Goal: Task Accomplishment & Management: Use online tool/utility

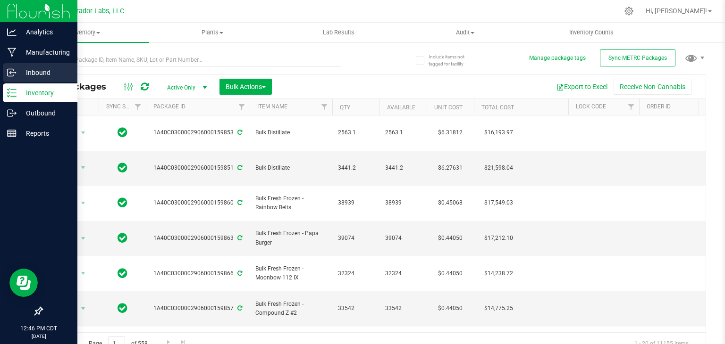
click at [14, 70] on icon at bounding box center [11, 72] width 9 height 9
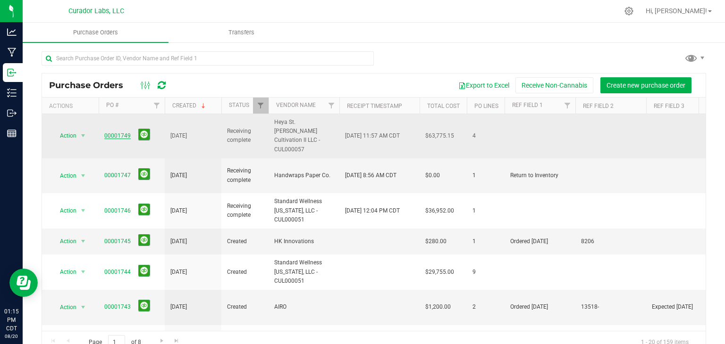
click at [121, 133] on link "00001749" at bounding box center [117, 136] width 26 height 7
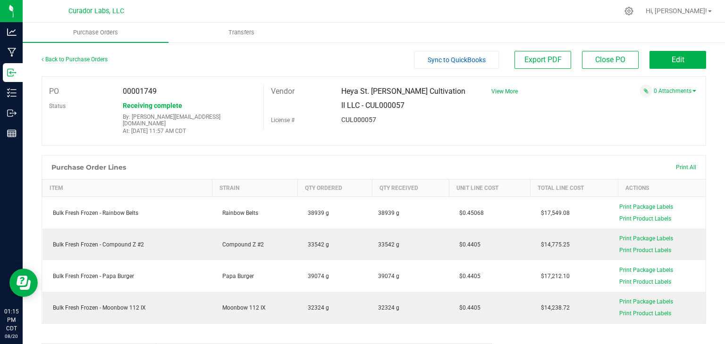
click at [672, 97] on div "0 Attachments" at bounding box center [590, 90] width 212 height 13
click at [670, 92] on link "0 Attachments" at bounding box center [674, 91] width 42 height 7
click at [658, 107] on button "Attach new document" at bounding box center [665, 104] width 62 height 8
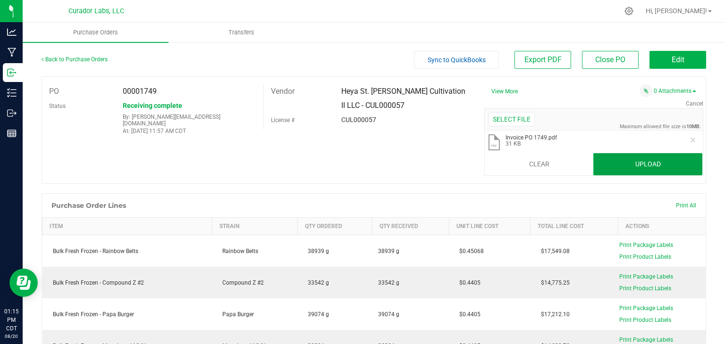
click at [638, 167] on button "Upload" at bounding box center [647, 164] width 109 height 23
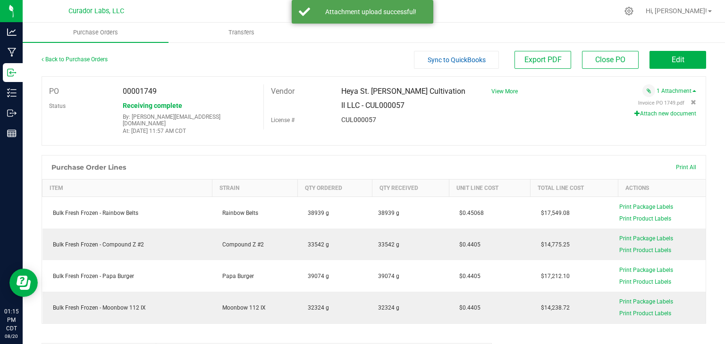
click at [625, 113] on div "Attach new document" at bounding box center [590, 113] width 212 height 8
click at [634, 113] on icon "button" at bounding box center [637, 113] width 6 height 6
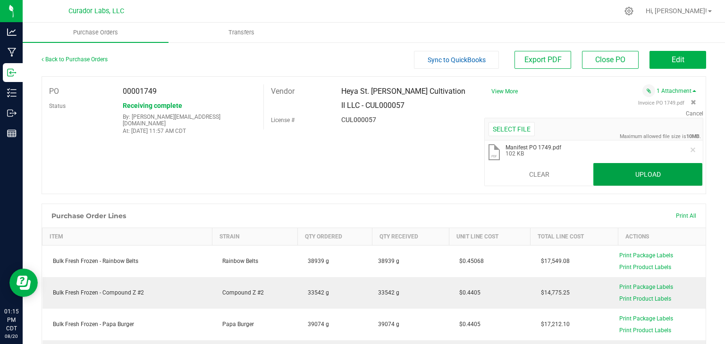
click at [601, 175] on button "Upload" at bounding box center [647, 174] width 109 height 23
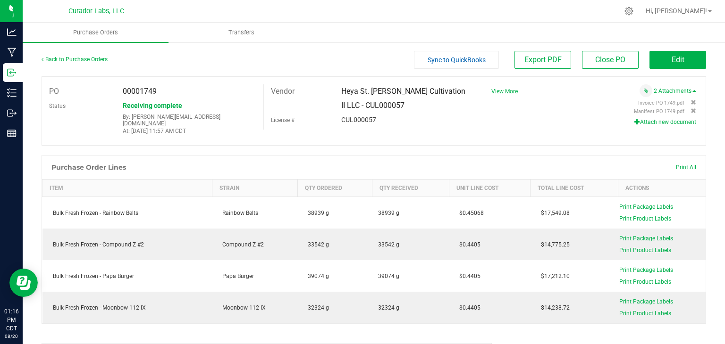
click at [232, 102] on div "Receiving complete By: stephen@curadorbrands.com At: Aug 20, 2025 11:57 AM CDT" at bounding box center [189, 117] width 147 height 37
click at [94, 58] on link "Back to Purchase Orders" at bounding box center [75, 59] width 66 height 7
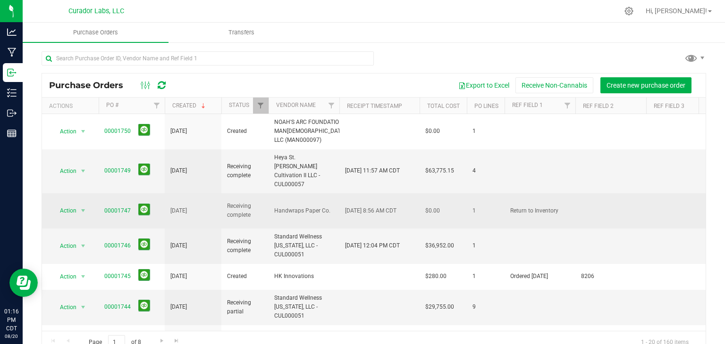
click at [321, 207] on span "Handwraps Paper Co." at bounding box center [303, 211] width 59 height 9
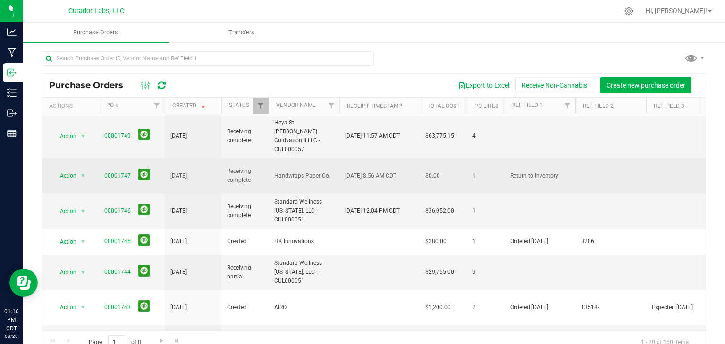
scroll to position [35, 0]
click at [321, 199] on span "Standard Wellness [US_STATE], LLC - CUL000051" at bounding box center [303, 210] width 59 height 27
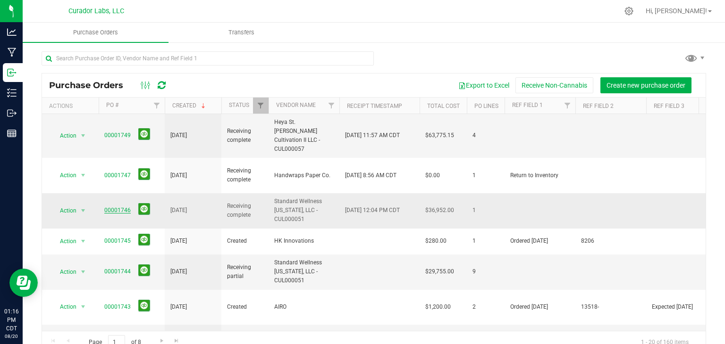
click at [108, 207] on link "00001746" at bounding box center [117, 210] width 26 height 7
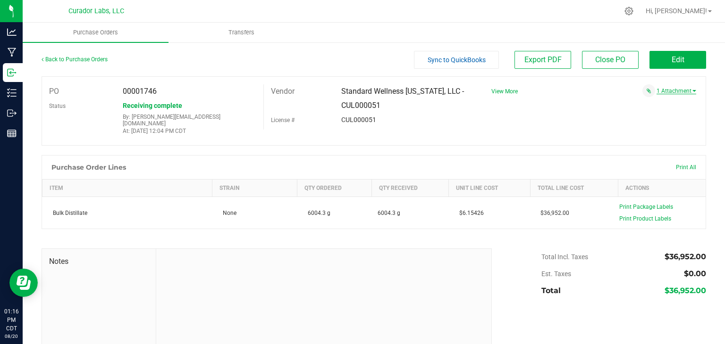
click at [678, 88] on link "1 Attachment" at bounding box center [676, 91] width 40 height 7
click at [656, 112] on button "Attach new document" at bounding box center [665, 113] width 62 height 8
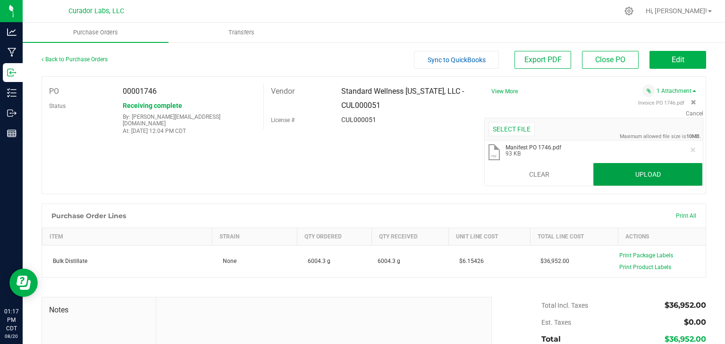
click at [612, 172] on button "Upload" at bounding box center [647, 174] width 109 height 23
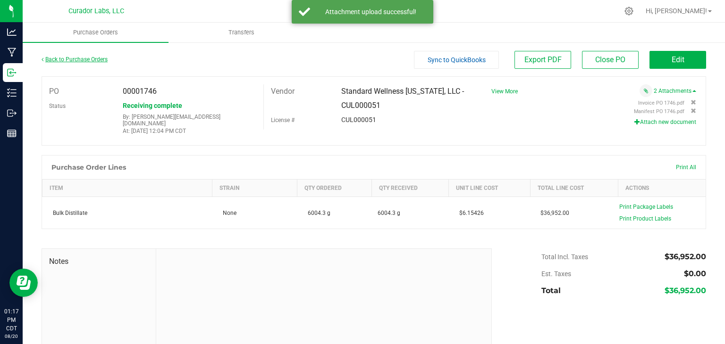
click at [61, 57] on link "Back to Purchase Orders" at bounding box center [75, 59] width 66 height 7
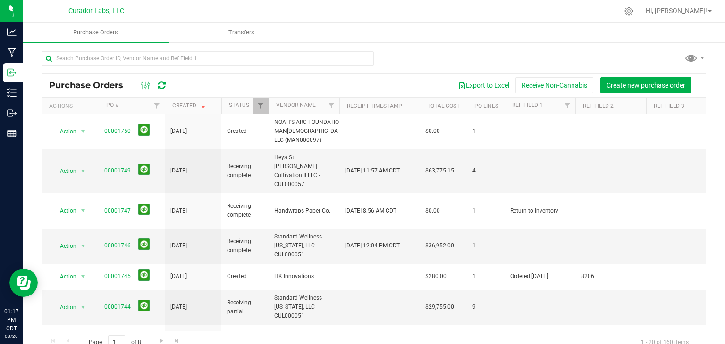
scroll to position [11, 0]
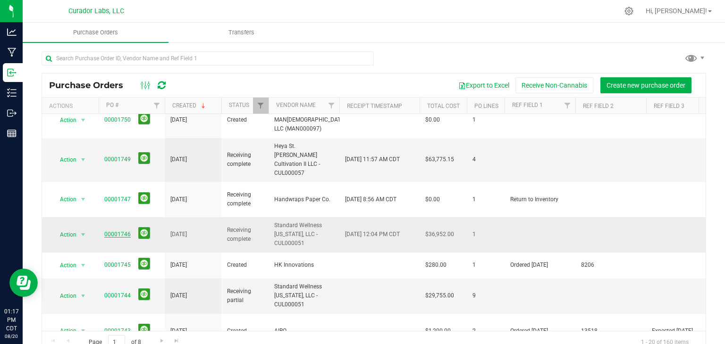
click at [117, 231] on link "00001746" at bounding box center [117, 234] width 26 height 7
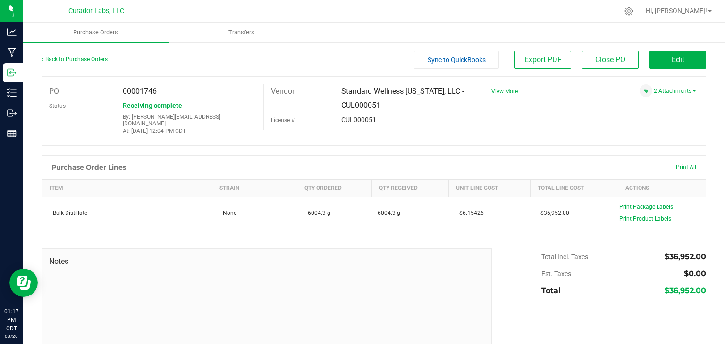
click at [61, 60] on link "Back to Purchase Orders" at bounding box center [75, 59] width 66 height 7
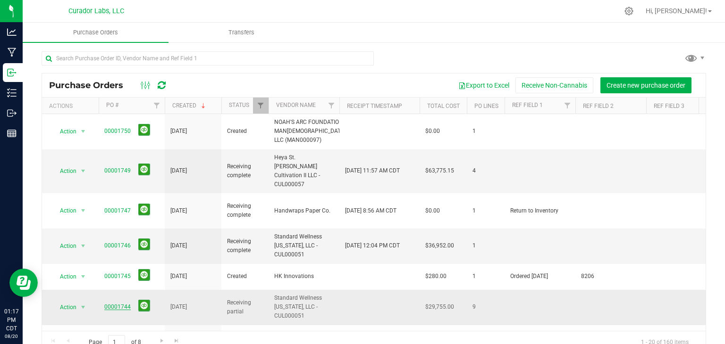
click at [119, 304] on link "00001744" at bounding box center [117, 307] width 26 height 7
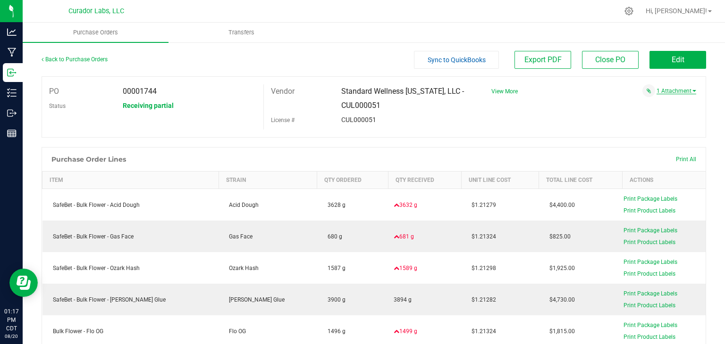
click at [660, 88] on link "1 Attachment" at bounding box center [676, 91] width 40 height 7
click at [650, 111] on button "Attach new document" at bounding box center [665, 113] width 62 height 8
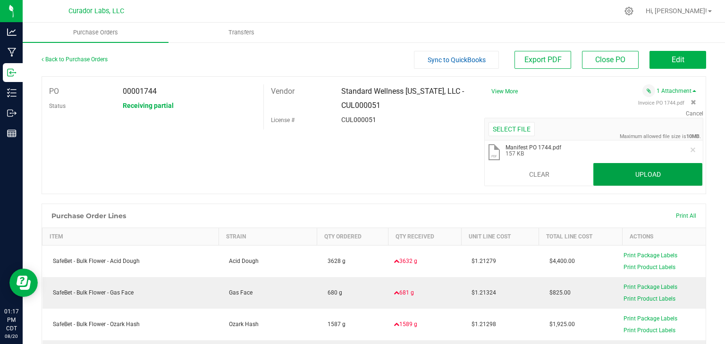
click at [638, 185] on button "Upload" at bounding box center [647, 174] width 109 height 23
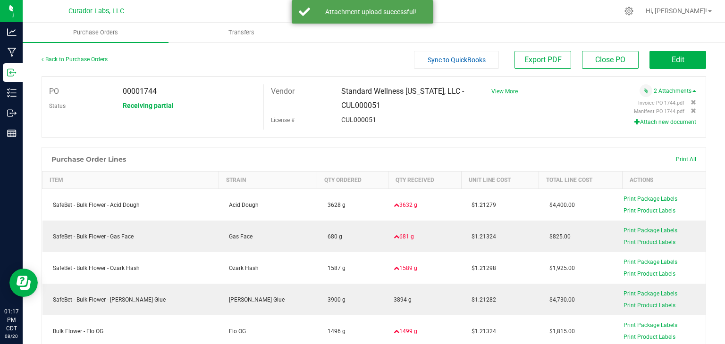
click at [385, 126] on div "CUL000051" at bounding box center [404, 120] width 141 height 14
click at [55, 58] on link "Back to Purchase Orders" at bounding box center [75, 59] width 66 height 7
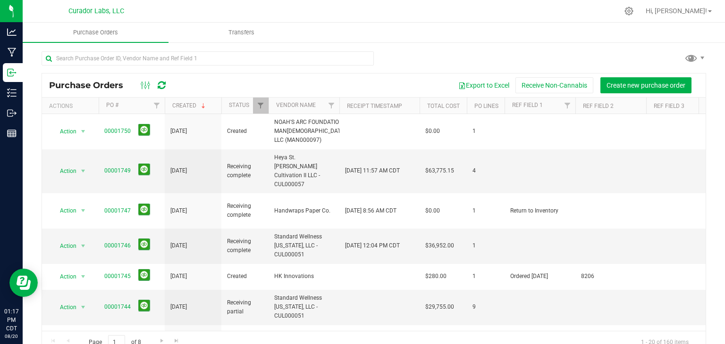
click at [173, 78] on div "Purchase Orders Export to Excel Receive Non-Cannabis Create new purchase order" at bounding box center [373, 86] width 663 height 24
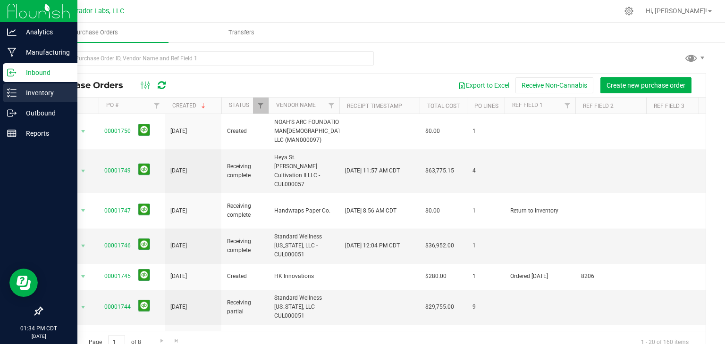
click at [47, 95] on p "Inventory" at bounding box center [45, 92] width 57 height 11
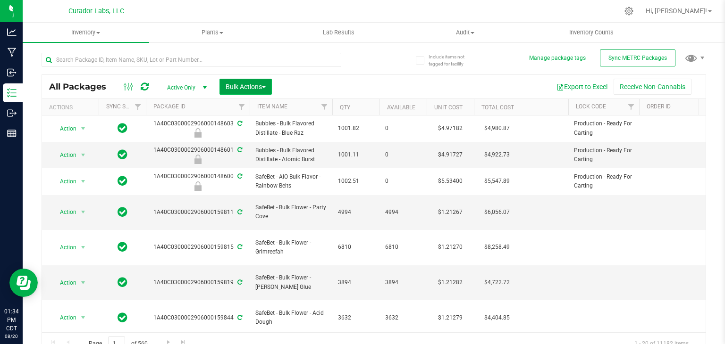
click at [249, 86] on span "Bulk Actions" at bounding box center [245, 87] width 40 height 8
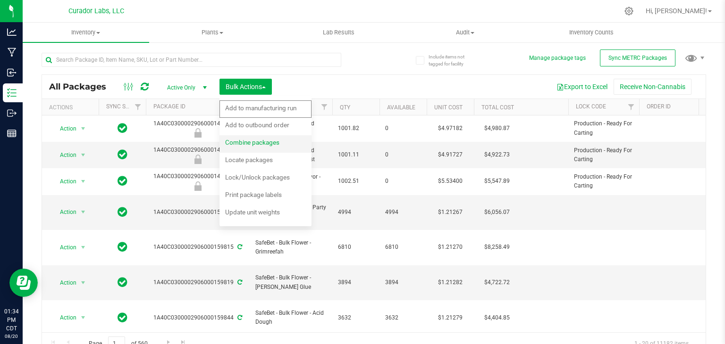
click at [240, 143] on span "Combine packages" at bounding box center [252, 143] width 54 height 8
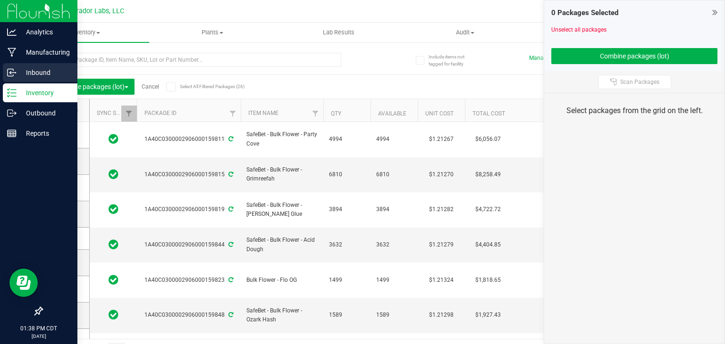
click at [15, 72] on icon at bounding box center [11, 72] width 9 height 9
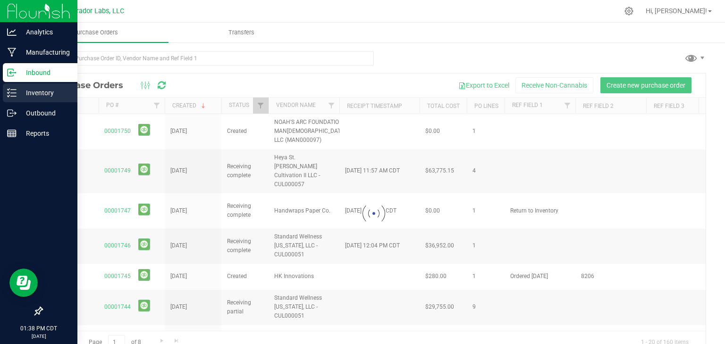
click at [28, 96] on p "Inventory" at bounding box center [45, 92] width 57 height 11
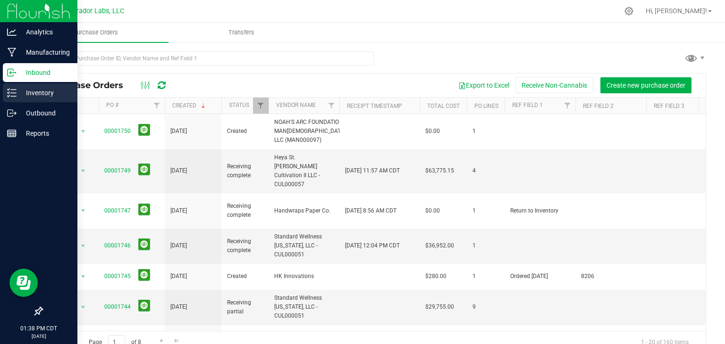
click at [18, 93] on p "Inventory" at bounding box center [45, 92] width 57 height 11
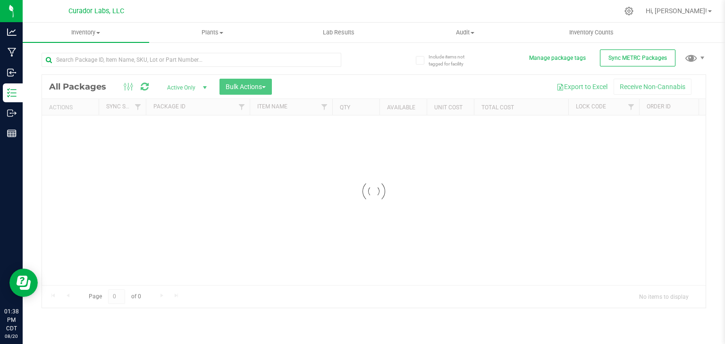
click at [268, 85] on div at bounding box center [373, 191] width 663 height 233
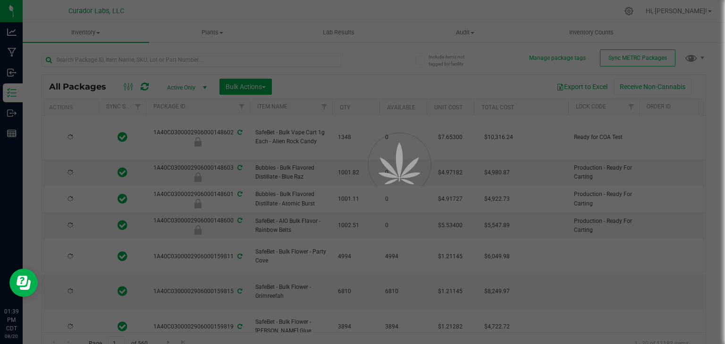
click at [268, 85] on div at bounding box center [362, 172] width 725 height 344
click at [268, 85] on button "Bulk Actions" at bounding box center [245, 87] width 52 height 16
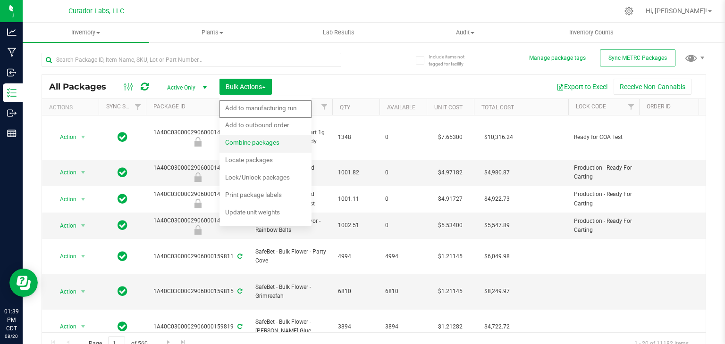
click at [261, 144] on span "Combine packages" at bounding box center [252, 143] width 54 height 8
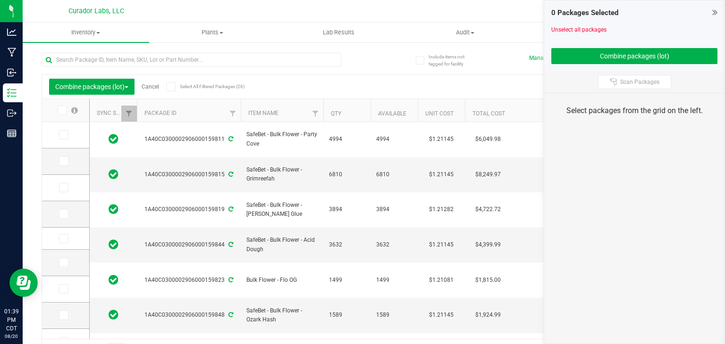
type input "[DATE]"
type input "2026-08-18"
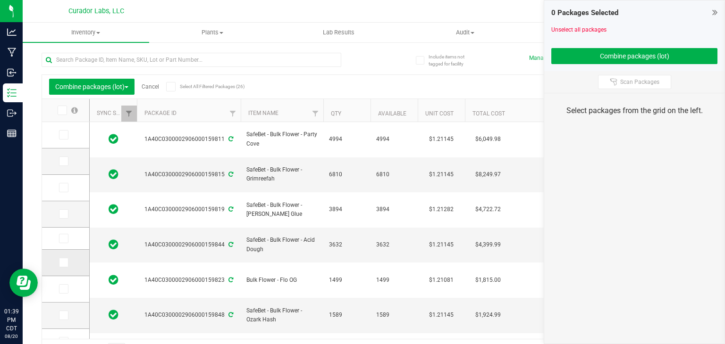
click at [63, 263] on icon at bounding box center [63, 263] width 6 height 0
click at [0, 0] on input "checkbox" at bounding box center [0, 0] width 0 height 0
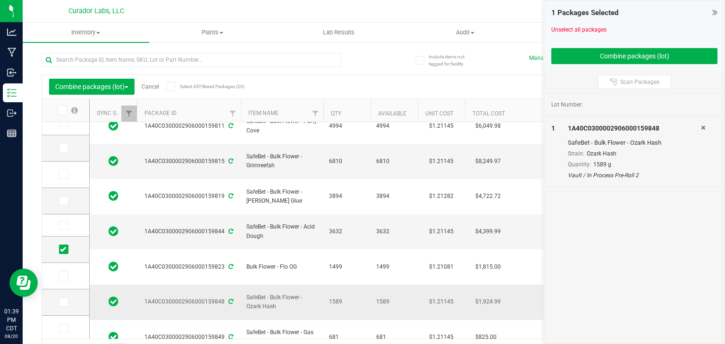
scroll to position [15, 0]
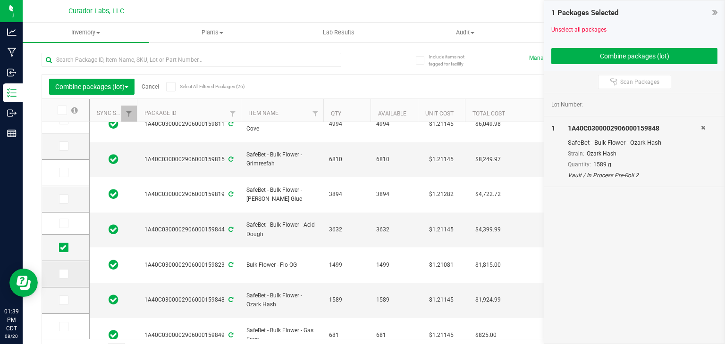
click at [63, 274] on icon at bounding box center [63, 274] width 6 height 0
click at [0, 0] on input "checkbox" at bounding box center [0, 0] width 0 height 0
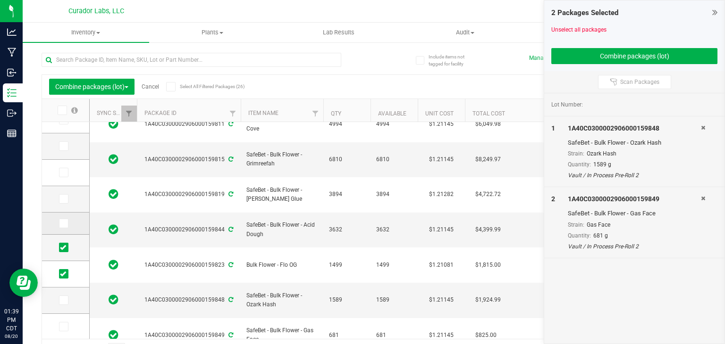
click at [62, 224] on icon at bounding box center [63, 224] width 6 height 0
click at [0, 0] on input "checkbox" at bounding box center [0, 0] width 0 height 0
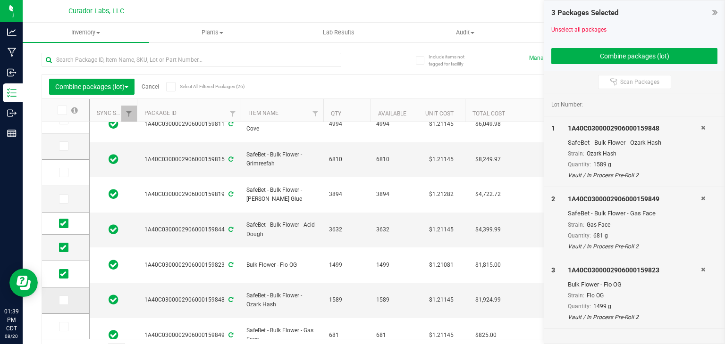
click at [62, 300] on icon at bounding box center [63, 300] width 6 height 0
click at [0, 0] on input "checkbox" at bounding box center [0, 0] width 0 height 0
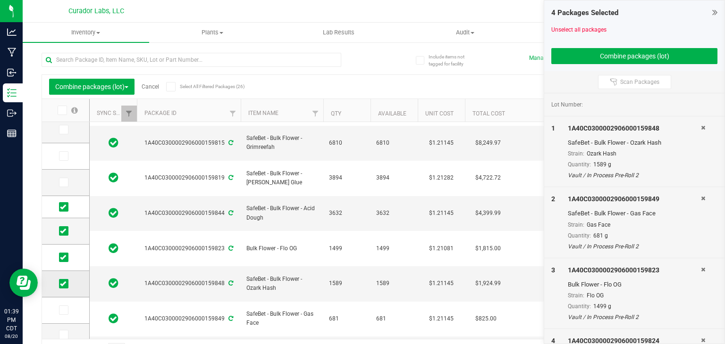
scroll to position [0, 0]
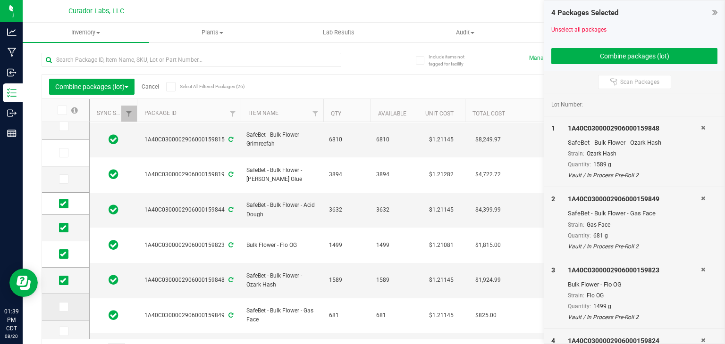
click at [64, 307] on icon at bounding box center [63, 307] width 6 height 0
click at [0, 0] on input "checkbox" at bounding box center [0, 0] width 0 height 0
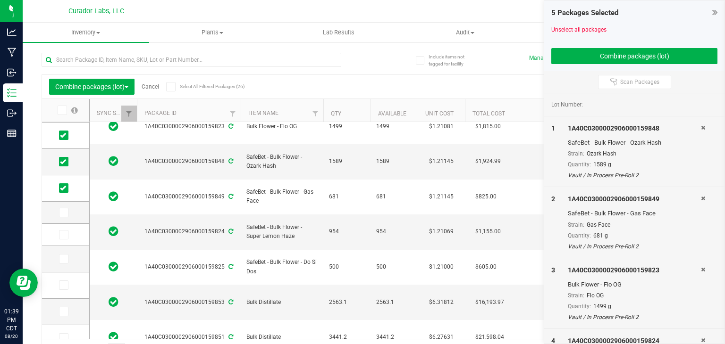
scroll to position [75, 0]
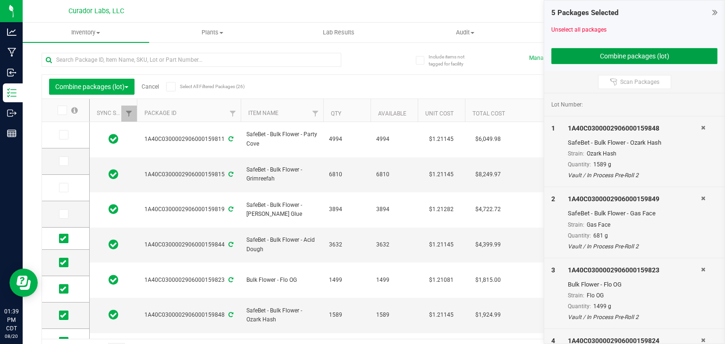
click at [589, 48] on button "Combine packages (lot)" at bounding box center [634, 56] width 166 height 16
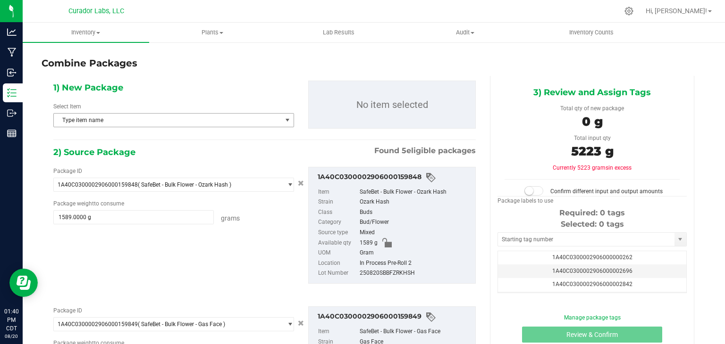
click at [182, 117] on span "Type item name" at bounding box center [168, 120] width 228 height 13
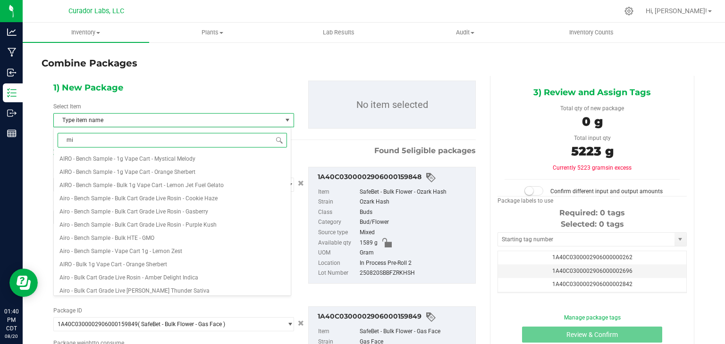
type input "mix"
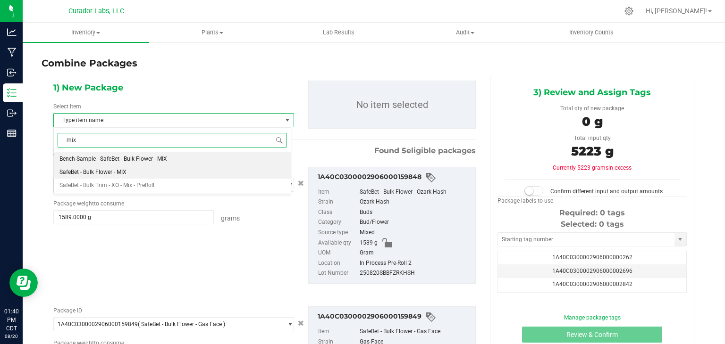
click at [153, 169] on li "SafeBet - Bulk Flower - MIX" at bounding box center [172, 172] width 237 height 13
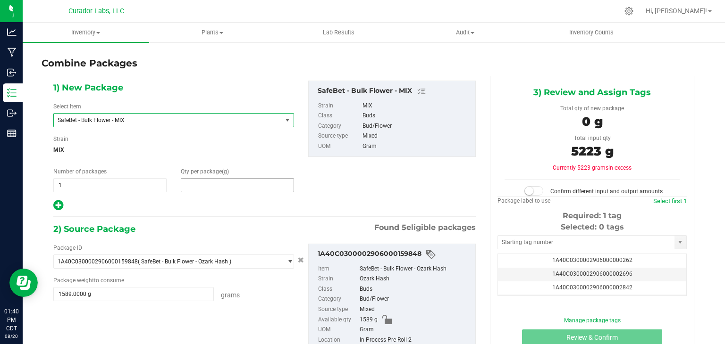
click at [217, 180] on span at bounding box center [237, 185] width 113 height 14
type input "5223"
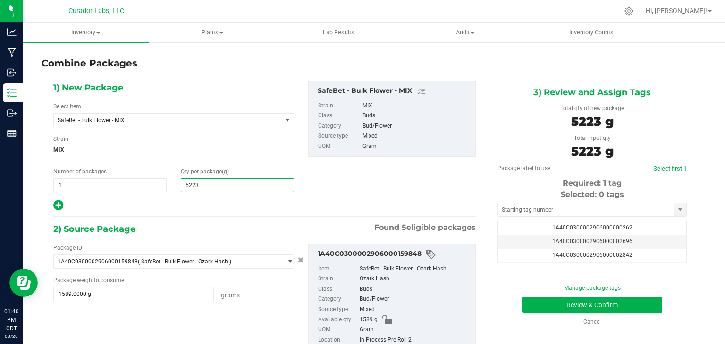
type input "5,223"
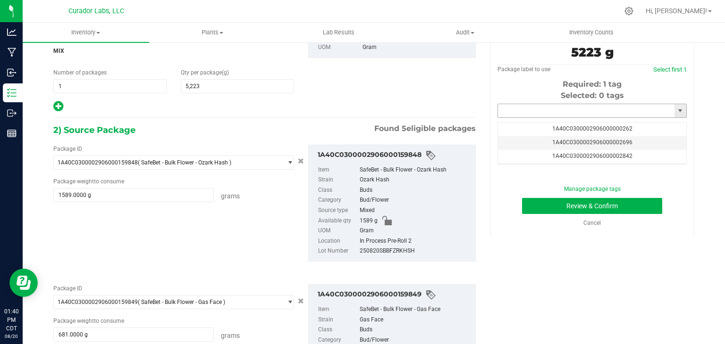
click at [530, 112] on input "text" at bounding box center [586, 110] width 176 height 13
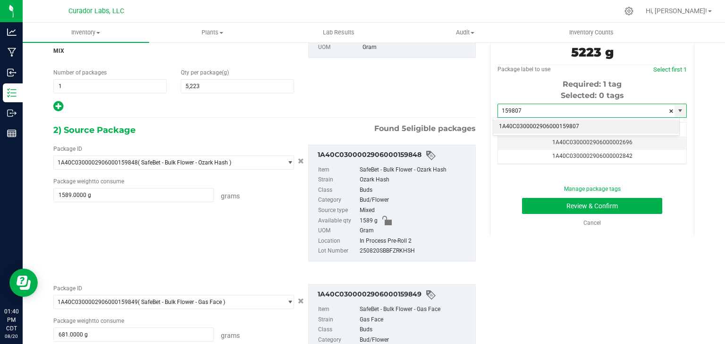
click at [505, 129] on li "1A40C0300002906000159807" at bounding box center [586, 127] width 186 height 14
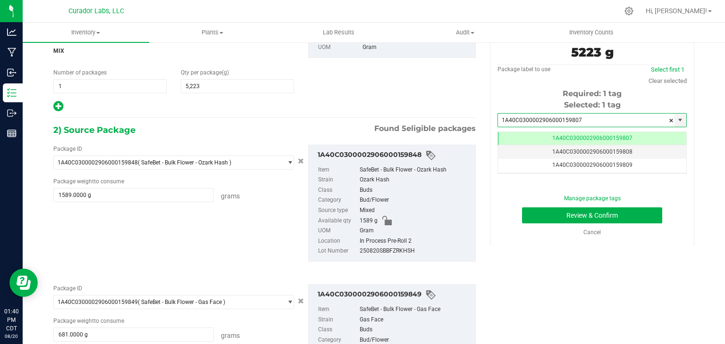
type input "1A40C0300002906000159807"
click at [417, 106] on div "1) New Package Select Item SafeBet - Bulk Flower - MIX SafeBet - Bulk Flower - …" at bounding box center [264, 47] width 436 height 131
click at [550, 217] on button "Review & Confirm" at bounding box center [592, 216] width 140 height 16
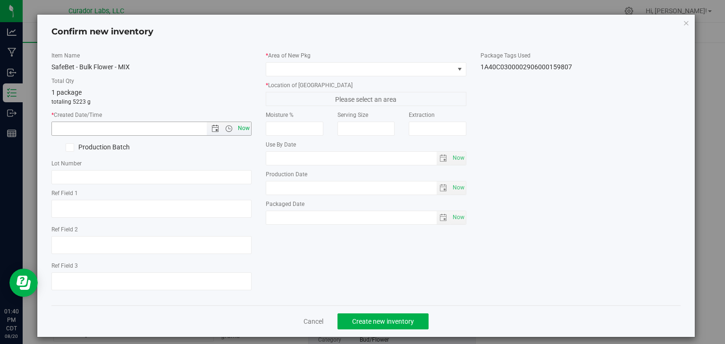
click at [238, 131] on span "Now" at bounding box center [244, 129] width 16 height 14
type input "8/20/2025 1:40 PM"
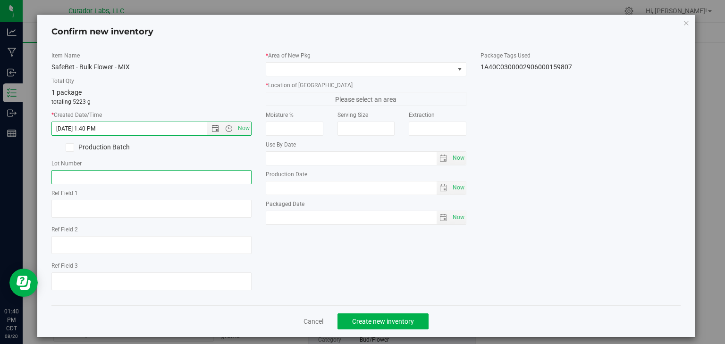
click at [172, 175] on input "text" at bounding box center [151, 177] width 200 height 14
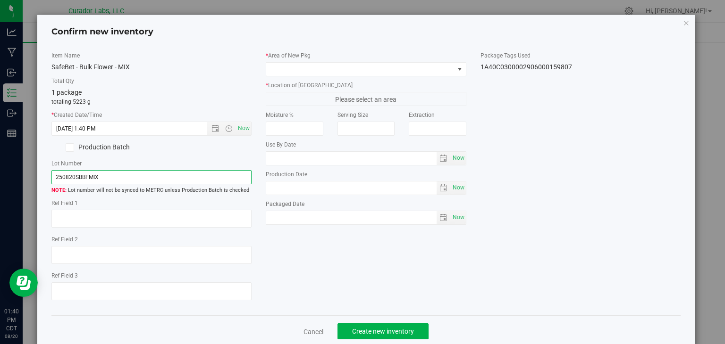
type input "250820SBBFMIX"
click at [318, 248] on div "Item Name SafeBet - Bulk Flower - MIX Total Qty 1 package totaling 5223 g * Cre…" at bounding box center [365, 179] width 643 height 257
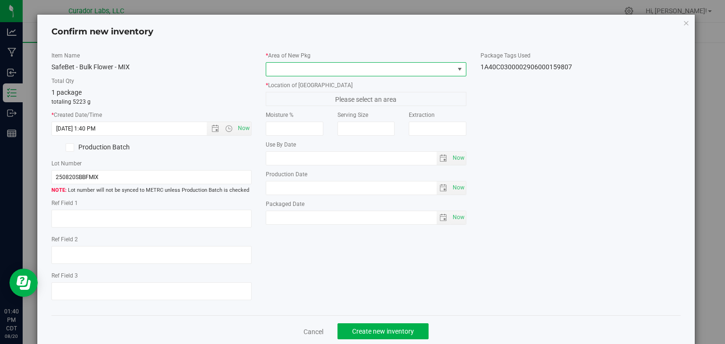
click at [335, 65] on span at bounding box center [360, 69] width 188 height 13
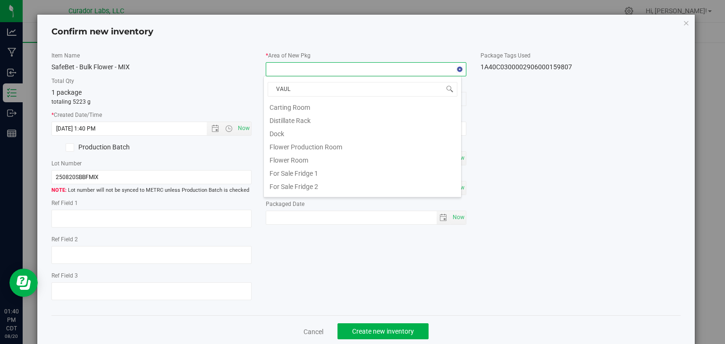
type input "VAULT"
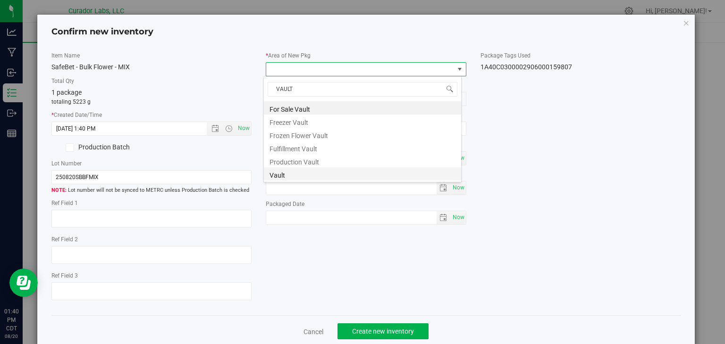
click at [299, 174] on li "Vault" at bounding box center [362, 173] width 197 height 13
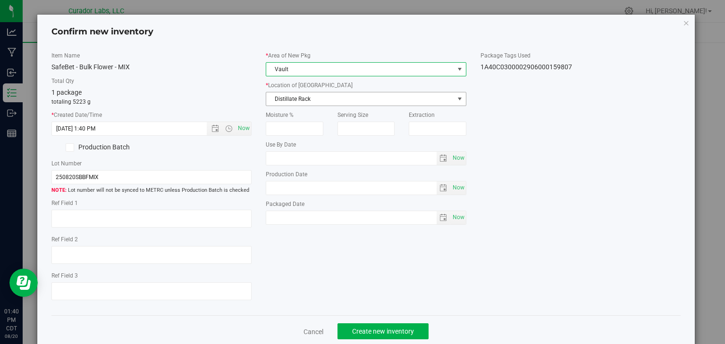
click at [338, 94] on span "Distillate Rack" at bounding box center [360, 98] width 188 height 13
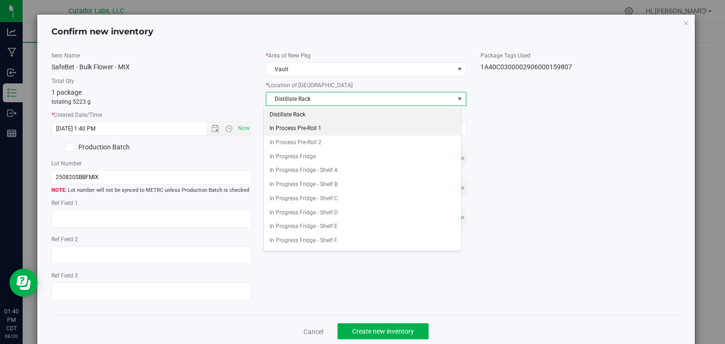
click at [321, 126] on li "In Process Pre-Roll 1" at bounding box center [362, 129] width 197 height 14
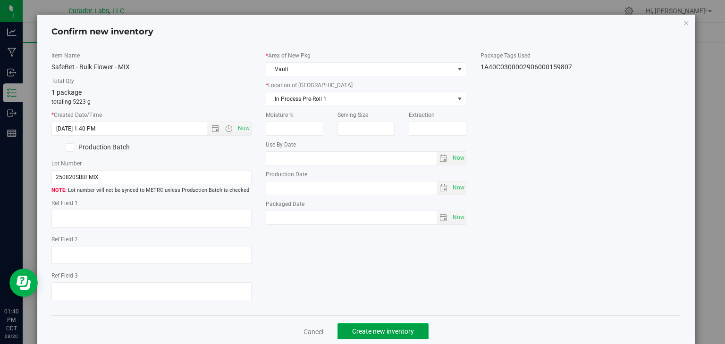
click at [359, 328] on span "Create new inventory" at bounding box center [383, 332] width 62 height 8
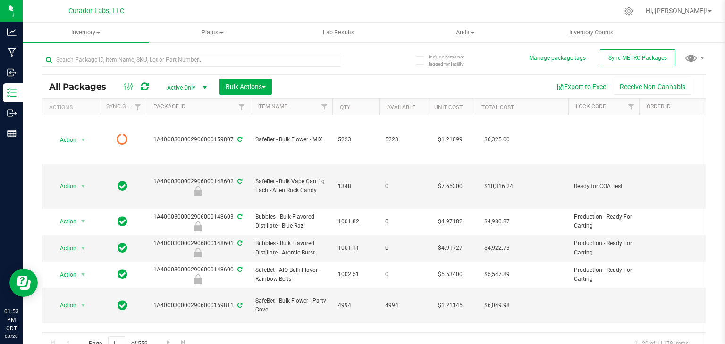
click at [367, 75] on div "All Packages Active Only Active Only Lab Samples Locked All External Internal B…" at bounding box center [373, 87] width 663 height 24
click at [147, 85] on icon at bounding box center [145, 86] width 8 height 9
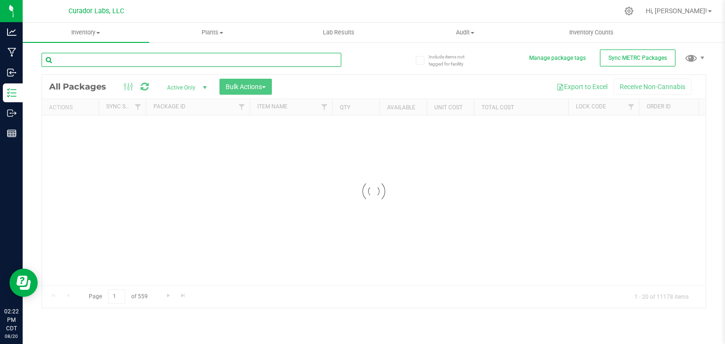
click at [151, 63] on input "text" at bounding box center [192, 60] width 300 height 14
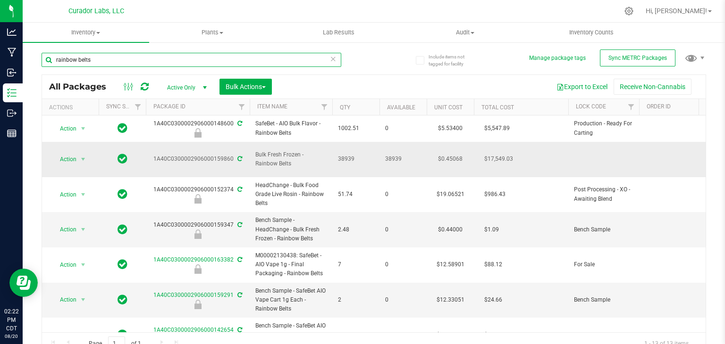
type input "rainbow belts"
click at [84, 159] on span "select" at bounding box center [83, 159] width 12 height 13
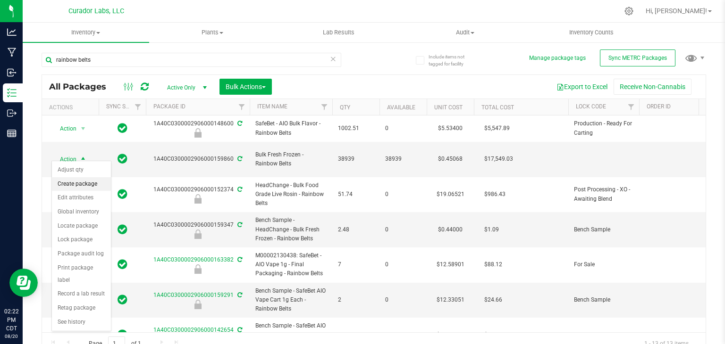
click at [85, 182] on li "Create package" at bounding box center [81, 184] width 59 height 14
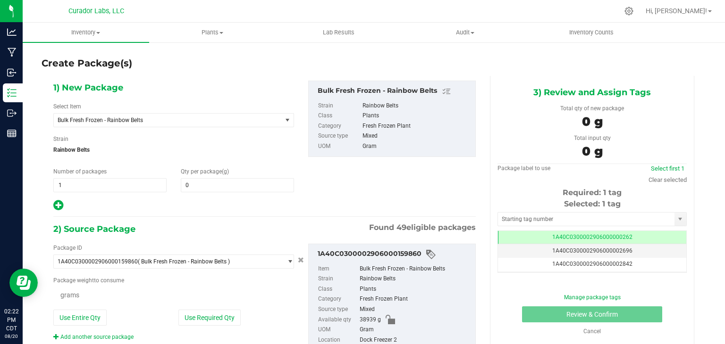
type input "0.0000"
click at [167, 112] on div "Select Item Bulk Fresh Frozen - Rainbow Belts AIRO - Bench Sample - 1g Vape Car…" at bounding box center [173, 114] width 241 height 25
click at [167, 119] on span "Bulk Fresh Frozen - Rainbow Belts" at bounding box center [163, 120] width 211 height 7
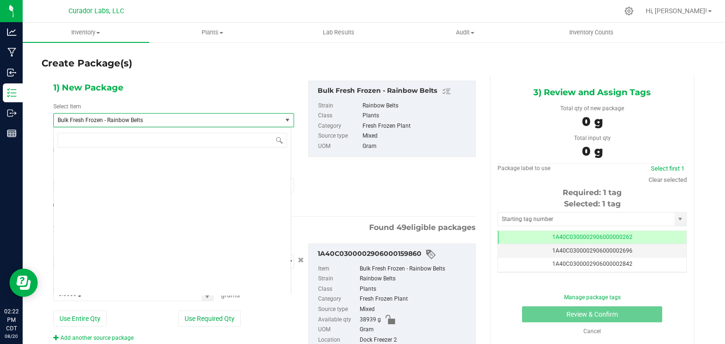
scroll to position [20815, 0]
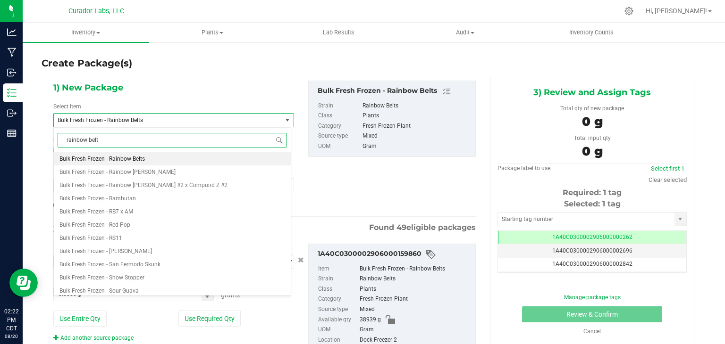
type input "rainbow belts"
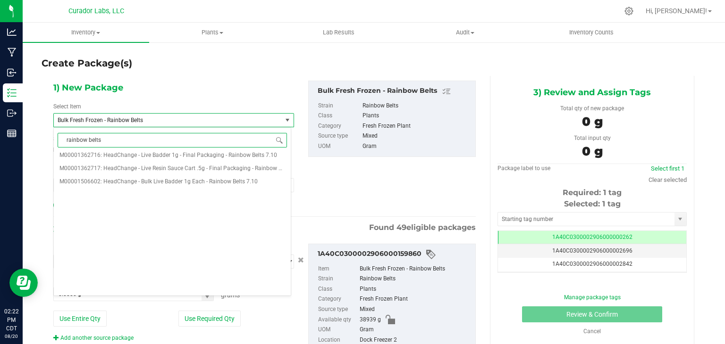
scroll to position [0, 0]
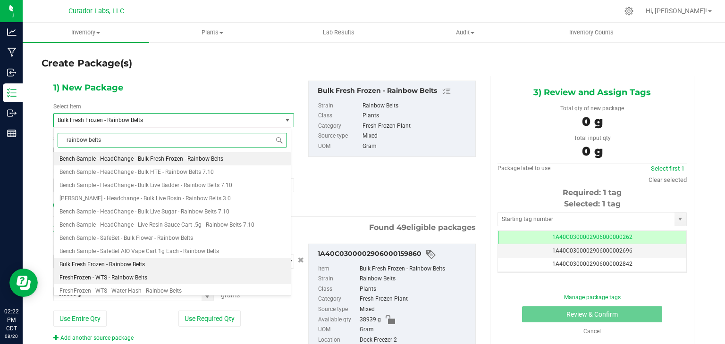
click at [142, 275] on span "FreshFrozen - WTS - Rainbow Belts" at bounding box center [103, 278] width 88 height 7
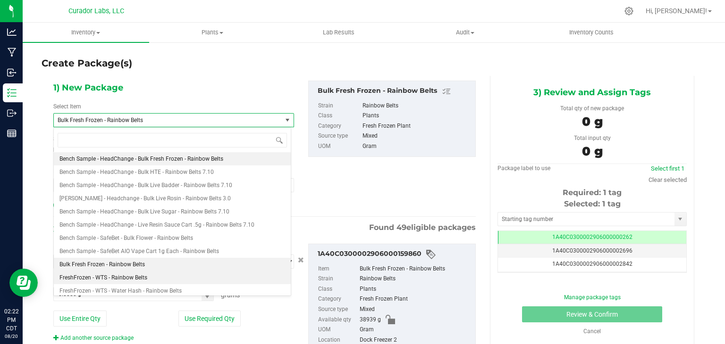
type input "0.0000"
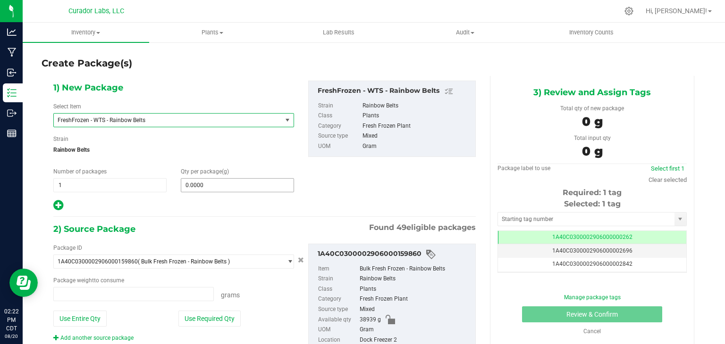
type input "0.0000 g"
click at [215, 184] on span at bounding box center [237, 185] width 113 height 14
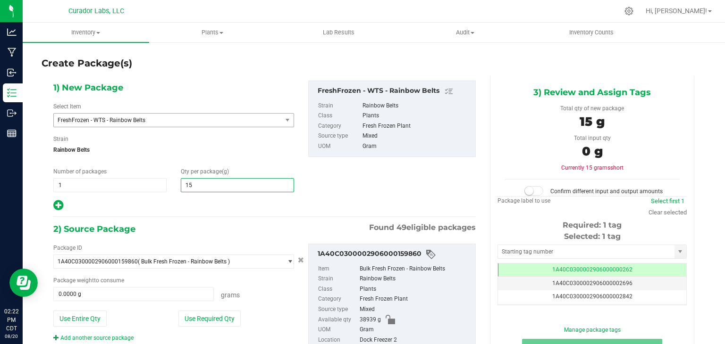
type input "15."
type input "15.0000"
click at [511, 254] on input "text" at bounding box center [586, 251] width 176 height 13
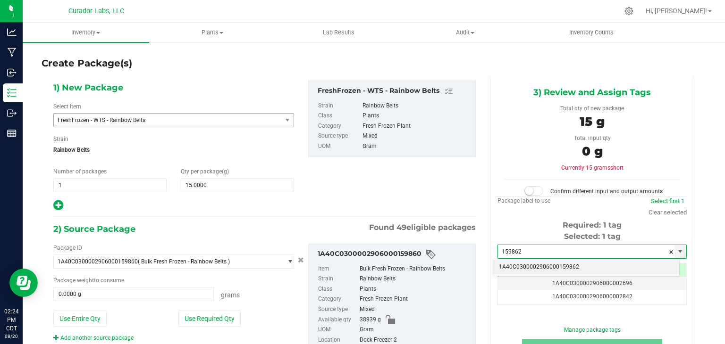
click at [515, 267] on li "1A40C0300002906000159862" at bounding box center [586, 267] width 186 height 14
type input "1A40C0300002906000159862"
click at [433, 197] on div "1) New Package Select Item FreshFrozen - WTS - Rainbow Belts FreshFrozen - WTS …" at bounding box center [264, 146] width 436 height 131
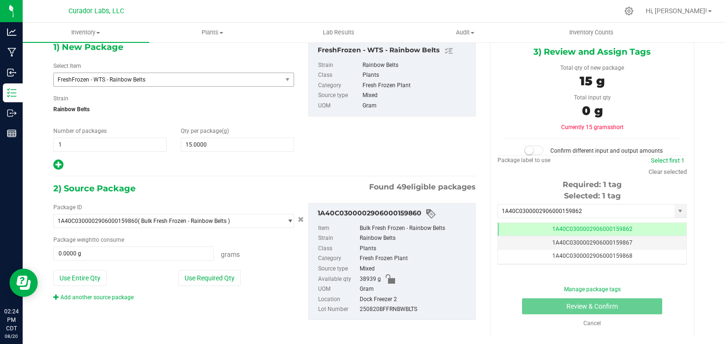
scroll to position [41, 0]
click at [264, 145] on span "15.0000 15" at bounding box center [237, 144] width 113 height 14
type input "15.40"
type input "15.4000"
click at [266, 168] on div at bounding box center [173, 164] width 241 height 12
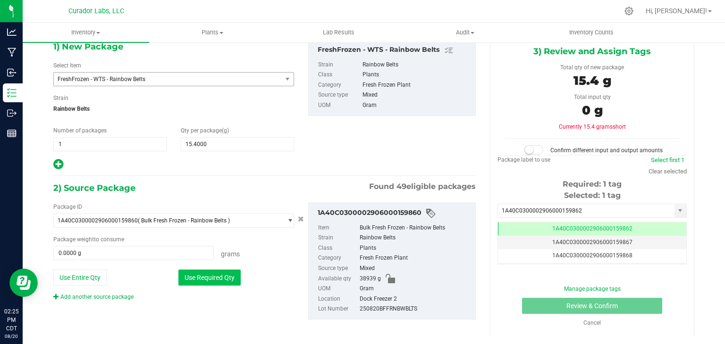
click at [211, 280] on button "Use Required Qty" at bounding box center [209, 278] width 62 height 16
type input "15.4000 g"
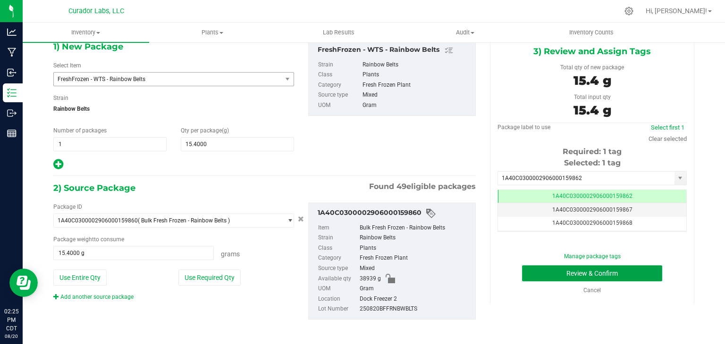
click at [551, 276] on button "Review & Confirm" at bounding box center [592, 274] width 140 height 16
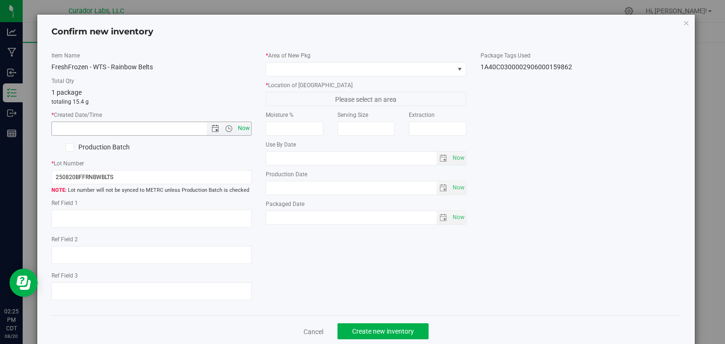
click at [240, 127] on span "Now" at bounding box center [244, 129] width 16 height 14
type input "8/20/2025 2:25 PM"
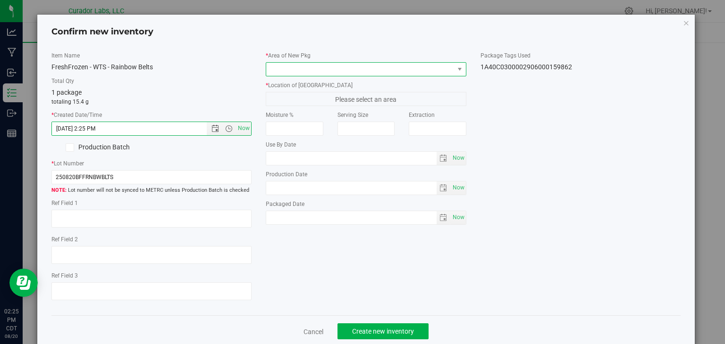
click at [323, 68] on span at bounding box center [360, 69] width 188 height 13
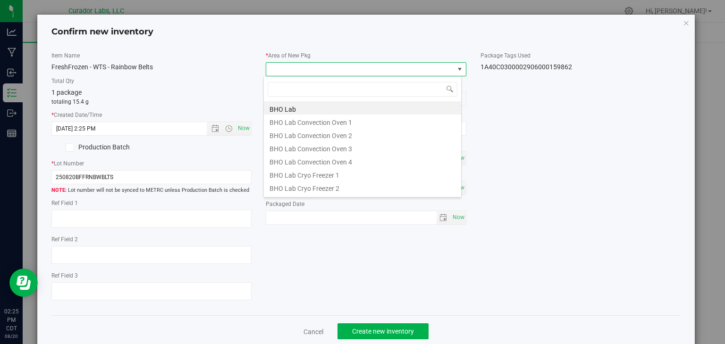
scroll to position [14, 198]
type input "vault"
type input "xo"
click at [313, 165] on li "XO Lab" at bounding box center [362, 160] width 197 height 13
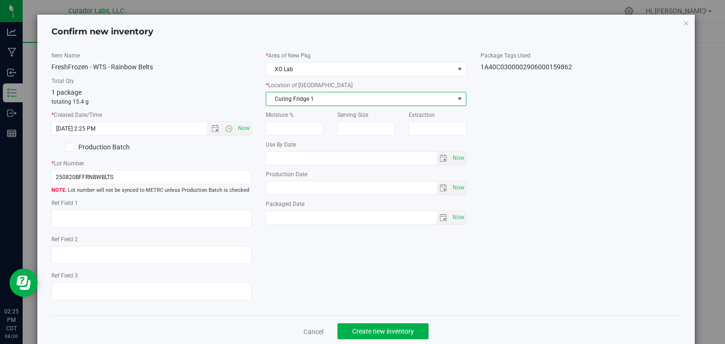
click at [340, 104] on span "Curing Fridge 1" at bounding box center [360, 98] width 188 height 13
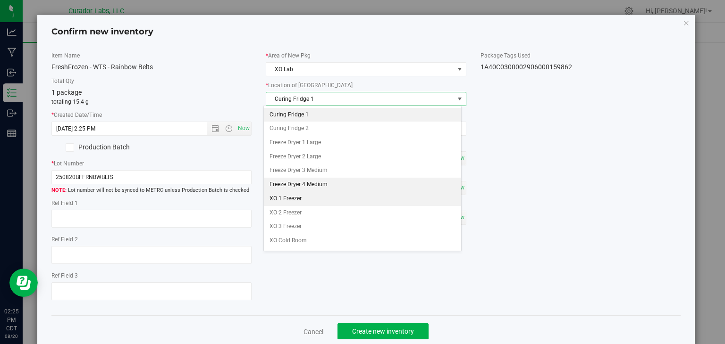
scroll to position [10, 0]
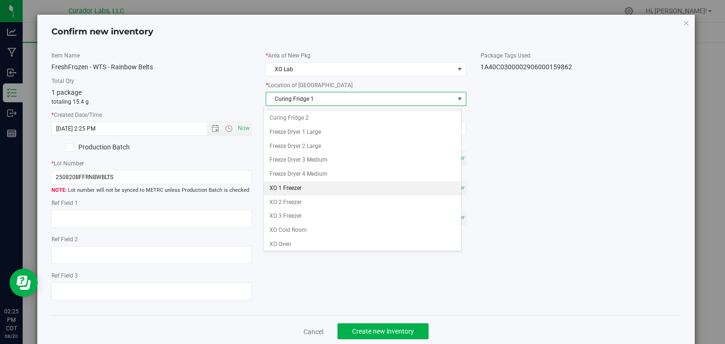
click at [325, 182] on li "XO 1 Freezer" at bounding box center [362, 189] width 197 height 14
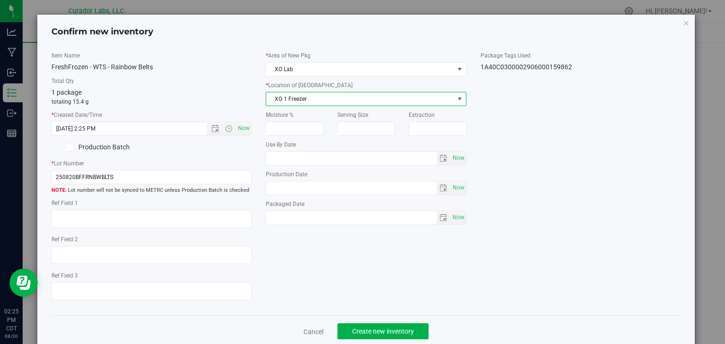
click at [368, 281] on div "Item Name FreshFrozen - WTS - Rainbow Belts Total Qty 1 package totaling 15.4 g…" at bounding box center [365, 179] width 643 height 257
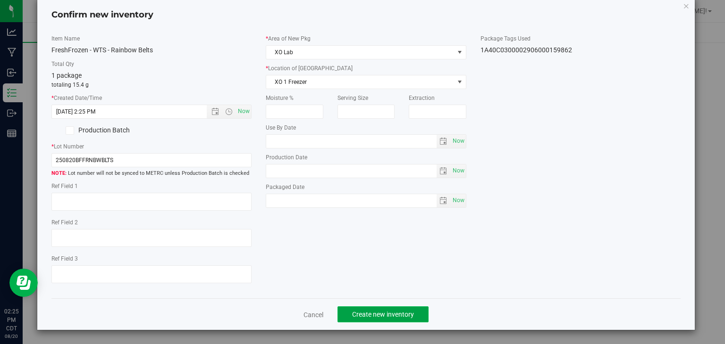
click at [364, 315] on span "Create new inventory" at bounding box center [383, 315] width 62 height 8
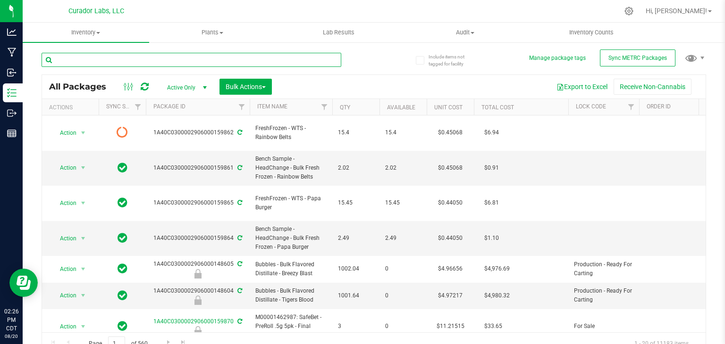
click at [189, 61] on input "text" at bounding box center [192, 60] width 300 height 14
type input "m"
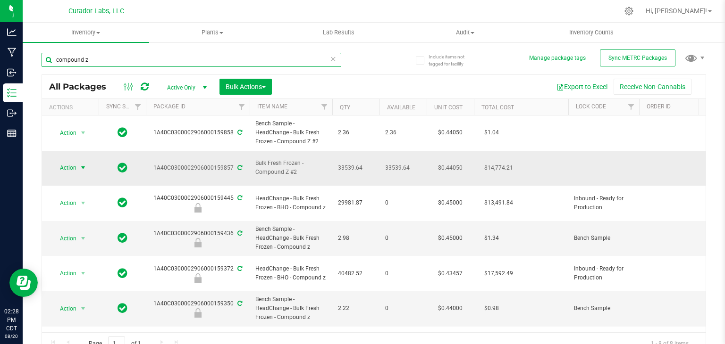
type input "compound z"
click at [85, 164] on span "select" at bounding box center [83, 168] width 8 height 8
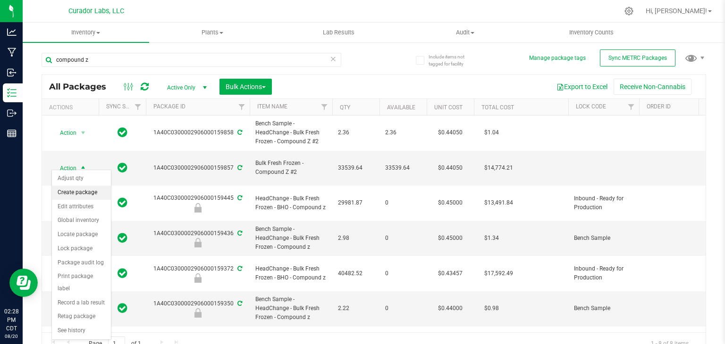
click at [91, 192] on li "Create package" at bounding box center [81, 193] width 59 height 14
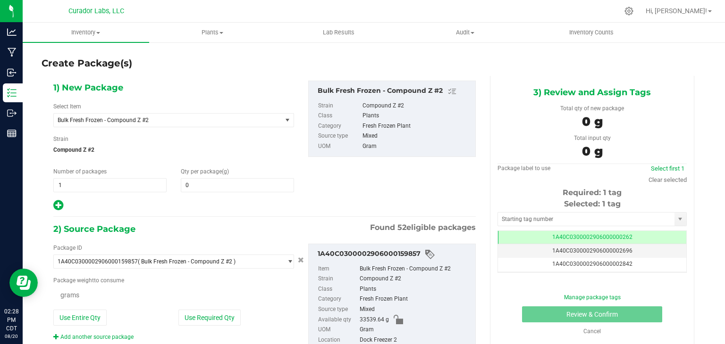
type input "0.0000"
click at [203, 117] on span "Bulk Fresh Frozen - Compound Z #2" at bounding box center [163, 120] width 211 height 7
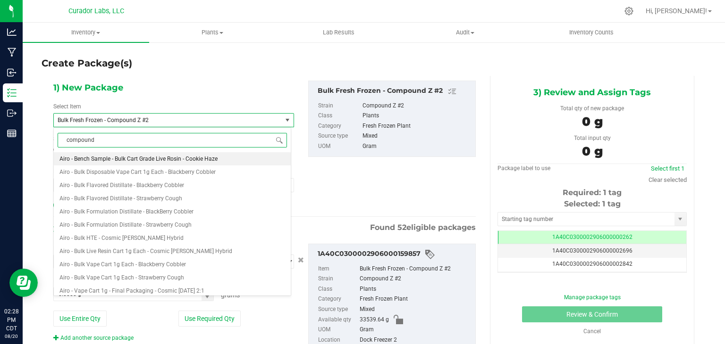
type input "compound z"
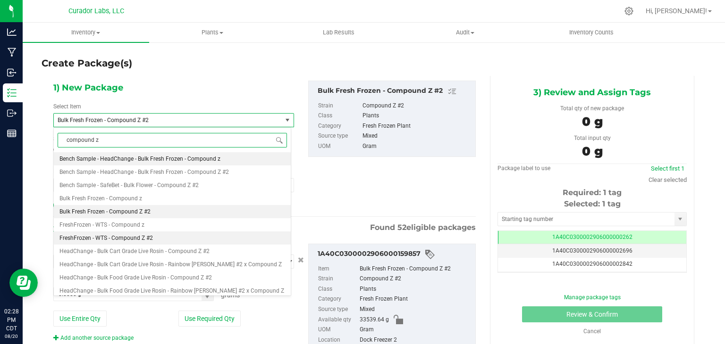
click at [170, 232] on li "FreshFrozen - WTS - Compound Z #2" at bounding box center [172, 238] width 237 height 13
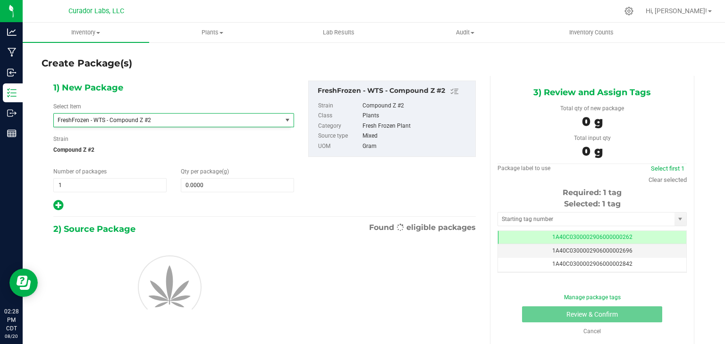
type input "0.0000"
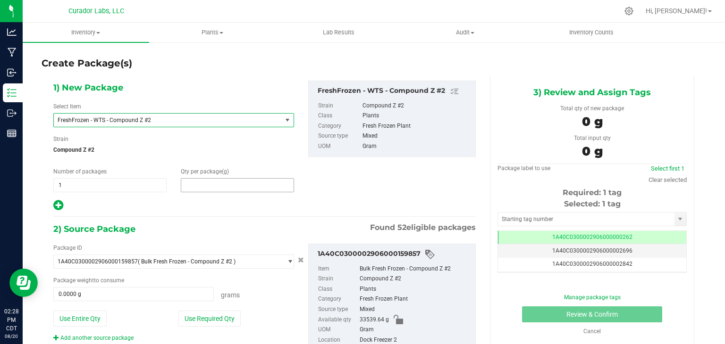
click at [222, 189] on span at bounding box center [237, 185] width 113 height 14
type input "15"
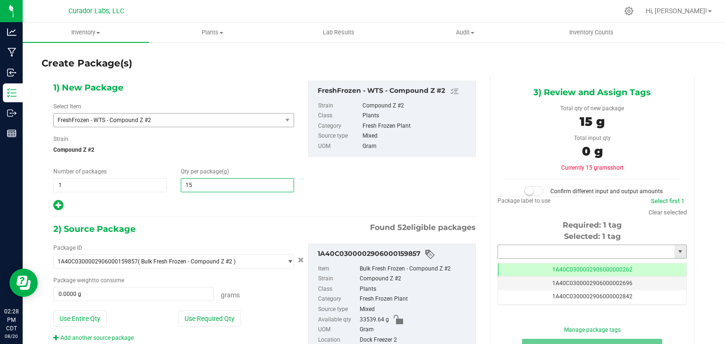
type input "15.0000"
click at [573, 252] on input "text" at bounding box center [586, 251] width 176 height 13
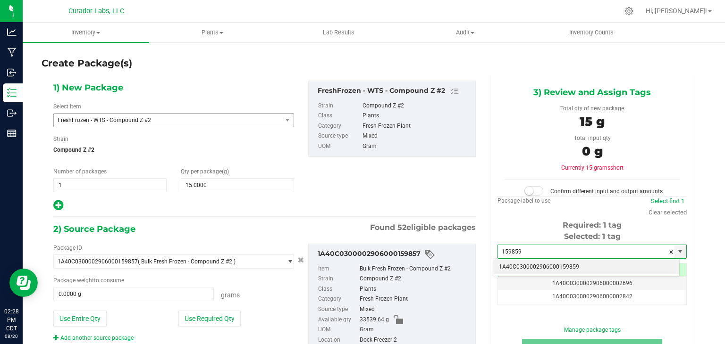
click at [521, 265] on li "1A40C0300002906000159859" at bounding box center [586, 267] width 186 height 14
type input "1A40C0300002906000159859"
click at [412, 197] on div "1) New Package Select Item FreshFrozen - WTS - Compound Z #2 FreshFrozen - WTS …" at bounding box center [264, 146] width 436 height 131
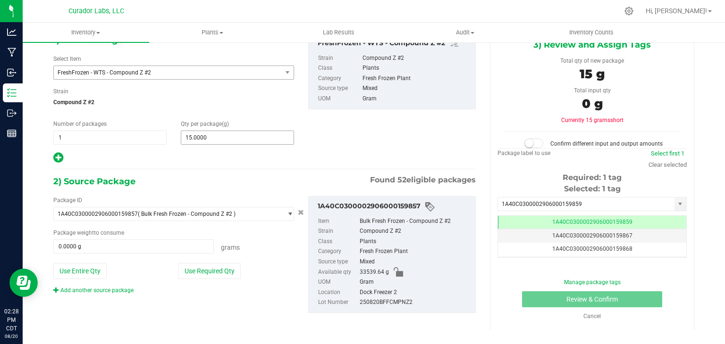
click at [205, 143] on span "15.0000 15" at bounding box center [237, 138] width 113 height 14
click at [205, 141] on span "15.0000 15" at bounding box center [237, 138] width 113 height 14
type input "15.13"
type input "15.1300"
click at [212, 155] on div at bounding box center [173, 158] width 241 height 12
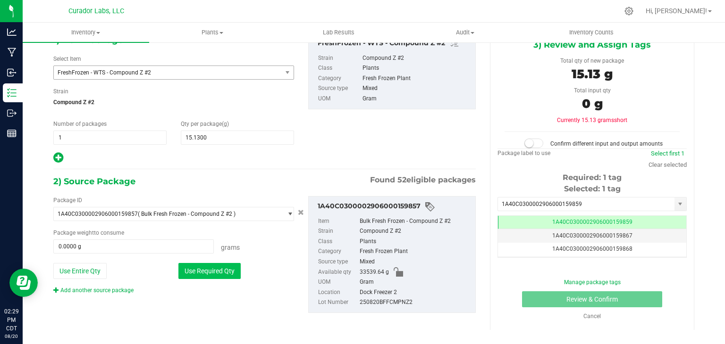
click at [219, 265] on button "Use Required Qty" at bounding box center [209, 271] width 62 height 16
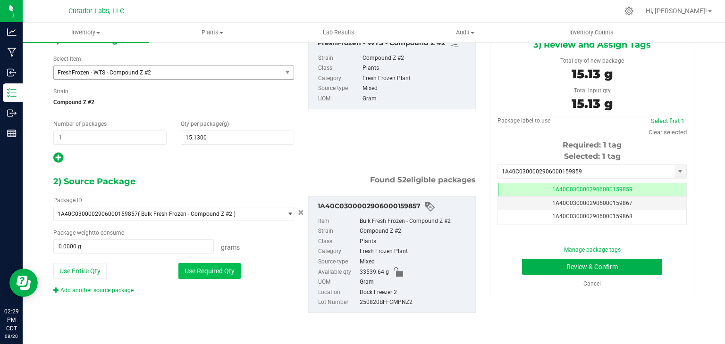
type input "15.1300 g"
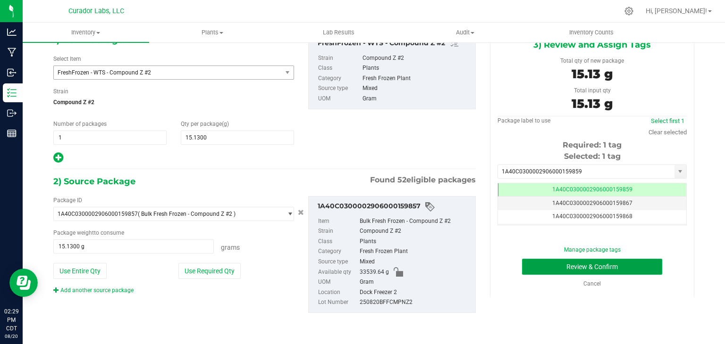
click at [551, 263] on button "Review & Confirm" at bounding box center [592, 267] width 140 height 16
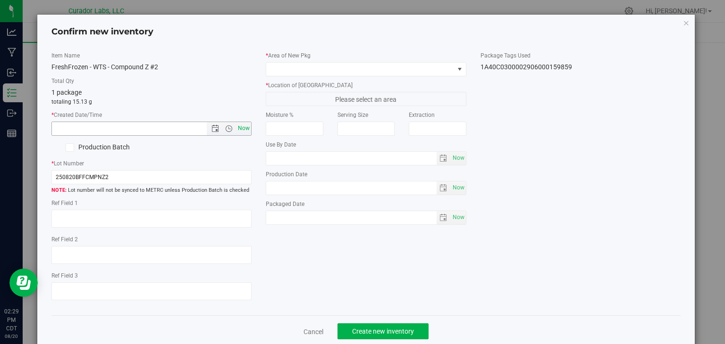
click at [242, 129] on span "Now" at bounding box center [244, 129] width 16 height 14
type input "8/20/2025 2:29 PM"
click at [352, 329] on span "Create new inventory" at bounding box center [383, 332] width 62 height 8
click at [348, 278] on div "Item Name FreshFrozen - WTS - Compound Z #2 Total Qty 1 package totaling 15.13 …" at bounding box center [365, 179] width 643 height 257
click at [287, 73] on span at bounding box center [360, 69] width 188 height 13
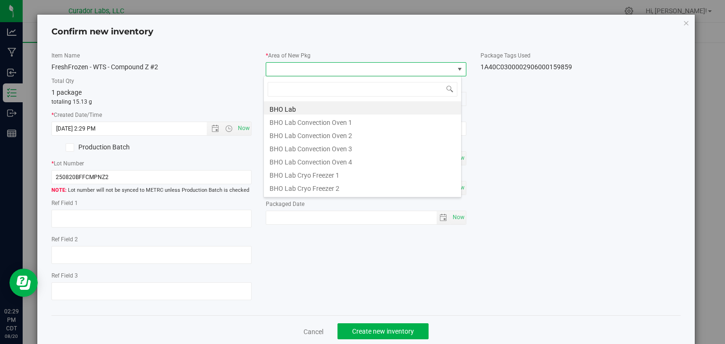
scroll to position [14, 198]
type input "v"
type input "xo"
click at [291, 161] on li "XO Lab" at bounding box center [362, 160] width 197 height 13
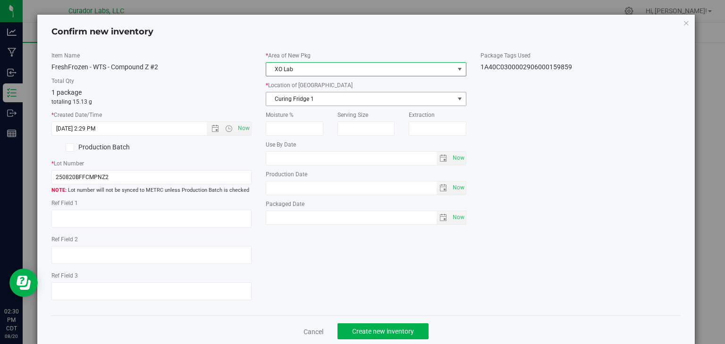
click at [342, 93] on span "Curing Fridge 1" at bounding box center [360, 98] width 188 height 13
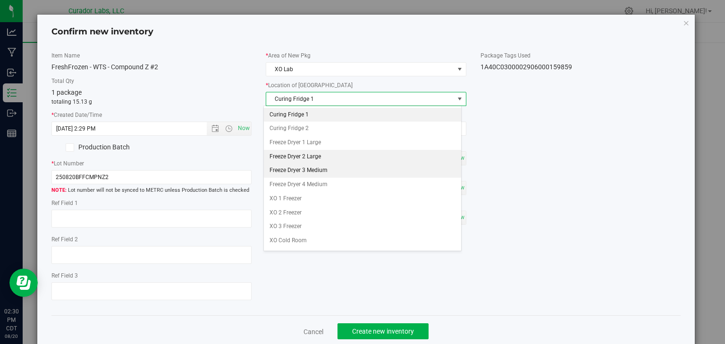
scroll to position [10, 0]
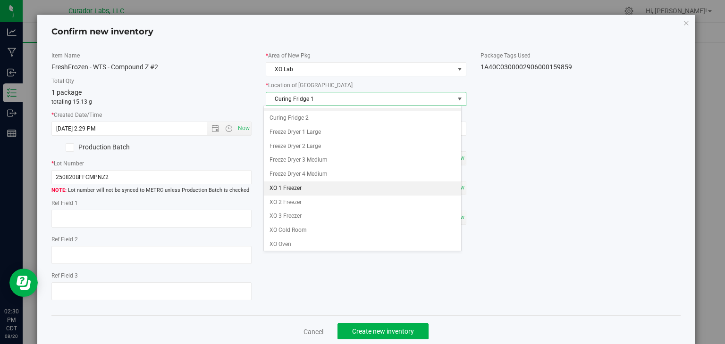
click at [308, 183] on li "XO 1 Freezer" at bounding box center [362, 189] width 197 height 14
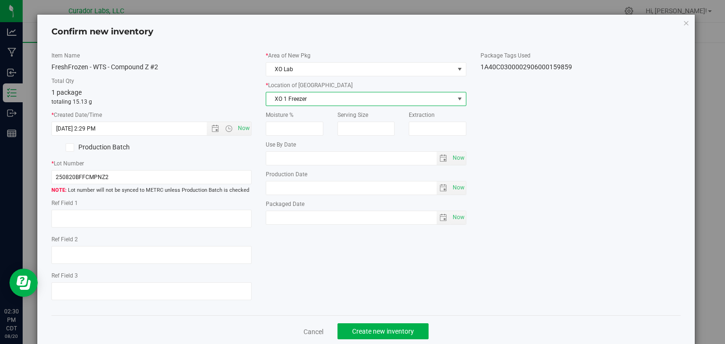
click at [329, 241] on div "Item Name FreshFrozen - WTS - Compound Z #2 Total Qty 1 package totaling 15.13 …" at bounding box center [365, 179] width 643 height 257
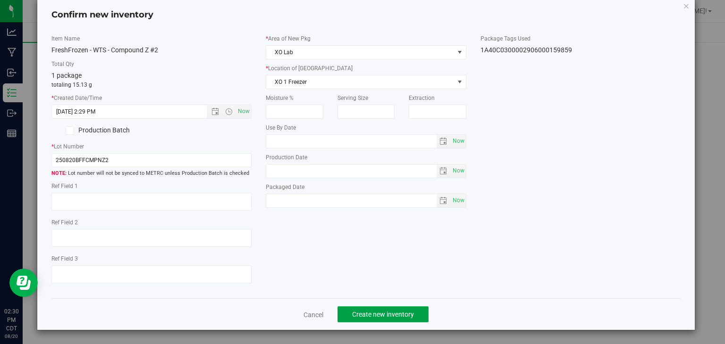
click at [353, 308] on button "Create new inventory" at bounding box center [382, 315] width 91 height 16
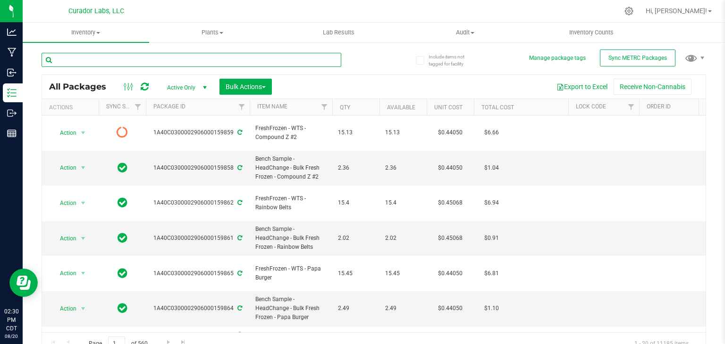
click at [255, 57] on input "text" at bounding box center [192, 60] width 300 height 14
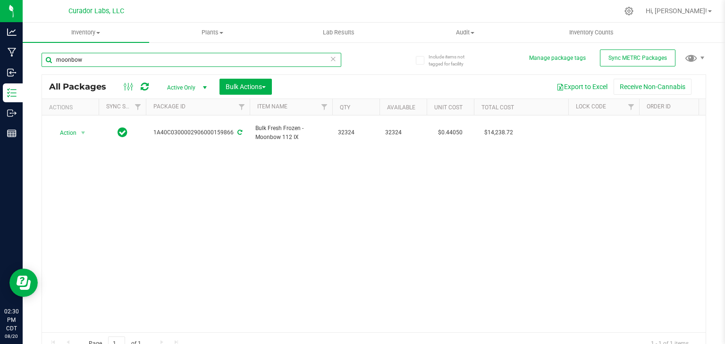
type input "moonbow"
click at [213, 180] on div "Action Action Adjust qty Create package Edit attributes Global inventory Locate…" at bounding box center [373, 224] width 663 height 217
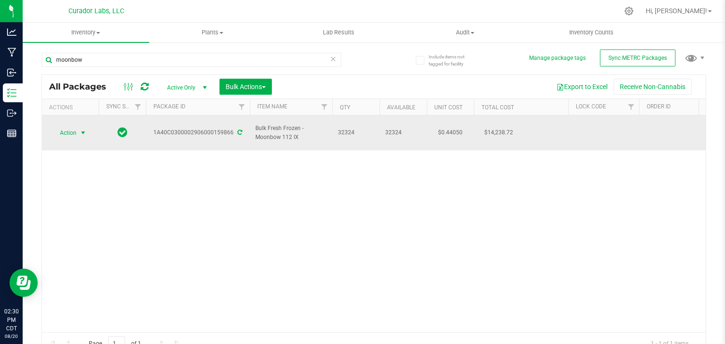
click at [74, 131] on span "Action" at bounding box center [63, 132] width 25 height 13
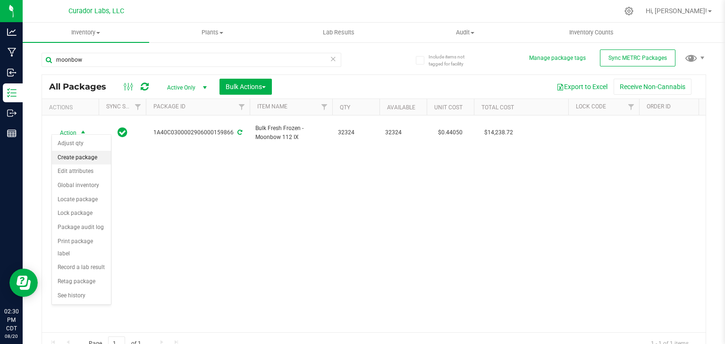
click at [83, 159] on li "Create package" at bounding box center [81, 158] width 59 height 14
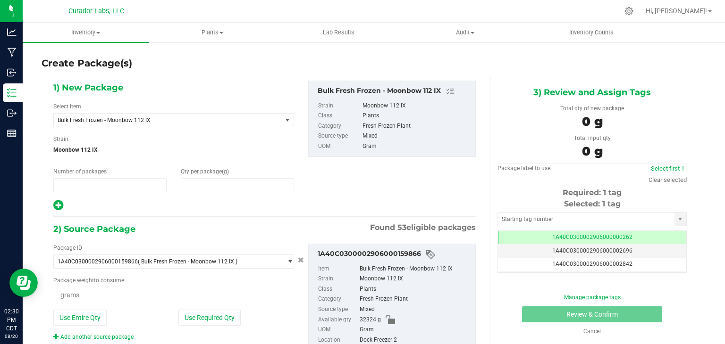
type input "1"
type input "0.0000"
click at [121, 129] on div "1) New Package Select Item Bulk Fresh Frozen - Moonbow 112 IX AIRO - Bench Samp…" at bounding box center [173, 146] width 255 height 131
click at [128, 122] on span "Bulk Fresh Frozen - Moonbow 112 IX" at bounding box center [163, 120] width 211 height 7
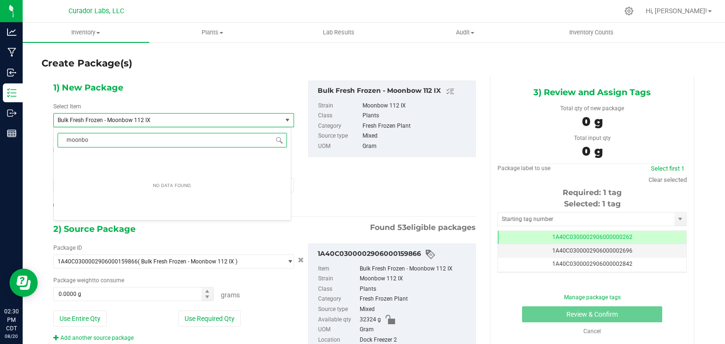
type input "moonbow"
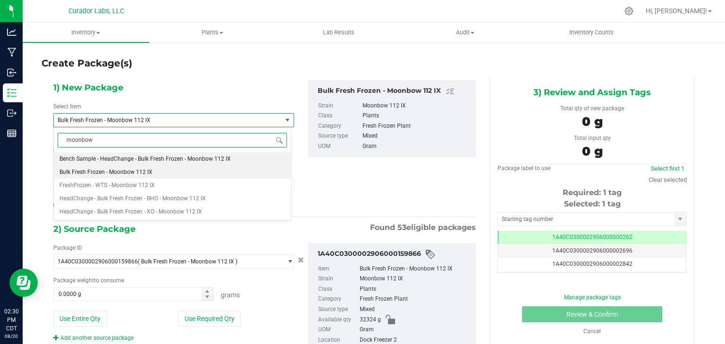
click at [147, 161] on span "Bench Sample - HeadChange - Bulk Fresh Frozen - Moonbow 112 IX" at bounding box center [144, 159] width 171 height 7
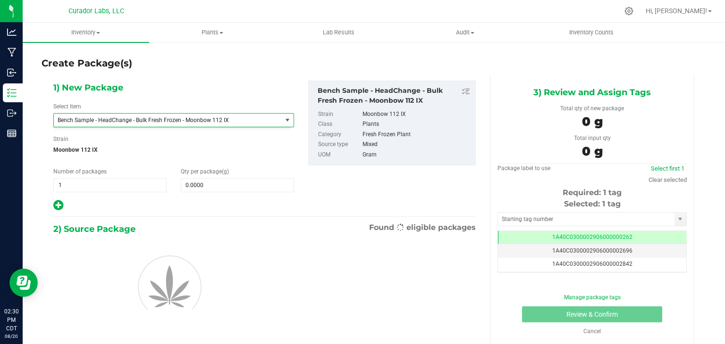
type input "0.0000"
click at [200, 181] on span at bounding box center [237, 185] width 113 height 14
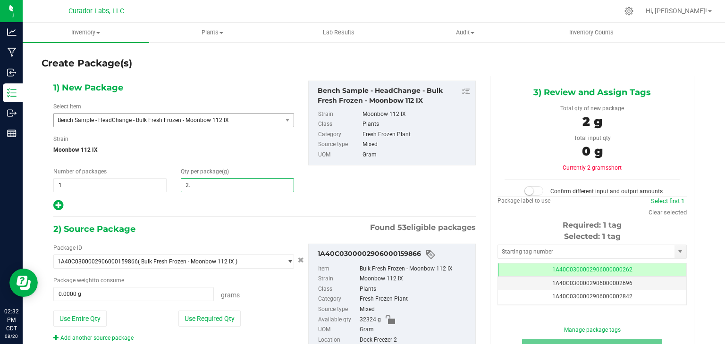
click at [264, 183] on input "2." at bounding box center [237, 185] width 112 height 13
type input "2.42"
type input "2.4200"
click at [332, 190] on div "1) New Package Select Item Bench Sample - HeadChange - Bulk Fresh Frozen - Moon…" at bounding box center [264, 146] width 436 height 131
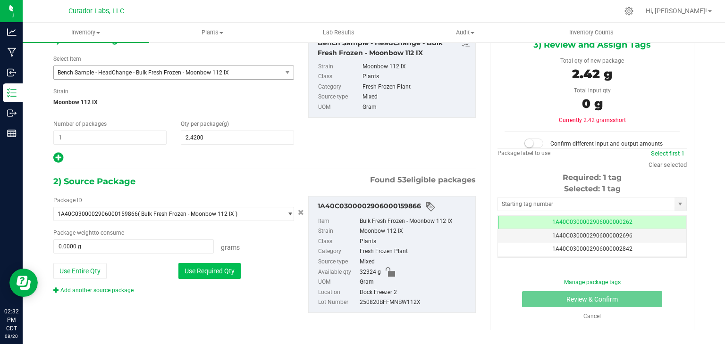
click at [234, 269] on button "Use Required Qty" at bounding box center [209, 271] width 62 height 16
type input "2.4200 g"
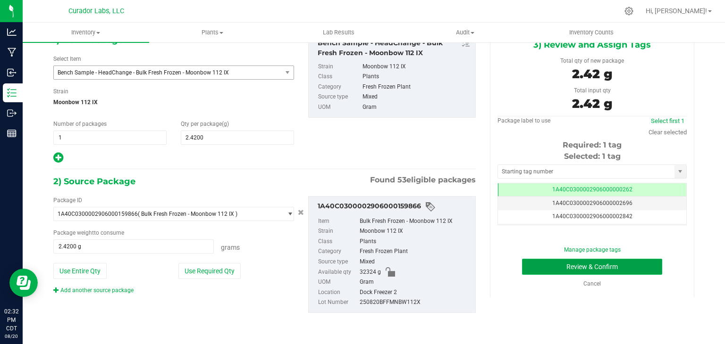
click at [535, 269] on button "Review & Confirm" at bounding box center [592, 267] width 140 height 16
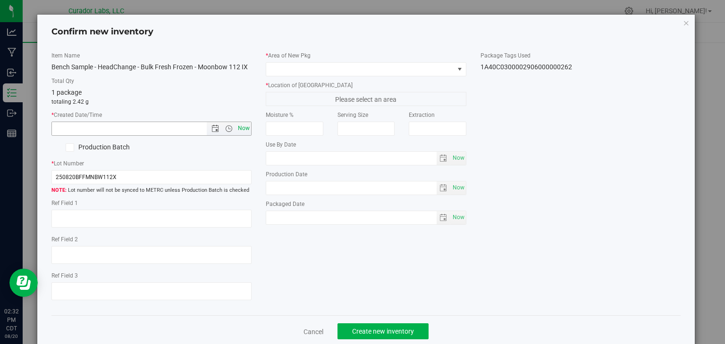
click at [243, 125] on span "Now" at bounding box center [244, 129] width 16 height 14
type input "8/20/2025 2:32 PM"
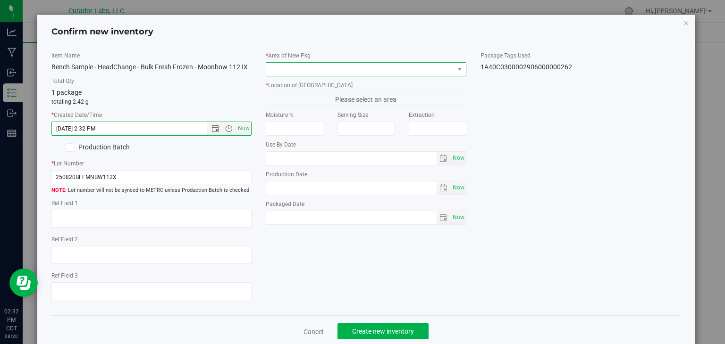
click at [318, 72] on span at bounding box center [360, 69] width 188 height 13
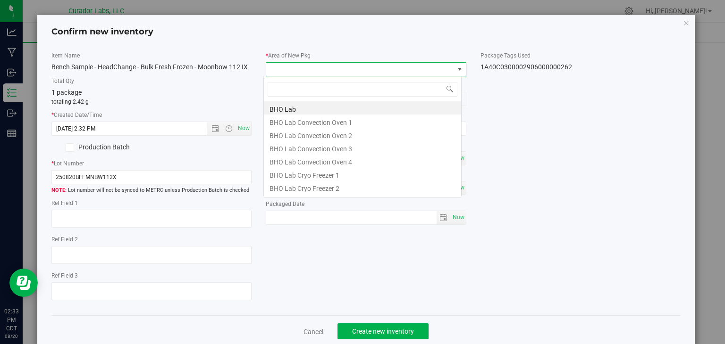
scroll to position [14, 198]
type input "vault"
click at [311, 181] on div "vault For Sale Vault Freezer Vault Frozen Flower Vault Fulfillment Vault Produc…" at bounding box center [362, 129] width 198 height 107
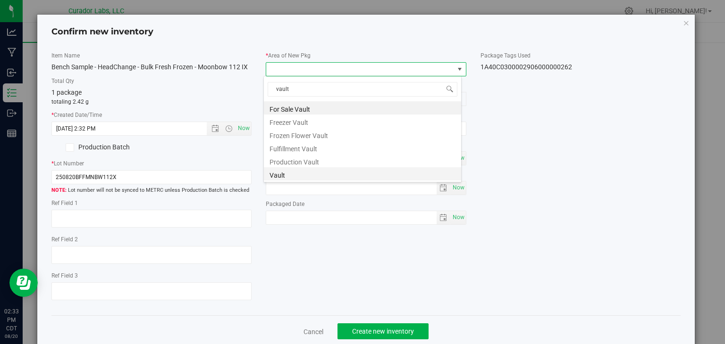
click at [315, 176] on li "Vault" at bounding box center [362, 173] width 197 height 13
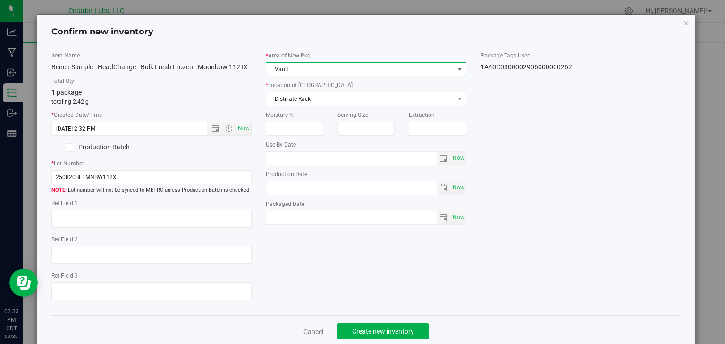
click at [328, 100] on span "Distillate Rack" at bounding box center [360, 98] width 188 height 13
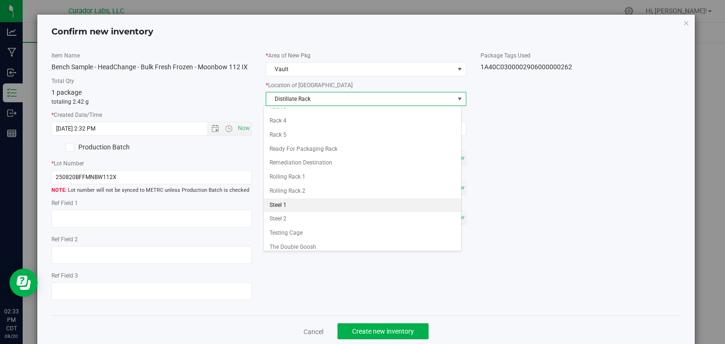
scroll to position [315, 0]
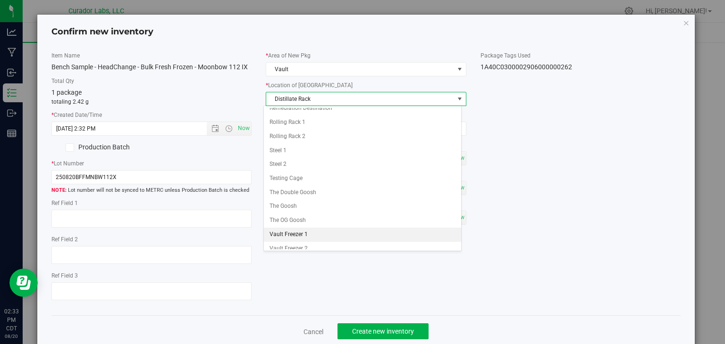
click at [314, 232] on li "Vault Freezer 1" at bounding box center [362, 235] width 197 height 14
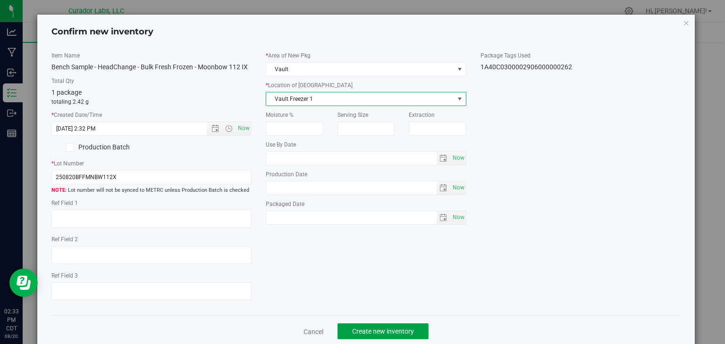
click at [353, 328] on span "Create new inventory" at bounding box center [383, 332] width 62 height 8
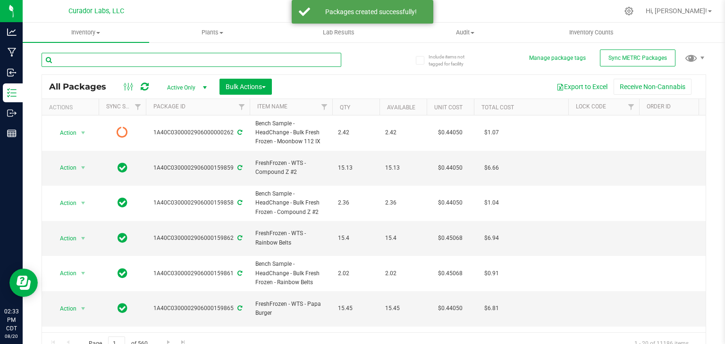
click at [228, 58] on input "text" at bounding box center [192, 60] width 300 height 14
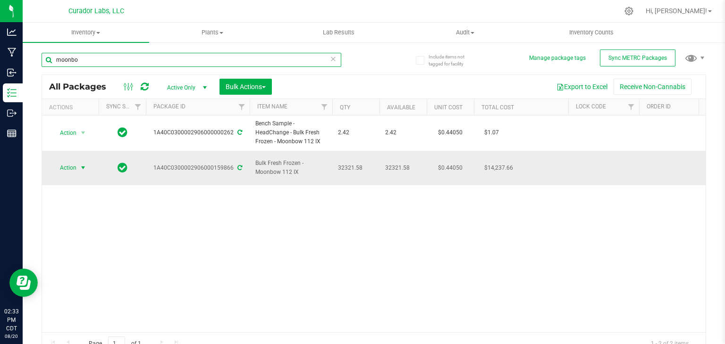
type input "moonbo"
click at [83, 164] on span "select" at bounding box center [83, 168] width 8 height 8
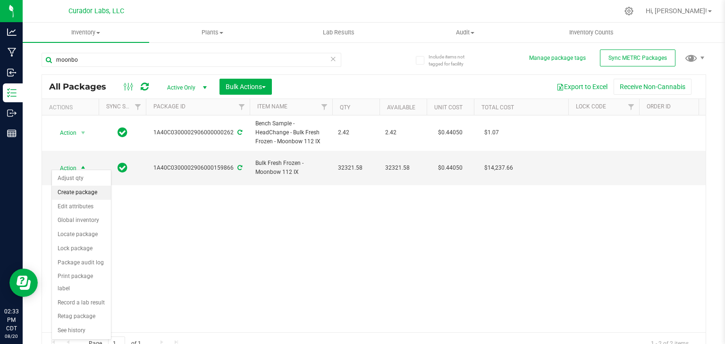
click at [89, 192] on li "Create package" at bounding box center [81, 193] width 59 height 14
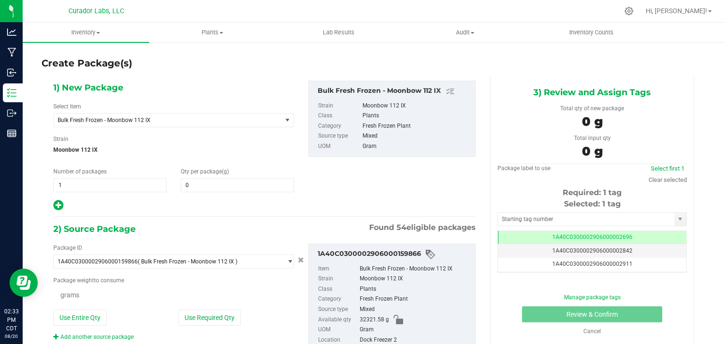
type input "0.0000"
click at [129, 118] on span "Bulk Fresh Frozen - Moonbow 112 IX" at bounding box center [163, 120] width 211 height 7
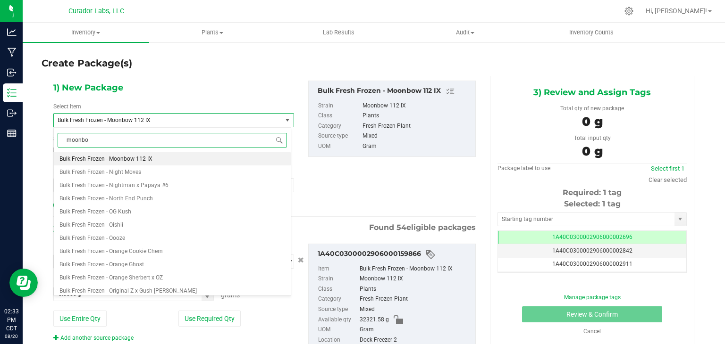
type input "moonbow"
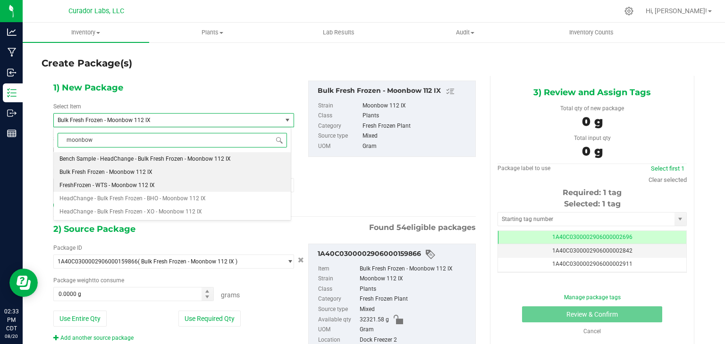
click at [140, 187] on span "FreshFrozen - WTS - Moonbow 112 IX" at bounding box center [106, 185] width 95 height 7
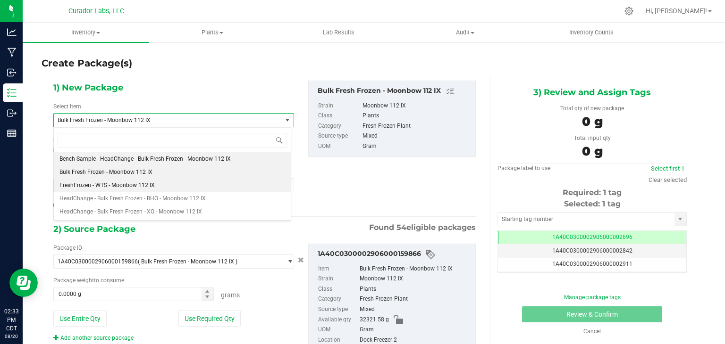
type input "0.0000"
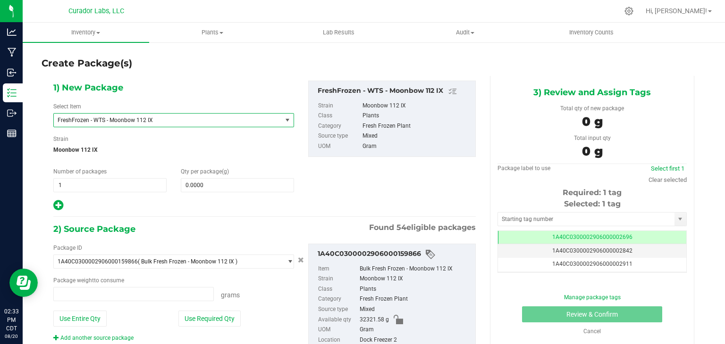
type input "0.0000 g"
click at [214, 184] on span at bounding box center [237, 185] width 113 height 14
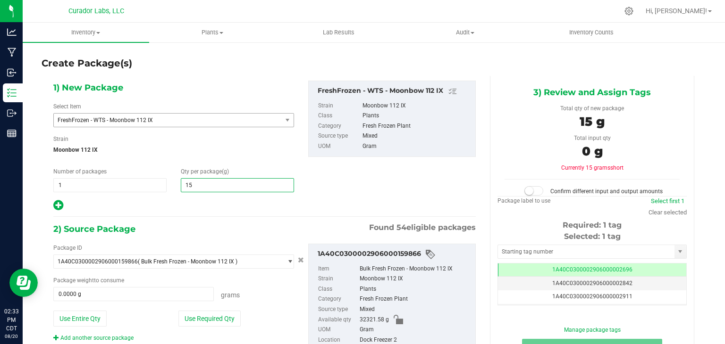
type input "15."
type input "15.0000"
click at [532, 255] on input "text" at bounding box center [586, 251] width 176 height 13
type input "5"
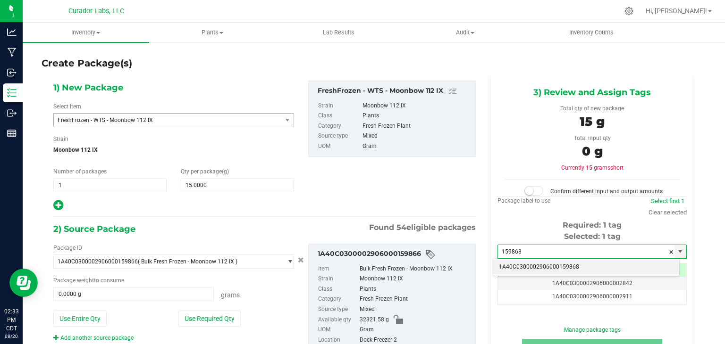
click at [532, 267] on li "1A40C0300002906000159868" at bounding box center [586, 267] width 186 height 14
type input "1A40C0300002906000159868"
click at [445, 191] on div "1) New Package Select Item FreshFrozen - WTS - Moonbow 112 IX FreshFrozen - WTS…" at bounding box center [264, 146] width 436 height 131
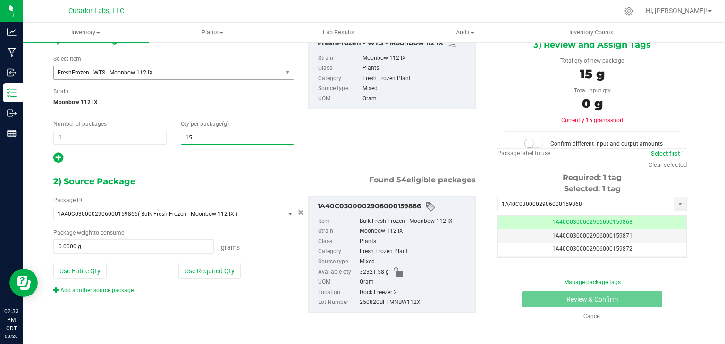
click at [225, 139] on span "15.0000 15" at bounding box center [237, 138] width 113 height 14
type input "15.76"
type input "15.7600"
click at [208, 267] on button "Use Required Qty" at bounding box center [209, 271] width 62 height 16
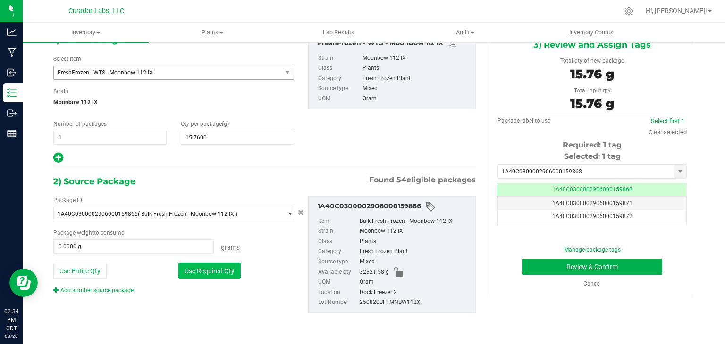
type input "15.7600 g"
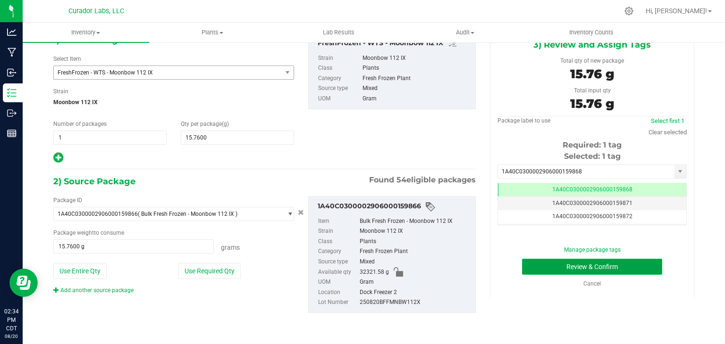
click at [566, 271] on button "Review & Confirm" at bounding box center [592, 267] width 140 height 16
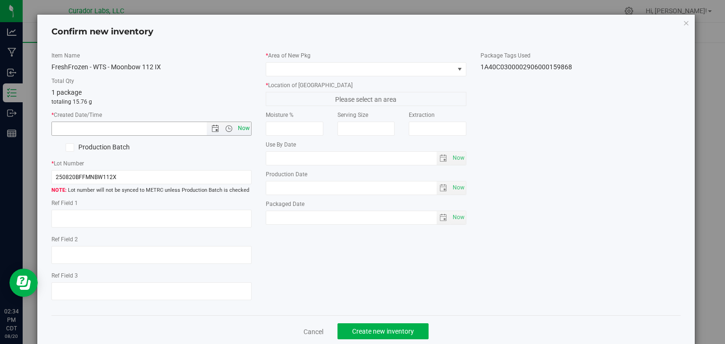
click at [239, 123] on span "Now" at bounding box center [244, 129] width 16 height 14
type input "8/20/2025 2:34 PM"
click at [357, 72] on span at bounding box center [360, 69] width 188 height 13
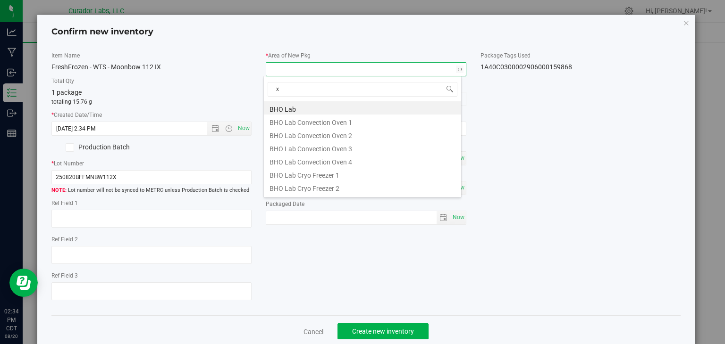
type input "xo"
click at [332, 158] on li "XO Lab" at bounding box center [362, 160] width 197 height 13
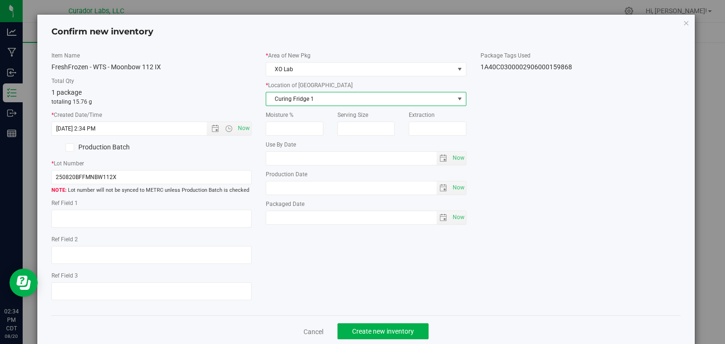
click at [353, 96] on span "Curing Fridge 1" at bounding box center [360, 98] width 188 height 13
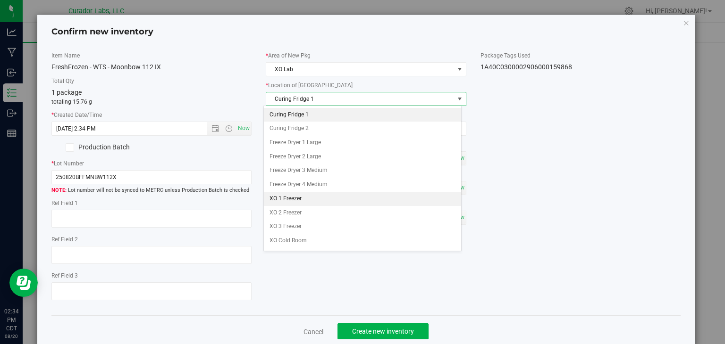
click at [333, 198] on li "XO 1 Freezer" at bounding box center [362, 199] width 197 height 14
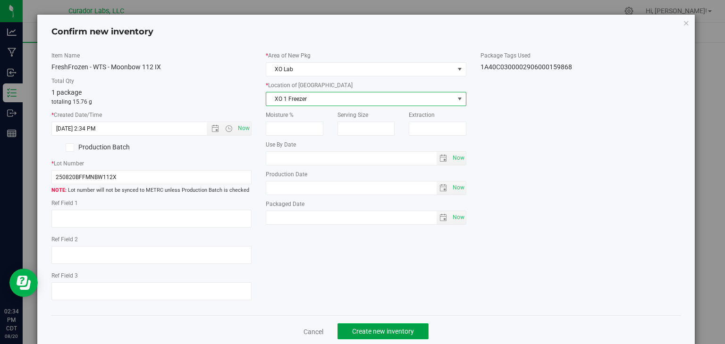
click at [340, 327] on button "Create new inventory" at bounding box center [382, 332] width 91 height 16
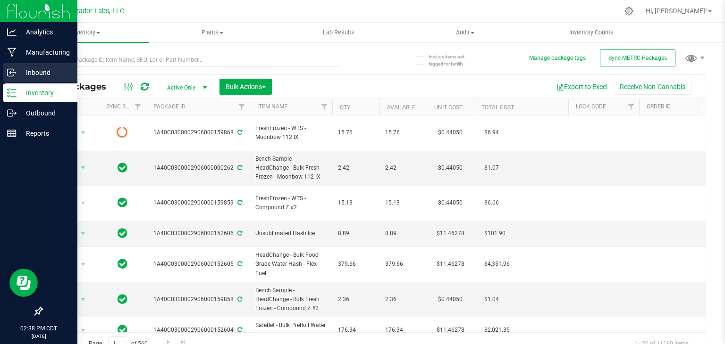
click at [15, 72] on icon at bounding box center [11, 72] width 9 height 9
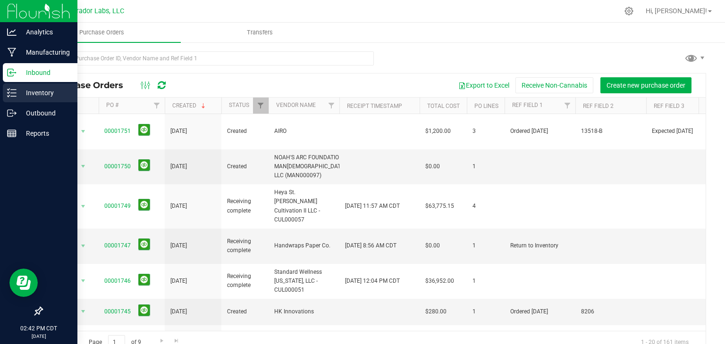
click at [50, 85] on div "Inventory" at bounding box center [40, 92] width 75 height 19
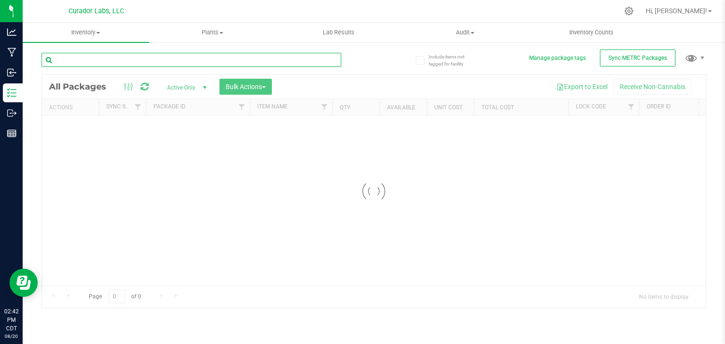
click at [227, 55] on input "text" at bounding box center [192, 60] width 300 height 14
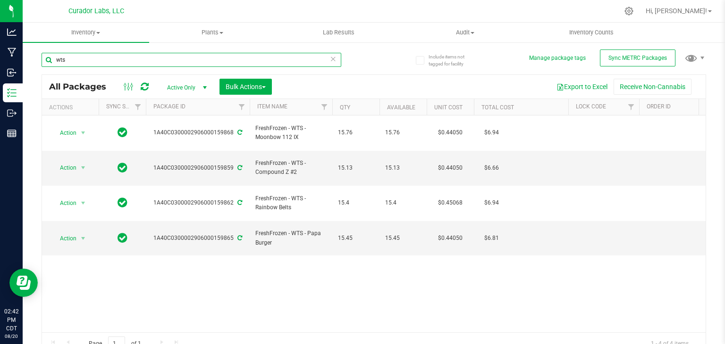
type input "wts"
drag, startPoint x: 274, startPoint y: 215, endPoint x: 254, endPoint y: 203, distance: 23.3
click at [254, 221] on td "FreshFrozen - WTS - Papa Burger" at bounding box center [291, 238] width 83 height 35
copy span "FreshFrozen - WTS - Papa Burger"
click at [260, 88] on span "Bulk Actions" at bounding box center [245, 87] width 40 height 8
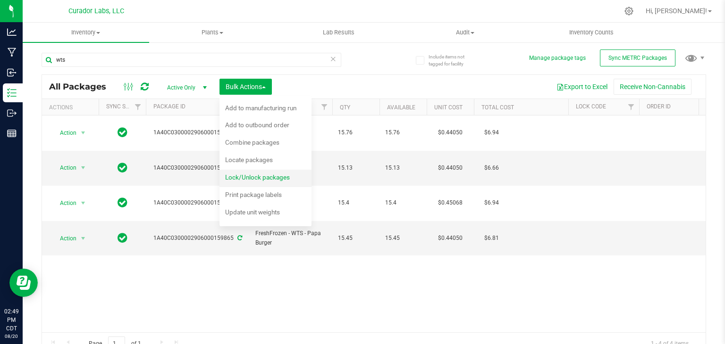
click at [247, 183] on div "Lock/Unlock packages" at bounding box center [263, 178] width 77 height 15
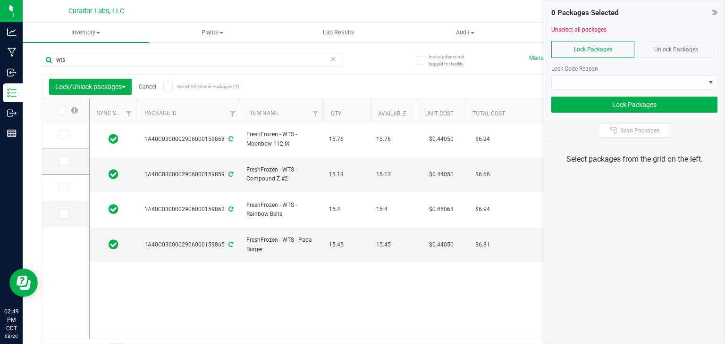
click at [163, 87] on div "Lock/Unlock packages Cancel Select All Filtered Packages (4)" at bounding box center [136, 87] width 175 height 16
click at [167, 87] on icon at bounding box center [168, 87] width 6 height 0
click at [0, 0] on input "Select All Filtered Packages (4)" at bounding box center [0, 0] width 0 height 0
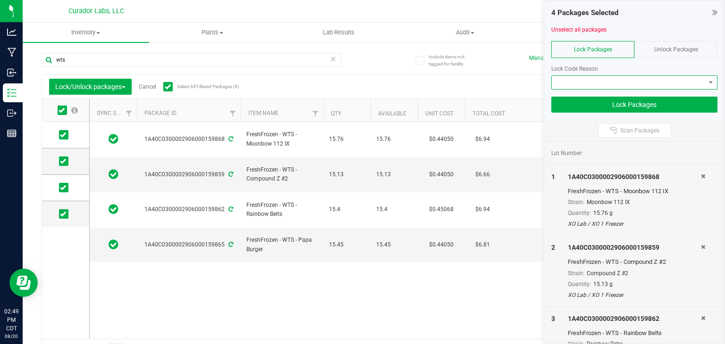
click at [574, 76] on span at bounding box center [627, 82] width 153 height 13
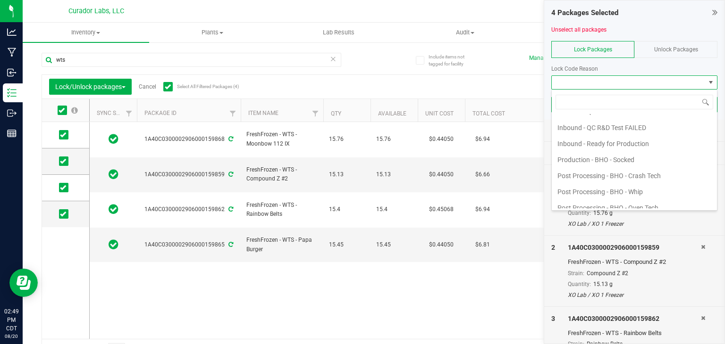
scroll to position [138, 0]
click at [581, 145] on li "Inbound - Ready for Production" at bounding box center [633, 145] width 165 height 16
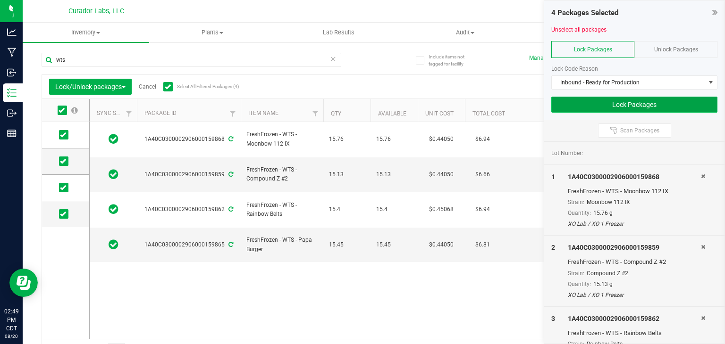
click at [593, 104] on button "Lock Packages" at bounding box center [634, 105] width 166 height 16
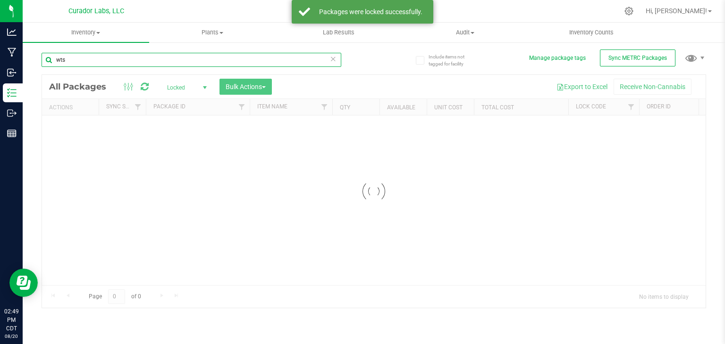
click at [242, 61] on input "wts" at bounding box center [192, 60] width 300 height 14
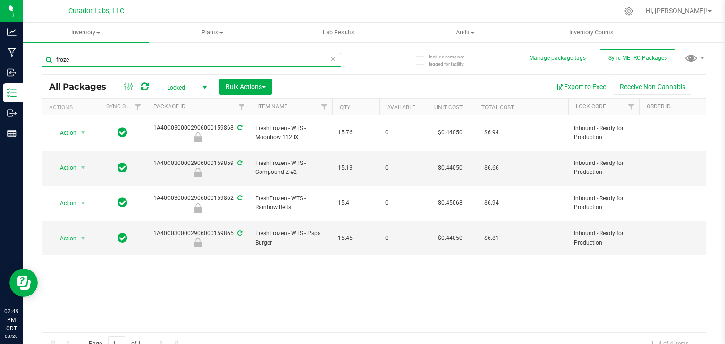
type input "frozen"
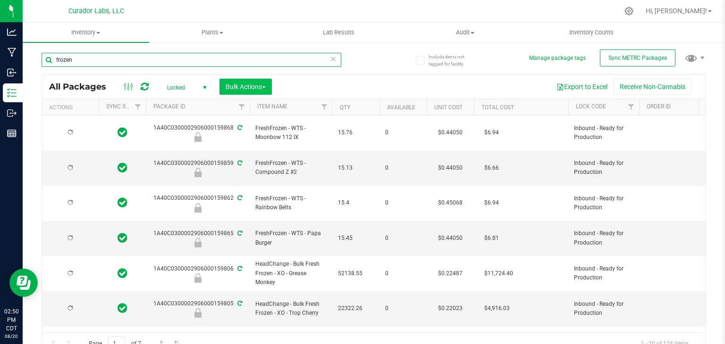
type input "2026-08-11"
type input "2026-08-07"
type input "frozen"
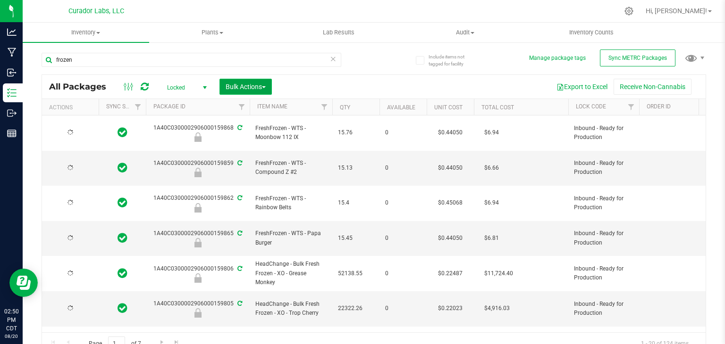
click at [262, 86] on span "Bulk Actions" at bounding box center [245, 87] width 40 height 8
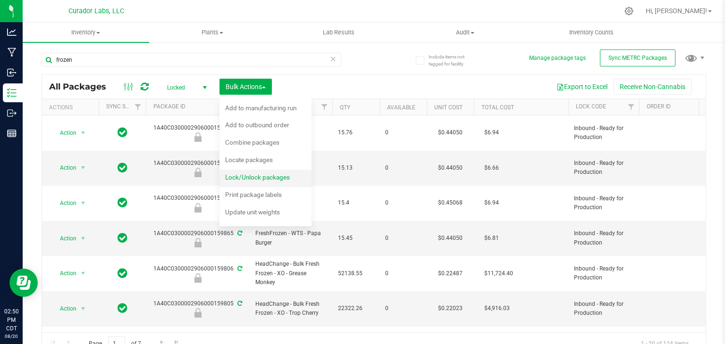
click at [258, 173] on div "Lock/Unlock packages" at bounding box center [263, 178] width 77 height 15
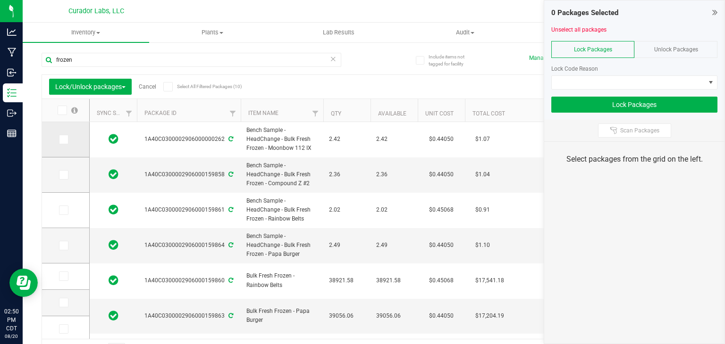
click at [67, 142] on span at bounding box center [63, 139] width 9 height 9
click at [0, 0] on input "checkbox" at bounding box center [0, 0] width 0 height 0
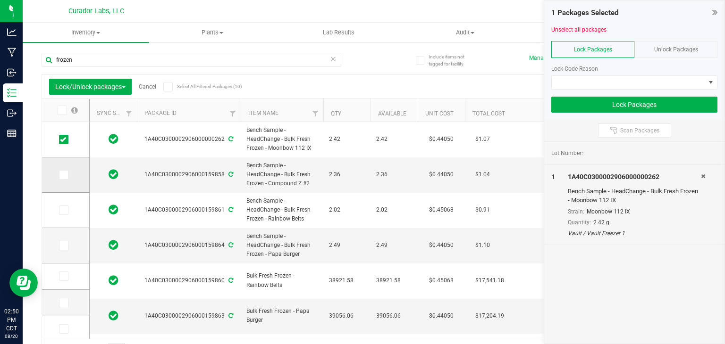
click at [66, 175] on icon at bounding box center [63, 175] width 6 height 0
click at [0, 0] on input "checkbox" at bounding box center [0, 0] width 0 height 0
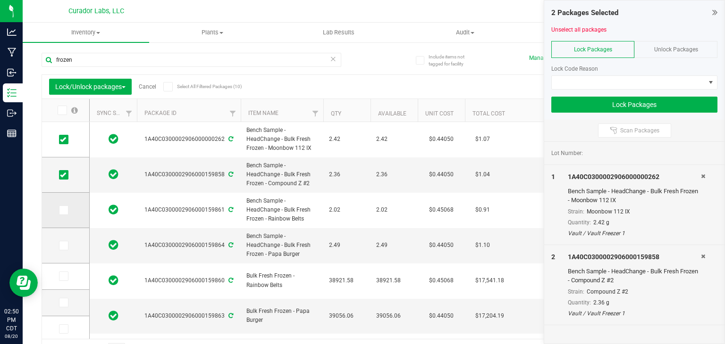
click at [66, 210] on icon at bounding box center [63, 210] width 6 height 0
click at [0, 0] on input "checkbox" at bounding box center [0, 0] width 0 height 0
click at [64, 240] on td at bounding box center [65, 245] width 47 height 35
click at [64, 246] on icon at bounding box center [63, 246] width 6 height 0
click at [0, 0] on input "checkbox" at bounding box center [0, 0] width 0 height 0
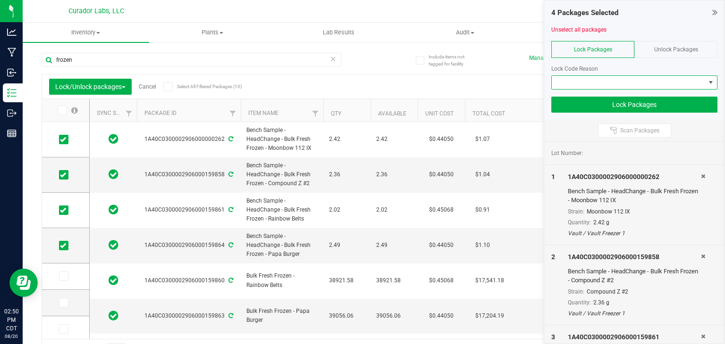
click at [574, 77] on span at bounding box center [627, 82] width 153 height 13
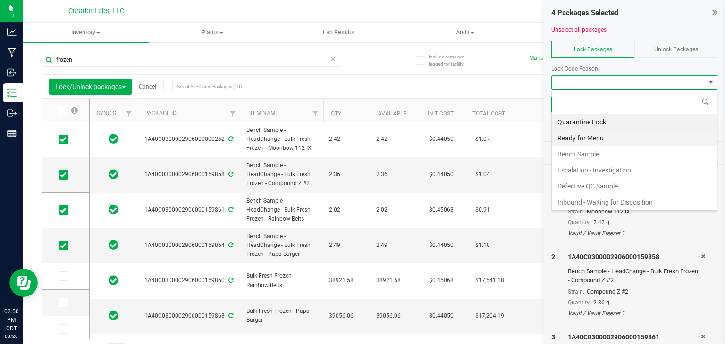
scroll to position [14, 166]
click at [575, 151] on li "Bench Sample" at bounding box center [633, 154] width 165 height 16
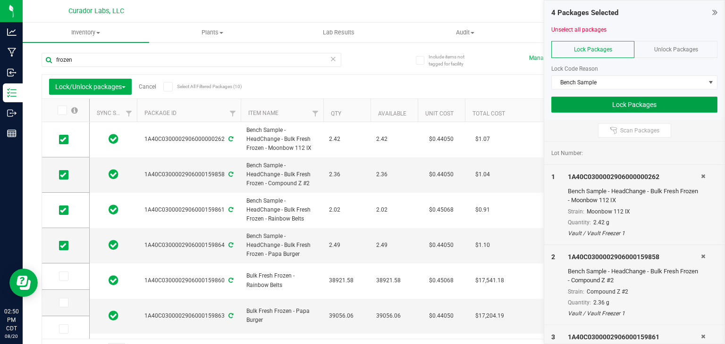
click at [592, 99] on button "Lock Packages" at bounding box center [634, 105] width 166 height 16
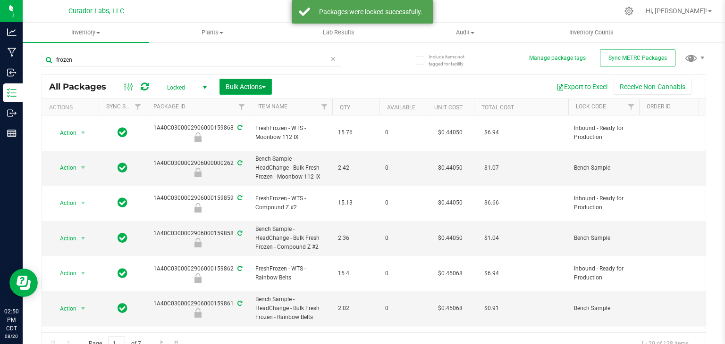
click at [272, 94] on button "Bulk Actions" at bounding box center [245, 87] width 52 height 16
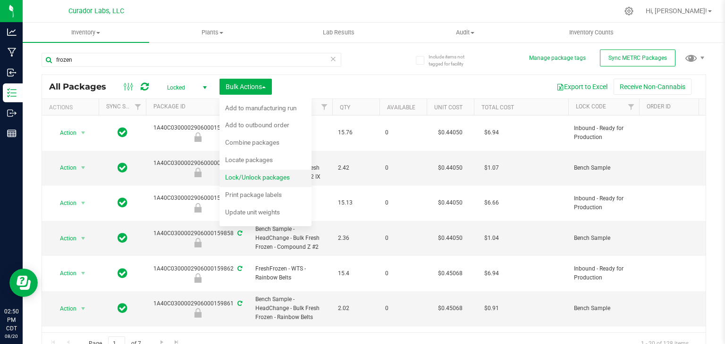
click at [254, 172] on div "Lock/Unlock packages" at bounding box center [263, 178] width 77 height 15
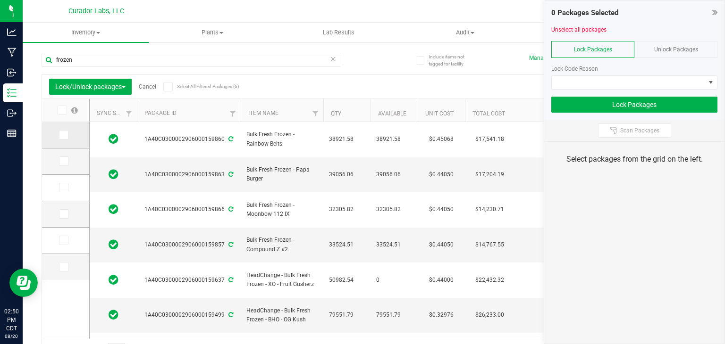
click at [62, 135] on icon at bounding box center [63, 135] width 6 height 0
click at [0, 0] on input "checkbox" at bounding box center [0, 0] width 0 height 0
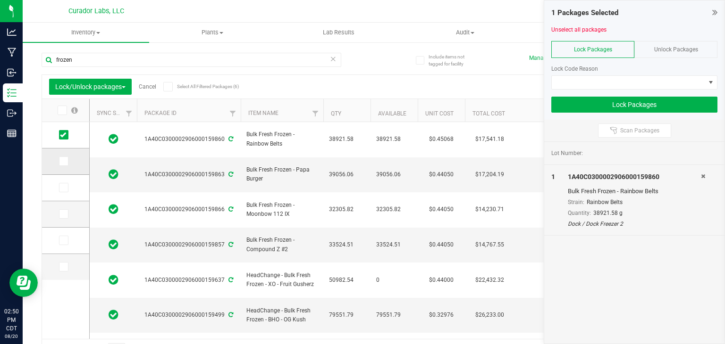
click at [64, 161] on icon at bounding box center [63, 161] width 6 height 0
click at [0, 0] on input "checkbox" at bounding box center [0, 0] width 0 height 0
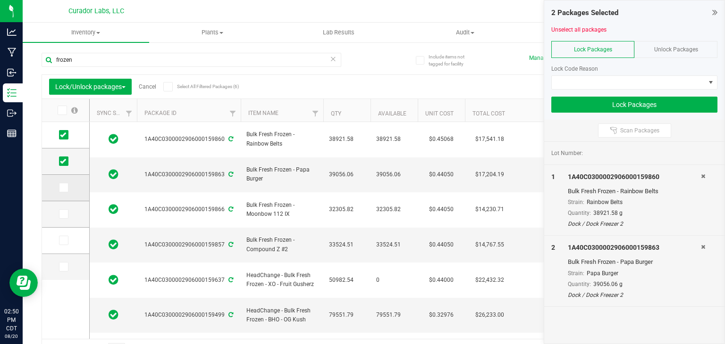
click at [64, 183] on span at bounding box center [63, 187] width 9 height 9
click at [0, 0] on input "checkbox" at bounding box center [0, 0] width 0 height 0
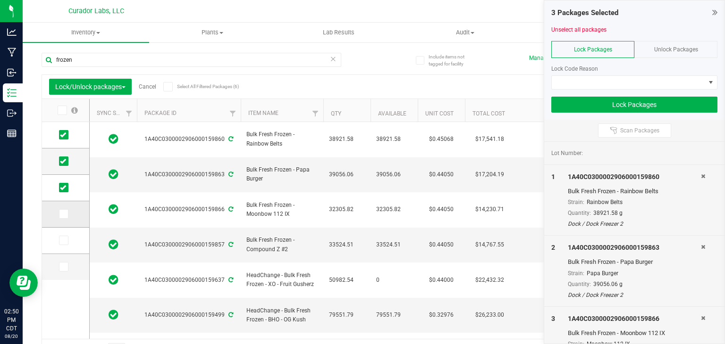
click at [64, 214] on icon at bounding box center [63, 214] width 6 height 0
click at [0, 0] on input "checkbox" at bounding box center [0, 0] width 0 height 0
click at [601, 77] on span at bounding box center [627, 82] width 153 height 13
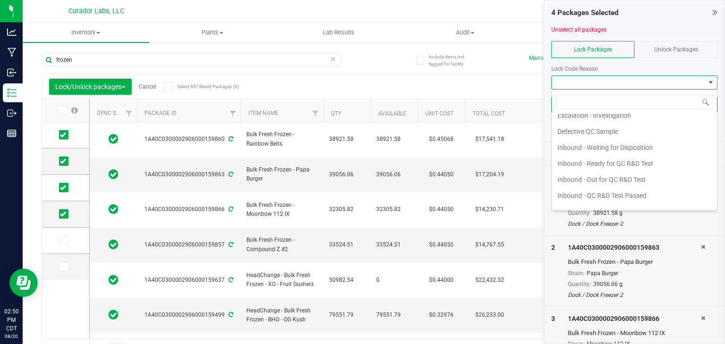
scroll to position [53, 0]
click at [582, 151] on li "Inbound - Waiting for Disposition" at bounding box center [633, 150] width 165 height 16
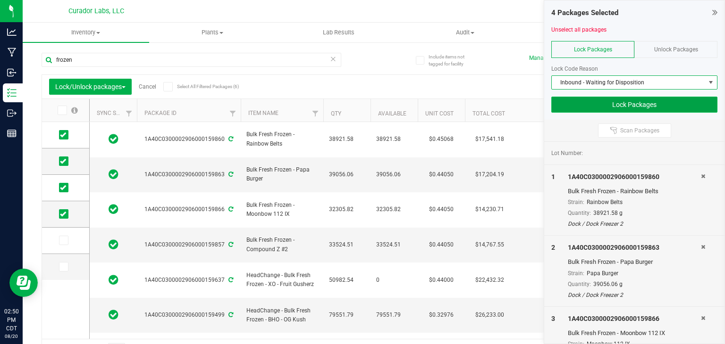
click at [598, 104] on button "Lock Packages" at bounding box center [634, 105] width 166 height 16
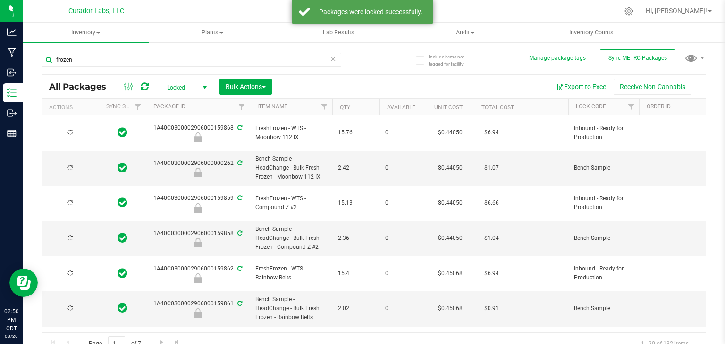
click at [330, 58] on icon at bounding box center [333, 58] width 7 height 11
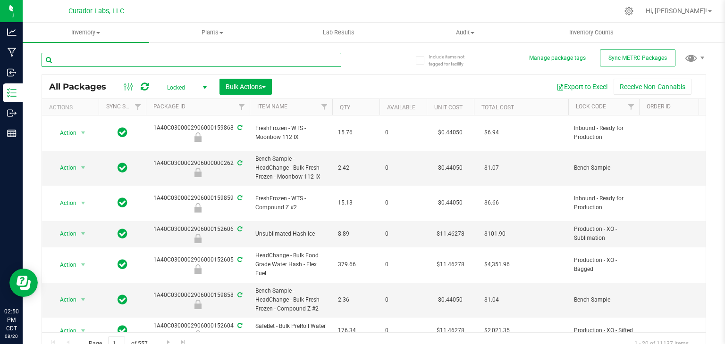
click at [196, 61] on input "text" at bounding box center [192, 60] width 300 height 14
type input "j"
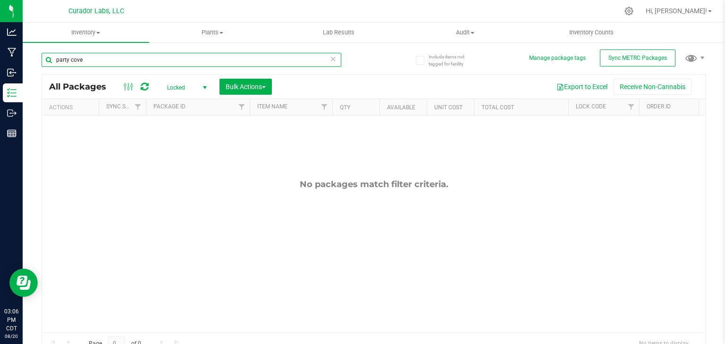
type input "party cove"
click at [201, 86] on span "select" at bounding box center [205, 88] width 8 height 8
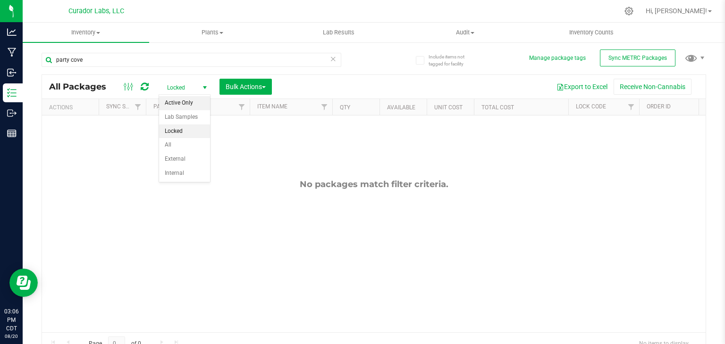
click at [189, 107] on li "Active Only" at bounding box center [184, 103] width 51 height 14
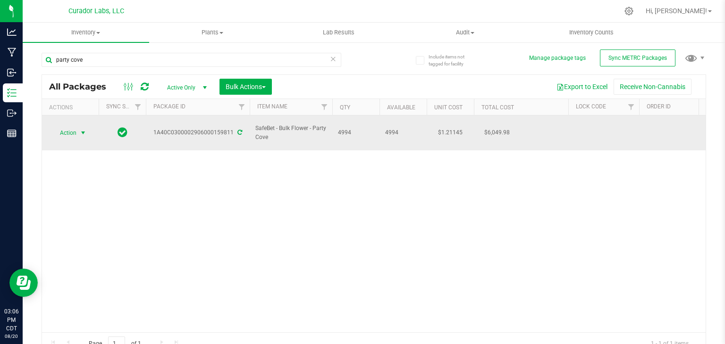
click at [68, 126] on span "Action" at bounding box center [63, 132] width 25 height 13
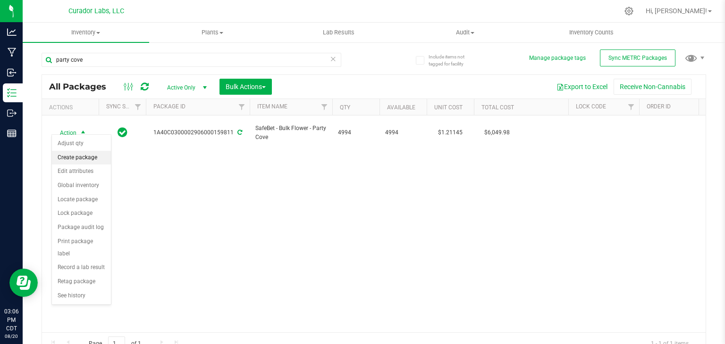
click at [85, 157] on li "Create package" at bounding box center [81, 158] width 59 height 14
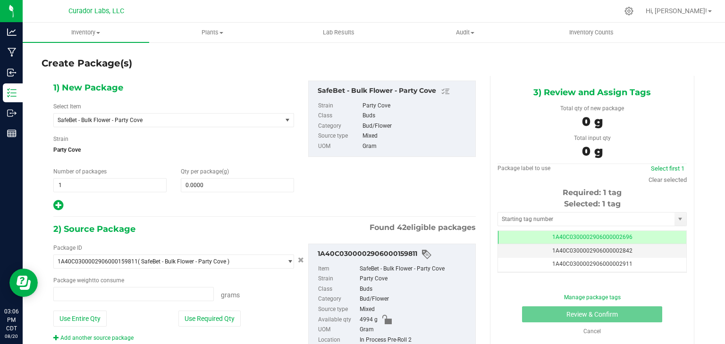
type input "0.0000 g"
click at [169, 116] on span "SafeBet - Bulk Flower - Party Cove" at bounding box center [168, 120] width 228 height 13
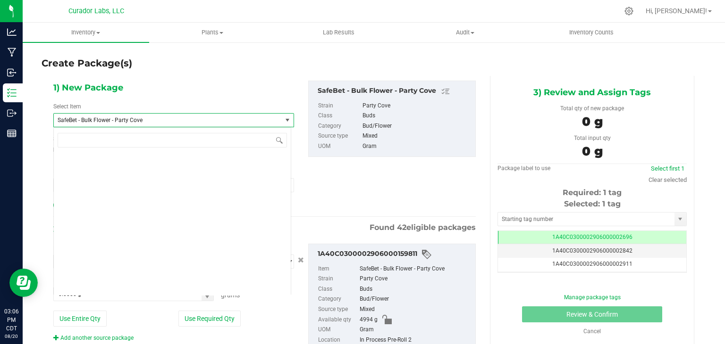
scroll to position [77291, 0]
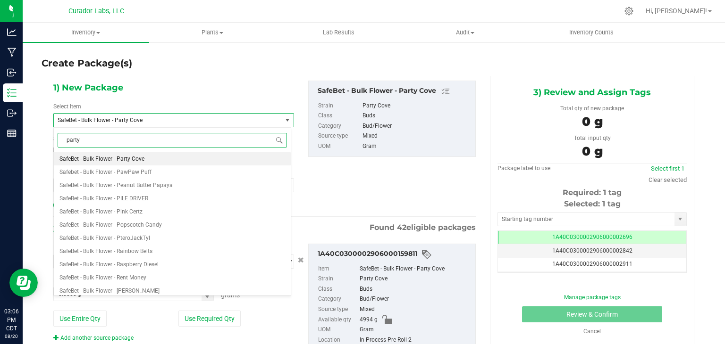
type input "party"
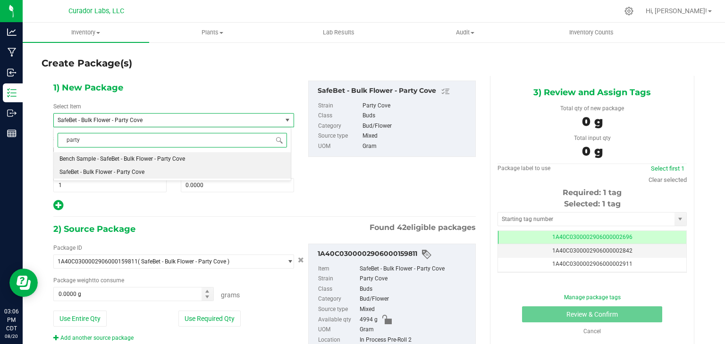
scroll to position [0, 0]
click at [173, 158] on span "Bench Sample - SafeBet - Bulk Flower - Party Cove" at bounding box center [121, 159] width 125 height 7
type input "0.0000"
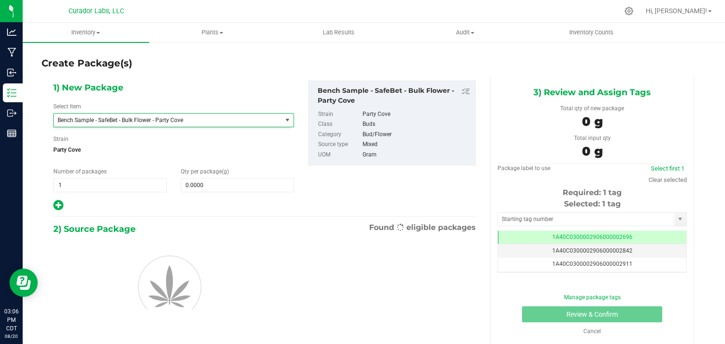
scroll to position [16998, 0]
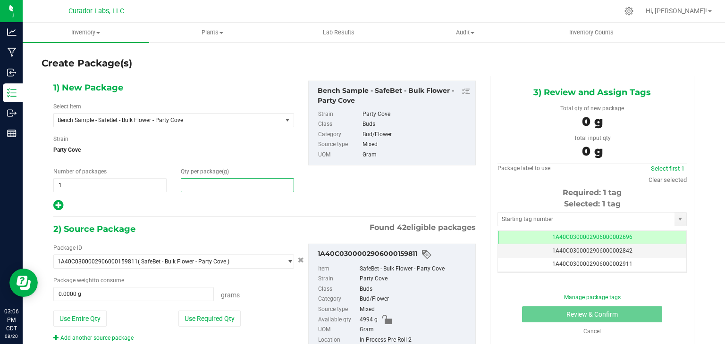
click at [216, 182] on span at bounding box center [237, 185] width 113 height 14
type input "3"
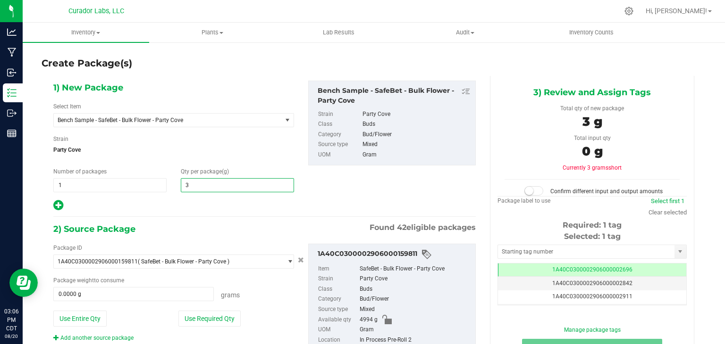
type input "3.0000"
click at [245, 223] on div "2) Source Package Found 42 eligible packages" at bounding box center [264, 229] width 422 height 14
click at [529, 248] on input "text" at bounding box center [586, 251] width 176 height 13
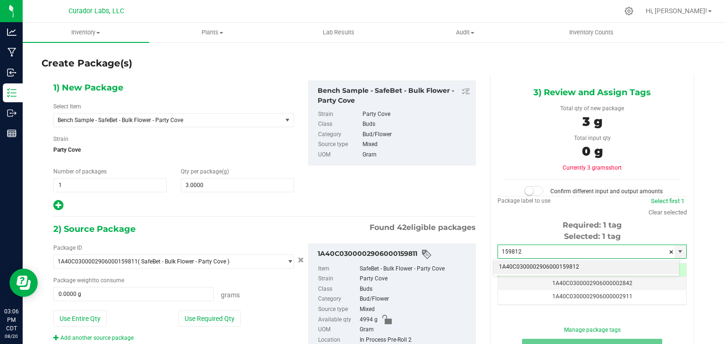
click at [530, 268] on li "1A40C0300002906000159812" at bounding box center [586, 267] width 186 height 14
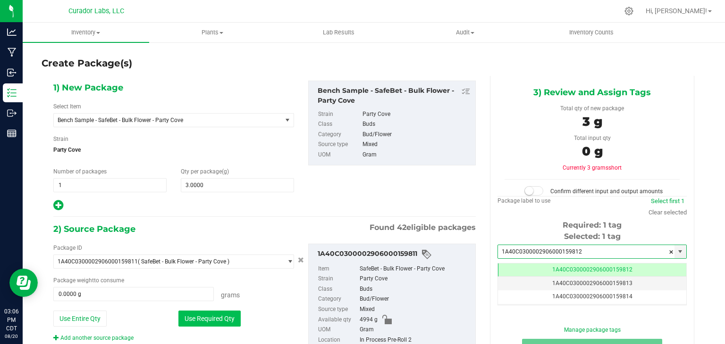
type input "1A40C0300002906000159812"
click at [201, 317] on button "Use Required Qty" at bounding box center [209, 319] width 62 height 16
type input "3.0000 g"
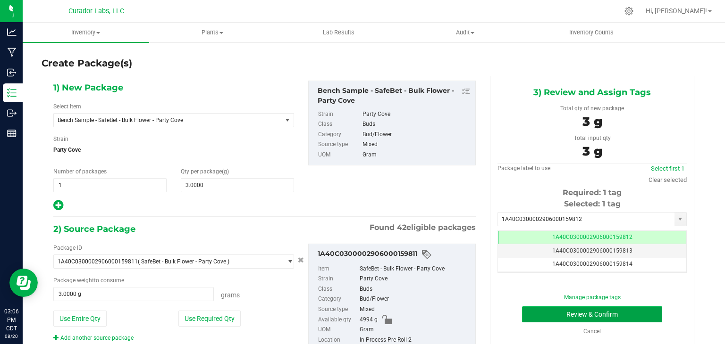
click at [558, 310] on button "Review & Confirm" at bounding box center [592, 315] width 140 height 16
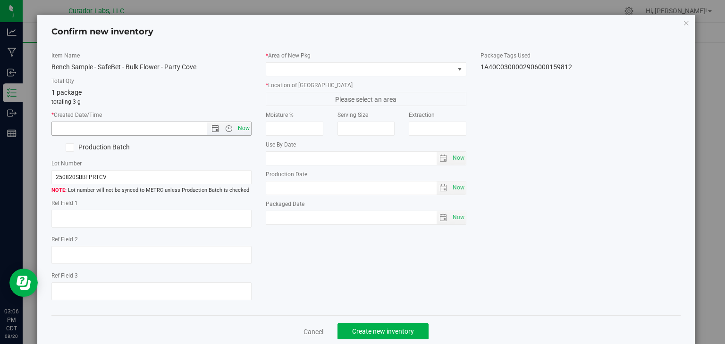
click at [245, 127] on span "Now" at bounding box center [244, 129] width 16 height 14
type input "8/20/2025 3:06 PM"
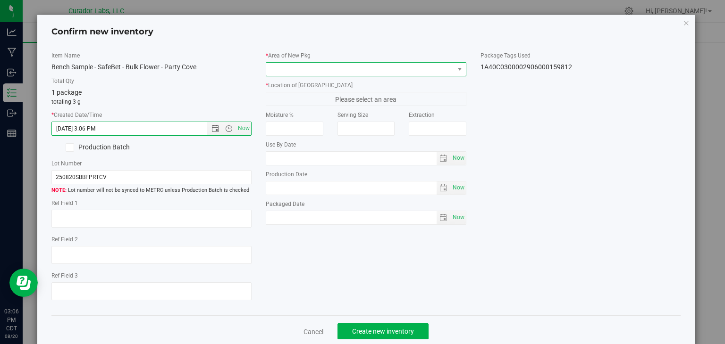
click at [317, 68] on span at bounding box center [360, 69] width 188 height 13
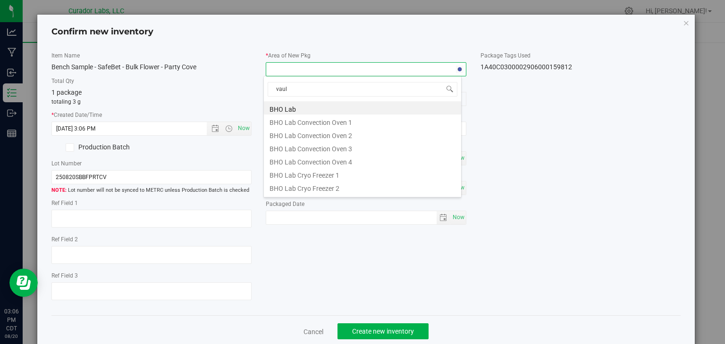
type input "vault"
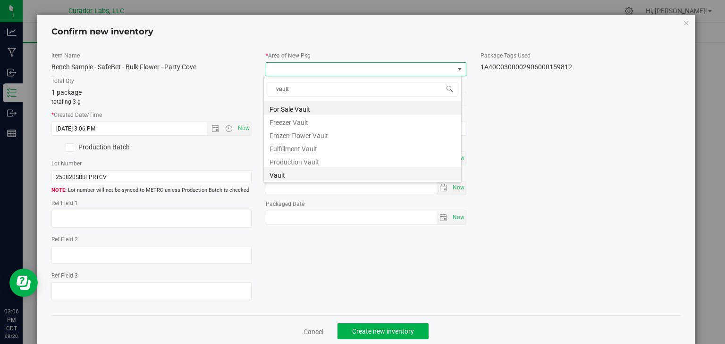
click at [319, 178] on li "Vault" at bounding box center [362, 173] width 197 height 13
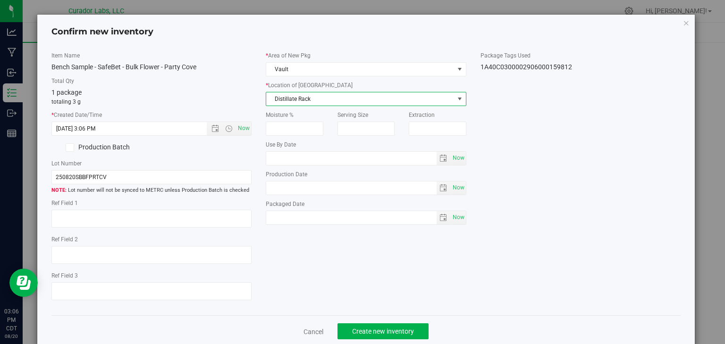
click at [375, 105] on span "Distillate Rack" at bounding box center [366, 99] width 200 height 14
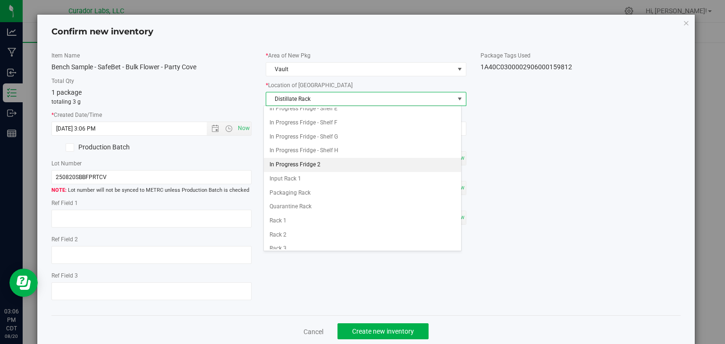
click at [343, 161] on li "In Progress Fridge 2" at bounding box center [362, 165] width 197 height 14
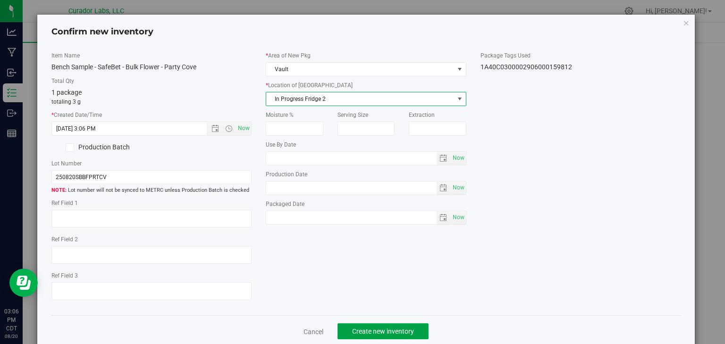
click at [385, 325] on button "Create new inventory" at bounding box center [382, 332] width 91 height 16
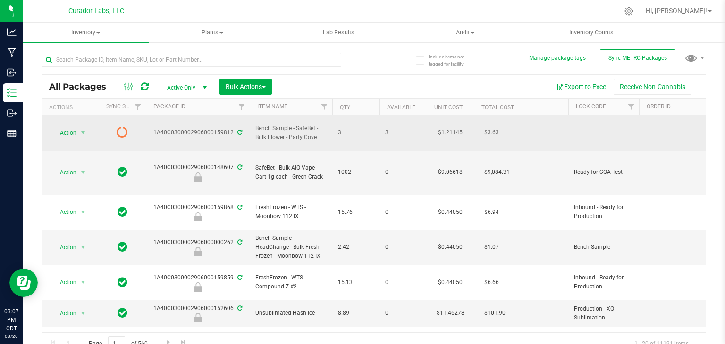
drag, startPoint x: 314, startPoint y: 134, endPoint x: 296, endPoint y: 124, distance: 20.3
click at [296, 124] on span "Bench Sample - SafeBet - Bulk Flower - Party Cove" at bounding box center [290, 133] width 71 height 18
drag, startPoint x: 317, startPoint y: 134, endPoint x: 296, endPoint y: 126, distance: 22.4
click at [296, 126] on span "Bench Sample - SafeBet - Bulk Flower - Party Cove" at bounding box center [290, 133] width 71 height 18
copy span "SafeBet - Bulk Flower - Party Cove"
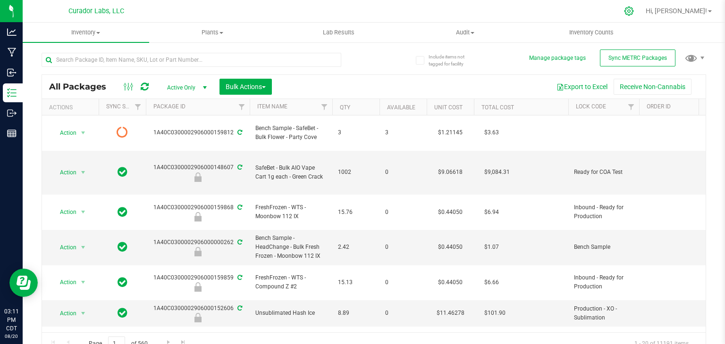
click at [633, 13] on icon at bounding box center [629, 11] width 10 height 10
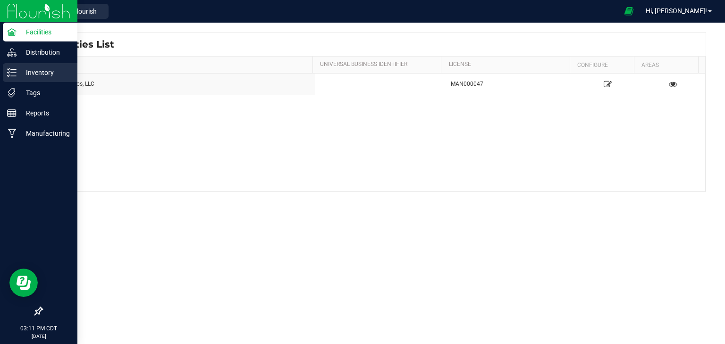
click at [15, 77] on div "Inventory" at bounding box center [40, 72] width 75 height 19
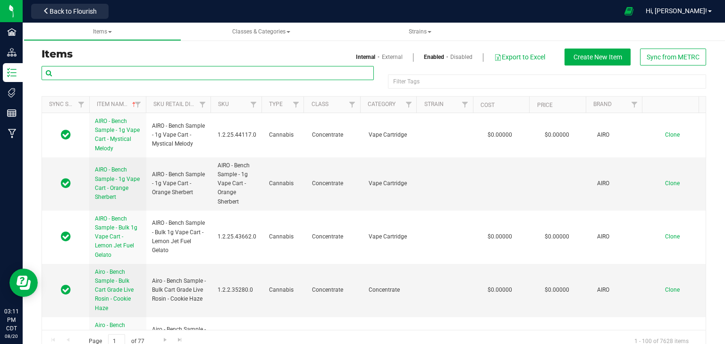
click at [186, 72] on input "text" at bounding box center [208, 73] width 332 height 14
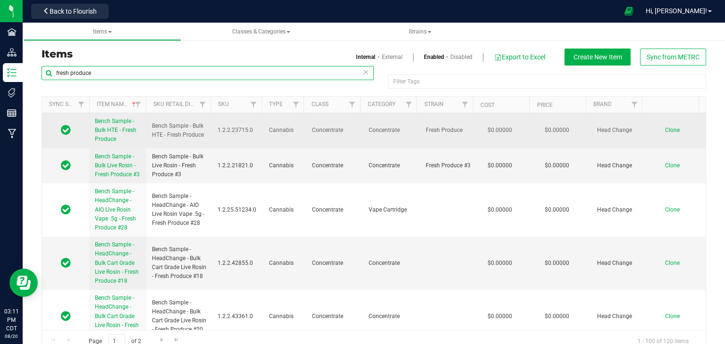
type input "fresh produce"
drag, startPoint x: 164, startPoint y: 135, endPoint x: 200, endPoint y: 137, distance: 35.9
click at [200, 137] on span "Bench Sample - Bulk HTE - Fresh Produce" at bounding box center [179, 131] width 54 height 18
copy span "Fresh Produce"
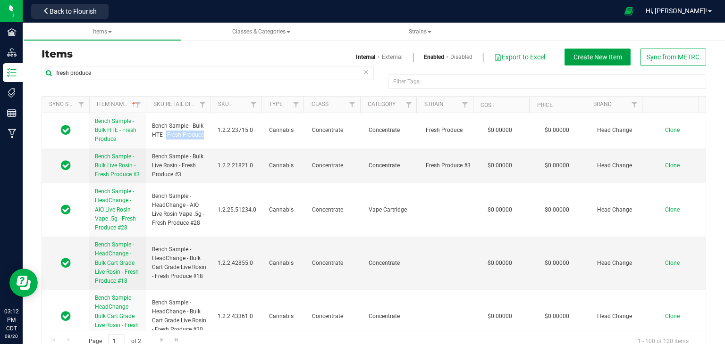
click at [598, 60] on span "Create New Item" at bounding box center [597, 57] width 49 height 8
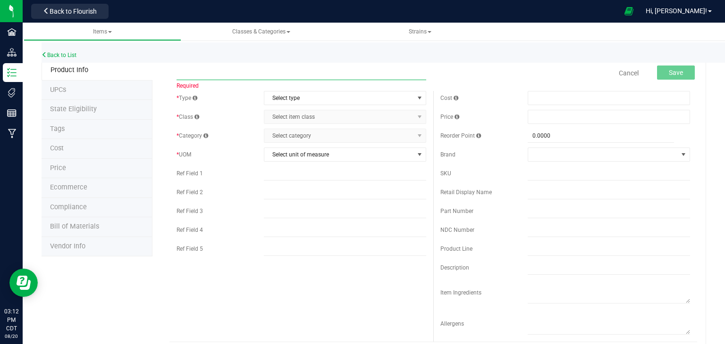
click at [281, 71] on input "text" at bounding box center [301, 73] width 250 height 14
paste input "SafeBet - Bulk Flower - Fresh Produce"
type input "SafeBet - Bulk Flower - Fresh Produce"
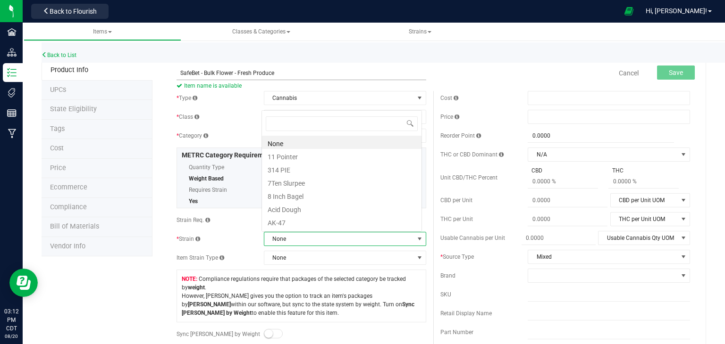
scroll to position [14, 158]
type input "fresh"
click at [308, 141] on li "Fresh Produce" at bounding box center [341, 142] width 159 height 13
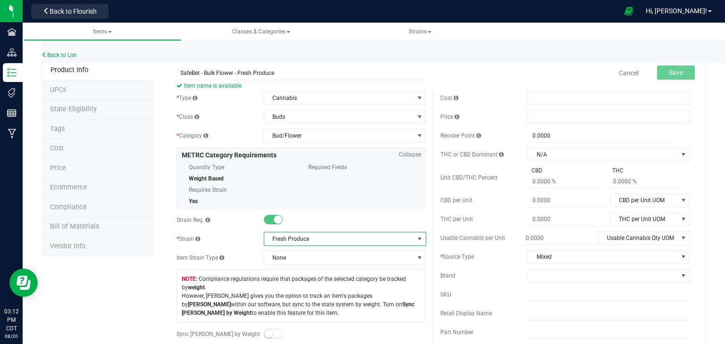
click at [326, 280] on span "Compliance regulations require that packages of the selected category be tracke…" at bounding box center [301, 296] width 239 height 42
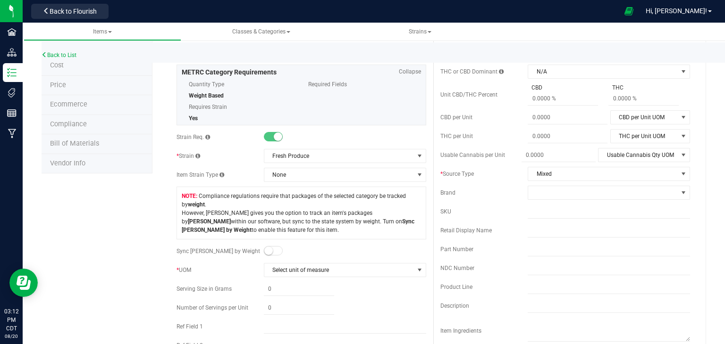
scroll to position [83, 0]
click at [331, 268] on span "Select unit of measure" at bounding box center [339, 270] width 150 height 13
click at [449, 234] on div "Retail Display Name" at bounding box center [483, 230] width 87 height 8
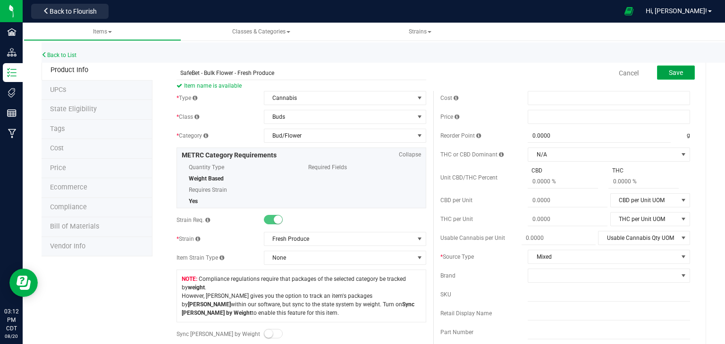
click at [668, 74] on span "Save" at bounding box center [675, 73] width 14 height 8
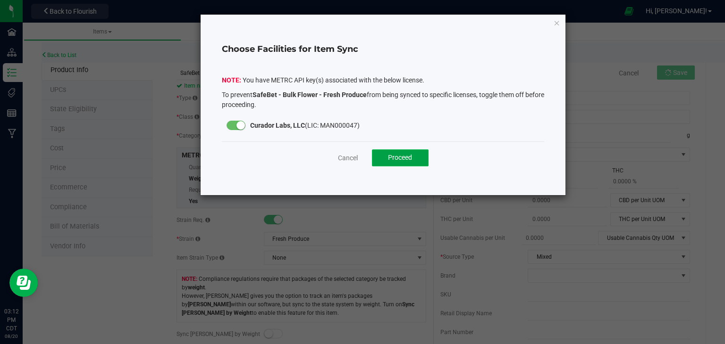
click at [405, 159] on span "Proceed" at bounding box center [400, 158] width 24 height 8
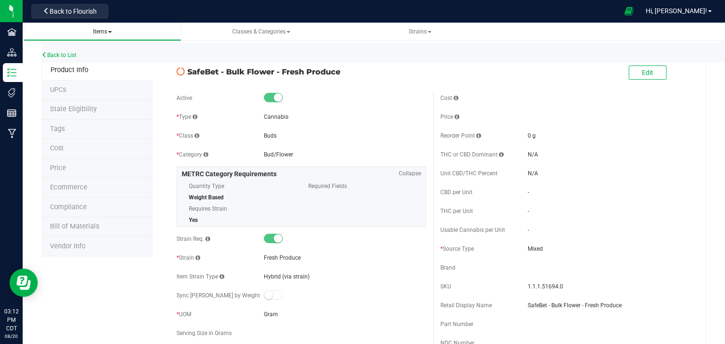
click at [103, 33] on span "Items" at bounding box center [102, 31] width 19 height 7
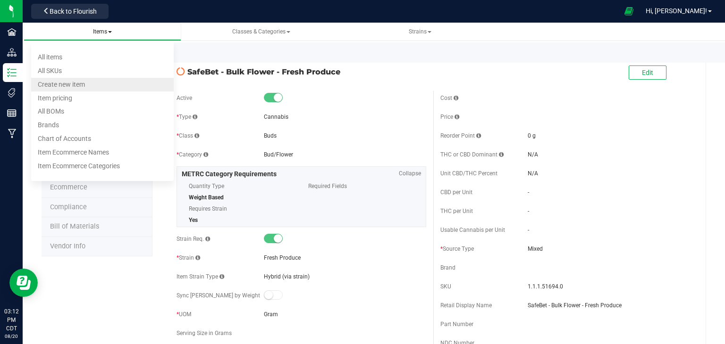
click at [96, 83] on li "Create new item" at bounding box center [102, 85] width 143 height 14
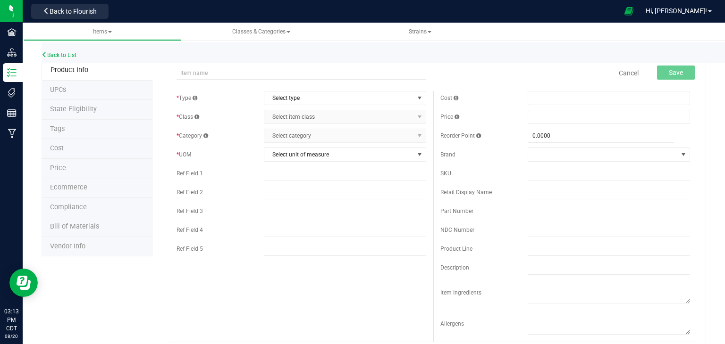
click at [366, 72] on input "text" at bounding box center [301, 73] width 250 height 14
type input "Bench Sample - SafeBet - Bulk Flower - Fresh Produce"
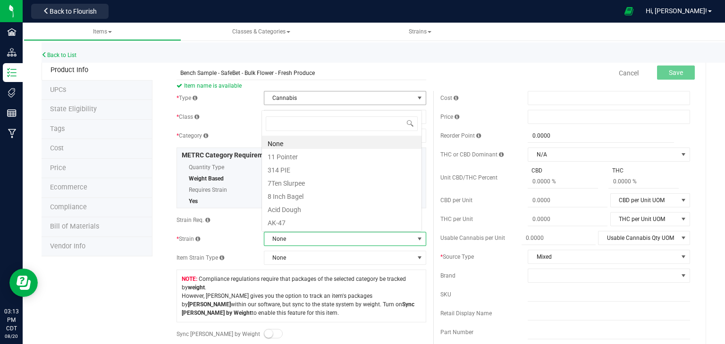
scroll to position [14, 158]
type input "fresh produce"
click at [366, 145] on li "Fresh Produce" at bounding box center [341, 142] width 159 height 13
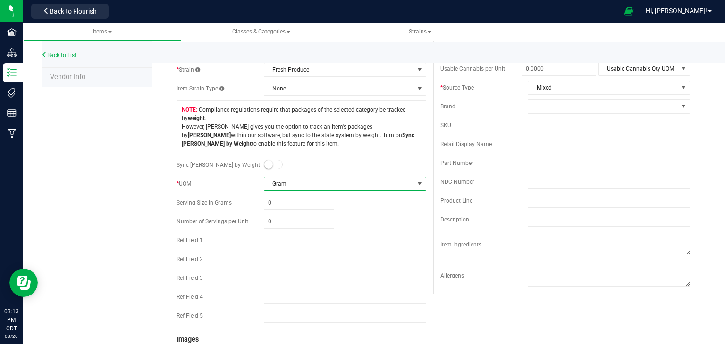
scroll to position [0, 0]
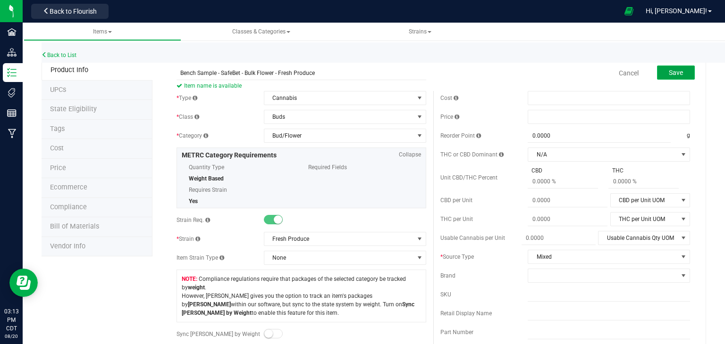
click at [669, 69] on span "Save" at bounding box center [675, 73] width 14 height 8
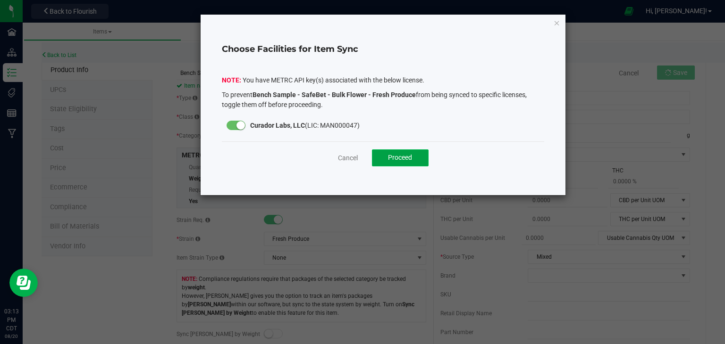
click at [394, 151] on button "Proceed" at bounding box center [400, 158] width 57 height 17
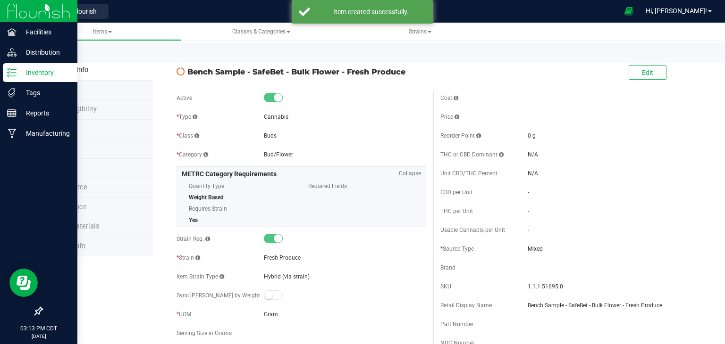
click at [40, 75] on p "Inventory" at bounding box center [45, 72] width 57 height 11
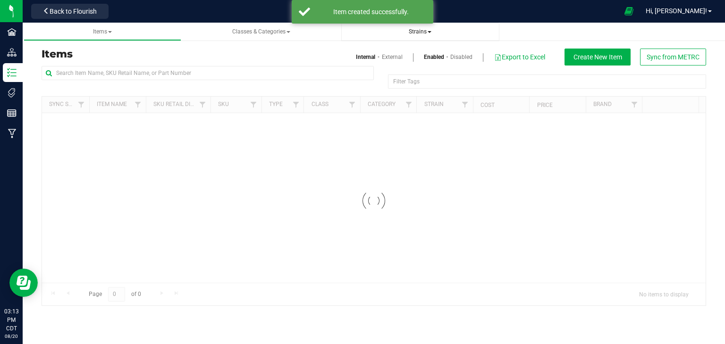
click at [342, 40] on link "Strains" at bounding box center [420, 32] width 158 height 18
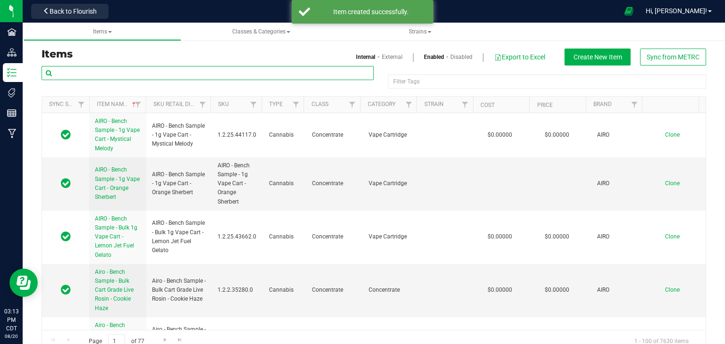
click at [195, 69] on input "text" at bounding box center [208, 73] width 332 height 14
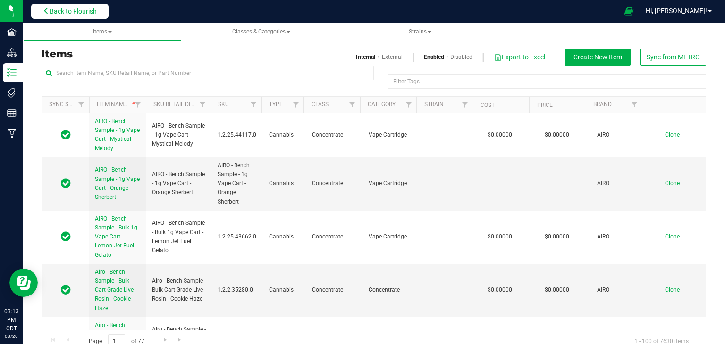
click at [85, 15] on button "Back to Flourish" at bounding box center [69, 11] width 77 height 15
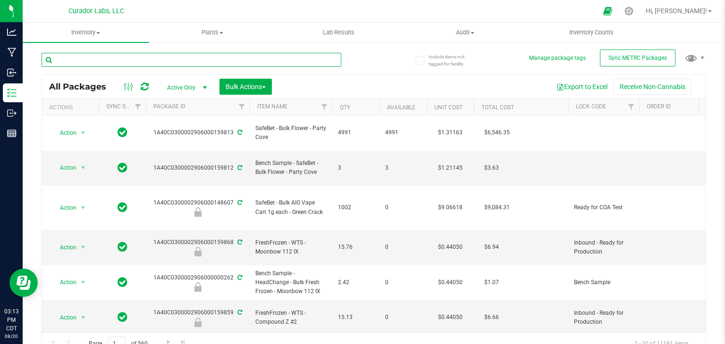
click at [132, 62] on input "text" at bounding box center [192, 60] width 300 height 14
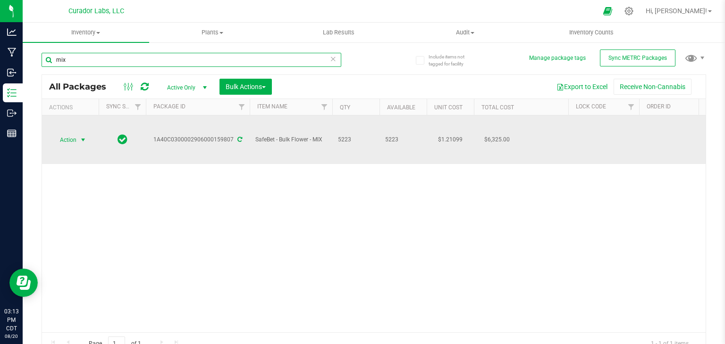
type input "mix"
click at [83, 144] on span "select" at bounding box center [83, 139] width 12 height 13
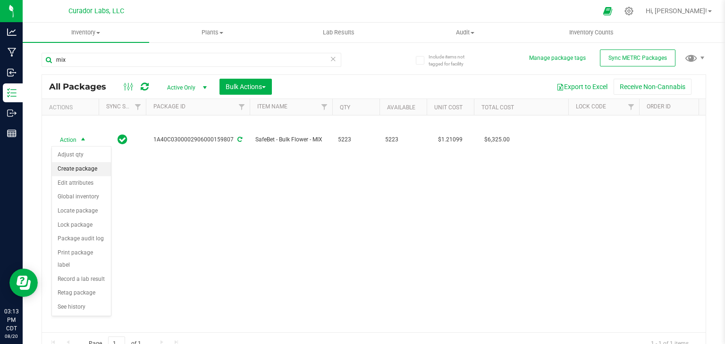
click at [82, 173] on li "Create package" at bounding box center [81, 169] width 59 height 14
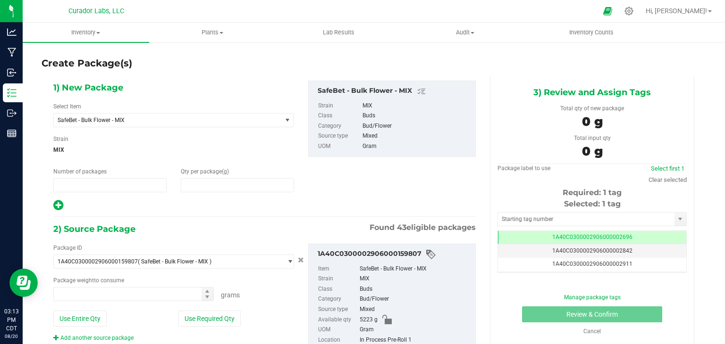
type input "1"
type input "0.0000"
type input "0.0000 g"
click at [158, 119] on span "SafeBet - Bulk Flower - MIX" at bounding box center [163, 120] width 211 height 7
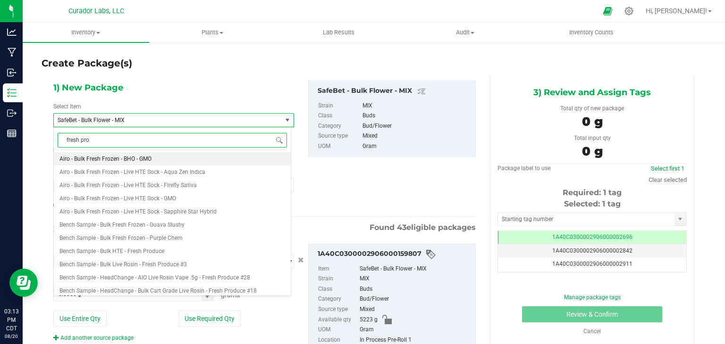
type input "fresh prod"
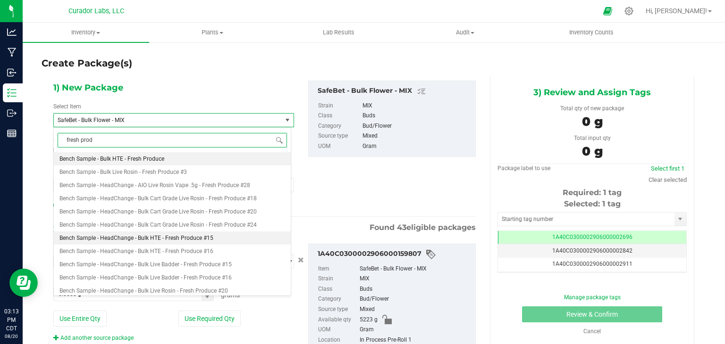
drag, startPoint x: 171, startPoint y: 159, endPoint x: 118, endPoint y: 236, distance: 93.3
click at [118, 152] on ul "Bench Sample - Bulk HTE - Fresh Produce Bench Sample - Bulk Live Rosin - Fresh …" at bounding box center [172, 152] width 237 height 0
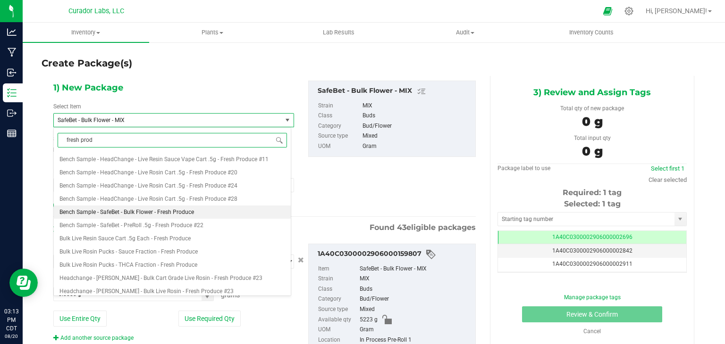
click at [133, 211] on span "Bench Sample - SafeBet - Bulk Flower - Fresh Produce" at bounding box center [126, 212] width 134 height 7
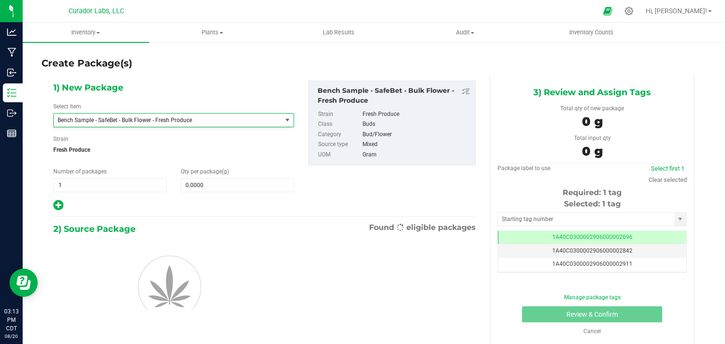
type input "0.0000"
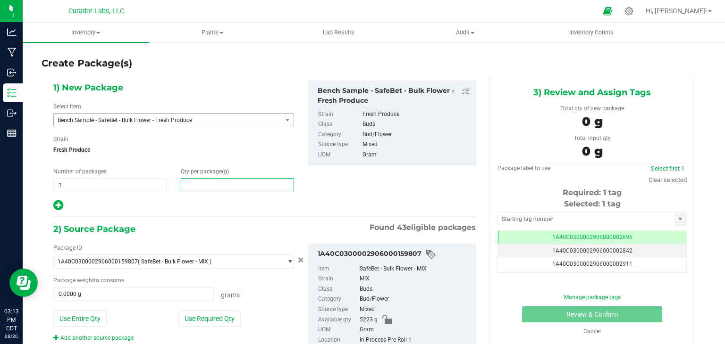
click at [230, 189] on span at bounding box center [237, 185] width 113 height 14
type input "3"
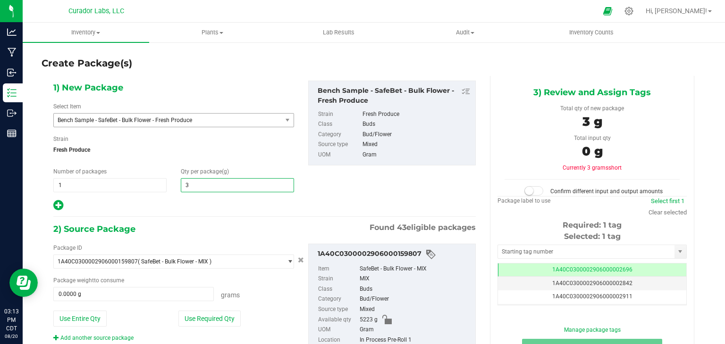
type input "3.0000"
click at [247, 205] on div at bounding box center [173, 206] width 241 height 12
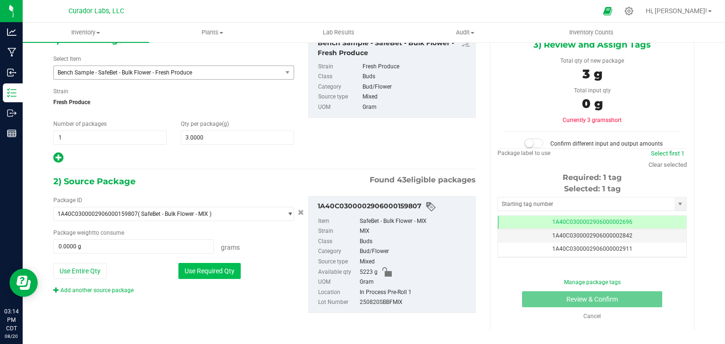
click at [219, 275] on button "Use Required Qty" at bounding box center [209, 271] width 62 height 16
type input "3.0000 g"
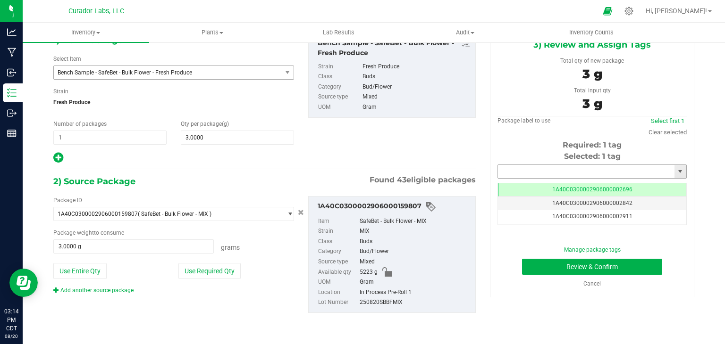
click at [541, 172] on input "text" at bounding box center [586, 171] width 176 height 13
click at [536, 174] on input "text" at bounding box center [586, 171] width 176 height 13
click at [513, 191] on li "1A40C0300002906000159808" at bounding box center [586, 187] width 186 height 14
type input "1A40C0300002906000159808"
click at [193, 267] on button "Use Required Qty" at bounding box center [209, 271] width 62 height 16
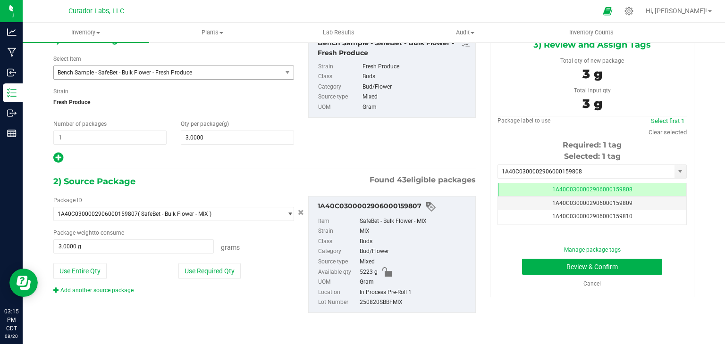
click at [314, 183] on div "2) Source Package Found 43 eligible packages" at bounding box center [264, 182] width 422 height 14
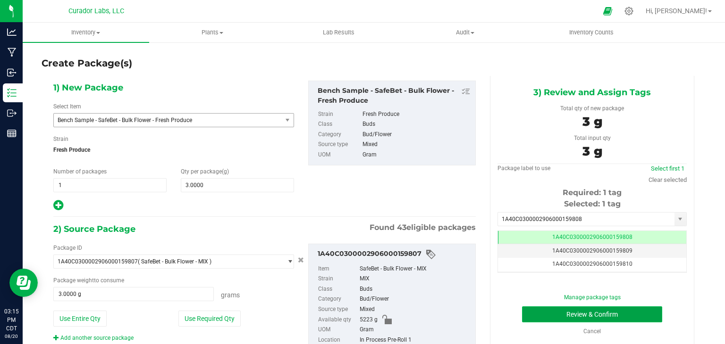
click at [539, 313] on button "Review & Confirm" at bounding box center [592, 315] width 140 height 16
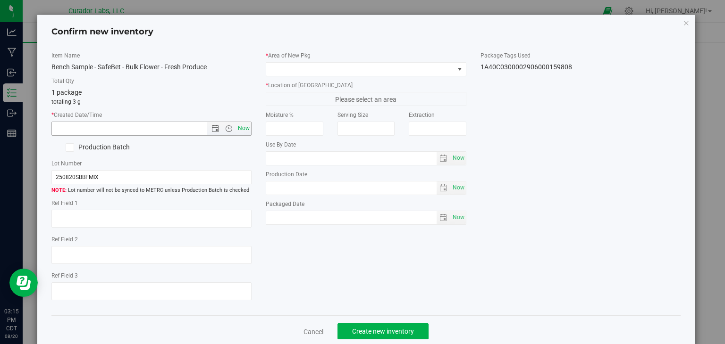
click at [238, 129] on span "Now" at bounding box center [244, 129] width 16 height 14
type input "8/20/2025 3:15 PM"
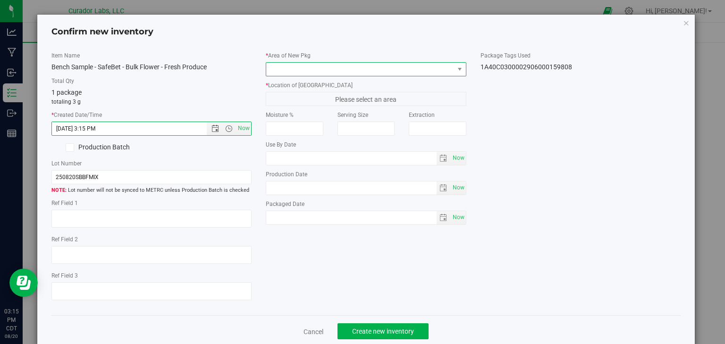
click at [333, 68] on span at bounding box center [360, 69] width 188 height 13
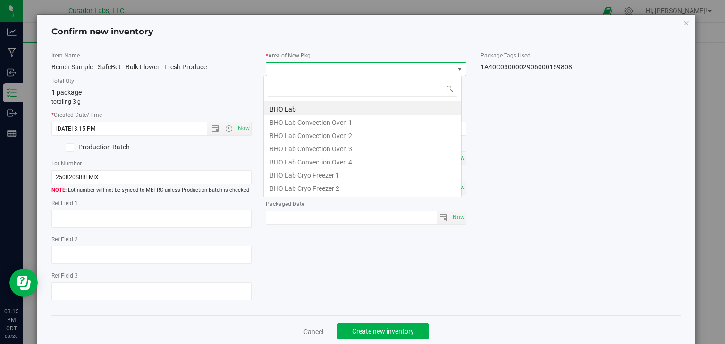
scroll to position [14, 198]
type input "Vault"
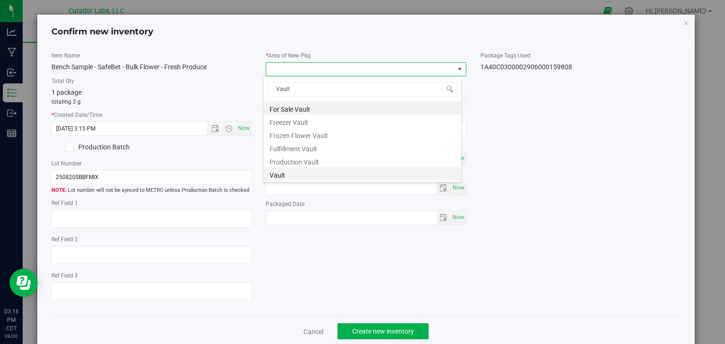
click at [321, 175] on li "Vault" at bounding box center [362, 173] width 197 height 13
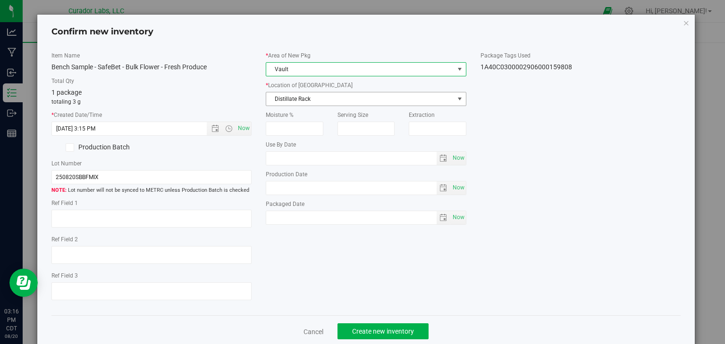
click at [345, 101] on span "Distillate Rack" at bounding box center [360, 98] width 188 height 13
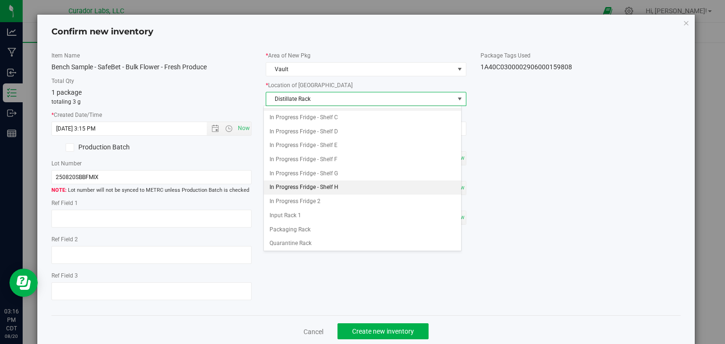
scroll to position [77, 0]
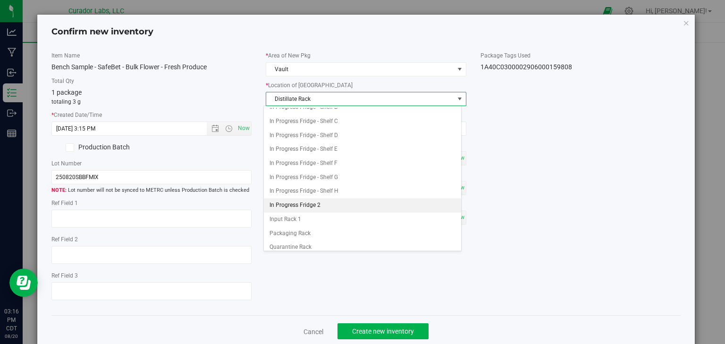
click at [323, 199] on li "In Progress Fridge 2" at bounding box center [362, 206] width 197 height 14
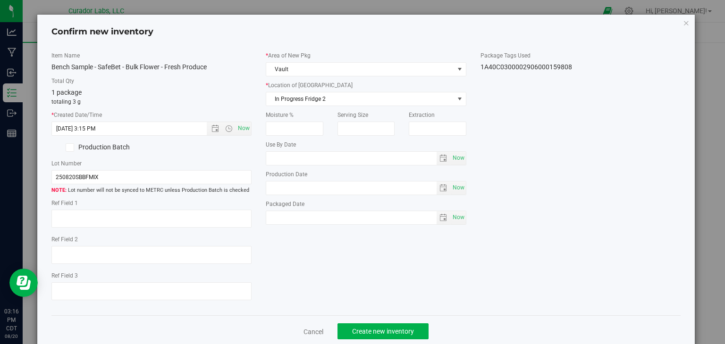
click at [360, 260] on div "Item Name Bench Sample - SafeBet - Bulk Flower - Fresh Produce Total Qty 1 pack…" at bounding box center [365, 179] width 643 height 257
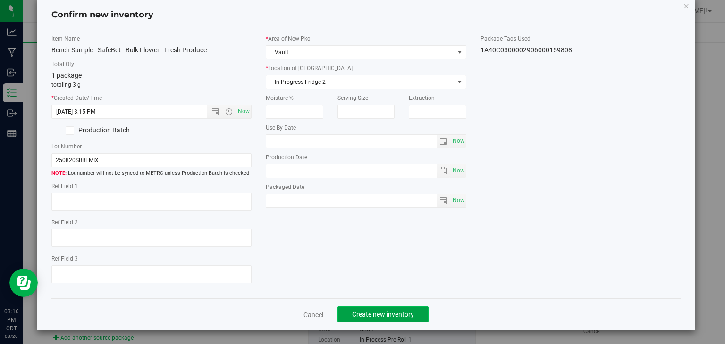
click at [368, 313] on span "Create new inventory" at bounding box center [383, 315] width 62 height 8
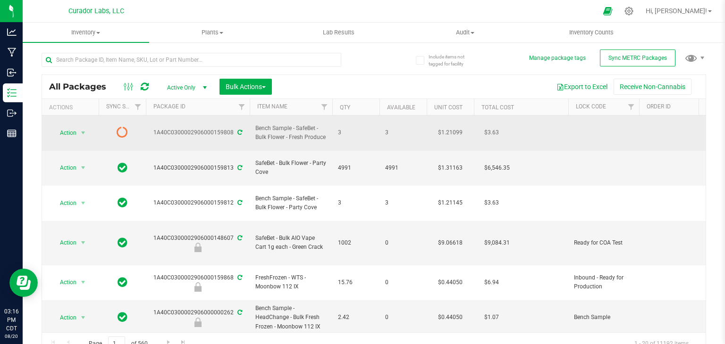
drag, startPoint x: 325, startPoint y: 131, endPoint x: 290, endPoint y: 133, distance: 35.0
click at [290, 133] on span "Bench Sample - SafeBet - Bulk Flower - Fresh Produce" at bounding box center [290, 133] width 71 height 18
copy span "Fresh Produce"
click at [336, 133] on td "3" at bounding box center [355, 133] width 47 height 35
drag, startPoint x: 328, startPoint y: 132, endPoint x: 296, endPoint y: 118, distance: 35.1
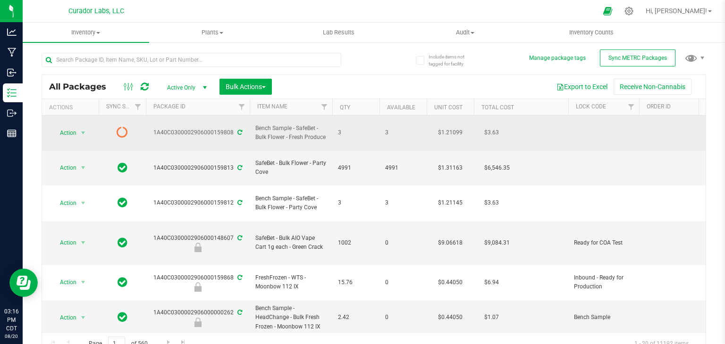
click at [296, 118] on td "Bench Sample - SafeBet - Bulk Flower - Fresh Produce" at bounding box center [291, 133] width 83 height 35
drag, startPoint x: 296, startPoint y: 123, endPoint x: 325, endPoint y: 134, distance: 31.1
click at [325, 134] on span "Bench Sample - SafeBet - Bulk Flower - Fresh Produce" at bounding box center [290, 133] width 71 height 18
copy span "SafeBet - Bulk Flower - Fresh Produce"
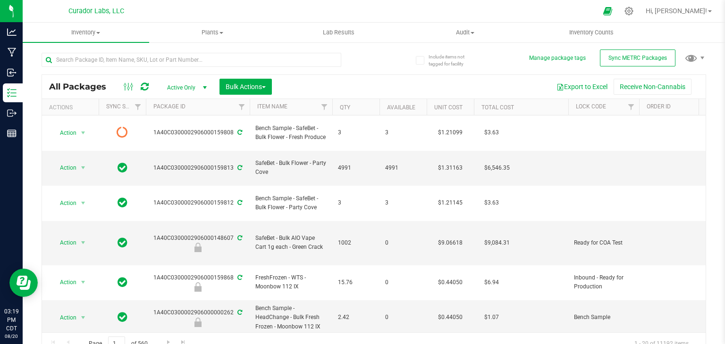
click at [144, 84] on icon at bounding box center [145, 86] width 8 height 9
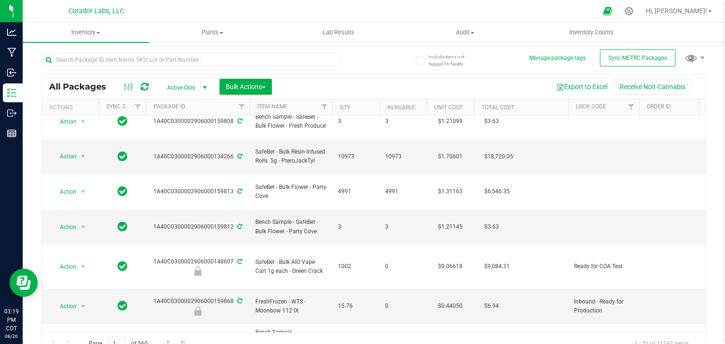
scroll to position [12, 0]
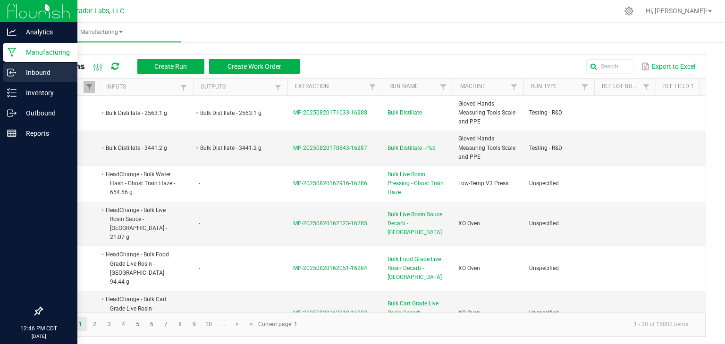
click at [45, 75] on p "Inbound" at bounding box center [45, 72] width 57 height 11
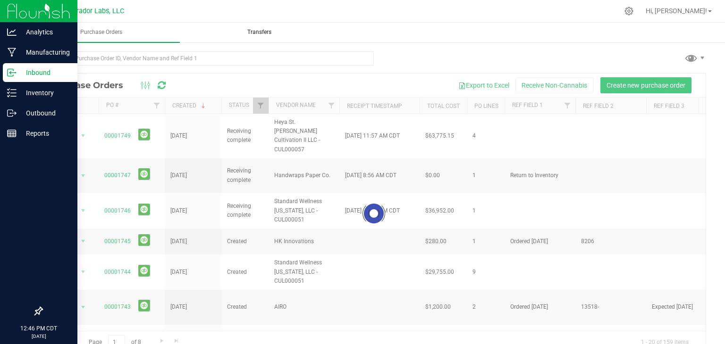
click at [267, 31] on span "Transfers" at bounding box center [259, 32] width 50 height 8
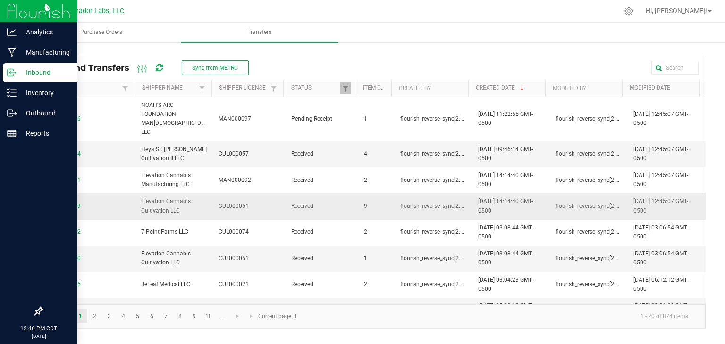
click at [66, 202] on span "0001778639" at bounding box center [89, 206] width 82 height 9
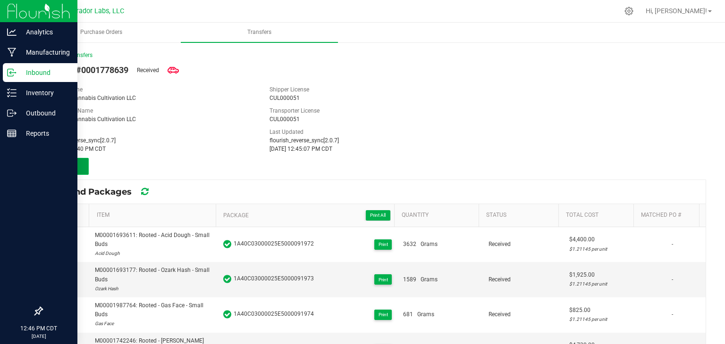
click at [73, 171] on button "Receive" at bounding box center [65, 166] width 47 height 17
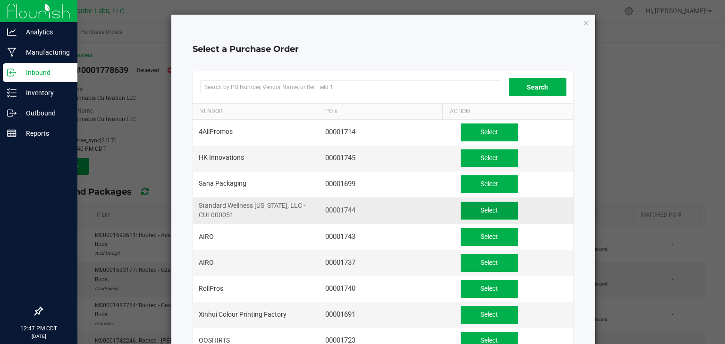
click at [468, 202] on button "Select" at bounding box center [489, 211] width 58 height 18
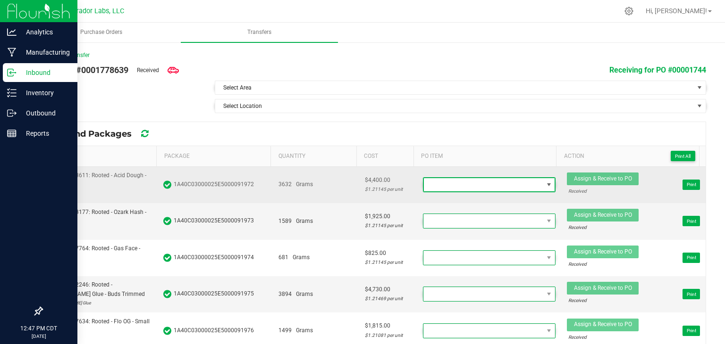
click at [480, 191] on span at bounding box center [489, 185] width 132 height 14
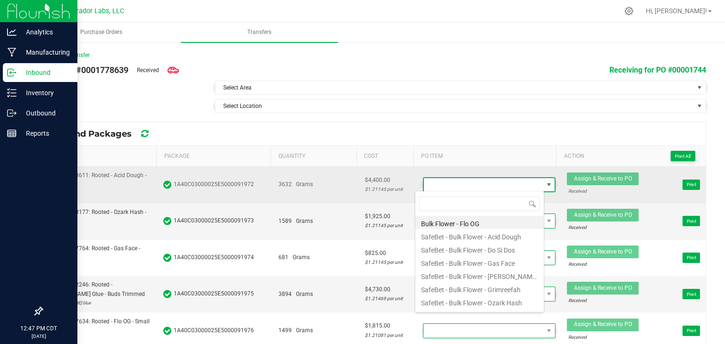
scroll to position [14, 129]
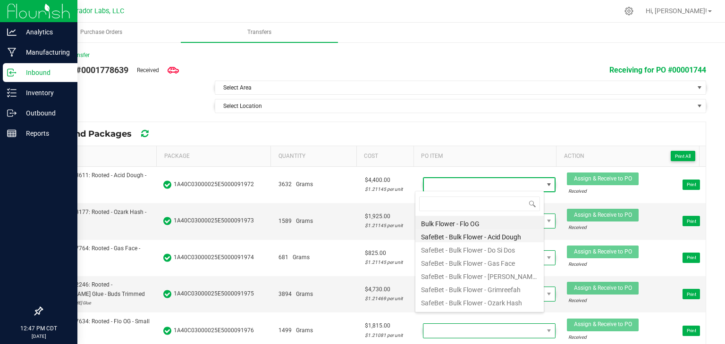
click at [464, 235] on li "SafeBet - Bulk Flower - Acid Dough" at bounding box center [479, 235] width 128 height 13
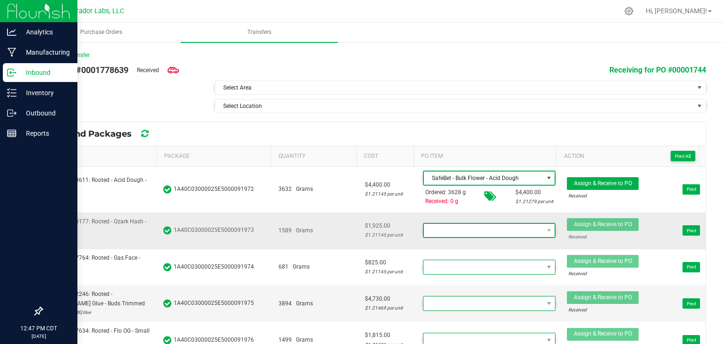
click at [467, 229] on span at bounding box center [483, 230] width 119 height 13
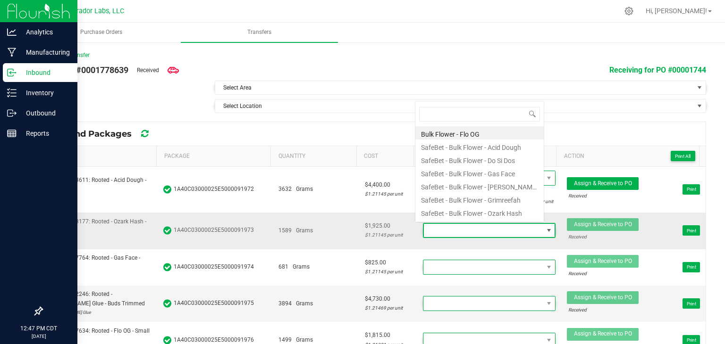
scroll to position [14, 127]
click at [482, 208] on li "SafeBet - Bulk Flower - Ozark Hash" at bounding box center [479, 212] width 128 height 13
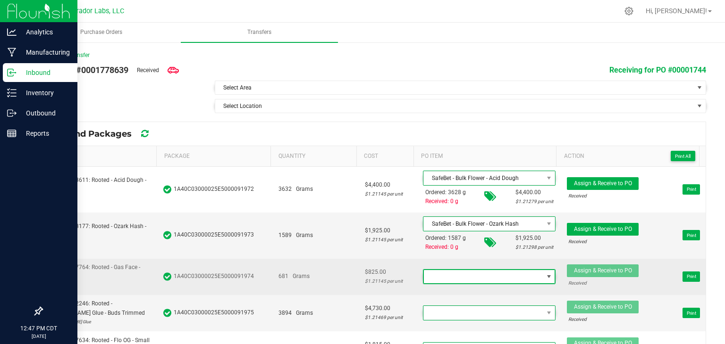
click at [462, 280] on span at bounding box center [483, 276] width 119 height 13
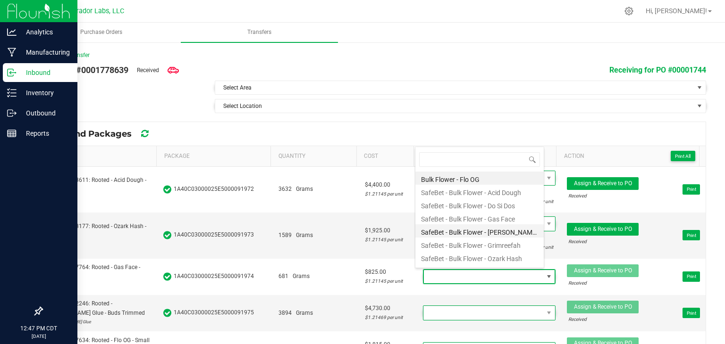
click at [474, 225] on li "SafeBet - Bulk Flower - [PERSON_NAME] Glue" at bounding box center [479, 231] width 128 height 13
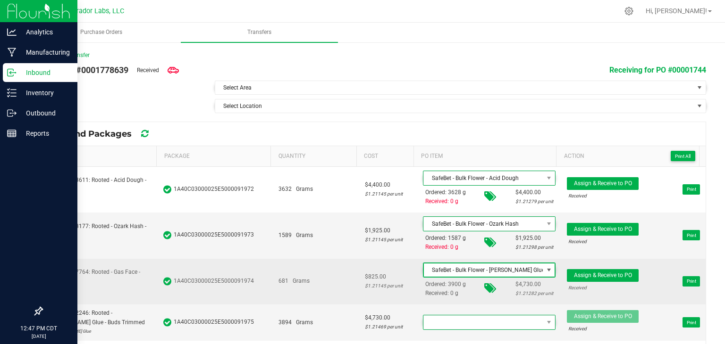
click at [467, 265] on span "SafeBet - Bulk Flower - [PERSON_NAME] Glue" at bounding box center [483, 270] width 119 height 13
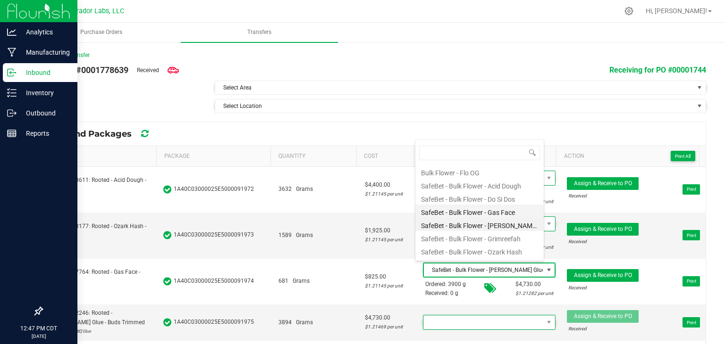
click at [474, 210] on li "SafeBet - Bulk Flower - Gas Face" at bounding box center [479, 211] width 128 height 13
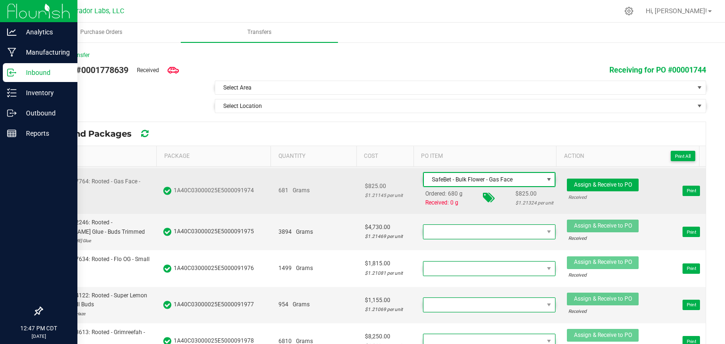
scroll to position [92, 0]
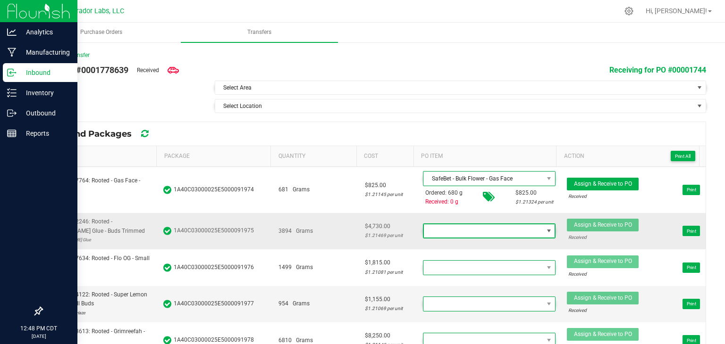
click at [463, 225] on span at bounding box center [483, 231] width 119 height 13
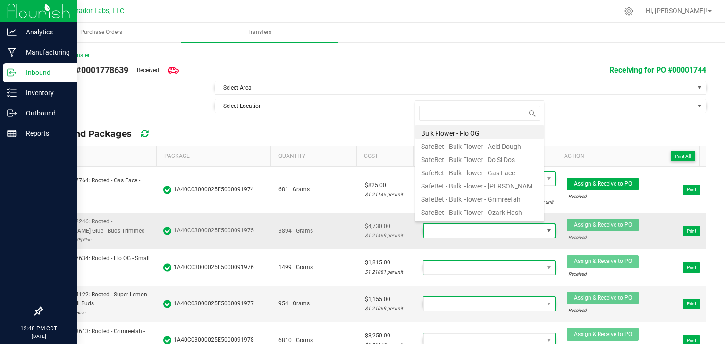
scroll to position [14, 127]
click at [467, 185] on li "SafeBet - Bulk Flower - [PERSON_NAME] Glue" at bounding box center [479, 184] width 128 height 13
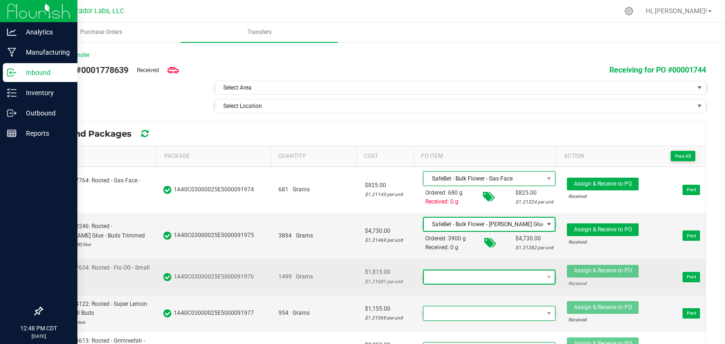
click at [458, 271] on span at bounding box center [483, 277] width 119 height 13
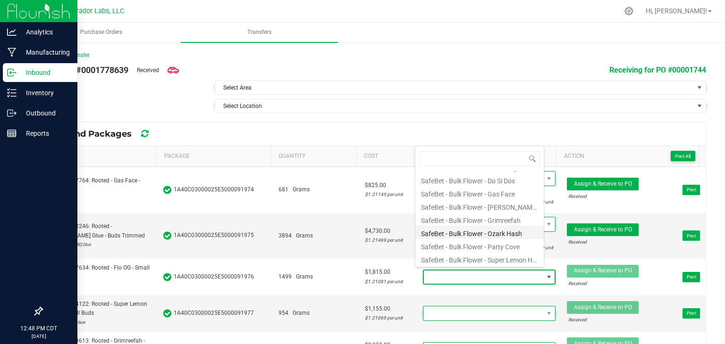
scroll to position [0, 0]
click at [474, 179] on li "Bulk Flower - Flo OG" at bounding box center [479, 177] width 128 height 13
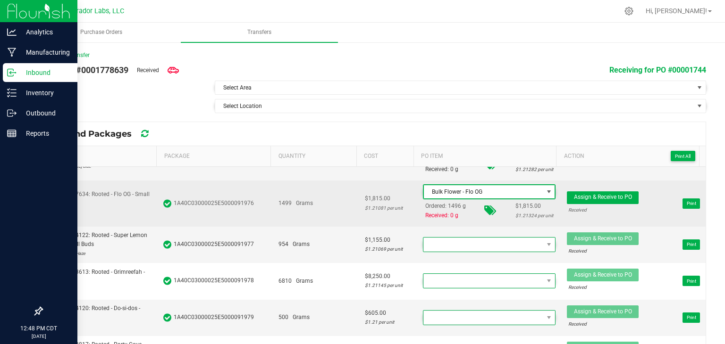
scroll to position [174, 0]
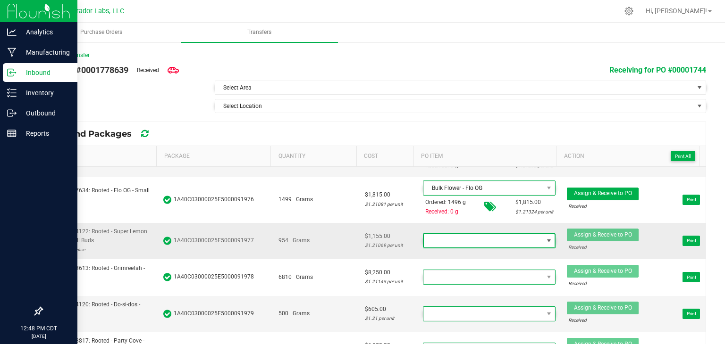
click at [436, 234] on span at bounding box center [483, 240] width 119 height 13
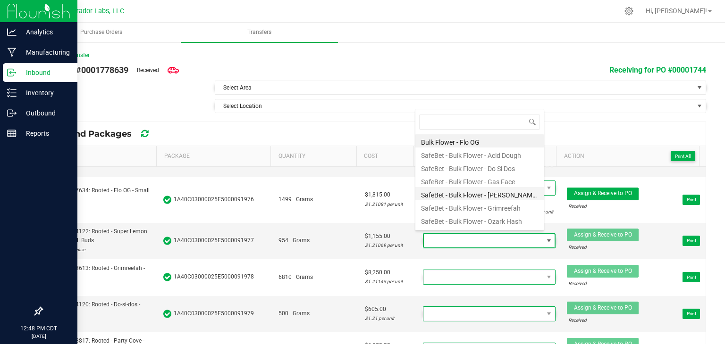
scroll to position [25, 0]
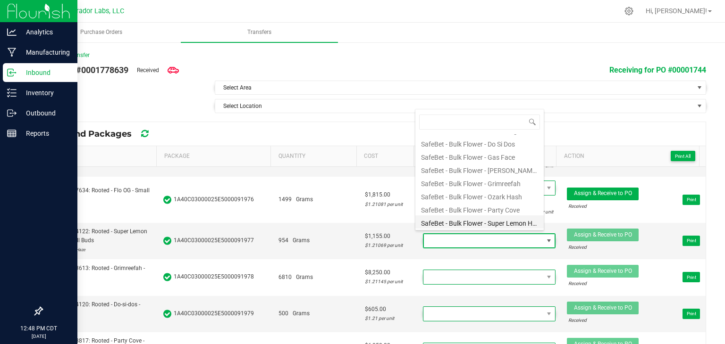
click at [455, 218] on li "SafeBet - Bulk Flower - Super Lemon Haze" at bounding box center [479, 222] width 128 height 13
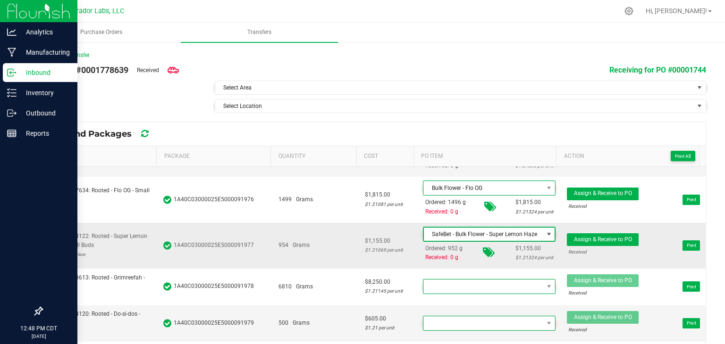
scroll to position [200, 0]
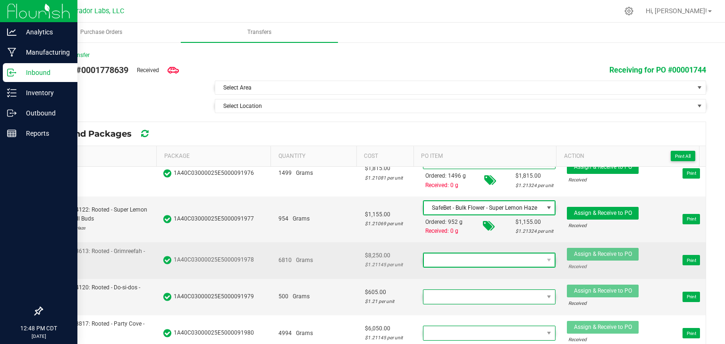
click at [446, 257] on span at bounding box center [483, 260] width 119 height 13
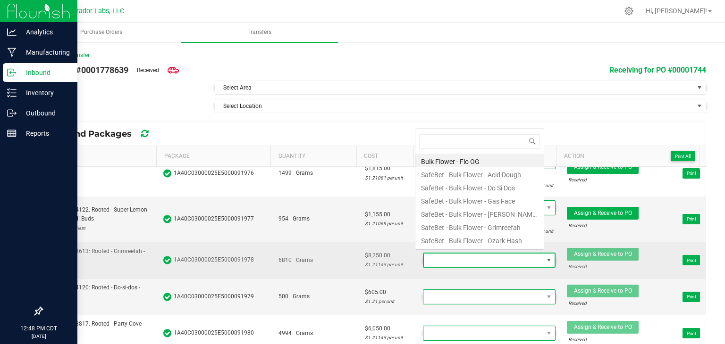
scroll to position [14, 127]
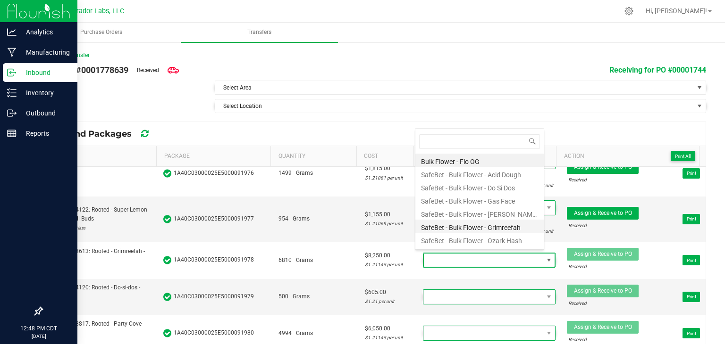
click at [457, 225] on li "SafeBet - Bulk Flower - Grimreefah" at bounding box center [479, 226] width 128 height 13
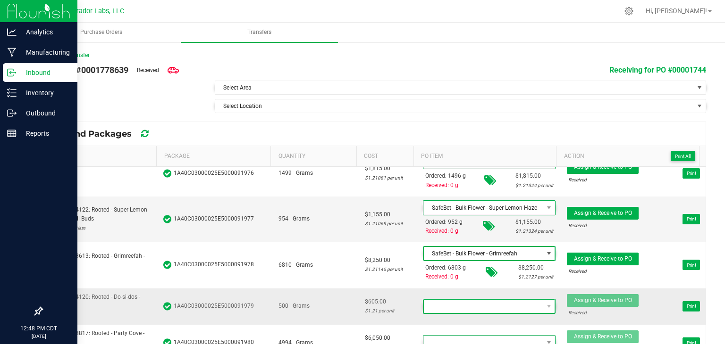
click at [448, 301] on span at bounding box center [483, 306] width 119 height 13
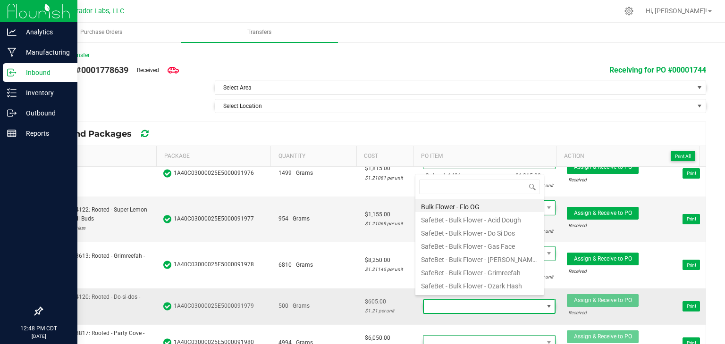
scroll to position [0, 0]
click at [467, 229] on li "SafeBet - Bulk Flower - Do Si Dos" at bounding box center [479, 231] width 128 height 13
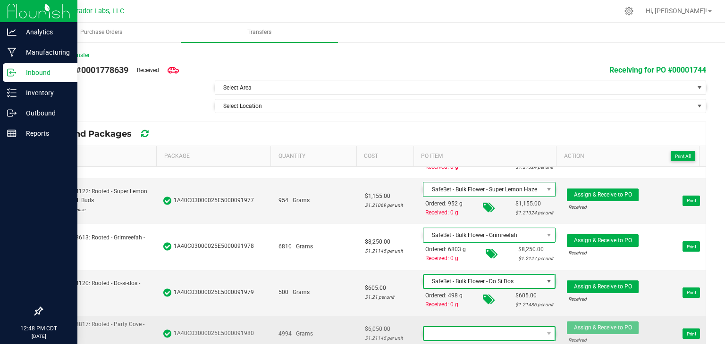
click at [434, 330] on span at bounding box center [483, 333] width 119 height 13
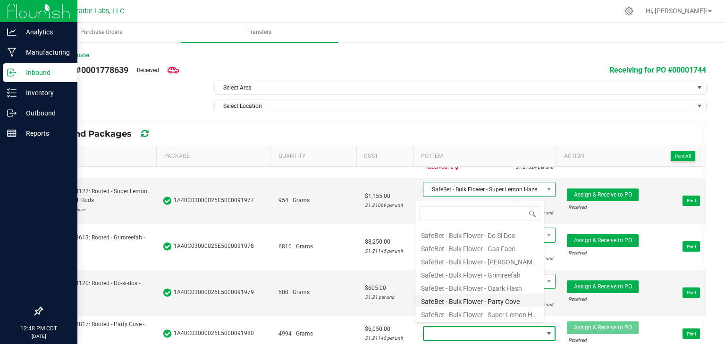
click at [457, 305] on li "SafeBet - Bulk Flower - Party Cove" at bounding box center [479, 300] width 128 height 13
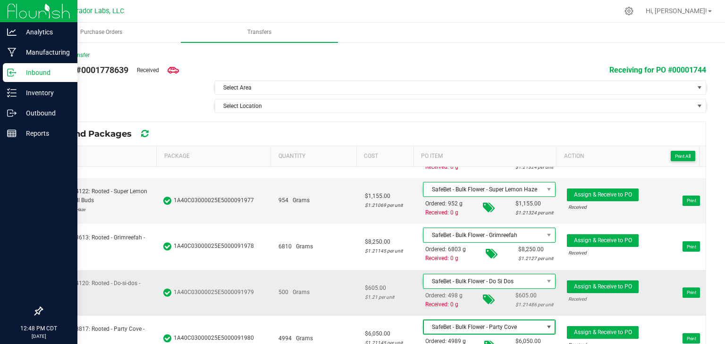
click at [403, 282] on td "$605.00 $1.21 per unit" at bounding box center [388, 293] width 58 height 46
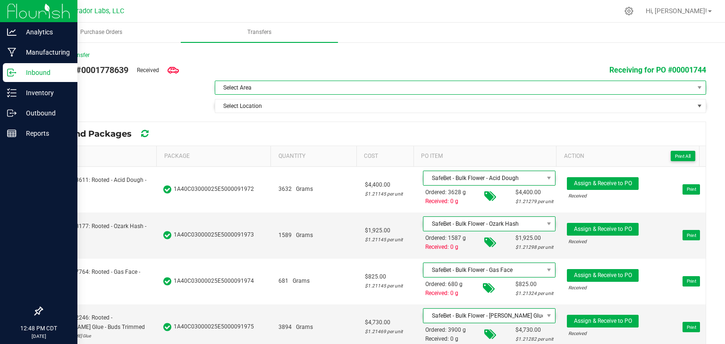
click at [378, 89] on span "Select Area" at bounding box center [454, 87] width 478 height 13
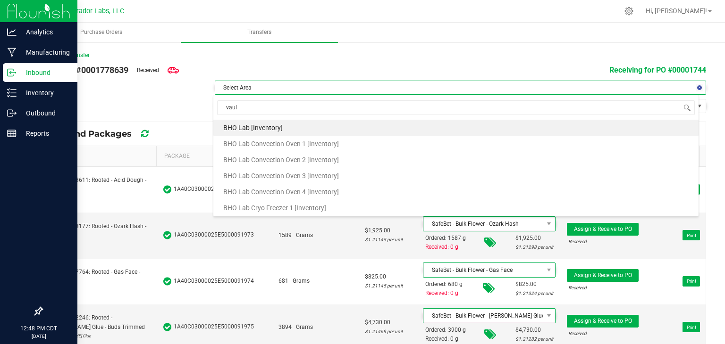
type input "vault"
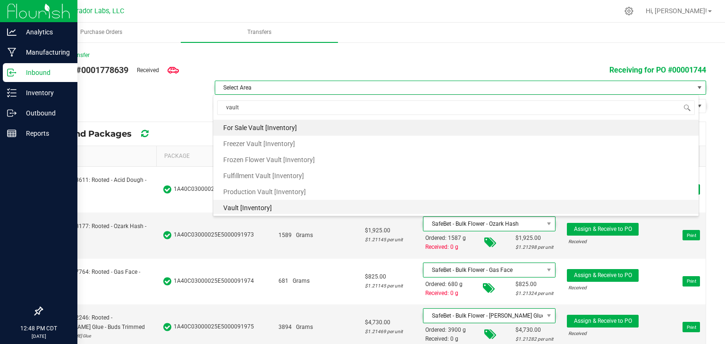
click at [284, 205] on li "Vault [Inventory]" at bounding box center [455, 208] width 485 height 16
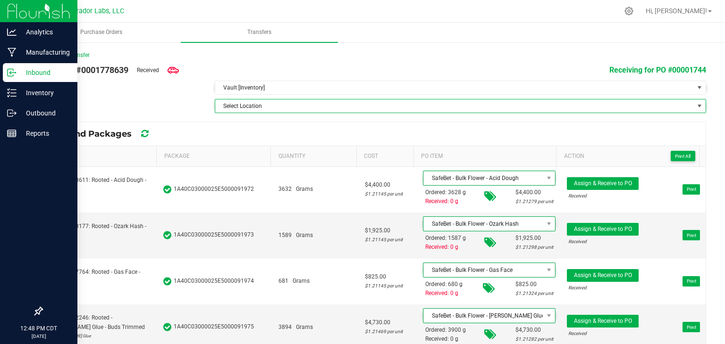
click at [343, 102] on span "Select Location" at bounding box center [454, 106] width 478 height 13
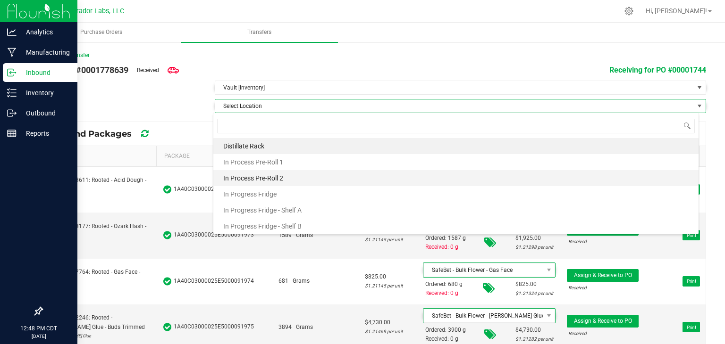
click at [325, 177] on li "In Process Pre-Roll 2" at bounding box center [455, 178] width 485 height 16
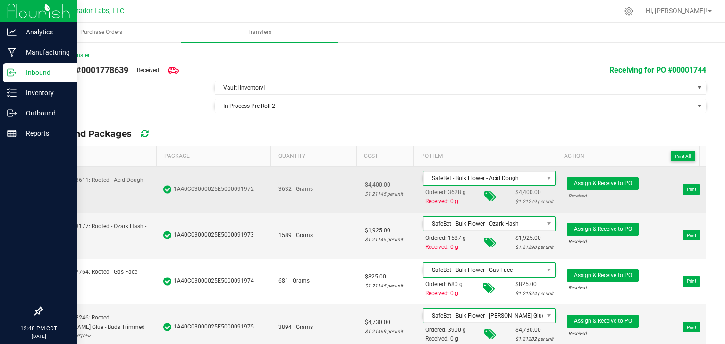
click at [319, 202] on td "3632 Grams" at bounding box center [316, 190] width 86 height 46
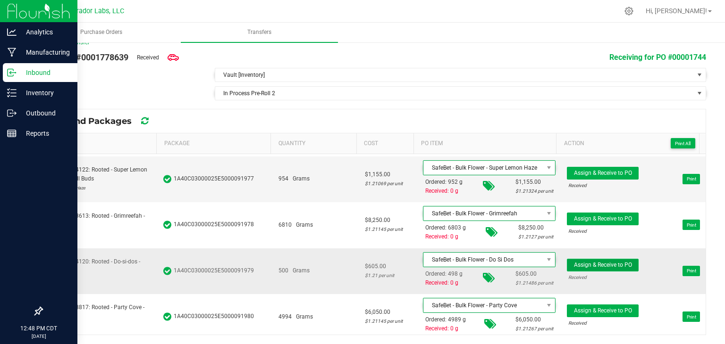
click at [580, 262] on span "Assign & Receive to PO" at bounding box center [603, 265] width 58 height 7
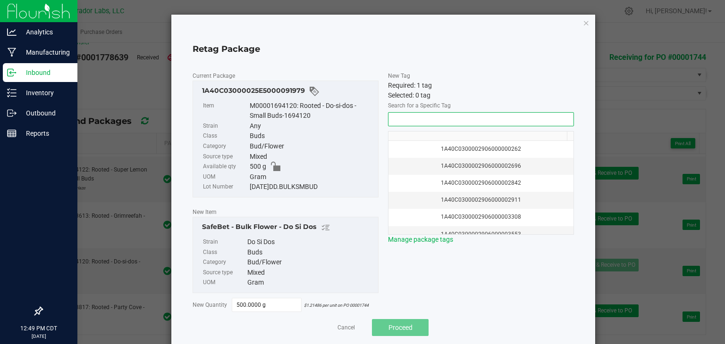
click at [423, 123] on input "NO DATA FOUND" at bounding box center [480, 119] width 185 height 13
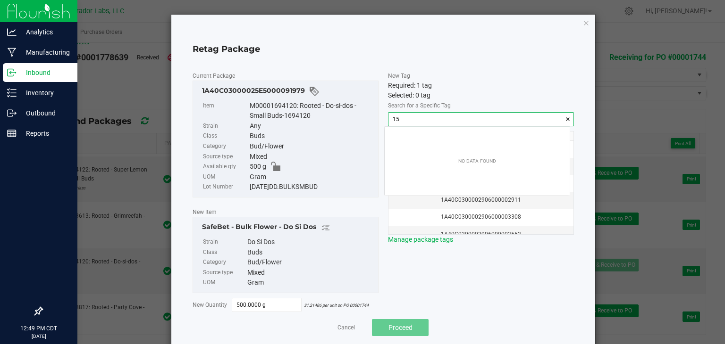
scroll to position [13, 185]
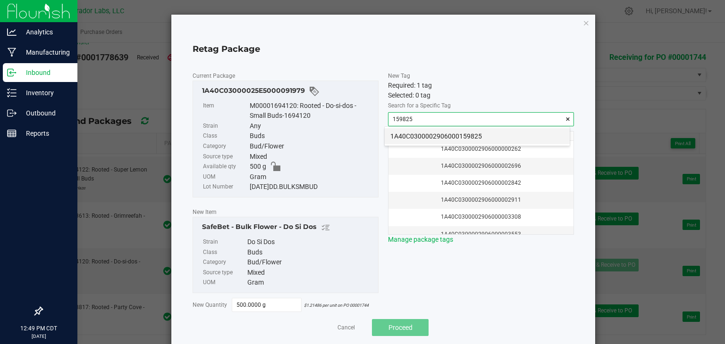
click at [419, 133] on li "1A40C0300002906000159825" at bounding box center [476, 136] width 185 height 16
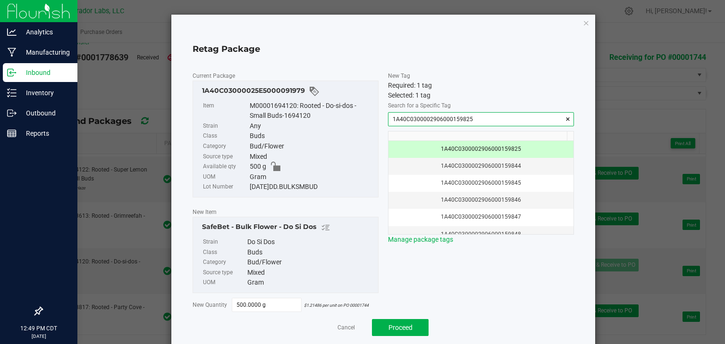
type input "1A40C0300002906000159825"
click at [413, 266] on span "New Tag Required: 1 tag Selected: 1 tag Search for a Specific Tag 1A40C03000029…" at bounding box center [481, 192] width 186 height 242
click at [389, 328] on span "Proceed" at bounding box center [400, 328] width 24 height 8
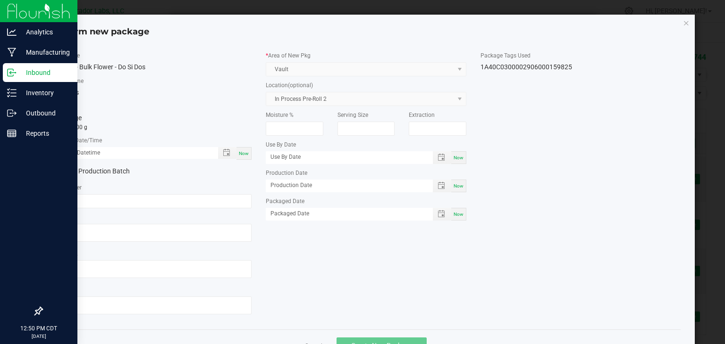
click at [246, 146] on div "* Created Date/Time Now" at bounding box center [151, 148] width 200 height 24
click at [246, 147] on div "Now" at bounding box center [243, 153] width 15 height 13
type input "08/20/2025 12:50 PM"
click at [209, 196] on input "text" at bounding box center [151, 201] width 200 height 14
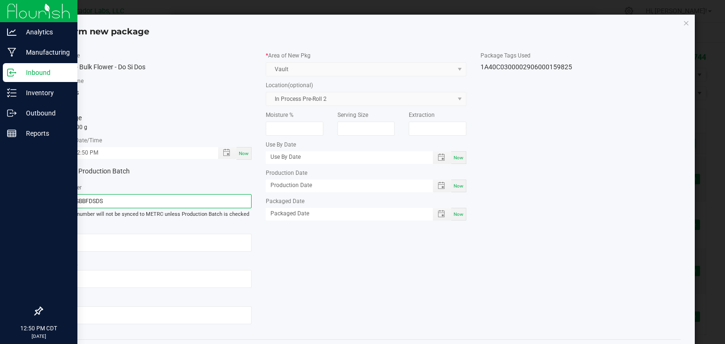
type input "250820SBBFDSDS"
click at [317, 266] on div "Item Name SafeBet - Bulk Flower - Do Si Dos Strain Name Do Si Dos Total Qty 1 p…" at bounding box center [365, 191] width 643 height 281
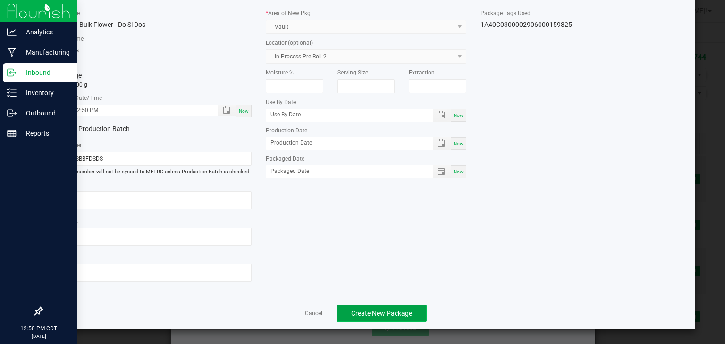
click at [347, 308] on button "Create New Package" at bounding box center [381, 313] width 90 height 17
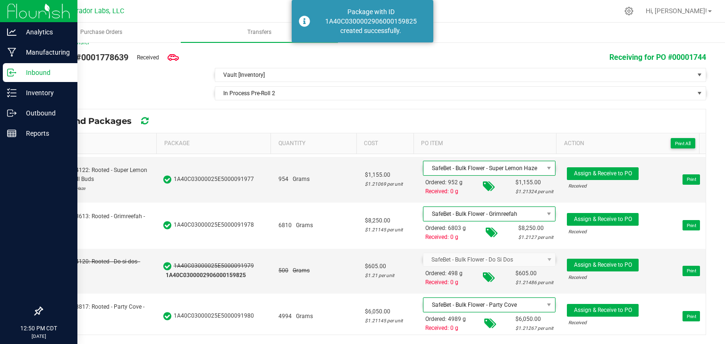
scroll to position [227, 0]
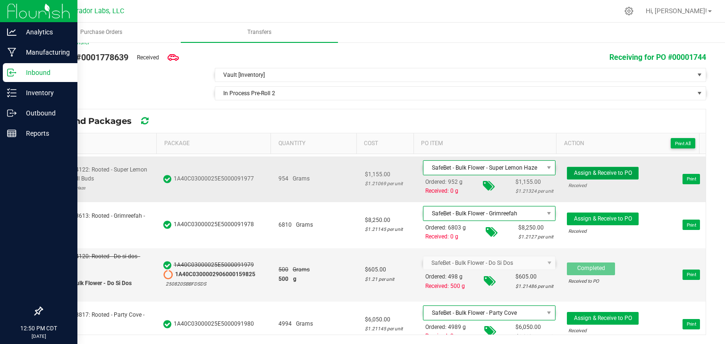
click at [576, 170] on span "Assign & Receive to PO" at bounding box center [603, 173] width 58 height 7
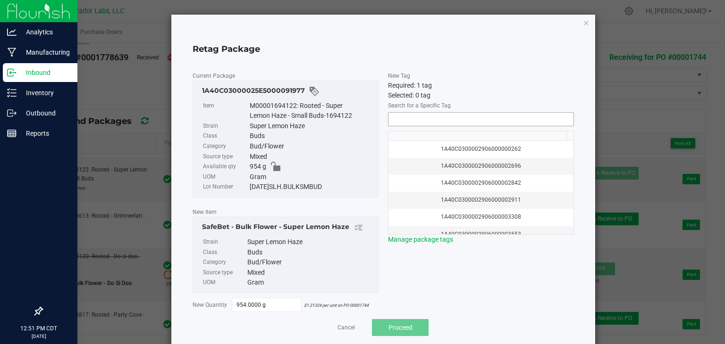
click at [501, 122] on input "NO DATA FOUND" at bounding box center [480, 119] width 185 height 13
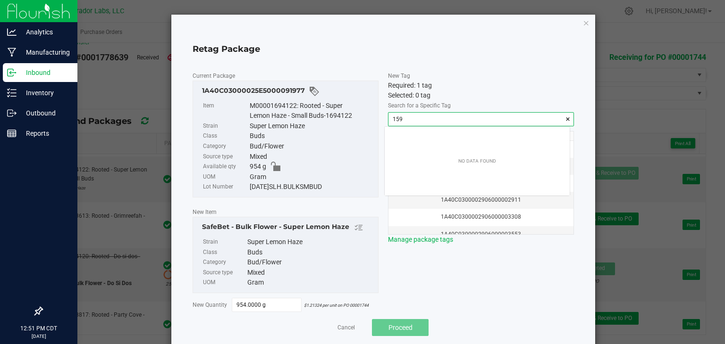
scroll to position [13, 185]
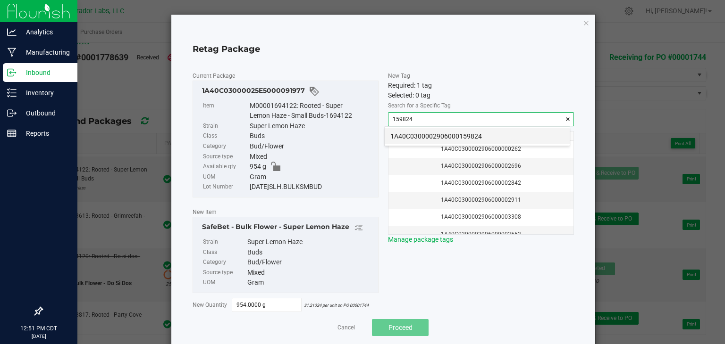
click at [485, 131] on li "1A40C0300002906000159824" at bounding box center [476, 136] width 185 height 16
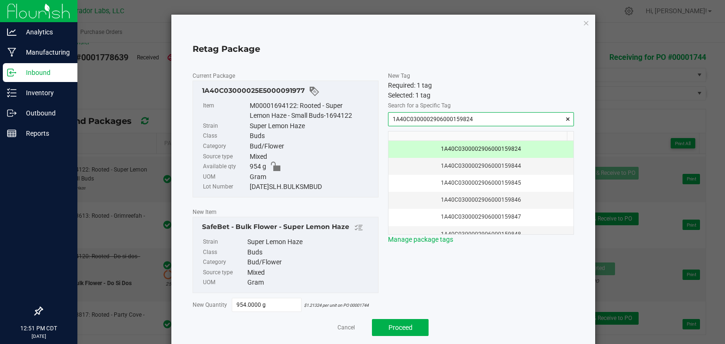
type input "1A40C0300002906000159824"
click at [392, 338] on div "Current Package 1A40C03000025E5000091977 Item M00001694122: Rooted - Super Lemo…" at bounding box center [382, 203] width 381 height 281
click at [397, 325] on span "Proceed" at bounding box center [400, 328] width 24 height 8
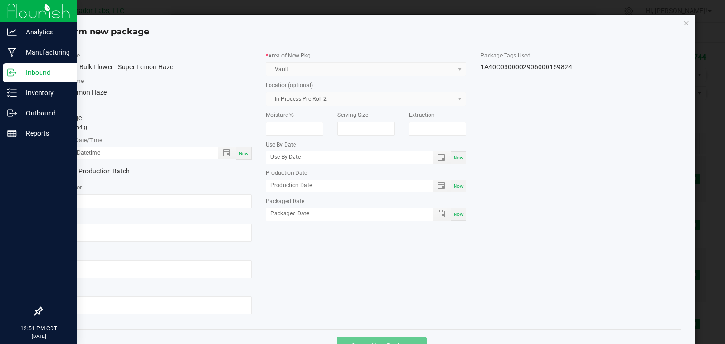
click at [242, 151] on span "Now" at bounding box center [244, 153] width 10 height 5
type input "08/20/2025 12:51 PM"
click at [146, 200] on input "text" at bounding box center [151, 201] width 200 height 14
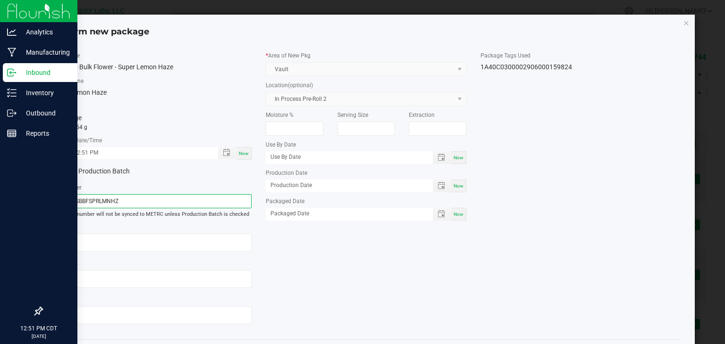
type input "250820SBBFSPRLMNHZ"
click at [271, 274] on div "Item Name SafeBet - Bulk Flower - Super Lemon Haze Strain Name Super Lemon Haze…" at bounding box center [365, 191] width 643 height 281
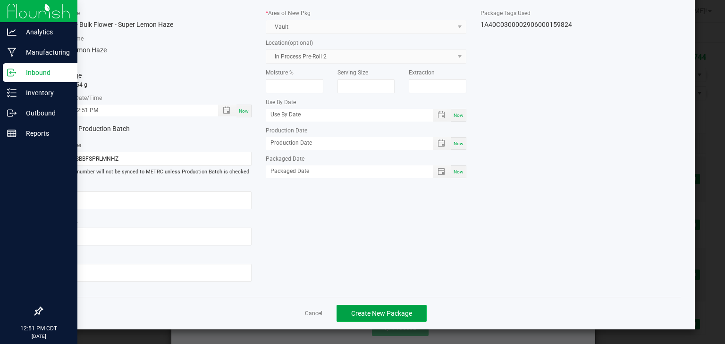
click at [347, 308] on button "Create New Package" at bounding box center [381, 313] width 90 height 17
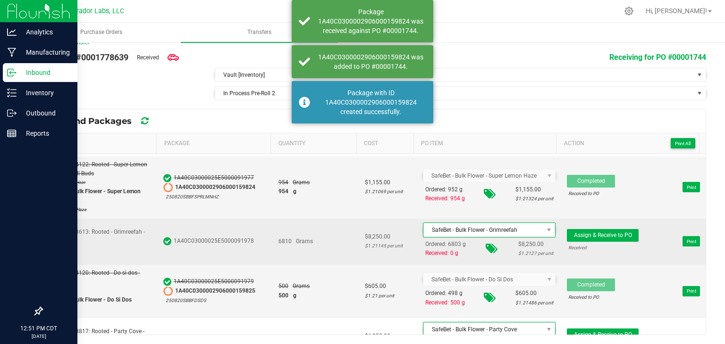
click at [323, 255] on td "6810 Grams" at bounding box center [316, 242] width 86 height 46
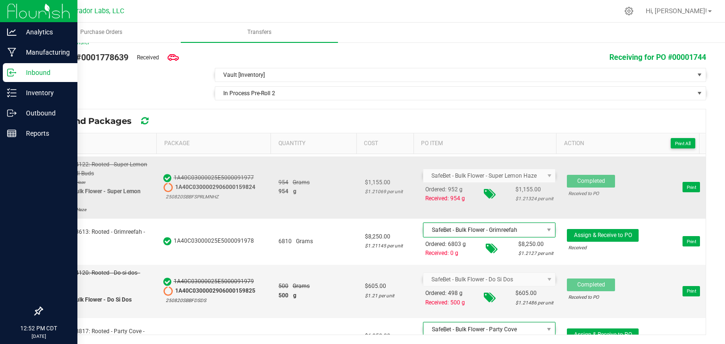
click at [343, 189] on div "954 g" at bounding box center [315, 191] width 75 height 9
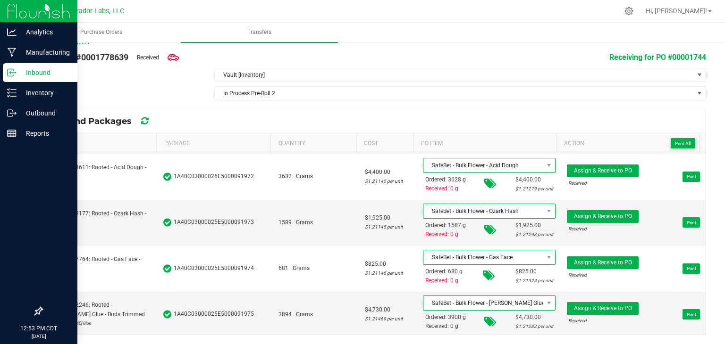
scroll to position [0, 0]
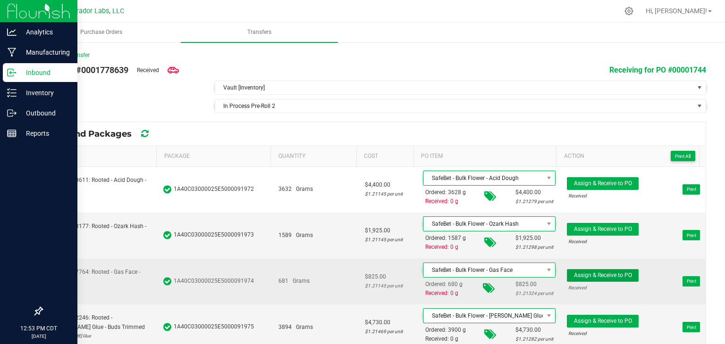
click at [580, 273] on span "Assign & Receive to PO" at bounding box center [603, 275] width 58 height 7
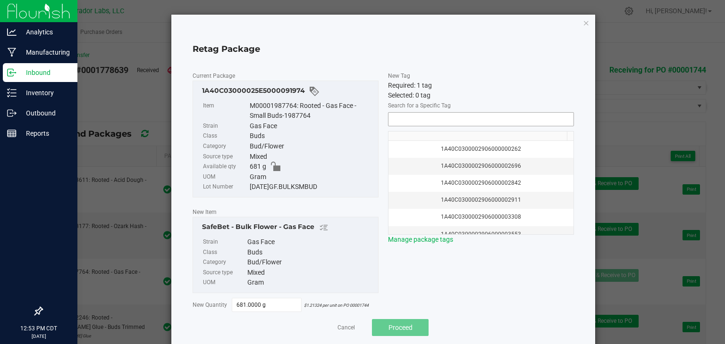
click at [514, 120] on input "NO DATA FOUND" at bounding box center [480, 119] width 185 height 13
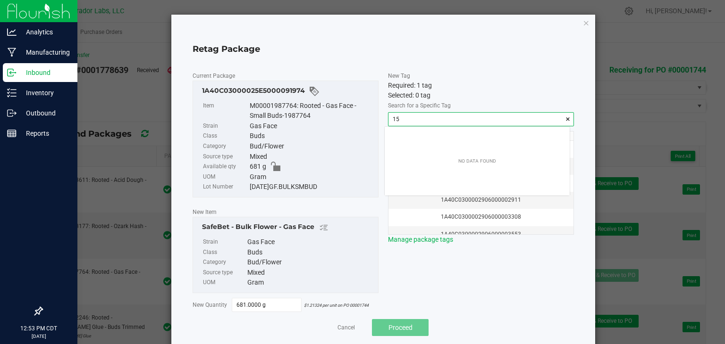
scroll to position [13, 185]
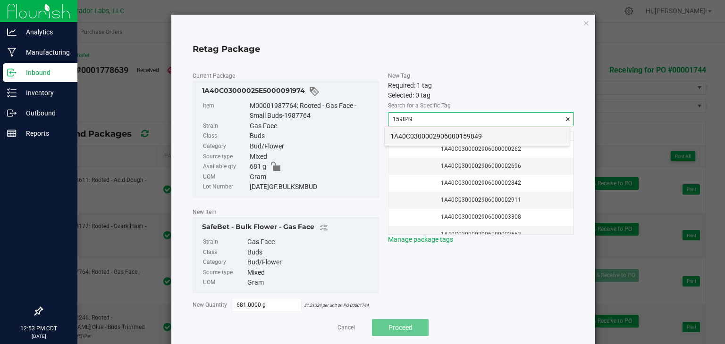
click at [469, 134] on li "1A40C0300002906000159849" at bounding box center [476, 136] width 185 height 16
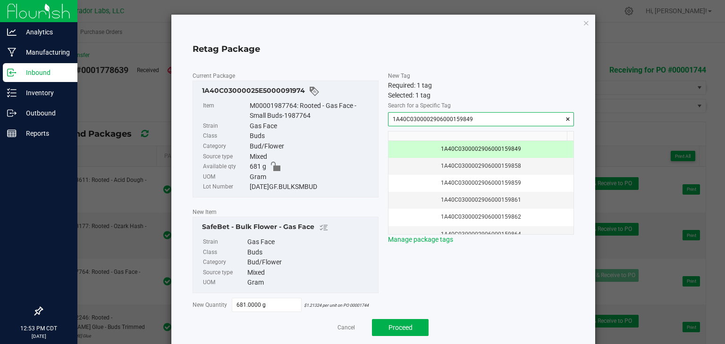
type input "1A40C0300002906000159849"
click at [426, 295] on span "New Tag Required: 1 tag Selected: 1 tag Search for a Specific Tag 1A40C03000029…" at bounding box center [481, 192] width 186 height 242
click at [408, 322] on button "Proceed" at bounding box center [400, 327] width 57 height 17
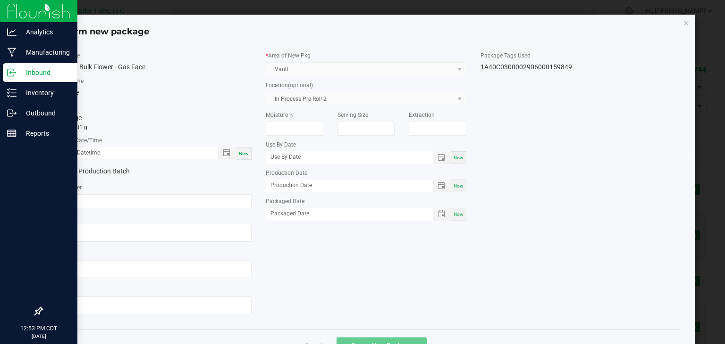
click at [242, 155] on span "Now" at bounding box center [244, 153] width 10 height 5
type input "08/20/2025 12:53 PM"
click at [324, 65] on kendo-dropdownlist "Vault" at bounding box center [366, 69] width 200 height 14
click at [196, 203] on input "text" at bounding box center [151, 201] width 200 height 14
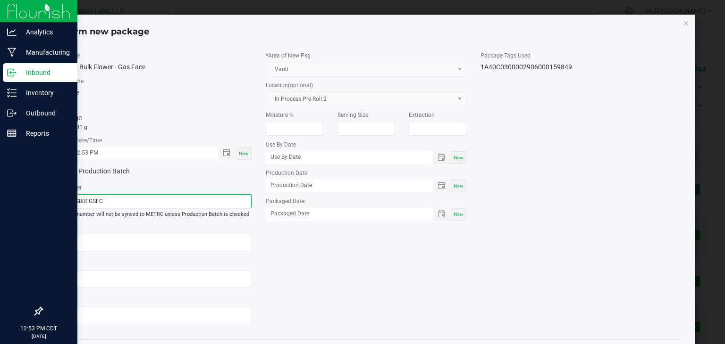
type input "250820SBBFGSFC"
click at [285, 257] on div "Item Name SafeBet - Bulk Flower - Gas Face Strain Name Gas Face Total Qty 1 pac…" at bounding box center [365, 191] width 643 height 281
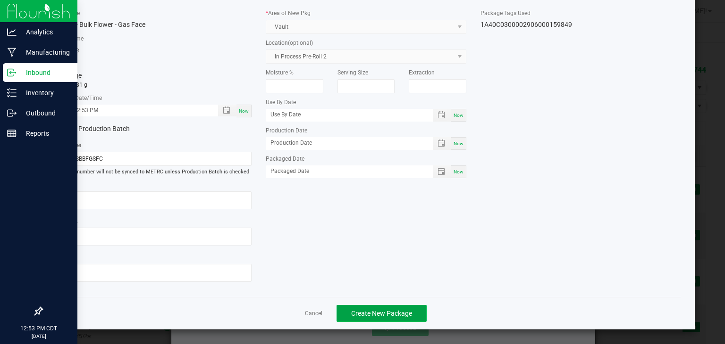
click at [350, 317] on button "Create New Package" at bounding box center [381, 313] width 90 height 17
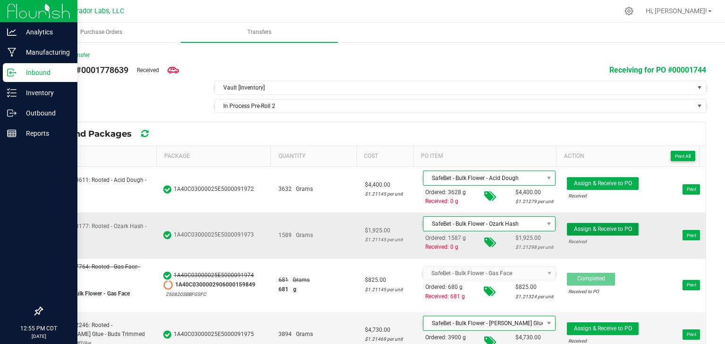
click at [577, 231] on span "Assign & Receive to PO" at bounding box center [603, 229] width 58 height 7
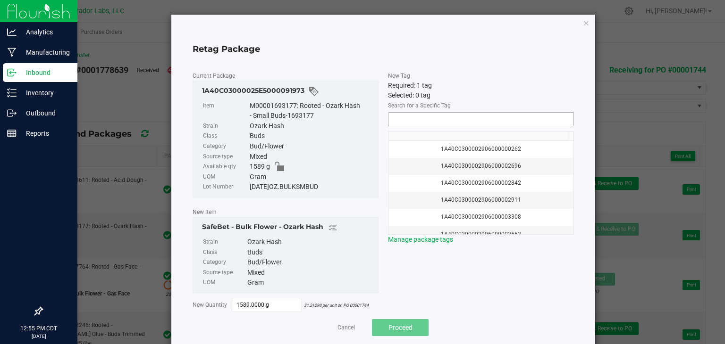
click at [397, 116] on input "NO DATA FOUND" at bounding box center [480, 119] width 185 height 13
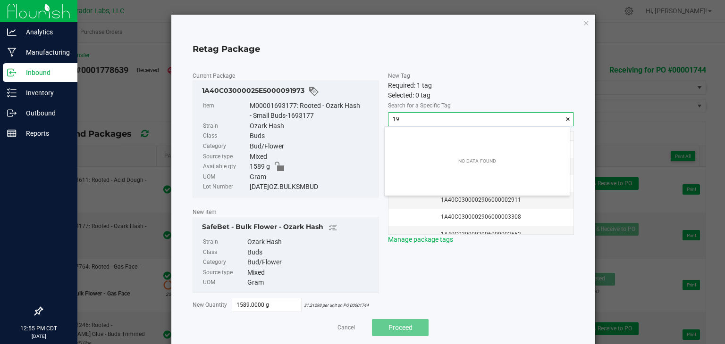
scroll to position [13, 185]
type input "1"
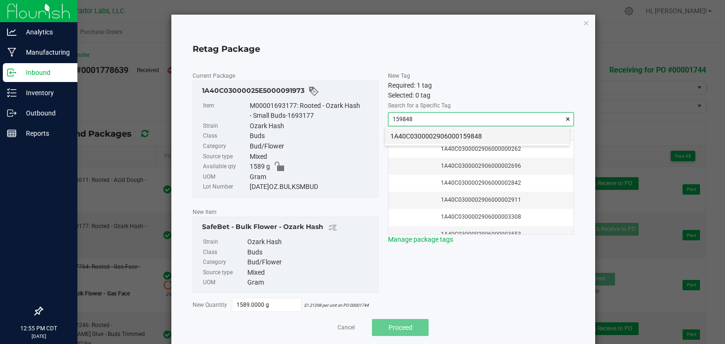
drag, startPoint x: 397, startPoint y: 125, endPoint x: 398, endPoint y: 136, distance: 10.9
click at [398, 136] on body "Analytics Manufacturing Inbound Inventory Outbound Reports 12:55 PM CDT 08/20/2…" at bounding box center [362, 172] width 725 height 344
click at [398, 136] on li "1A40C0300002906000159848" at bounding box center [476, 136] width 185 height 16
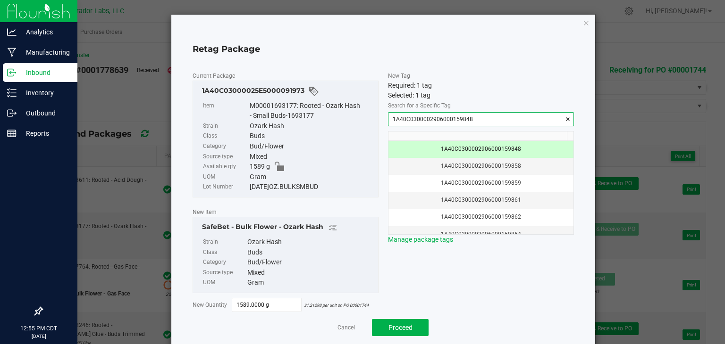
type input "1A40C0300002906000159848"
click at [378, 140] on span at bounding box center [382, 192] width 9 height 242
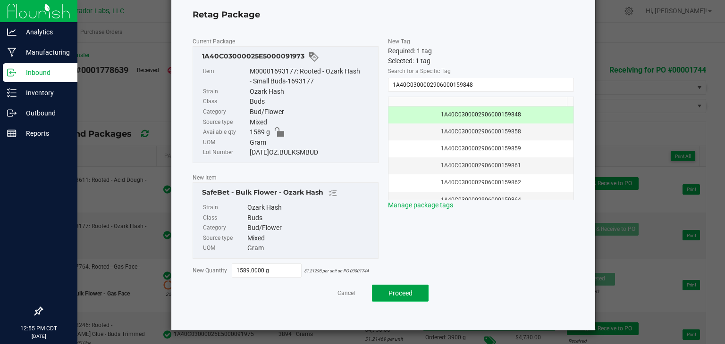
click at [389, 292] on span "Proceed" at bounding box center [400, 294] width 24 height 8
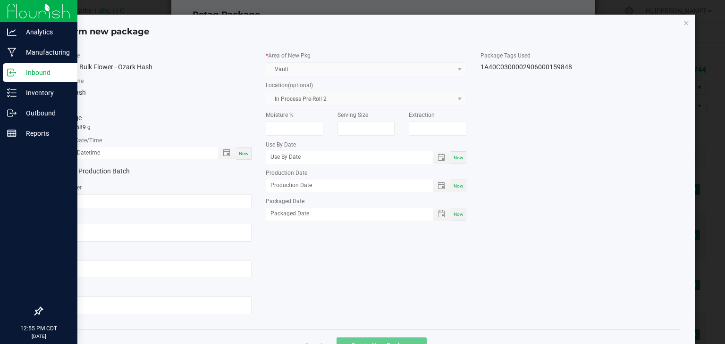
click at [239, 151] on span "Now" at bounding box center [244, 153] width 10 height 5
type input "08/20/2025 12:55 PM"
click at [211, 200] on input "text" at bounding box center [151, 201] width 200 height 14
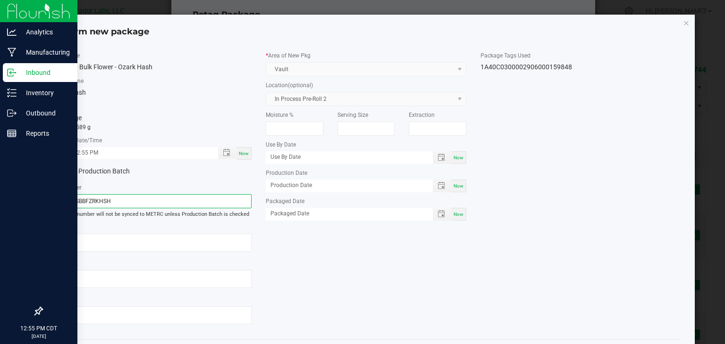
type input "250820SBBFZRKHSH"
click at [334, 271] on div "Item Name SafeBet - Bulk Flower - Ozark Hash Strain Name Ozark Hash Total Qty 1…" at bounding box center [365, 191] width 643 height 281
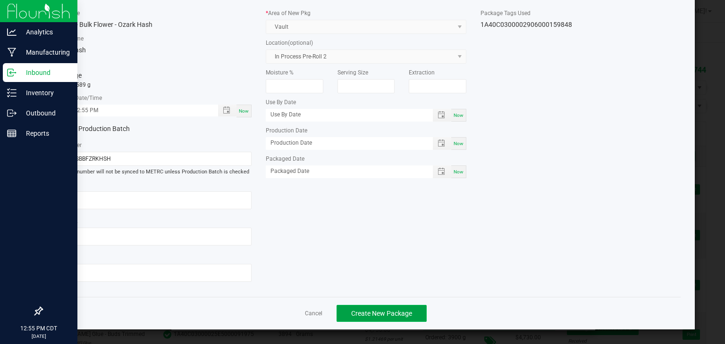
click at [359, 308] on button "Create New Package" at bounding box center [381, 313] width 90 height 17
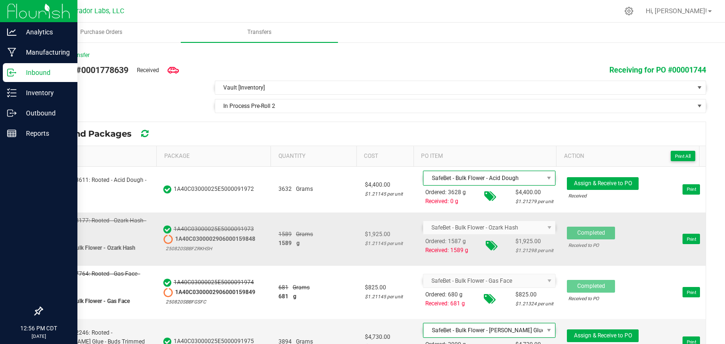
click at [332, 263] on td "1589 Grams 1589 g" at bounding box center [316, 239] width 86 height 53
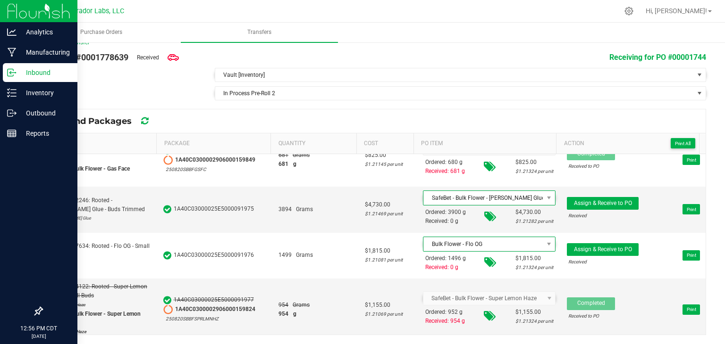
scroll to position [121, 0]
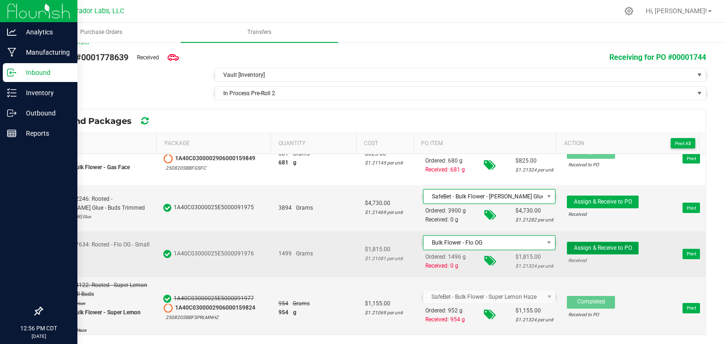
click at [592, 245] on span "Assign & Receive to PO" at bounding box center [603, 248] width 58 height 7
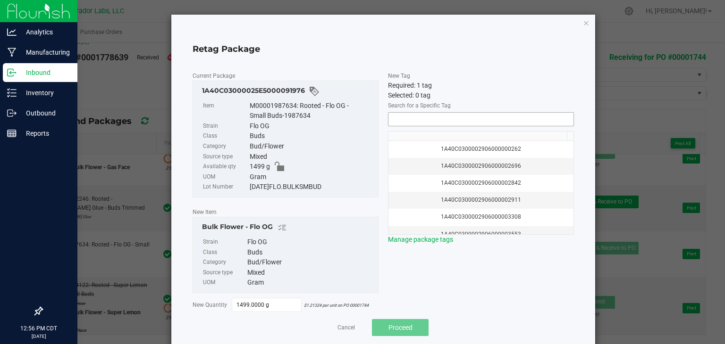
click at [455, 122] on input "NO DATA FOUND" at bounding box center [480, 119] width 185 height 13
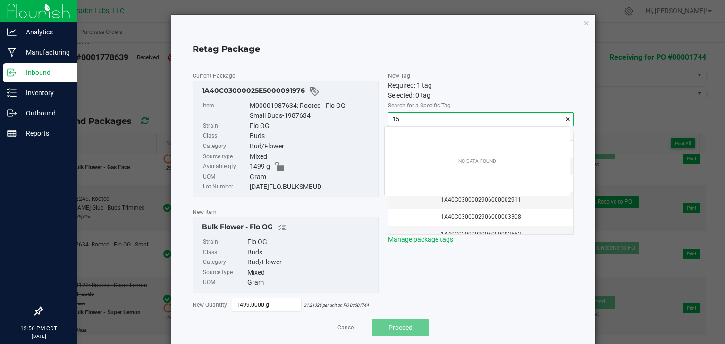
scroll to position [13, 185]
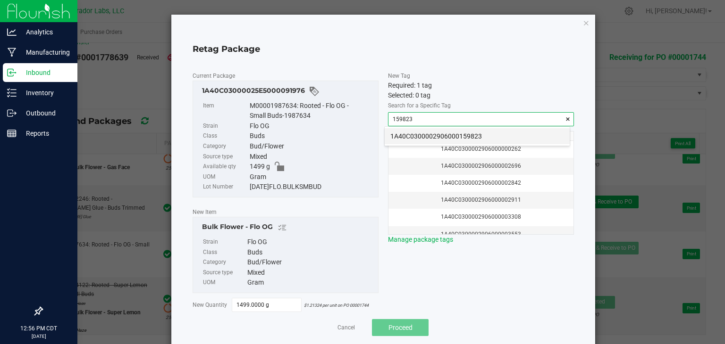
click at [438, 132] on li "1A40C0300002906000159823" at bounding box center [476, 136] width 185 height 16
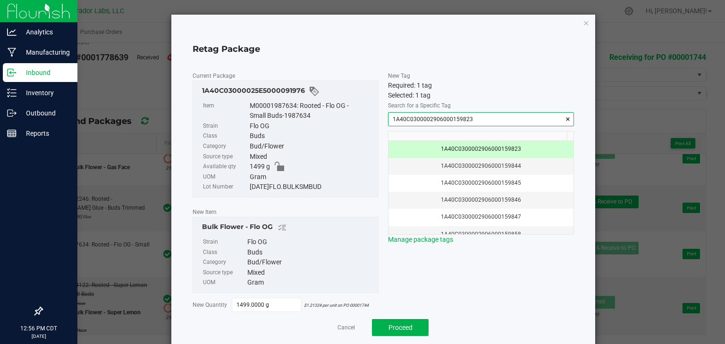
type input "1A40C0300002906000159823"
click at [367, 146] on div "Bud/Flower" at bounding box center [312, 147] width 124 height 10
click at [388, 327] on span "Proceed" at bounding box center [400, 328] width 24 height 8
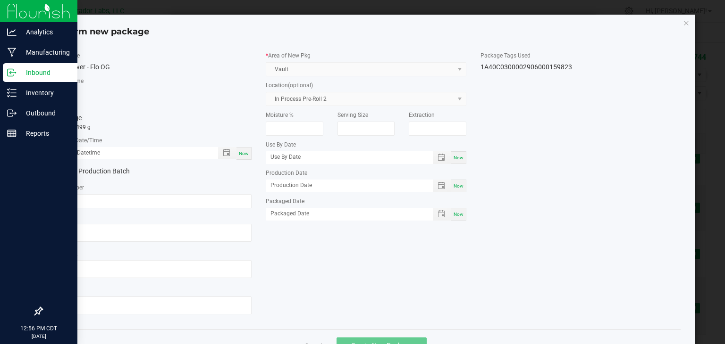
click at [241, 148] on div "Now" at bounding box center [243, 153] width 15 height 13
type input "08/20/2025 12:56 PM"
click at [190, 200] on input "text" at bounding box center [151, 201] width 200 height 14
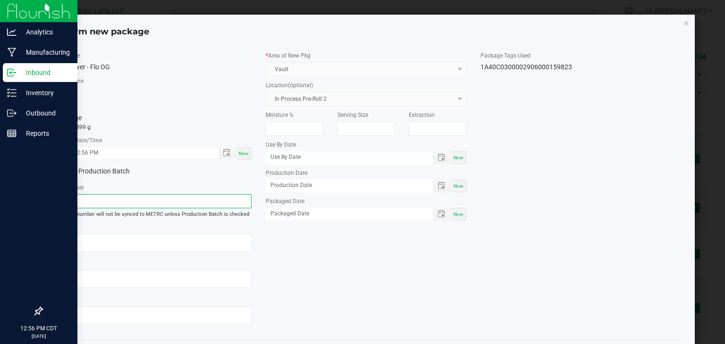
type input "0"
type input "250820SBBFFLG"
click at [340, 280] on div "Item Name Bulk Flower - Flo OG Strain Name Flo OG Total Qty 1 package totaling …" at bounding box center [365, 191] width 643 height 281
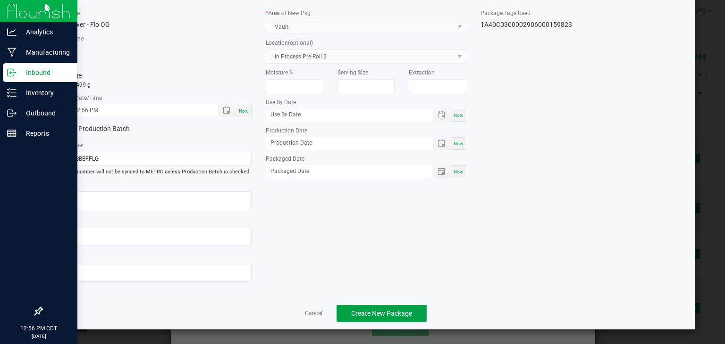
click at [370, 307] on button "Create New Package" at bounding box center [381, 313] width 90 height 17
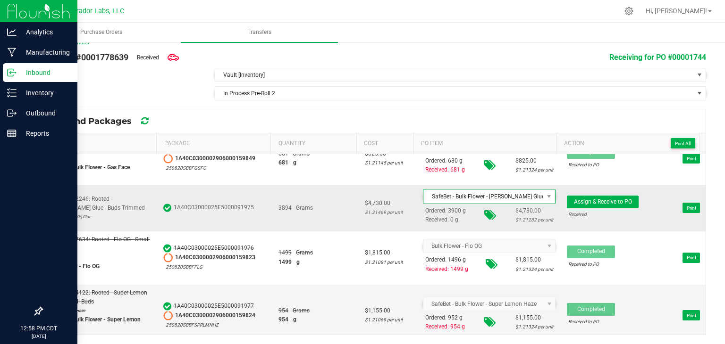
click at [273, 210] on td "3894 Grams" at bounding box center [316, 208] width 86 height 46
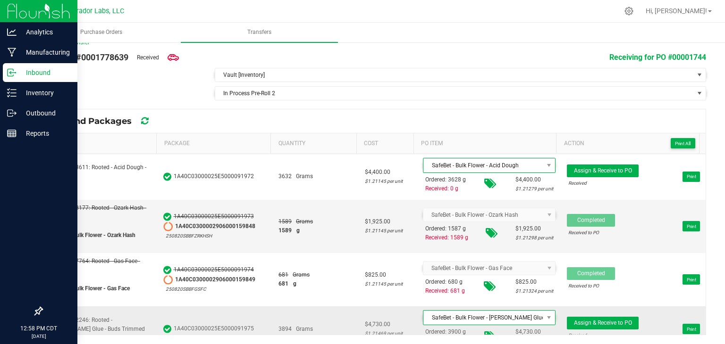
scroll to position [0, 0]
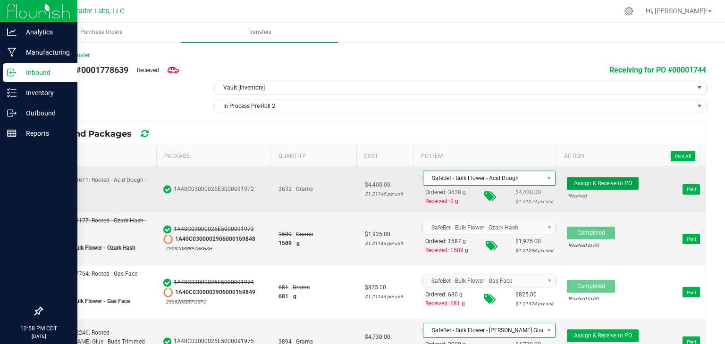
click at [591, 185] on span "Assign & Receive to PO" at bounding box center [603, 183] width 58 height 7
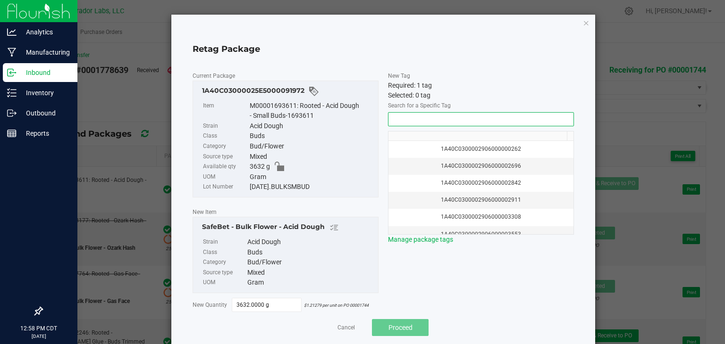
click at [448, 125] on input "NO DATA FOUND" at bounding box center [480, 119] width 185 height 13
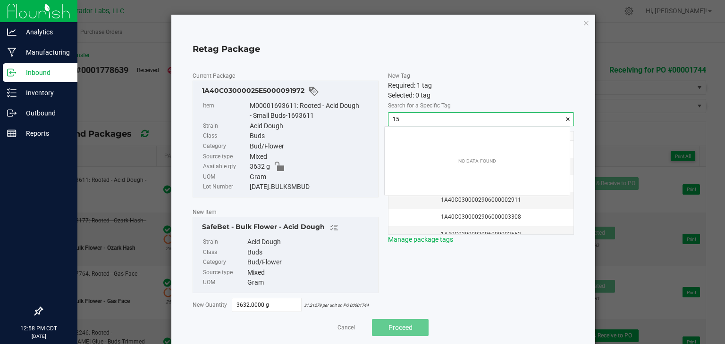
scroll to position [13, 185]
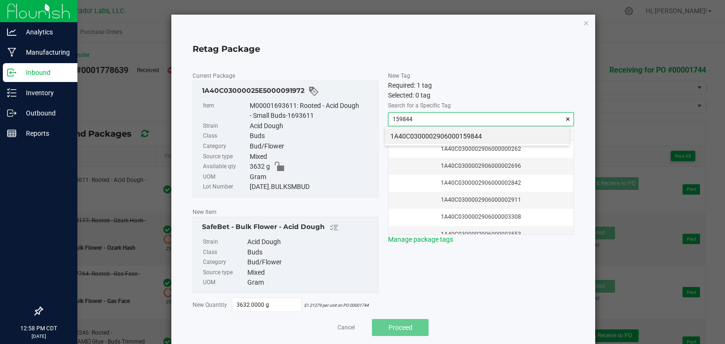
click at [428, 144] on div "1A40C0300002906000159844" at bounding box center [477, 136] width 186 height 20
click at [421, 136] on li "1A40C0300002906000159844" at bounding box center [476, 136] width 185 height 16
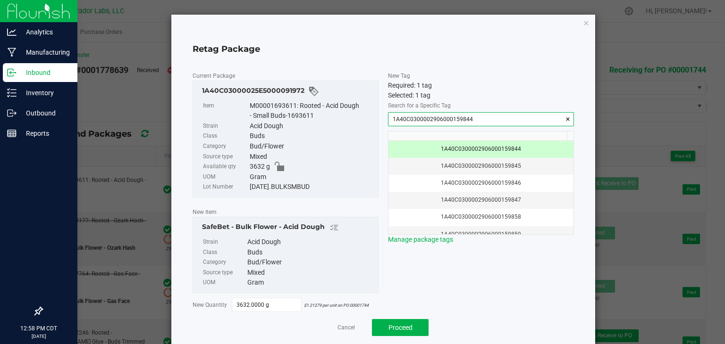
type input "1A40C0300002906000159844"
click at [397, 284] on span "New Tag Required: 1 tag Selected: 1 tag Search for a Specific Tag 1A40C03000029…" at bounding box center [481, 192] width 186 height 242
click at [388, 325] on span "Proceed" at bounding box center [400, 328] width 24 height 8
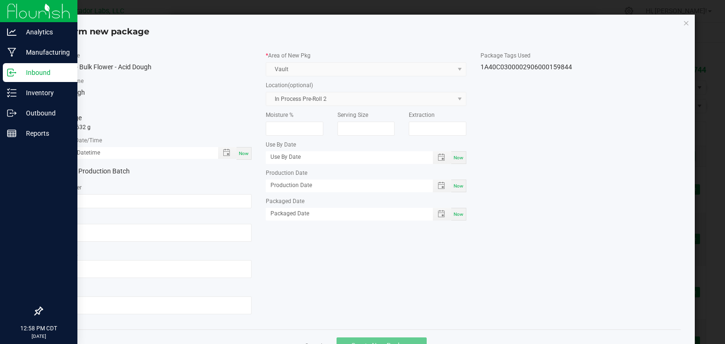
click at [244, 151] on span "Now" at bounding box center [244, 153] width 10 height 5
type input "08/20/2025 12:58 PM"
click at [165, 201] on input "text" at bounding box center [151, 201] width 200 height 14
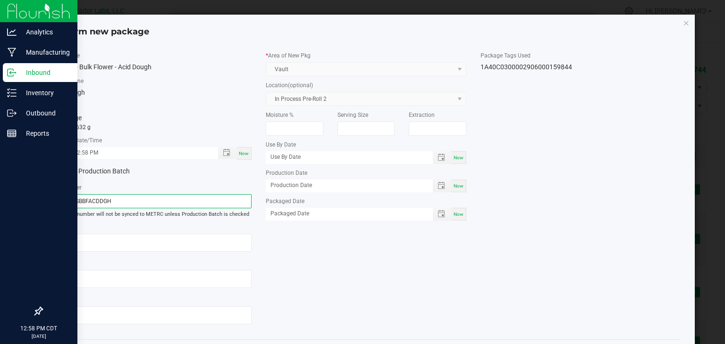
type input "250820SBBFACDDGH"
click at [300, 252] on div "Item Name SafeBet - Bulk Flower - Acid Dough Strain Name Acid Dough Total Qty 1…" at bounding box center [365, 191] width 643 height 281
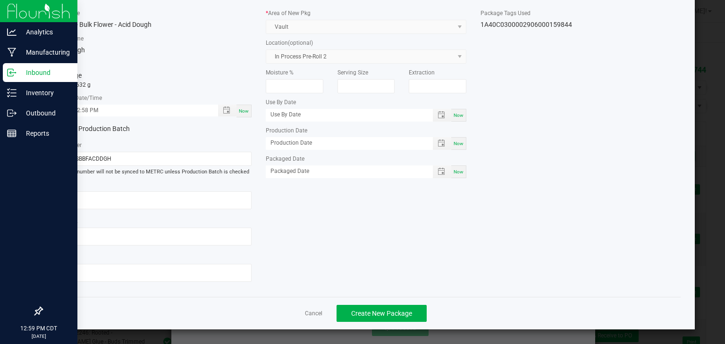
click at [330, 289] on div "Item Name SafeBet - Bulk Flower - Acid Dough Strain Name Acid Dough Total Qty 1…" at bounding box center [365, 149] width 643 height 281
click at [355, 260] on div "Item Name SafeBet - Bulk Flower - Acid Dough Strain Name Acid Dough Total Qty 1…" at bounding box center [365, 149] width 643 height 281
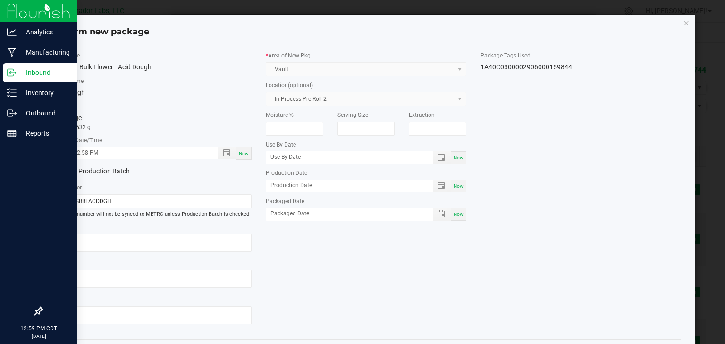
click at [355, 260] on div "Item Name SafeBet - Bulk Flower - Acid Dough Strain Name Acid Dough Total Qty 1…" at bounding box center [365, 191] width 643 height 281
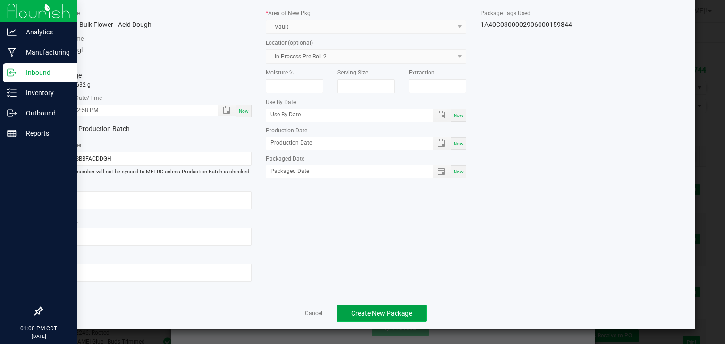
click at [384, 311] on span "Create New Package" at bounding box center [381, 314] width 61 height 8
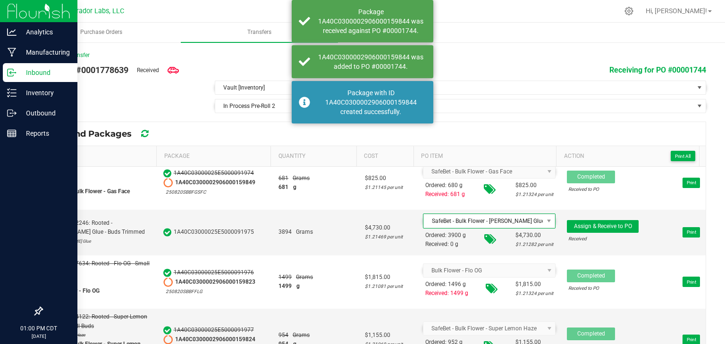
scroll to position [120, 0]
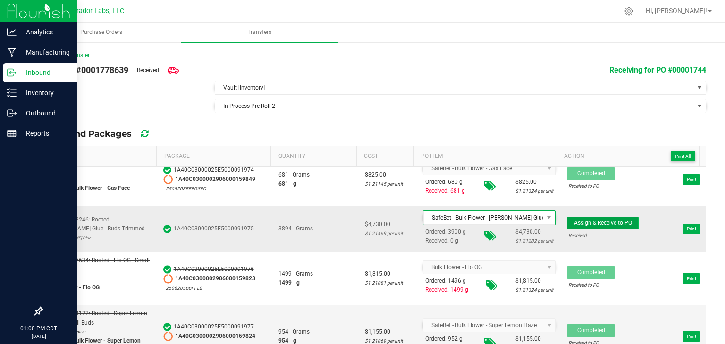
click at [591, 220] on span "Assign & Receive to PO" at bounding box center [603, 223] width 58 height 7
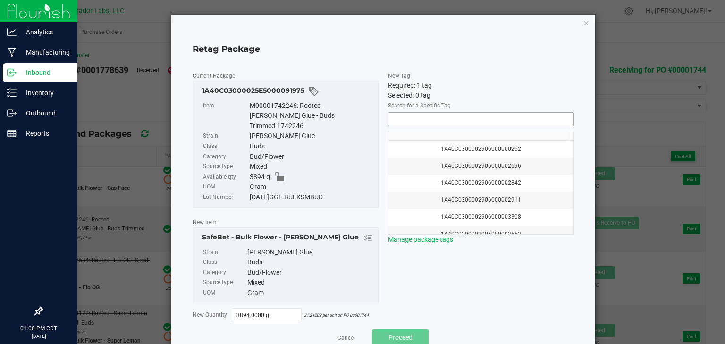
click at [464, 119] on input "NO DATA FOUND" at bounding box center [480, 119] width 185 height 13
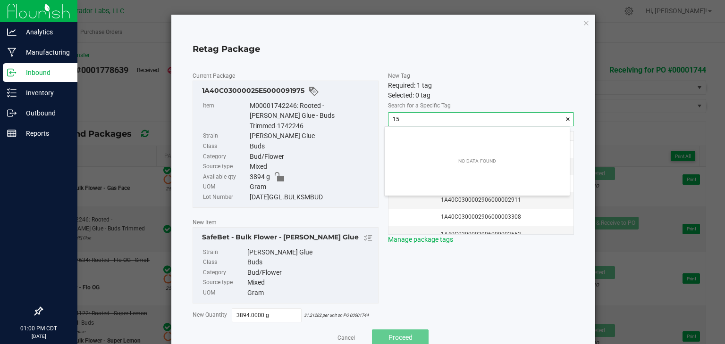
scroll to position [13, 185]
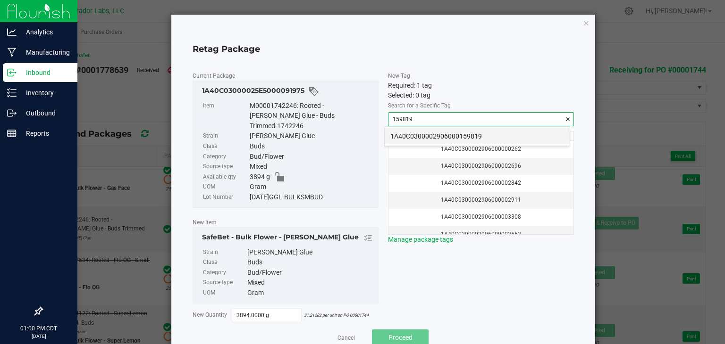
click at [446, 135] on li "1A40C0300002906000159819" at bounding box center [476, 136] width 185 height 16
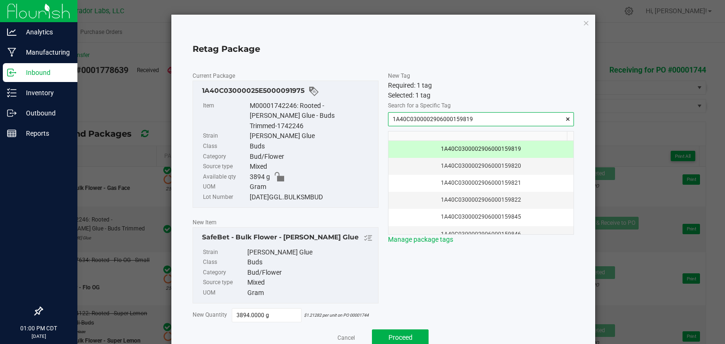
type input "1A40C0300002906000159819"
click at [436, 247] on span "New Tag Required: 1 tag Selected: 1 tag Search for a Specific Tag 1A40C03000029…" at bounding box center [481, 197] width 186 height 252
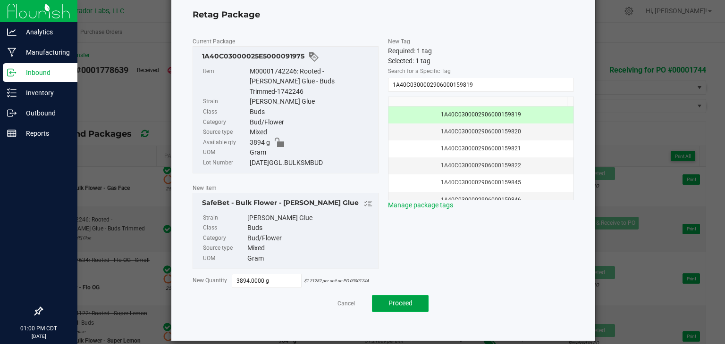
click at [393, 299] on button "Proceed" at bounding box center [400, 303] width 57 height 17
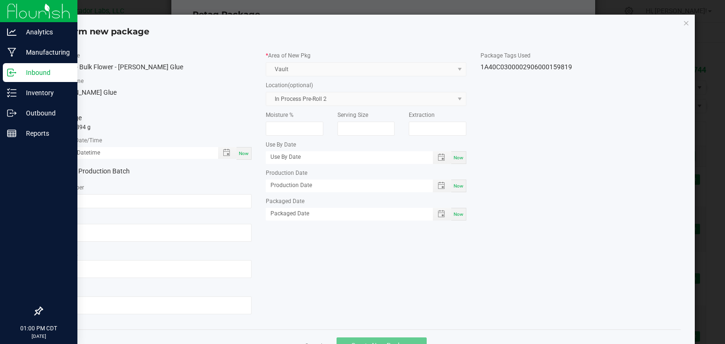
click at [239, 154] on span "Now" at bounding box center [244, 153] width 10 height 5
type input "08/20/2025 01:00 PM"
click at [167, 199] on input "text" at bounding box center [151, 201] width 200 height 14
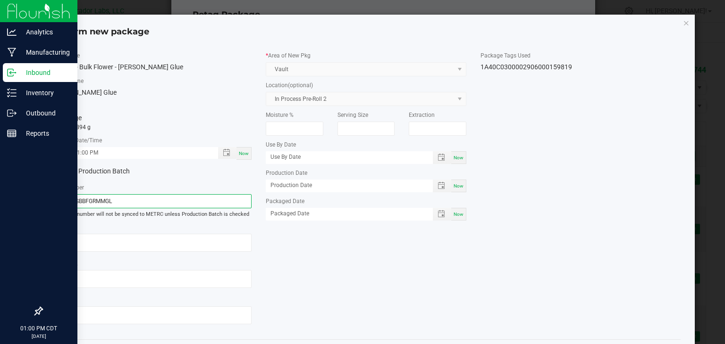
type input "250820SBBFGRMMGL"
click at [335, 257] on div "Item Name SafeBet - Bulk Flower - Grimm Glue Strain Name Grimm Glue Total Qty 1…" at bounding box center [365, 191] width 643 height 281
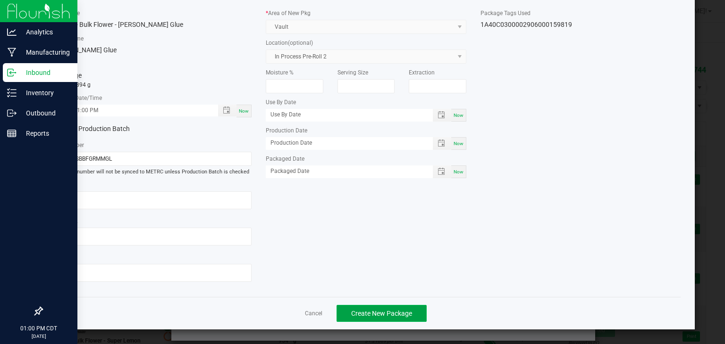
click at [366, 307] on button "Create New Package" at bounding box center [381, 313] width 90 height 17
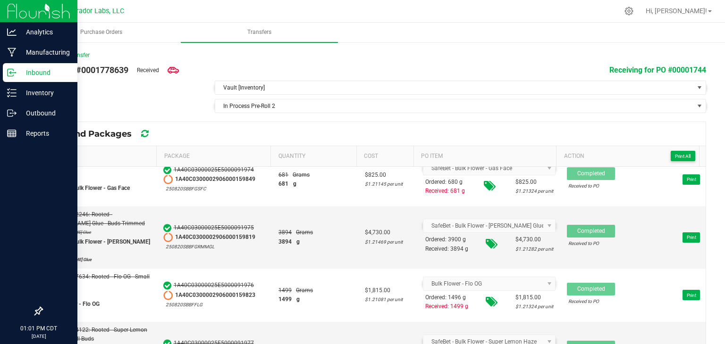
click at [368, 129] on div "Inbound Packages" at bounding box center [373, 134] width 663 height 24
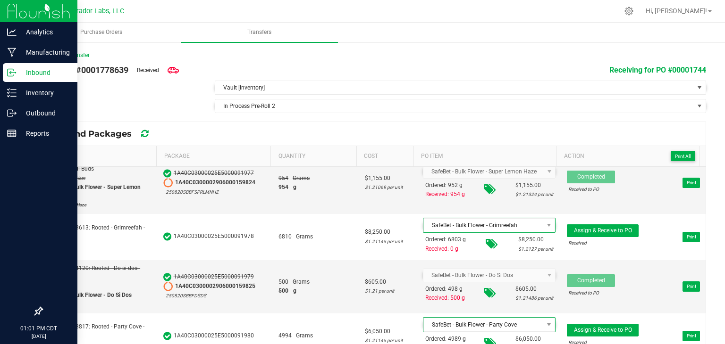
scroll to position [13, 0]
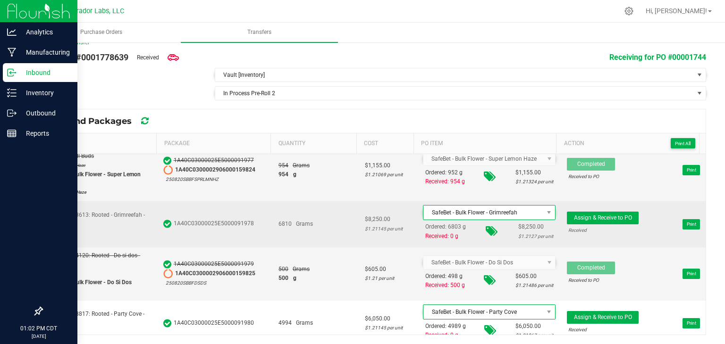
click at [289, 220] on span "6810 Grams" at bounding box center [295, 224] width 34 height 9
click at [285, 204] on td "6810 Grams" at bounding box center [316, 224] width 86 height 46
click at [574, 215] on span "Assign & Receive to PO" at bounding box center [603, 218] width 58 height 7
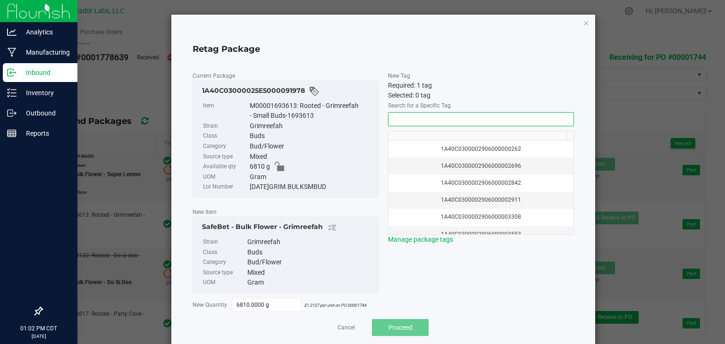
click at [521, 121] on input "NO DATA FOUND" at bounding box center [480, 119] width 185 height 13
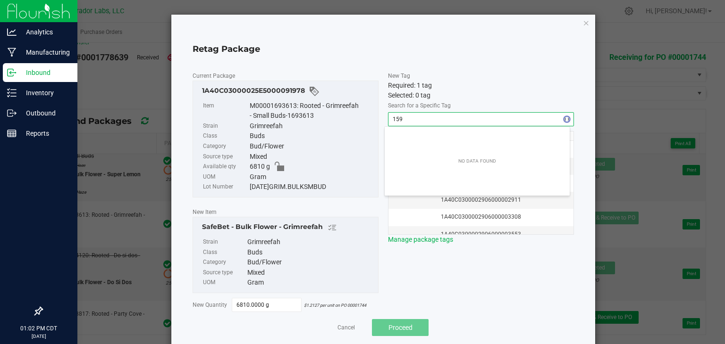
scroll to position [13, 185]
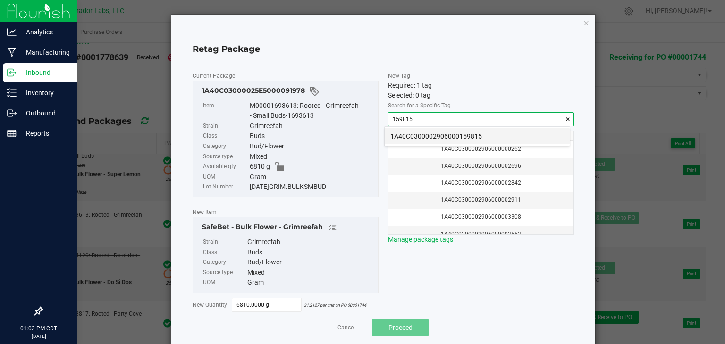
click at [476, 133] on li "1A40C0300002906000159815" at bounding box center [476, 136] width 185 height 16
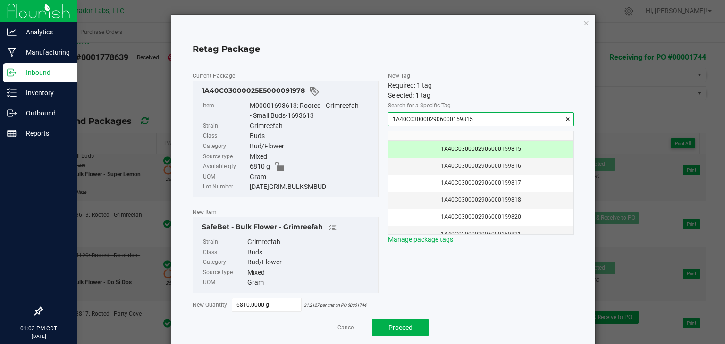
type input "1A40C0300002906000159815"
click at [474, 84] on div "Required: 1 tag" at bounding box center [481, 86] width 186 height 10
click at [400, 289] on span "New Tag Required: 1 tag Selected: 1 tag Search for a Specific Tag 1A40C03000029…" at bounding box center [481, 192] width 186 height 242
click at [393, 328] on span "Proceed" at bounding box center [400, 328] width 24 height 8
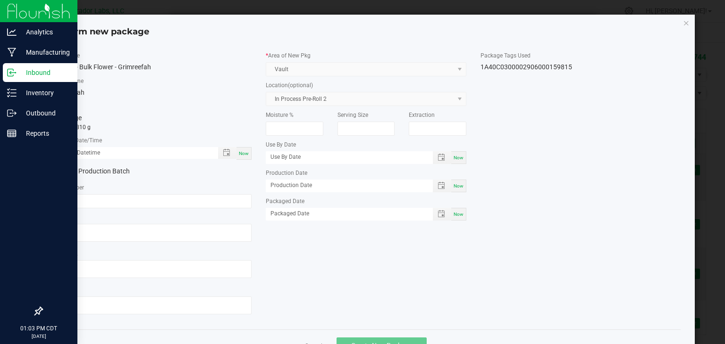
click at [238, 158] on div "Now" at bounding box center [243, 153] width 15 height 13
type input "08/20/2025 01:03 PM"
click at [196, 202] on input "text" at bounding box center [151, 201] width 200 height 14
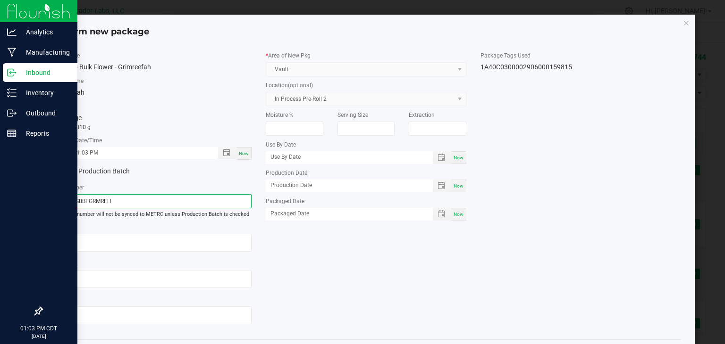
type input "250820SBBFGRMRFH"
click at [333, 241] on div "Item Name SafeBet - Bulk Flower - Grimreefah Strain Name Grimreefah Total Qty 1…" at bounding box center [365, 191] width 643 height 281
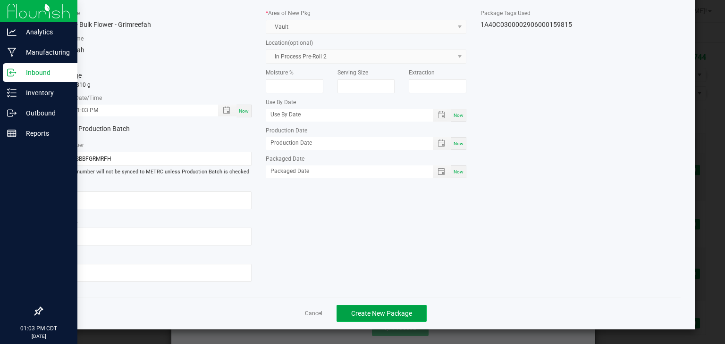
click at [376, 313] on span "Create New Package" at bounding box center [381, 314] width 61 height 8
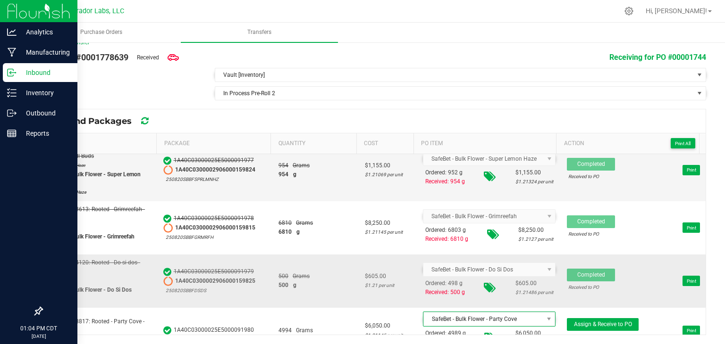
scroll to position [298, 0]
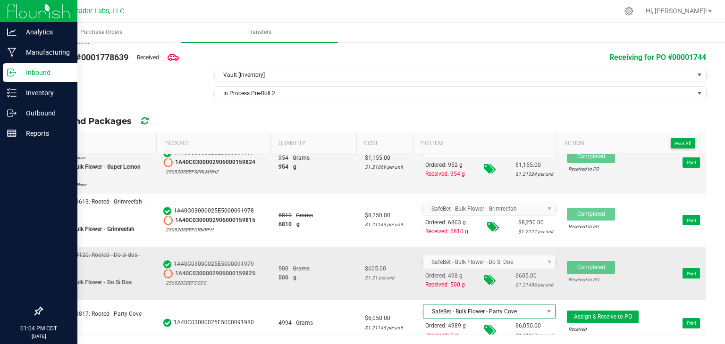
click at [313, 274] on div "500 g" at bounding box center [315, 278] width 75 height 9
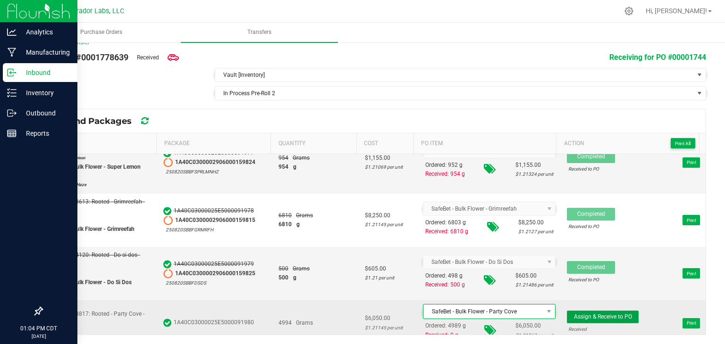
click at [591, 314] on span "Assign & Receive to PO" at bounding box center [603, 317] width 58 height 7
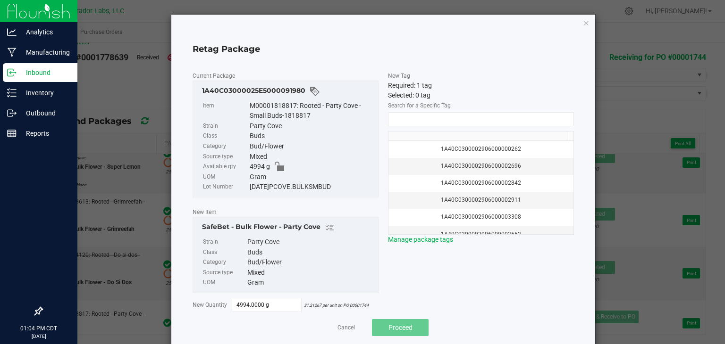
click at [406, 111] on div "Search for a Specific Tag 1A40C0300002906000000262 1A40C0300002906000002696 1A4…" at bounding box center [481, 172] width 186 height 144
click at [404, 119] on input "NO DATA FOUND" at bounding box center [480, 119] width 185 height 13
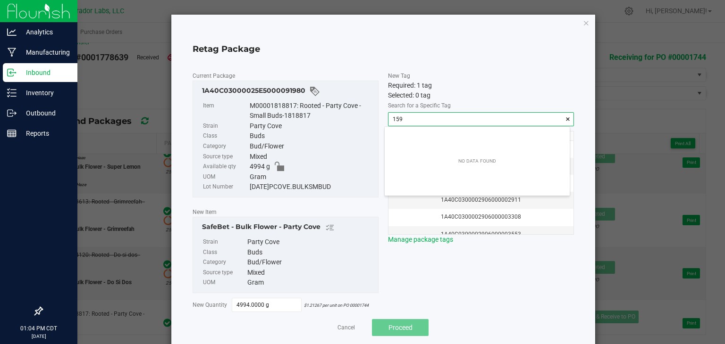
scroll to position [13, 185]
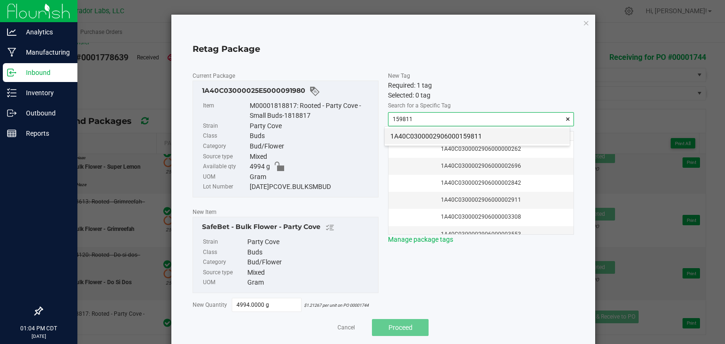
click at [405, 138] on li "1A40C0300002906000159811" at bounding box center [476, 136] width 185 height 16
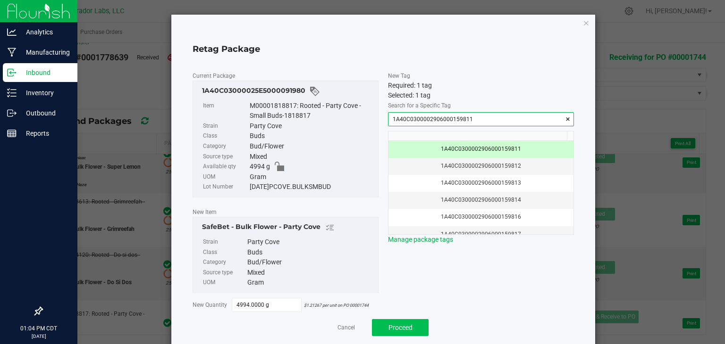
type input "1A40C0300002906000159811"
click at [383, 321] on button "Proceed" at bounding box center [400, 327] width 57 height 17
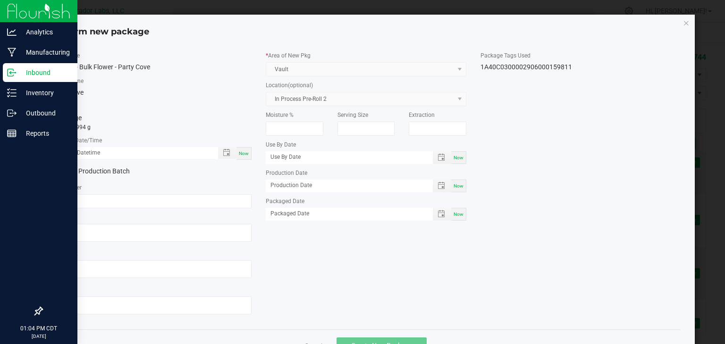
click at [244, 154] on span "Now" at bounding box center [244, 153] width 10 height 5
type input "08/20/2025 01:04 PM"
click at [164, 199] on input "text" at bounding box center [151, 201] width 200 height 14
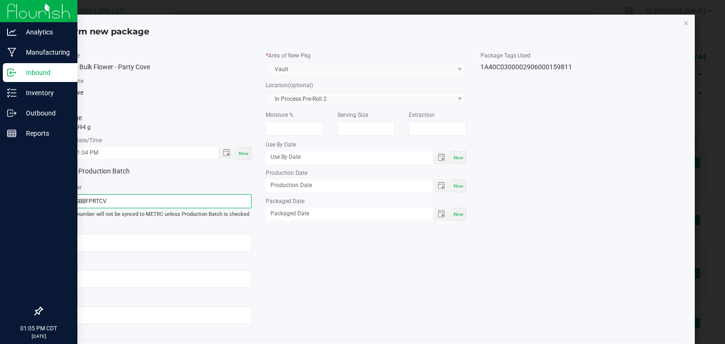
type input "250820SBBFPRTCV"
click at [325, 264] on div "Item Name SafeBet - Bulk Flower - Party Cove Strain Name Party Cove Total Qty 1…" at bounding box center [365, 191] width 643 height 281
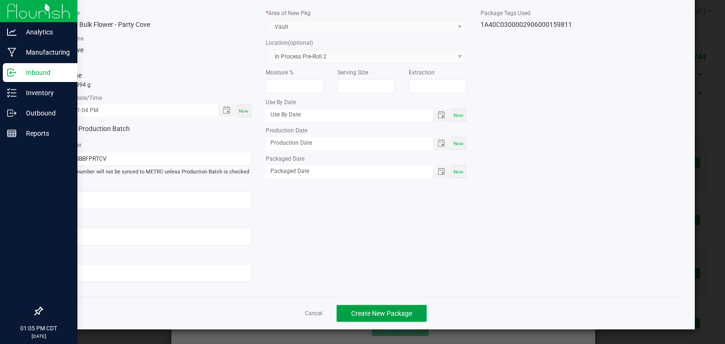
click at [363, 310] on span "Create New Package" at bounding box center [381, 314] width 61 height 8
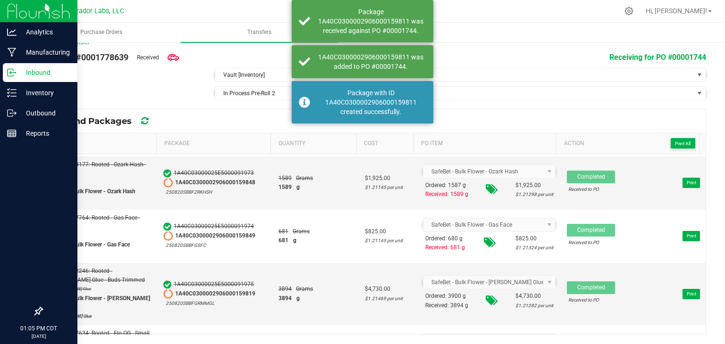
scroll to position [50, 0]
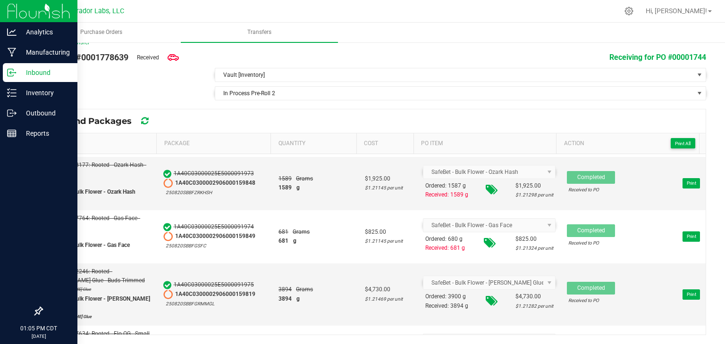
click at [315, 230] on div "681 Grams" at bounding box center [315, 232] width 75 height 9
click at [112, 33] on span "Purchase Orders" at bounding box center [100, 32] width 67 height 8
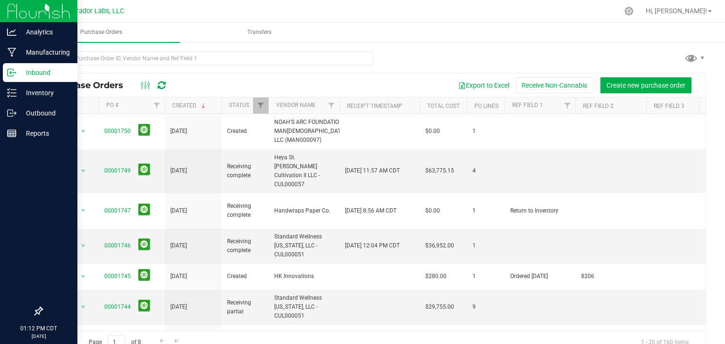
click at [209, 91] on div "Export to Excel Receive Non-Cannabis Create new purchase order" at bounding box center [437, 85] width 522 height 16
click at [114, 176] on td "00001749" at bounding box center [132, 172] width 66 height 44
click at [117, 170] on span "00001749" at bounding box center [117, 171] width 26 height 9
click at [117, 167] on link "00001749" at bounding box center [117, 170] width 26 height 7
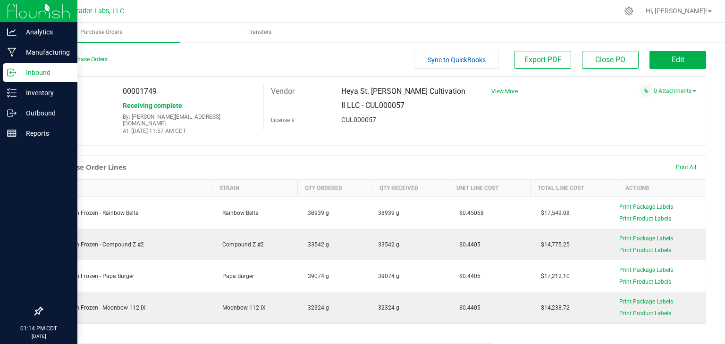
click at [669, 88] on link "0 Attachments" at bounding box center [674, 91] width 42 height 7
click at [652, 104] on button "Attach new document" at bounding box center [665, 104] width 62 height 8
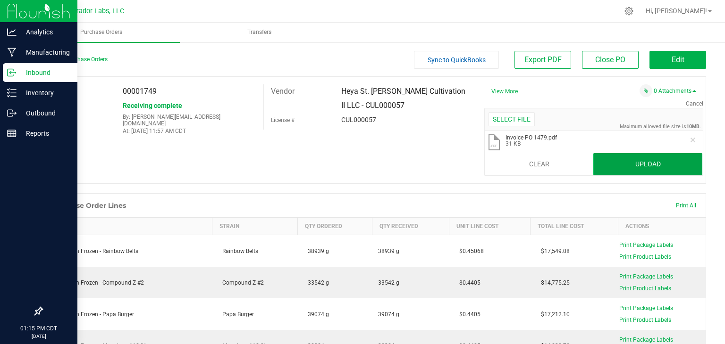
click at [619, 165] on button "Upload" at bounding box center [647, 164] width 109 height 23
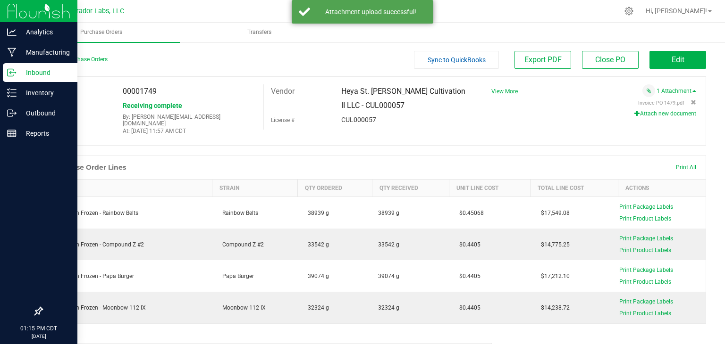
click at [643, 116] on button "Attach new document" at bounding box center [665, 113] width 62 height 8
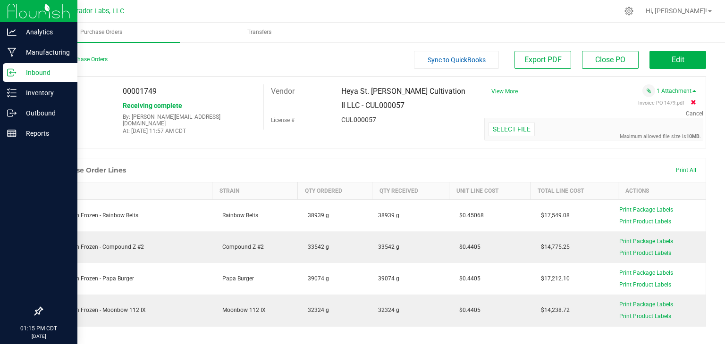
click at [690, 101] on icon at bounding box center [693, 103] width 6 height 6
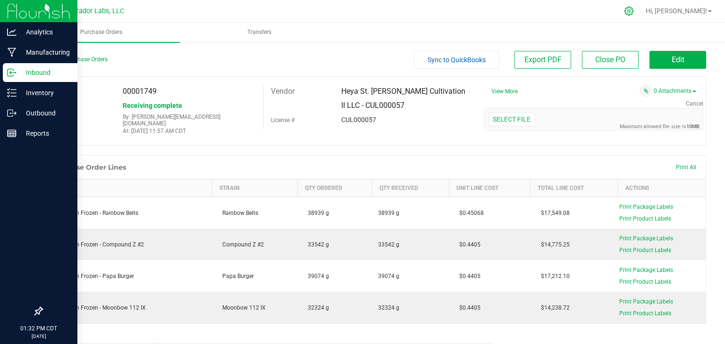
click at [633, 13] on icon at bounding box center [629, 11] width 10 height 10
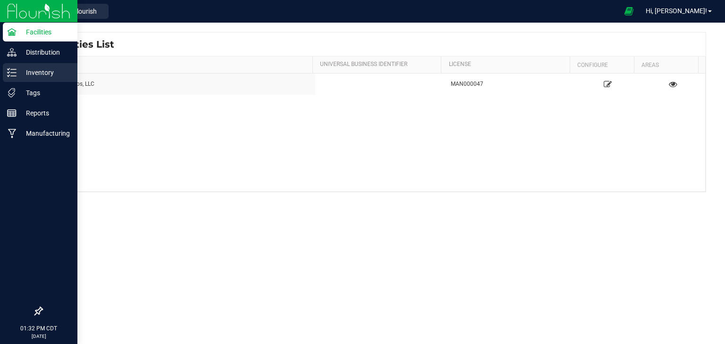
click at [9, 68] on icon at bounding box center [11, 72] width 9 height 9
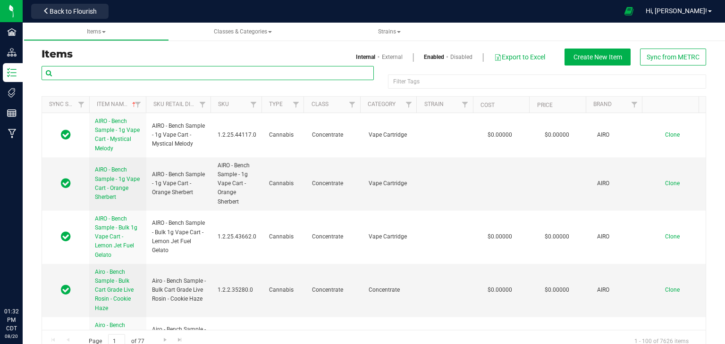
click at [230, 72] on input "text" at bounding box center [208, 73] width 332 height 14
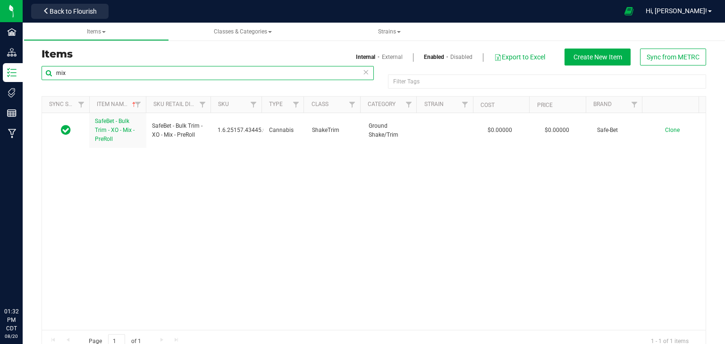
type input "mix"
click at [395, 70] on div "mix Filter Tags Filter Tags" at bounding box center [374, 81] width 664 height 30
click at [564, 57] on button "Create New Item" at bounding box center [597, 57] width 66 height 17
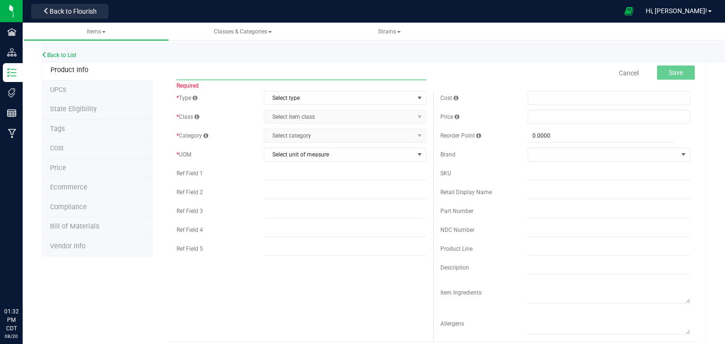
click at [319, 74] on input "text" at bounding box center [301, 73] width 250 height 14
paste input "SafeBet - Bulk Flower - MIX"
type input "SafeBet - Bulk Flower - MIX"
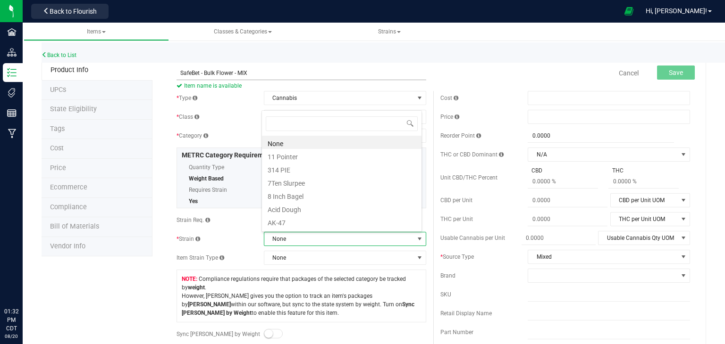
scroll to position [14, 158]
type input "mix"
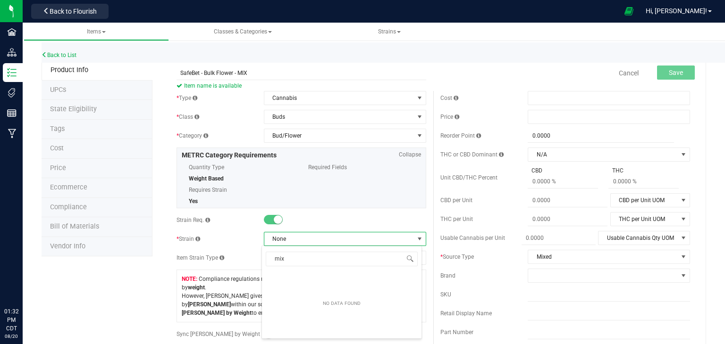
click at [281, 190] on span "Requires Strain" at bounding box center [242, 190] width 106 height 14
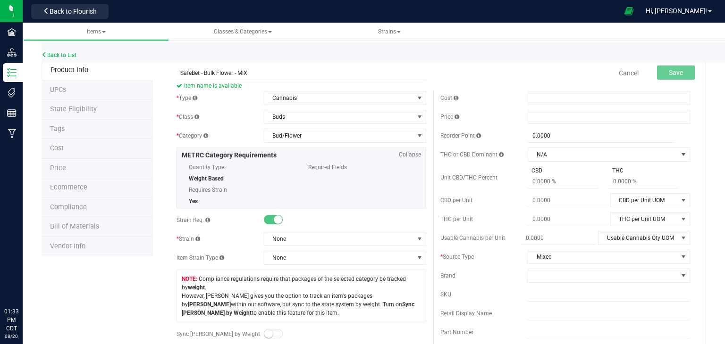
click at [268, 222] on span at bounding box center [273, 219] width 19 height 9
click at [290, 217] on div at bounding box center [345, 220] width 162 height 9
click at [330, 142] on span "Bud/Flower" at bounding box center [345, 136] width 162 height 14
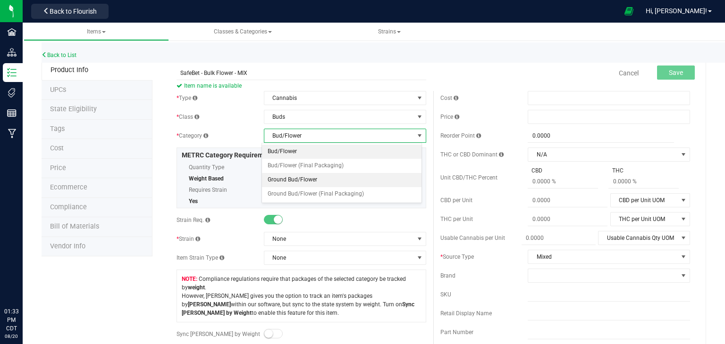
click at [322, 175] on li "Ground Bud/Flower" at bounding box center [341, 180] width 159 height 14
click at [345, 136] on span "Ground Bud/Flower" at bounding box center [339, 135] width 150 height 13
click at [338, 153] on li "Bud/Flower" at bounding box center [341, 152] width 159 height 14
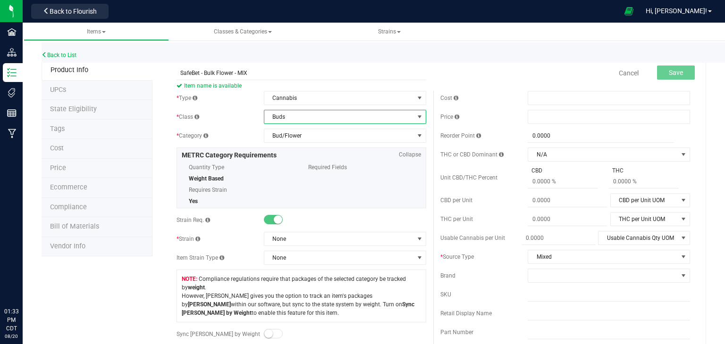
click at [348, 116] on span "Buds" at bounding box center [339, 116] width 150 height 13
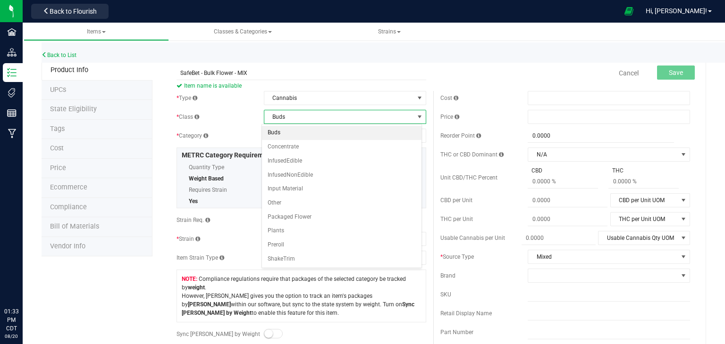
click at [359, 135] on li "Buds" at bounding box center [341, 133] width 159 height 14
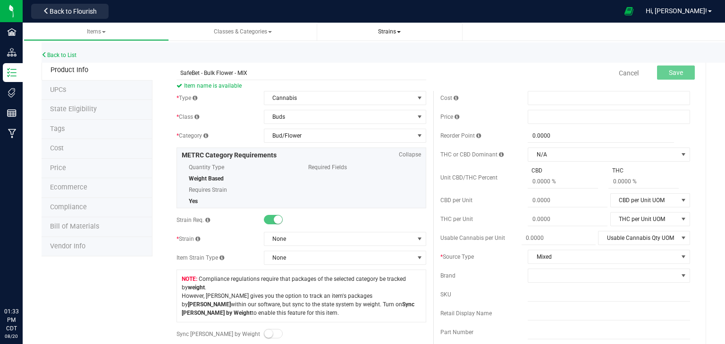
click at [390, 30] on span "Strains" at bounding box center [389, 31] width 23 height 7
click at [370, 67] on span "Create new strain" at bounding box center [356, 71] width 51 height 8
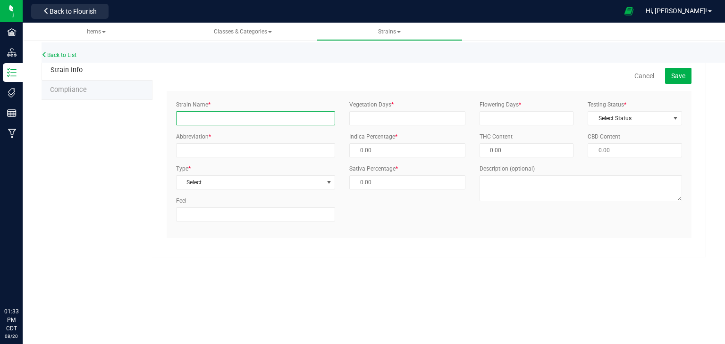
click at [268, 122] on input "Strain Name *" at bounding box center [255, 118] width 159 height 14
type input "MIX"
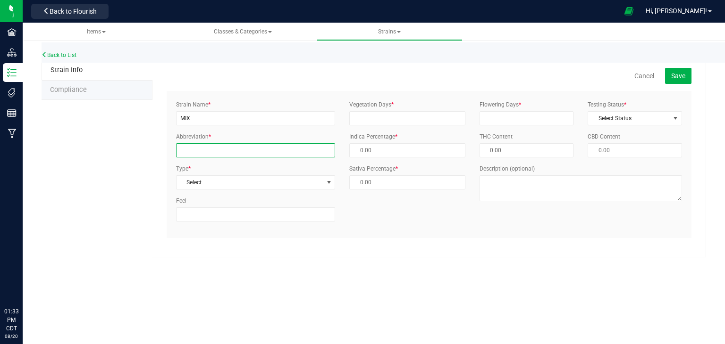
click at [254, 146] on input "Abbreviation *" at bounding box center [255, 150] width 159 height 14
type input "MX"
click at [275, 183] on span "Select" at bounding box center [249, 182] width 146 height 13
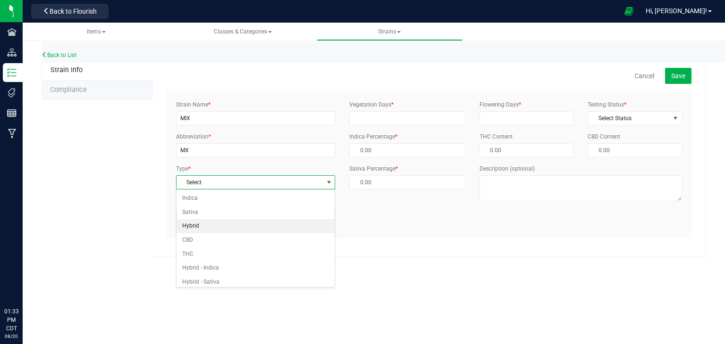
click at [256, 221] on li "Hybrid" at bounding box center [255, 226] width 158 height 14
type input "50.00 %"
click at [240, 151] on input "MX" at bounding box center [255, 150] width 159 height 14
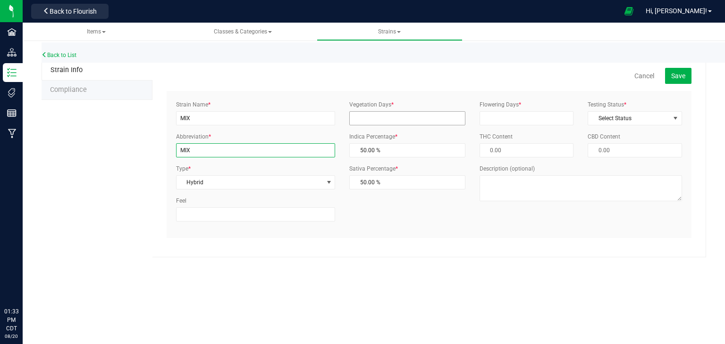
type input "MIX"
click at [370, 116] on input "Vegetation Days *" at bounding box center [407, 118] width 116 height 14
type input "0"
click at [493, 108] on label "Flowering Days *" at bounding box center [500, 104] width 42 height 8
click at [493, 111] on input "Flowering Days *" at bounding box center [526, 118] width 94 height 14
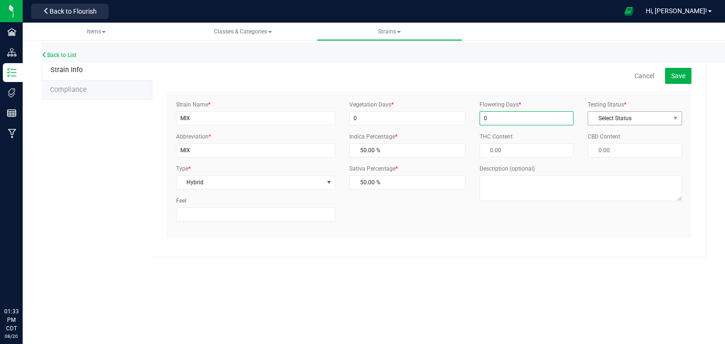
type input "0"
click at [647, 121] on span "Select Status" at bounding box center [629, 118] width 82 height 13
click at [624, 148] on li "ThirdParty" at bounding box center [634, 149] width 93 height 14
click at [675, 78] on span "Save" at bounding box center [678, 76] width 14 height 8
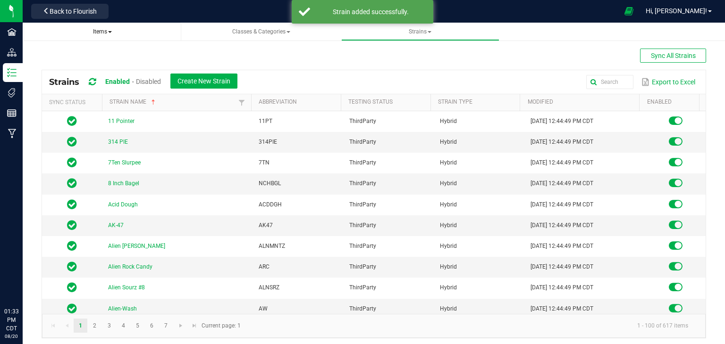
click at [119, 34] on span "Items" at bounding box center [102, 32] width 143 height 8
click at [102, 31] on span "Items" at bounding box center [102, 31] width 19 height 7
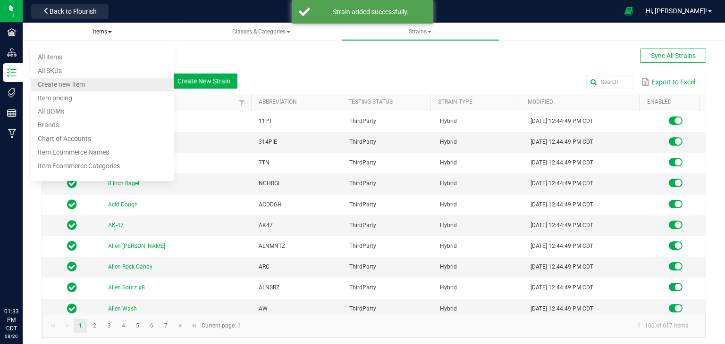
click at [83, 87] on span "Create new item" at bounding box center [61, 85] width 47 height 8
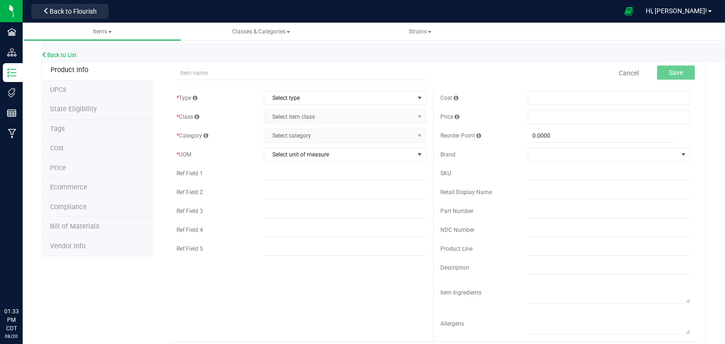
click at [248, 84] on div "Cancel Save" at bounding box center [432, 73] width 527 height 24
click at [261, 78] on input "text" at bounding box center [301, 73] width 250 height 14
paste input "SafeBet - Bulk Flower - MIX"
type input "SafeBet - Bulk Flower - MIX"
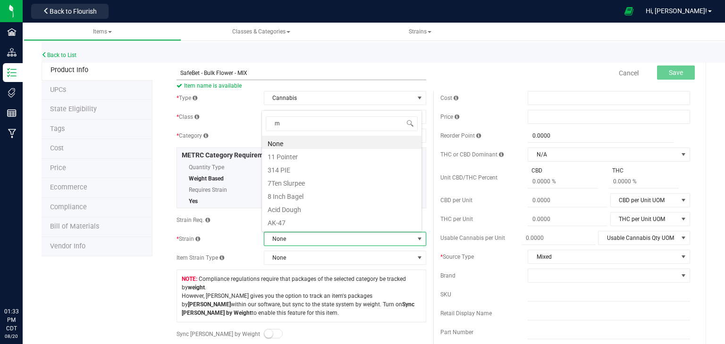
scroll to position [14, 158]
type input "mix"
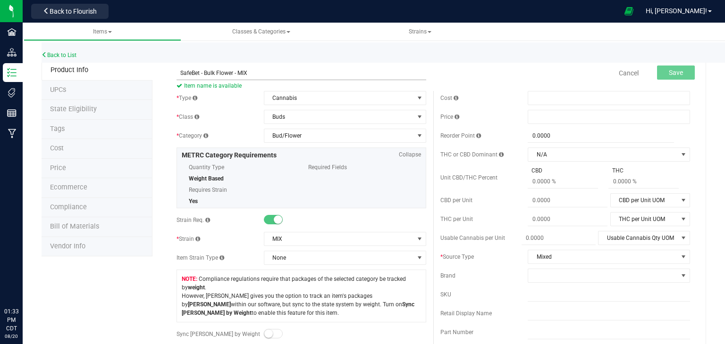
scroll to position [169, 0]
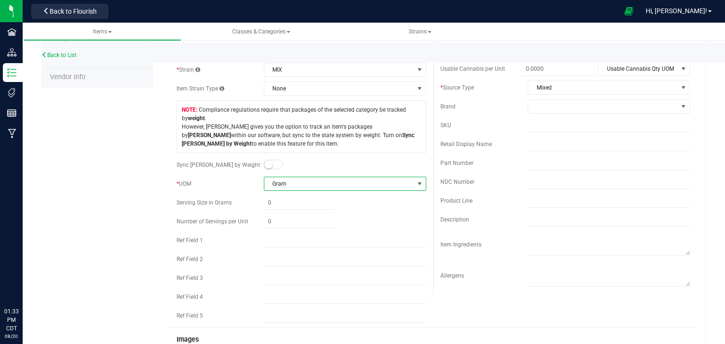
click at [203, 139] on span "Compliance regulations require that packages of the selected category be tracke…" at bounding box center [301, 127] width 239 height 42
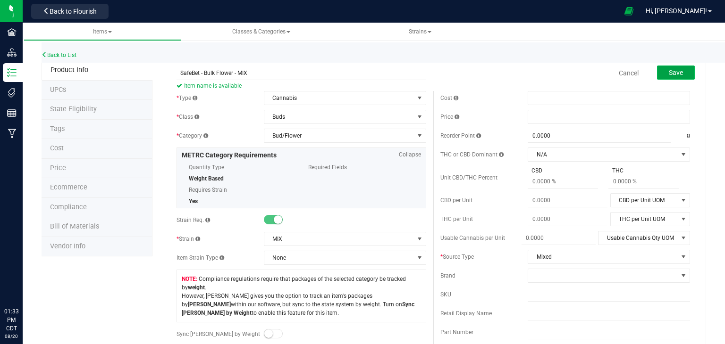
click at [668, 69] on span "Save" at bounding box center [675, 73] width 14 height 8
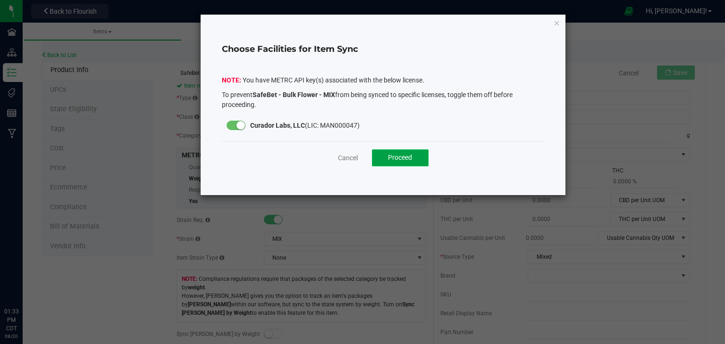
click at [401, 161] on button "Proceed" at bounding box center [400, 158] width 57 height 17
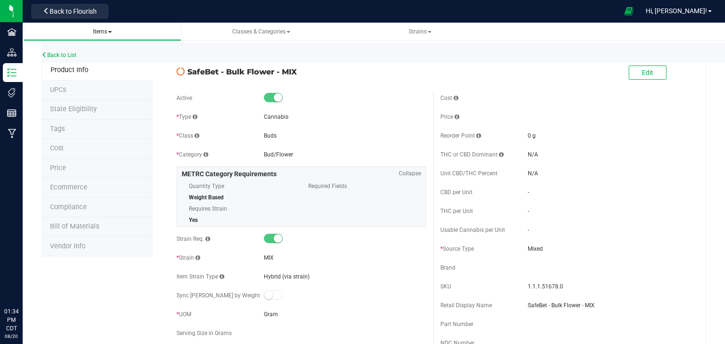
click at [102, 28] on span "Items" at bounding box center [102, 31] width 19 height 7
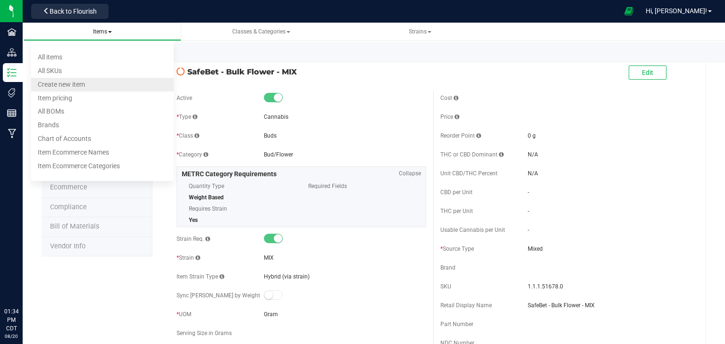
click at [86, 83] on li "Create new item" at bounding box center [102, 85] width 143 height 14
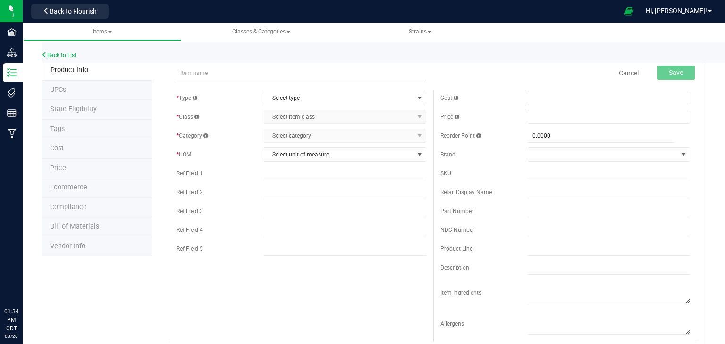
click at [266, 78] on input "text" at bounding box center [301, 73] width 250 height 14
type input "Bench Sample - SafeBet - Bulk Flower - MIX"
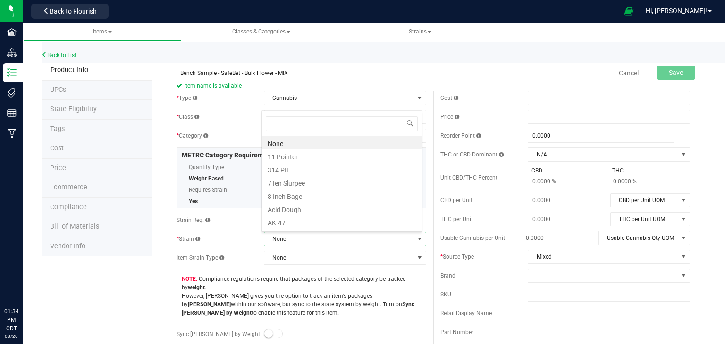
scroll to position [14, 158]
type input "mix"
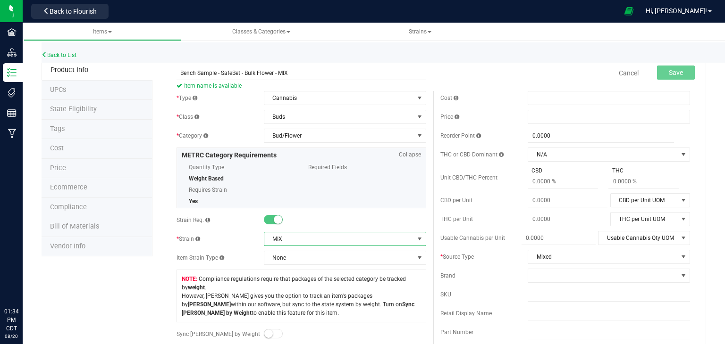
click at [314, 205] on div "Quantity Type Weight Based Requires Strain Yes Required Fields" at bounding box center [301, 182] width 239 height 45
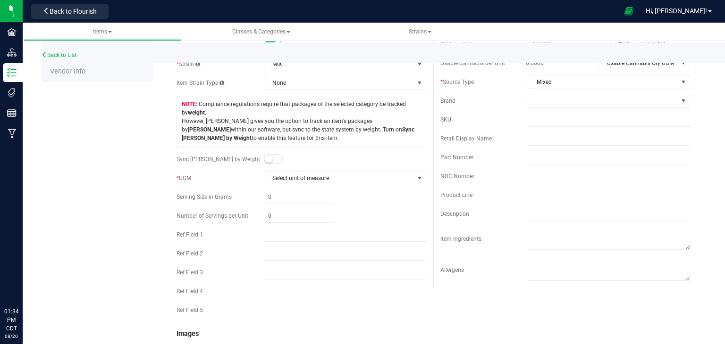
scroll to position [198, 0]
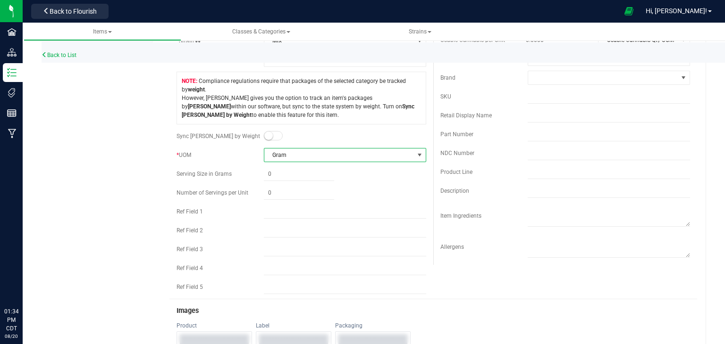
click at [397, 138] on div at bounding box center [345, 136] width 162 height 9
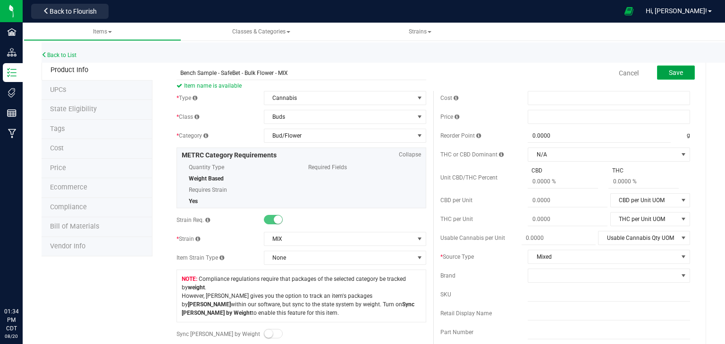
click at [672, 71] on span "Save" at bounding box center [675, 73] width 14 height 8
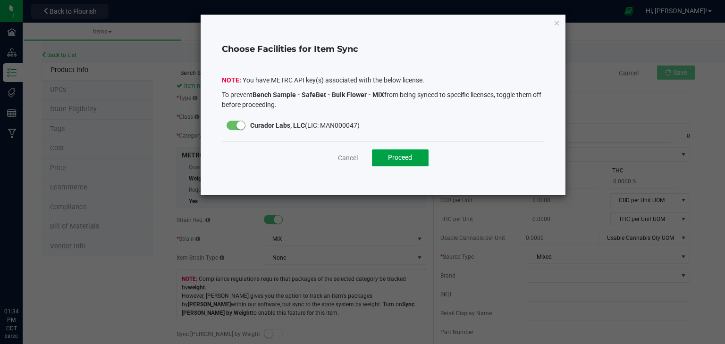
click at [394, 151] on button "Proceed" at bounding box center [400, 158] width 57 height 17
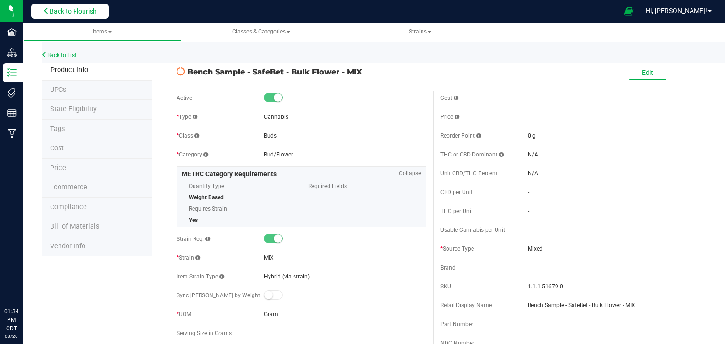
click at [87, 17] on button "Back to Flourish" at bounding box center [69, 11] width 77 height 15
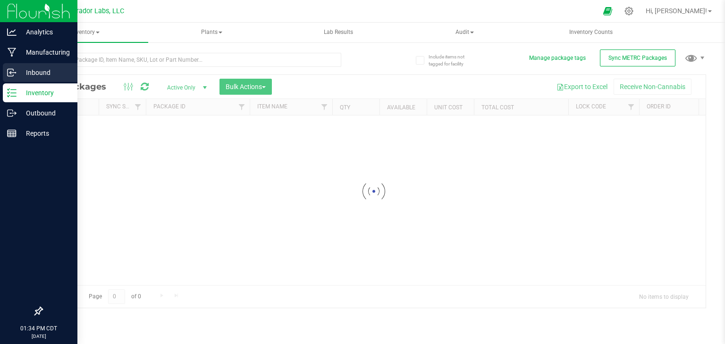
click at [18, 74] on p "Inbound" at bounding box center [45, 72] width 57 height 11
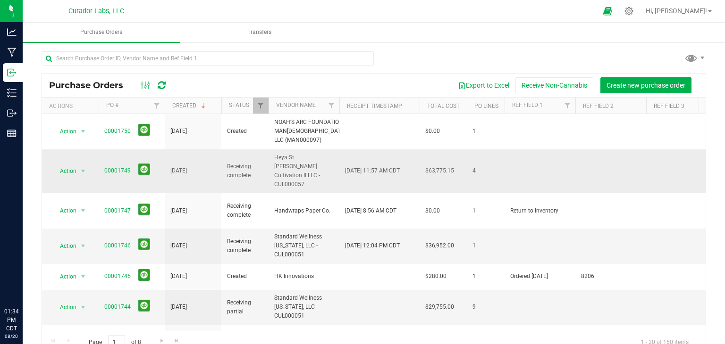
click at [125, 164] on span "00001749" at bounding box center [131, 171] width 55 height 15
click at [122, 167] on link "00001749" at bounding box center [117, 170] width 26 height 7
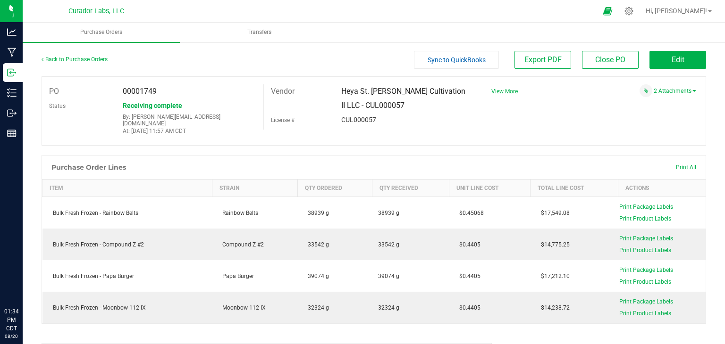
click at [104, 64] on div "Back to Purchase Orders" at bounding box center [125, 59] width 166 height 17
click at [102, 62] on link "Back to Purchase Orders" at bounding box center [75, 59] width 66 height 7
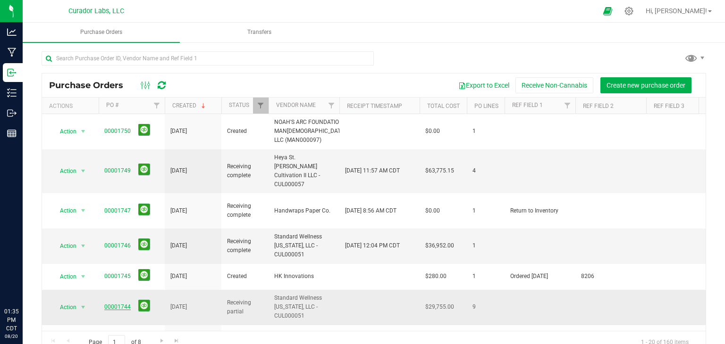
click at [114, 304] on link "00001744" at bounding box center [117, 307] width 26 height 7
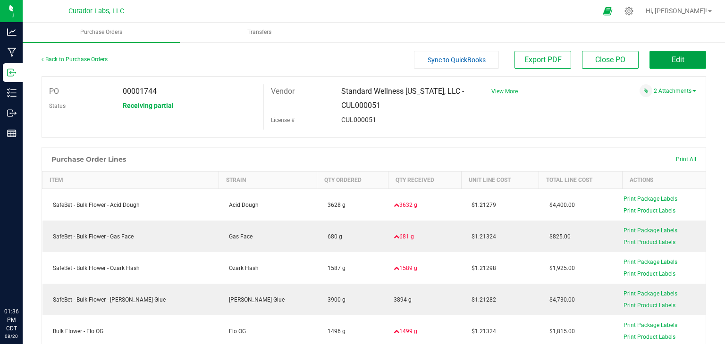
click at [650, 57] on button "Edit" at bounding box center [677, 60] width 57 height 18
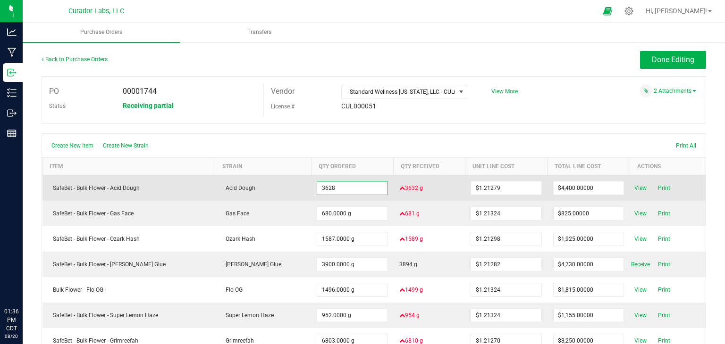
click at [352, 187] on input "3628" at bounding box center [352, 188] width 70 height 13
type input "3632.0000 g"
type input "$4,404.85328"
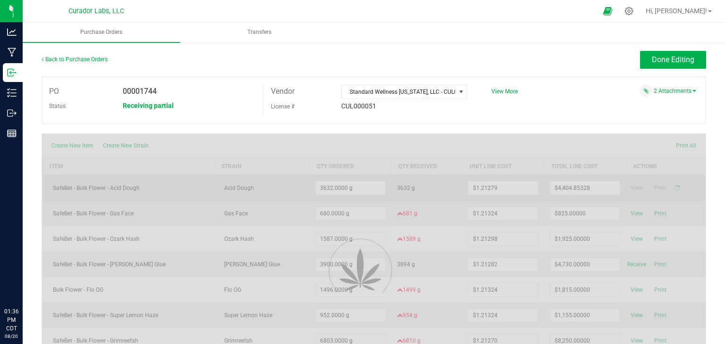
click at [432, 191] on div "Create New Item Create New Strain Print All Item Strain Qty Ordered Qty Receive…" at bounding box center [374, 269] width 664 height 272
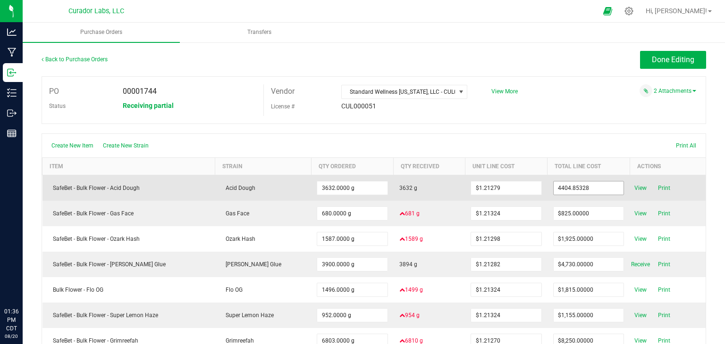
click at [567, 183] on input "4404.85328" at bounding box center [588, 188] width 70 height 13
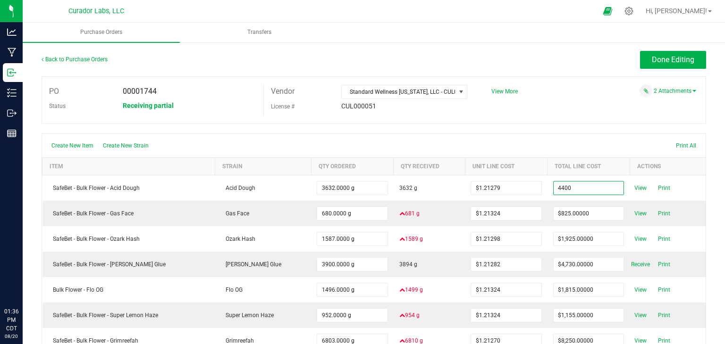
type input "$4,400.00000"
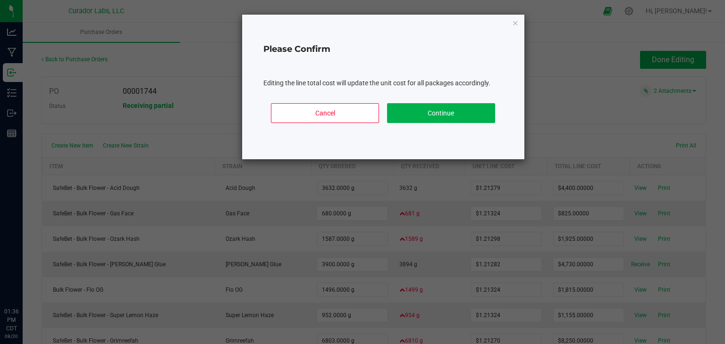
click at [547, 151] on body "Analytics Manufacturing Inbound Inventory Outbound Reports 01:36 PM CDT 08/20/2…" at bounding box center [362, 172] width 725 height 344
click at [473, 122] on button "Continue" at bounding box center [441, 113] width 108 height 20
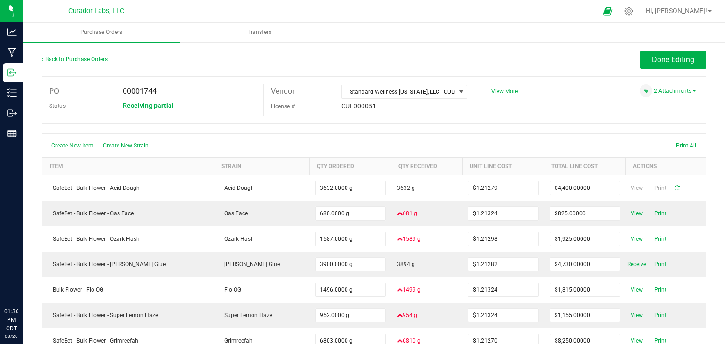
type input "3632"
type input "$1.21145"
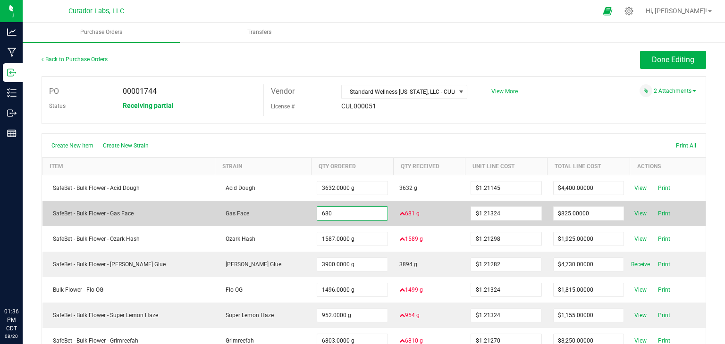
click at [336, 210] on input "680" at bounding box center [352, 213] width 70 height 13
type input "681.0000 g"
type input "826.21644"
click at [574, 212] on input "826.21644" at bounding box center [588, 213] width 70 height 13
drag, startPoint x: 574, startPoint y: 212, endPoint x: 564, endPoint y: 206, distance: 11.4
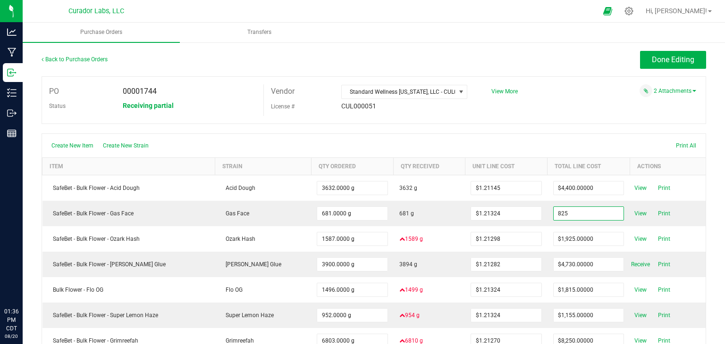
type input "$825.00000"
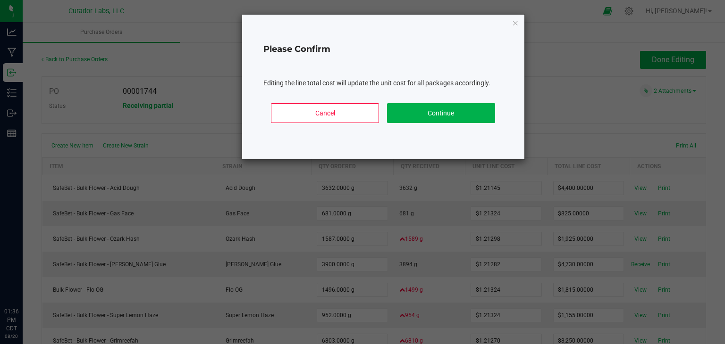
click at [549, 116] on body "Analytics Manufacturing Inbound Inventory Outbound Reports 01:36 PM CDT 08/20/2…" at bounding box center [362, 172] width 725 height 344
click at [471, 112] on button "Continue" at bounding box center [441, 113] width 108 height 20
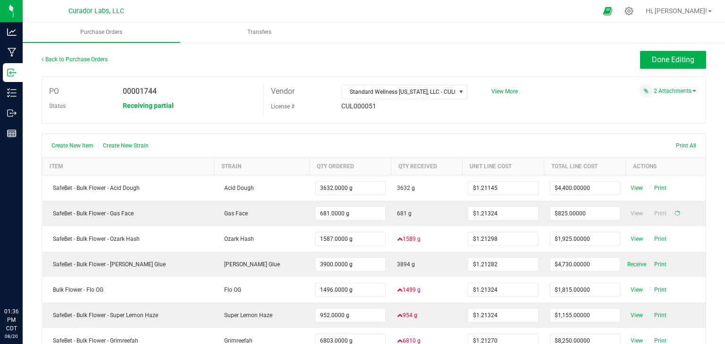
type input "681"
type input "$1.21145"
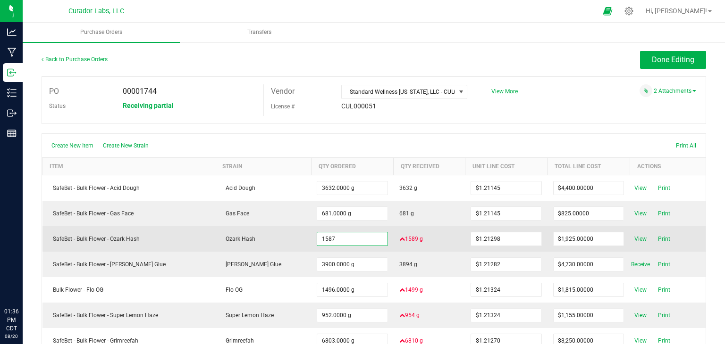
click at [353, 241] on input "1587" at bounding box center [352, 239] width 70 height 13
type input "1589.0000 g"
type input "$1,927.42522"
click at [406, 237] on div "Create New Item Create New Strain Print All Item Strain Qty Ordered Qty Receive…" at bounding box center [374, 269] width 664 height 272
click at [570, 238] on input "1927.42522" at bounding box center [588, 239] width 70 height 13
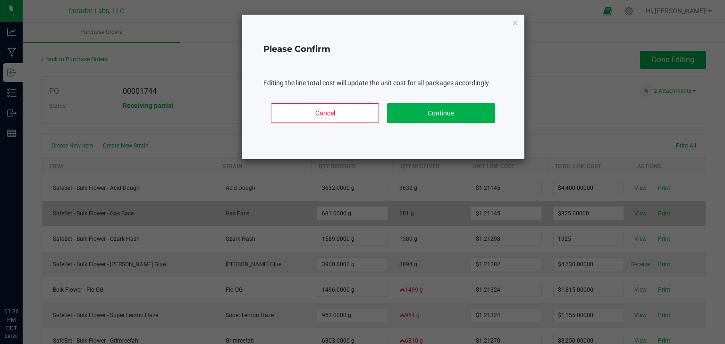
type input "$1,925.00000"
click at [534, 223] on body "Analytics Manufacturing Inbound Inventory Outbound Reports 01:36 PM CDT 08/20/2…" at bounding box center [362, 172] width 725 height 344
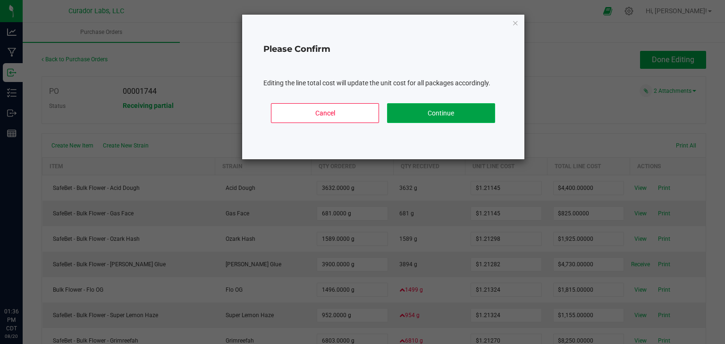
click at [474, 114] on button "Continue" at bounding box center [441, 113] width 108 height 20
type input "1589"
type input "$1.21145"
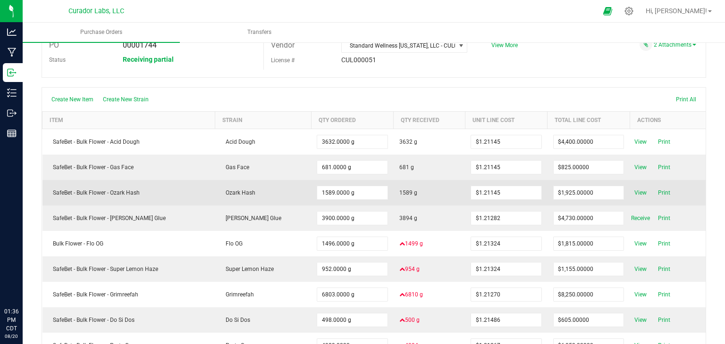
scroll to position [47, 0]
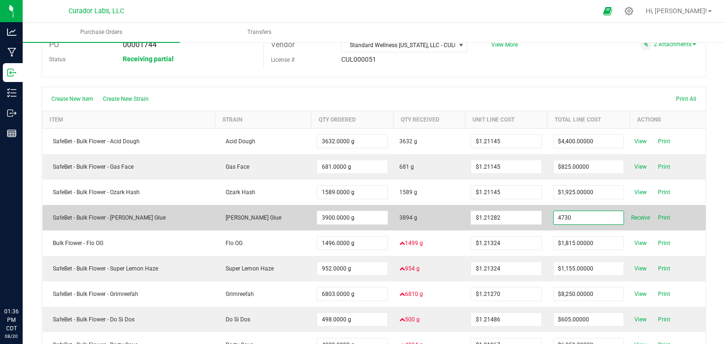
click at [583, 217] on input "4730" at bounding box center [588, 217] width 70 height 13
type input "$4,730.00000"
click at [430, 219] on span "3894 g" at bounding box center [429, 218] width 60 height 8
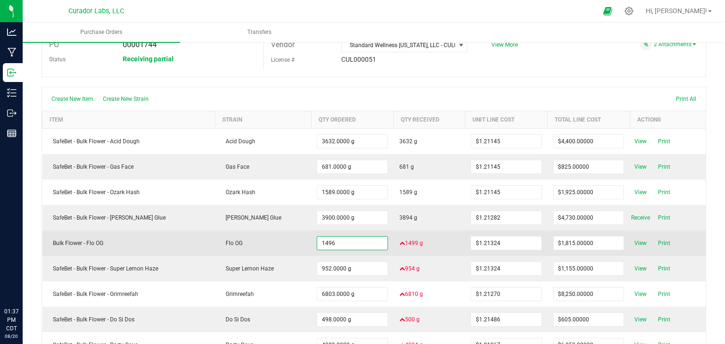
click at [345, 242] on input "1496" at bounding box center [352, 243] width 70 height 13
type input "1499.0000 g"
type input "$1,818.64676"
click at [427, 248] on div "Create New Item Create New Strain Print All Item Strain Qty Ordered Qty Receive…" at bounding box center [374, 223] width 664 height 272
click at [589, 246] on input "1818.64676" at bounding box center [588, 243] width 70 height 13
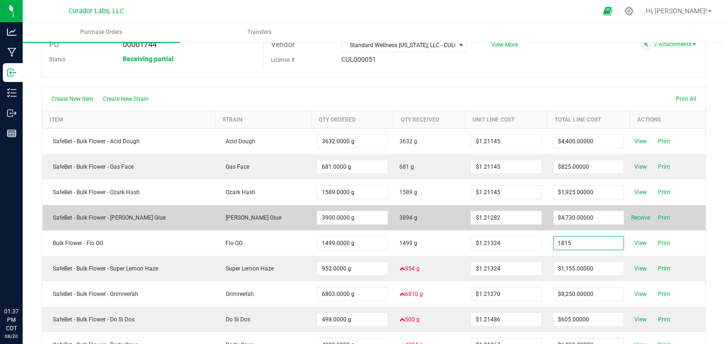
type input "$1,815.00000"
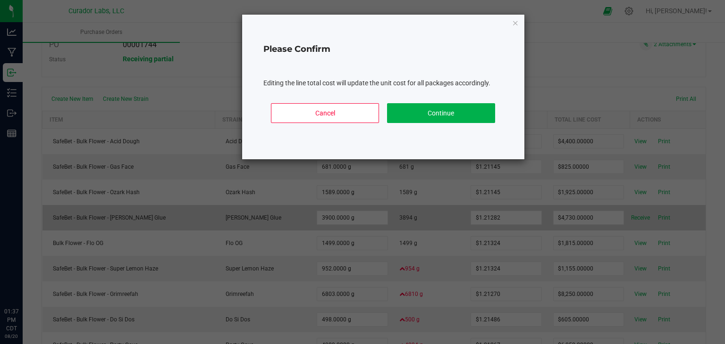
click at [534, 228] on body "Analytics Manufacturing Inbound Inventory Outbound Reports 01:37 PM CDT 08/20/2…" at bounding box center [362, 172] width 725 height 344
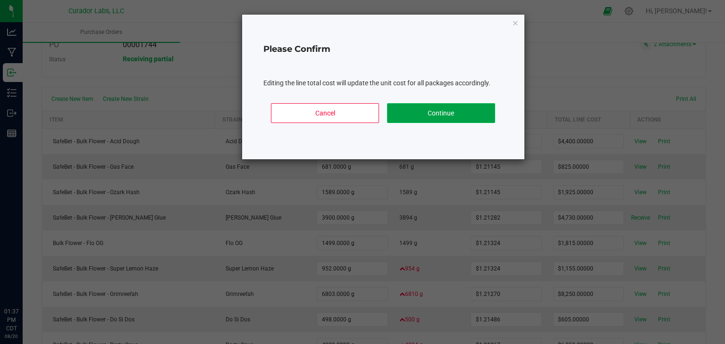
click at [461, 112] on button "Continue" at bounding box center [441, 113] width 108 height 20
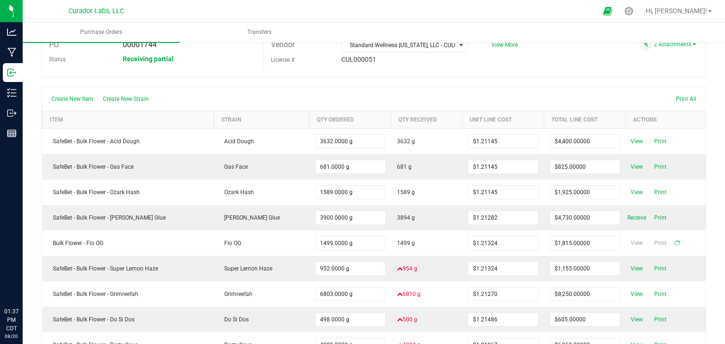
type input "1499"
type input "$1.21081"
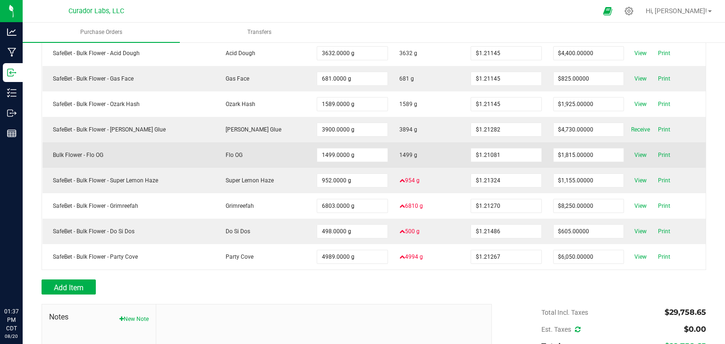
scroll to position [135, 0]
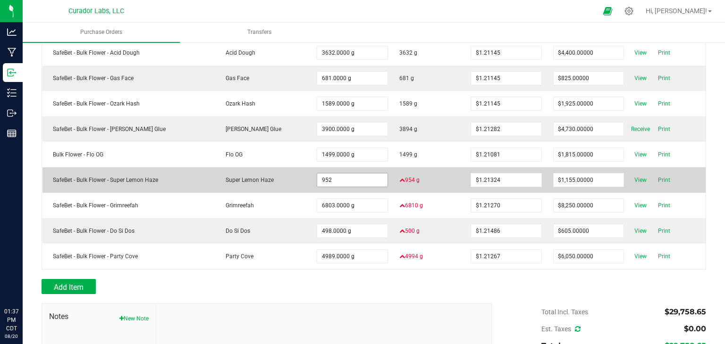
click at [341, 180] on input "952" at bounding box center [352, 180] width 70 height 13
type input "954.0000 g"
type input "$1,157.43096"
click at [391, 176] on div "Create New Item Create New Strain Print All Item Strain Qty Ordered Qty Receive…" at bounding box center [374, 134] width 664 height 272
click at [582, 176] on input "1157.43096" at bounding box center [588, 180] width 70 height 13
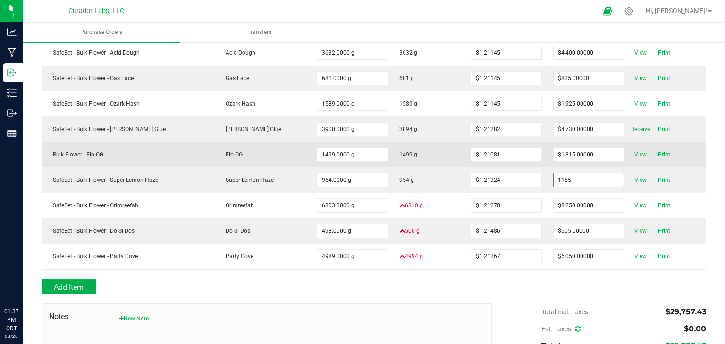
type input "$1,155.00000"
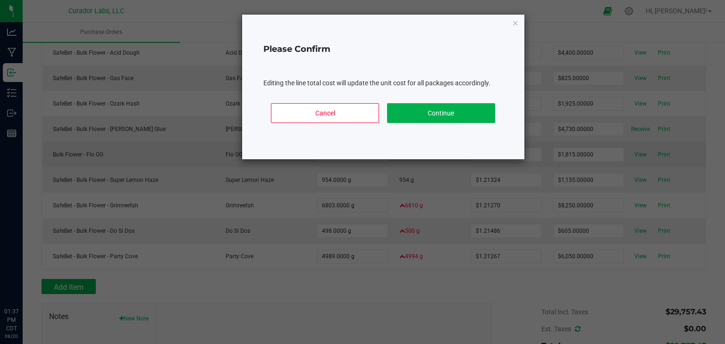
click at [535, 162] on body "Analytics Manufacturing Inbound Inventory Outbound Reports 01:37 PM CDT 08/20/2…" at bounding box center [362, 172] width 725 height 344
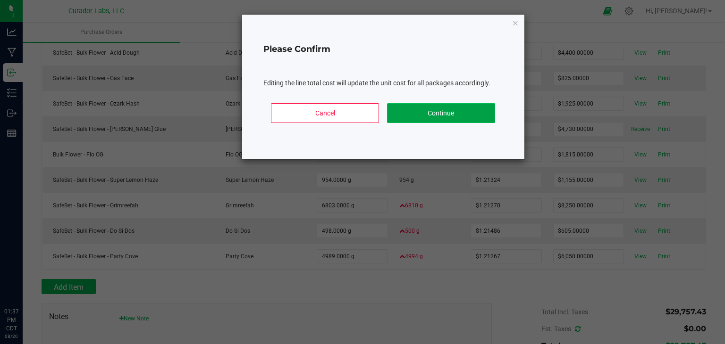
click at [481, 116] on button "Continue" at bounding box center [441, 113] width 108 height 20
type input "954"
type input "$1.21069"
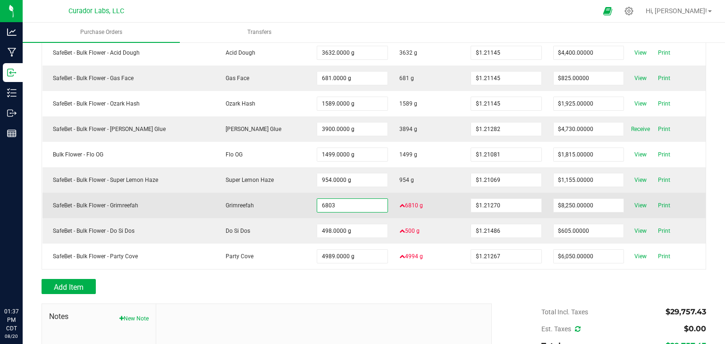
click at [352, 204] on input "6803" at bounding box center [352, 205] width 70 height 13
type input "6810.0000 g"
type input "$8,258.48700"
click at [414, 203] on div "Create New Item Create New Strain Print All Item Strain Qty Ordered Qty Receive…" at bounding box center [374, 134] width 664 height 272
click at [563, 206] on input "8258.487" at bounding box center [588, 205] width 70 height 13
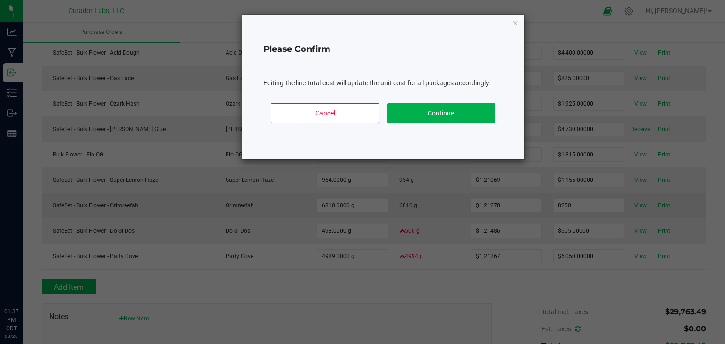
type input "$8,250.00000"
click at [532, 193] on body "Analytics Manufacturing Inbound Inventory Outbound Reports 01:37 PM CDT 08/20/2…" at bounding box center [362, 172] width 725 height 344
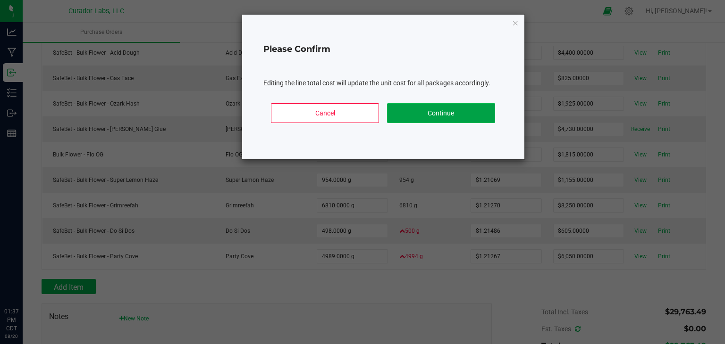
click at [460, 112] on button "Continue" at bounding box center [441, 113] width 108 height 20
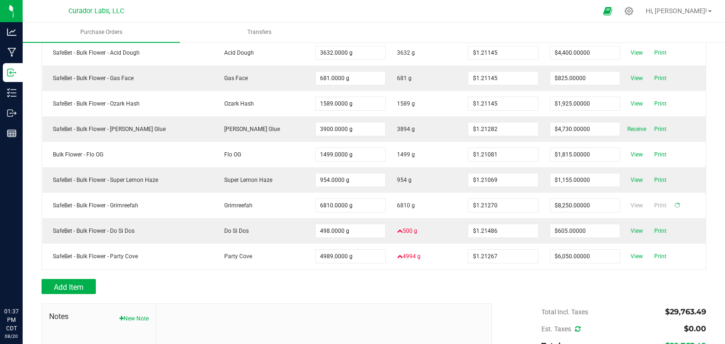
type input "6810"
type input "$1.21145"
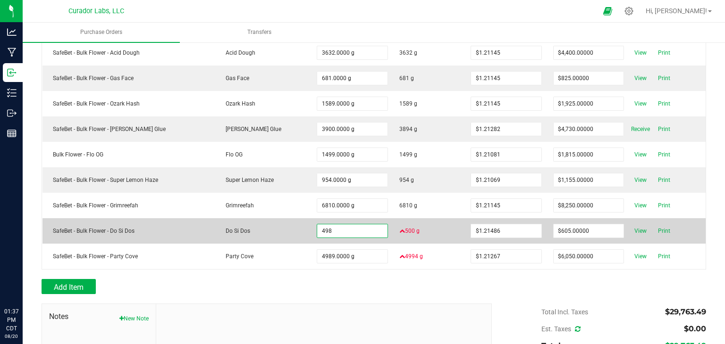
click at [347, 230] on input "498" at bounding box center [352, 231] width 70 height 13
type input "500.0000 g"
type input "$607.43000"
click at [424, 227] on div "Create New Item Create New Strain Print All Item Strain Qty Ordered Qty Receive…" at bounding box center [374, 134] width 664 height 272
click at [592, 233] on input "607.43" at bounding box center [588, 231] width 70 height 13
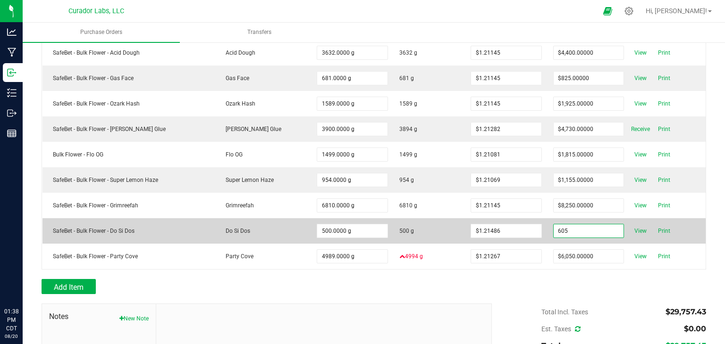
type input "$605.00000"
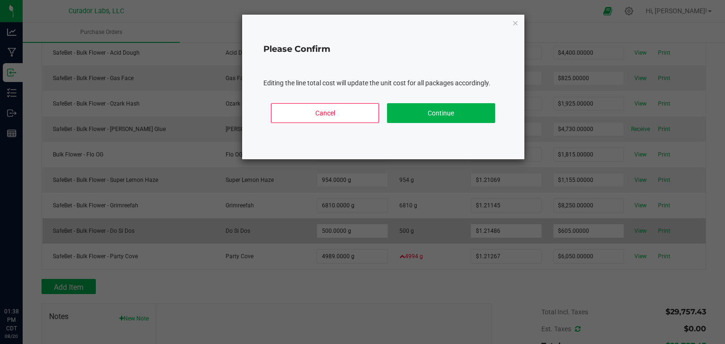
click at [576, 218] on body "Analytics Manufacturing Inbound Inventory Outbound Reports 01:38 PM CDT 08/20/2…" at bounding box center [362, 172] width 725 height 344
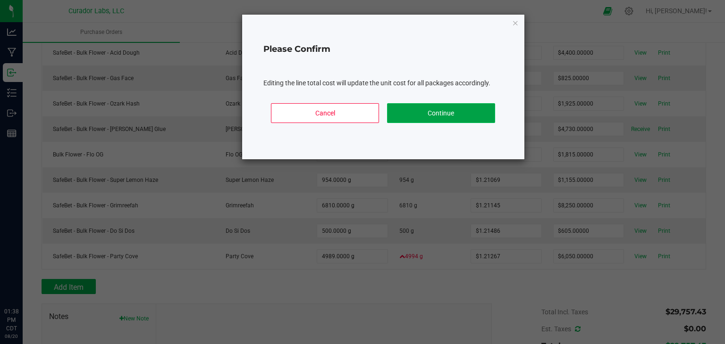
click at [446, 112] on button "Continue" at bounding box center [441, 113] width 108 height 20
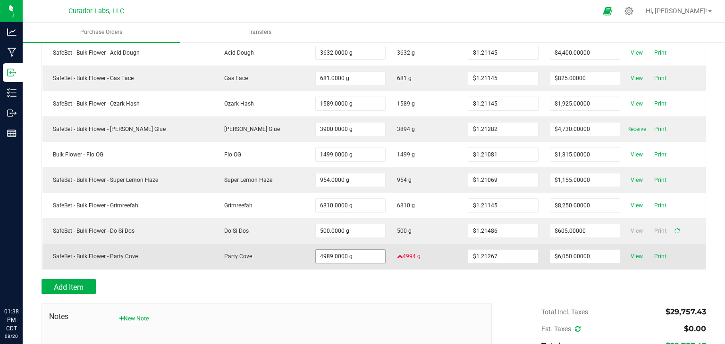
type input "500"
type input "$1.21000"
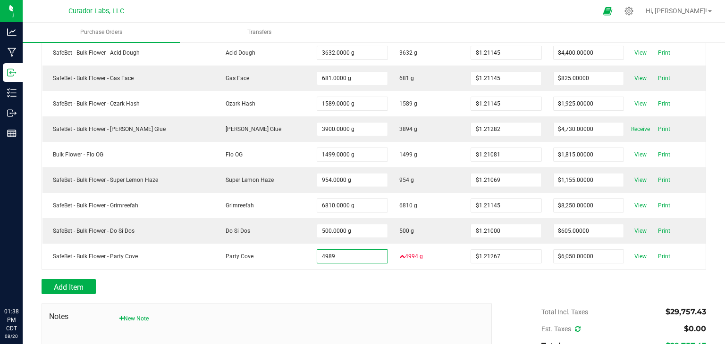
click at [350, 250] on input "4989" at bounding box center [352, 256] width 70 height 13
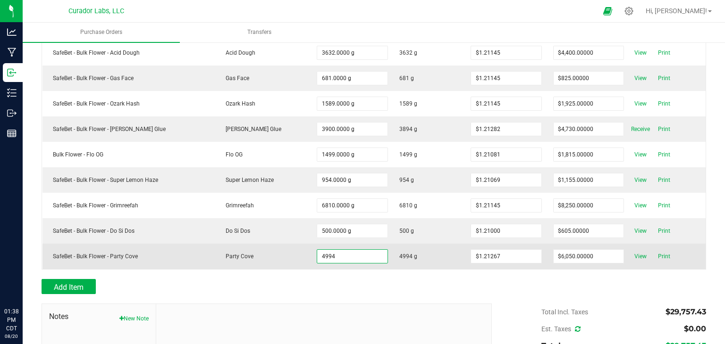
type input "4994.0000 g"
type input "$6,056.07398"
click at [405, 259] on div "Create New Item Create New Strain Print All Item Strain Qty Ordered Qty Receive…" at bounding box center [374, 134] width 664 height 272
click at [573, 255] on input "6056.07398" at bounding box center [588, 256] width 70 height 13
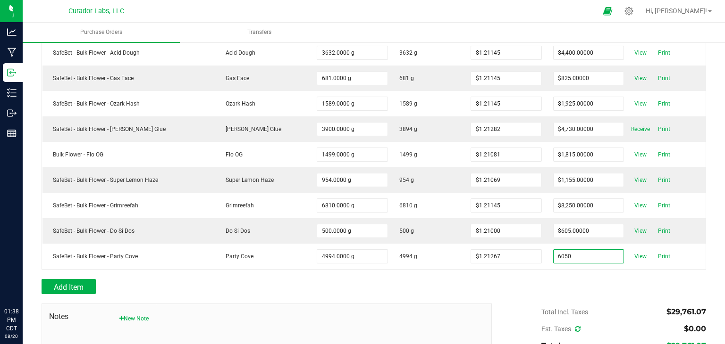
type input "$6,050.00000"
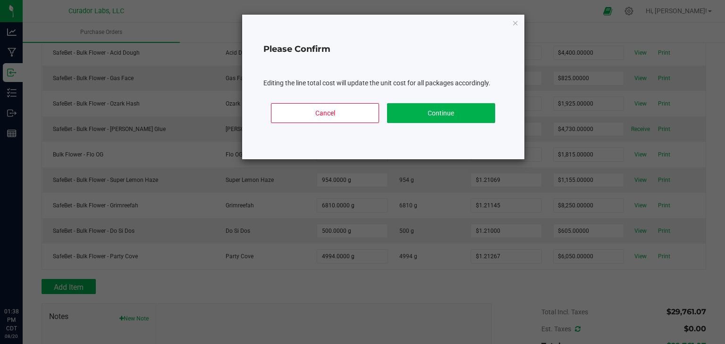
click at [512, 274] on body "Analytics Manufacturing Inbound Inventory Outbound Reports 01:38 PM CDT 08/20/2…" at bounding box center [362, 172] width 725 height 344
click at [445, 117] on button "Continue" at bounding box center [441, 113] width 108 height 20
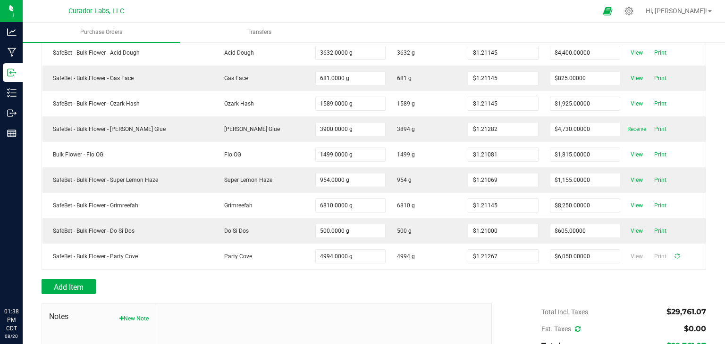
type input "4994"
type input "$1.21145"
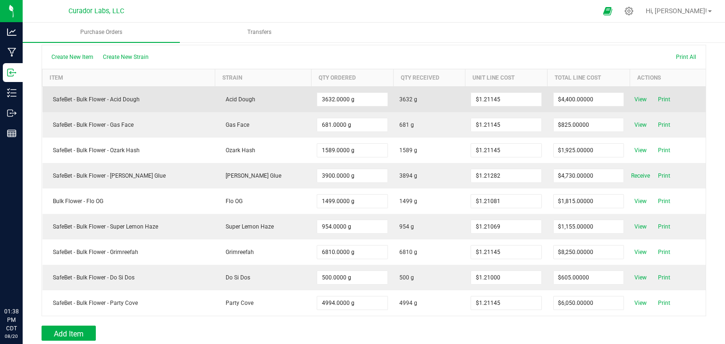
scroll to position [0, 0]
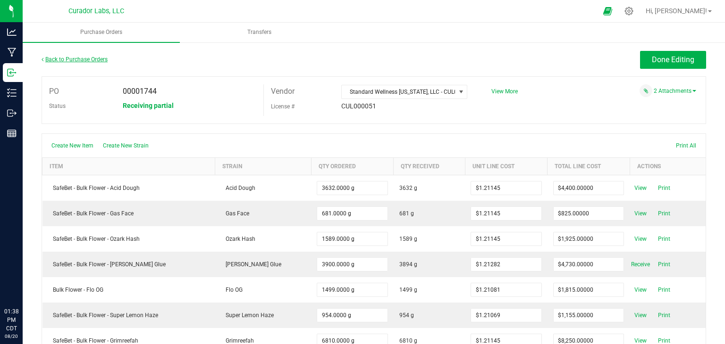
click at [87, 58] on link "Back to Purchase Orders" at bounding box center [75, 59] width 66 height 7
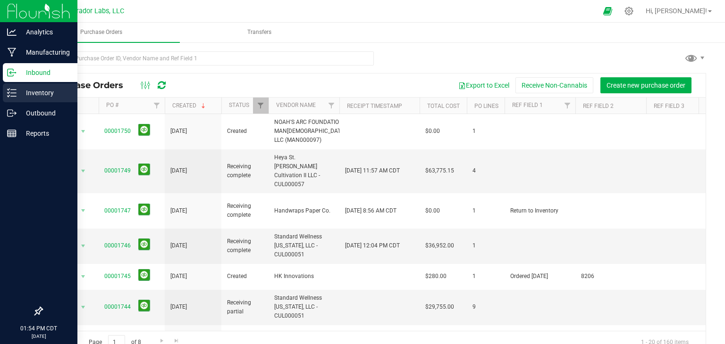
click at [33, 93] on p "Inventory" at bounding box center [45, 92] width 57 height 11
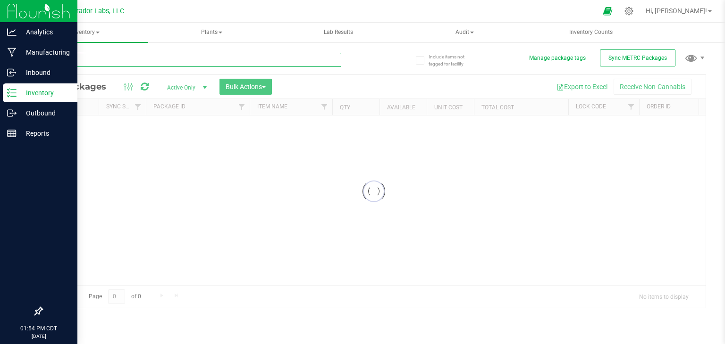
click at [195, 56] on input "text" at bounding box center [192, 60] width 300 height 14
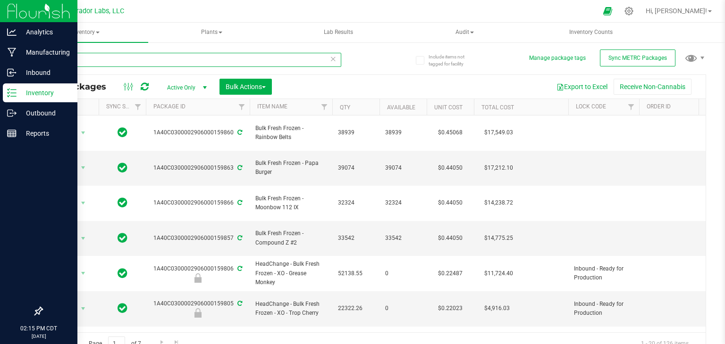
click at [226, 56] on input "FROZEN" at bounding box center [192, 60] width 300 height 14
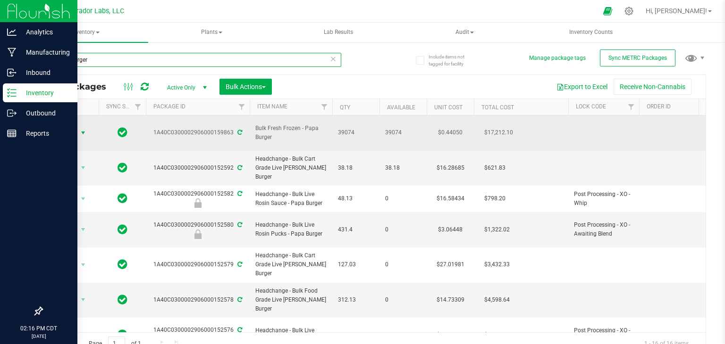
type input "papa burger"
click at [82, 130] on span "select" at bounding box center [83, 133] width 8 height 8
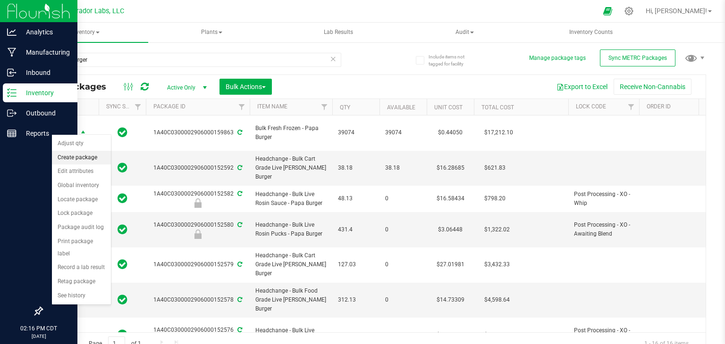
click at [89, 156] on li "Create package" at bounding box center [81, 158] width 59 height 14
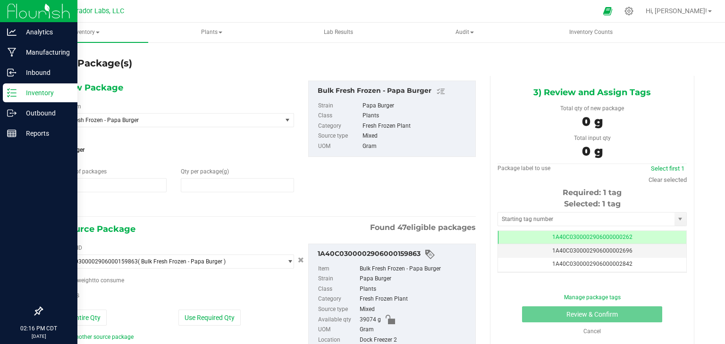
type input "1"
type input "0.0000"
click at [192, 101] on div "1) New Package Select Item Bulk Fresh Frozen - Papa Burger AIRO - Bench Sample …" at bounding box center [173, 146] width 255 height 131
click at [115, 115] on span "Bulk Fresh Frozen - Papa Burger" at bounding box center [168, 120] width 228 height 13
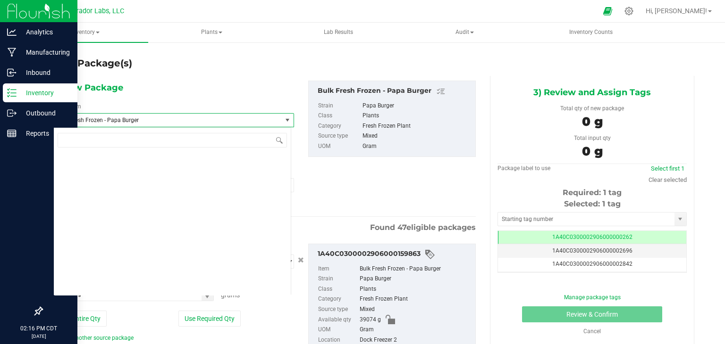
scroll to position [20591, 0]
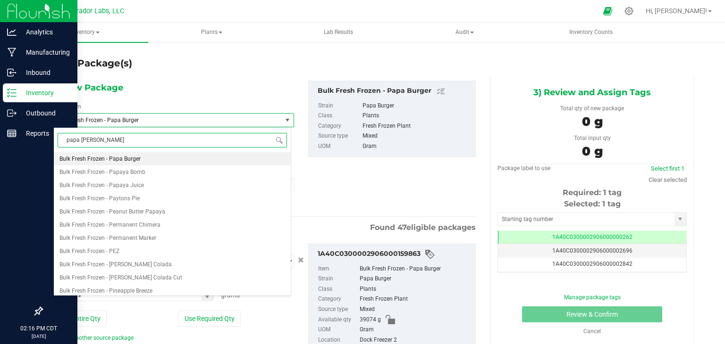
type input "papa burger"
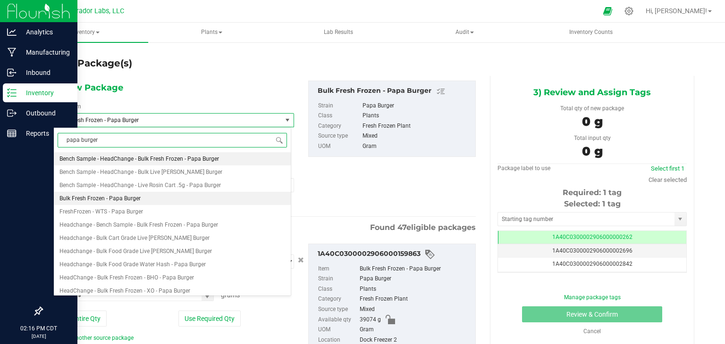
click at [199, 159] on span "Bench Sample - HeadChange - Bulk Fresh Frozen - Papa Burger" at bounding box center [138, 159] width 159 height 7
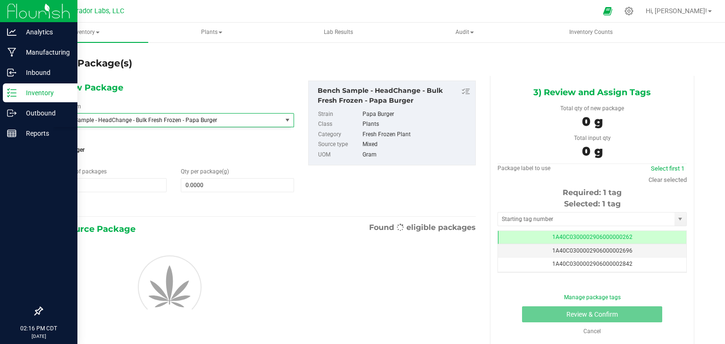
type input "0.0000"
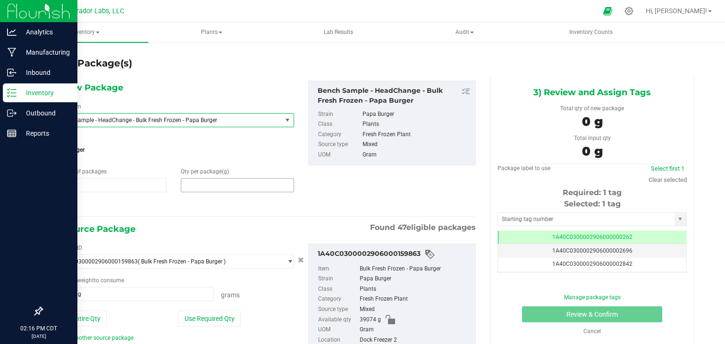
click at [227, 187] on span at bounding box center [237, 185] width 113 height 14
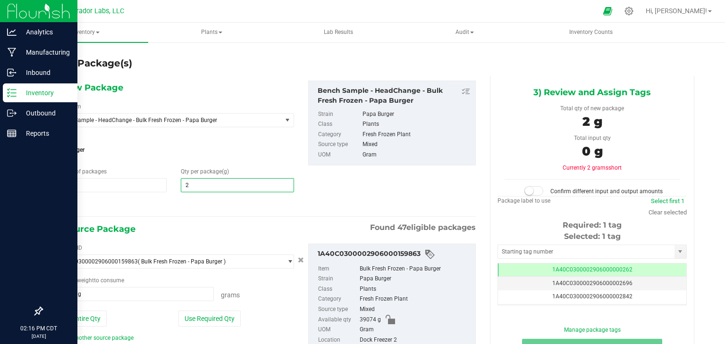
type input "2."
type input "2.0000"
click at [583, 254] on input "text" at bounding box center [586, 251] width 176 height 13
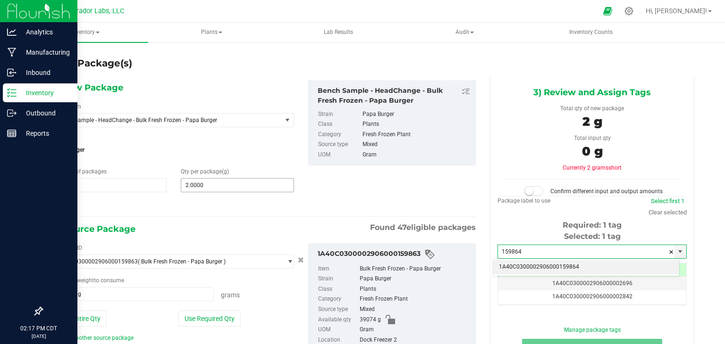
type input "159864"
click at [240, 188] on span "2.0000 2" at bounding box center [237, 185] width 113 height 14
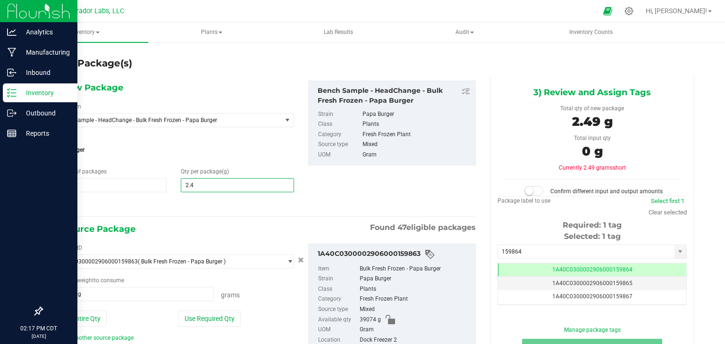
type input "2.49"
type input "2.4900"
click at [284, 205] on div at bounding box center [173, 206] width 241 height 12
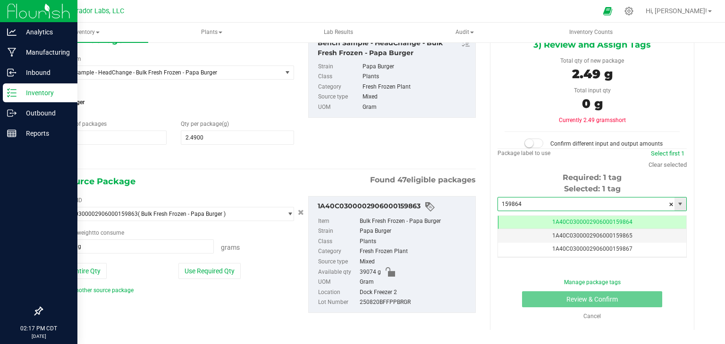
click at [522, 207] on input "159864" at bounding box center [586, 204] width 176 height 13
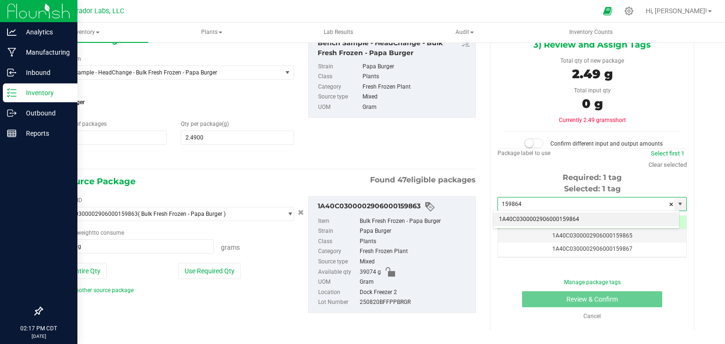
click at [525, 216] on li "1A40C0300002906000159864" at bounding box center [586, 220] width 186 height 14
type input "1A40C0300002906000159864"
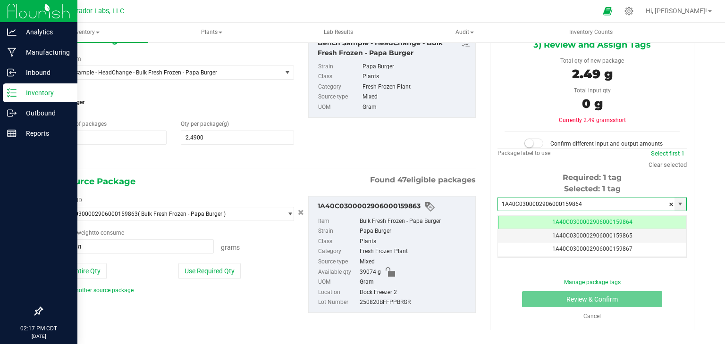
click at [202, 278] on div "Package ID 1A40C0300002906000159863 ( Bulk Fresh Frozen - Papa Burger ) 1A40C03…" at bounding box center [173, 245] width 255 height 99
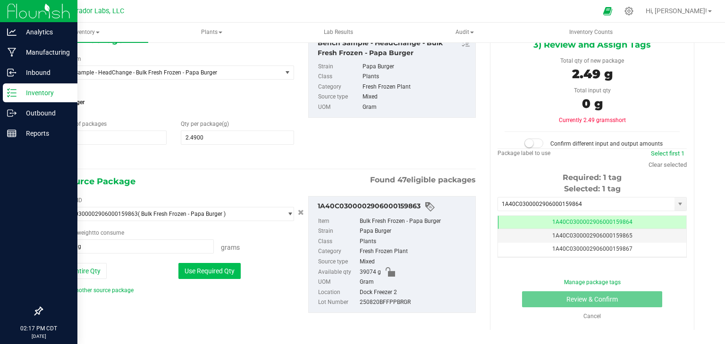
click at [208, 272] on button "Use Required Qty" at bounding box center [209, 271] width 62 height 16
type input "2.4900 g"
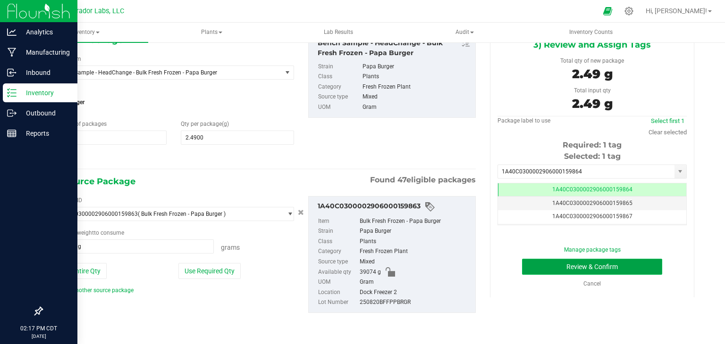
click at [529, 269] on button "Review & Confirm" at bounding box center [592, 267] width 140 height 16
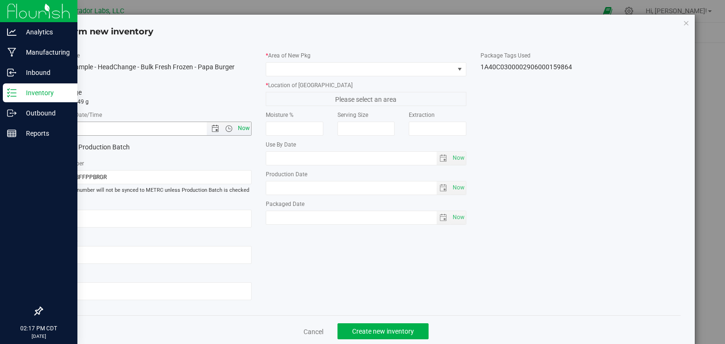
click at [237, 131] on span "Now" at bounding box center [244, 129] width 16 height 14
type input "8/20/2025 2:17 PM"
click at [345, 65] on span at bounding box center [360, 69] width 188 height 13
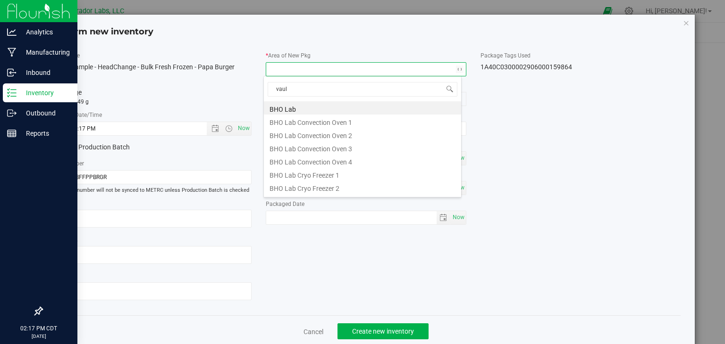
type input "vault"
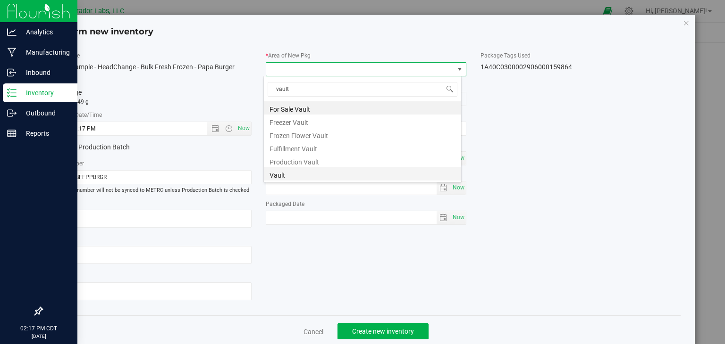
click at [320, 173] on li "Vault" at bounding box center [362, 173] width 197 height 13
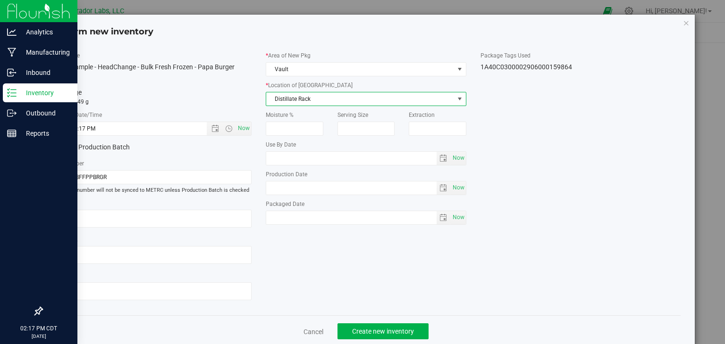
click at [333, 100] on span "Distillate Rack" at bounding box center [360, 98] width 188 height 13
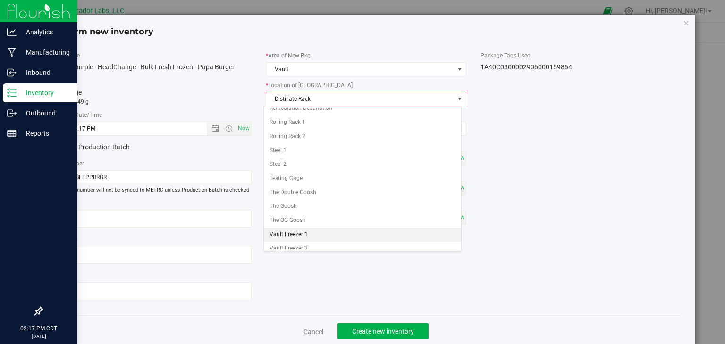
click at [306, 229] on li "Vault Freezer 1" at bounding box center [362, 235] width 197 height 14
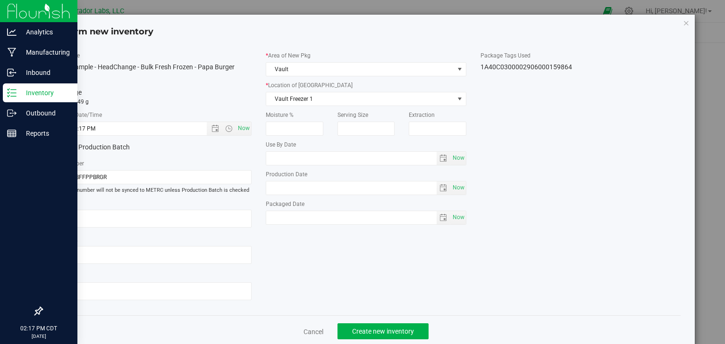
click at [344, 321] on div "Cancel Create new inventory" at bounding box center [365, 332] width 629 height 32
click at [346, 327] on button "Create new inventory" at bounding box center [382, 332] width 91 height 16
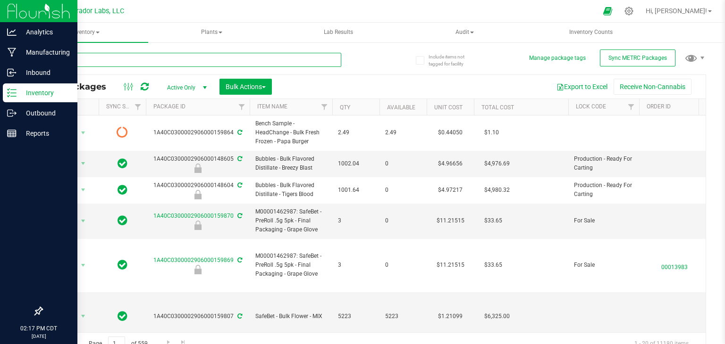
click at [150, 62] on input "text" at bounding box center [192, 60] width 300 height 14
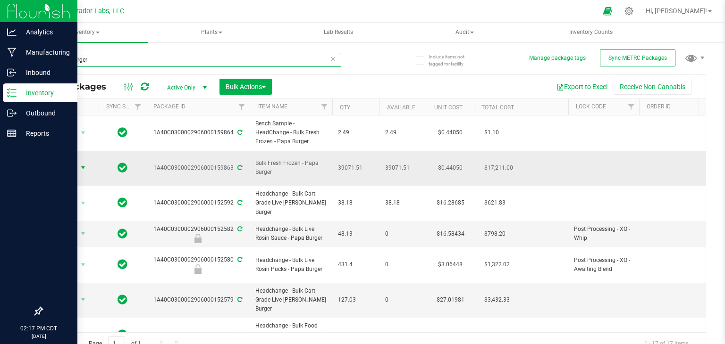
type input "papa burger"
click at [79, 164] on span "select" at bounding box center [83, 168] width 8 height 8
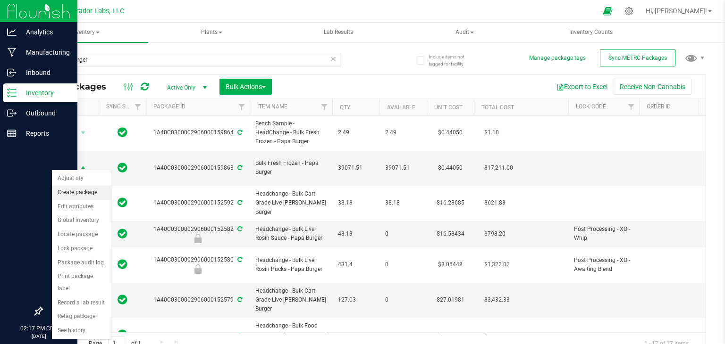
click at [83, 189] on li "Create package" at bounding box center [81, 193] width 59 height 14
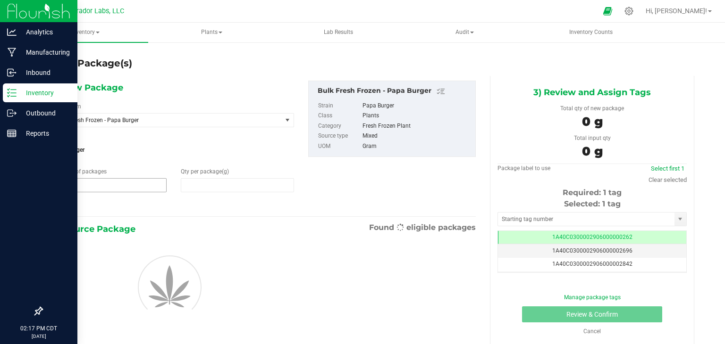
type input "1"
type input "0.0000"
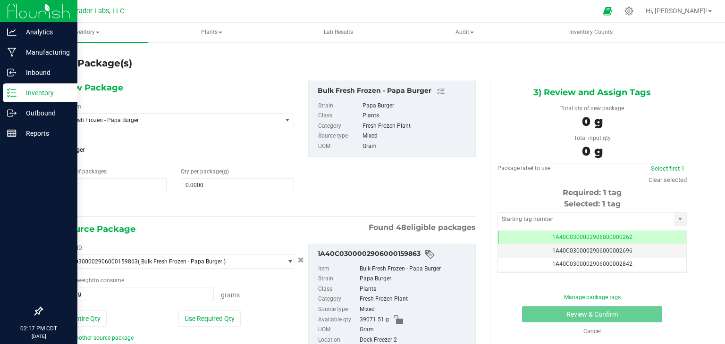
click at [176, 112] on div "Select Item Bulk Fresh Frozen - Papa Burger AIRO - Bench Sample - 1g Vape Cart …" at bounding box center [173, 114] width 241 height 25
click at [175, 116] on span "Bulk Fresh Frozen - Papa Burger" at bounding box center [168, 120] width 228 height 13
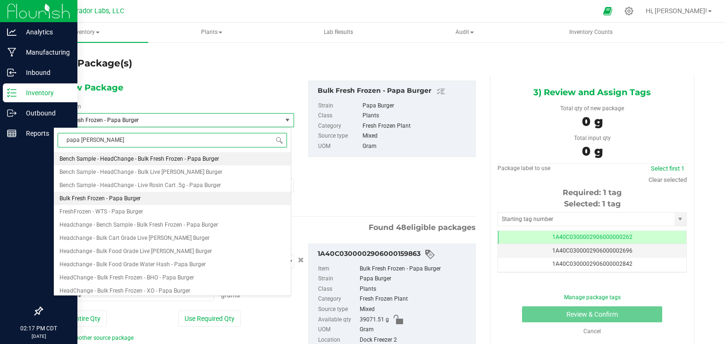
type input "papa burger"
click at [148, 208] on li "FreshFrozen - WTS - Papa Burger" at bounding box center [172, 211] width 237 height 13
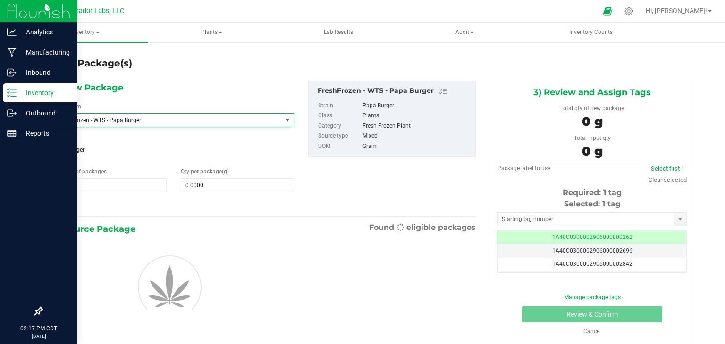
type input "0.0000"
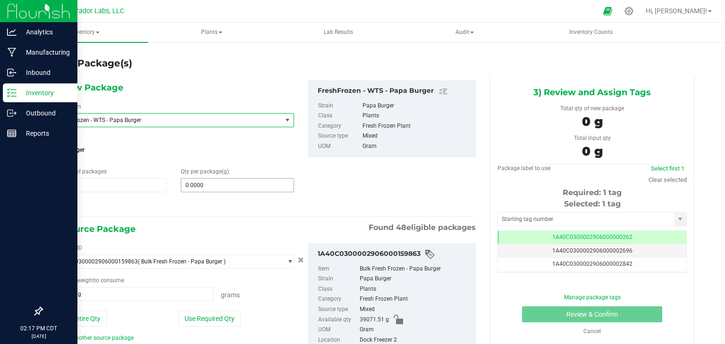
click at [211, 192] on div "0.0000 0" at bounding box center [237, 185] width 113 height 14
click at [209, 188] on span at bounding box center [237, 185] width 113 height 14
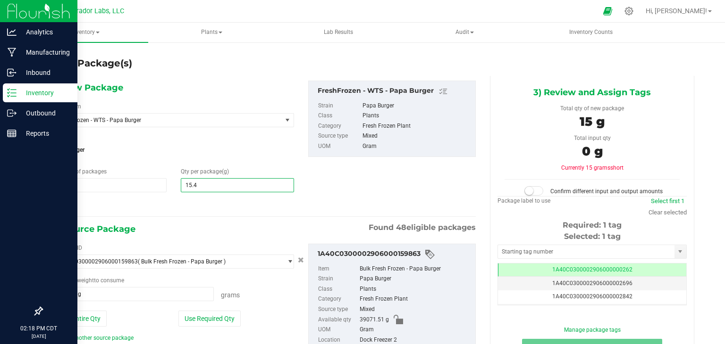
type input "15.45"
type input "15.4500"
click at [214, 206] on div at bounding box center [173, 206] width 241 height 12
click at [213, 319] on button "Use Required Qty" at bounding box center [209, 319] width 62 height 16
type input "15.4500 g"
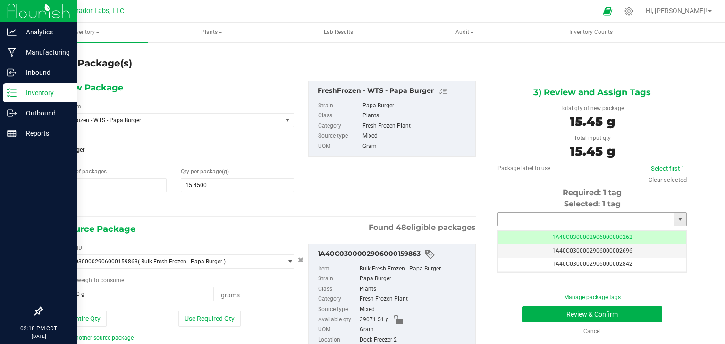
click at [525, 220] on input "text" at bounding box center [586, 219] width 176 height 13
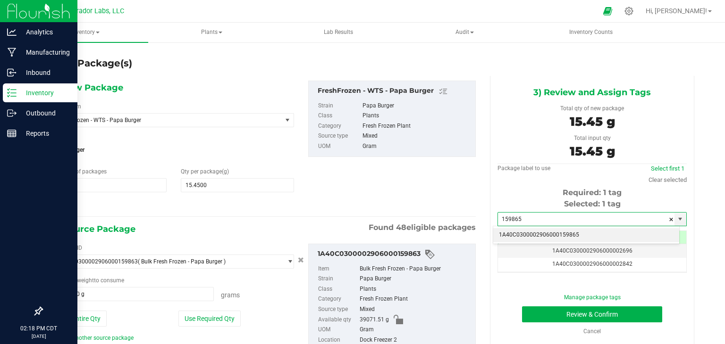
click at [526, 234] on li "1A40C0300002906000159865" at bounding box center [586, 235] width 186 height 14
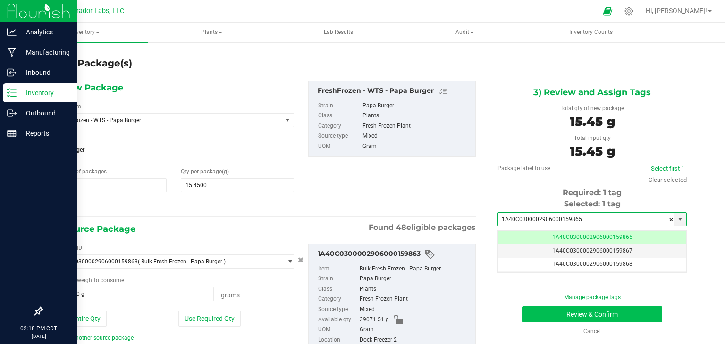
type input "1A40C0300002906000159865"
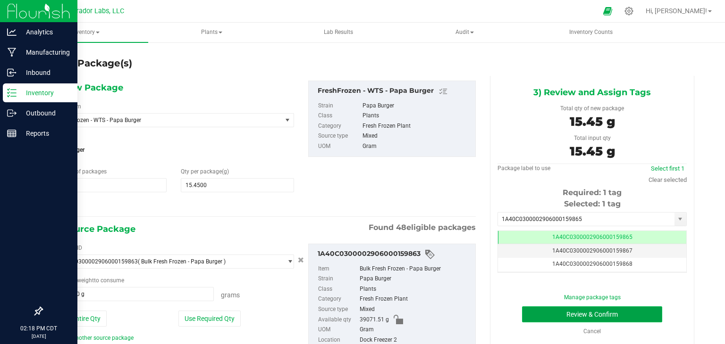
click at [541, 313] on button "Review & Confirm" at bounding box center [592, 315] width 140 height 16
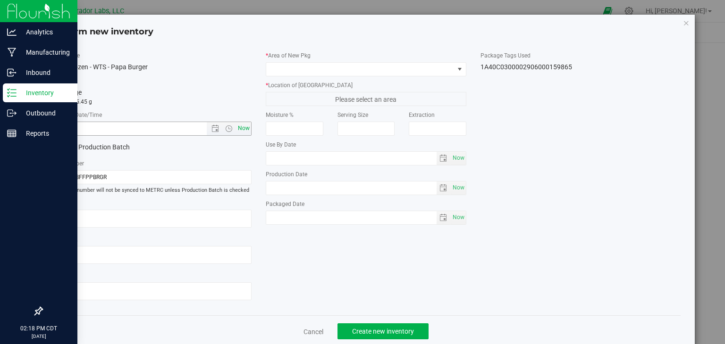
click at [247, 123] on span "Now" at bounding box center [244, 129] width 16 height 14
type input "8/20/2025 2:18 PM"
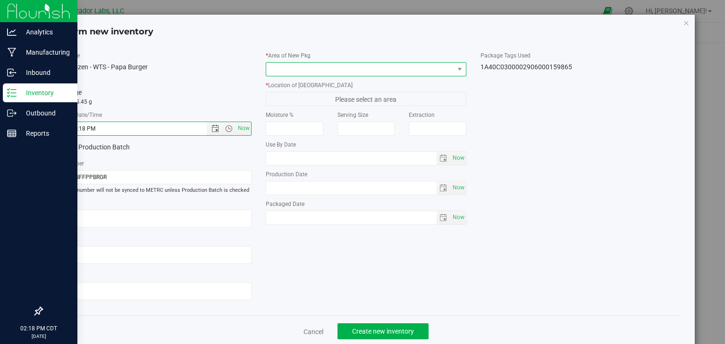
click at [324, 71] on span at bounding box center [360, 69] width 188 height 13
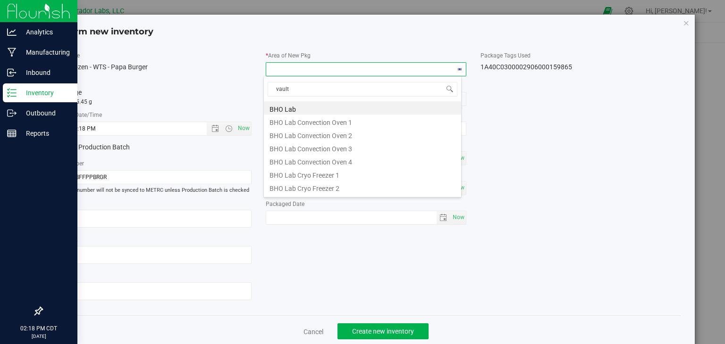
type input "vault"
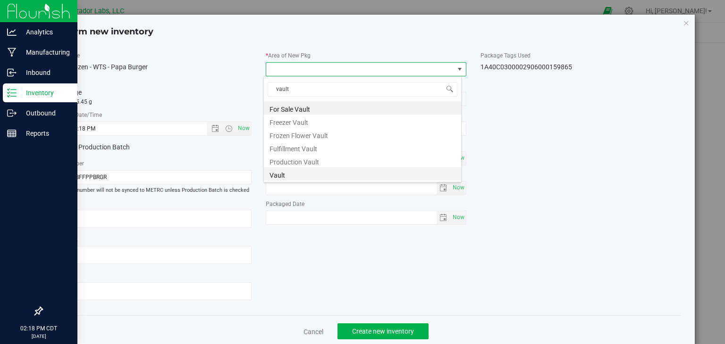
click at [322, 169] on li "Vault" at bounding box center [362, 173] width 197 height 13
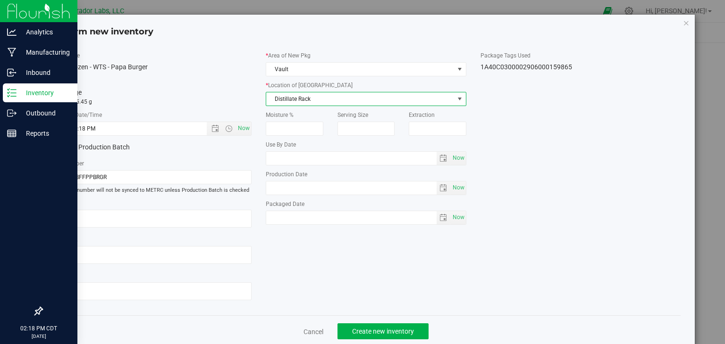
click at [346, 97] on span "Distillate Rack" at bounding box center [360, 98] width 188 height 13
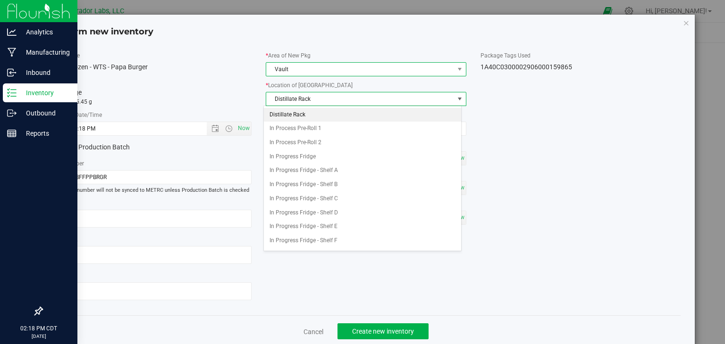
click at [324, 65] on span "Vault" at bounding box center [360, 69] width 188 height 13
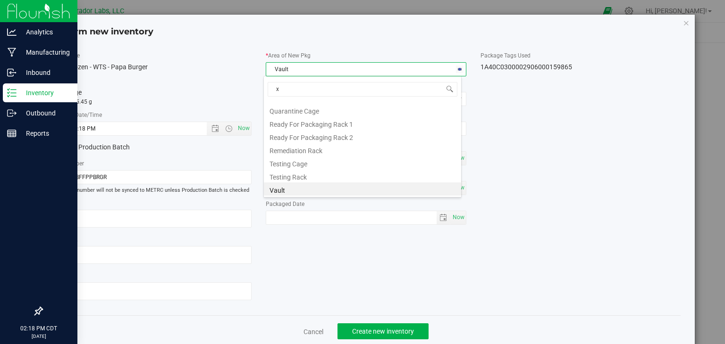
type input "xo"
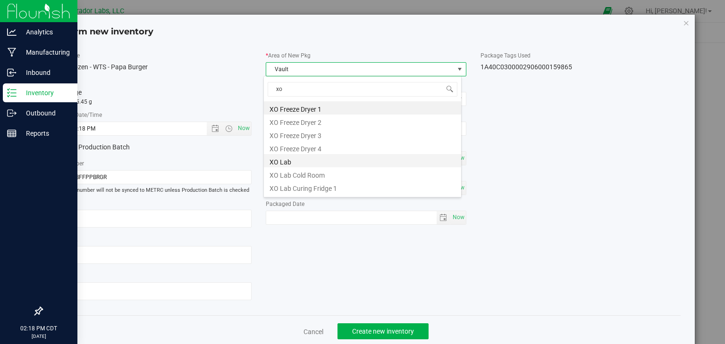
click at [308, 157] on li "XO Lab" at bounding box center [362, 160] width 197 height 13
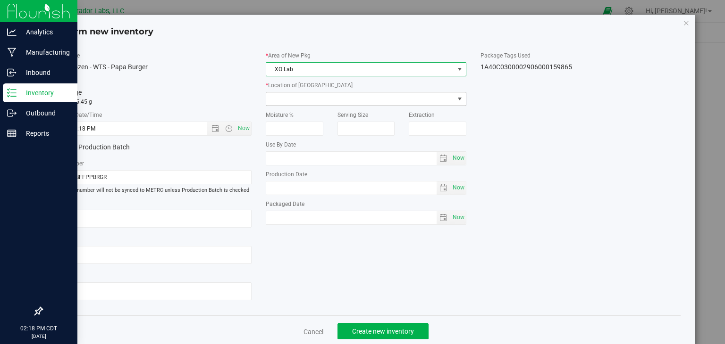
click at [328, 100] on span at bounding box center [360, 98] width 188 height 13
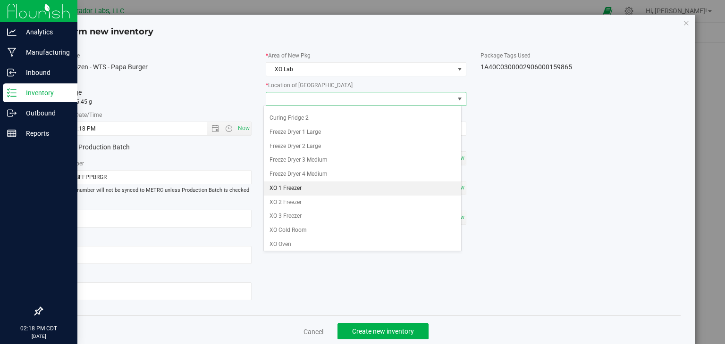
click at [322, 186] on li "XO 1 Freezer" at bounding box center [362, 189] width 197 height 14
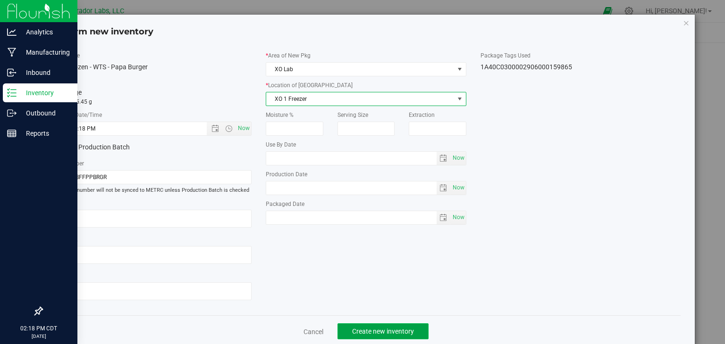
click at [374, 330] on span "Create new inventory" at bounding box center [383, 332] width 62 height 8
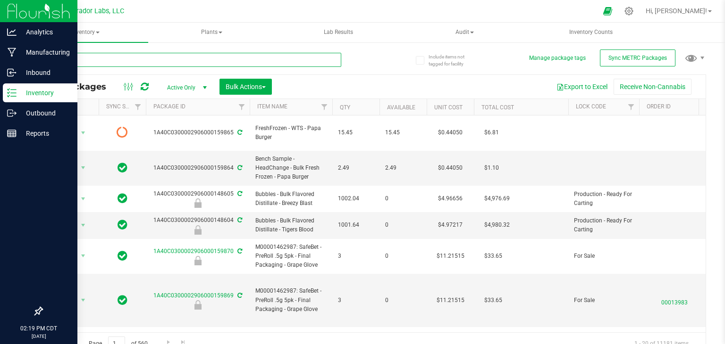
click at [215, 60] on input "text" at bounding box center [192, 60] width 300 height 14
click at [365, 78] on div "All Packages Active Only Active Only Lab Samples Locked All External Internal B…" at bounding box center [373, 87] width 663 height 24
click at [298, 63] on input "text" at bounding box center [192, 60] width 300 height 14
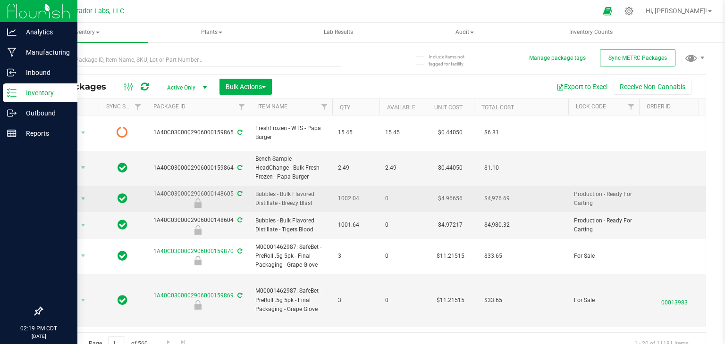
click at [357, 196] on td "1002.04" at bounding box center [355, 199] width 47 height 26
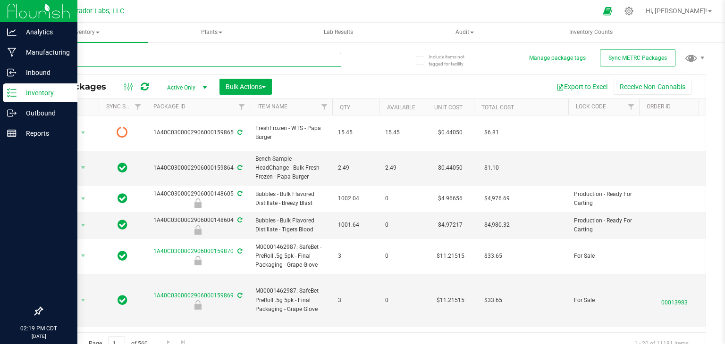
click at [220, 64] on input "text" at bounding box center [192, 60] width 300 height 14
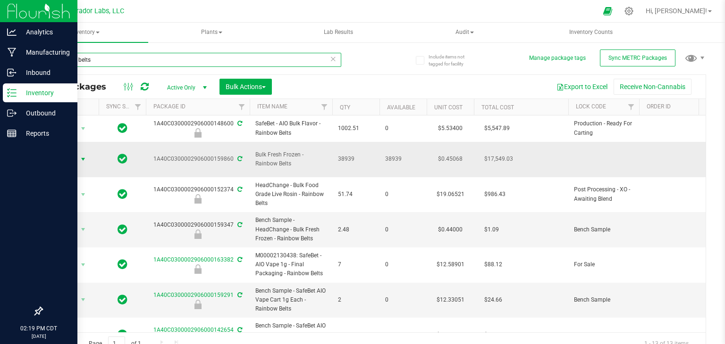
type input "rainbow belts"
click at [79, 156] on span "select" at bounding box center [83, 160] width 8 height 8
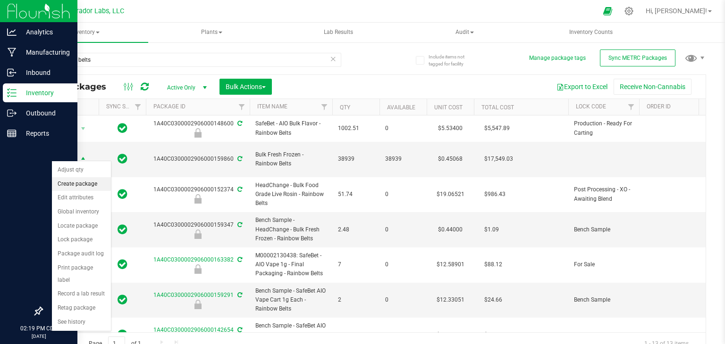
click at [87, 184] on li "Create package" at bounding box center [81, 184] width 59 height 14
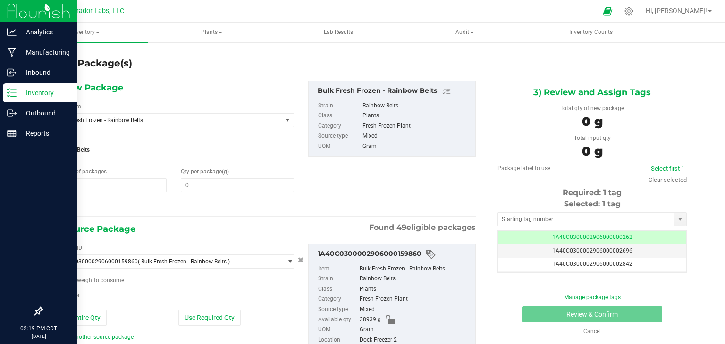
type input "0.0000"
click at [251, 117] on span "Bulk Fresh Frozen - Rainbow Belts" at bounding box center [163, 120] width 211 height 7
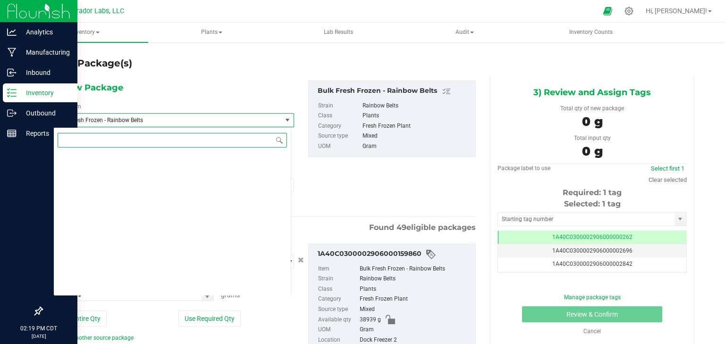
scroll to position [20815, 0]
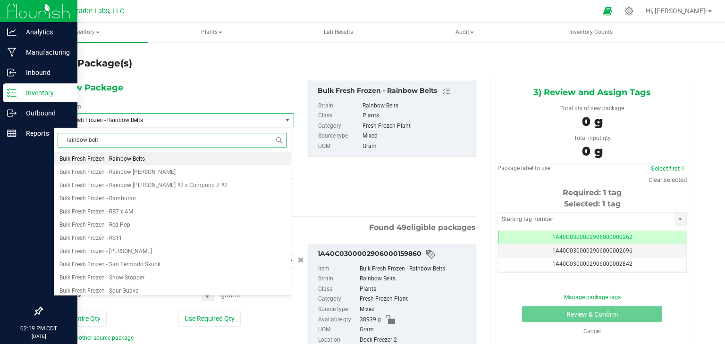
type input "rainbow belts"
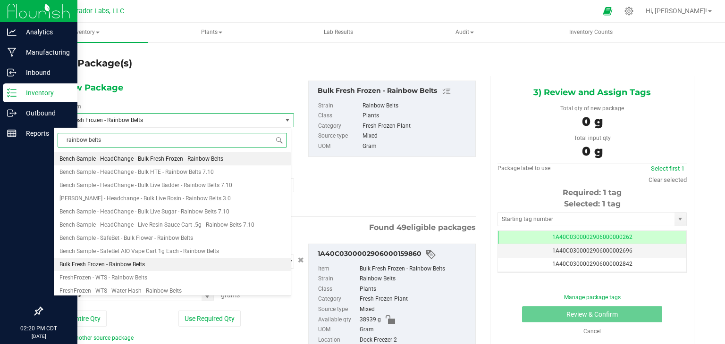
click at [230, 160] on li "Bench Sample - HeadChange - Bulk Fresh Frozen - Rainbow Belts" at bounding box center [172, 158] width 237 height 13
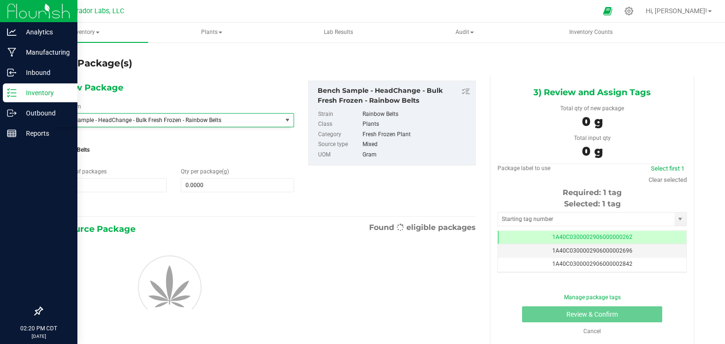
type input "0.0000"
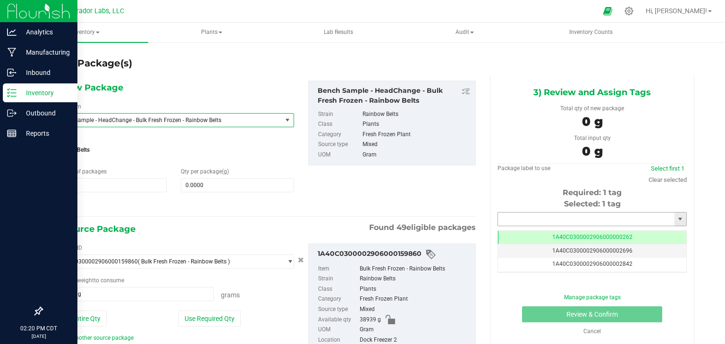
click at [514, 216] on input "text" at bounding box center [586, 219] width 176 height 13
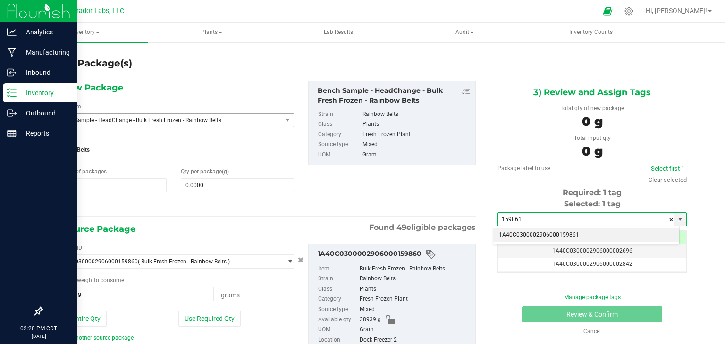
click at [510, 234] on li "1A40C0300002906000159861" at bounding box center [586, 235] width 186 height 14
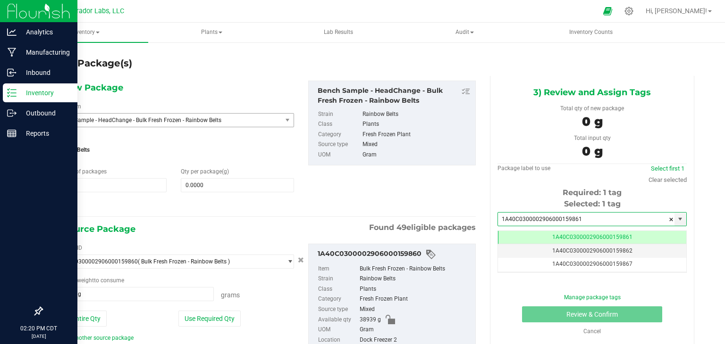
type input "1A40C0300002906000159861"
click at [439, 210] on div "1) New Package Select Item Bench Sample - HeadChange - Bulk Fresh Frozen - Rain…" at bounding box center [264, 146] width 436 height 131
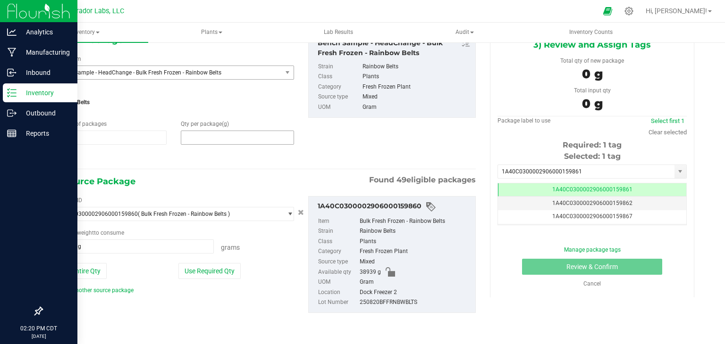
click at [189, 132] on span at bounding box center [237, 138] width 113 height 14
type input "0.0000"
click at [280, 178] on div "2) Source Package Found 49 eligible packages" at bounding box center [264, 182] width 422 height 14
click at [240, 155] on div at bounding box center [173, 158] width 241 height 12
click at [234, 147] on div "1) New Package Select Item Bench Sample - HeadChange - Bulk Fresh Frozen - Rain…" at bounding box center [173, 98] width 255 height 131
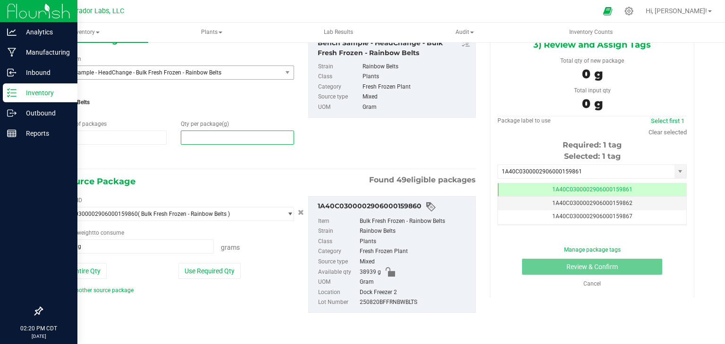
click at [231, 143] on span at bounding box center [237, 138] width 113 height 14
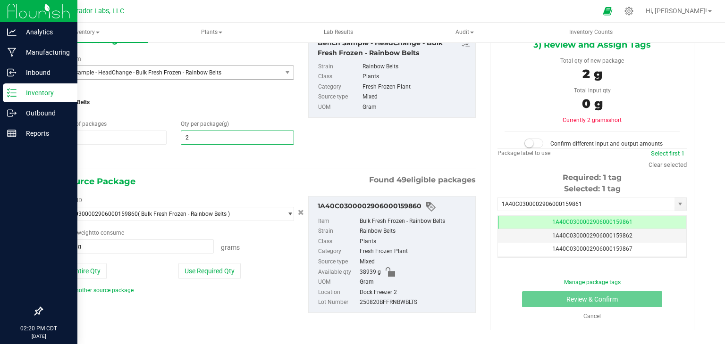
type input "2."
type input "2.0000"
click at [283, 153] on div at bounding box center [173, 158] width 241 height 12
click at [400, 127] on div "1) New Package Select Item Bench Sample - HeadChange - Bulk Fresh Frozen - Rain…" at bounding box center [264, 98] width 436 height 131
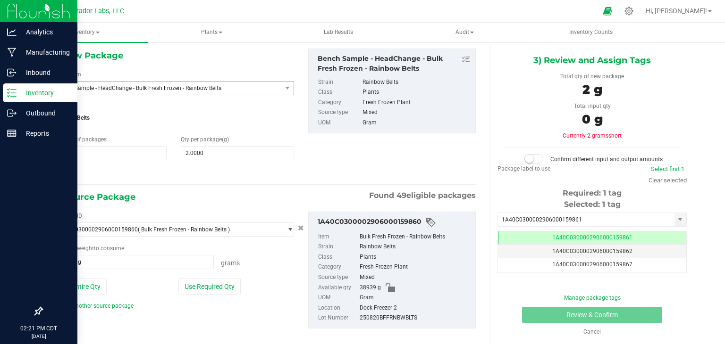
click at [375, 167] on div "1) New Package Select Item Bench Sample - HeadChange - Bulk Fresh Frozen - Rain…" at bounding box center [264, 114] width 436 height 131
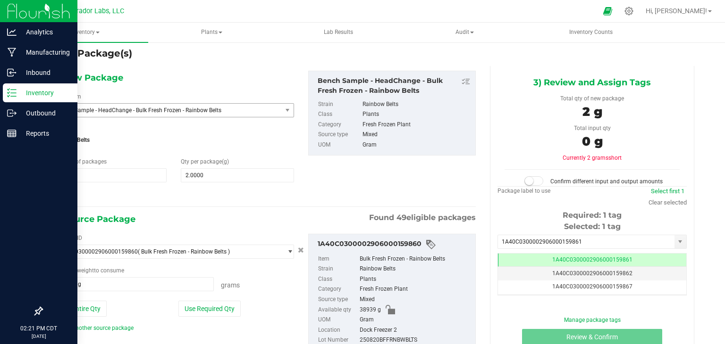
scroll to position [9, 0]
click at [200, 171] on span "2.0000 2" at bounding box center [237, 176] width 113 height 14
click at [207, 138] on span "Rainbow Belts" at bounding box center [173, 140] width 241 height 14
click at [206, 136] on span "Rainbow Belts" at bounding box center [173, 140] width 241 height 14
click at [206, 173] on span "2.0000 2" at bounding box center [237, 176] width 113 height 14
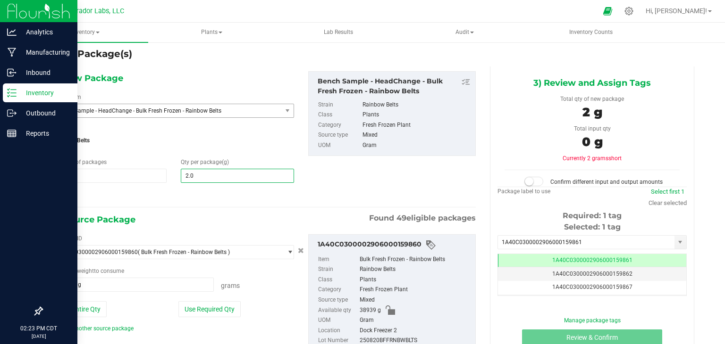
type input "2.02"
type input "2.0200"
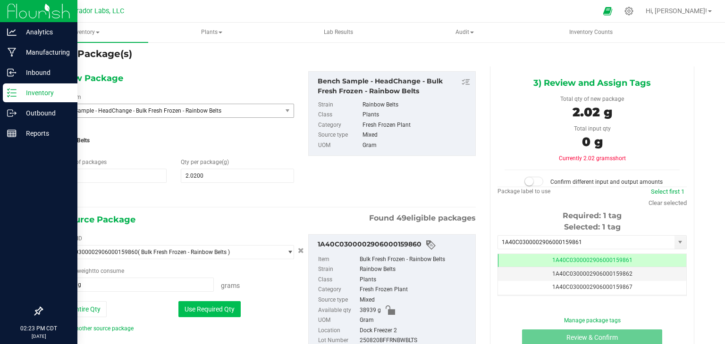
click at [215, 315] on button "Use Required Qty" at bounding box center [209, 309] width 62 height 16
type input "2.0200 g"
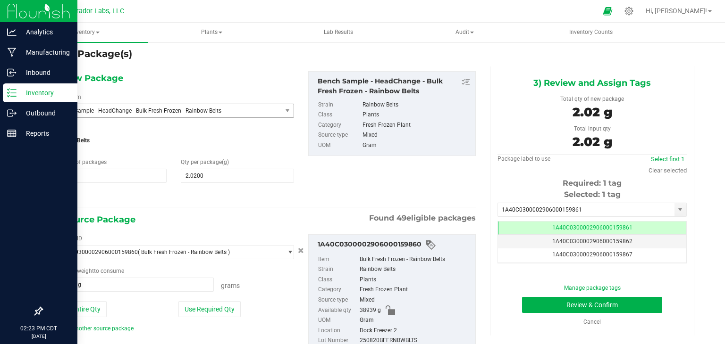
click at [407, 197] on div "1) New Package Select Item Bench Sample - HeadChange - Bulk Fresh Frozen - Rain…" at bounding box center [264, 136] width 436 height 131
click at [536, 302] on button "Review & Confirm" at bounding box center [592, 305] width 140 height 16
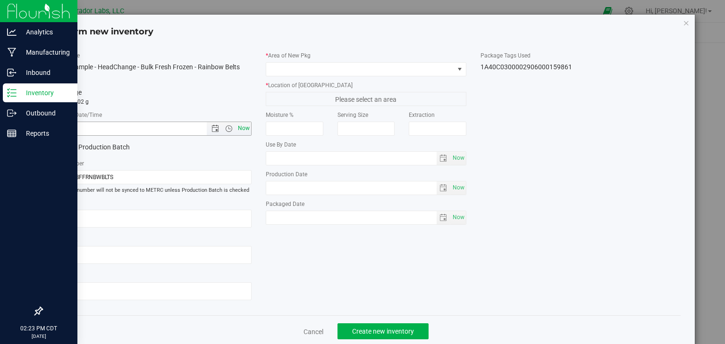
click at [240, 130] on span "Now" at bounding box center [244, 129] width 16 height 14
type input "8/20/2025 2:23 PM"
click at [346, 60] on div "* Area of New Pkg" at bounding box center [366, 63] width 200 height 25
click at [344, 67] on span at bounding box center [360, 69] width 188 height 13
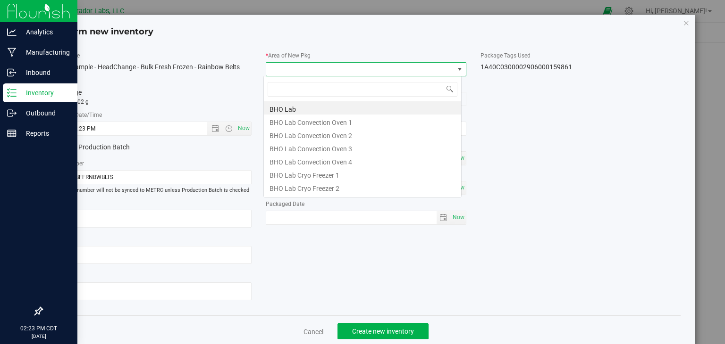
scroll to position [14, 198]
type input "vault"
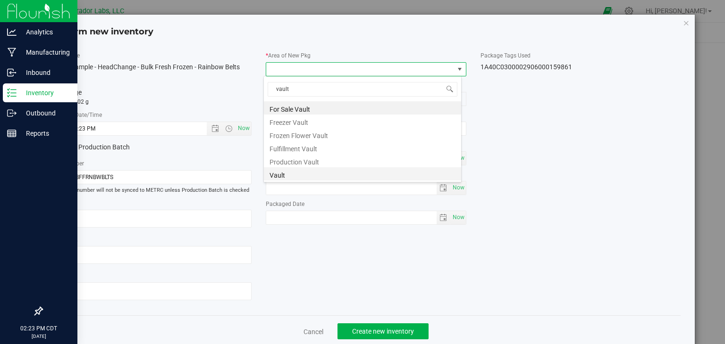
click at [325, 172] on li "Vault" at bounding box center [362, 173] width 197 height 13
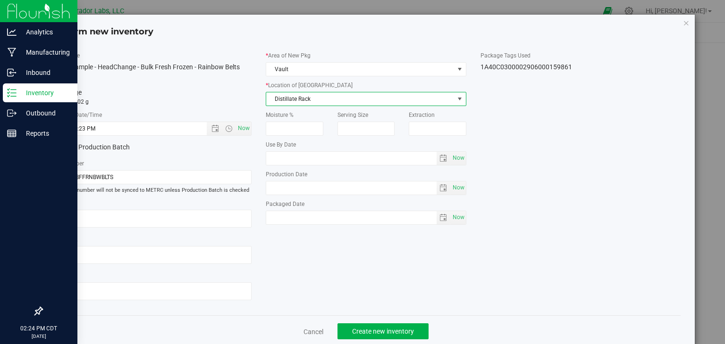
click at [334, 97] on span "Distillate Rack" at bounding box center [360, 98] width 188 height 13
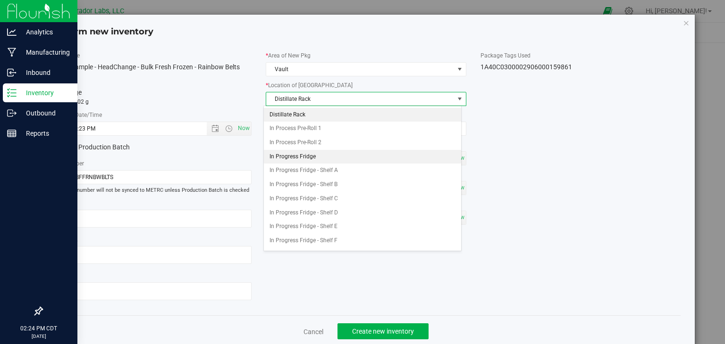
scroll to position [315, 0]
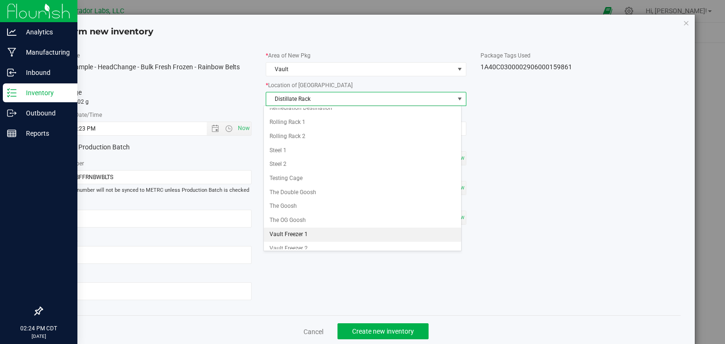
click at [308, 228] on li "Vault Freezer 1" at bounding box center [362, 235] width 197 height 14
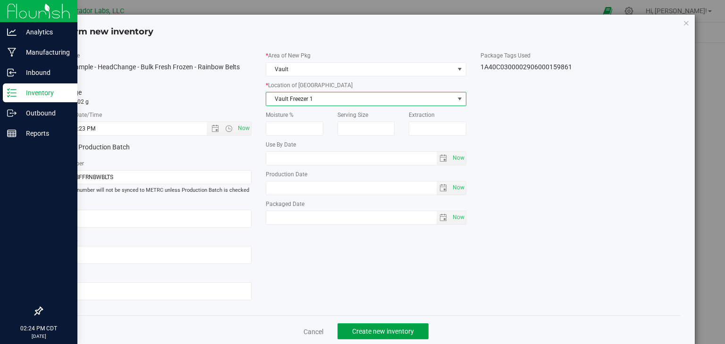
click at [383, 329] on span "Create new inventory" at bounding box center [383, 332] width 62 height 8
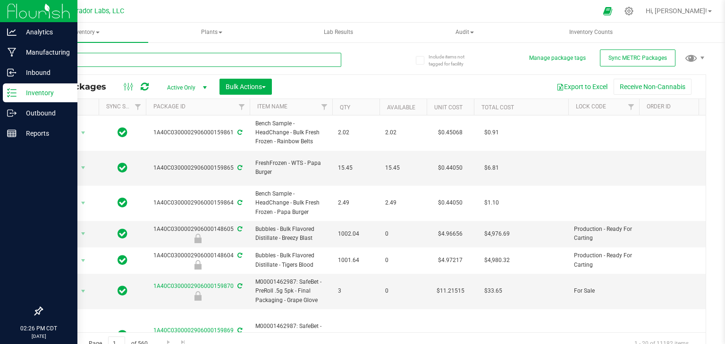
click at [241, 63] on input "text" at bounding box center [192, 60] width 300 height 14
type input "compound z"
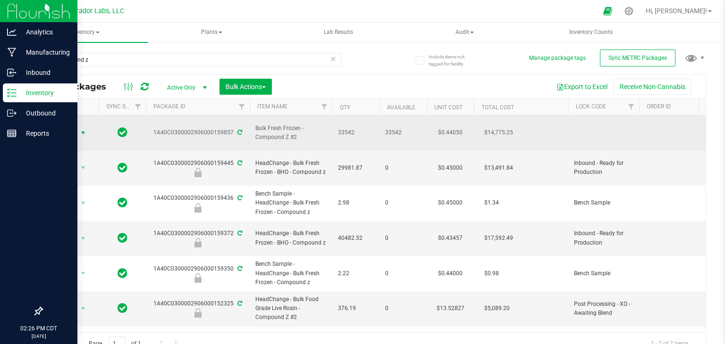
click at [81, 129] on span "select" at bounding box center [83, 133] width 8 height 8
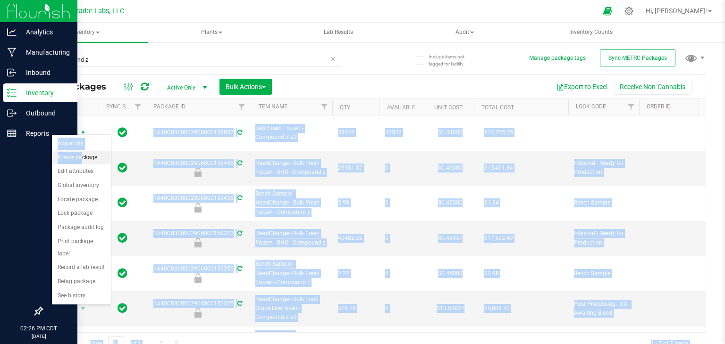
drag, startPoint x: 81, startPoint y: 125, endPoint x: 80, endPoint y: 157, distance: 32.1
click at [80, 157] on body "Analytics Manufacturing Inbound Inventory Outbound Reports 02:26 PM CDT 08/20/2…" at bounding box center [362, 172] width 725 height 344
click at [80, 157] on li "Create package" at bounding box center [81, 158] width 59 height 14
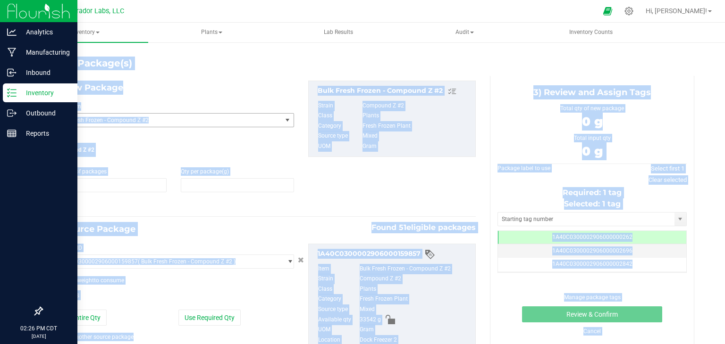
type input "0.0000"
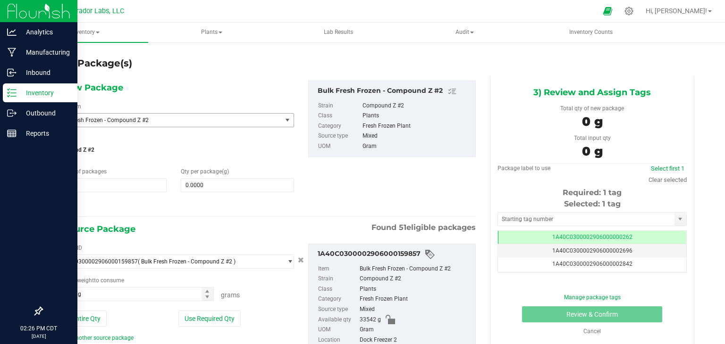
click at [183, 118] on span "Bulk Fresh Frozen - Compound Z #2" at bounding box center [163, 120] width 211 height 7
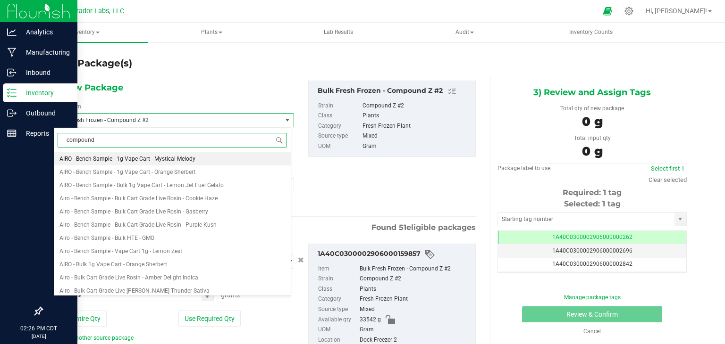
type input "compound z"
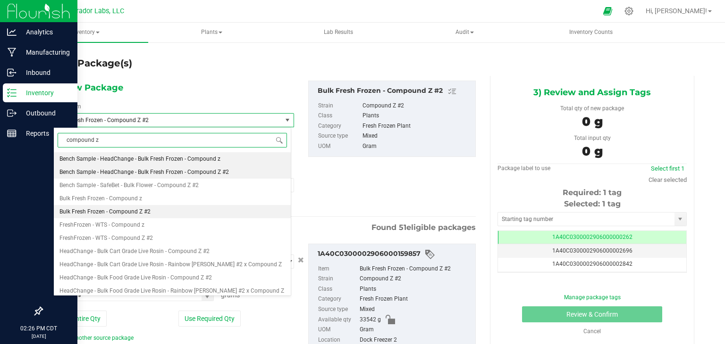
click at [196, 174] on span "Bench Sample - HeadChange - Bulk Fresh Frozen - Compound Z #2" at bounding box center [143, 172] width 169 height 7
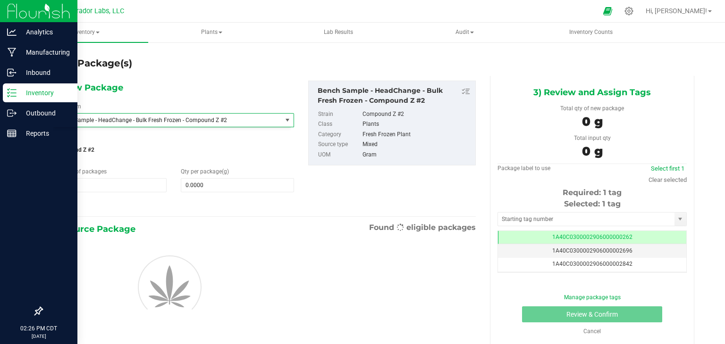
type input "0.0000"
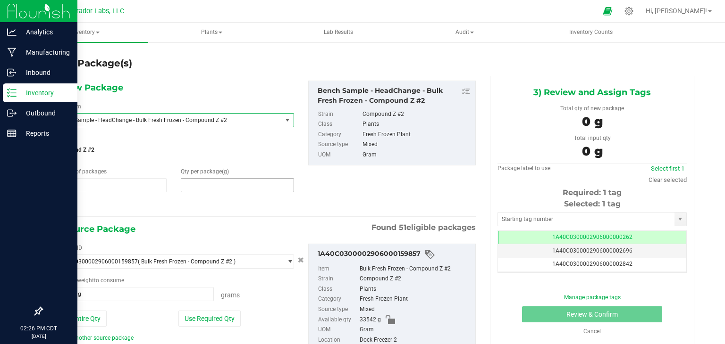
click at [254, 186] on span at bounding box center [237, 185] width 113 height 14
type input "0.0000"
click at [567, 222] on input "text" at bounding box center [586, 219] width 176 height 13
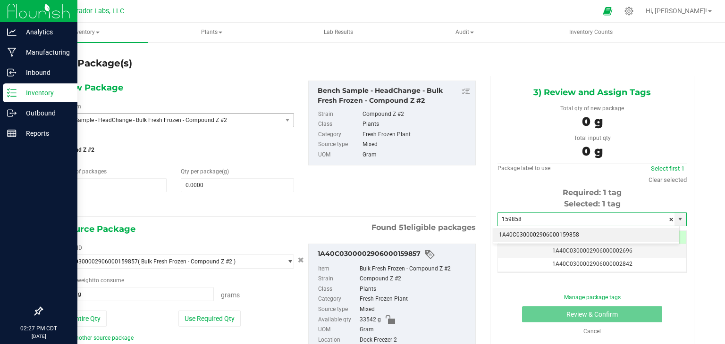
click at [549, 232] on li "1A40C0300002906000159858" at bounding box center [586, 235] width 186 height 14
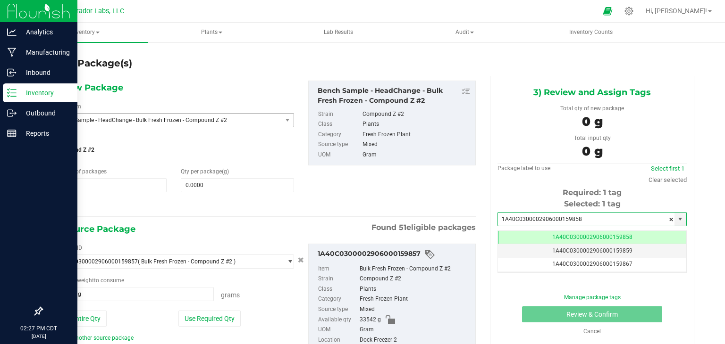
scroll to position [0, 0]
type input "1A40C0300002906000159858"
click at [497, 196] on div "Required: 1 tag" at bounding box center [591, 192] width 189 height 11
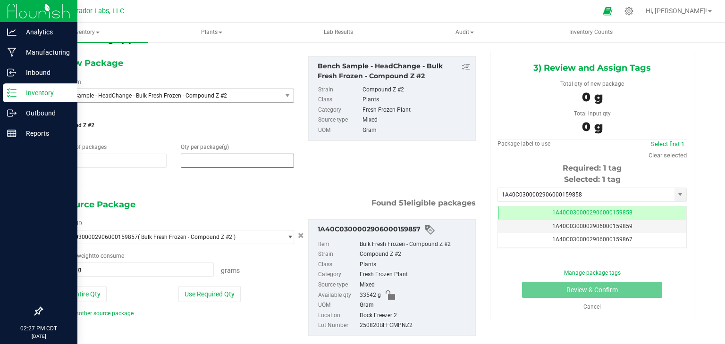
click at [268, 164] on span at bounding box center [237, 161] width 113 height 14
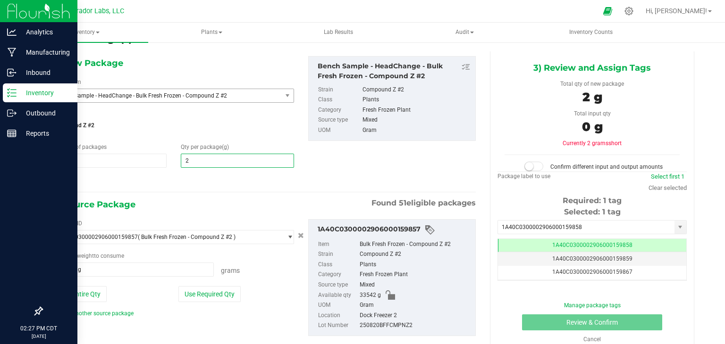
type input "2."
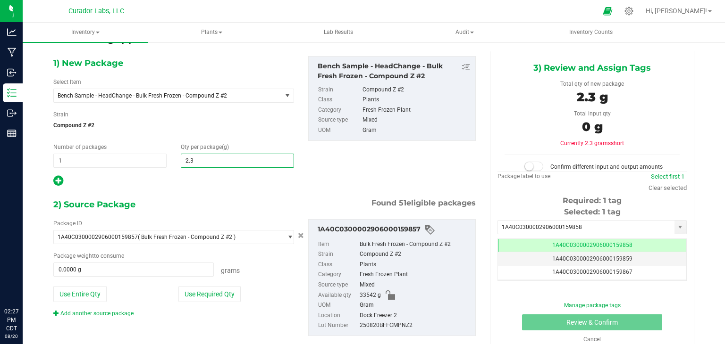
type input "2.36"
type input "2.3600"
click at [207, 286] on button "Use Required Qty" at bounding box center [209, 294] width 62 height 16
type input "2.3600 g"
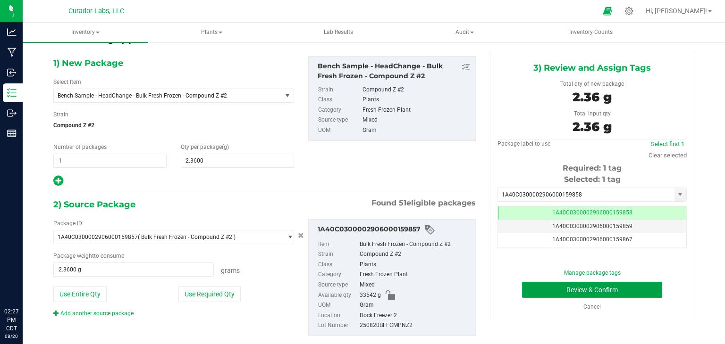
click at [558, 285] on button "Review & Confirm" at bounding box center [592, 290] width 140 height 16
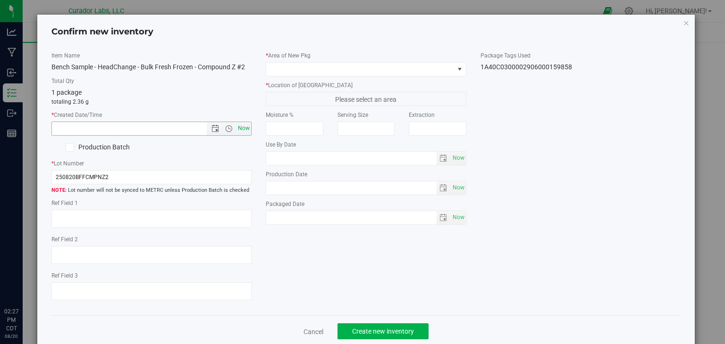
click at [236, 133] on span "Now" at bounding box center [244, 129] width 16 height 14
type input "[DATE] 2:27 PM"
click at [363, 68] on span at bounding box center [360, 69] width 188 height 13
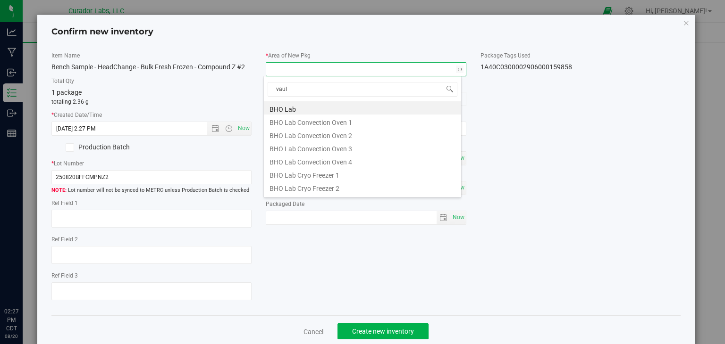
type input "vault"
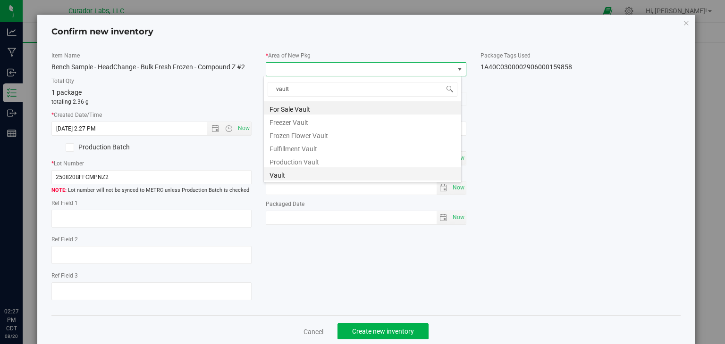
click at [328, 178] on li "Vault" at bounding box center [362, 173] width 197 height 13
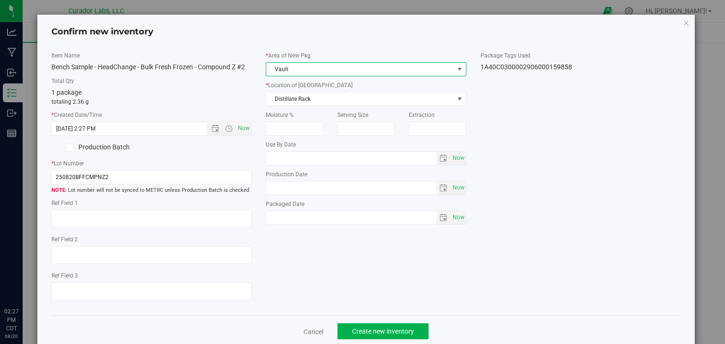
click at [353, 106] on div "* Area of [GEOGRAPHIC_DATA] Vault * Location of [GEOGRAPHIC_DATA] Distillate Ra…" at bounding box center [365, 140] width 215 height 178
click at [354, 100] on span "Distillate Rack" at bounding box center [360, 98] width 188 height 13
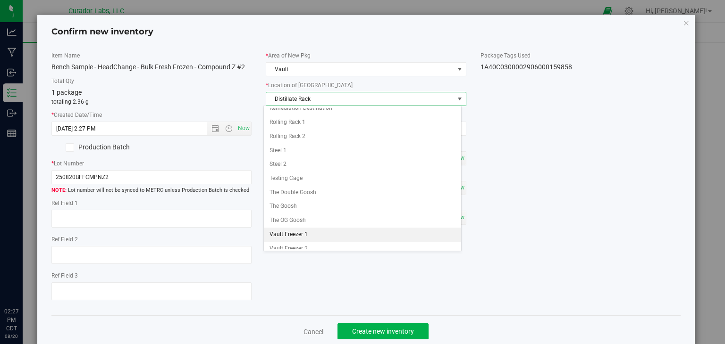
click at [291, 230] on li "Vault Freezer 1" at bounding box center [362, 235] width 197 height 14
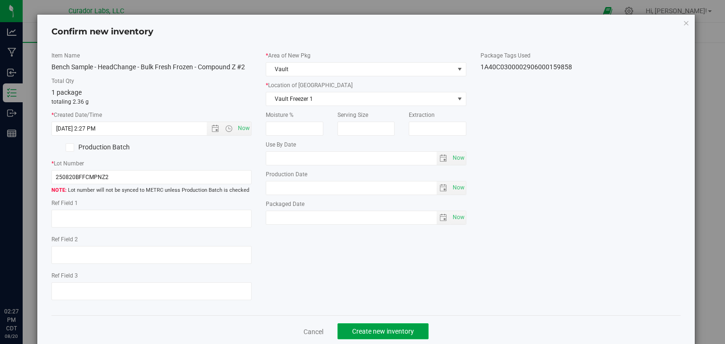
click at [355, 325] on button "Create new inventory" at bounding box center [382, 332] width 91 height 16
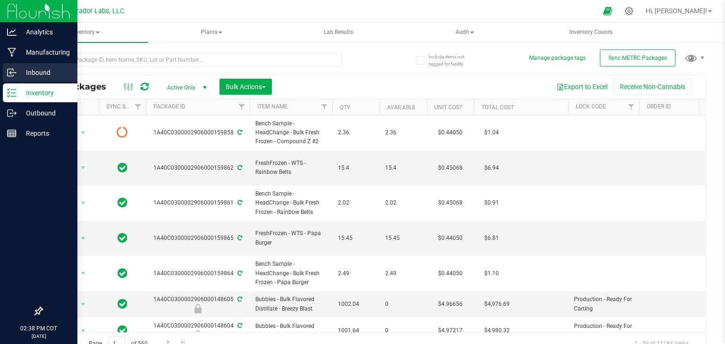
click at [19, 78] on p "Inbound" at bounding box center [45, 72] width 57 height 11
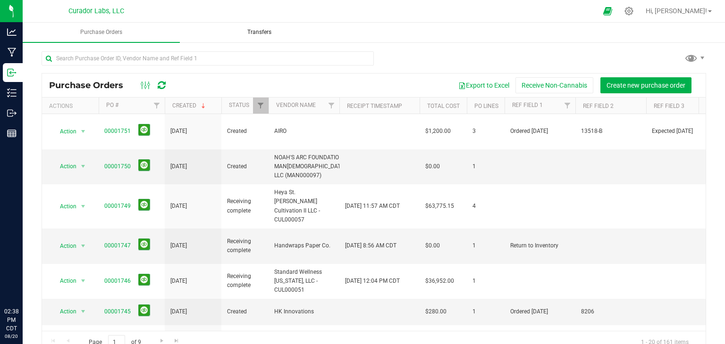
click at [253, 36] on span "Transfers" at bounding box center [259, 32] width 50 height 8
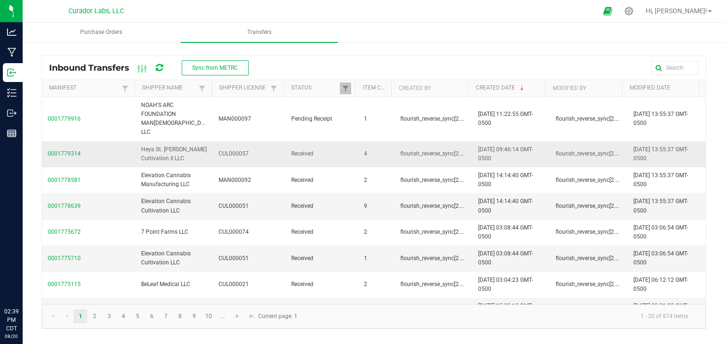
click at [72, 150] on span "0001779314" at bounding box center [89, 154] width 82 height 9
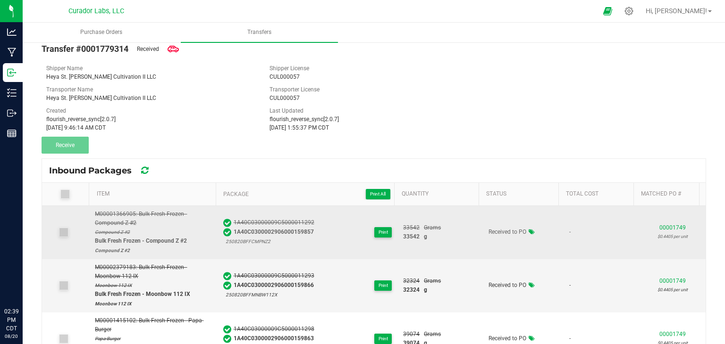
scroll to position [71, 0]
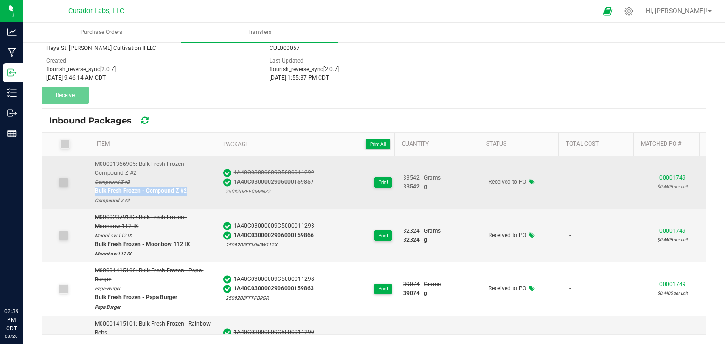
drag, startPoint x: 194, startPoint y: 187, endPoint x: 95, endPoint y: 191, distance: 98.7
click at [95, 191] on div "Bulk Fresh Frozen - Compound Z #2" at bounding box center [153, 191] width 117 height 9
copy div "Bulk Fresh Frozen - Compound Z #2"
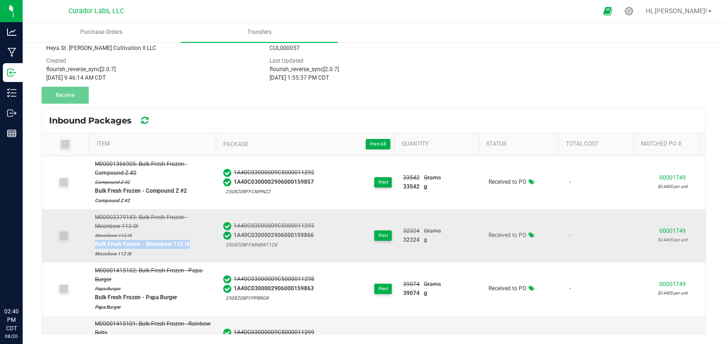
drag, startPoint x: 92, startPoint y: 243, endPoint x: 187, endPoint y: 248, distance: 94.5
click at [187, 248] on td "M00002379183: Bulk Fresh Frozen - Moonbow 112 IX Moonbow 112 IX Bulk Fresh Froz…" at bounding box center [153, 235] width 128 height 53
copy div "Bulk Fresh Frozen - Moonbow 112 IX"
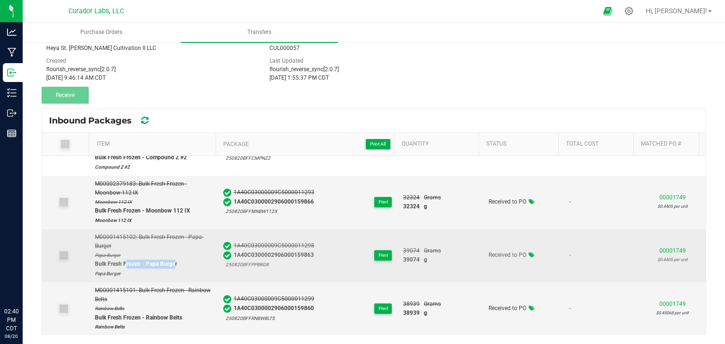
drag, startPoint x: 173, startPoint y: 264, endPoint x: 126, endPoint y: 266, distance: 46.3
click at [126, 266] on div "Bulk Fresh Frozen - Papa Burger" at bounding box center [153, 264] width 117 height 9
drag, startPoint x: 183, startPoint y: 267, endPoint x: 96, endPoint y: 263, distance: 87.8
click at [96, 263] on div "Bulk Fresh Frozen - Papa Burger" at bounding box center [153, 264] width 117 height 9
copy div "ulk Fresh Frozen - Papa Burger"
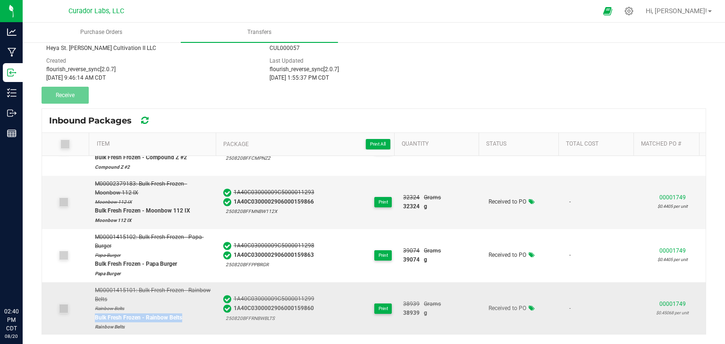
drag, startPoint x: 183, startPoint y: 317, endPoint x: 92, endPoint y: 317, distance: 90.6
click at [92, 317] on td "M00001415101: Bulk Fresh Frozen - Rainbow Belts Rainbow Belts Bulk Fresh Frozen…" at bounding box center [153, 309] width 128 height 53
copy div "Bulk Fresh Frozen - Rainbow Belts"
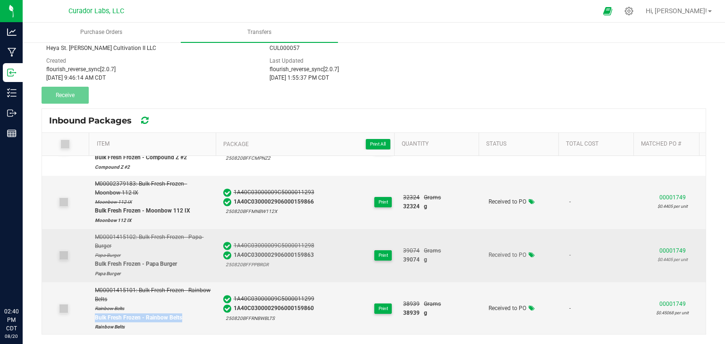
scroll to position [0, 0]
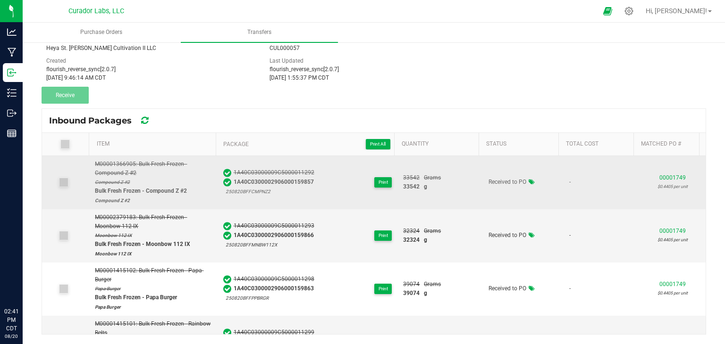
drag, startPoint x: 309, startPoint y: 183, endPoint x: 230, endPoint y: 179, distance: 79.4
click at [230, 179] on div "1A40C03000009C5000011292 1A40C0300002906000159857 250820BFFCMPNZ2 Print" at bounding box center [307, 182] width 169 height 28
copy span "1A40C0300002906000159857"
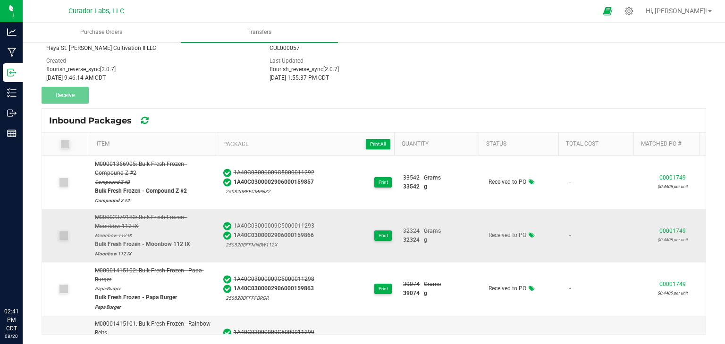
drag, startPoint x: 314, startPoint y: 231, endPoint x: 230, endPoint y: 233, distance: 84.0
click at [230, 233] on div "1A40C03000009C5000011293 1A40C0300002906000159866 250820BFFMNBW112X Print" at bounding box center [307, 236] width 169 height 28
copy span "1A40C0300002906000159866"
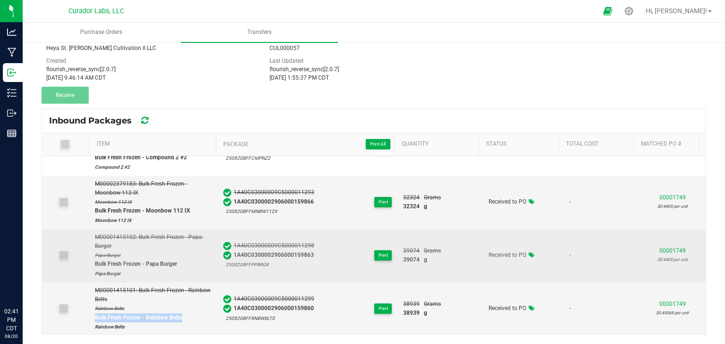
drag, startPoint x: 311, startPoint y: 254, endPoint x: 229, endPoint y: 251, distance: 82.1
click at [229, 251] on div "1A40C03000009C5000011298 1A40C0300002906000159863 250820BFFPPBRGR Print" at bounding box center [307, 256] width 169 height 28
copy span "1A40C0300002906000159863"
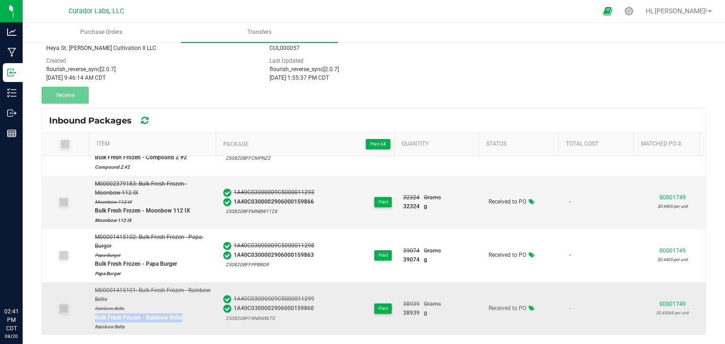
drag, startPoint x: 309, startPoint y: 307, endPoint x: 227, endPoint y: 307, distance: 81.6
click at [227, 307] on div "1A40C03000009C5000011299 1A40C0300002906000159860 250820BFFRNBWBLTS Print" at bounding box center [307, 309] width 169 height 28
copy div "1A40C0300002906000159860"
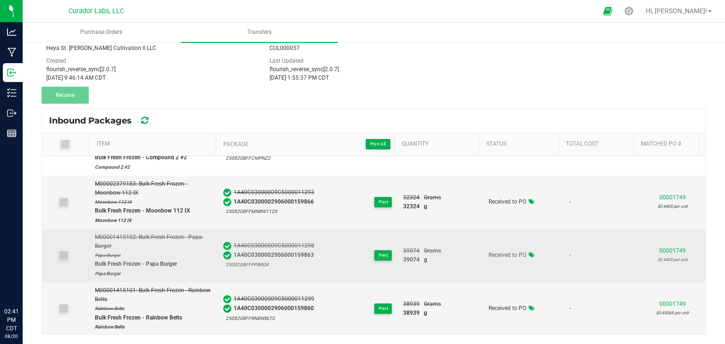
click at [351, 265] on div "1A40C03000009C5000011298 1A40C0300002906000159863 250820BFFPPBRGR Print" at bounding box center [307, 256] width 169 height 28
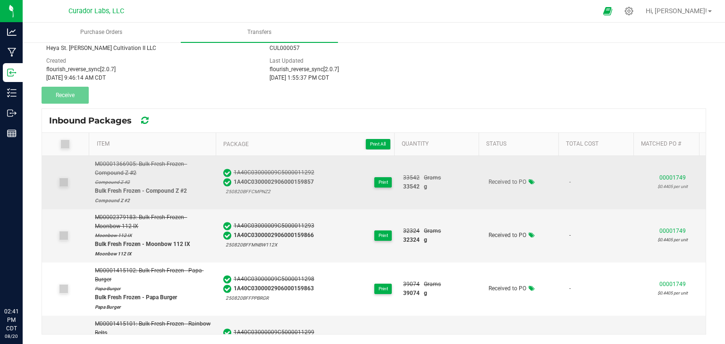
drag, startPoint x: 396, startPoint y: 186, endPoint x: 410, endPoint y: 186, distance: 14.2
click at [410, 186] on span "33542" at bounding box center [411, 187] width 17 height 9
copy span "33542"
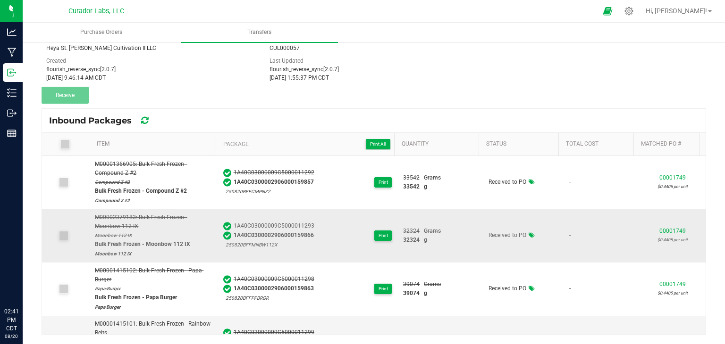
drag, startPoint x: 395, startPoint y: 238, endPoint x: 410, endPoint y: 239, distance: 15.1
click at [410, 239] on span "32324" at bounding box center [411, 240] width 17 height 9
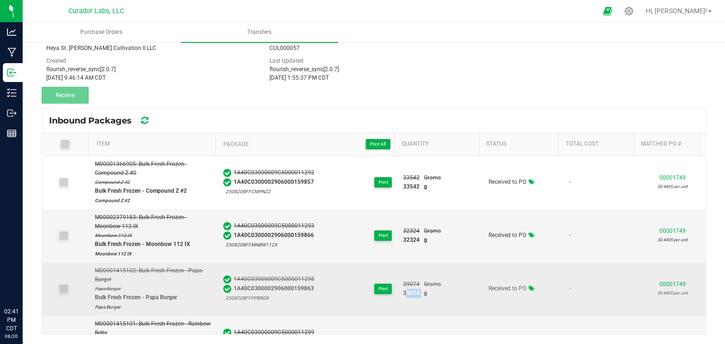
drag, startPoint x: 392, startPoint y: 292, endPoint x: 414, endPoint y: 293, distance: 22.2
click at [414, 293] on td "39074 Grams 39074 g" at bounding box center [439, 289] width 85 height 53
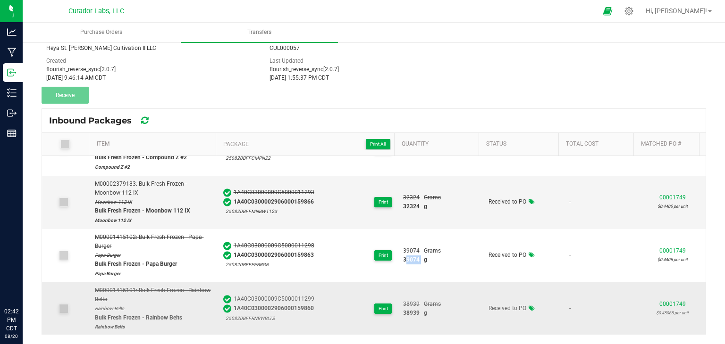
drag, startPoint x: 396, startPoint y: 311, endPoint x: 412, endPoint y: 314, distance: 16.7
click at [412, 314] on div "38939 g" at bounding box center [440, 313] width 74 height 9
click at [97, 31] on span "Purchase Orders" at bounding box center [100, 32] width 67 height 8
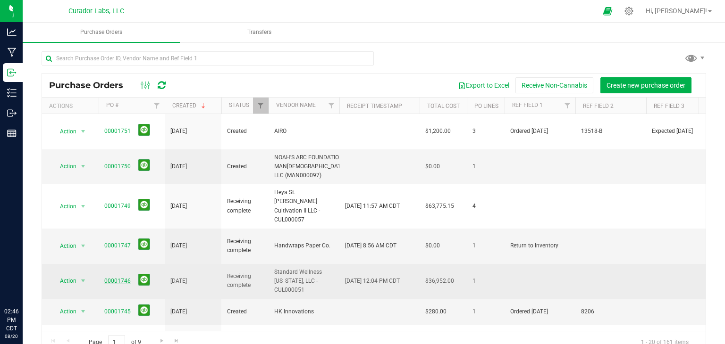
click at [123, 278] on link "00001746" at bounding box center [117, 281] width 26 height 7
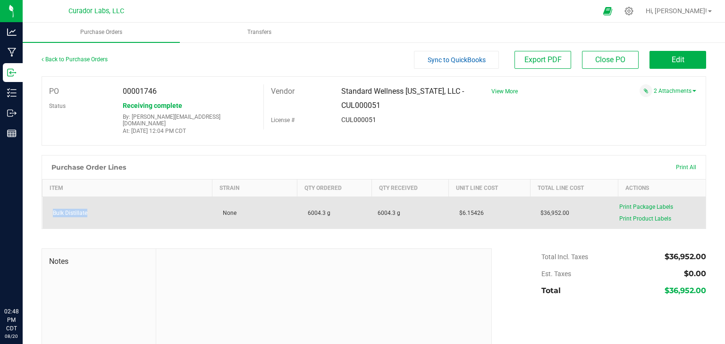
drag, startPoint x: 100, startPoint y: 206, endPoint x: 50, endPoint y: 206, distance: 49.1
click at [50, 209] on div "Bulk Distillate" at bounding box center [127, 213] width 158 height 8
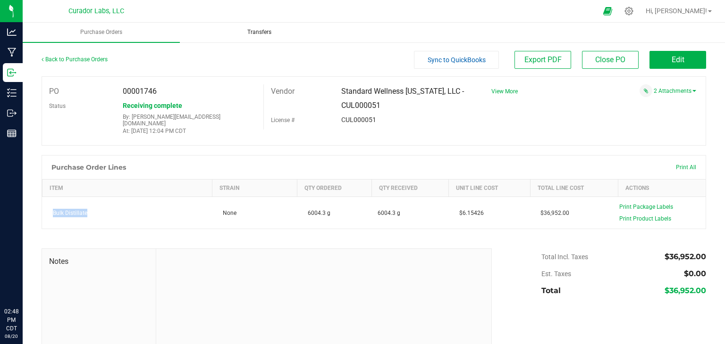
click at [275, 30] on span "Transfers" at bounding box center [259, 32] width 50 height 8
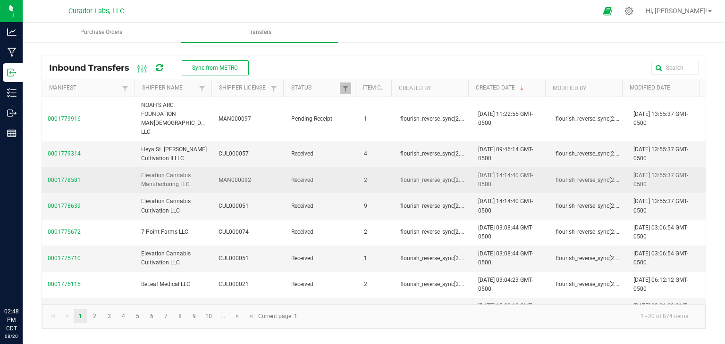
click at [67, 176] on span "0001778581" at bounding box center [89, 180] width 82 height 9
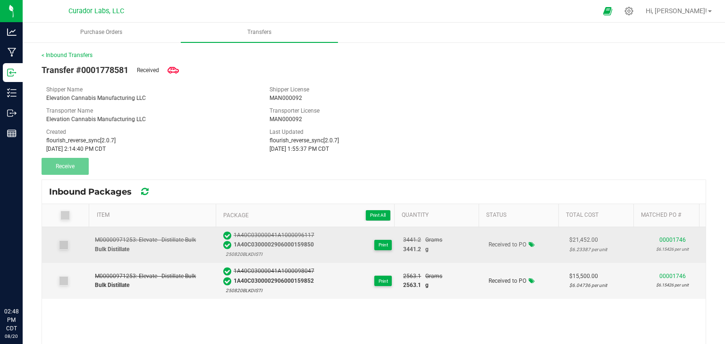
drag, startPoint x: 313, startPoint y: 243, endPoint x: 230, endPoint y: 240, distance: 82.6
click at [230, 240] on div "1A40C03000041A1000096117 1A40C0300002906000159850 250820BLKDISTI Print" at bounding box center [307, 245] width 169 height 28
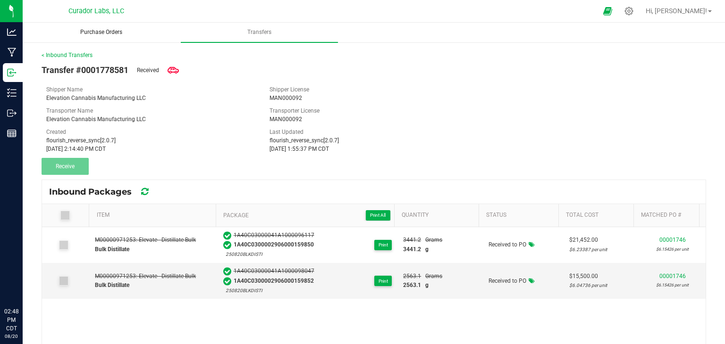
click at [108, 33] on span "Purchase Orders" at bounding box center [100, 32] width 67 height 8
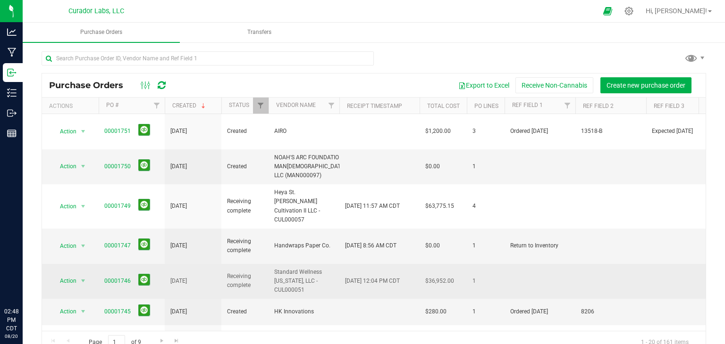
click at [111, 274] on span "00001746" at bounding box center [131, 281] width 55 height 15
click at [113, 274] on span "00001746" at bounding box center [131, 281] width 55 height 15
click at [117, 278] on link "00001746" at bounding box center [117, 281] width 26 height 7
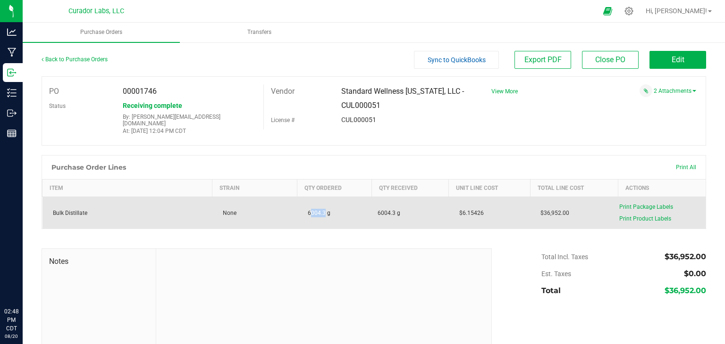
drag, startPoint x: 321, startPoint y: 204, endPoint x: 298, endPoint y: 204, distance: 22.6
click at [298, 204] on td "6004.3 g" at bounding box center [334, 213] width 75 height 32
drag, startPoint x: 323, startPoint y: 206, endPoint x: 305, endPoint y: 206, distance: 17.9
click at [305, 210] on span "6004.3 g" at bounding box center [316, 213] width 27 height 7
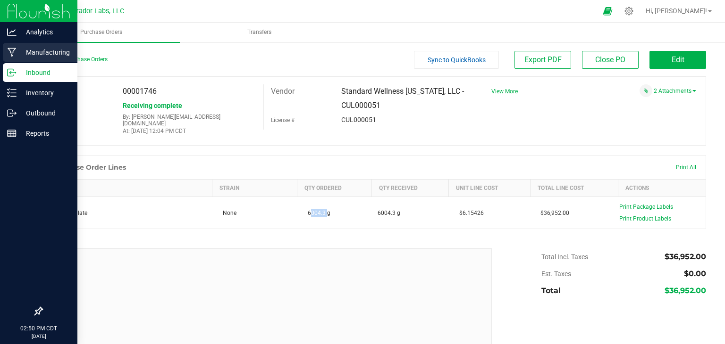
click at [44, 53] on p "Manufacturing" at bounding box center [45, 52] width 57 height 11
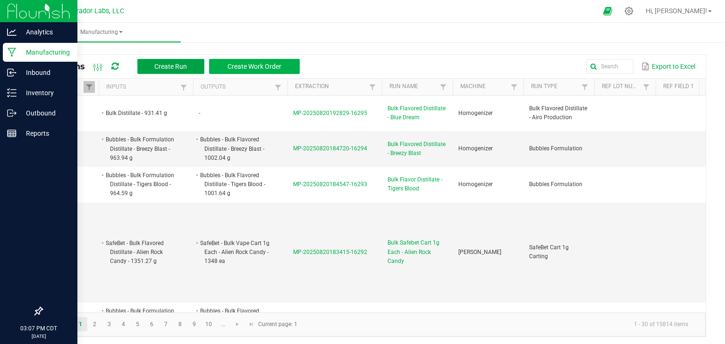
click at [157, 67] on span "Create Run" at bounding box center [170, 67] width 33 height 8
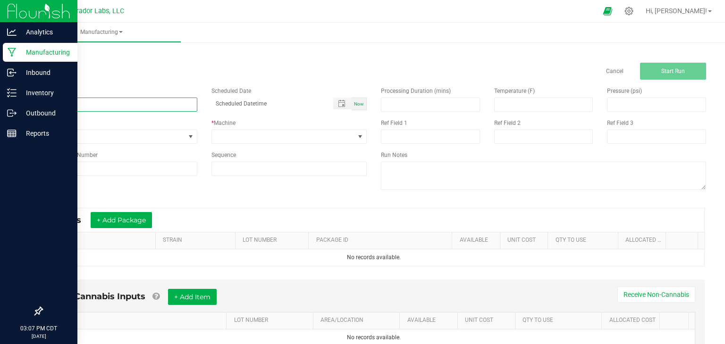
click at [128, 100] on input at bounding box center [120, 105] width 156 height 14
paste input "SafeBet - Bulk Flower - Party Cove"
type input "SafeBet - Bulk Flower - Party Cove"
click at [355, 102] on span "Now" at bounding box center [359, 103] width 10 height 5
type input "08/20/2025 3:07 PM"
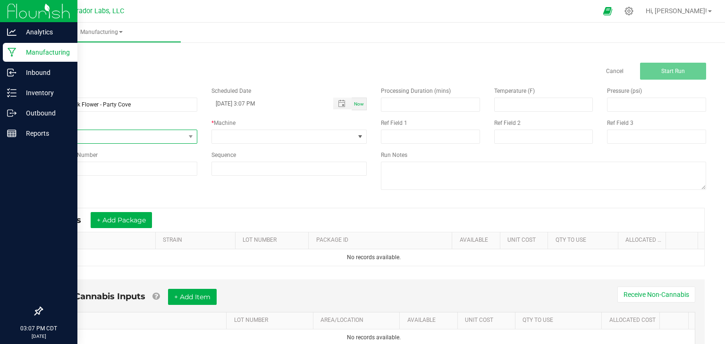
click at [153, 131] on span "None" at bounding box center [113, 136] width 143 height 13
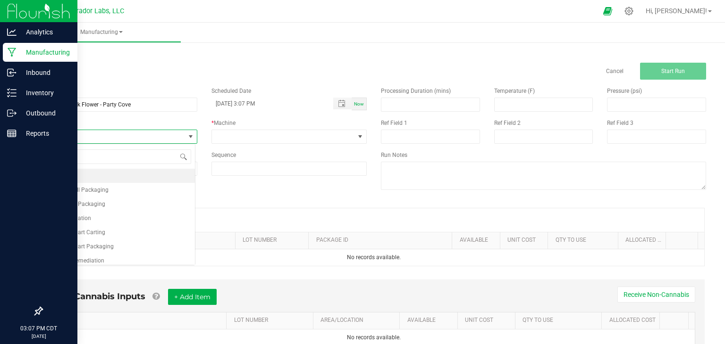
scroll to position [14, 153]
type input "test"
click at [119, 202] on li "Testing - R&D" at bounding box center [118, 204] width 153 height 14
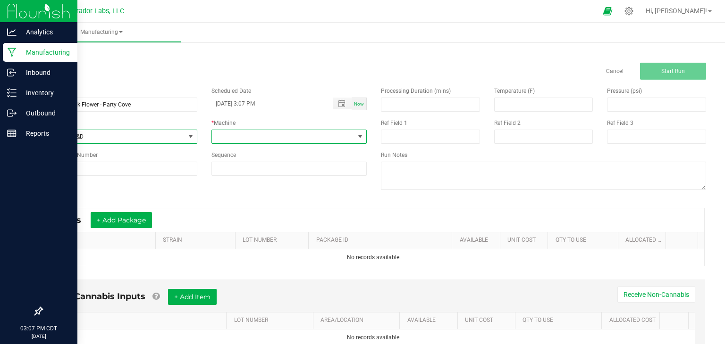
click at [357, 139] on span at bounding box center [360, 137] width 8 height 8
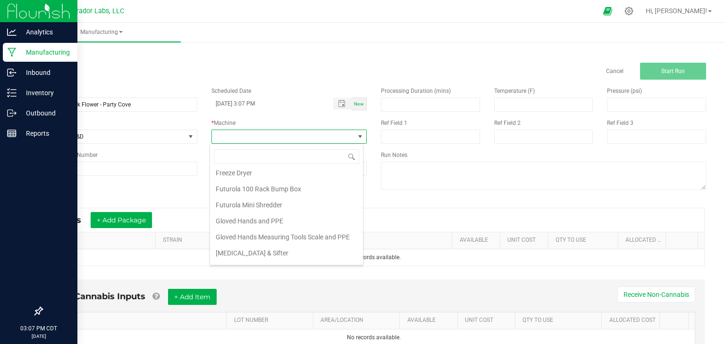
scroll to position [84, 0]
click at [304, 229] on li "Gloved Hands Measuring Tools Scale and PPE" at bounding box center [286, 237] width 153 height 16
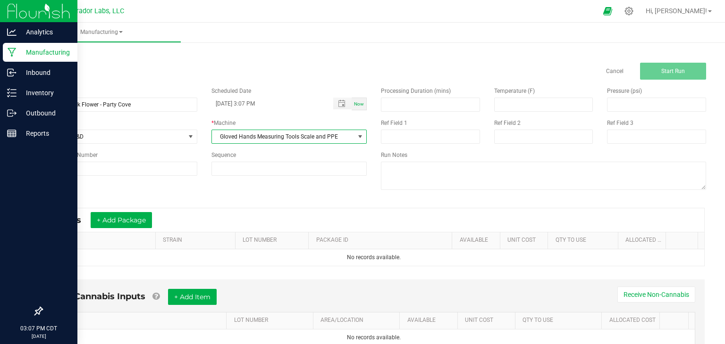
click at [335, 197] on div "Name SafeBet - Bulk Flower - Party Cove Scheduled Date 08/20/2025 3:07 PM Now R…" at bounding box center [373, 140] width 678 height 120
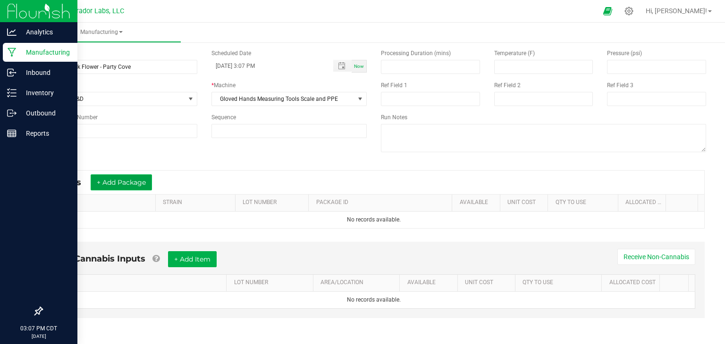
click at [117, 180] on button "+ Add Package" at bounding box center [121, 183] width 61 height 16
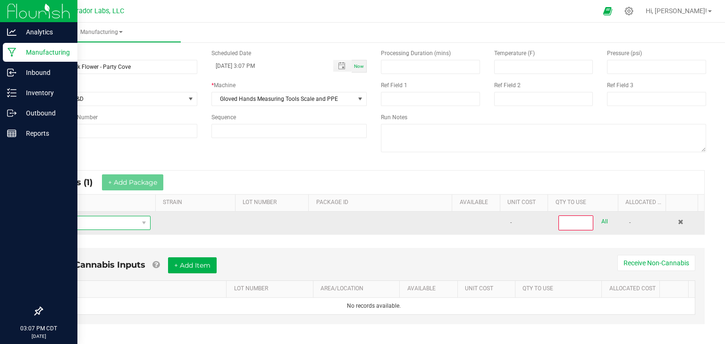
click at [111, 223] on span "NO DATA FOUND" at bounding box center [94, 223] width 89 height 13
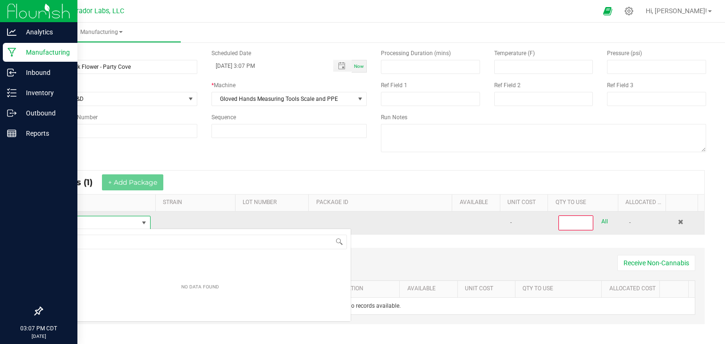
scroll to position [14, 99]
type input "SafeBet - Bulk Flower - Party Cove"
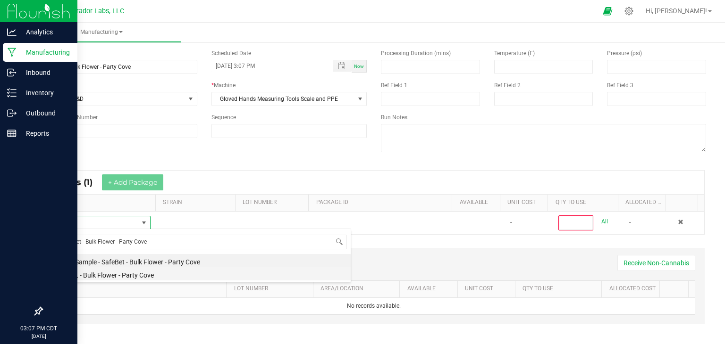
click at [147, 273] on li "SafeBet - Bulk Flower - Party Cove" at bounding box center [200, 273] width 301 height 13
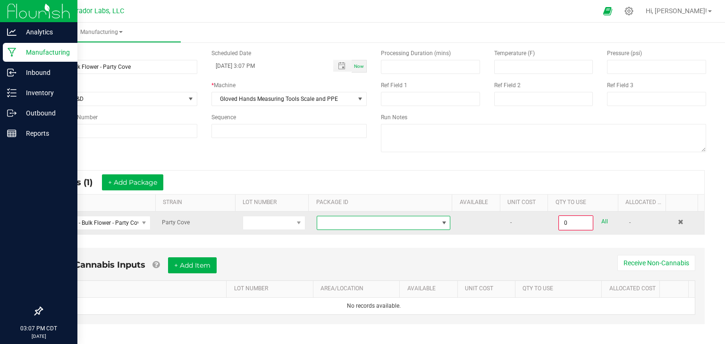
click at [377, 225] on span at bounding box center [377, 223] width 121 height 13
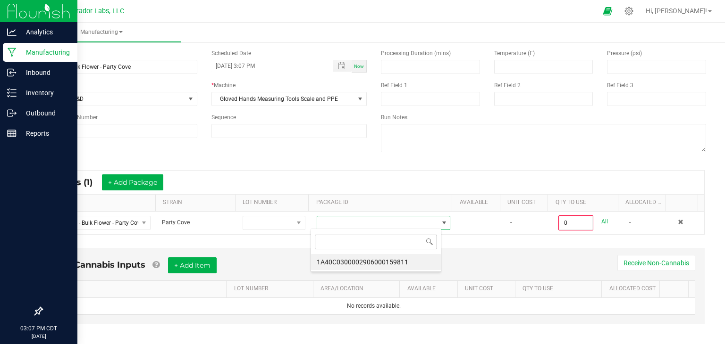
scroll to position [14, 130]
click at [378, 258] on li "1A40C0300002906000159811" at bounding box center [376, 262] width 130 height 16
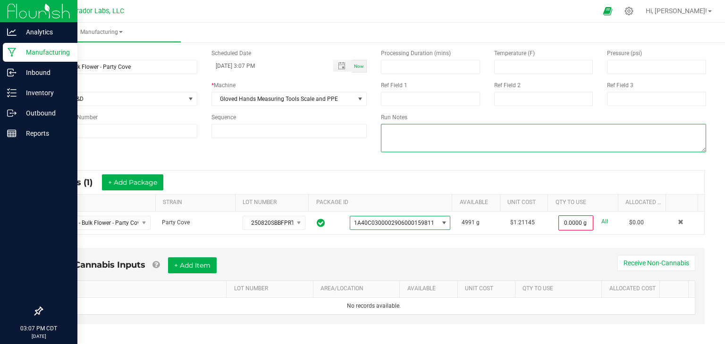
click at [523, 139] on textarea at bounding box center [543, 138] width 325 height 28
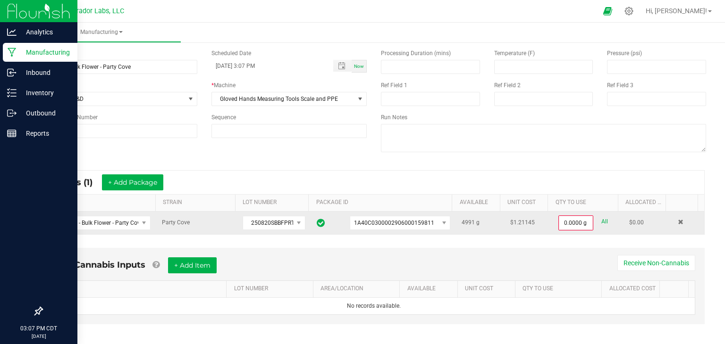
click at [601, 219] on link "All" at bounding box center [604, 222] width 7 height 13
type input "4991.0000 g"
drag, startPoint x: 450, startPoint y: 221, endPoint x: 465, endPoint y: 221, distance: 14.2
click at [465, 221] on td "4991 g" at bounding box center [480, 223] width 48 height 22
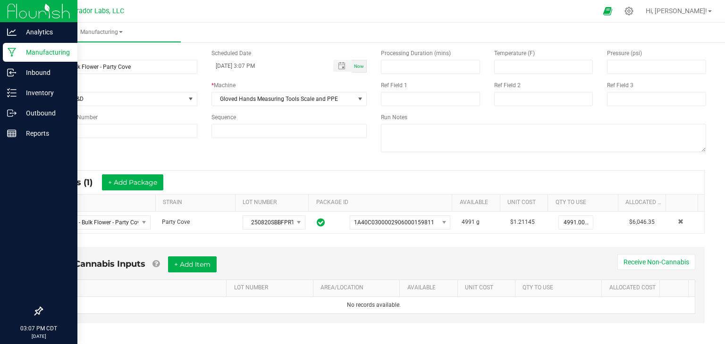
click at [466, 175] on div "* Inputs (1) + Add Package" at bounding box center [373, 183] width 660 height 24
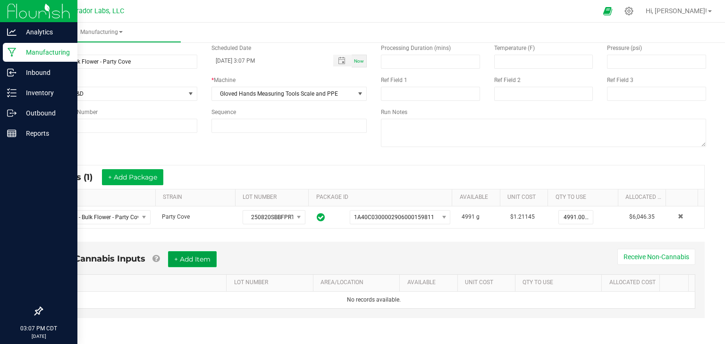
click at [199, 256] on button "+ Add Item" at bounding box center [192, 259] width 49 height 16
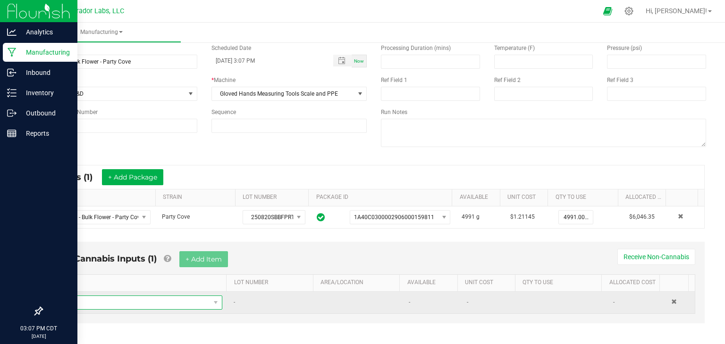
click at [143, 306] on span "NO DATA FOUND" at bounding box center [134, 302] width 151 height 13
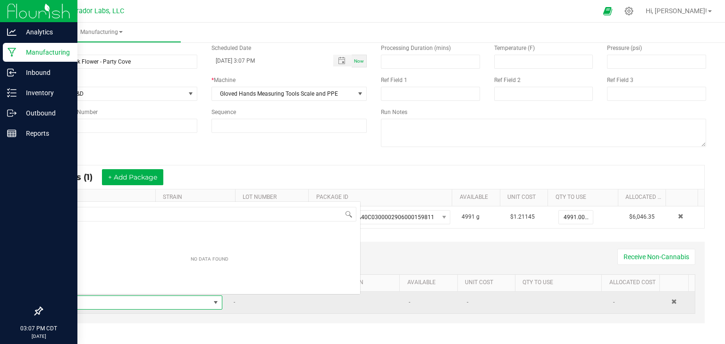
scroll to position [14, 158]
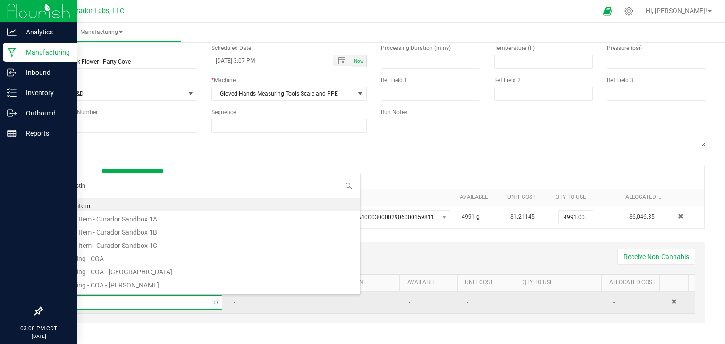
type input "testing"
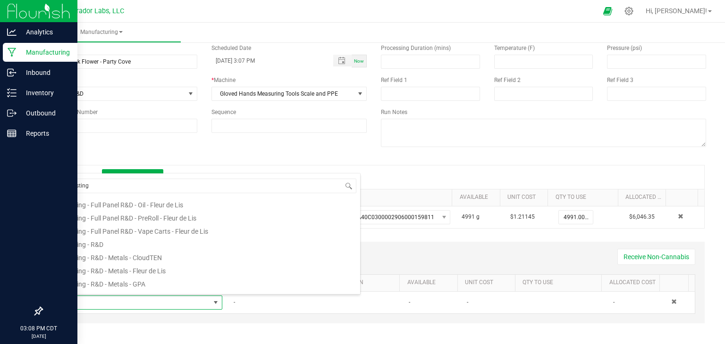
scroll to position [144, 0]
click at [192, 242] on li "Testing - R&D" at bounding box center [209, 245] width 301 height 13
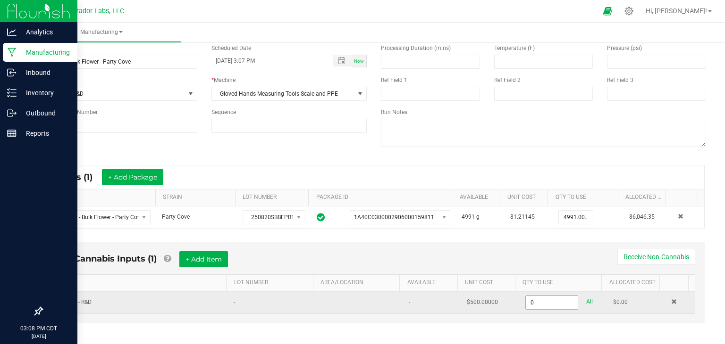
click at [537, 297] on input "0" at bounding box center [551, 302] width 52 height 13
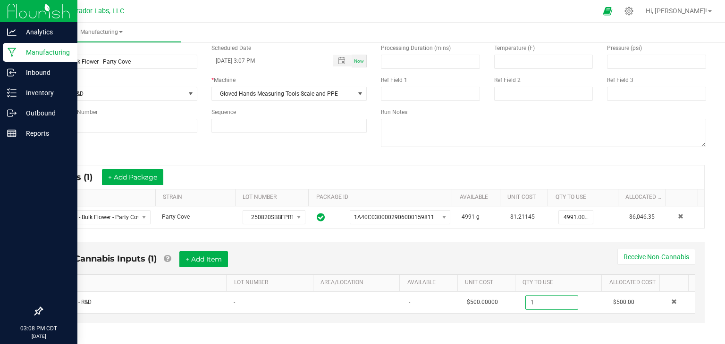
type input "1.0000 u"
click at [483, 244] on div "Non-Cannabis Inputs (1) + Add Item Receive Non-Cannabis ITEM LOT NUMBER AREA/LO…" at bounding box center [373, 283] width 661 height 82
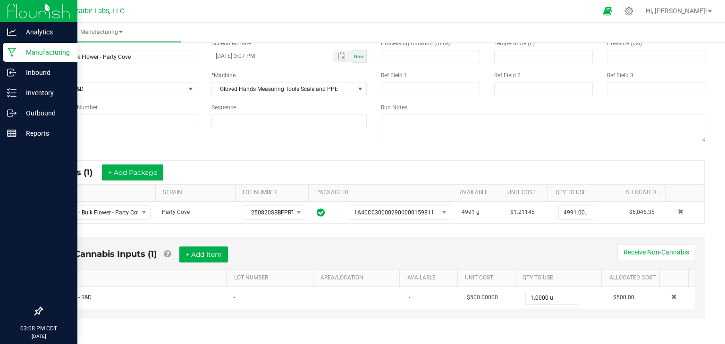
scroll to position [0, 0]
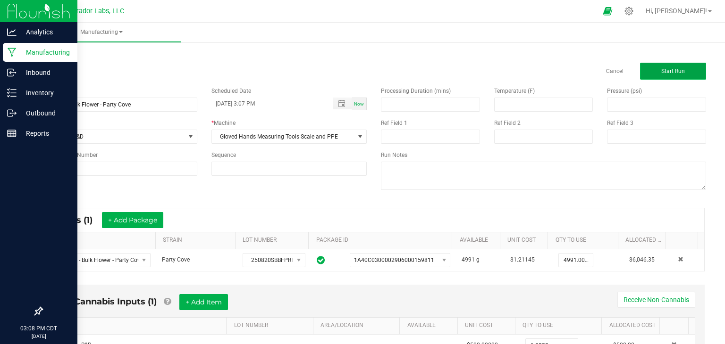
click at [668, 70] on span "Start Run" at bounding box center [673, 71] width 24 height 7
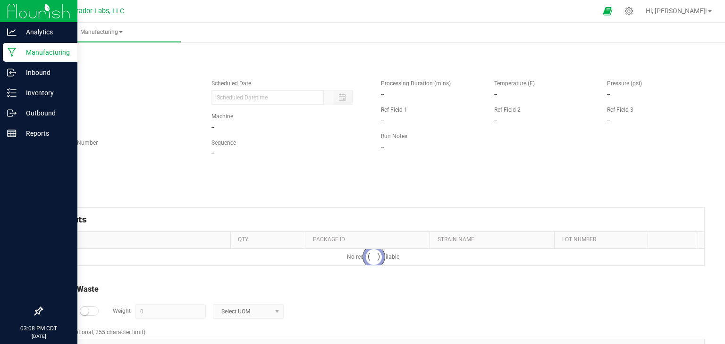
type input "08/20/2025 3:07 PM"
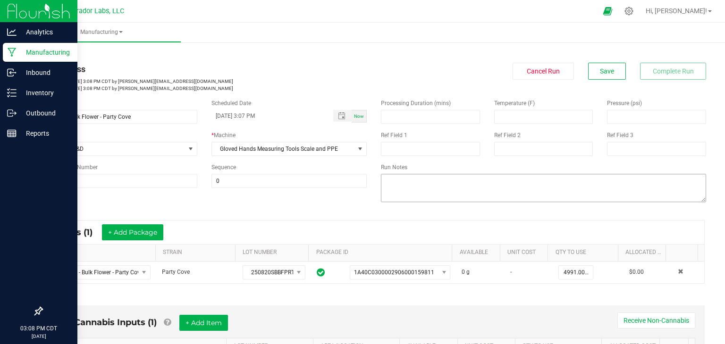
scroll to position [233, 0]
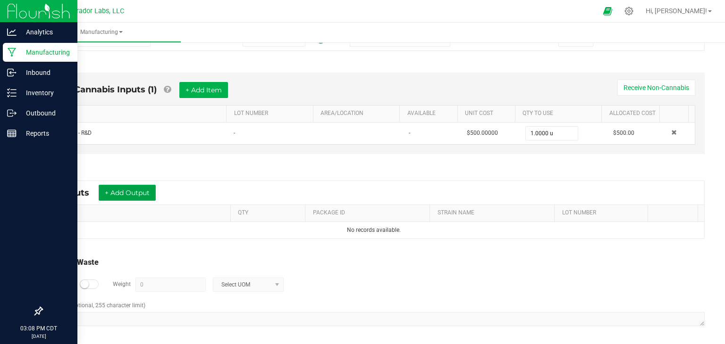
click at [145, 186] on button "+ Add Output" at bounding box center [127, 193] width 57 height 16
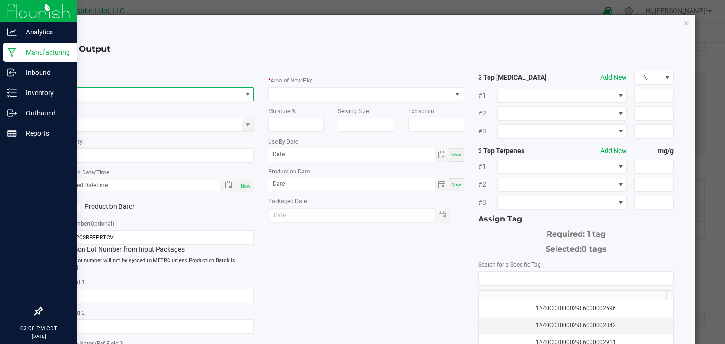
click at [187, 91] on span "NO DATA FOUND" at bounding box center [150, 94] width 183 height 13
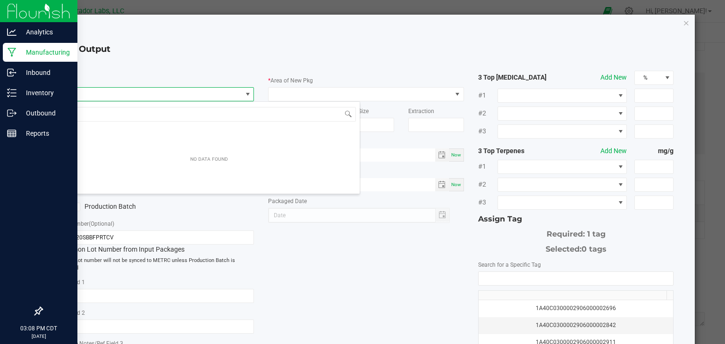
scroll to position [14, 193]
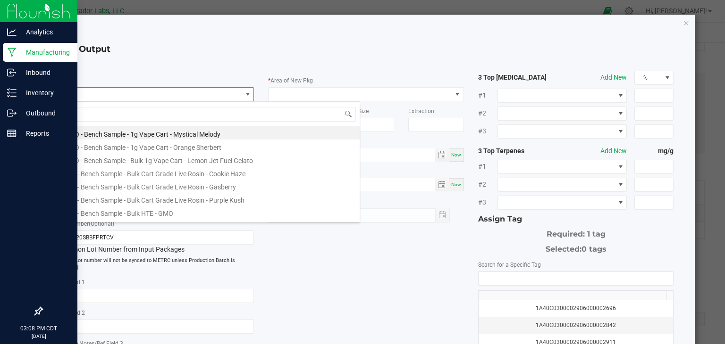
type input "4"
type input "party cove"
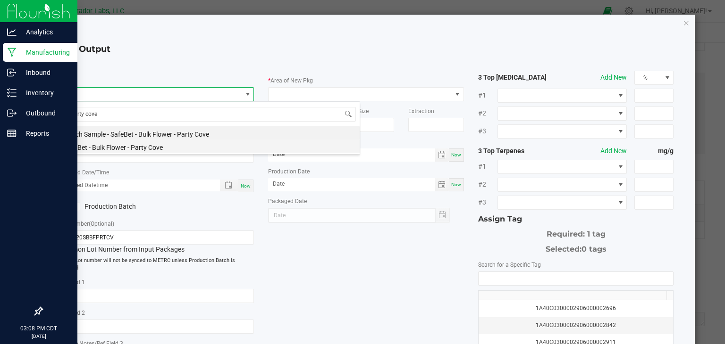
click at [171, 143] on li "SafeBet - Bulk Flower - Party Cove" at bounding box center [208, 146] width 301 height 13
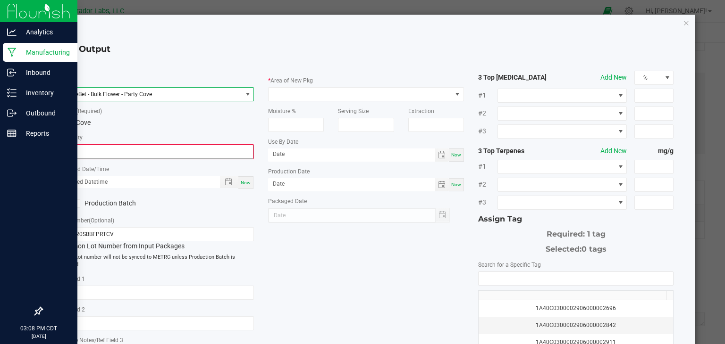
click at [177, 148] on input "0" at bounding box center [156, 151] width 194 height 13
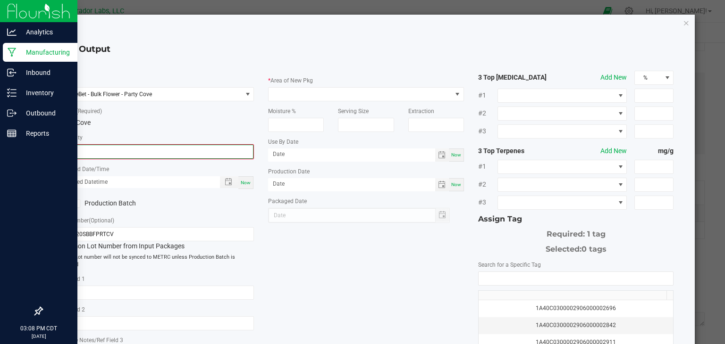
paste input "4991"
type input "4991.0000 g"
click at [247, 180] on span "Now" at bounding box center [246, 181] width 10 height 5
type input "08/20/2025 3:08 PM"
type input "[DATE]"
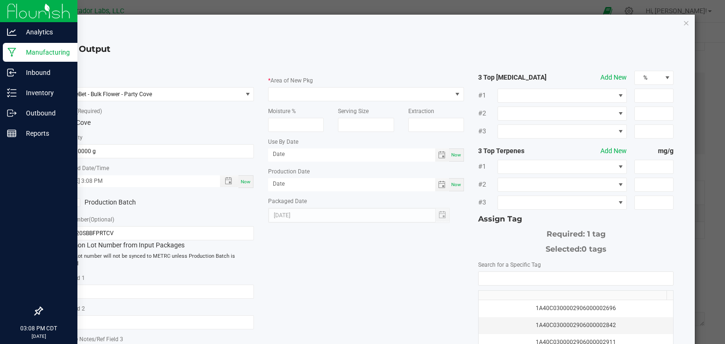
click at [115, 199] on label "Production Batch" at bounding box center [103, 203] width 91 height 10
click at [0, 0] on input "Production Batch" at bounding box center [0, 0] width 0 height 0
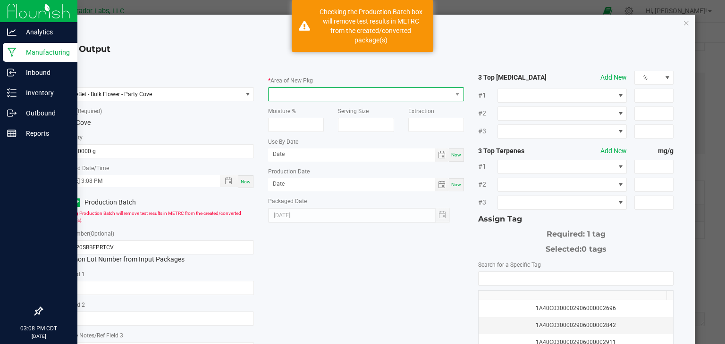
click at [341, 98] on span at bounding box center [359, 94] width 183 height 13
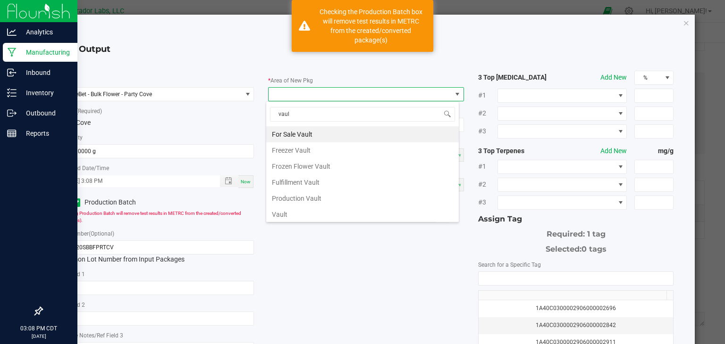
type input "vault"
drag, startPoint x: 324, startPoint y: 205, endPoint x: 326, endPoint y: 212, distance: 7.3
click at [326, 212] on ul "For Sale Vault Freezer Vault Frozen Flower Vault Fulfillment Vault Production V…" at bounding box center [362, 174] width 192 height 96
click at [326, 212] on li "Vault" at bounding box center [362, 215] width 192 height 16
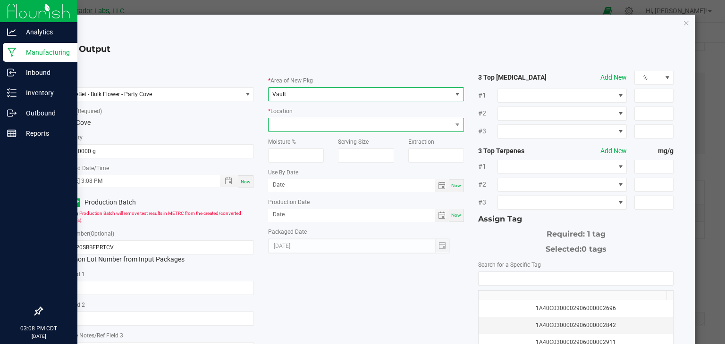
click at [349, 126] on span at bounding box center [359, 124] width 183 height 13
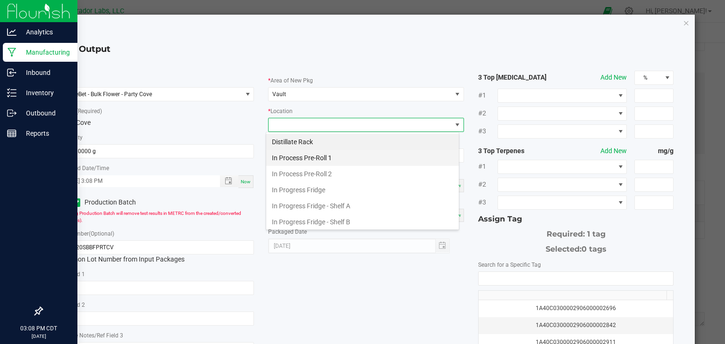
click at [342, 155] on li "In Process Pre-Roll 1" at bounding box center [362, 158] width 192 height 16
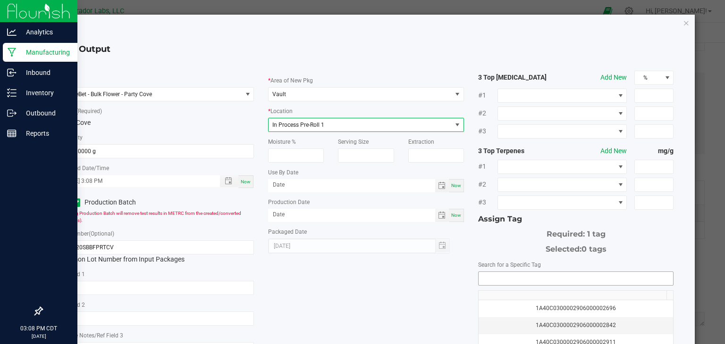
click at [483, 275] on input "NO DATA FOUND" at bounding box center [575, 278] width 195 height 13
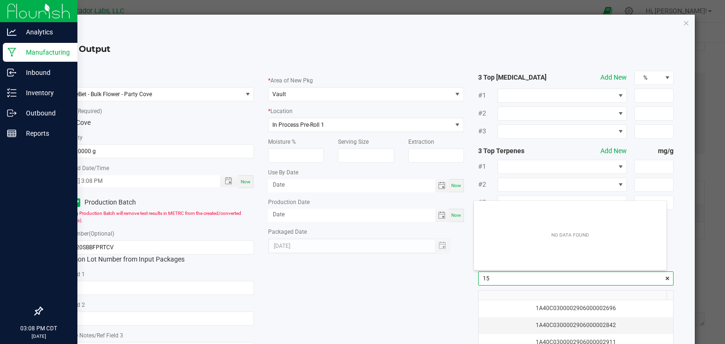
scroll to position [13, 192]
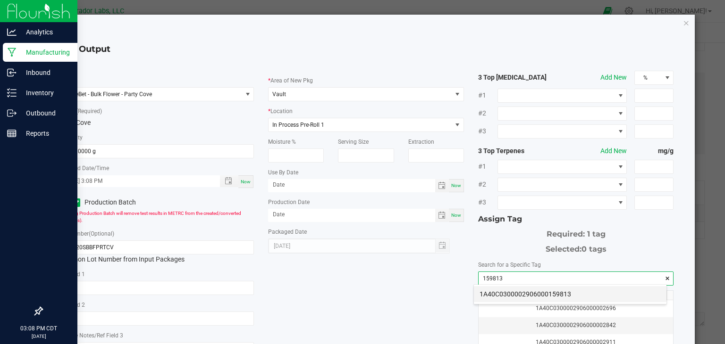
click at [498, 294] on li "1A40C0300002906000159813" at bounding box center [570, 294] width 192 height 16
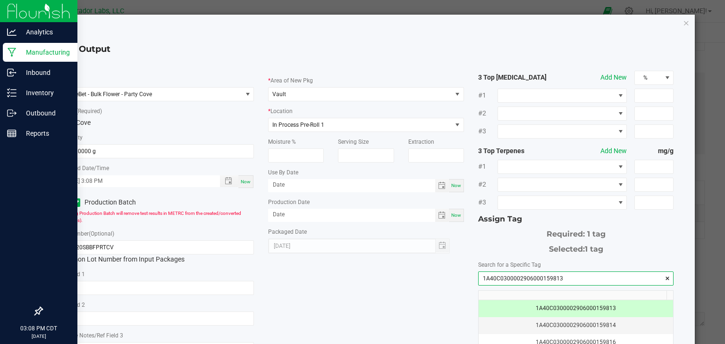
type input "1A40C0300002906000159813"
click at [426, 274] on div "* Item SafeBet - Bulk Flower - Party Cove * Strain (Required) Party Cove * Quan…" at bounding box center [365, 240] width 629 height 338
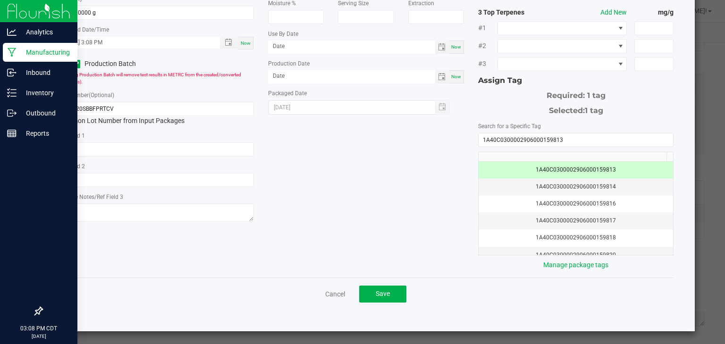
scroll to position [139, 0]
click at [389, 286] on button "Save" at bounding box center [382, 294] width 47 height 17
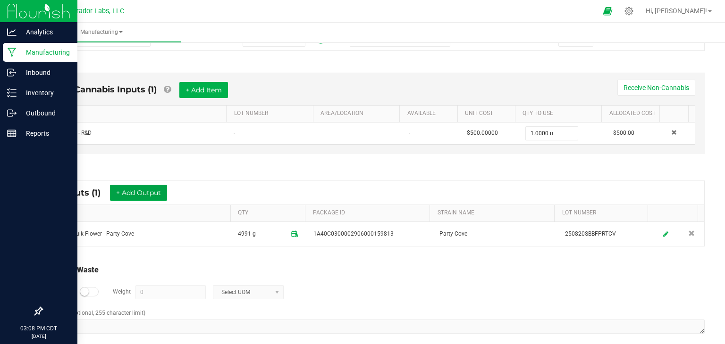
scroll to position [0, 0]
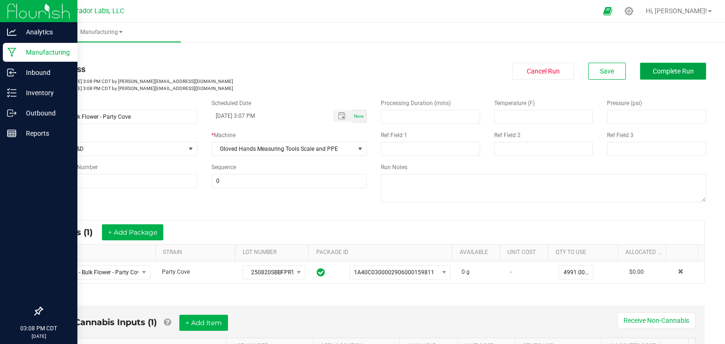
click at [677, 66] on button "Complete Run" at bounding box center [673, 71] width 66 height 17
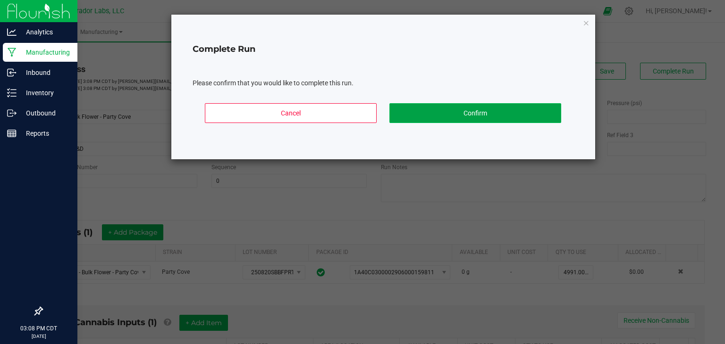
click at [468, 110] on button "Confirm" at bounding box center [475, 113] width 172 height 20
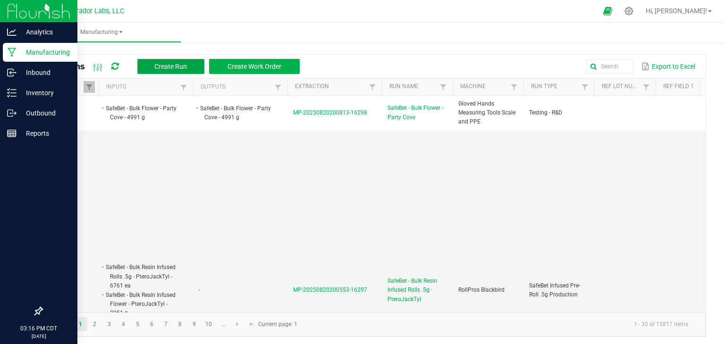
click at [190, 72] on button "Create Run" at bounding box center [170, 66] width 67 height 15
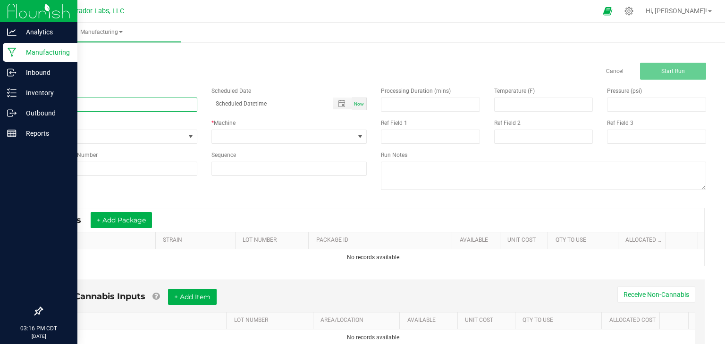
click at [166, 100] on input at bounding box center [120, 105] width 156 height 14
paste input "SafeBet - Bulk Flower - Fresh Produce"
type input "SafeBet - Bulk Flower - Fresh Produce"
click at [355, 106] on span "Now" at bounding box center [359, 103] width 10 height 5
type input "08/20/2025 3:16 PM"
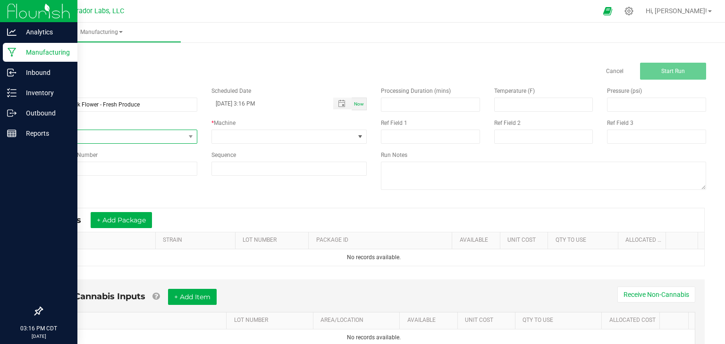
click at [138, 138] on span "None" at bounding box center [113, 136] width 143 height 13
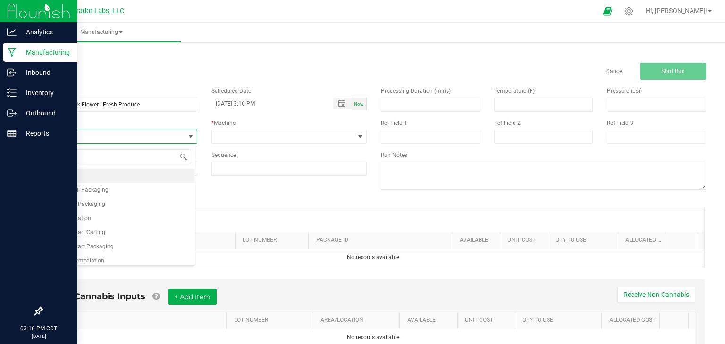
scroll to position [14, 153]
type input "test"
click at [102, 204] on li "Testing - R&D" at bounding box center [118, 204] width 153 height 14
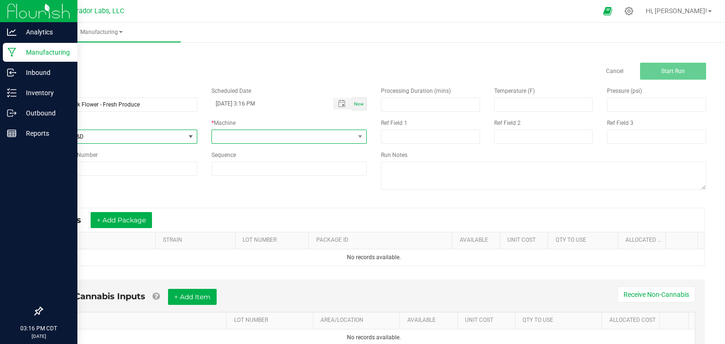
click at [318, 139] on span at bounding box center [283, 136] width 143 height 13
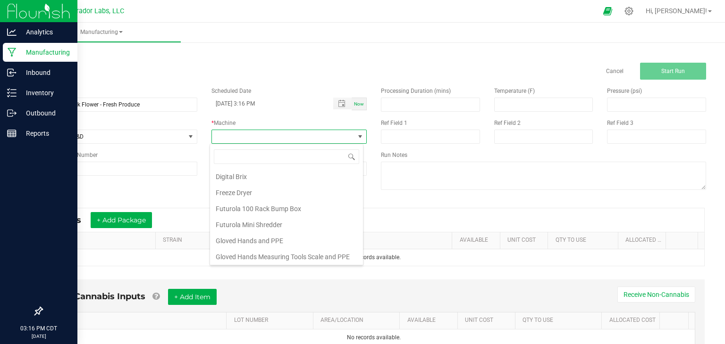
scroll to position [65, 0]
click at [273, 250] on li "Gloved Hands Measuring Tools Scale and PPE" at bounding box center [286, 256] width 153 height 16
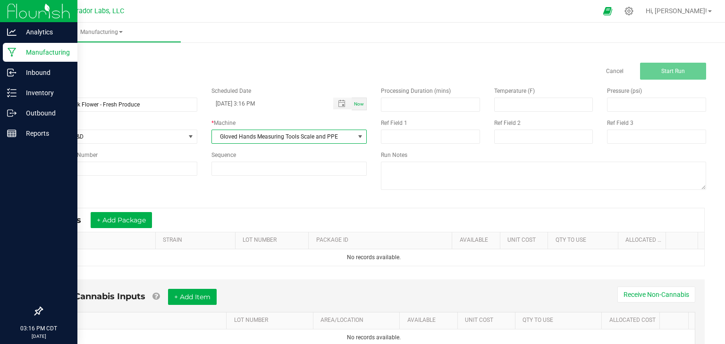
click at [362, 182] on div "Name SafeBet - Bulk Flower - Fresh Produce Scheduled Date 08/20/2025 3:16 PM No…" at bounding box center [203, 131] width 339 height 103
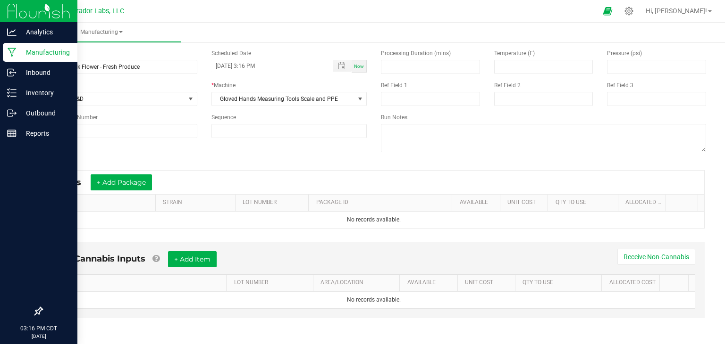
scroll to position [38, 0]
click at [128, 185] on button "+ Add Package" at bounding box center [121, 183] width 61 height 16
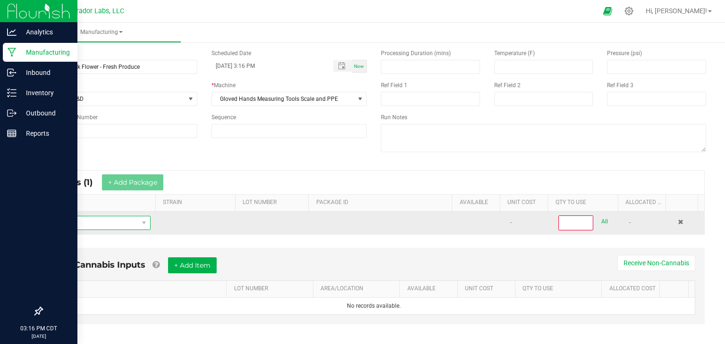
click at [111, 225] on span "NO DATA FOUND" at bounding box center [94, 223] width 89 height 13
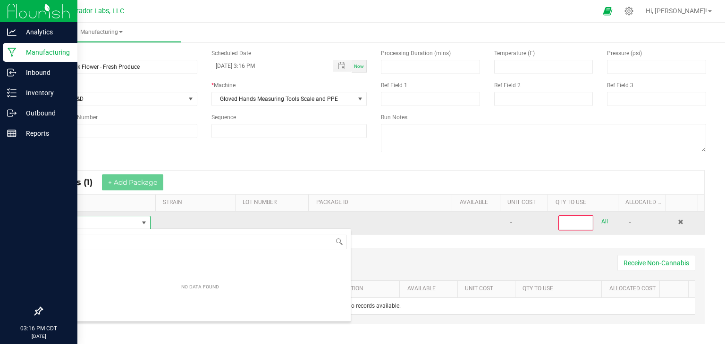
scroll to position [47156, 47071]
type input "SafeBet - Bulk Flower - Fresh Produce"
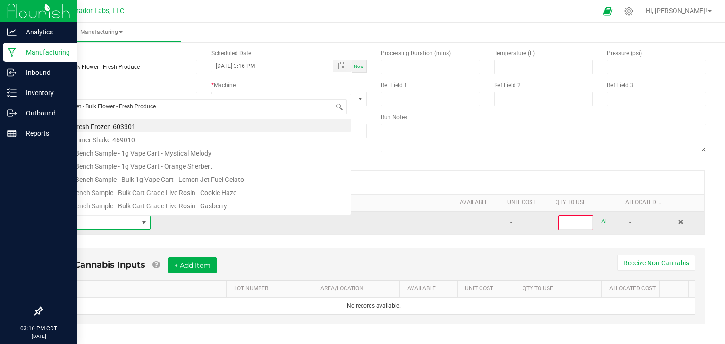
scroll to position [14, 98]
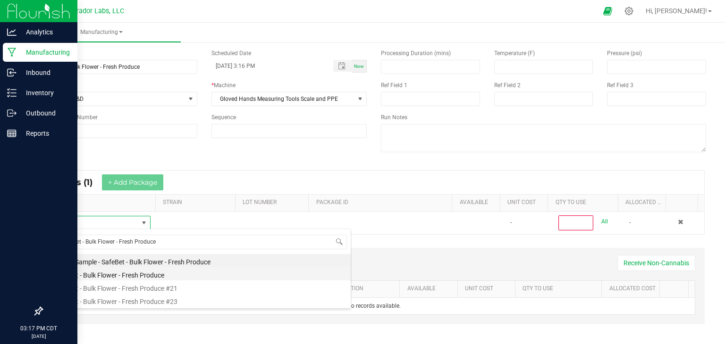
click at [126, 279] on li "SafeBet - Bulk Flower - Fresh Produce" at bounding box center [200, 273] width 301 height 13
type input "0"
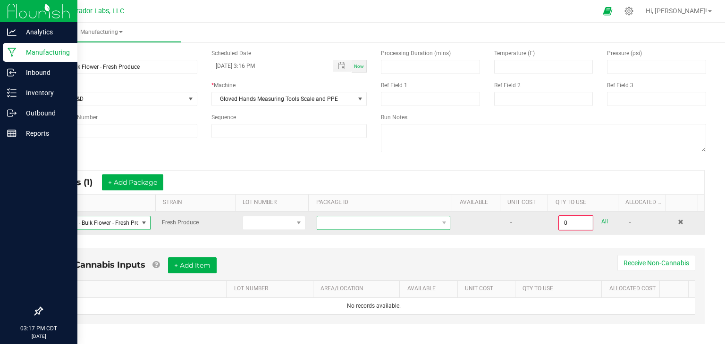
click at [364, 219] on span "NO DATA FOUND" at bounding box center [377, 223] width 121 height 13
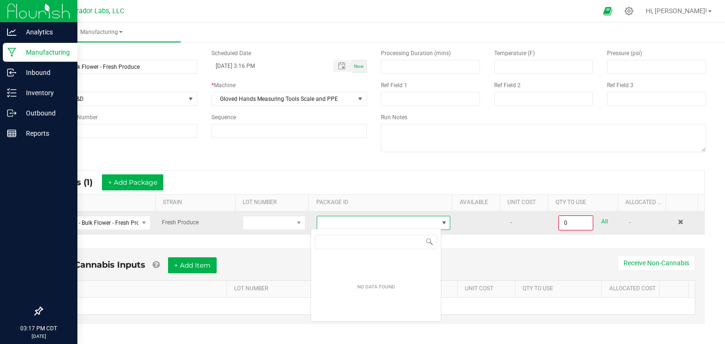
scroll to position [14, 130]
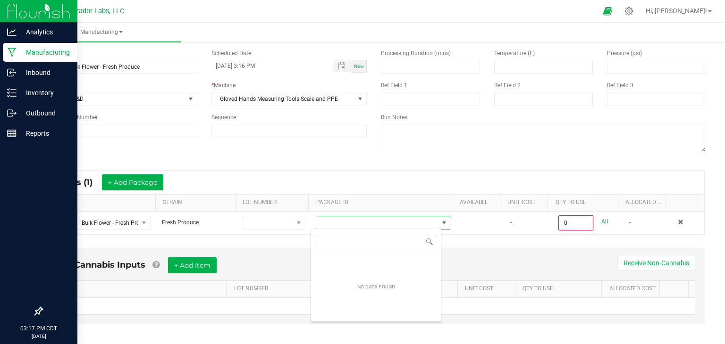
click at [282, 244] on div "Non-Cannabis Inputs + Add Item Receive Non-Cannabis ITEM LOT NUMBER AREA/LOCATI…" at bounding box center [373, 292] width 678 height 99
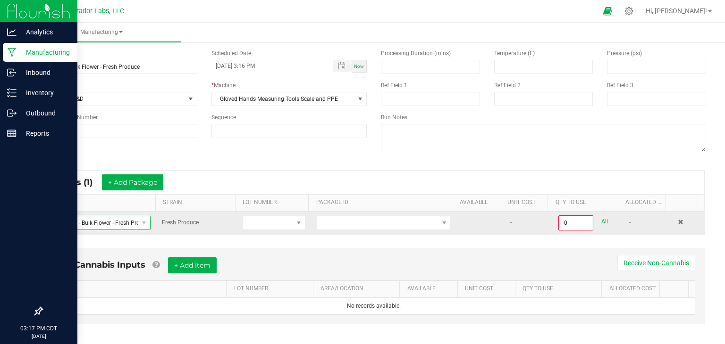
click at [138, 223] on span at bounding box center [144, 223] width 12 height 13
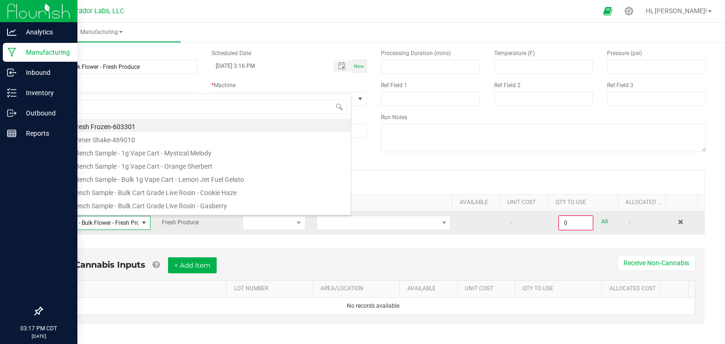
scroll to position [14, 98]
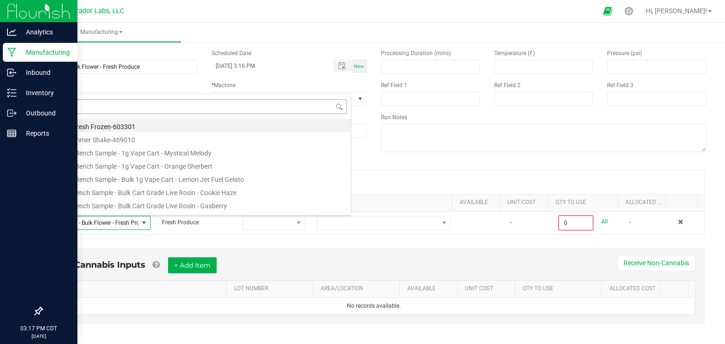
click at [174, 110] on input at bounding box center [199, 107] width 293 height 15
type input "SafeBet - Bulk Flower - Fresh Produce"
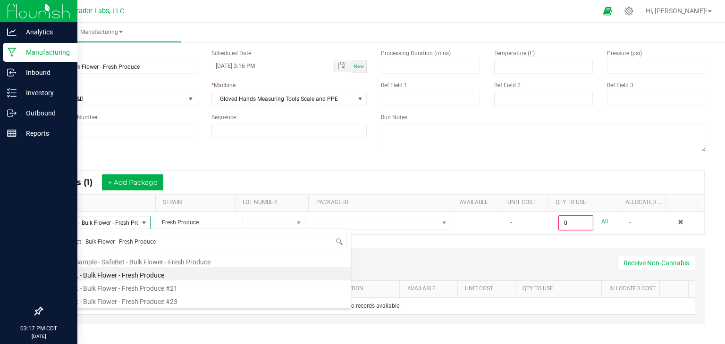
click at [139, 274] on li "SafeBet - Bulk Flower - Fresh Produce" at bounding box center [200, 273] width 301 height 13
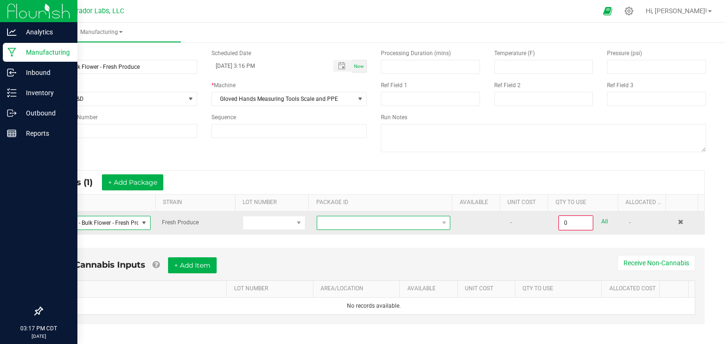
click at [338, 217] on span "NO DATA FOUND" at bounding box center [377, 223] width 121 height 13
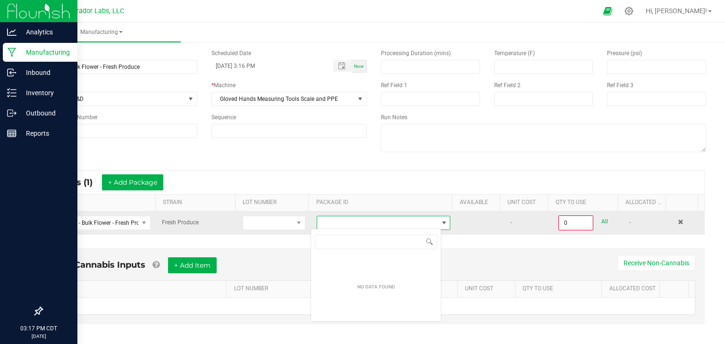
scroll to position [14, 130]
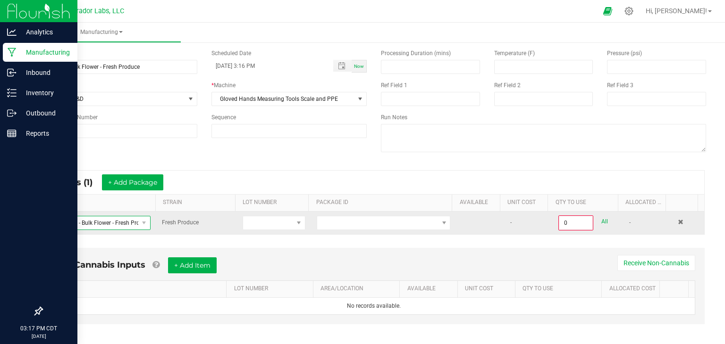
click at [131, 222] on span "SafeBet - Bulk Flower - Fresh Produce" at bounding box center [94, 223] width 89 height 13
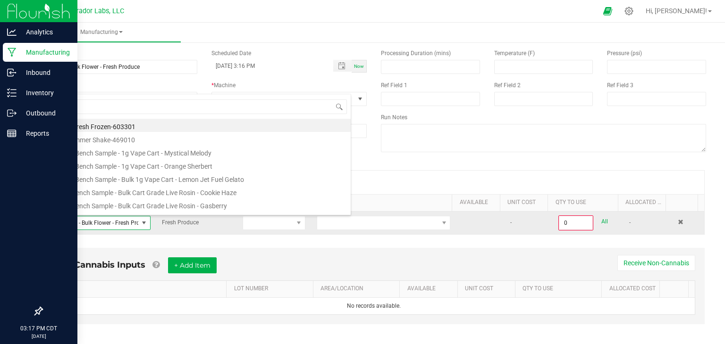
scroll to position [14, 98]
type input "mix"
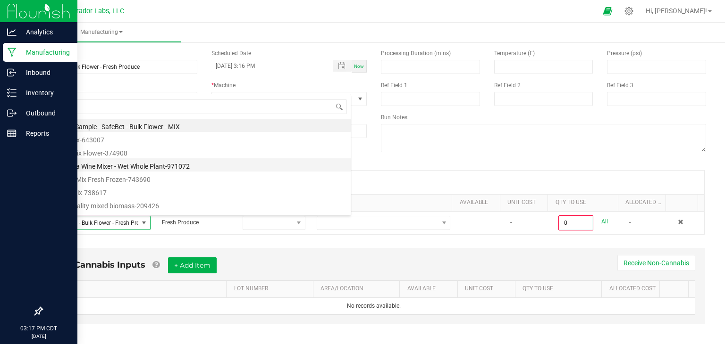
scroll to position [38, 0]
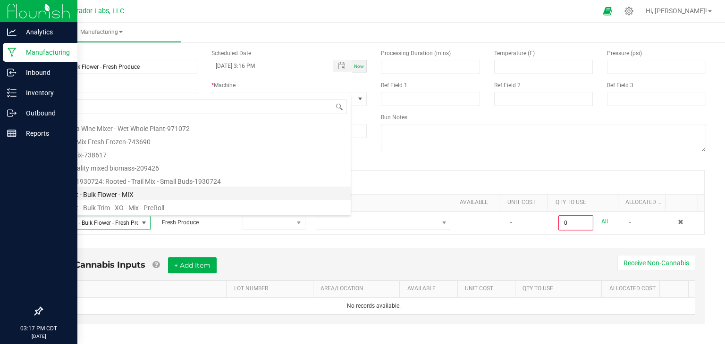
click at [162, 199] on li "SafeBet - Bulk Flower - MIX" at bounding box center [200, 193] width 301 height 13
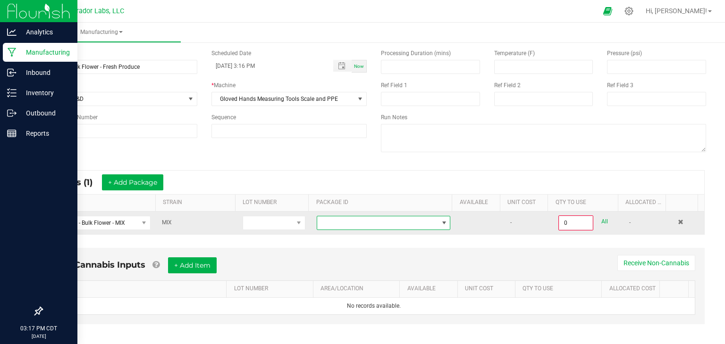
click at [417, 221] on span at bounding box center [377, 223] width 121 height 13
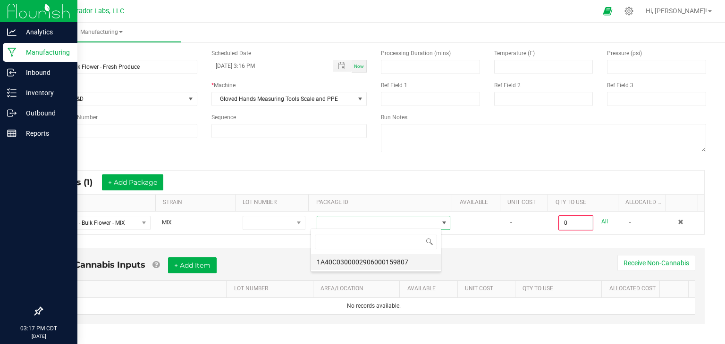
click at [397, 268] on li "1A40C0300002906000159807" at bounding box center [376, 262] width 130 height 16
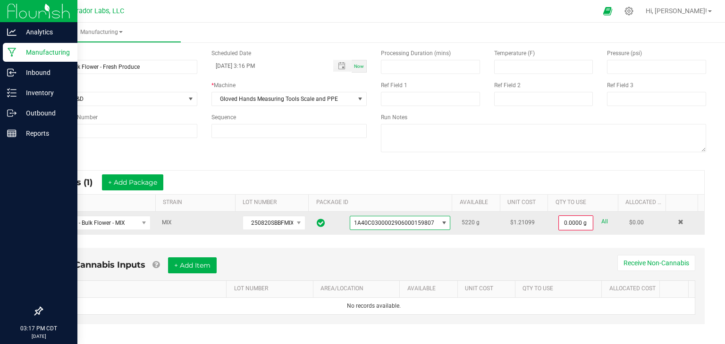
click at [601, 219] on link "All" at bounding box center [604, 222] width 7 height 13
type input "5220.0000 g"
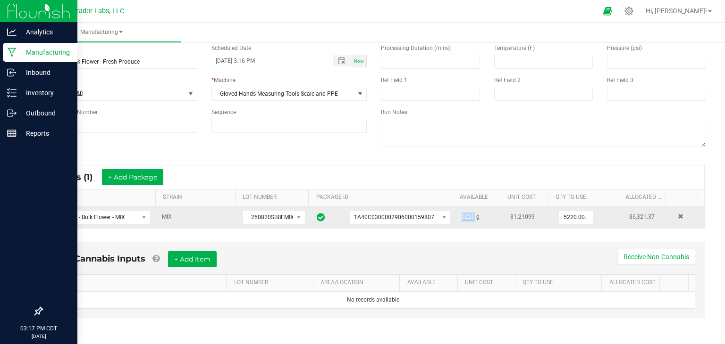
drag, startPoint x: 452, startPoint y: 216, endPoint x: 465, endPoint y: 216, distance: 12.3
click at [465, 216] on span "5220 g" at bounding box center [470, 217] width 18 height 7
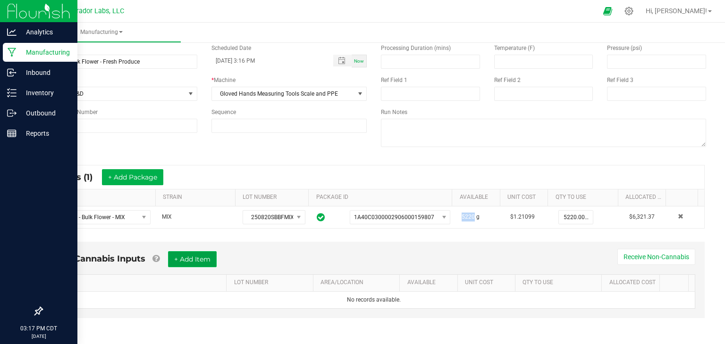
click at [193, 259] on button "+ Add Item" at bounding box center [192, 259] width 49 height 16
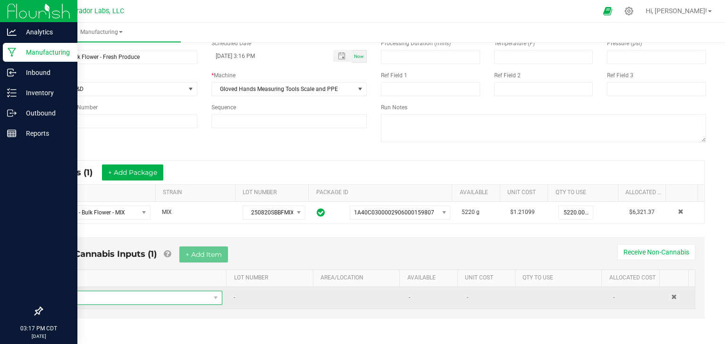
click at [101, 292] on span "NO DATA FOUND" at bounding box center [134, 298] width 151 height 13
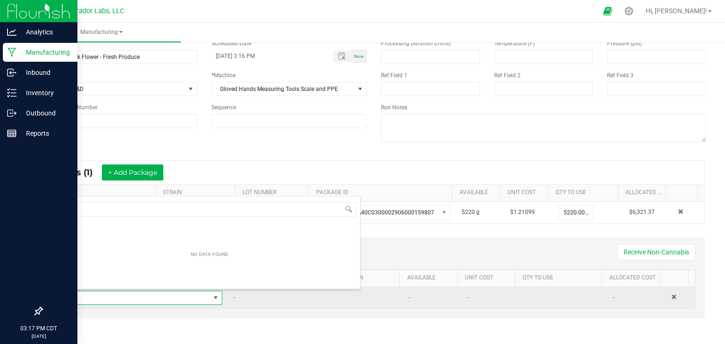
scroll to position [14, 158]
type input "5"
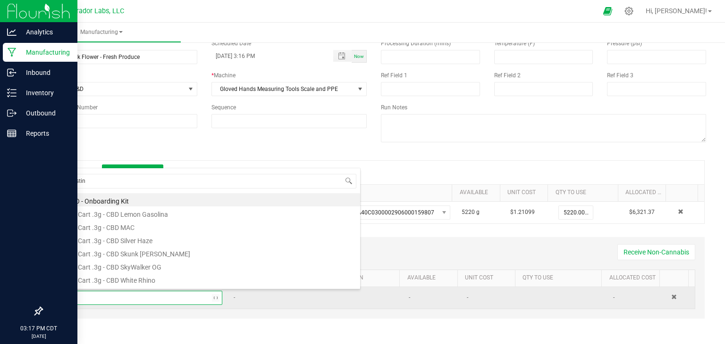
type input "testing"
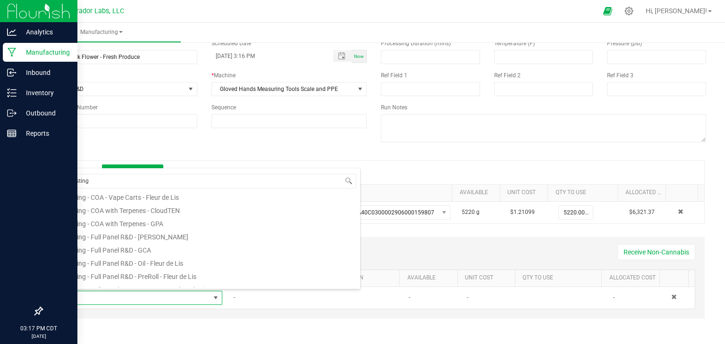
scroll to position [117, 0]
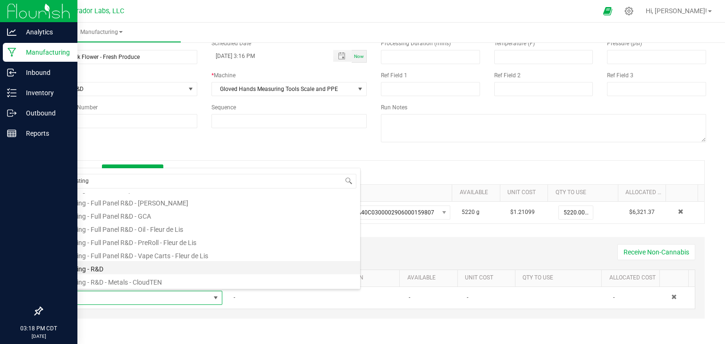
click at [185, 264] on li "Testing - R&D" at bounding box center [209, 267] width 301 height 13
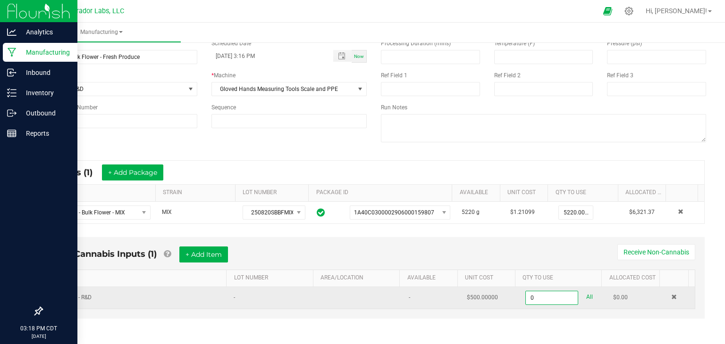
click at [525, 297] on input "0" at bounding box center [551, 298] width 52 height 13
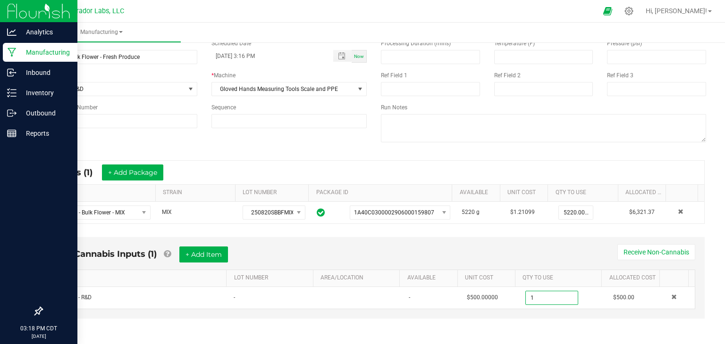
type input "1.0000 u"
click at [517, 255] on div "Non-Cannabis Inputs (1) + Add Item Receive Non-Cannabis" at bounding box center [373, 258] width 642 height 23
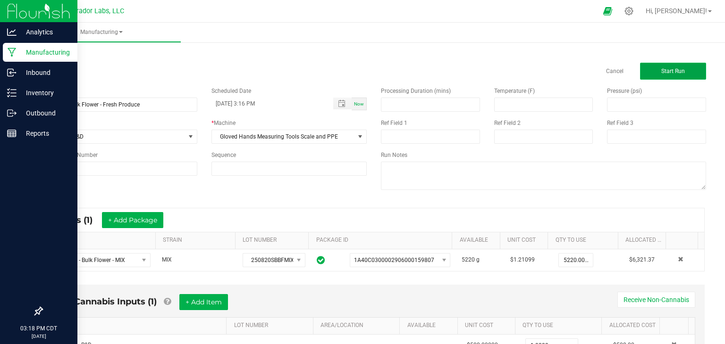
click at [662, 65] on button "Start Run" at bounding box center [673, 71] width 66 height 17
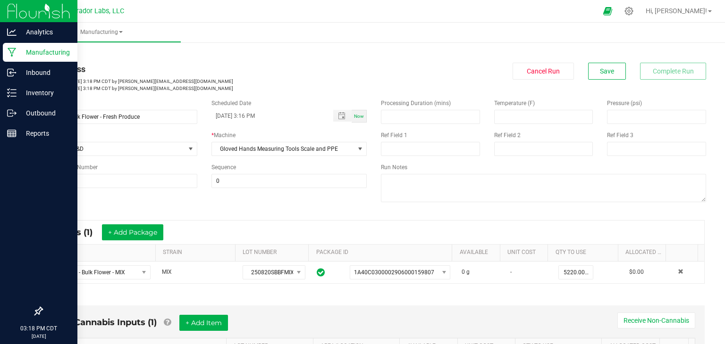
scroll to position [233, 0]
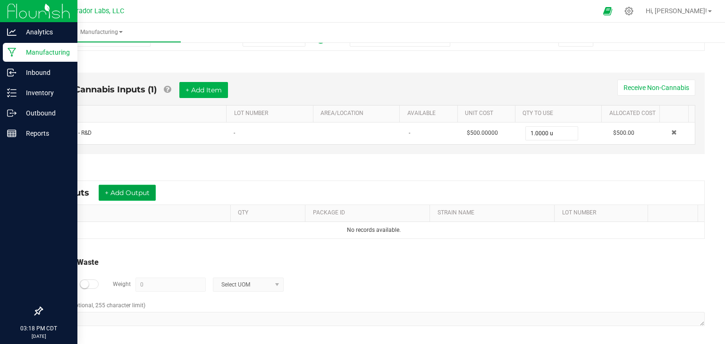
click at [124, 185] on button "+ Add Output" at bounding box center [127, 193] width 57 height 16
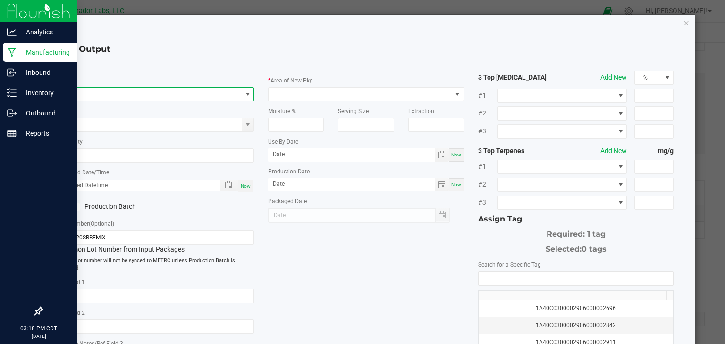
click at [134, 100] on span "NO DATA FOUND" at bounding box center [150, 94] width 183 height 13
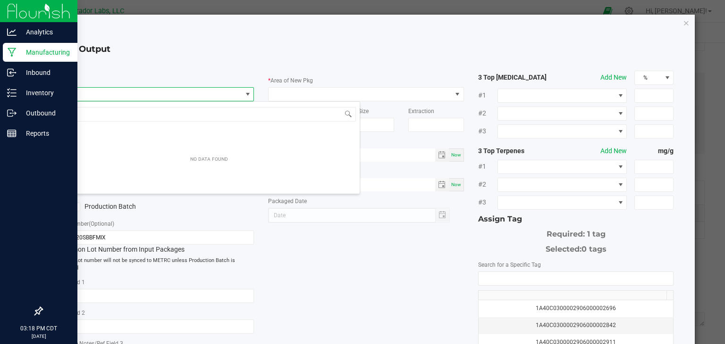
scroll to position [14, 193]
type input "fresh produce"
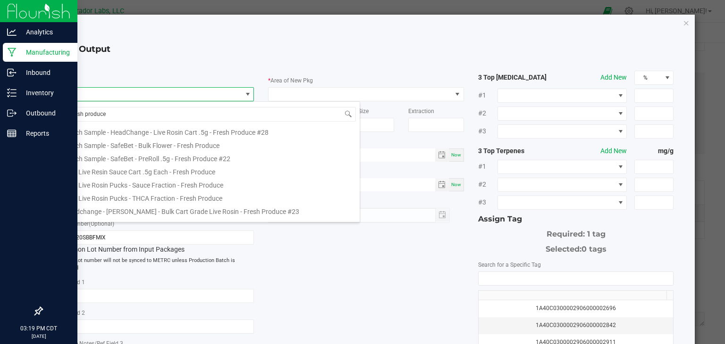
scroll to position [0, 0]
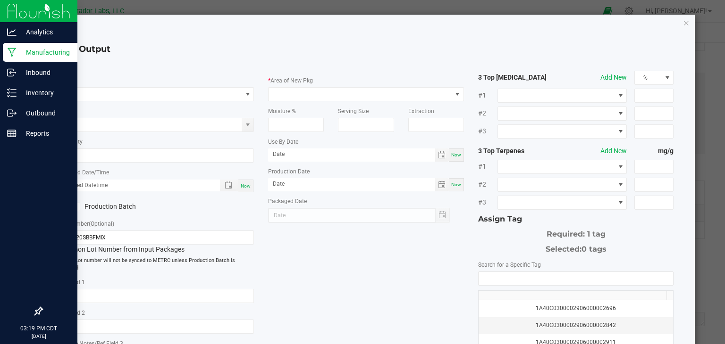
click at [313, 80] on div "* Area of New Pkg" at bounding box center [366, 88] width 196 height 26
click at [155, 92] on span "NO DATA FOUND" at bounding box center [150, 94] width 183 height 13
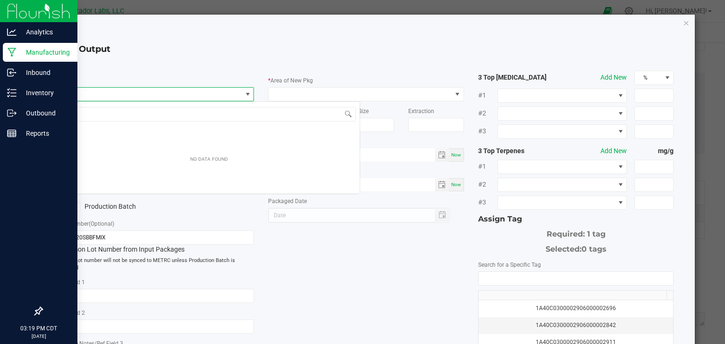
scroll to position [14, 193]
type input "SafeBet - Bulk Flower - Fresh Produce"
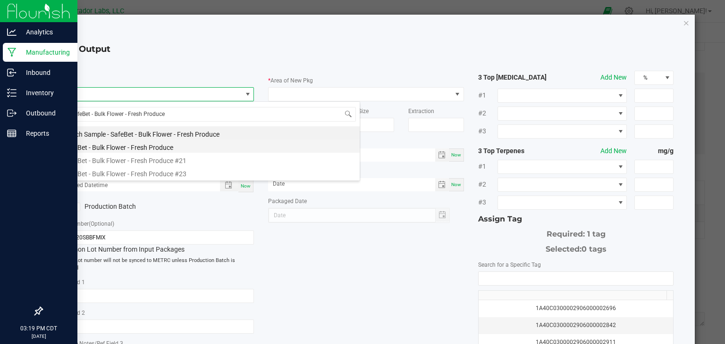
click at [154, 145] on li "SafeBet - Bulk Flower - Fresh Produce" at bounding box center [208, 146] width 301 height 13
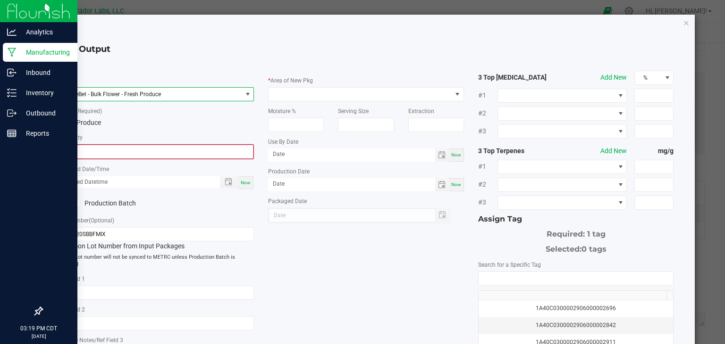
click at [184, 154] on input "0" at bounding box center [156, 151] width 194 height 13
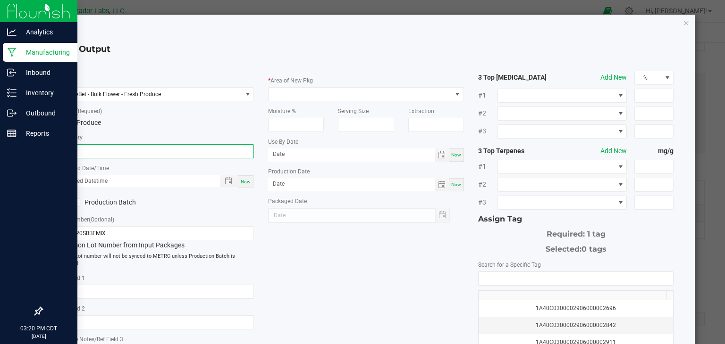
type input "5220.0000 g"
click at [245, 183] on span "Now" at bounding box center [246, 181] width 10 height 5
type input "08/20/2025 3:20 PM"
type input "[DATE]"
click at [100, 204] on label "Production Batch" at bounding box center [103, 203] width 91 height 10
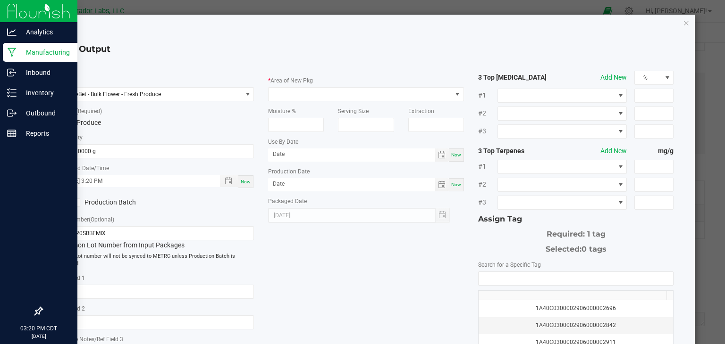
click at [0, 0] on input "Production Batch" at bounding box center [0, 0] width 0 height 0
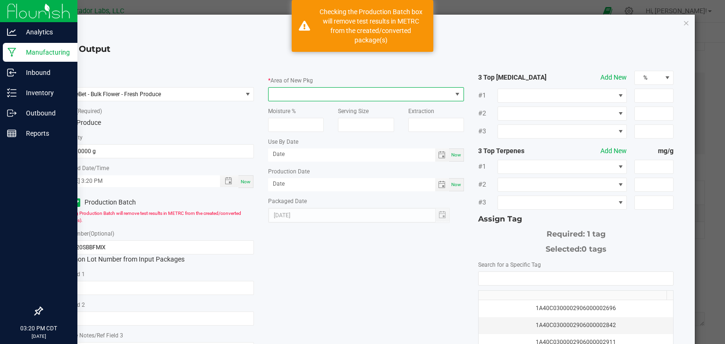
click at [345, 100] on span at bounding box center [359, 94] width 183 height 13
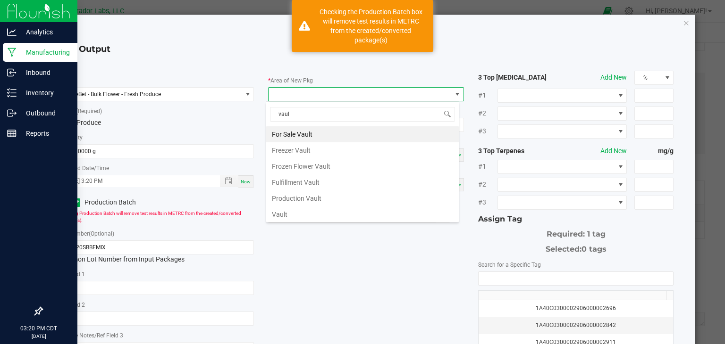
type input "vault"
click at [320, 210] on li "Vault" at bounding box center [362, 215] width 192 height 16
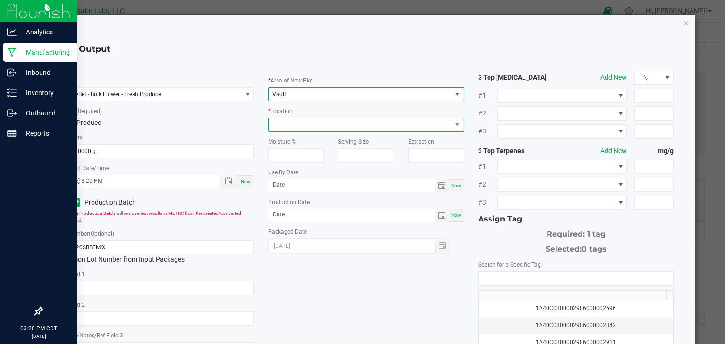
click at [342, 123] on span at bounding box center [359, 124] width 183 height 13
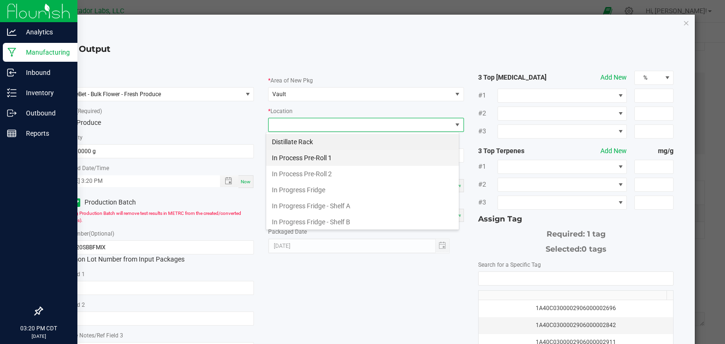
click at [328, 160] on li "In Process Pre-Roll 1" at bounding box center [362, 158] width 192 height 16
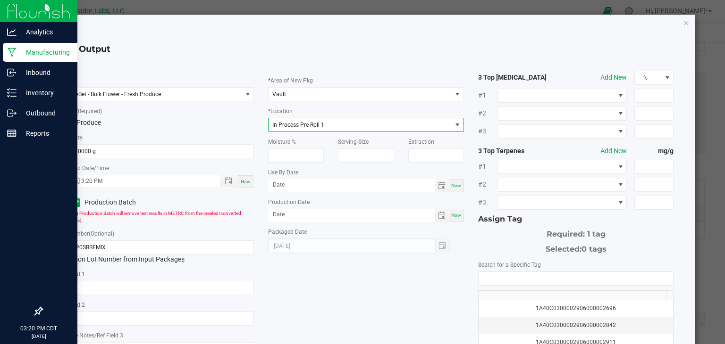
click at [340, 266] on div "* Item SafeBet - Bulk Flower - Fresh Produce * Strain (Required) Fresh Produce …" at bounding box center [365, 240] width 629 height 338
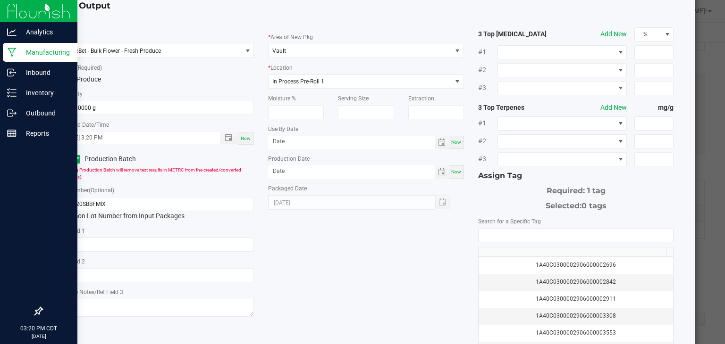
scroll to position [43, 0]
click at [522, 236] on input "NO DATA FOUND" at bounding box center [575, 235] width 195 height 13
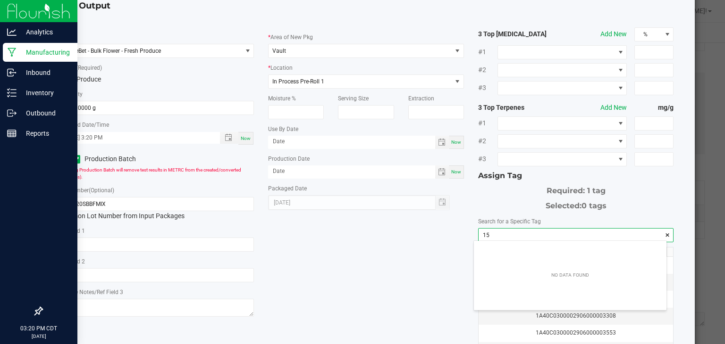
scroll to position [13, 192]
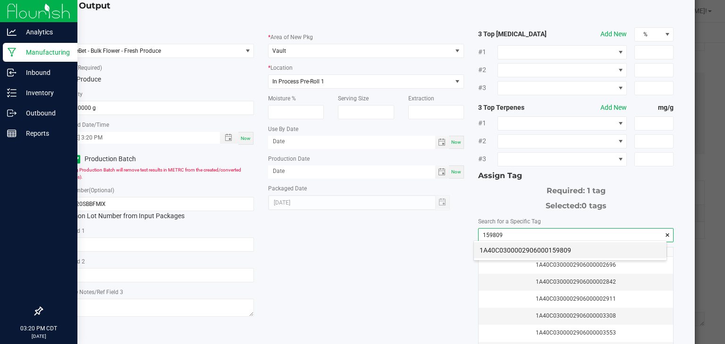
click at [508, 248] on li "1A40C0300002906000159809" at bounding box center [570, 250] width 192 height 16
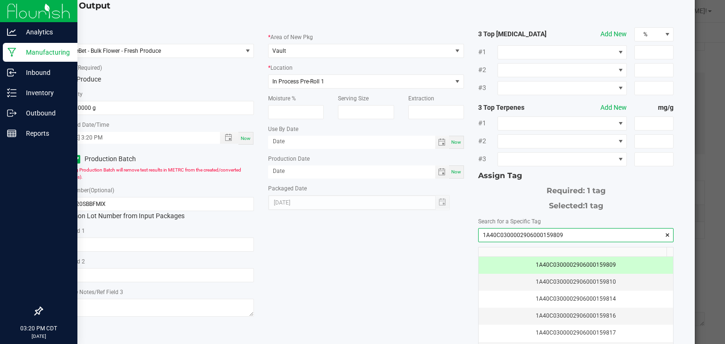
type input "1A40C0300002906000159809"
click at [400, 244] on div "* Item SafeBet - Bulk Flower - Fresh Produce * Strain (Required) Fresh Produce …" at bounding box center [365, 196] width 629 height 338
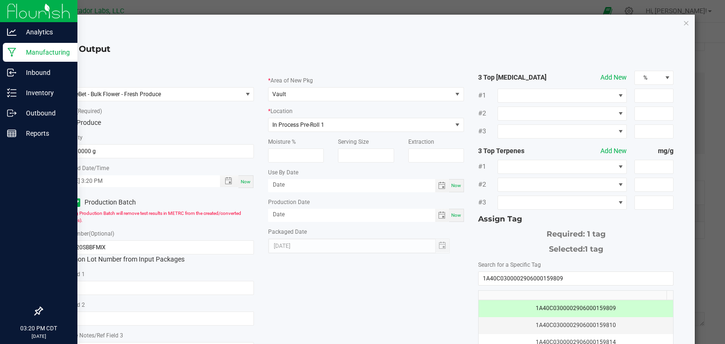
scroll to position [139, 0]
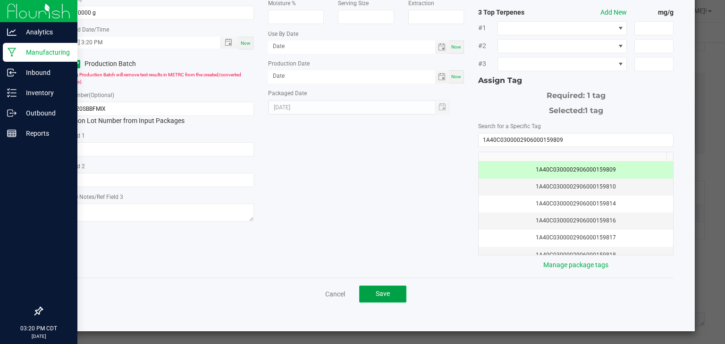
click at [392, 290] on button "Save" at bounding box center [382, 294] width 47 height 17
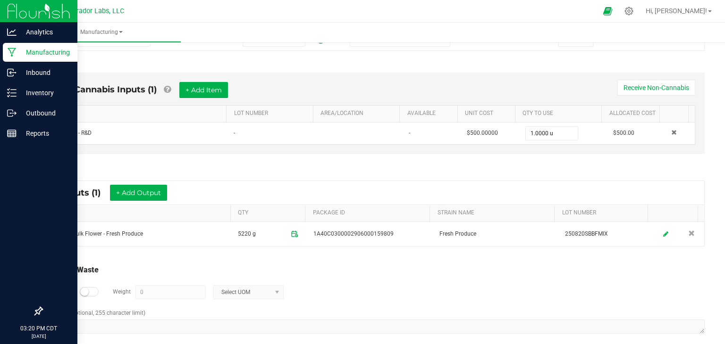
click at [390, 255] on div "Total Run Waste Log Waste? Weight 0 Select UOM Comment (optional, 255 character…" at bounding box center [373, 300] width 678 height 90
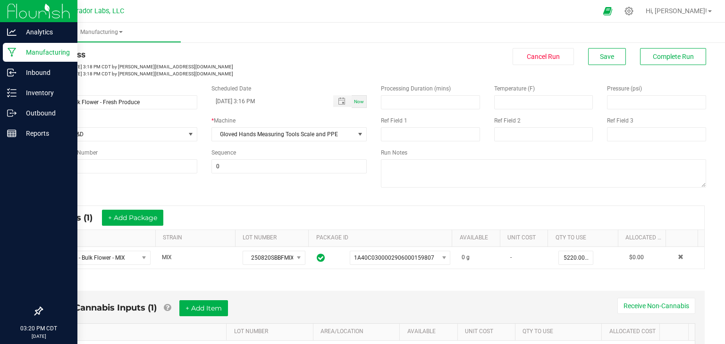
scroll to position [0, 0]
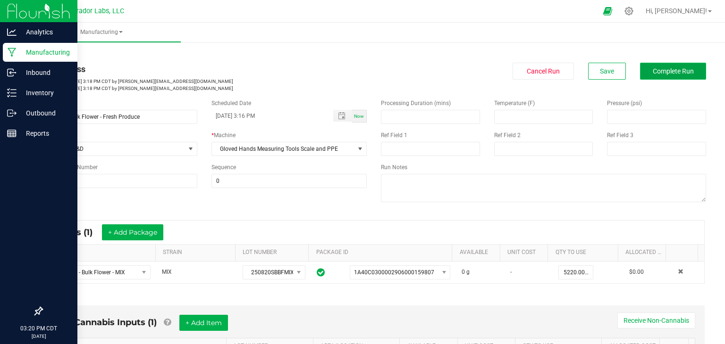
click at [662, 74] on span "Complete Run" at bounding box center [672, 71] width 41 height 8
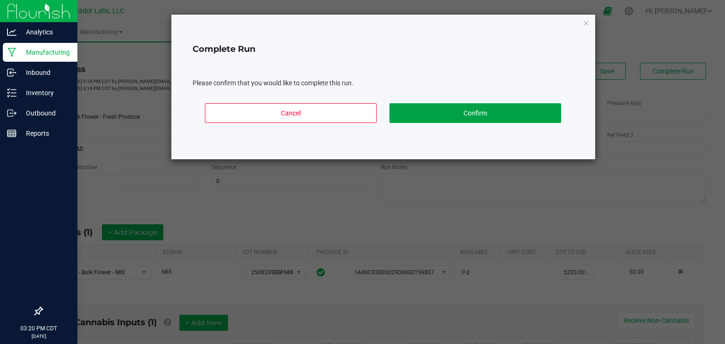
click at [453, 106] on button "Confirm" at bounding box center [475, 113] width 172 height 20
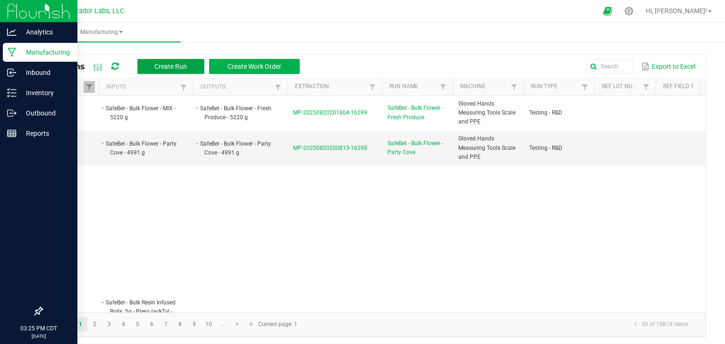
click at [170, 63] on span "Create Run" at bounding box center [170, 67] width 33 height 8
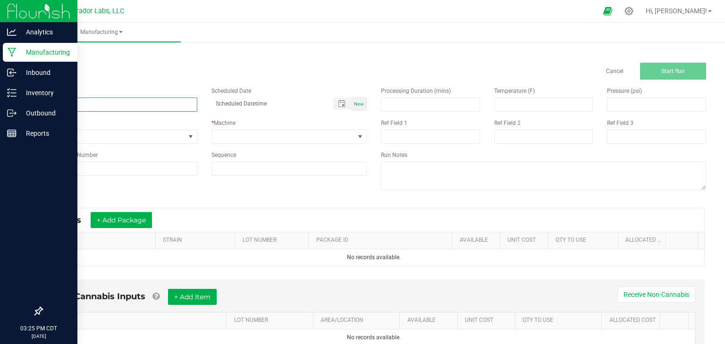
click at [164, 100] on input at bounding box center [120, 105] width 156 height 14
paste input "SafeBet - Bulk Flower - [PERSON_NAME] Glue"
type input "SafeBet - Bulk Flower - [PERSON_NAME] Glue"
click at [356, 104] on span "Now" at bounding box center [359, 103] width 10 height 5
type input "08/20/2025 3:25 PM"
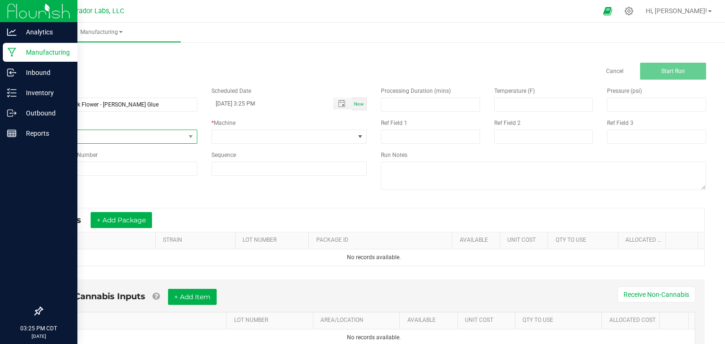
click at [174, 134] on span "None" at bounding box center [113, 136] width 143 height 13
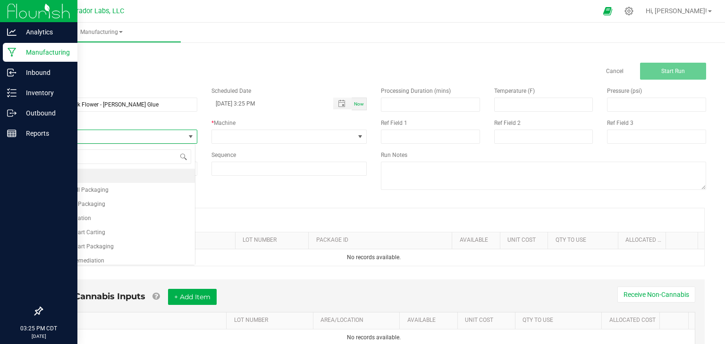
scroll to position [14, 153]
type input "test"
click at [102, 202] on li "Testing - R&D" at bounding box center [118, 204] width 153 height 14
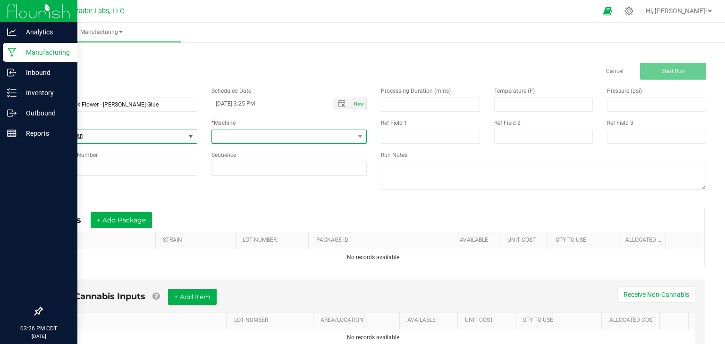
click at [285, 137] on span at bounding box center [283, 136] width 143 height 13
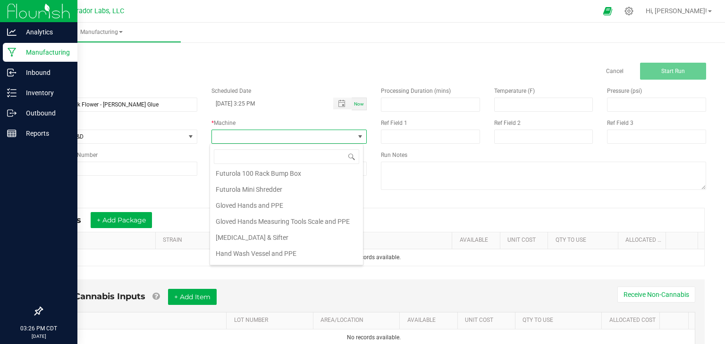
scroll to position [103, 0]
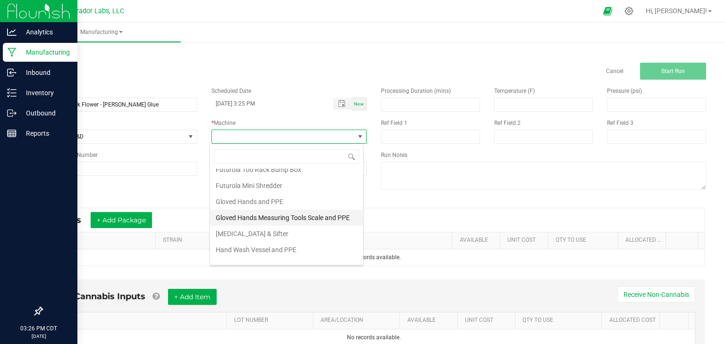
click at [286, 214] on li "Gloved Hands Measuring Tools Scale and PPE" at bounding box center [286, 218] width 153 height 16
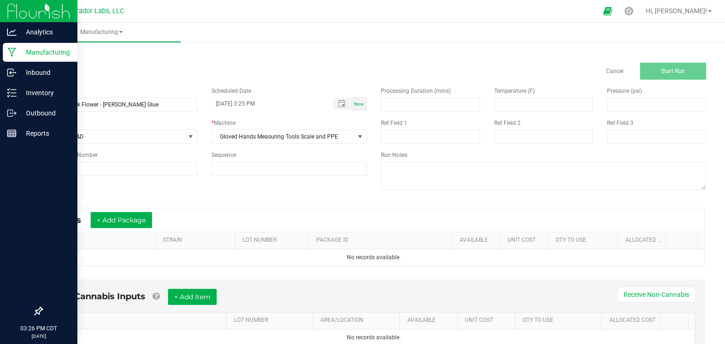
click at [308, 187] on div "Name SafeBet - Bulk Flower - Grimm Glue Scheduled Date 08/20/2025 3:25 PM Now R…" at bounding box center [373, 140] width 678 height 120
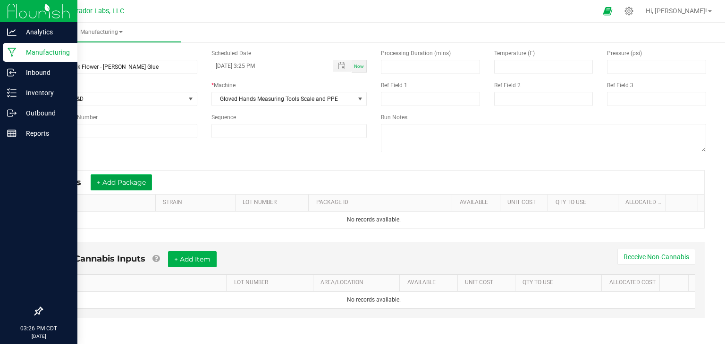
click at [113, 178] on button "+ Add Package" at bounding box center [121, 183] width 61 height 16
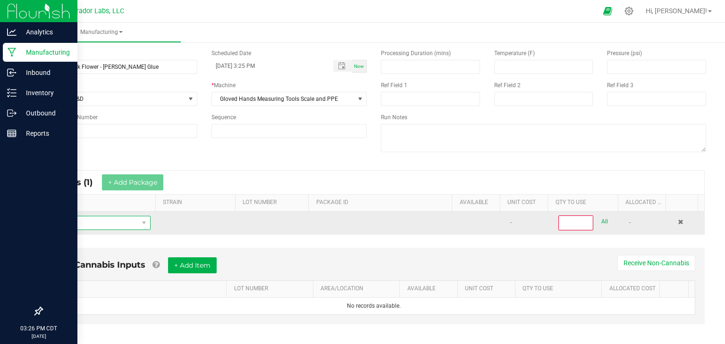
click at [104, 221] on span "NO DATA FOUND" at bounding box center [94, 223] width 89 height 13
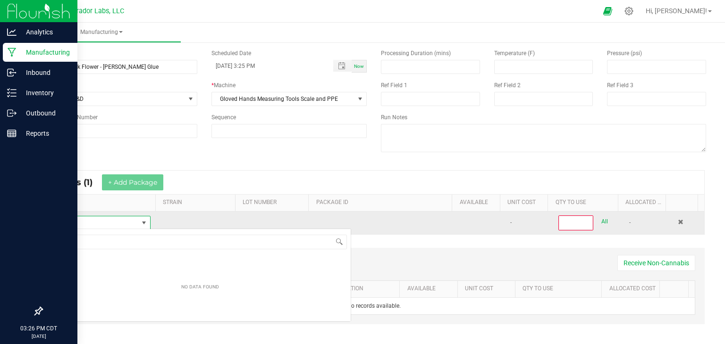
scroll to position [14, 99]
type input "SafeBet - Bulk Flower - [PERSON_NAME] Glue"
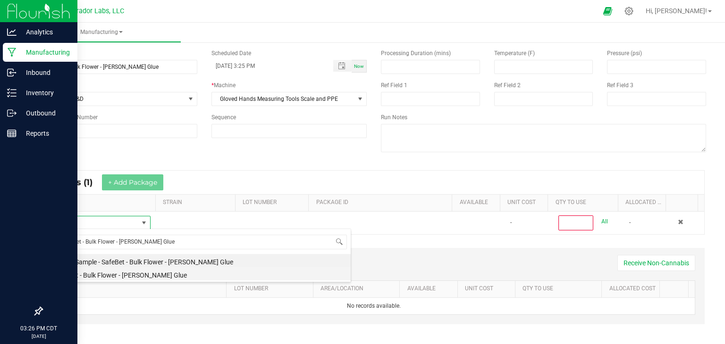
click at [158, 268] on li "SafeBet - Bulk Flower - [PERSON_NAME] Glue" at bounding box center [200, 273] width 301 height 13
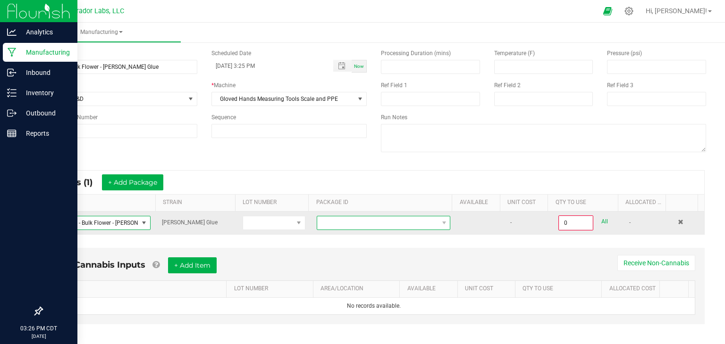
click at [420, 227] on span at bounding box center [377, 223] width 121 height 13
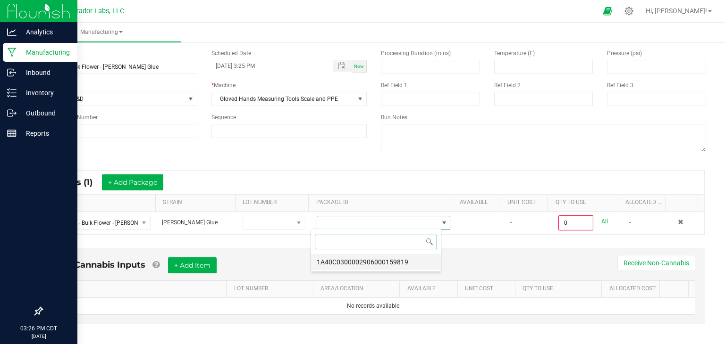
click at [392, 258] on li "1A40C0300002906000159819" at bounding box center [376, 262] width 130 height 16
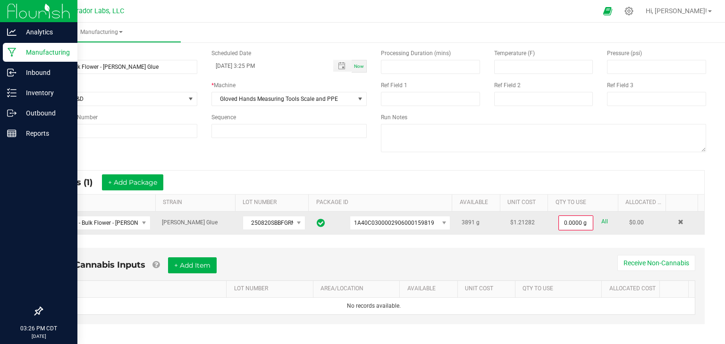
click at [601, 221] on link "All" at bounding box center [604, 222] width 7 height 13
type input "3891.0000 g"
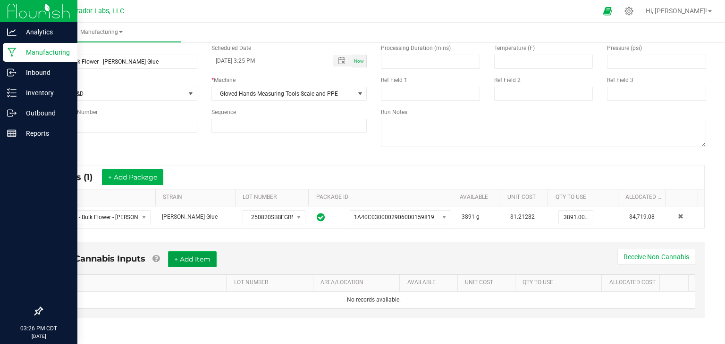
click at [192, 257] on button "+ Add Item" at bounding box center [192, 259] width 49 height 16
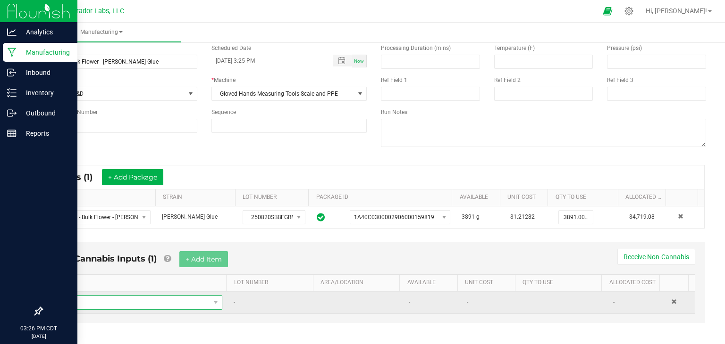
click at [145, 301] on span "NO DATA FOUND" at bounding box center [134, 302] width 151 height 13
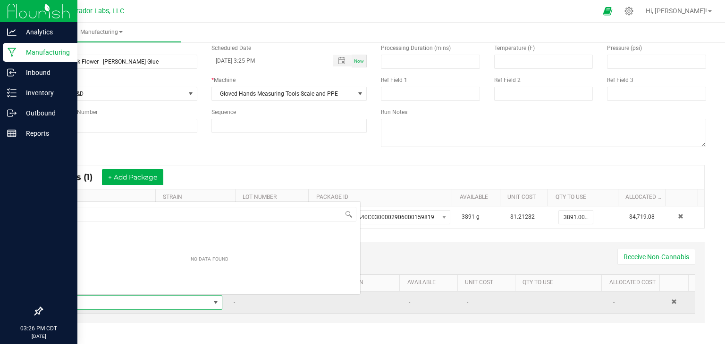
scroll to position [14, 158]
type input "test"
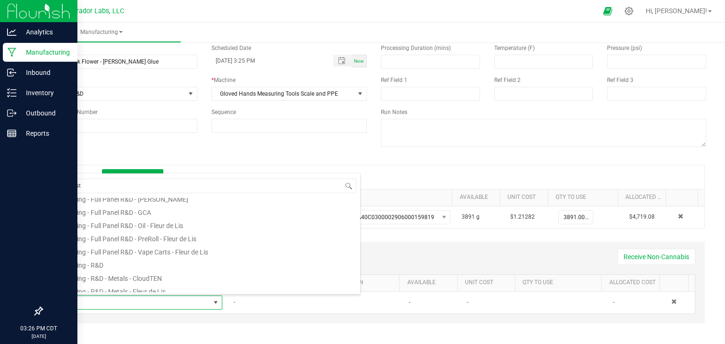
scroll to position [179, 0]
click at [164, 259] on li "Testing - R&D" at bounding box center [209, 263] width 301 height 13
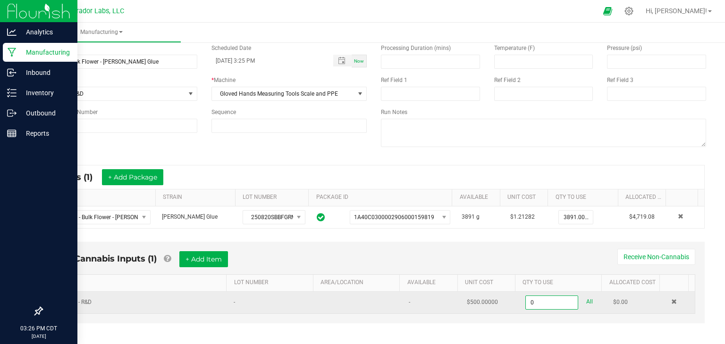
click at [532, 304] on input "0" at bounding box center [551, 302] width 52 height 13
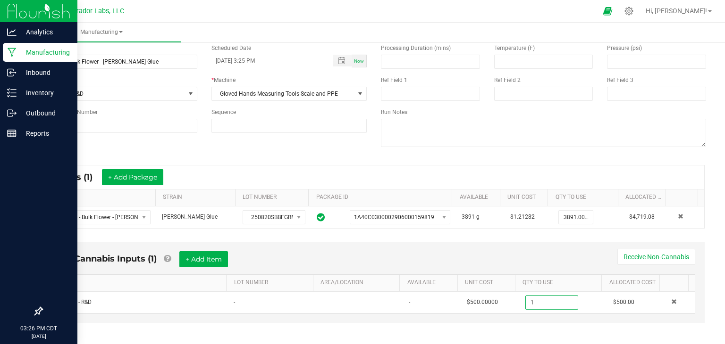
type input "1.0000 u"
click at [581, 261] on div "Non-Cannabis Inputs (1) + Add Item Receive Non-Cannabis" at bounding box center [373, 262] width 642 height 23
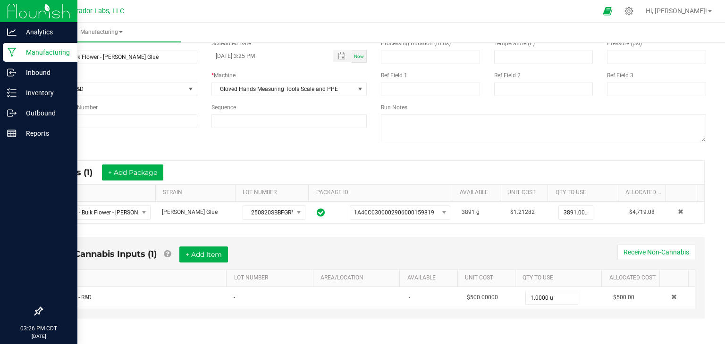
scroll to position [0, 0]
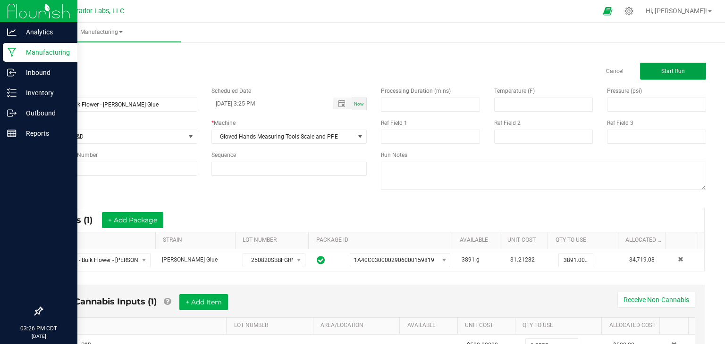
click at [663, 70] on span "Start Run" at bounding box center [673, 71] width 24 height 7
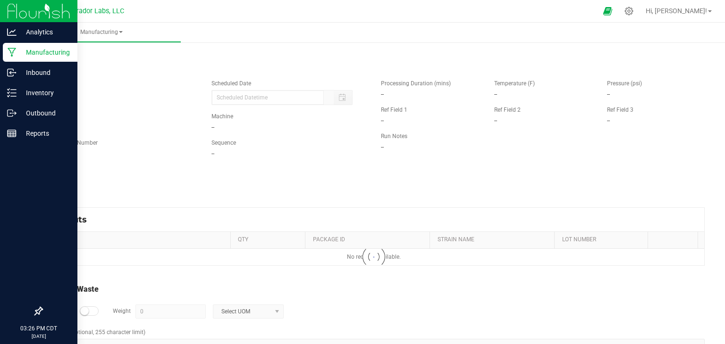
type input "08/20/2025 3:25 PM"
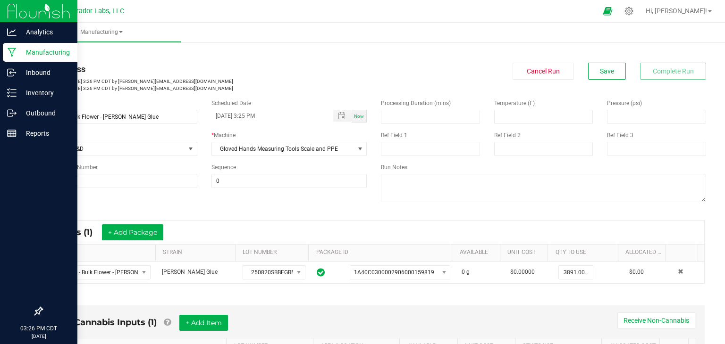
scroll to position [233, 0]
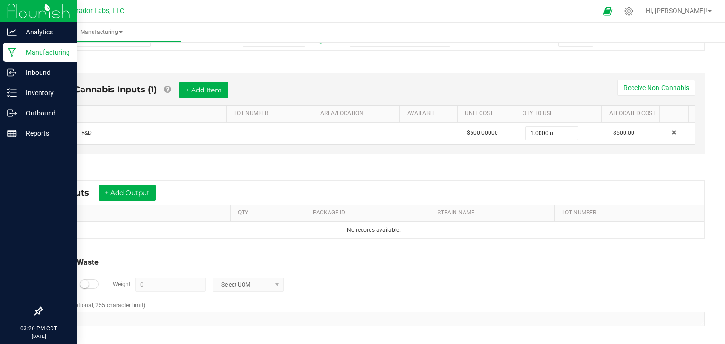
click at [107, 182] on div "* Outputs + Add Output" at bounding box center [373, 193] width 660 height 24
click at [117, 188] on button "+ Add Output" at bounding box center [127, 193] width 57 height 16
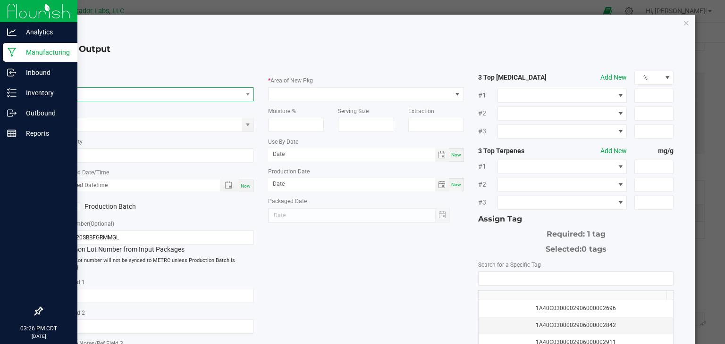
click at [142, 94] on span "NO DATA FOUND" at bounding box center [150, 94] width 183 height 13
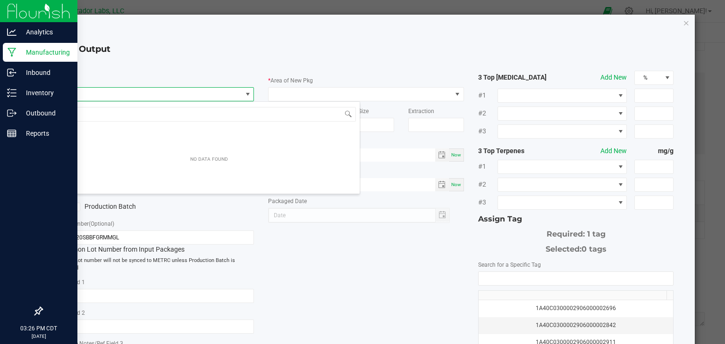
scroll to position [14, 193]
type input "SafeBet - Bulk Flower - [PERSON_NAME] Glue"
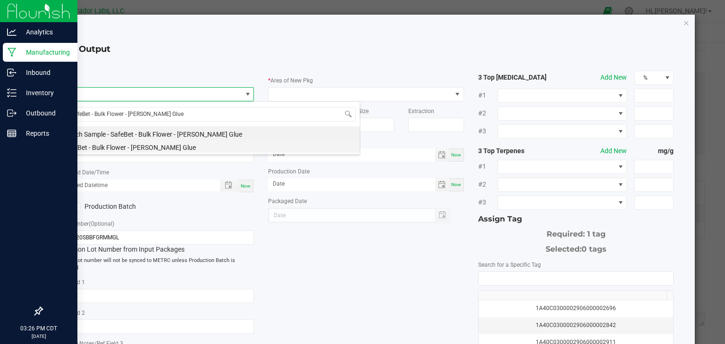
click at [153, 146] on li "SafeBet - Bulk Flower - [PERSON_NAME] Glue" at bounding box center [208, 146] width 301 height 13
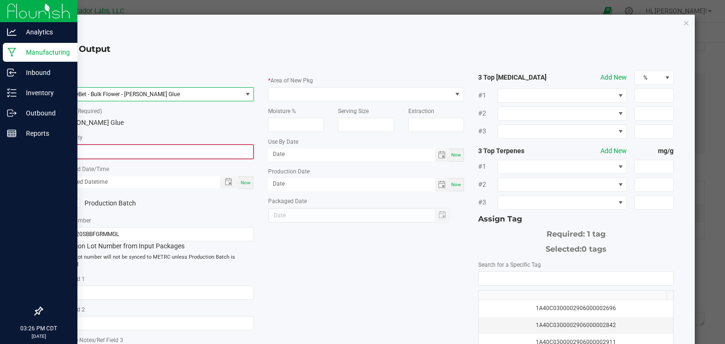
click at [160, 153] on input "0" at bounding box center [156, 151] width 194 height 13
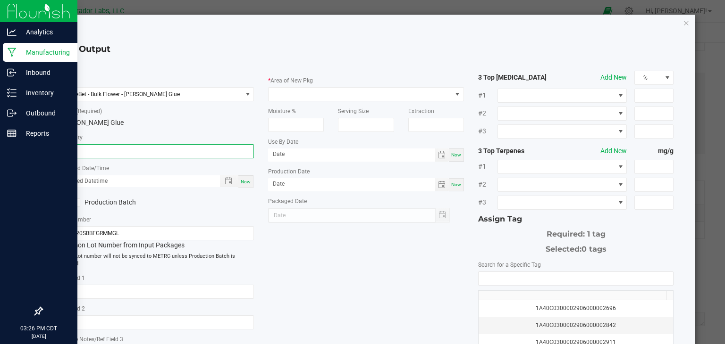
type input "3891.0000 g"
click at [246, 182] on span "Now" at bounding box center [246, 181] width 10 height 5
type input "08/20/2025 3:26 PM"
type input "[DATE]"
click at [93, 205] on label "Production Batch" at bounding box center [103, 203] width 91 height 10
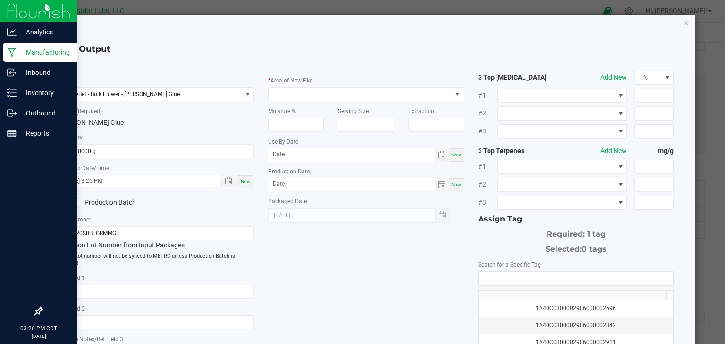
click at [0, 0] on input "Production Batch" at bounding box center [0, 0] width 0 height 0
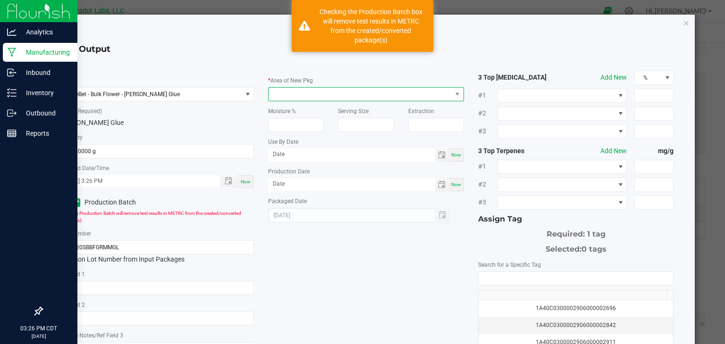
click at [351, 92] on span at bounding box center [359, 94] width 183 height 13
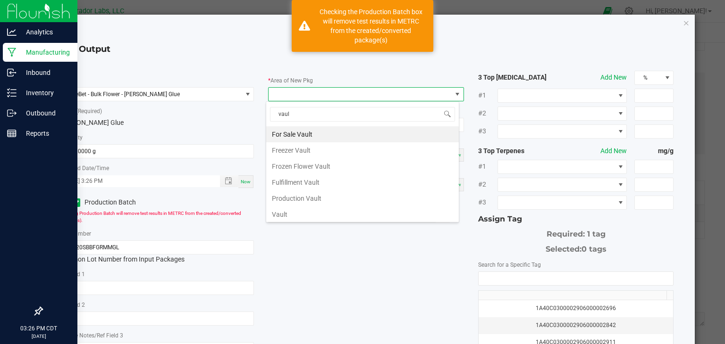
type input "vault"
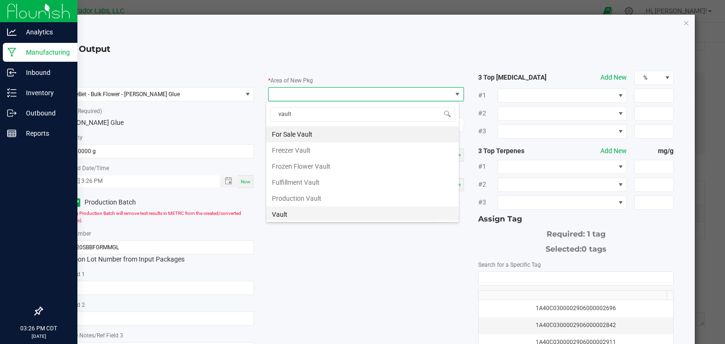
click at [313, 218] on li "Vault" at bounding box center [362, 215] width 192 height 16
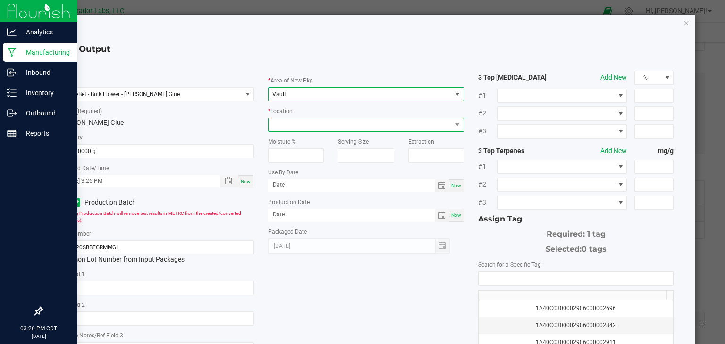
click at [347, 123] on span at bounding box center [359, 124] width 183 height 13
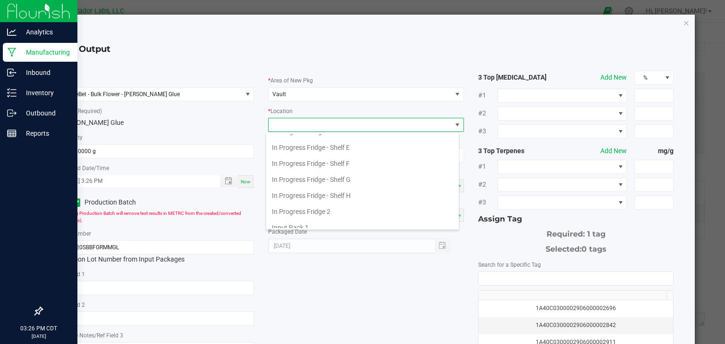
scroll to position [158, 0]
click at [338, 173] on li "In Progress Fridge 2" at bounding box center [362, 177] width 192 height 16
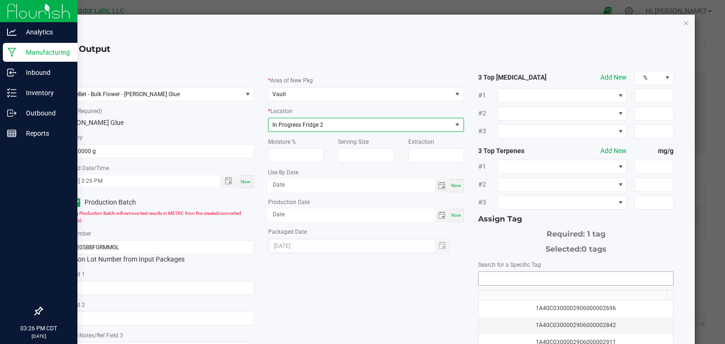
click at [484, 280] on input "NO DATA FOUND" at bounding box center [575, 278] width 195 height 13
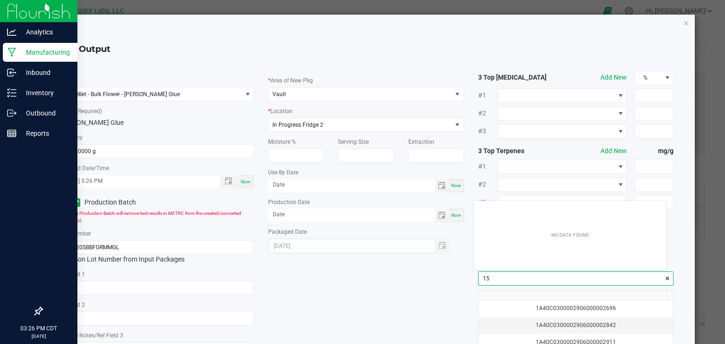
scroll to position [13, 192]
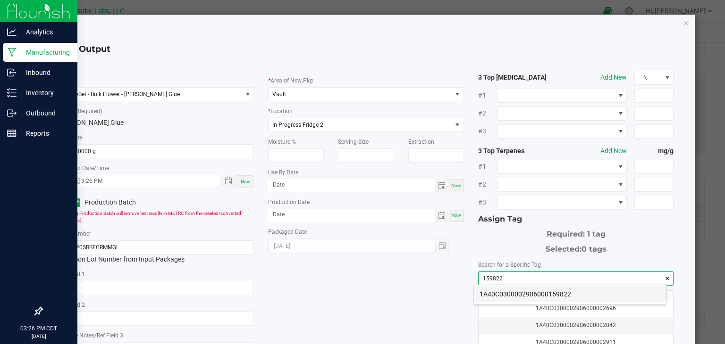
click at [495, 296] on li "1A40C0300002906000159822" at bounding box center [570, 294] width 192 height 16
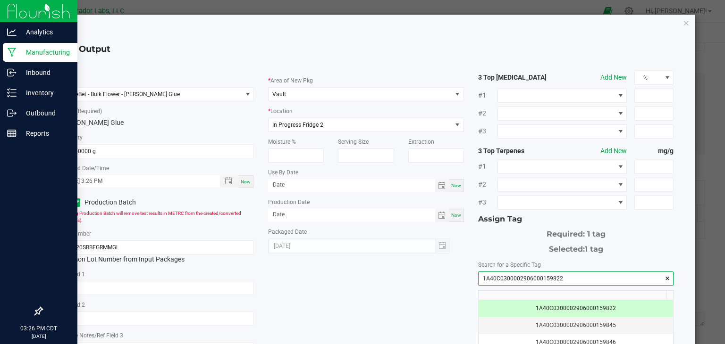
type input "1A40C0300002906000159822"
click at [387, 280] on div "* Item SafeBet - Bulk Flower - Grimm Glue * Strain (Required) Grimm Glue * Quan…" at bounding box center [365, 240] width 629 height 338
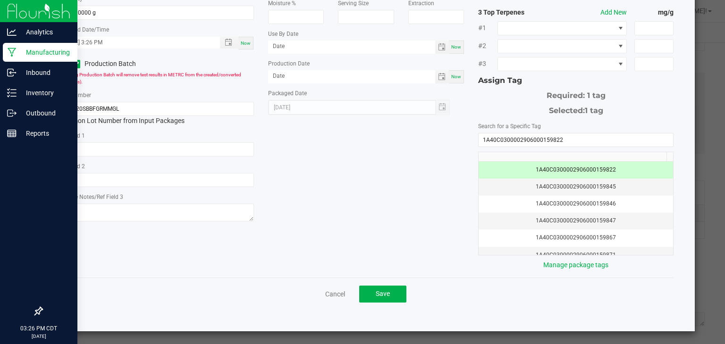
scroll to position [138, 0]
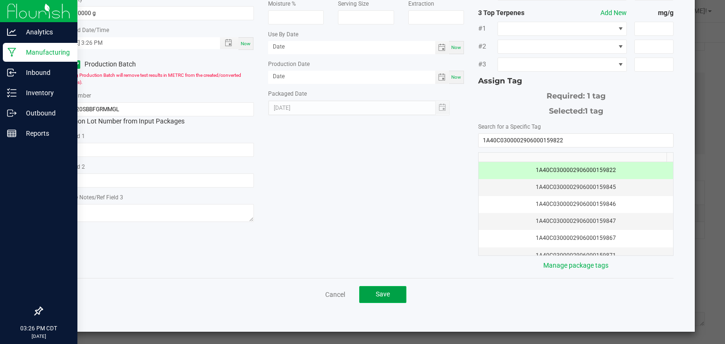
click at [385, 295] on span "Save" at bounding box center [382, 295] width 14 height 8
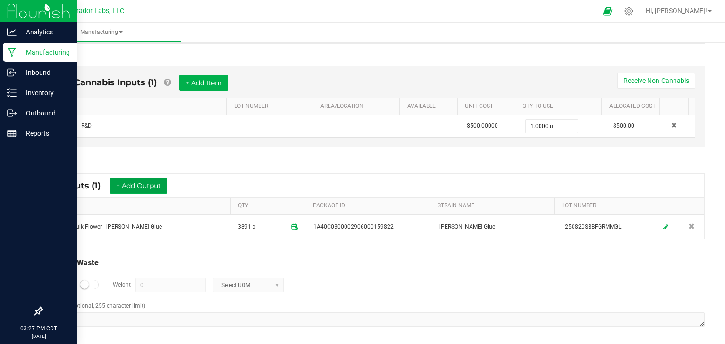
scroll to position [0, 0]
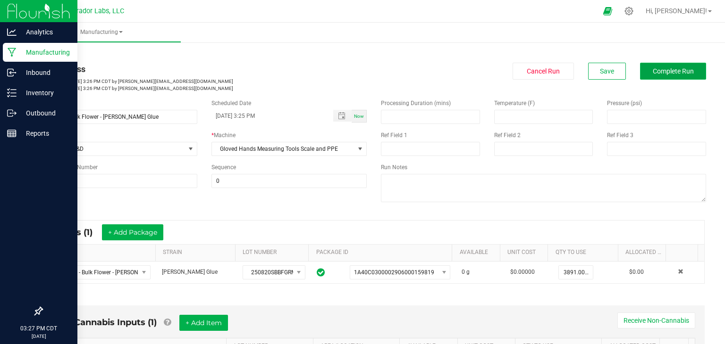
click at [652, 71] on span "Complete Run" at bounding box center [672, 71] width 41 height 8
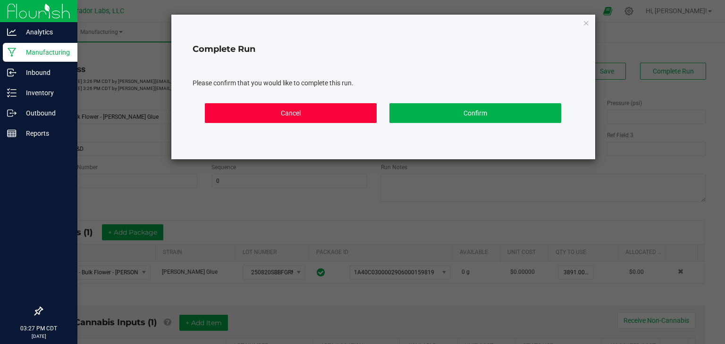
click at [311, 109] on button "Cancel" at bounding box center [291, 113] width 172 height 20
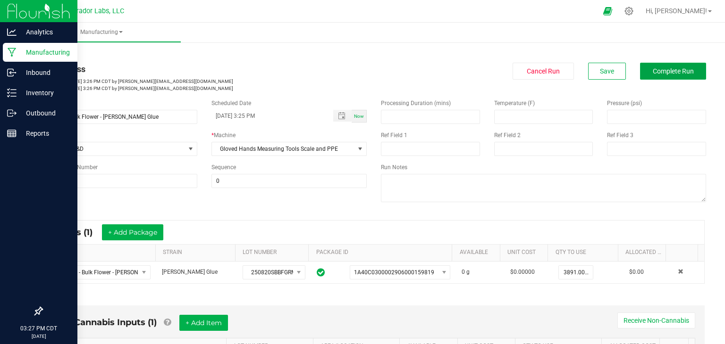
scroll to position [241, 0]
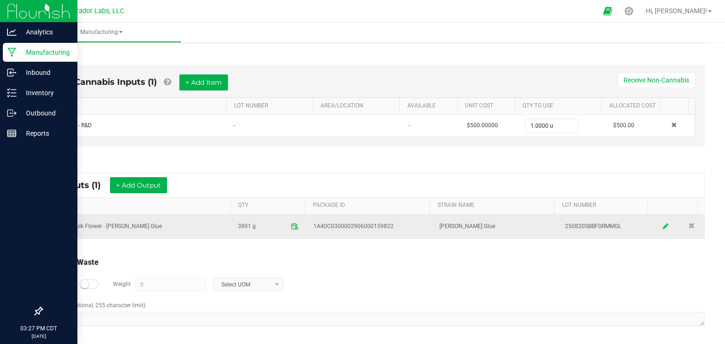
click at [658, 225] on link at bounding box center [665, 226] width 14 height 18
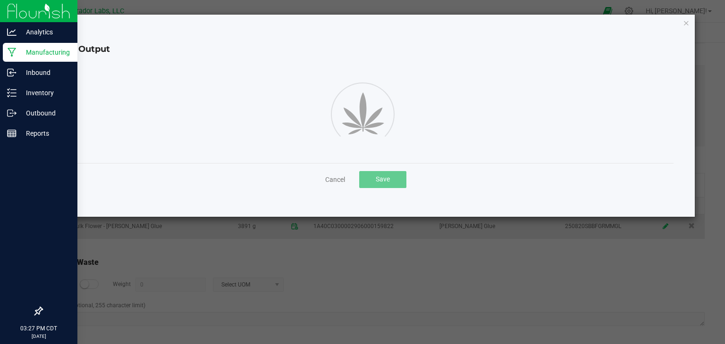
scroll to position [83, 0]
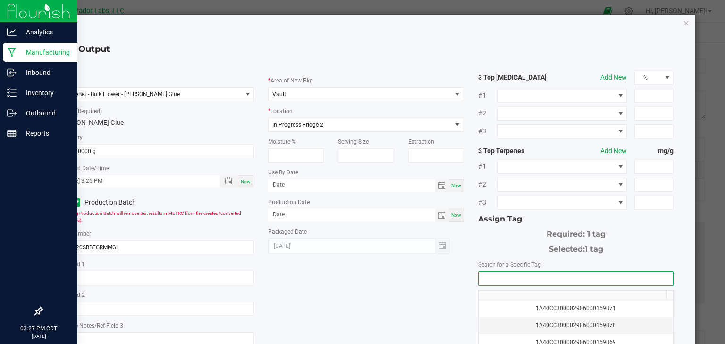
click at [539, 273] on input "NO DATA FOUND" at bounding box center [575, 278] width 195 height 13
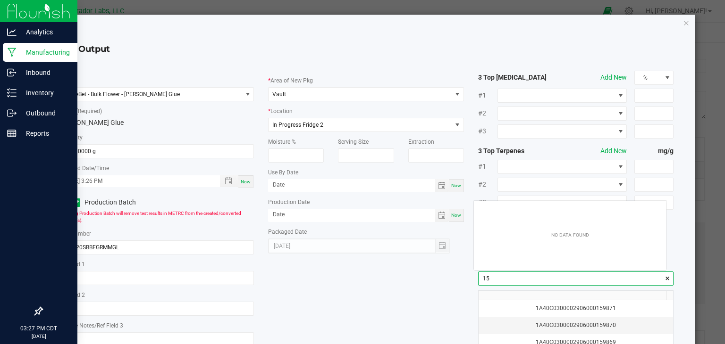
scroll to position [13, 192]
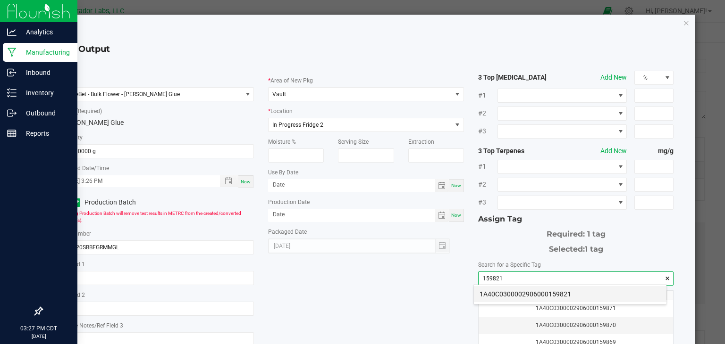
click at [532, 293] on li "1A40C0300002906000159821" at bounding box center [570, 294] width 192 height 16
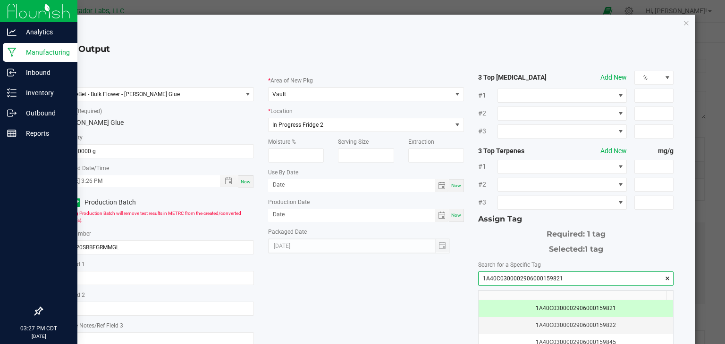
type input "1A40C0300002906000159821"
click at [420, 283] on div "* Item SafeBet - Bulk Flower - Grimm Glue * Strain (Required) Grimm Glue * Quan…" at bounding box center [365, 240] width 629 height 338
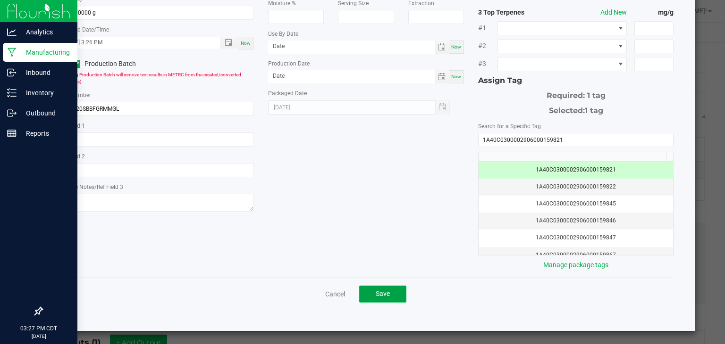
click at [375, 297] on button "Save" at bounding box center [382, 294] width 47 height 17
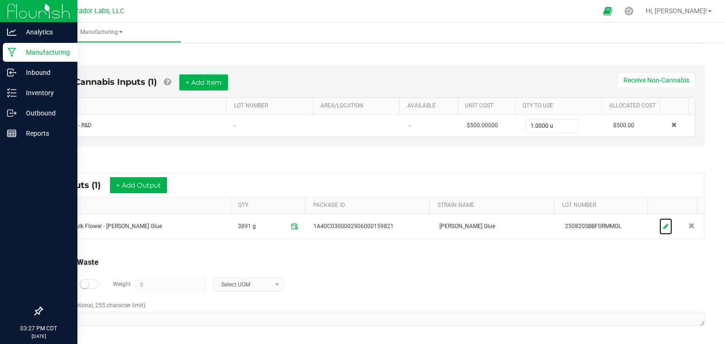
scroll to position [0, 0]
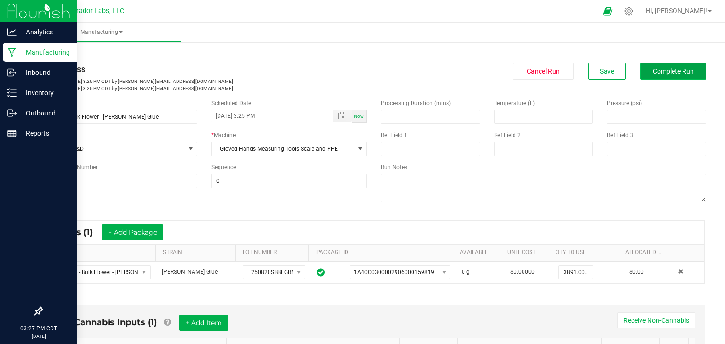
click at [662, 72] on span "Complete Run" at bounding box center [672, 71] width 41 height 8
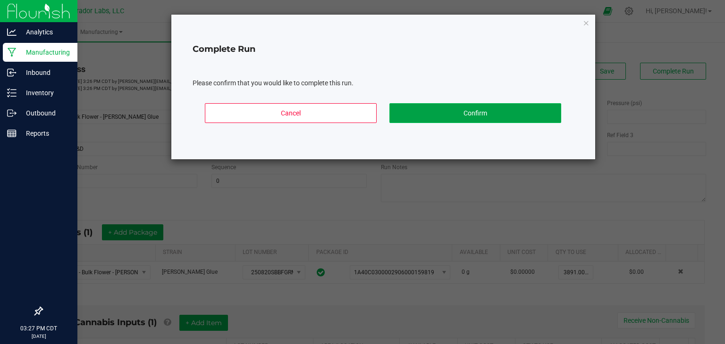
click at [450, 116] on button "Confirm" at bounding box center [475, 113] width 172 height 20
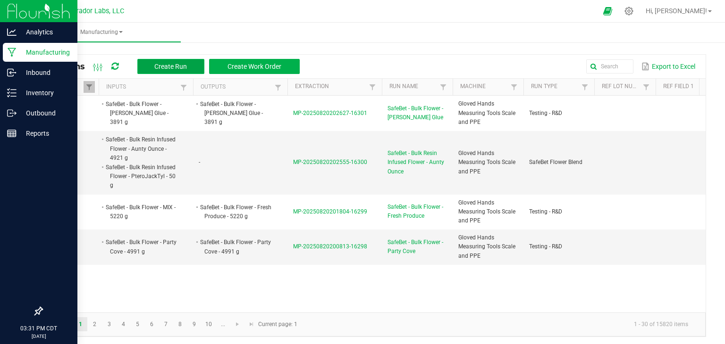
click at [182, 67] on span "Create Run" at bounding box center [170, 67] width 33 height 8
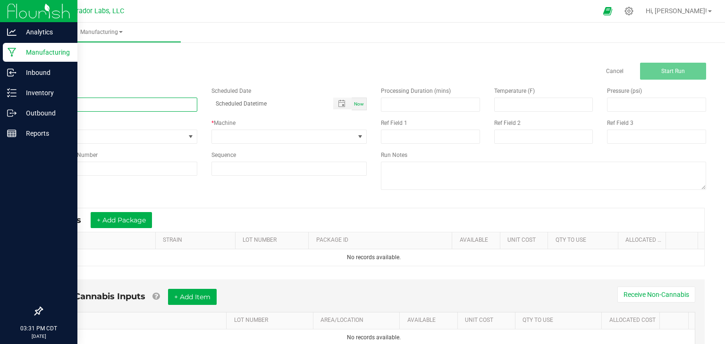
click at [138, 104] on input at bounding box center [120, 105] width 156 height 14
paste input "SafeBet - Bulk Flower - [PERSON_NAME] Glue"
click at [172, 112] on div "Name SafeBet - Bulk Flower - Grimm Glue Scheduled Date Now Run Type None * Mach…" at bounding box center [203, 131] width 339 height 103
click at [170, 108] on input "SafeBet - Bulk Flower - [PERSON_NAME] Glue" at bounding box center [120, 105] width 156 height 14
paste input "Acid Dough"
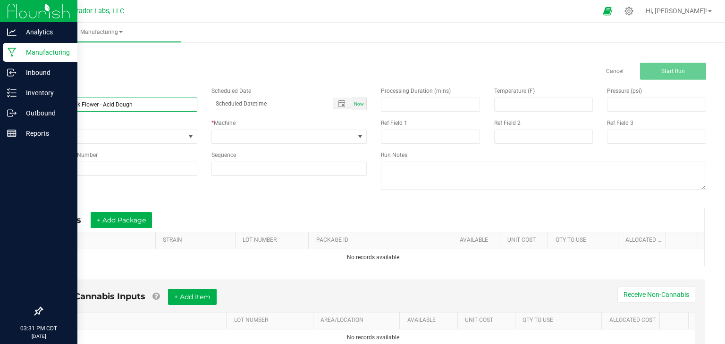
type input "SafeBet - Bulk Flower - Acid Dough"
click at [356, 109] on div "Now" at bounding box center [358, 104] width 15 height 13
type input "08/20/2025 3:31 PM"
click at [147, 134] on span "None" at bounding box center [113, 136] width 143 height 13
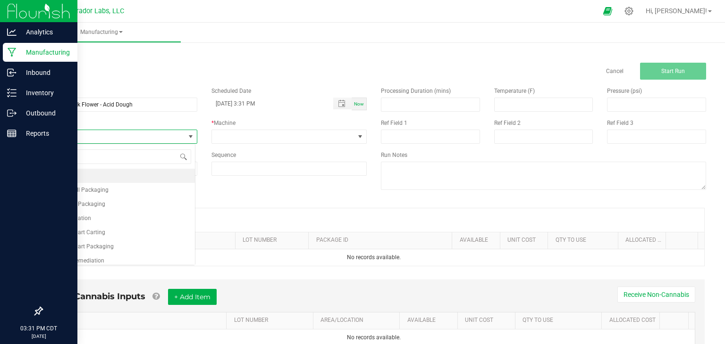
scroll to position [14, 153]
type input "testi"
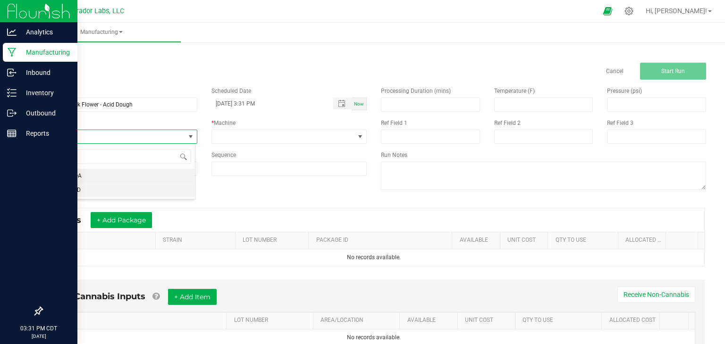
click at [98, 191] on li "Testing - R&D" at bounding box center [118, 190] width 153 height 14
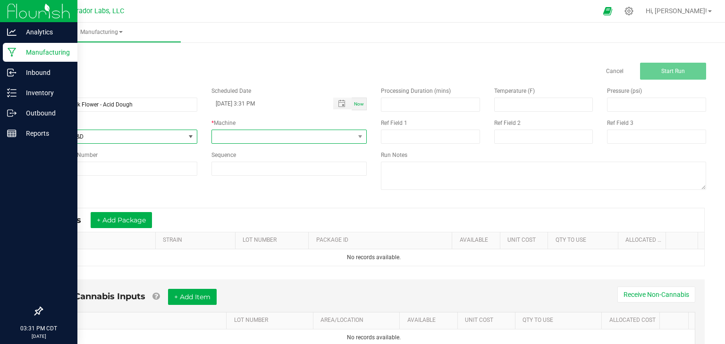
click at [343, 139] on span at bounding box center [283, 136] width 143 height 13
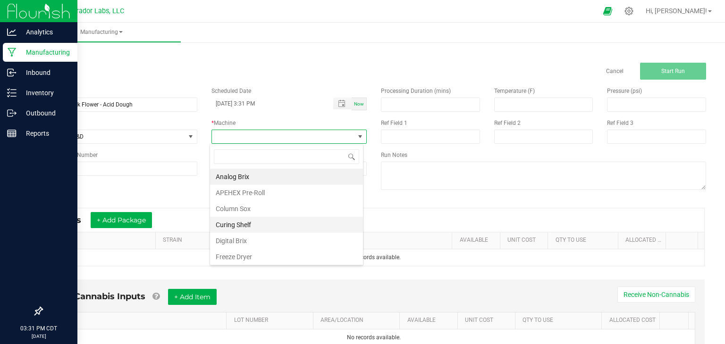
scroll to position [98, 0]
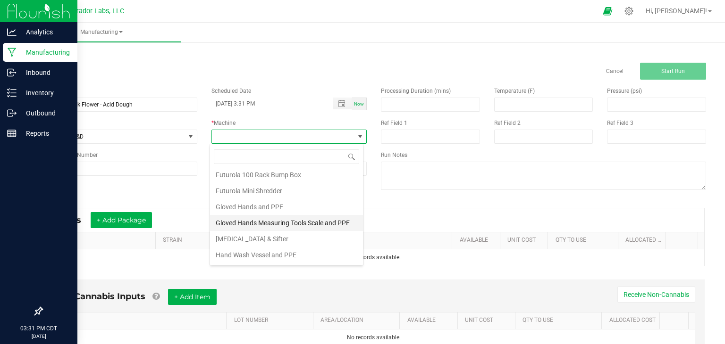
click at [283, 218] on li "Gloved Hands Measuring Tools Scale and PPE" at bounding box center [286, 223] width 153 height 16
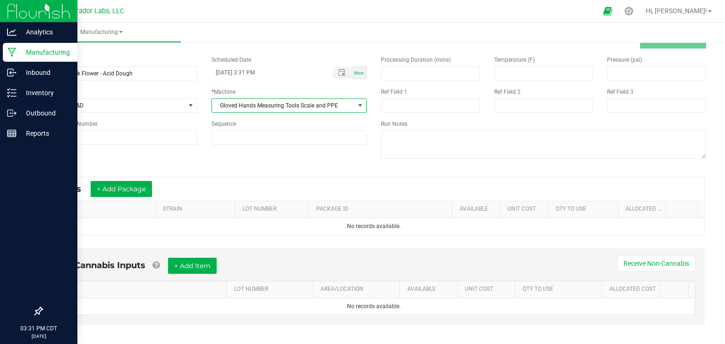
scroll to position [32, 0]
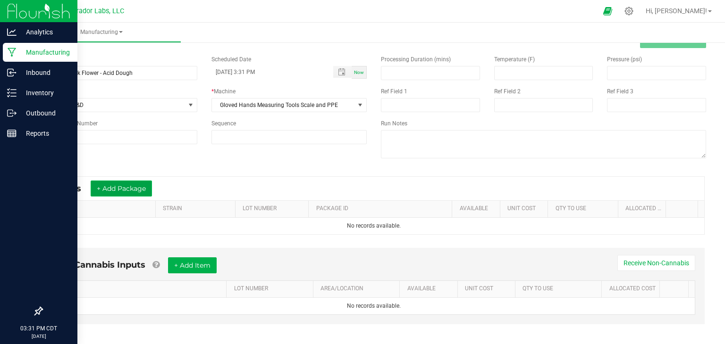
click at [140, 191] on button "+ Add Package" at bounding box center [121, 189] width 61 height 16
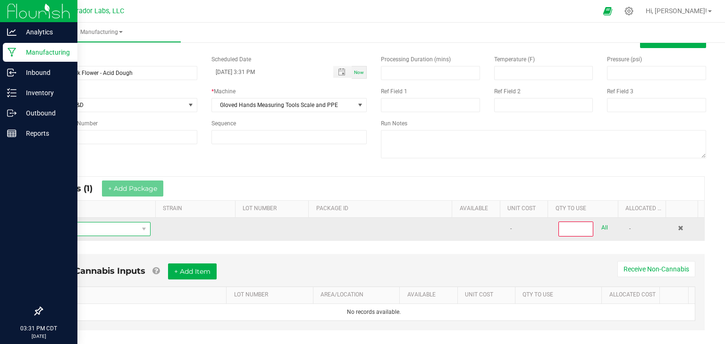
click at [108, 223] on span "NO DATA FOUND" at bounding box center [94, 229] width 89 height 13
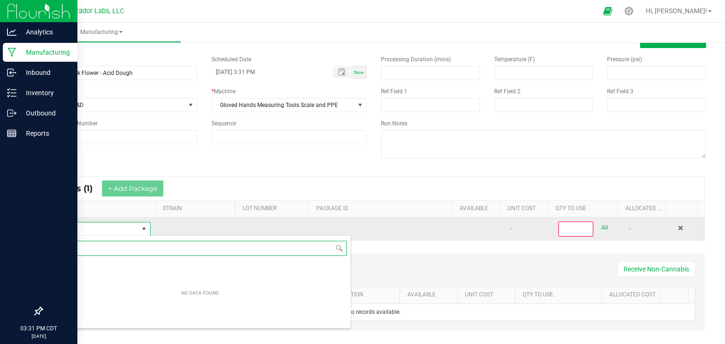
scroll to position [14, 98]
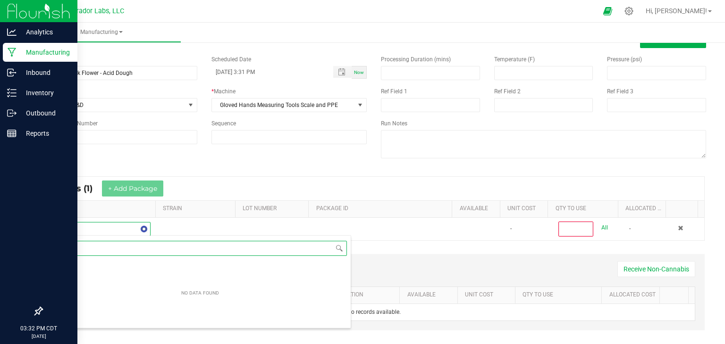
type input "v"
paste input "SafeBet - Bulk Flower - Acid Dough"
type input "SafeBet - Bulk Flower - Acid Dough"
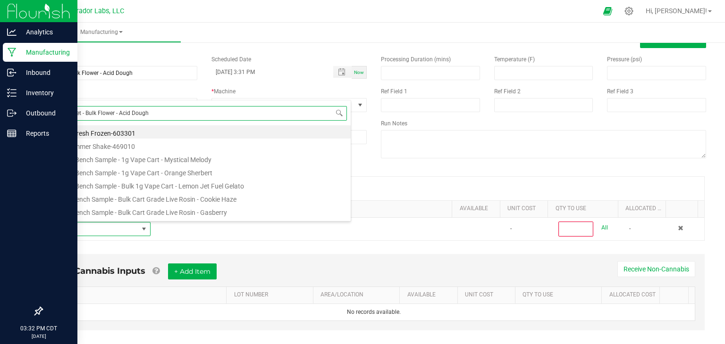
scroll to position [0, 0]
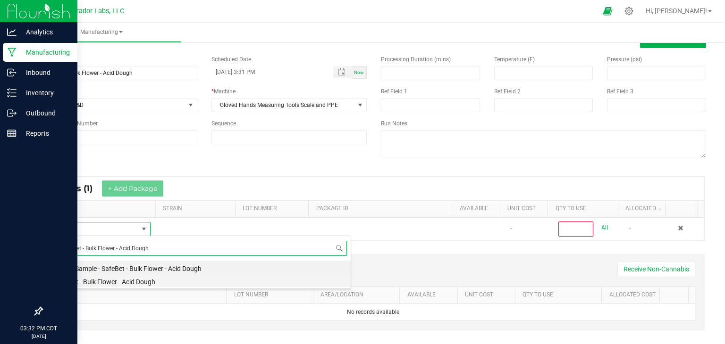
click at [119, 282] on li "SafeBet - Bulk Flower - Acid Dough" at bounding box center [200, 280] width 301 height 13
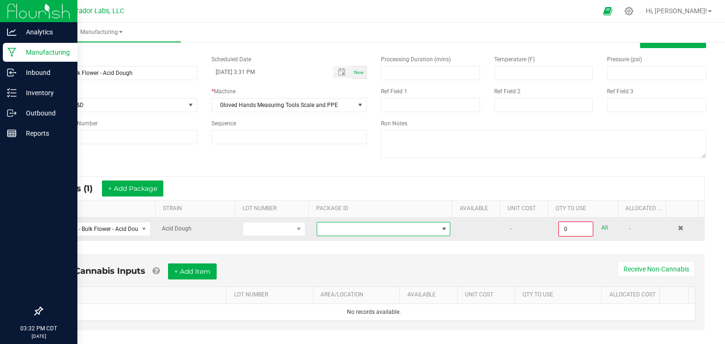
click at [345, 230] on span at bounding box center [377, 229] width 121 height 13
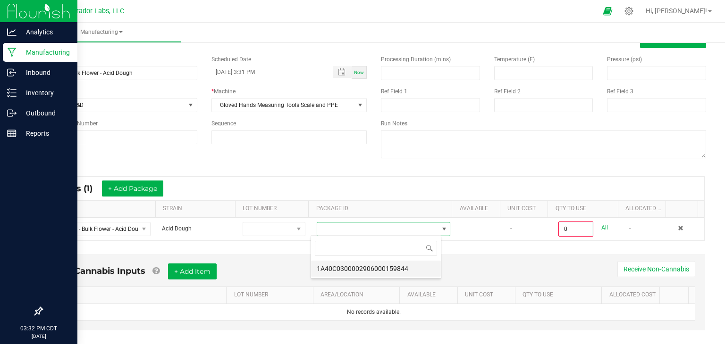
scroll to position [14, 130]
click at [358, 272] on li "1A40C0300002906000159844" at bounding box center [376, 269] width 130 height 16
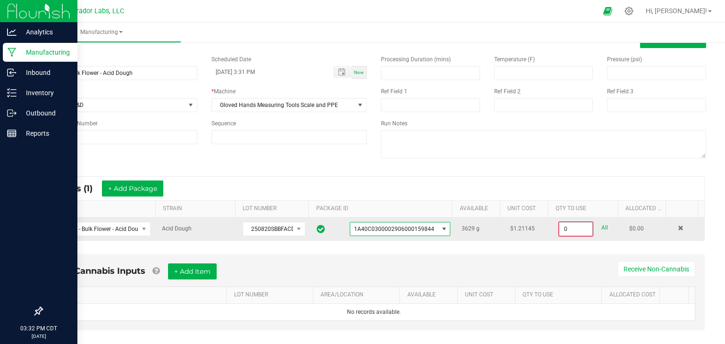
click at [560, 230] on input "0" at bounding box center [575, 229] width 33 height 13
click at [601, 230] on link "All" at bounding box center [604, 228] width 7 height 13
type input "3629.0000 g"
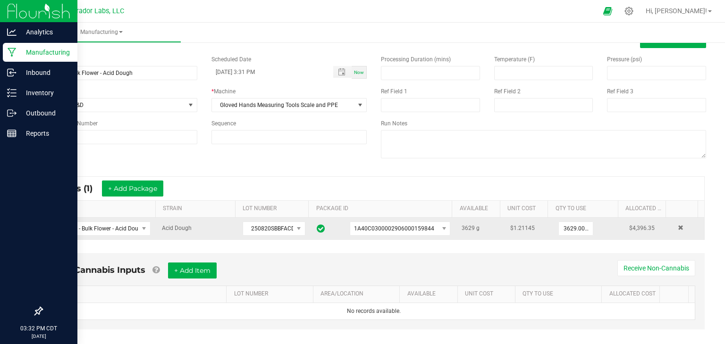
click at [449, 255] on div "Non-Cannabis Inputs + Add Item Receive Non-Cannabis ITEM LOT NUMBER AREA/LOCATI…" at bounding box center [373, 291] width 661 height 76
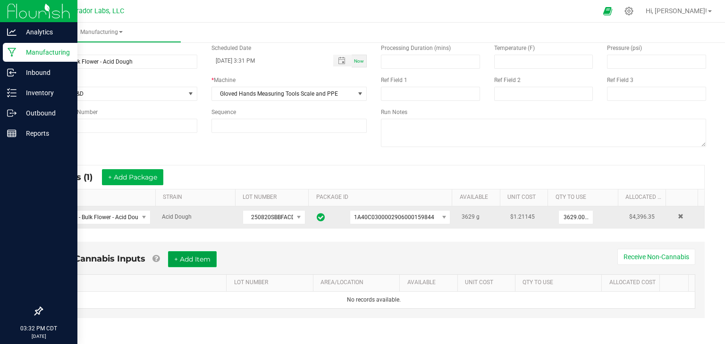
click at [201, 257] on button "+ Add Item" at bounding box center [192, 259] width 49 height 16
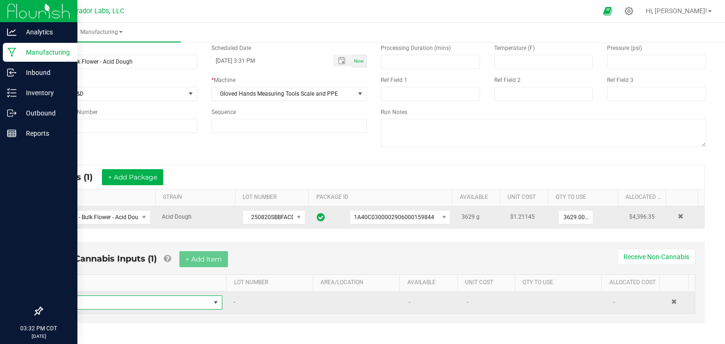
click at [112, 300] on span "NO DATA FOUND" at bounding box center [134, 302] width 151 height 13
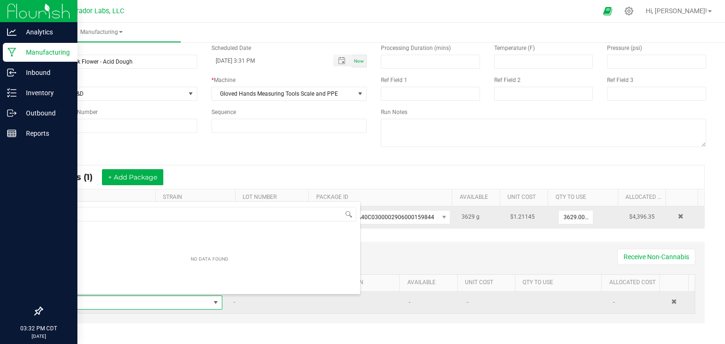
scroll to position [14, 158]
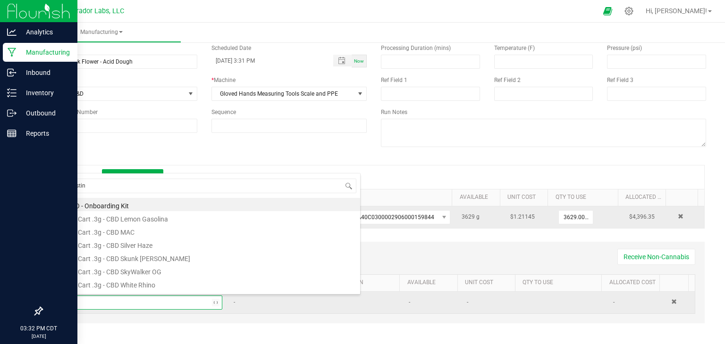
type input "testing"
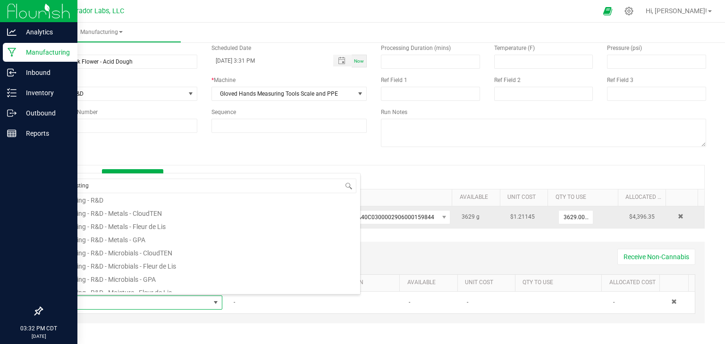
scroll to position [190, 0]
click at [108, 202] on li "Testing - R&D" at bounding box center [209, 199] width 301 height 13
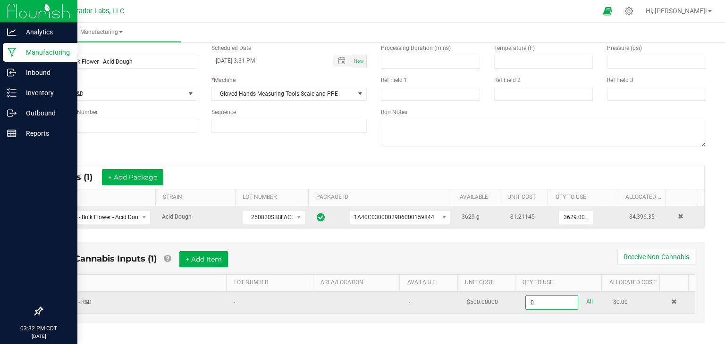
click at [531, 298] on input "0" at bounding box center [551, 302] width 52 height 13
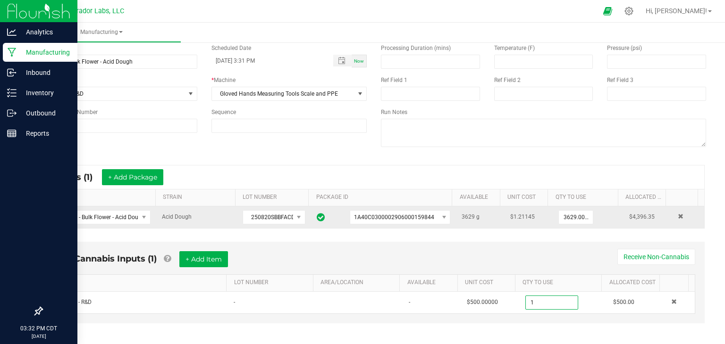
type input "1.0000 u"
click at [492, 246] on div "Non-Cannabis Inputs (1) + Add Item Receive Non-Cannabis ITEM LOT NUMBER AREA/LO…" at bounding box center [373, 283] width 661 height 82
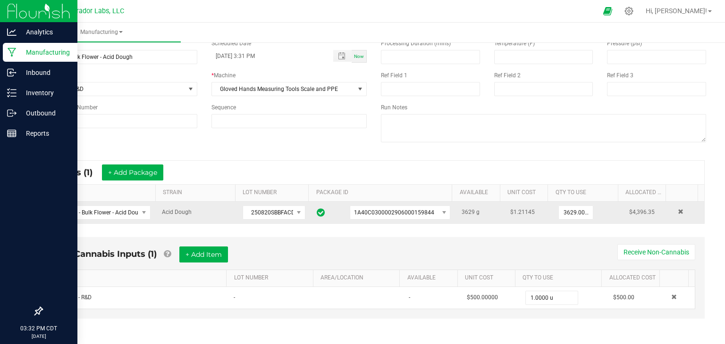
scroll to position [0, 0]
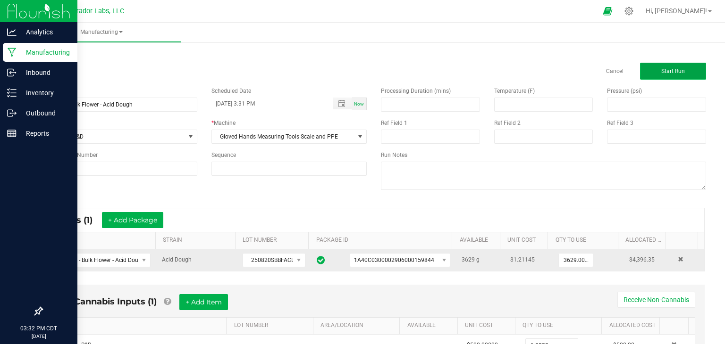
click at [641, 77] on button "Start Run" at bounding box center [673, 71] width 66 height 17
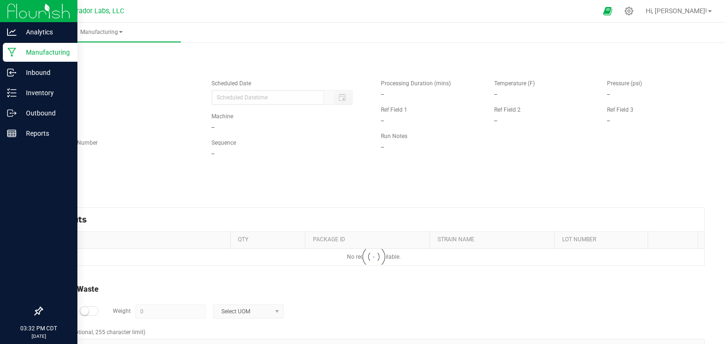
type input "08/20/2025 3:31 PM"
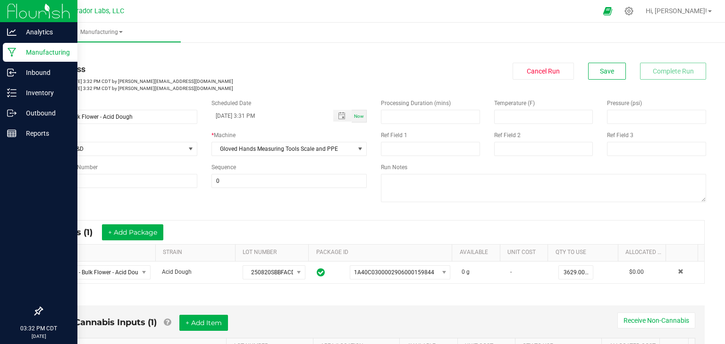
scroll to position [233, 0]
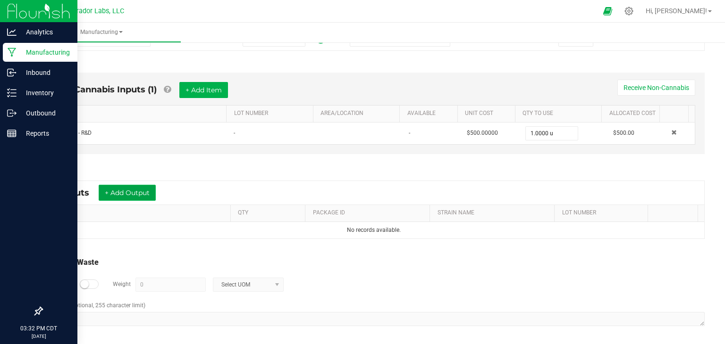
click at [143, 194] on button "+ Add Output" at bounding box center [127, 193] width 57 height 16
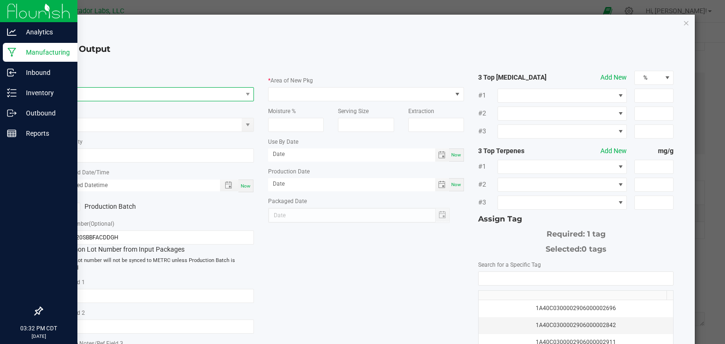
click at [109, 97] on span "NO DATA FOUND" at bounding box center [150, 94] width 183 height 13
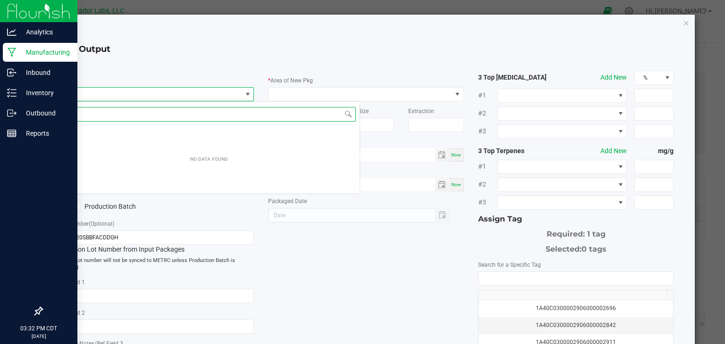
scroll to position [14, 193]
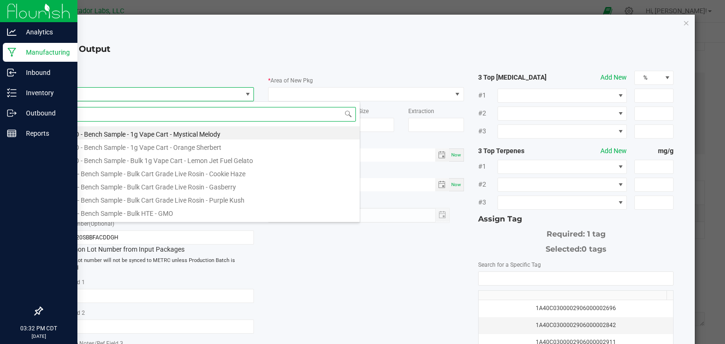
paste input "SafeBet - Bulk Flower - Acid Dough"
type input "SafeBet - Bulk Flower - Acid Dough"
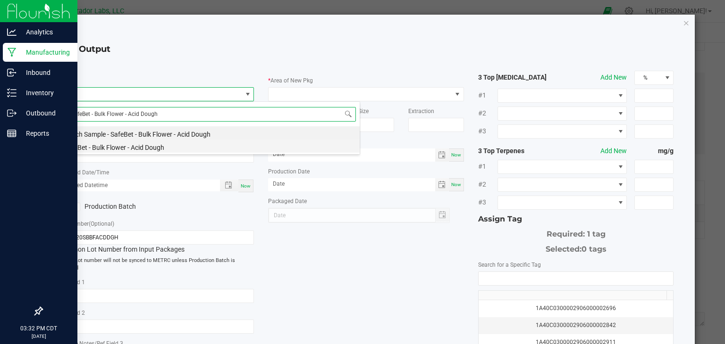
click at [125, 150] on li "SafeBet - Bulk Flower - Acid Dough" at bounding box center [208, 146] width 301 height 13
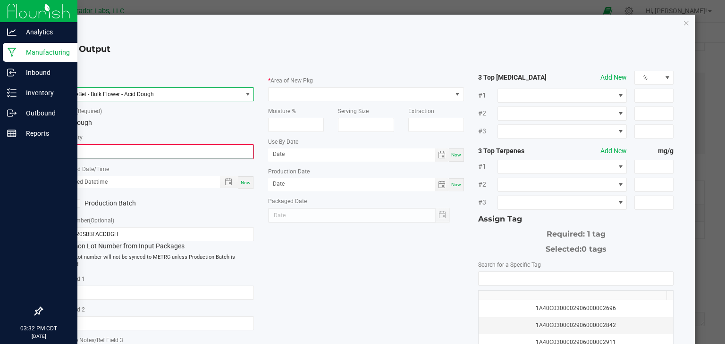
click at [130, 151] on input "0" at bounding box center [156, 151] width 194 height 13
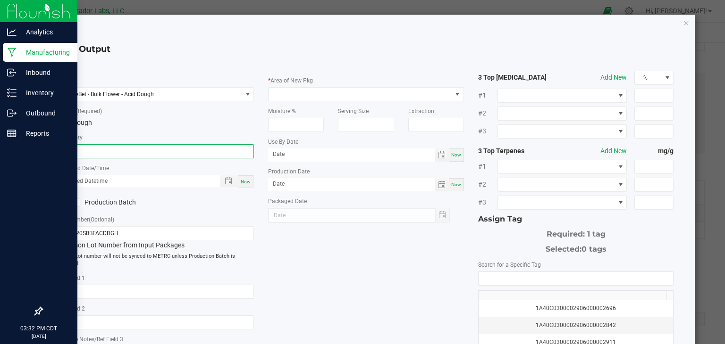
click at [156, 154] on input "3689" at bounding box center [156, 151] width 195 height 13
type input "3629.0000 g"
click at [242, 188] on div "Now" at bounding box center [156, 182] width 196 height 14
click at [244, 183] on span "Now" at bounding box center [246, 181] width 10 height 5
type input "08/20/2025 3:32 PM"
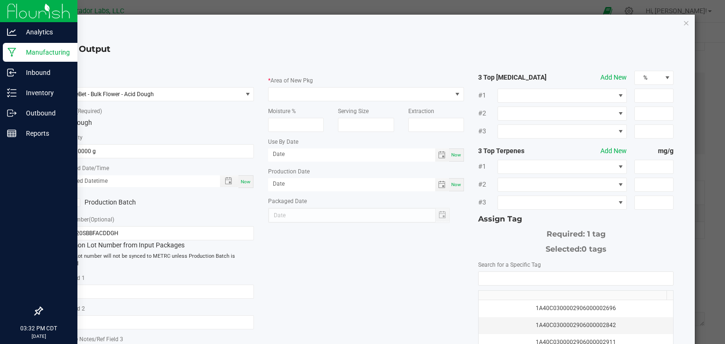
type input "[DATE]"
click at [106, 204] on label "Production Batch" at bounding box center [103, 203] width 91 height 10
click at [0, 0] on input "Production Batch" at bounding box center [0, 0] width 0 height 0
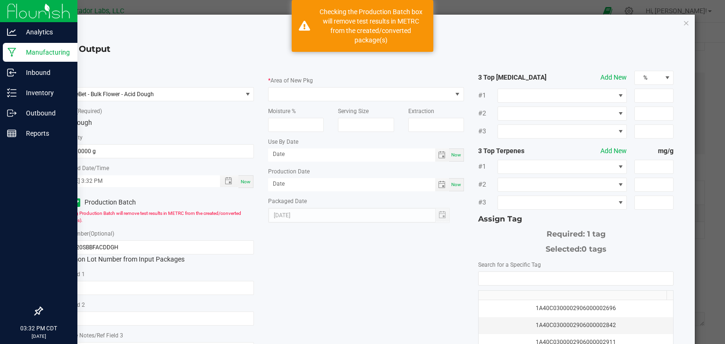
click at [311, 102] on div "Moisture %" at bounding box center [296, 116] width 70 height 31
click at [326, 90] on span at bounding box center [359, 94] width 183 height 13
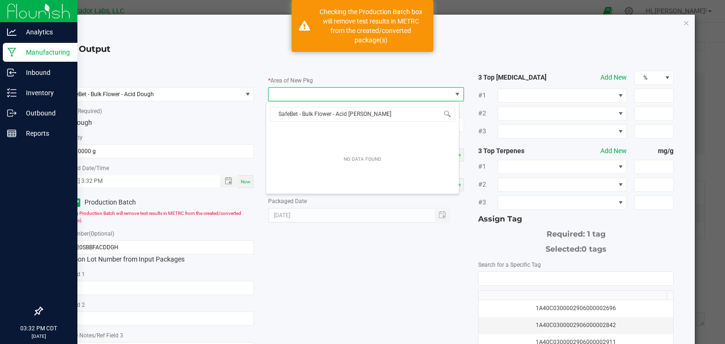
type input "SafeBet - Bulk Flower - Acid Dou"
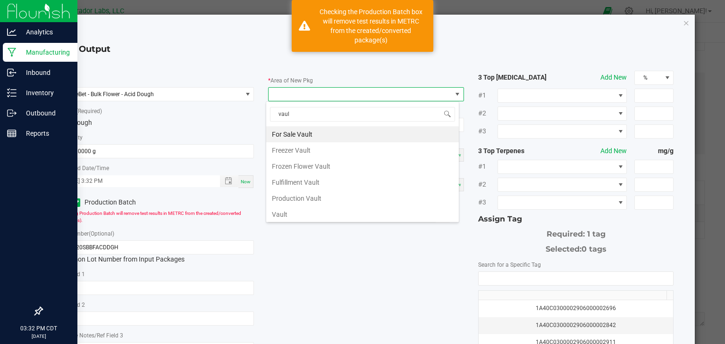
type input "vault"
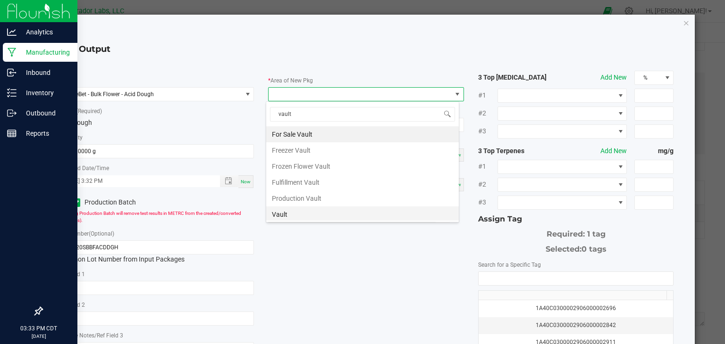
click at [316, 209] on li "Vault" at bounding box center [362, 215] width 192 height 16
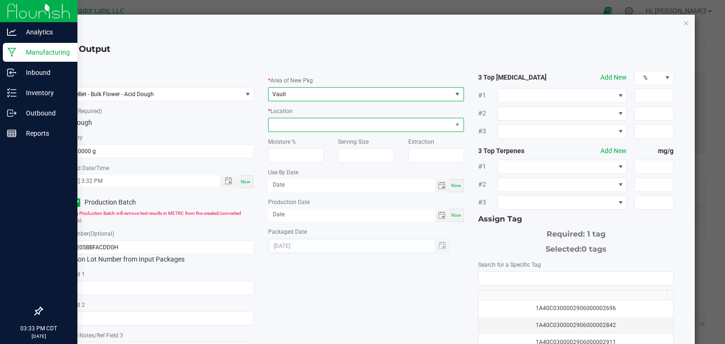
click at [431, 118] on span at bounding box center [366, 125] width 196 height 14
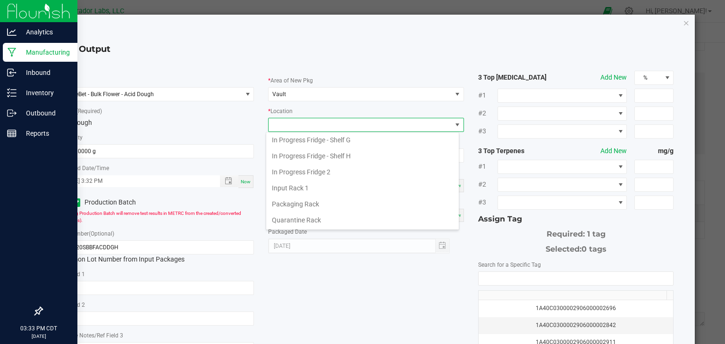
scroll to position [171, 0]
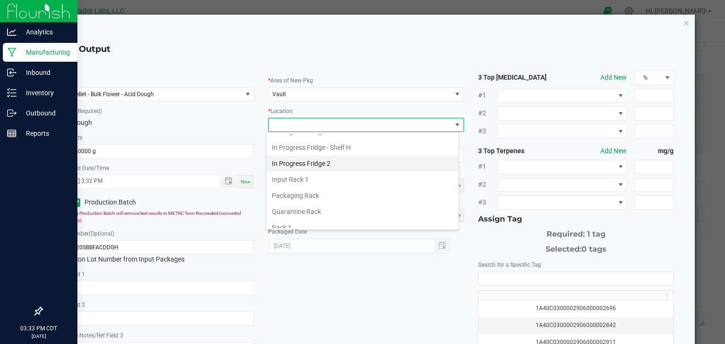
click at [342, 160] on li "In Progress Fridge 2" at bounding box center [362, 164] width 192 height 16
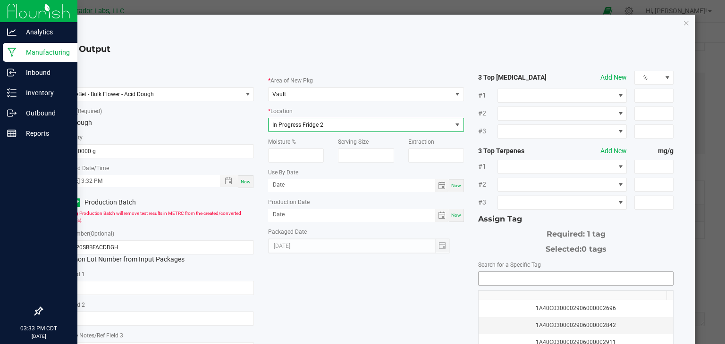
click at [487, 277] on input "NO DATA FOUND" at bounding box center [575, 278] width 195 height 13
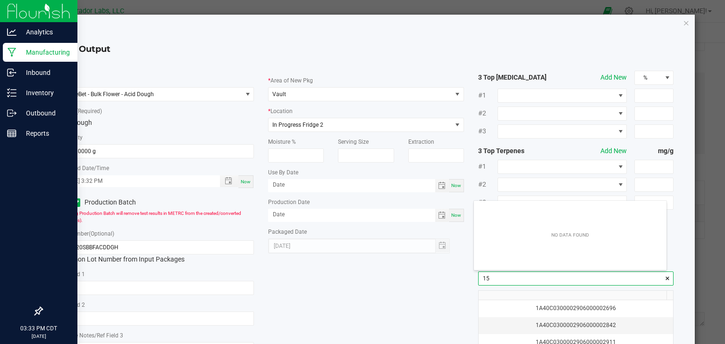
scroll to position [13, 192]
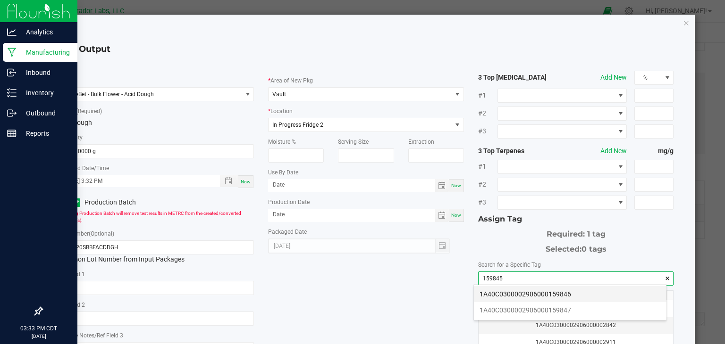
click at [526, 292] on li "1A40C0300002906000159846" at bounding box center [570, 294] width 192 height 16
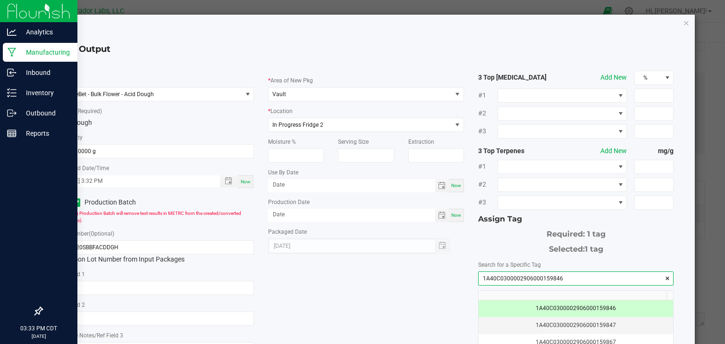
type input "1A40C0300002906000159846"
click at [405, 296] on div "* Item SafeBet - Bulk Flower - Acid Dough * Strain (Required) Acid Dough * Quan…" at bounding box center [365, 240] width 629 height 338
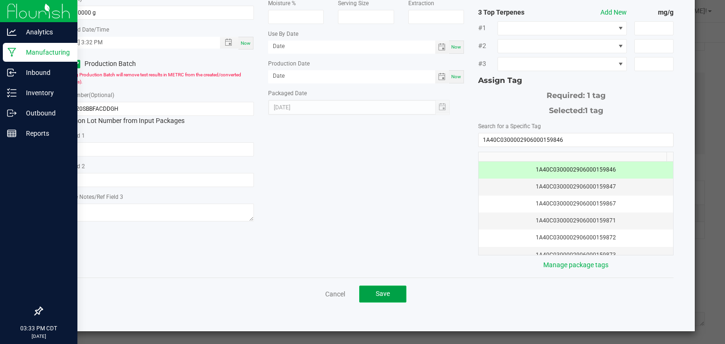
click at [388, 295] on button "Save" at bounding box center [382, 294] width 47 height 17
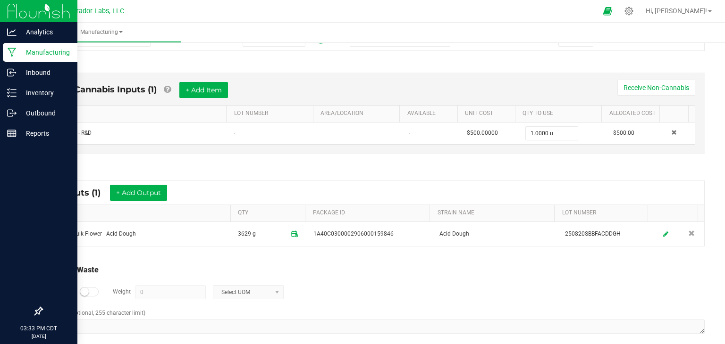
click at [398, 250] on div "* Outputs (1) + Add Output ITEM QTY PACKAGE ID STRAIN NAME LOT NUMBER SafeBet -…" at bounding box center [373, 213] width 678 height 83
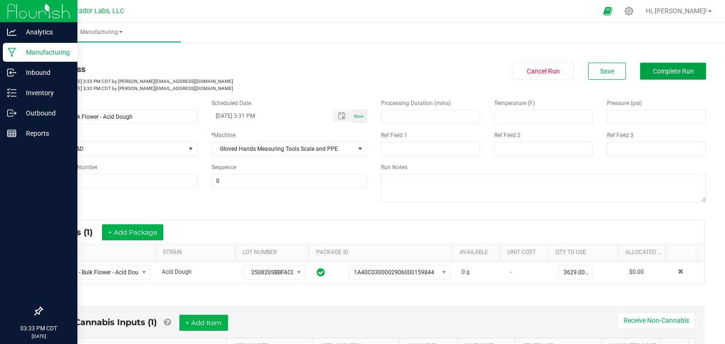
click at [666, 74] on span "Complete Run" at bounding box center [672, 71] width 41 height 8
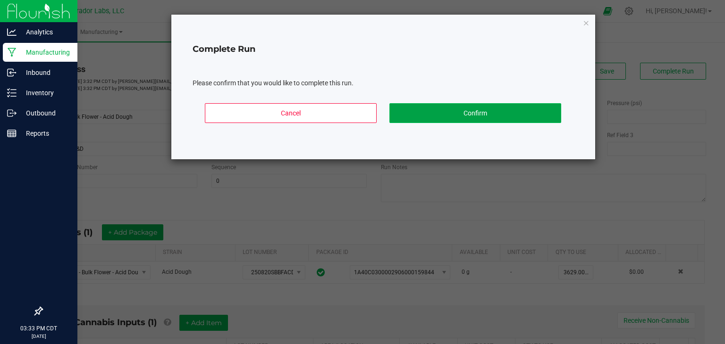
click at [525, 116] on button "Confirm" at bounding box center [475, 113] width 172 height 20
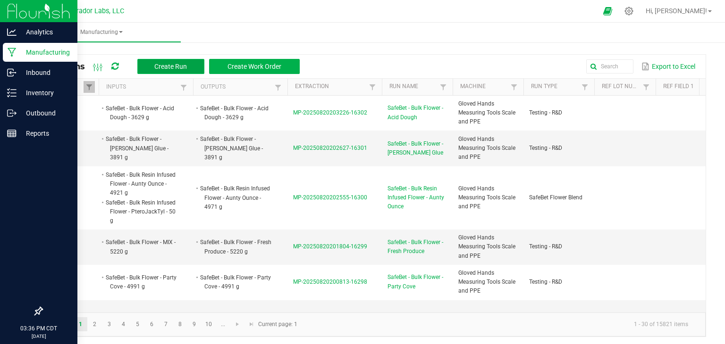
click at [175, 65] on span "Create Run" at bounding box center [170, 67] width 33 height 8
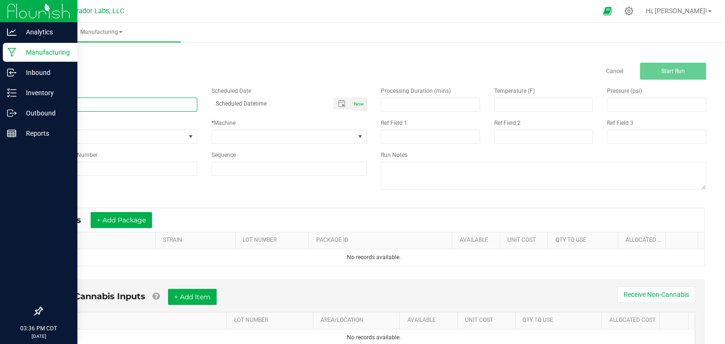
click at [145, 107] on input at bounding box center [120, 105] width 156 height 14
paste input "SafeBet - Bulk Flower - Grimreefah"
type input "SafeBet - Bulk Flower - Grimreefah"
click at [355, 105] on span "Now" at bounding box center [359, 103] width 10 height 5
type input "08/20/2025 3:36 PM"
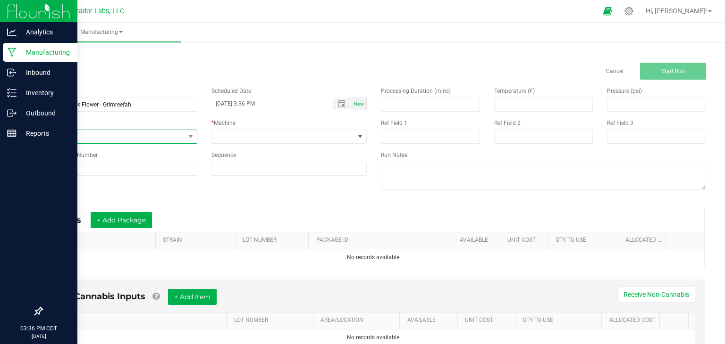
click at [132, 133] on span "None" at bounding box center [113, 136] width 143 height 13
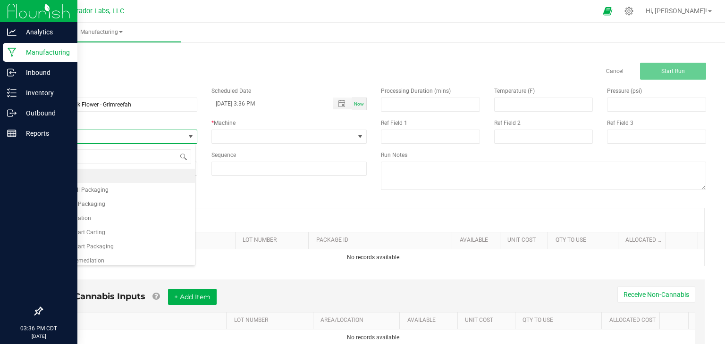
scroll to position [14, 153]
type input "testing"
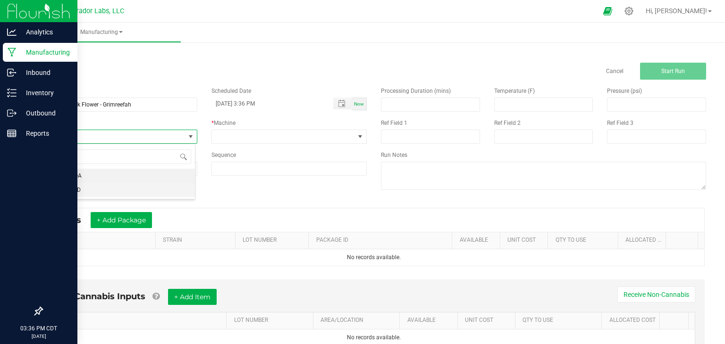
click at [116, 190] on li "Testing - R&D" at bounding box center [118, 190] width 153 height 14
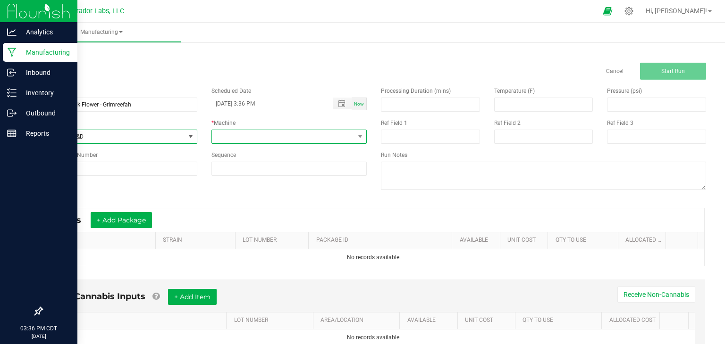
click at [294, 134] on span at bounding box center [283, 136] width 143 height 13
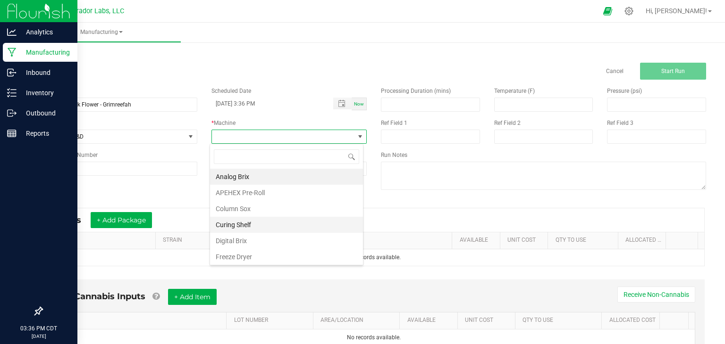
scroll to position [74, 0]
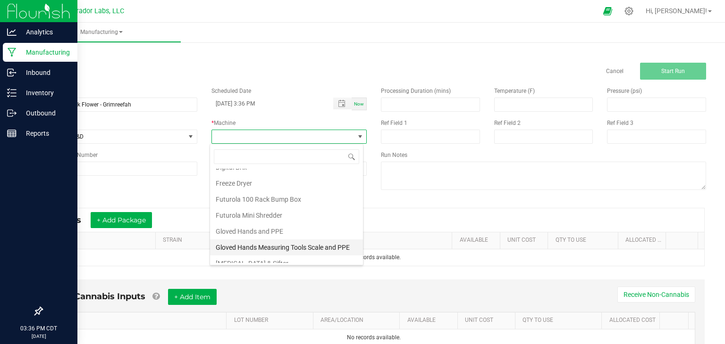
click at [259, 242] on li "Gloved Hands Measuring Tools Scale and PPE" at bounding box center [286, 248] width 153 height 16
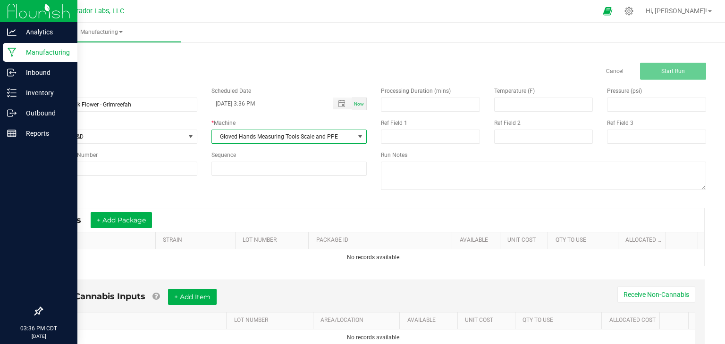
click at [285, 197] on div "Name SafeBet - Bulk Flower - Grimreefah Scheduled Date 08/20/2025 3:36 PM Now R…" at bounding box center [373, 140] width 678 height 120
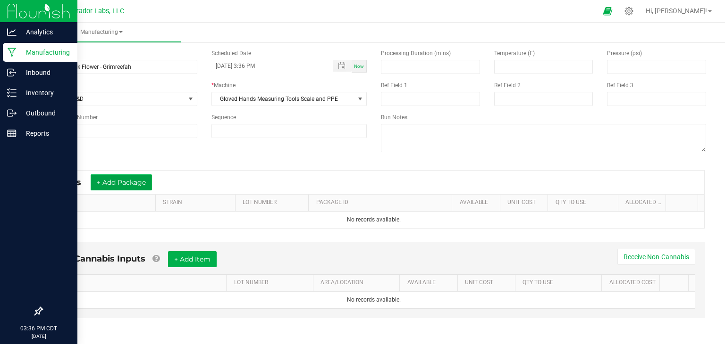
click at [129, 183] on button "+ Add Package" at bounding box center [121, 183] width 61 height 16
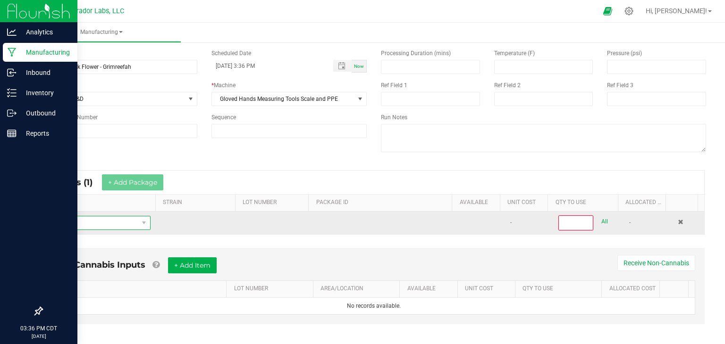
click at [93, 225] on span "NO DATA FOUND" at bounding box center [94, 223] width 89 height 13
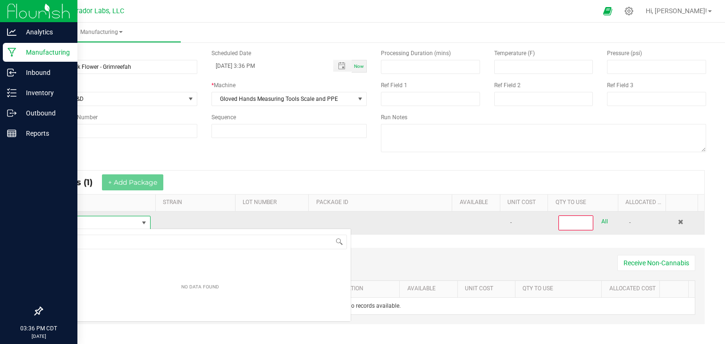
scroll to position [47156, 47071]
type input "SafeBet - Bulk Flower - Grimreefah"
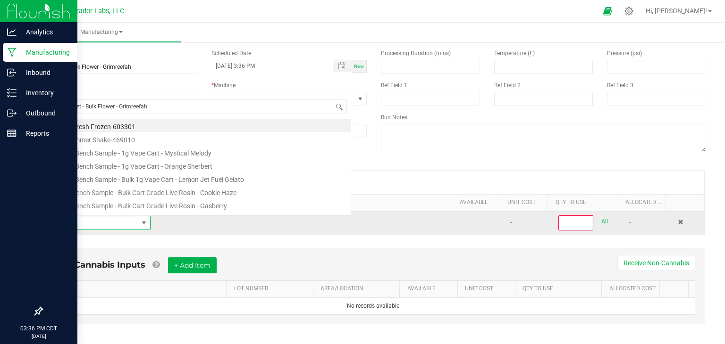
scroll to position [14, 98]
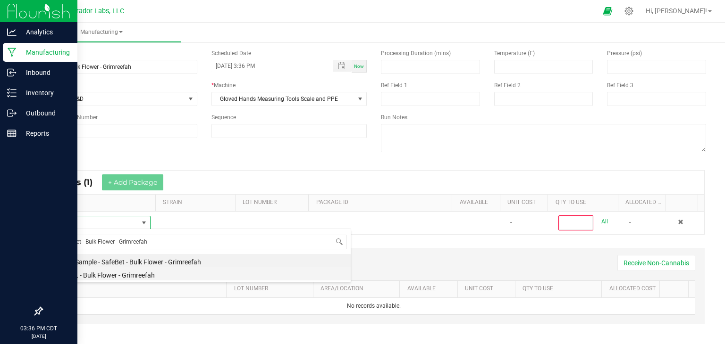
click at [121, 274] on li "SafeBet - Bulk Flower - Grimreefah" at bounding box center [200, 273] width 301 height 13
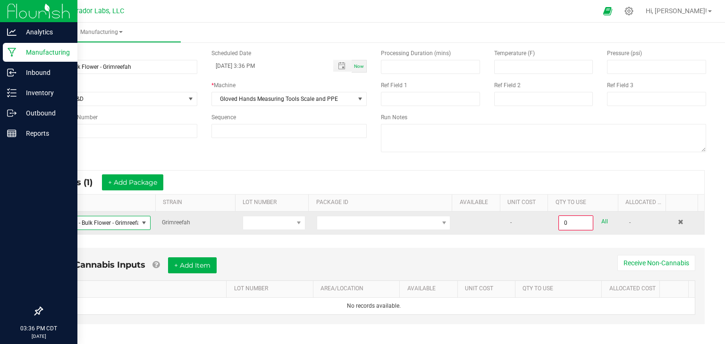
click at [355, 231] on td at bounding box center [383, 223] width 145 height 23
click at [365, 223] on span at bounding box center [377, 223] width 121 height 13
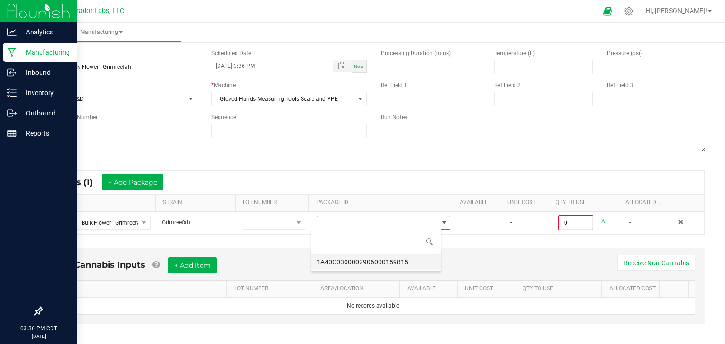
click at [367, 257] on li "1A40C0300002906000159815" at bounding box center [376, 262] width 130 height 16
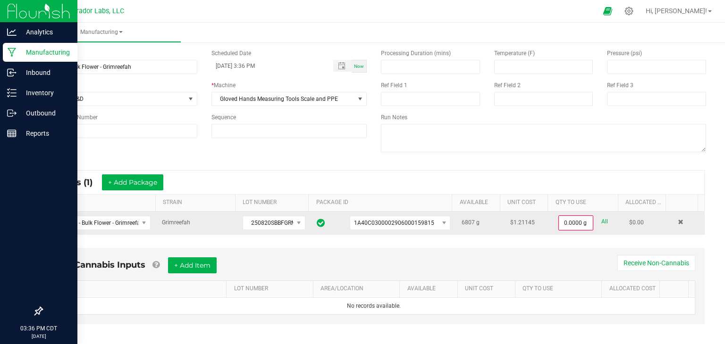
click at [601, 220] on link "All" at bounding box center [604, 222] width 7 height 13
type input "6807.0000 g"
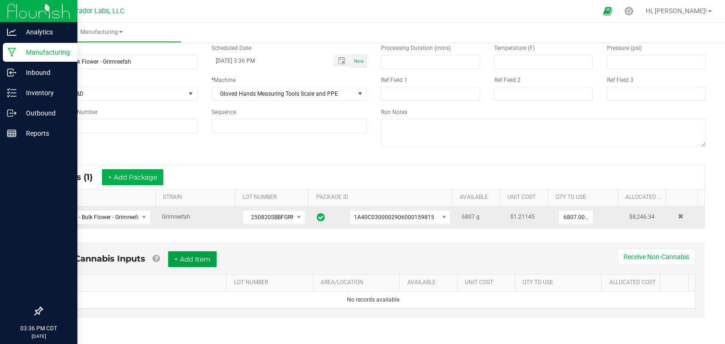
click at [203, 255] on button "+ Add Item" at bounding box center [192, 259] width 49 height 16
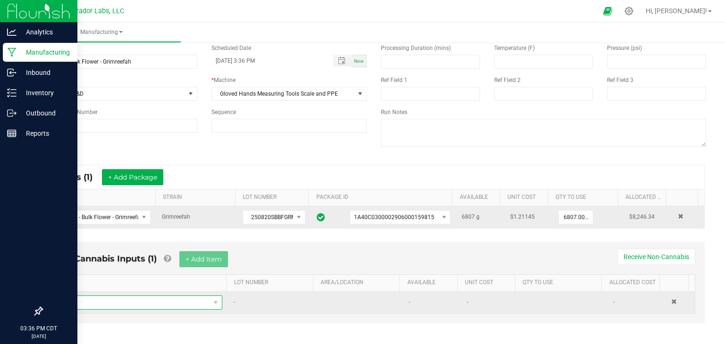
click at [117, 300] on span "NO DATA FOUND" at bounding box center [134, 302] width 151 height 13
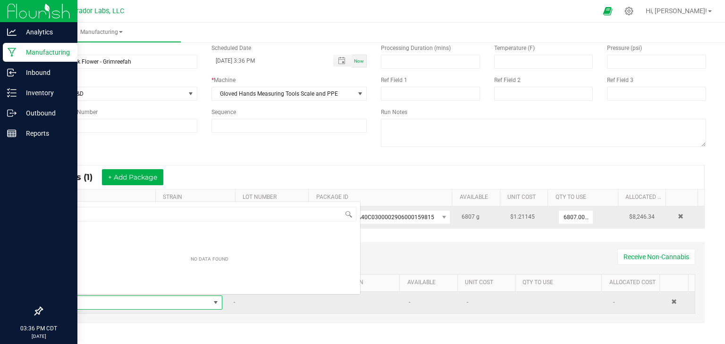
scroll to position [14, 158]
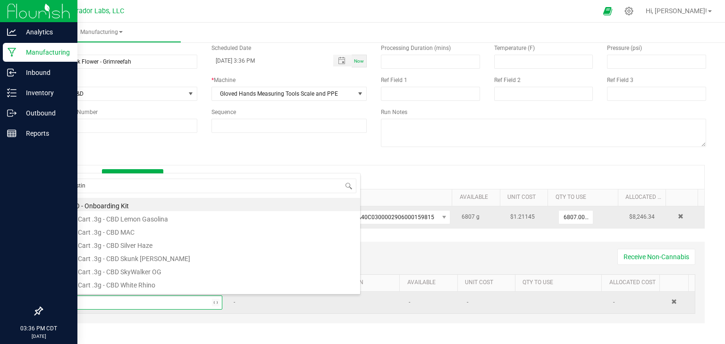
type input "testing"
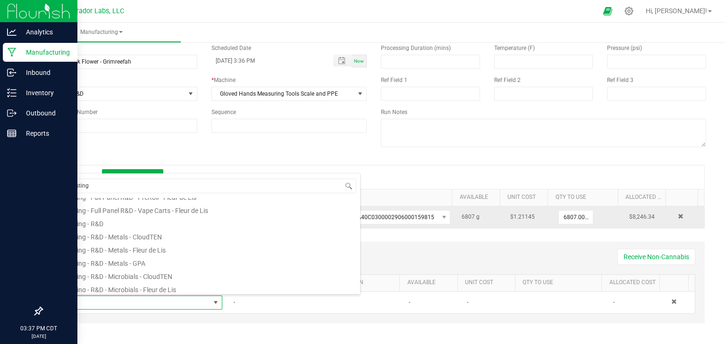
scroll to position [168, 0]
click at [128, 216] on li "Testing - R&D" at bounding box center [209, 221] width 301 height 13
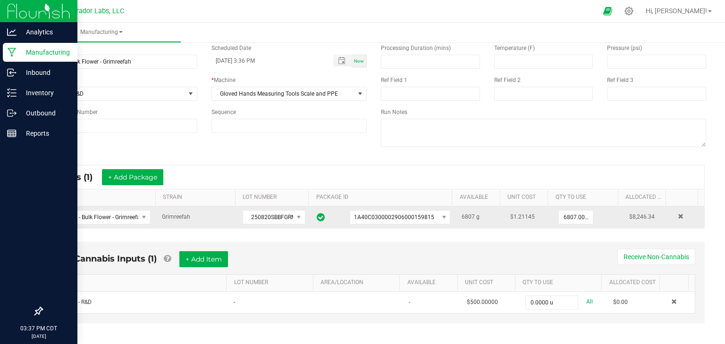
click at [479, 251] on div "Non-Cannabis Inputs (1) + Add Item Receive Non-Cannabis" at bounding box center [373, 262] width 642 height 23
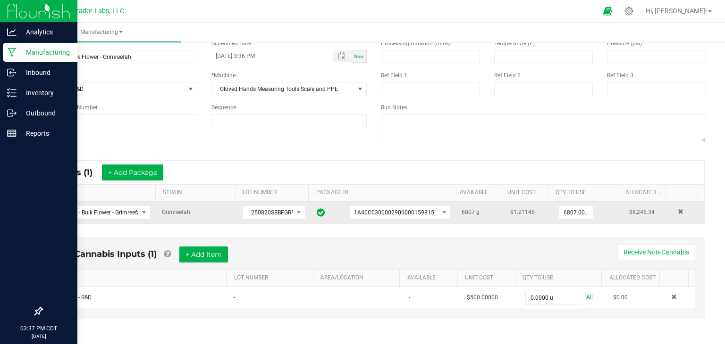
click at [542, 253] on div "Non-Cannabis Inputs (1) + Add Item Receive Non-Cannabis" at bounding box center [373, 258] width 642 height 23
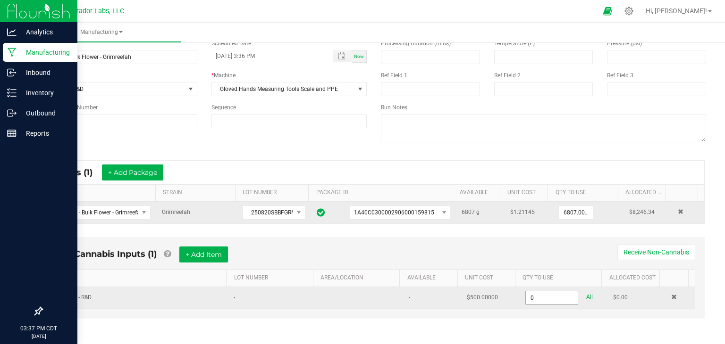
click at [530, 297] on input "0" at bounding box center [551, 298] width 52 height 13
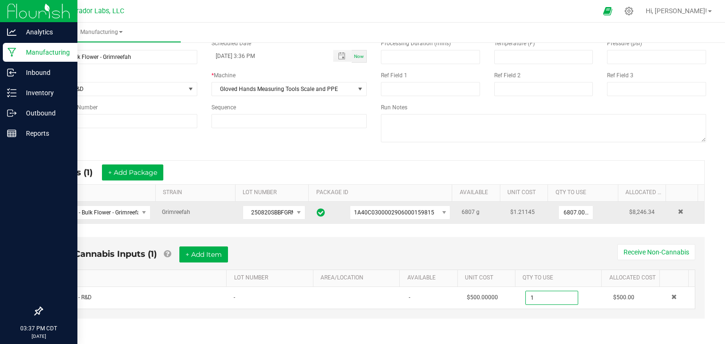
type input "1.0000 u"
click at [493, 250] on div "Non-Cannabis Inputs (1) + Add Item Receive Non-Cannabis" at bounding box center [373, 258] width 642 height 23
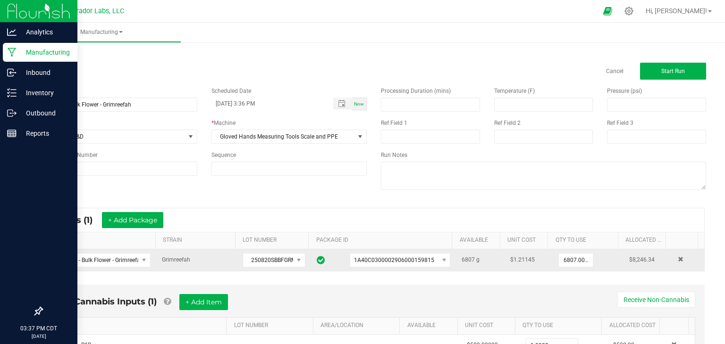
click at [487, 214] on div "* Inputs (1) + Add Package" at bounding box center [373, 220] width 660 height 24
click at [674, 72] on span "Start Run" at bounding box center [673, 71] width 24 height 7
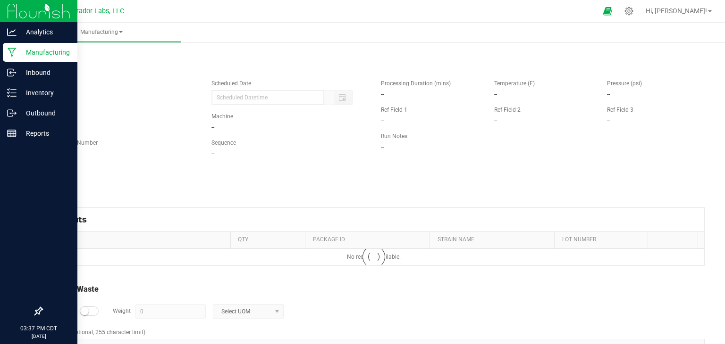
type input "08/20/2025 3:36 PM"
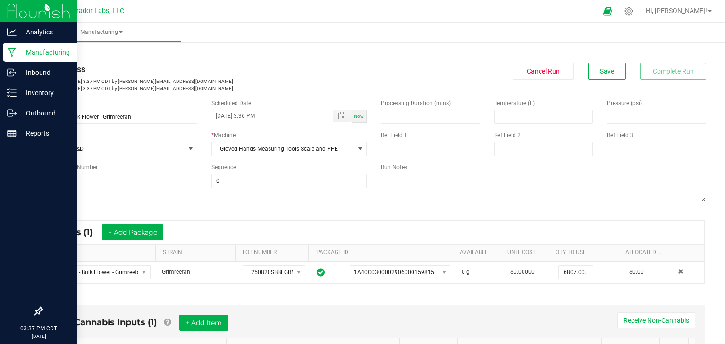
scroll to position [233, 0]
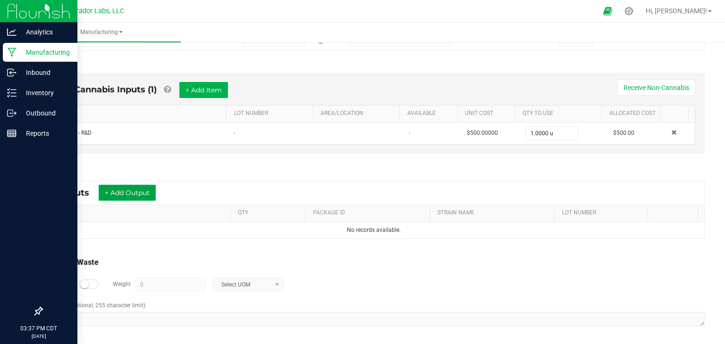
click at [115, 189] on button "+ Add Output" at bounding box center [127, 193] width 57 height 16
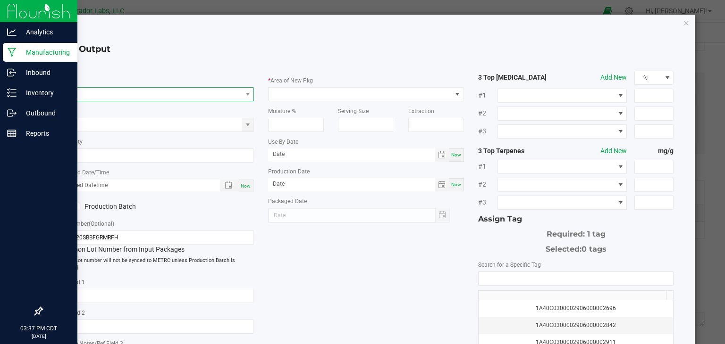
click at [126, 96] on span "NO DATA FOUND" at bounding box center [150, 94] width 183 height 13
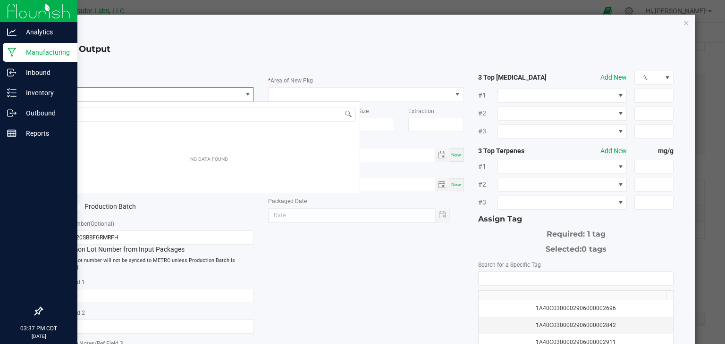
scroll to position [14, 193]
type input "SafeBet - Bulk Flower - Grimreefah"
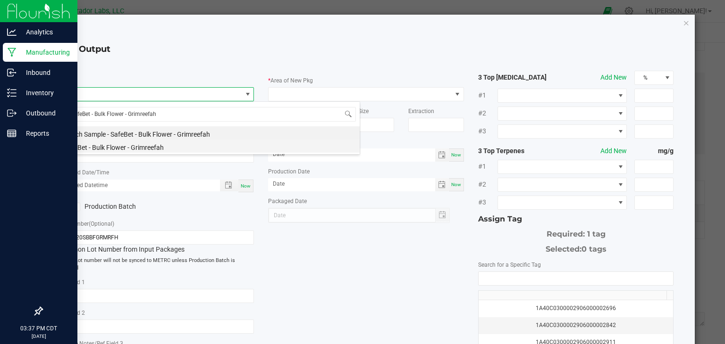
click at [146, 145] on li "SafeBet - Bulk Flower - Grimreefah" at bounding box center [208, 146] width 301 height 13
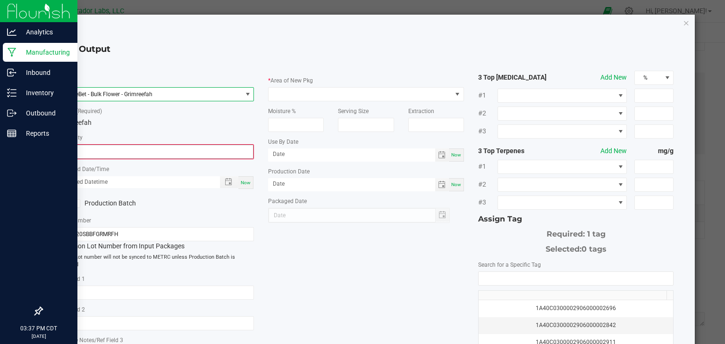
click at [151, 150] on input "0" at bounding box center [156, 151] width 194 height 13
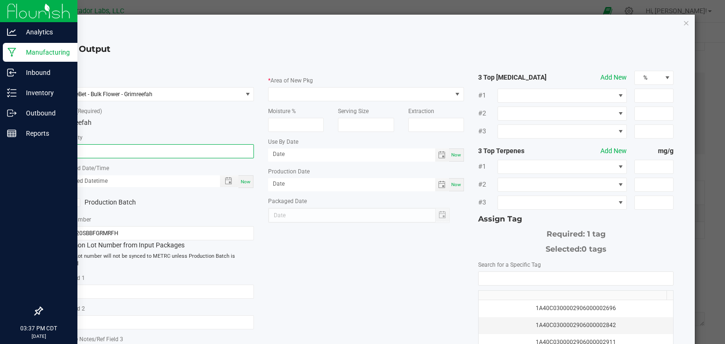
type input "6807.0000 g"
click at [247, 180] on span "Now" at bounding box center [246, 181] width 10 height 5
type input "08/20/2025 3:37 PM"
type input "[DATE]"
click at [496, 283] on input "NO DATA FOUND" at bounding box center [575, 278] width 195 height 13
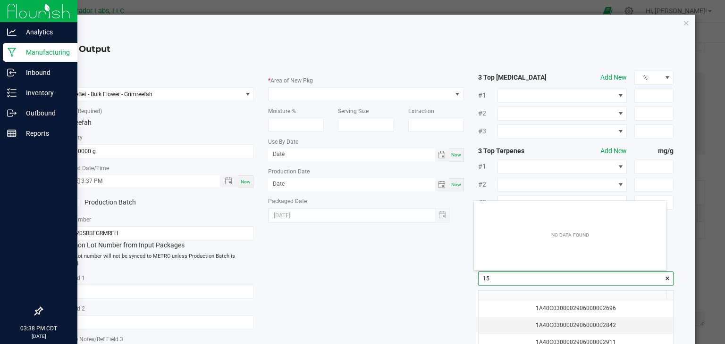
scroll to position [13, 192]
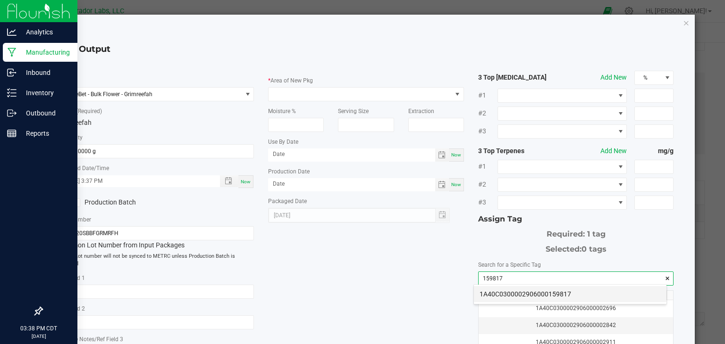
click at [496, 292] on li "1A40C0300002906000159817" at bounding box center [570, 294] width 192 height 16
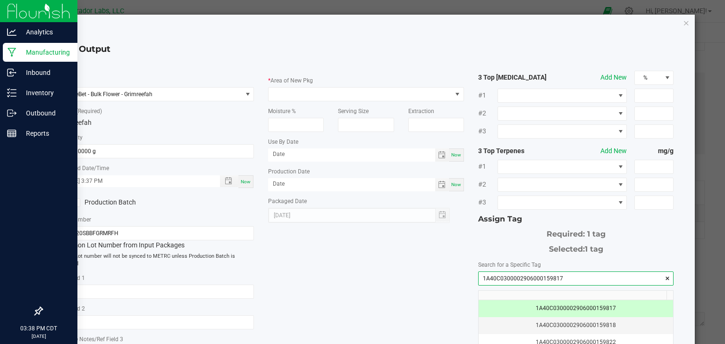
type input "1A40C0300002906000159817"
click at [372, 284] on div "* Item SafeBet - Bulk Flower - Grimreefah * Strain (Required) Grimreefah * Quan…" at bounding box center [365, 240] width 629 height 338
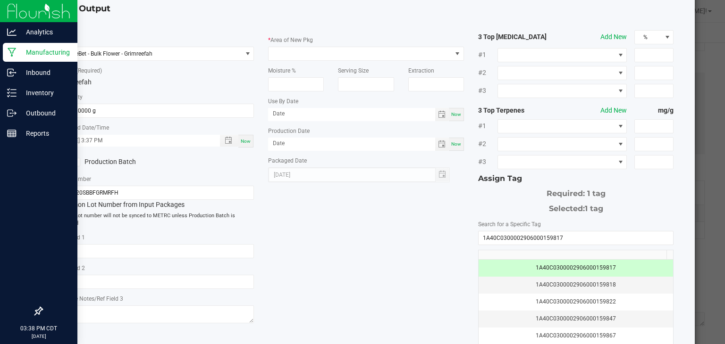
scroll to position [8, 0]
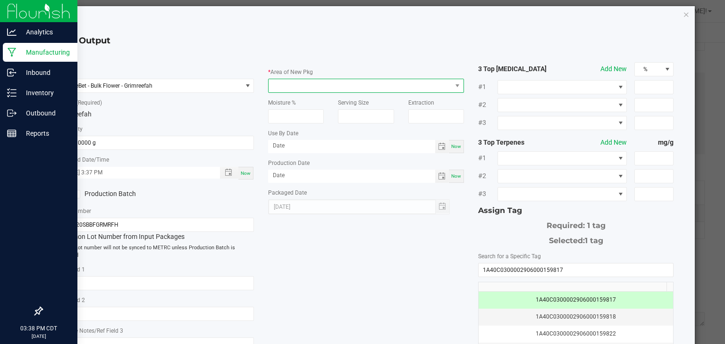
click at [338, 84] on span at bounding box center [359, 85] width 183 height 13
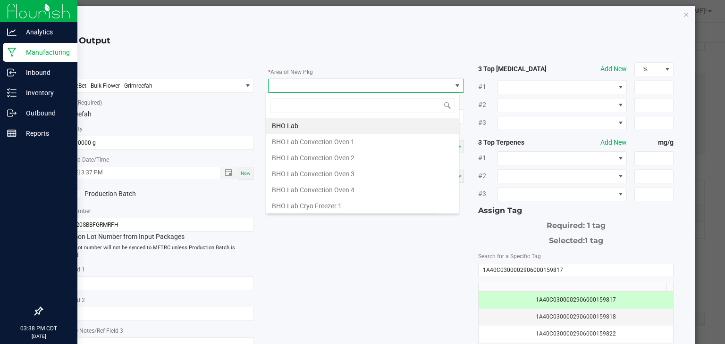
scroll to position [14, 193]
type input "vault"
click at [324, 200] on li "Vault" at bounding box center [362, 206] width 192 height 16
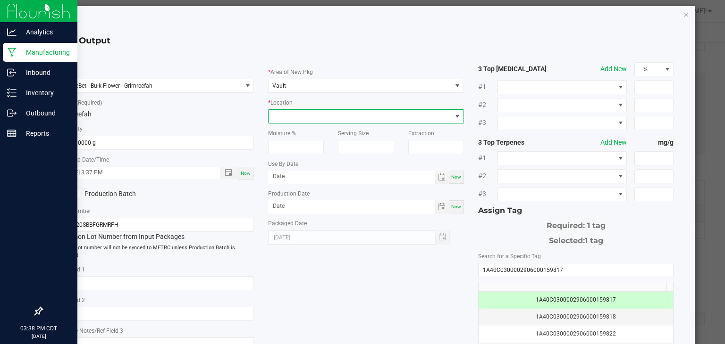
click at [338, 118] on span at bounding box center [359, 116] width 183 height 13
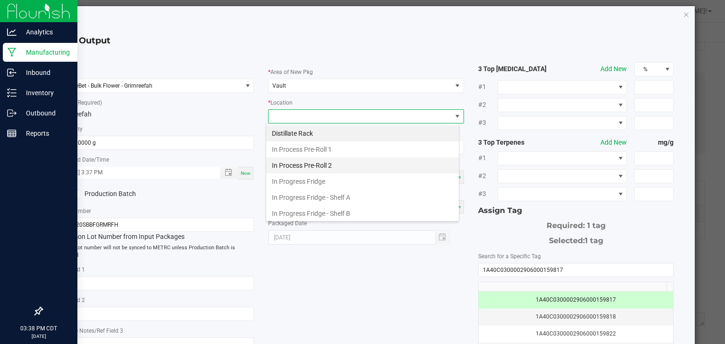
click at [330, 161] on li "In Process Pre-Roll 2" at bounding box center [362, 166] width 192 height 16
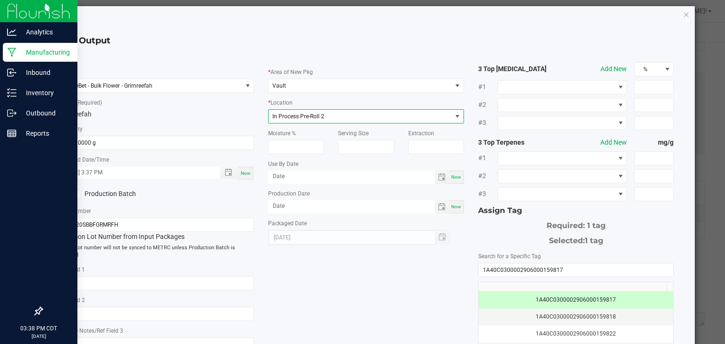
click at [430, 280] on div "* Item SafeBet - Bulk Flower - Grimreefah * Strain (Required) Grimreefah * Quan…" at bounding box center [365, 231] width 629 height 338
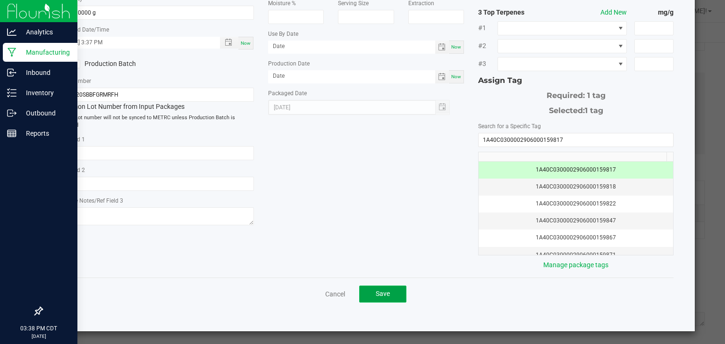
click at [380, 297] on button "Save" at bounding box center [382, 294] width 47 height 17
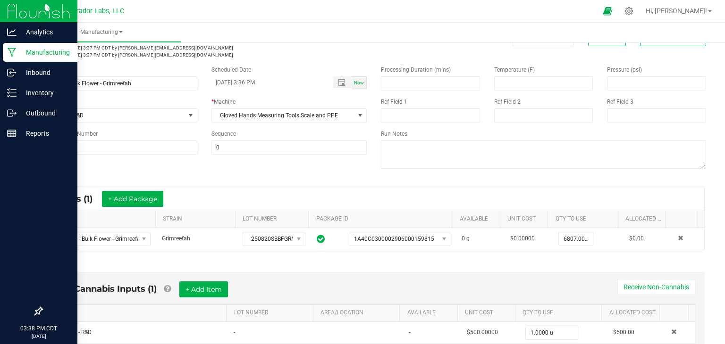
scroll to position [0, 0]
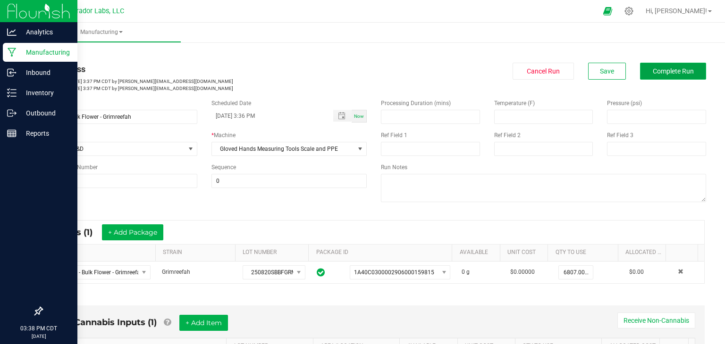
click at [652, 74] on span "Complete Run" at bounding box center [672, 71] width 41 height 8
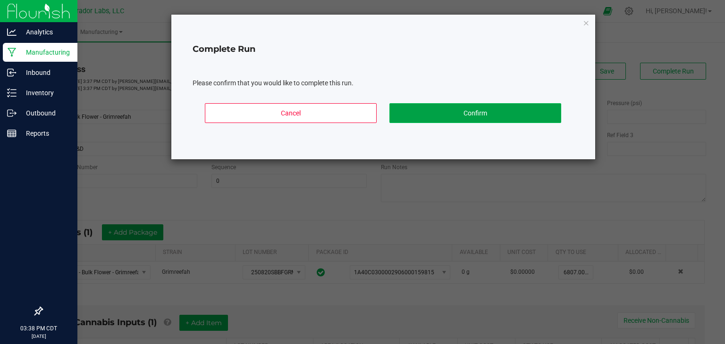
click at [462, 116] on button "Confirm" at bounding box center [475, 113] width 172 height 20
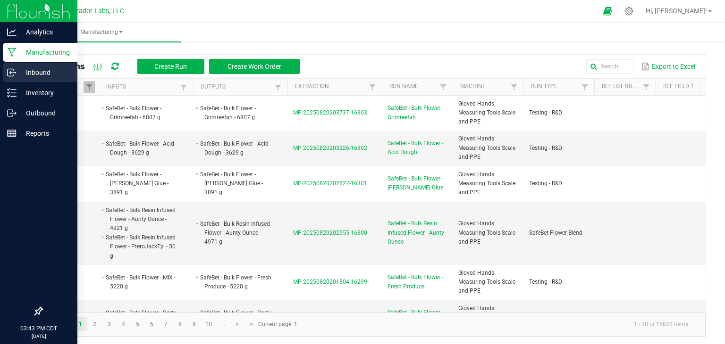
click at [12, 73] on icon at bounding box center [11, 72] width 9 height 9
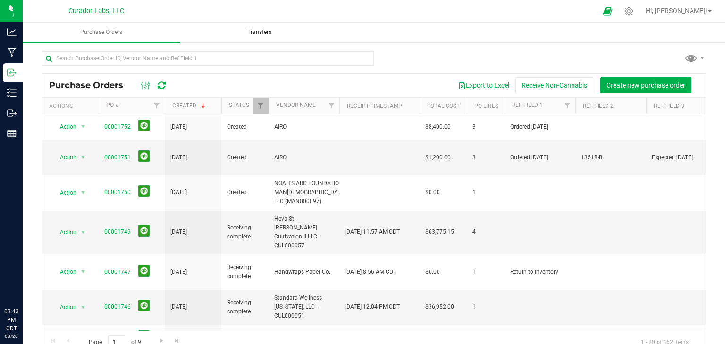
click at [256, 28] on uib-tab-heading "Transfers" at bounding box center [259, 32] width 156 height 19
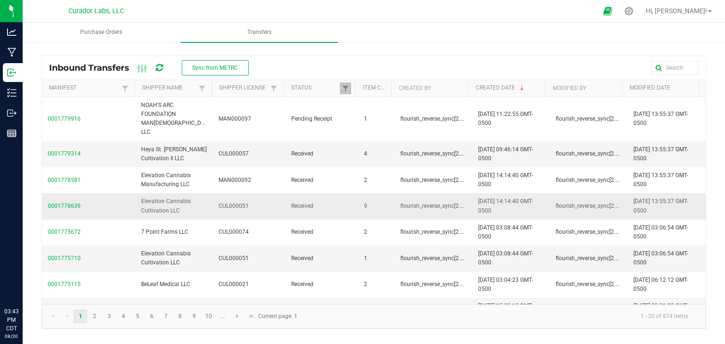
click at [72, 202] on span "0001778639" at bounding box center [89, 206] width 82 height 9
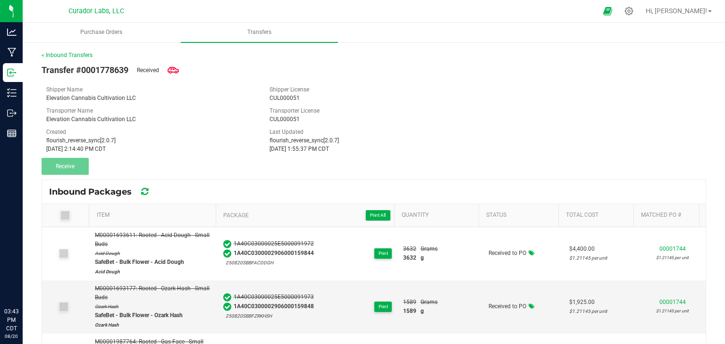
scroll to position [71, 0]
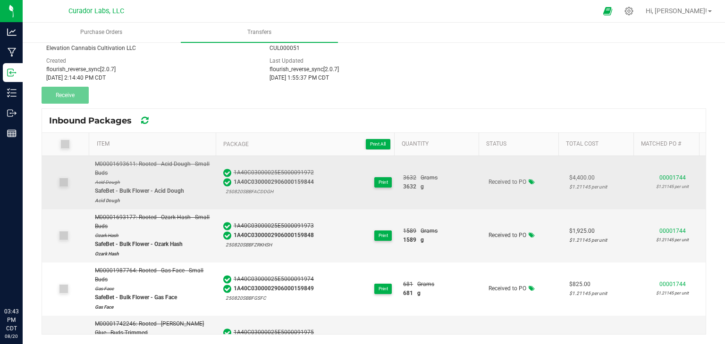
drag, startPoint x: 308, startPoint y: 180, endPoint x: 223, endPoint y: 181, distance: 84.9
click at [223, 181] on div "1A40C0300002906000159844" at bounding box center [268, 182] width 91 height 9
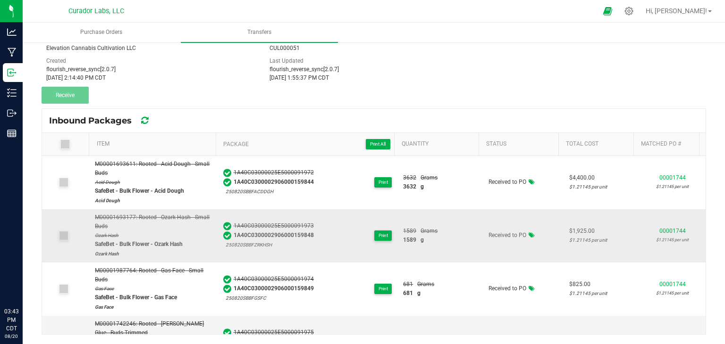
drag, startPoint x: 309, startPoint y: 233, endPoint x: 230, endPoint y: 236, distance: 79.3
click at [230, 236] on div "1A40C03000025E5000091973 1A40C0300002906000159848 250820SBBFZRKHSH Print" at bounding box center [307, 236] width 169 height 28
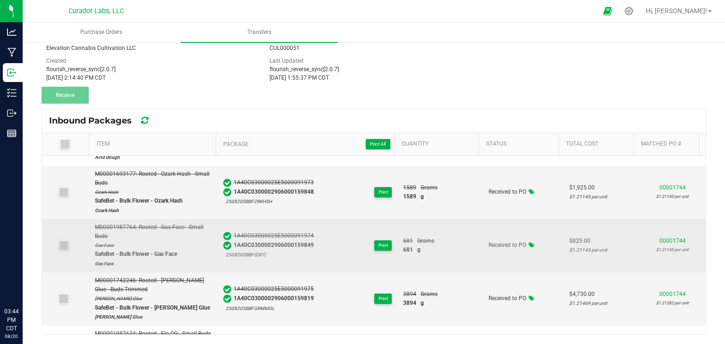
scroll to position [43, 0]
drag, startPoint x: 309, startPoint y: 245, endPoint x: 230, endPoint y: 241, distance: 79.8
click at [230, 241] on div "1A40C03000025E5000091974 1A40C0300002906000159849 250820SBBFGSFC Print" at bounding box center [307, 246] width 169 height 28
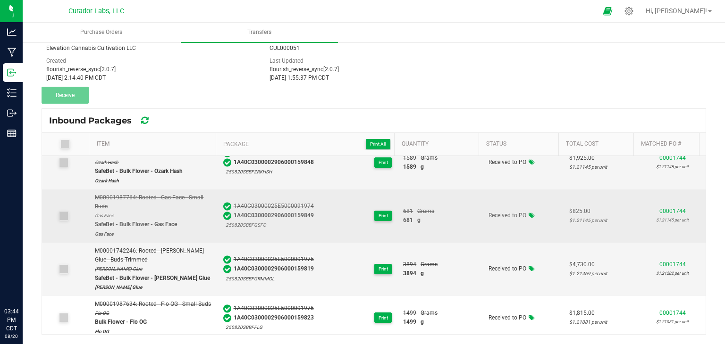
scroll to position [75, 0]
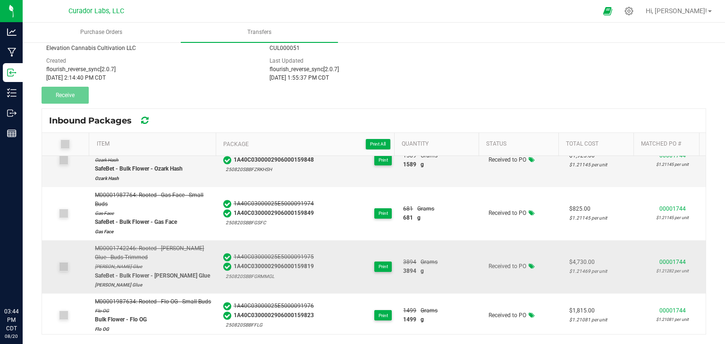
drag, startPoint x: 309, startPoint y: 265, endPoint x: 230, endPoint y: 261, distance: 79.3
click at [230, 261] on div "1A40C03000025E5000091975 1A40C0300002906000159819 250820SBBFGRMMGL Print" at bounding box center [307, 267] width 169 height 28
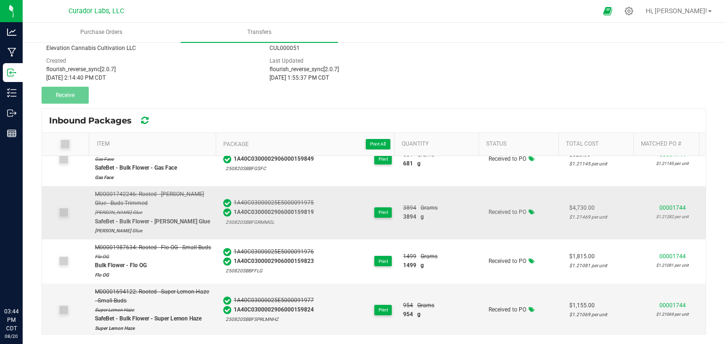
scroll to position [130, 0]
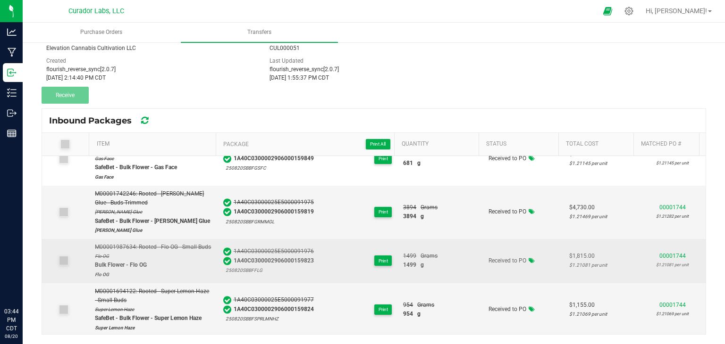
drag, startPoint x: 312, startPoint y: 265, endPoint x: 230, endPoint y: 265, distance: 82.1
click at [230, 265] on div "1A40C03000025E5000091976 1A40C0300002906000159823 250820SBBFFLG Print" at bounding box center [307, 261] width 169 height 28
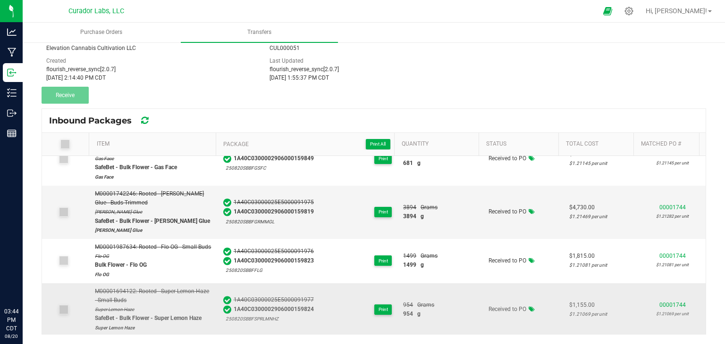
scroll to position [221, 0]
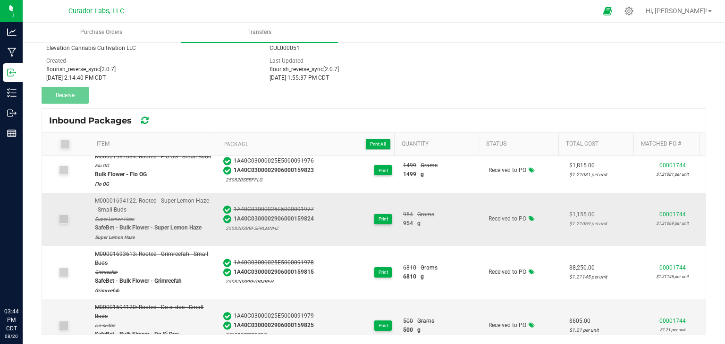
drag, startPoint x: 308, startPoint y: 231, endPoint x: 229, endPoint y: 231, distance: 78.8
click at [229, 224] on div "1A40C0300002906000159824" at bounding box center [268, 219] width 91 height 9
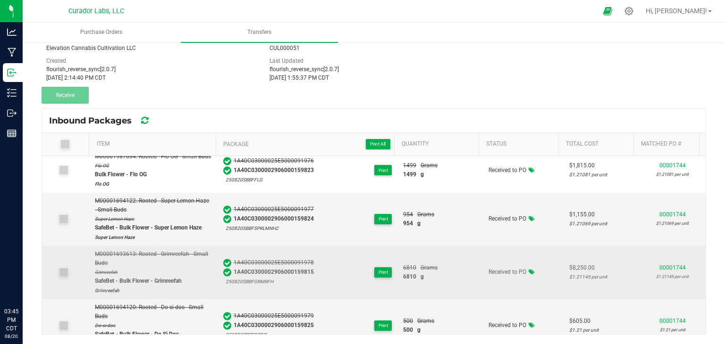
drag, startPoint x: 310, startPoint y: 280, endPoint x: 230, endPoint y: 280, distance: 80.2
click at [230, 280] on div "1A40C03000025E5000091978 1A40C0300002906000159815 250820SBBFGRMRFH Print" at bounding box center [307, 272] width 169 height 28
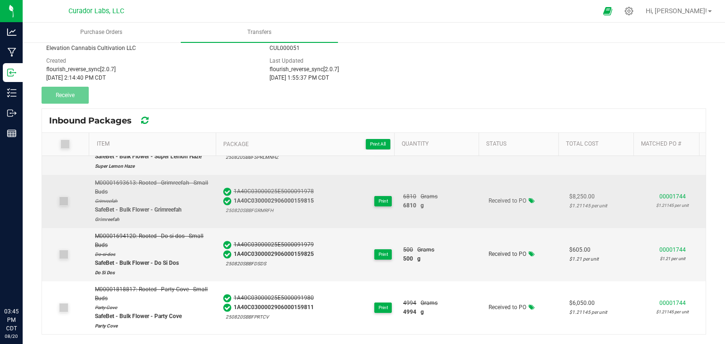
scroll to position [300, 0]
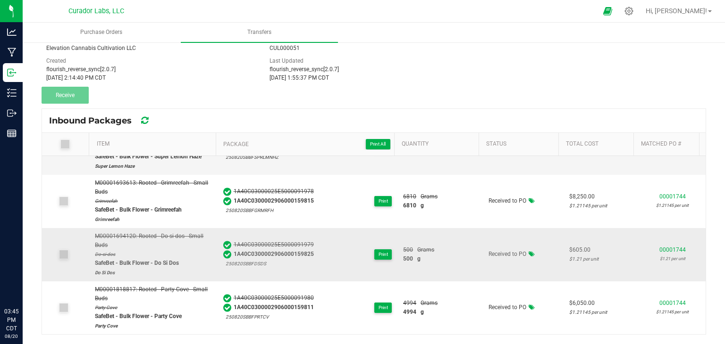
drag, startPoint x: 309, startPoint y: 254, endPoint x: 226, endPoint y: 257, distance: 82.6
click at [226, 257] on div "1A40C03000025E5000091979 1A40C0300002906000159825 250820SBBFDSDS Print" at bounding box center [307, 255] width 169 height 28
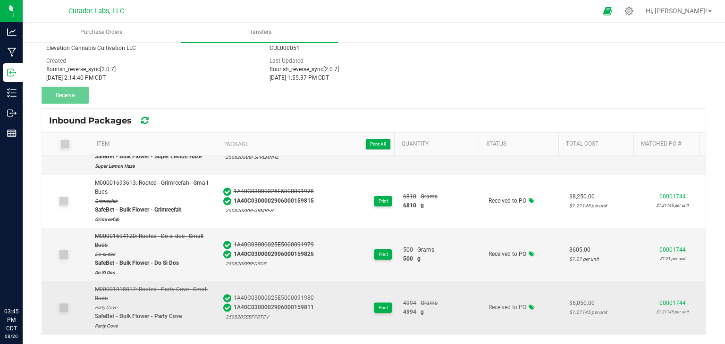
drag, startPoint x: 308, startPoint y: 307, endPoint x: 225, endPoint y: 309, distance: 82.6
click at [225, 309] on div "1A40C0300002906000159811" at bounding box center [268, 307] width 91 height 9
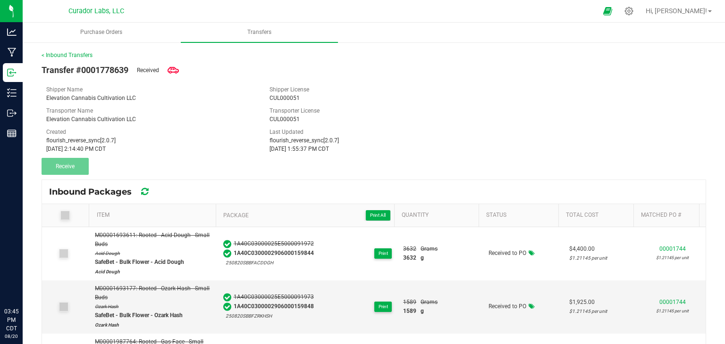
scroll to position [71, 0]
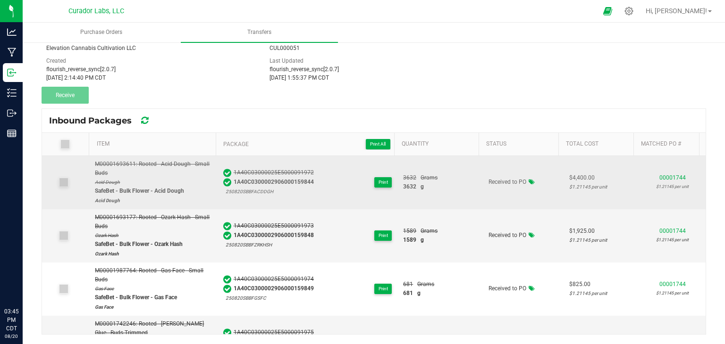
drag, startPoint x: 408, startPoint y: 189, endPoint x: 394, endPoint y: 187, distance: 13.3
click at [397, 187] on td "3632 Grams 3632 g" at bounding box center [439, 182] width 85 height 53
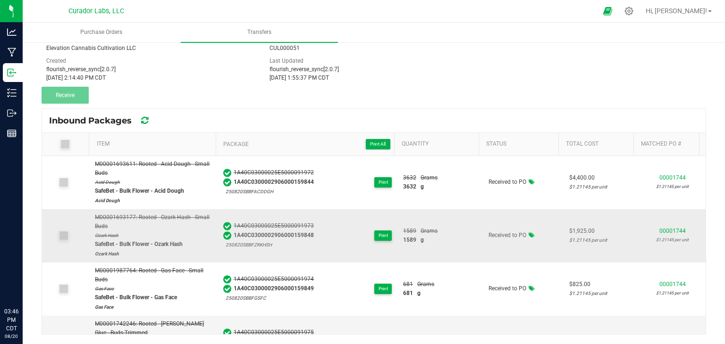
scroll to position [38, 0]
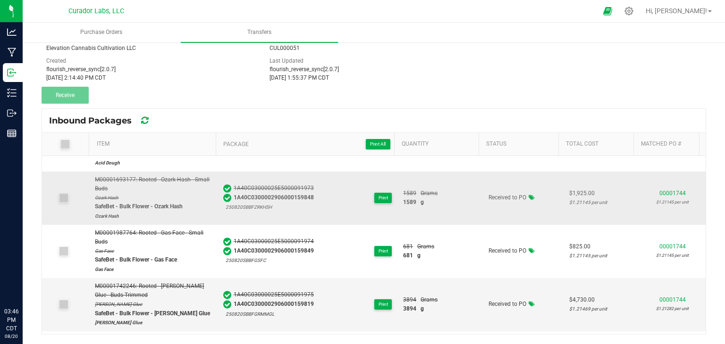
drag, startPoint x: 408, startPoint y: 201, endPoint x: 396, endPoint y: 201, distance: 11.8
click at [403, 201] on span "1589" at bounding box center [409, 202] width 13 height 9
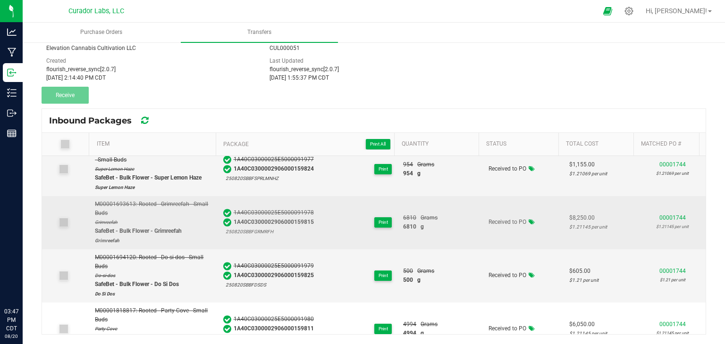
scroll to position [271, 0]
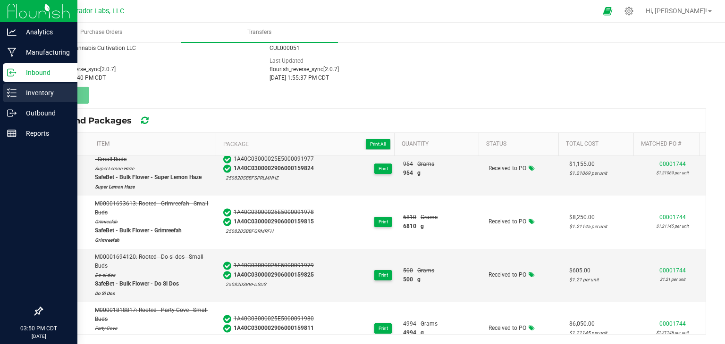
click at [25, 99] on div "Inventory" at bounding box center [40, 92] width 75 height 19
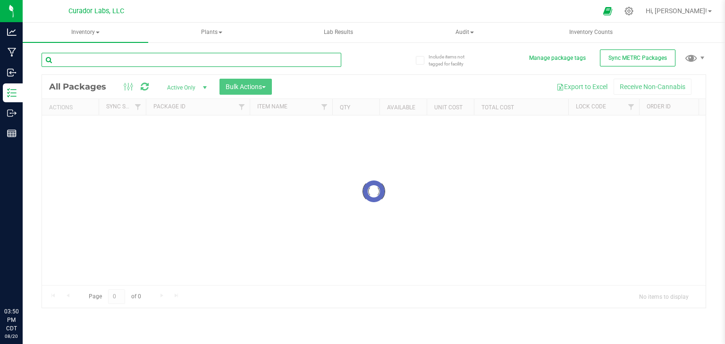
click at [166, 65] on input "text" at bounding box center [192, 60] width 300 height 14
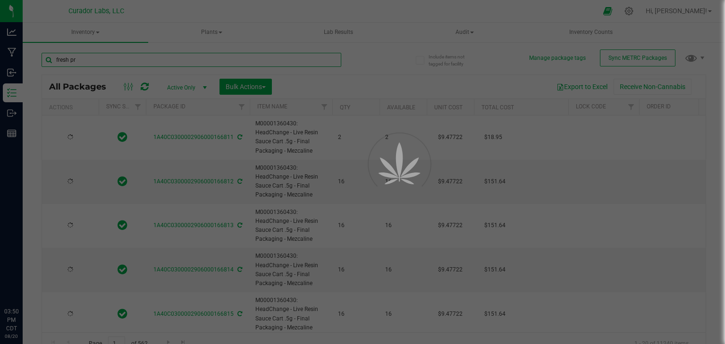
type input "fresh pro"
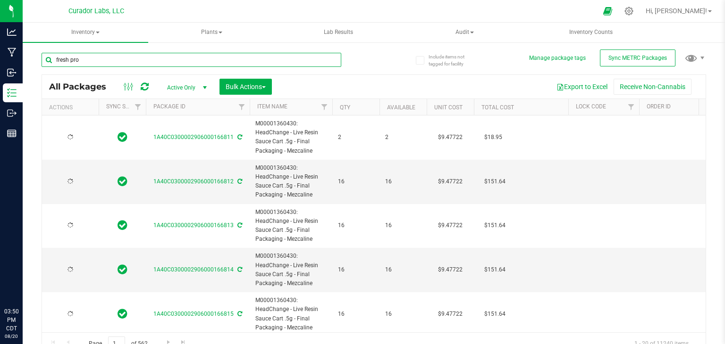
type input "[DATE]"
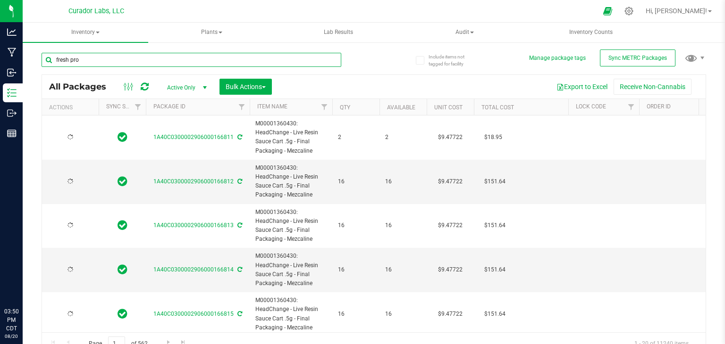
type input "[DATE]"
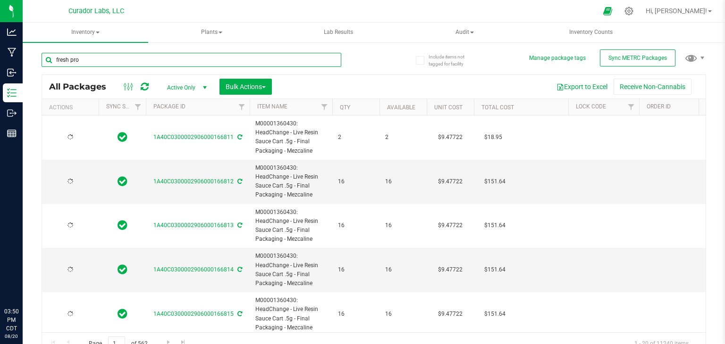
type input "[DATE]"
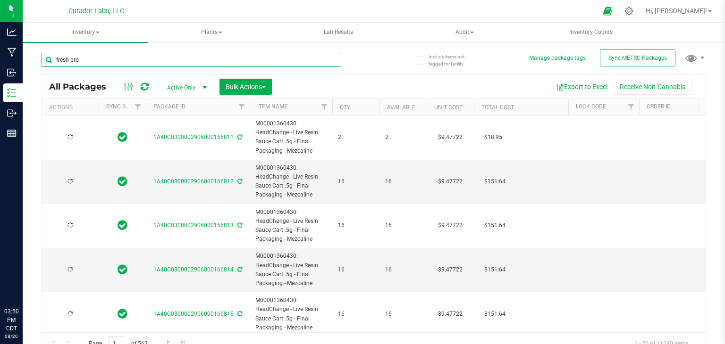
type input "[DATE]"
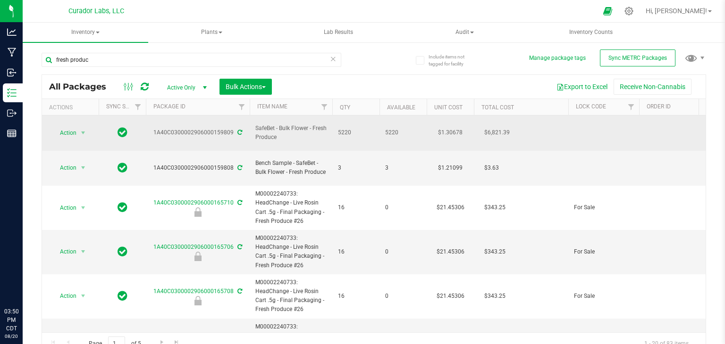
drag, startPoint x: 292, startPoint y: 133, endPoint x: 254, endPoint y: 123, distance: 38.7
click at [254, 123] on td "SafeBet - Bulk Flower - Fresh Produce" at bounding box center [291, 133] width 83 height 35
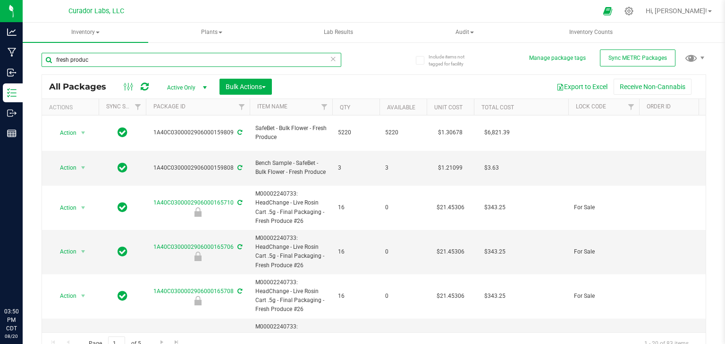
click at [226, 57] on input "fresh produc" at bounding box center [192, 60] width 300 height 14
paste input "SafeBet - Bulk Flower - Fresh Produce"
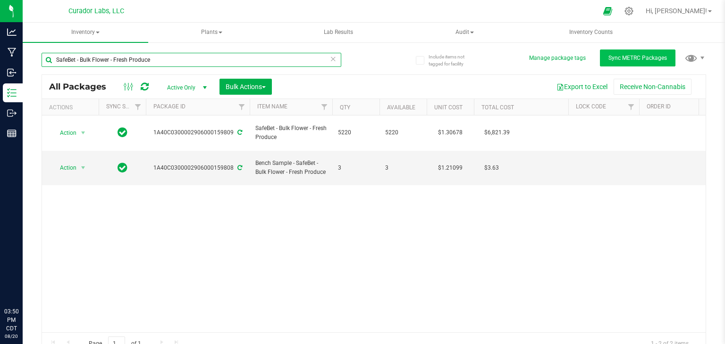
type input "SafeBet - Bulk Flower - Fresh Produce"
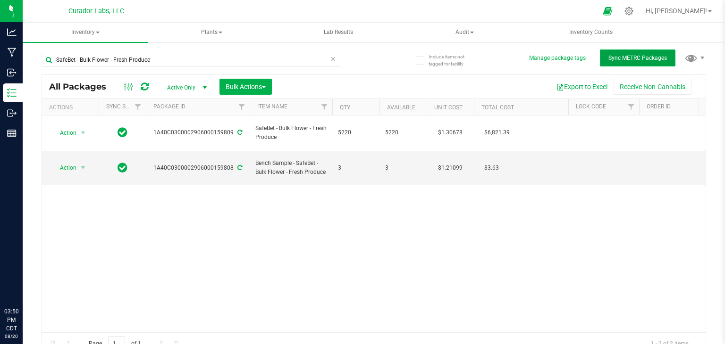
click at [628, 59] on span "Sync METRC Packages" at bounding box center [637, 58] width 58 height 7
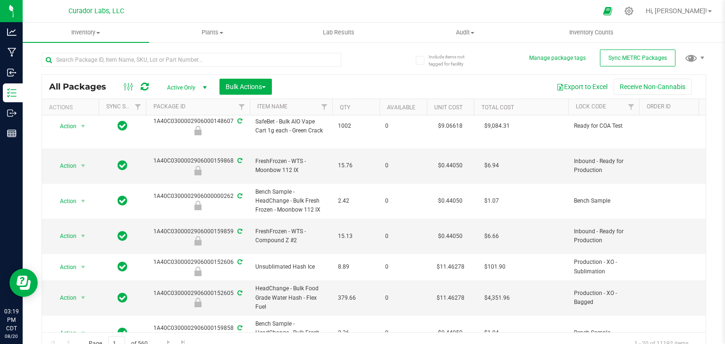
scroll to position [151, 0]
click at [211, 59] on input "text" at bounding box center [192, 60] width 300 height 14
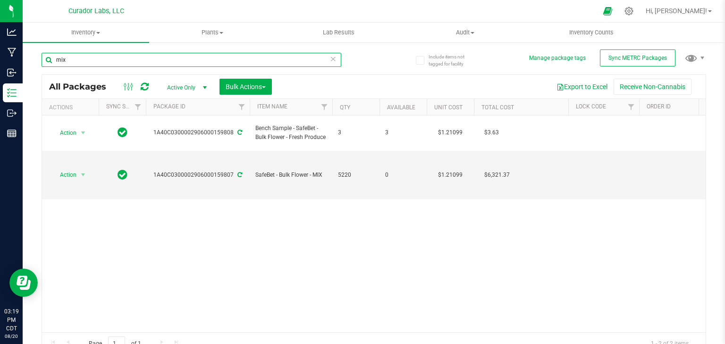
type input "mix"
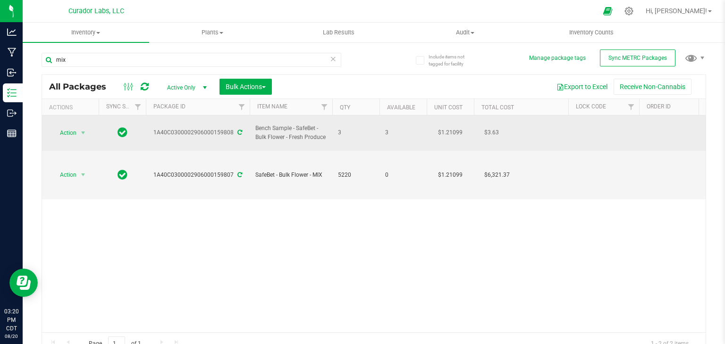
drag, startPoint x: 325, startPoint y: 133, endPoint x: 297, endPoint y: 123, distance: 29.4
click at [297, 124] on span "Bench Sample - SafeBet - Bulk Flower - Fresh Produce" at bounding box center [290, 133] width 71 height 18
copy span "SafeBet - Bulk Flower - Fresh Produce"
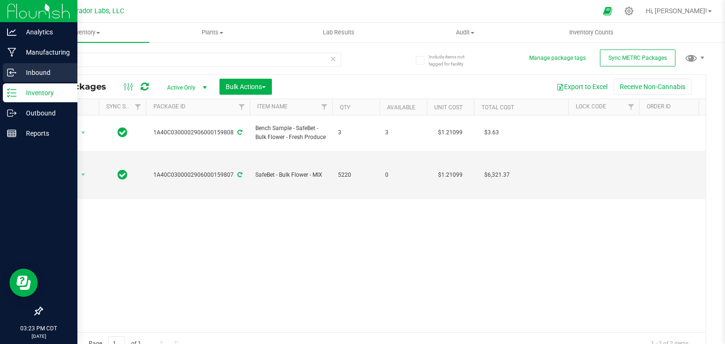
click at [10, 77] on icon at bounding box center [11, 72] width 9 height 9
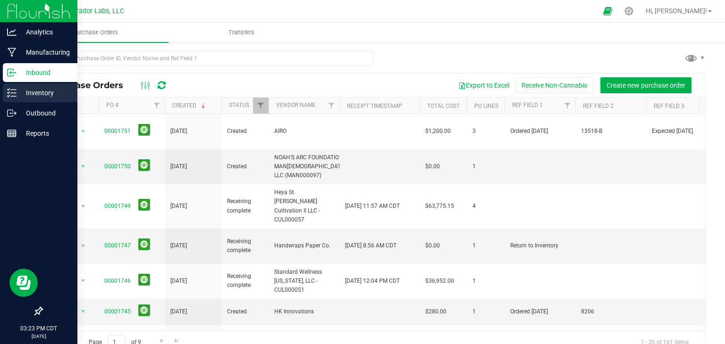
click at [47, 96] on p "Inventory" at bounding box center [45, 92] width 57 height 11
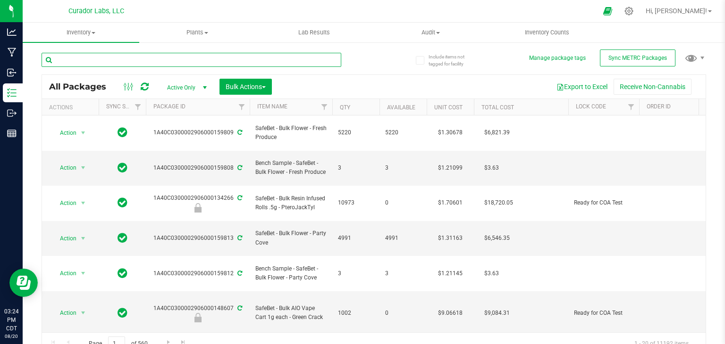
click at [236, 55] on input "text" at bounding box center [192, 60] width 300 height 14
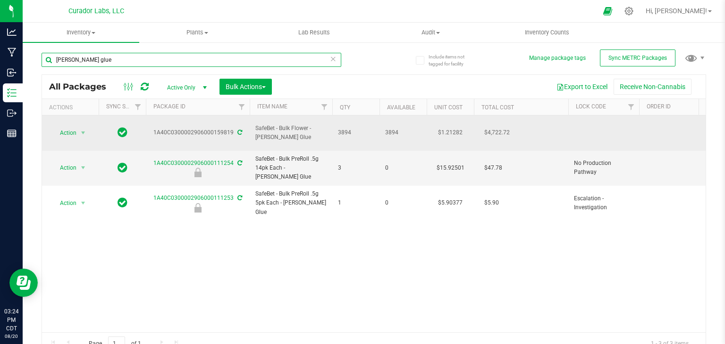
type input "grimm glue"
drag, startPoint x: 287, startPoint y: 132, endPoint x: 257, endPoint y: 121, distance: 31.9
click at [257, 124] on span "SafeBet - Bulk Flower - [PERSON_NAME] Glue" at bounding box center [290, 133] width 71 height 18
copy span "SafeBet - Bulk Flower - [PERSON_NAME] Glue"
click at [81, 129] on span "select" at bounding box center [83, 133] width 8 height 8
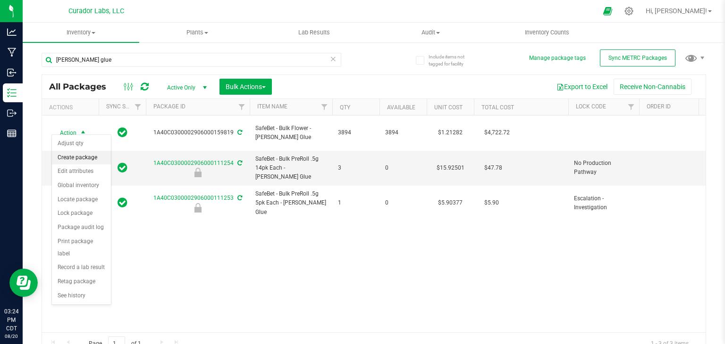
click at [83, 160] on li "Create package" at bounding box center [81, 158] width 59 height 14
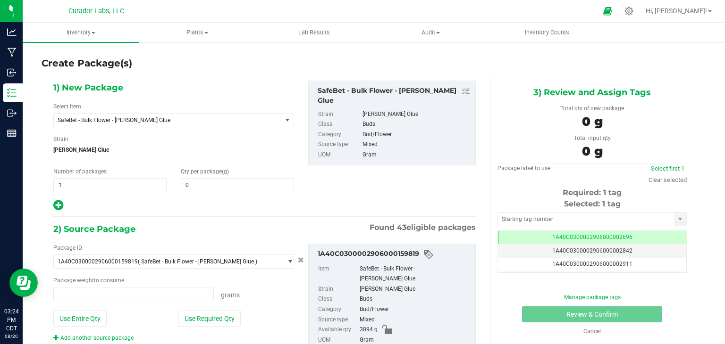
type input "0.0000"
type input "0.0000 g"
click at [166, 117] on span "SafeBet - Bulk Flower - [PERSON_NAME] Glue" at bounding box center [163, 120] width 211 height 7
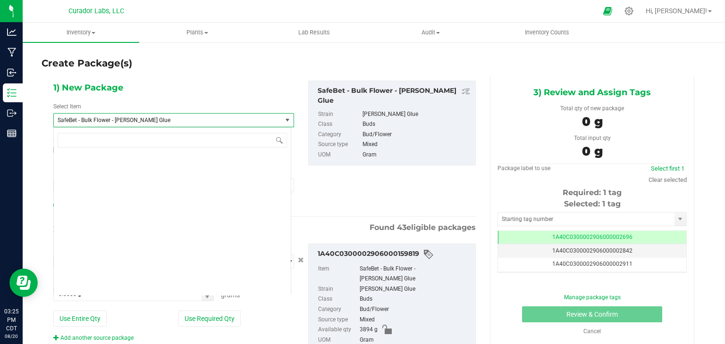
scroll to position [76947, 0]
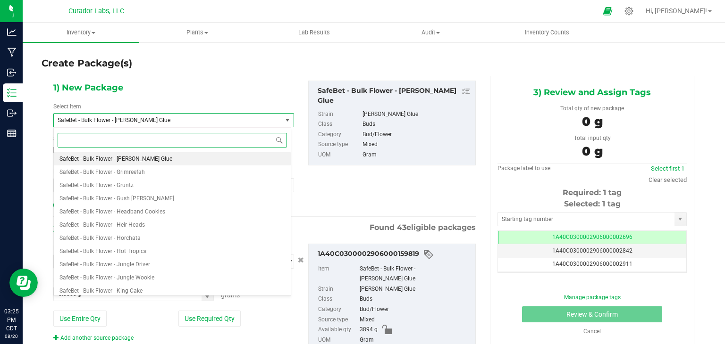
paste input "SafeBet - Bulk Flower - [PERSON_NAME] Glue"
type input "SafeBet - Bulk Flower - [PERSON_NAME] Glue"
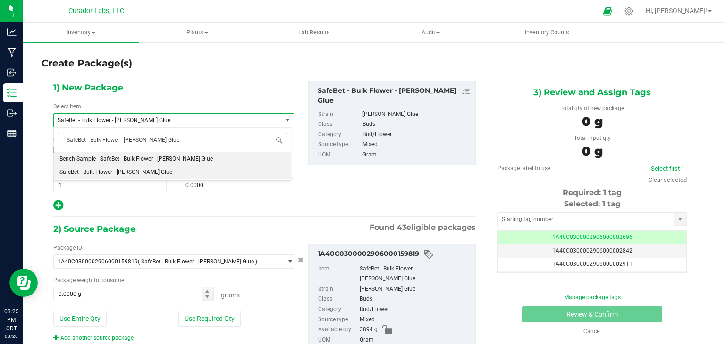
click at [164, 157] on span "Bench Sample - SafeBet - Bulk Flower - [PERSON_NAME] Glue" at bounding box center [135, 159] width 153 height 7
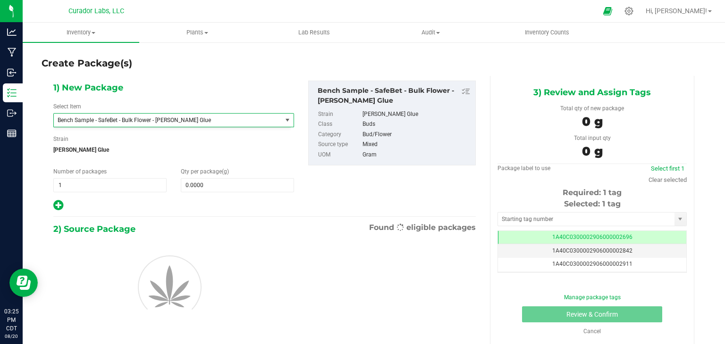
type input "0.0000"
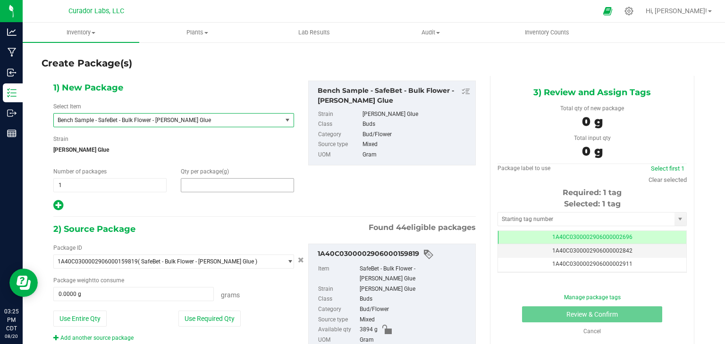
click at [208, 179] on span at bounding box center [237, 185] width 113 height 14
type input "3"
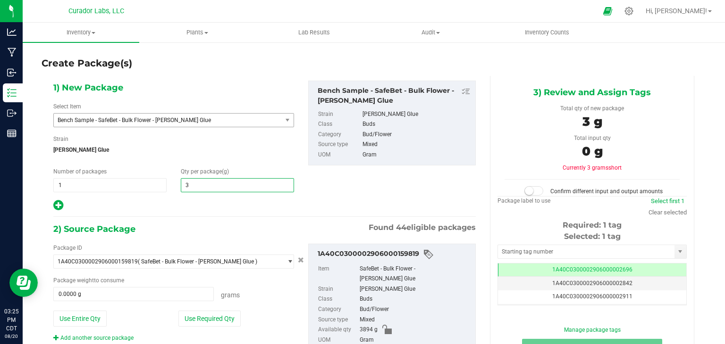
type input "3.0000"
click at [383, 217] on div "1) New Package Select Item Bench Sample - SafeBet - Bulk Flower - Grimm Glue Be…" at bounding box center [264, 233] width 436 height 315
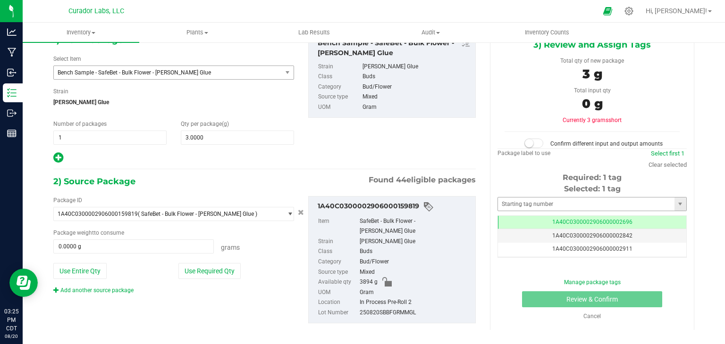
scroll to position [47, 0]
click at [523, 203] on input "text" at bounding box center [586, 204] width 176 height 13
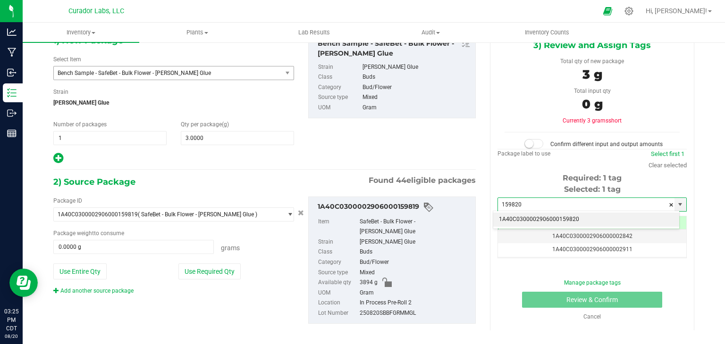
click at [528, 218] on li "1A40C0300002906000159820" at bounding box center [586, 220] width 186 height 14
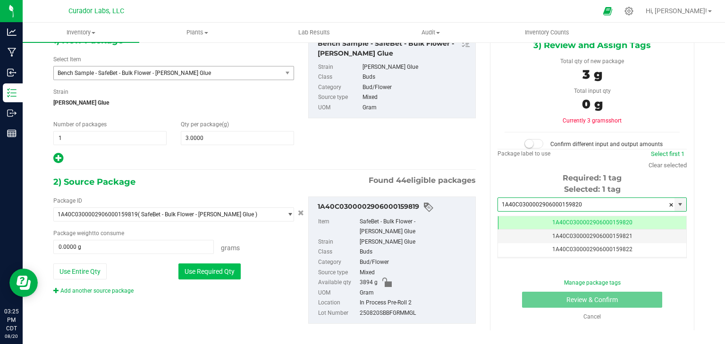
type input "1A40C0300002906000159820"
click at [220, 268] on button "Use Required Qty" at bounding box center [209, 272] width 62 height 16
type input "3.0000 g"
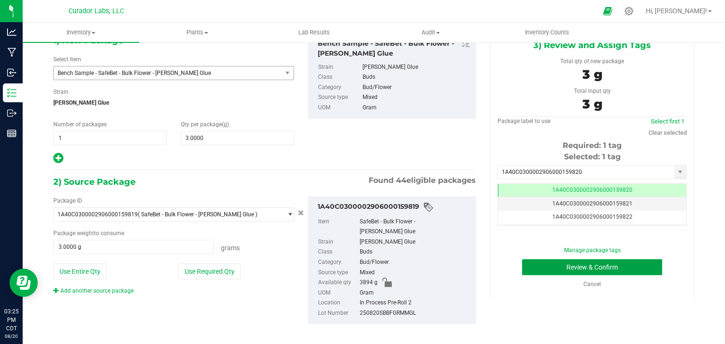
click at [540, 269] on button "Review & Confirm" at bounding box center [592, 267] width 140 height 16
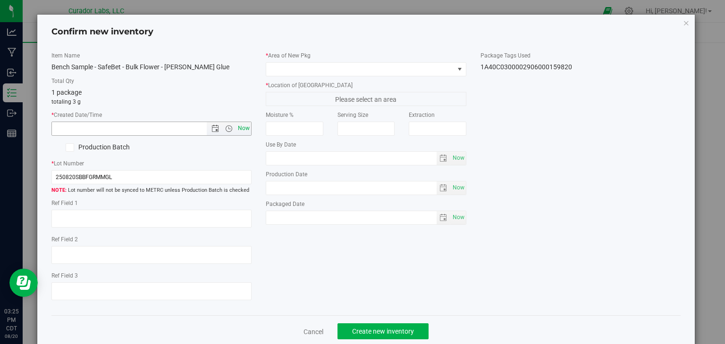
click at [240, 131] on span "Now" at bounding box center [244, 129] width 16 height 14
type input "8/20/2025 3:25 PM"
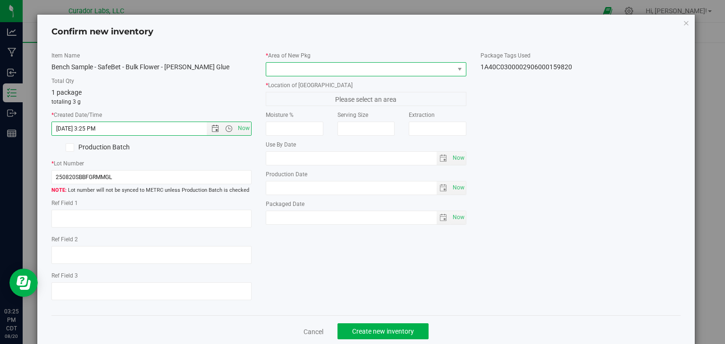
click at [305, 71] on span at bounding box center [360, 69] width 188 height 13
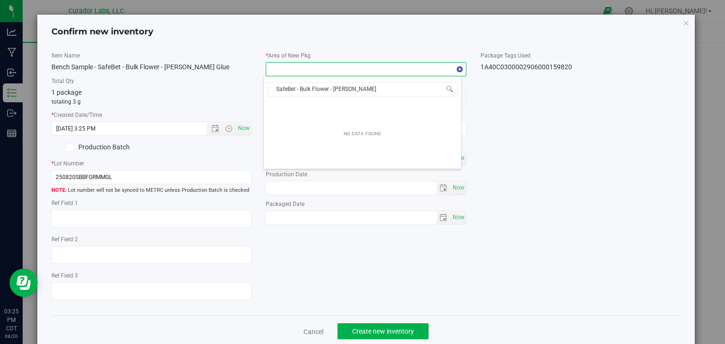
type input "SafeBet - Bulk Flower - Grimm G"
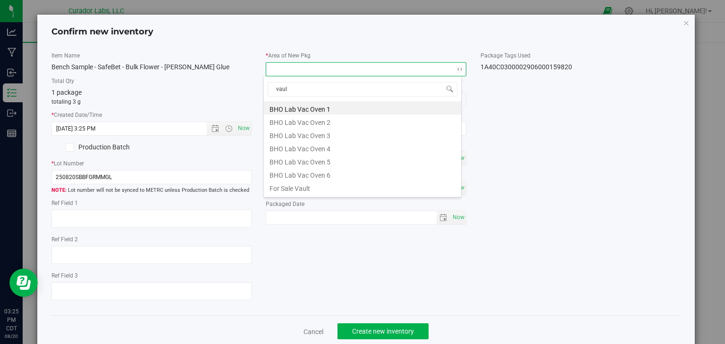
type input "vault"
click at [325, 172] on li "Vault" at bounding box center [362, 173] width 197 height 13
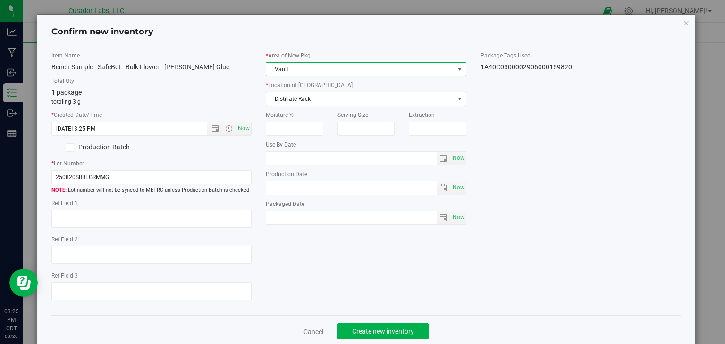
click at [342, 99] on span "Distillate Rack" at bounding box center [360, 98] width 188 height 13
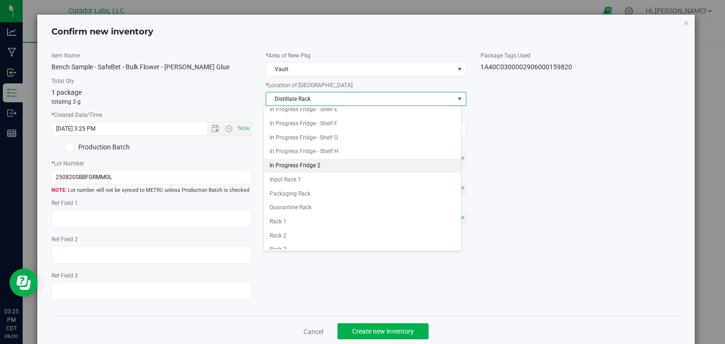
click at [317, 159] on li "In Progress Fridge 2" at bounding box center [362, 166] width 197 height 14
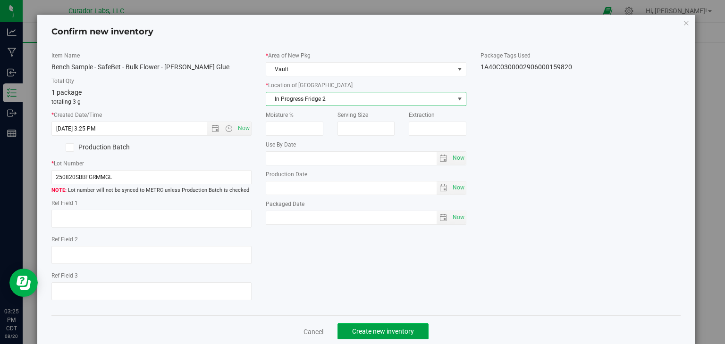
click at [382, 331] on span "Create new inventory" at bounding box center [383, 332] width 62 height 8
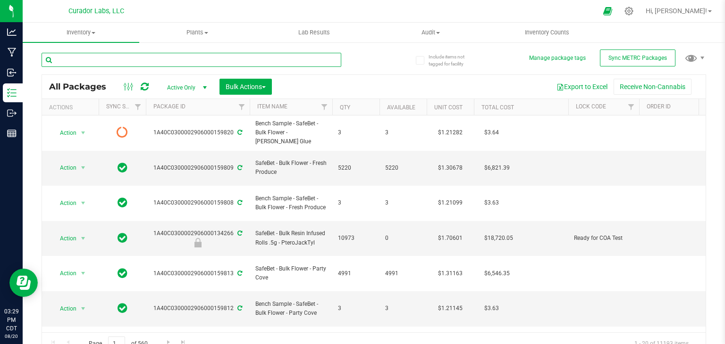
click at [239, 60] on input "text" at bounding box center [192, 60] width 300 height 14
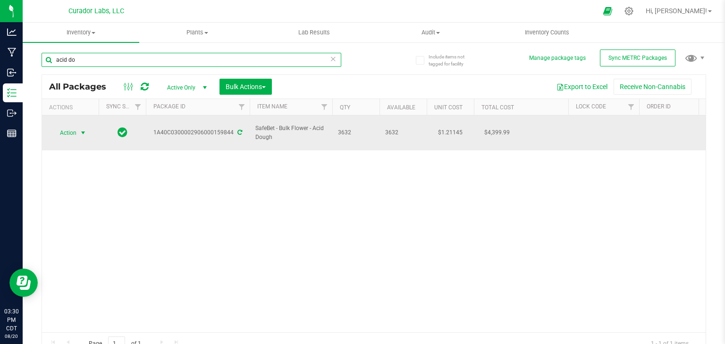
type input "acid do"
click at [79, 132] on span "select" at bounding box center [83, 133] width 8 height 8
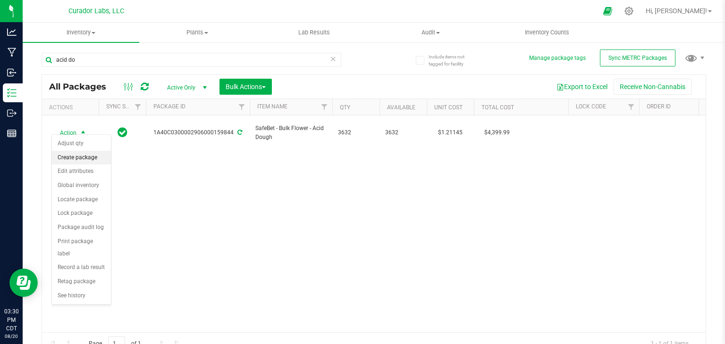
click at [79, 153] on li "Create package" at bounding box center [81, 158] width 59 height 14
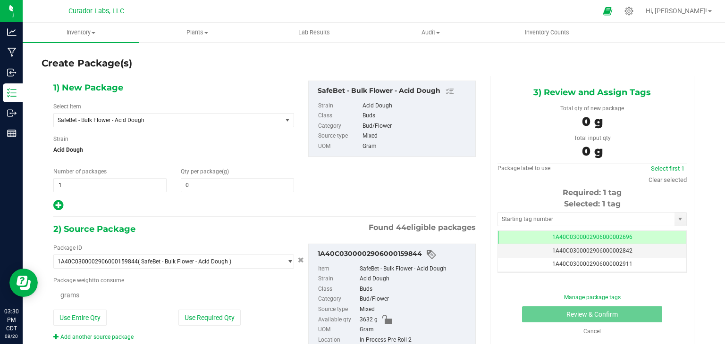
type input "0.0000"
click at [225, 121] on span "SafeBet - Bulk Flower - Acid Dough" at bounding box center [163, 120] width 211 height 7
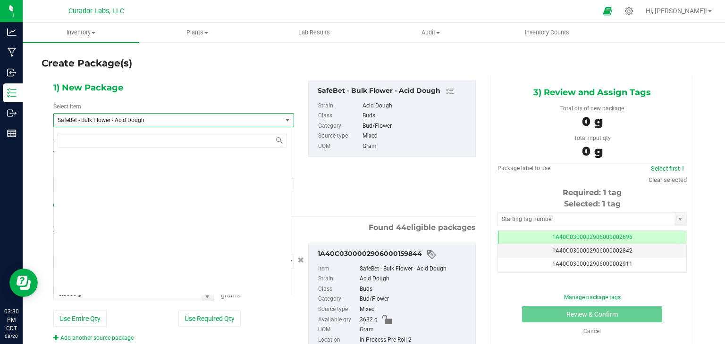
scroll to position [76287, 0]
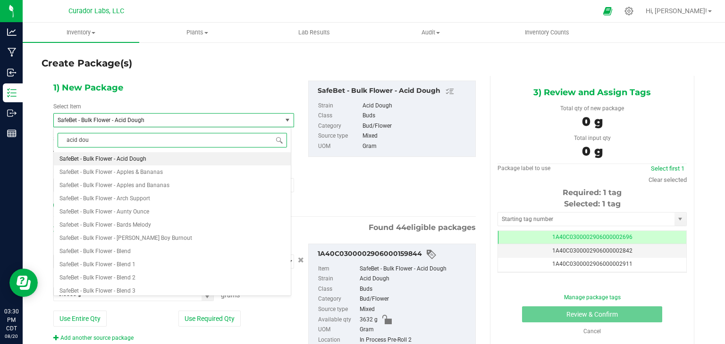
type input "acid doug"
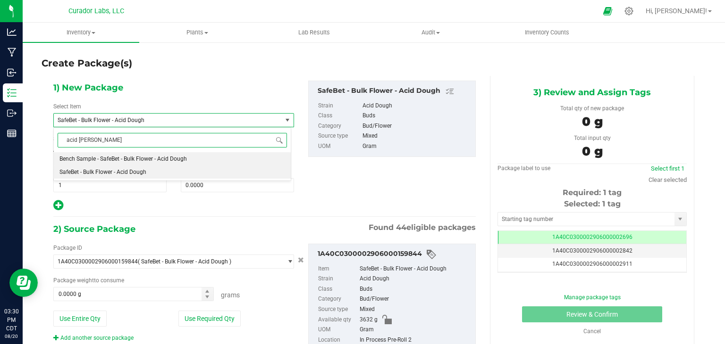
click at [199, 157] on li "Bench Sample - SafeBet - Bulk Flower - Acid Dough" at bounding box center [172, 158] width 237 height 13
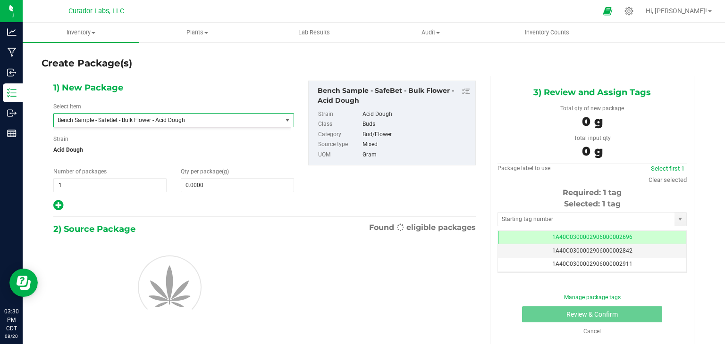
type input "0.0000"
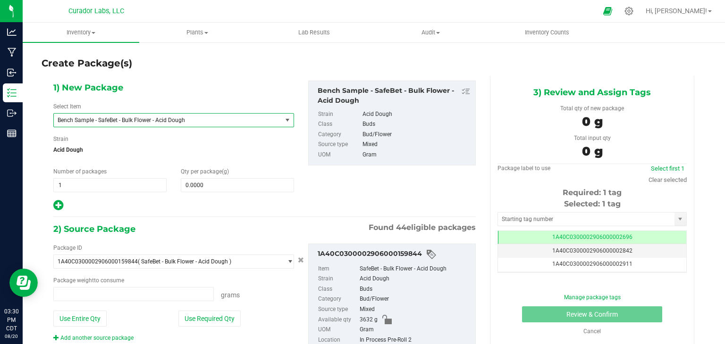
type input "0.0000 g"
click at [218, 183] on span at bounding box center [237, 185] width 113 height 14
type input "3"
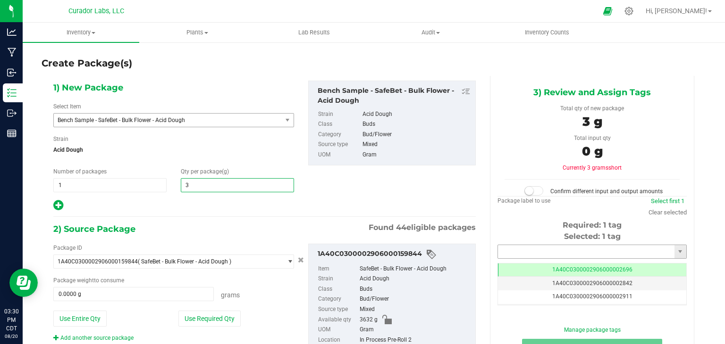
type input "3.0000"
click at [558, 255] on input "text" at bounding box center [586, 251] width 176 height 13
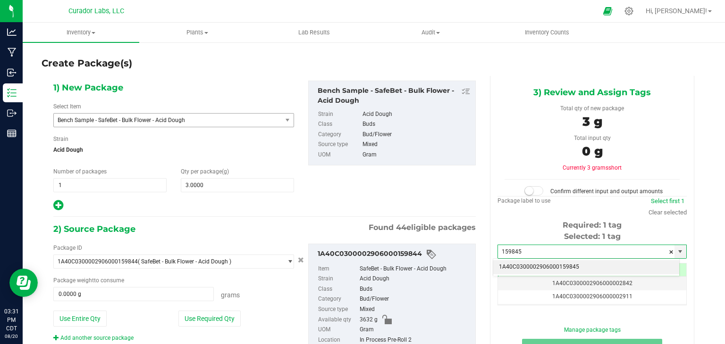
click at [525, 263] on li "1A40C0300002906000159845" at bounding box center [586, 267] width 186 height 14
type input "1A40C0300002906000159845"
click at [442, 206] on div "1) New Package Select Item Bench Sample - SafeBet - Bulk Flower - Acid Dough Be…" at bounding box center [264, 146] width 436 height 131
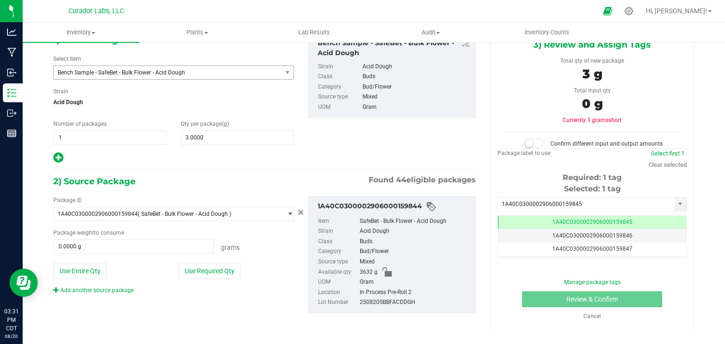
click at [213, 258] on div "Package ID 1A40C0300002906000159844 ( SafeBet - Bulk Flower - Acid Dough ) 1A40…" at bounding box center [173, 245] width 255 height 99
click at [215, 265] on button "Use Required Qty" at bounding box center [209, 271] width 62 height 16
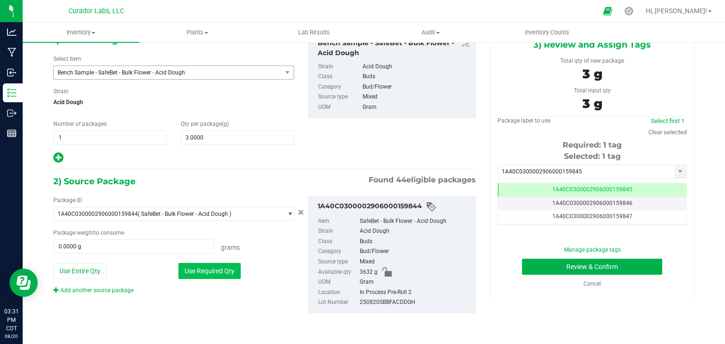
type input "3.0000 g"
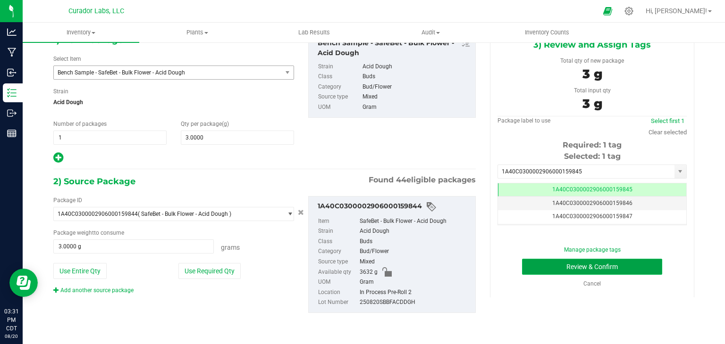
click at [538, 267] on button "Review & Confirm" at bounding box center [592, 267] width 140 height 16
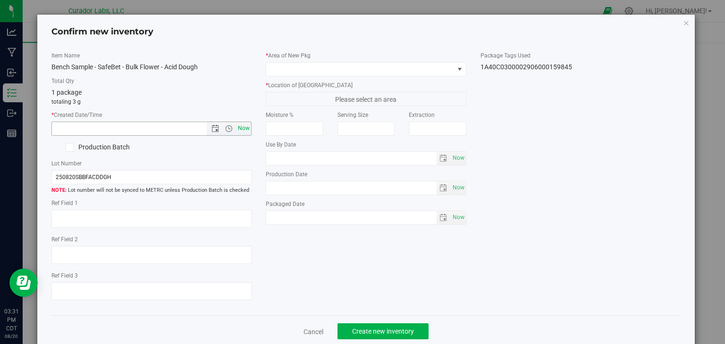
click at [237, 126] on span "Now" at bounding box center [244, 129] width 16 height 14
type input "8/20/2025 3:31 PM"
click at [323, 62] on span at bounding box center [366, 69] width 200 height 14
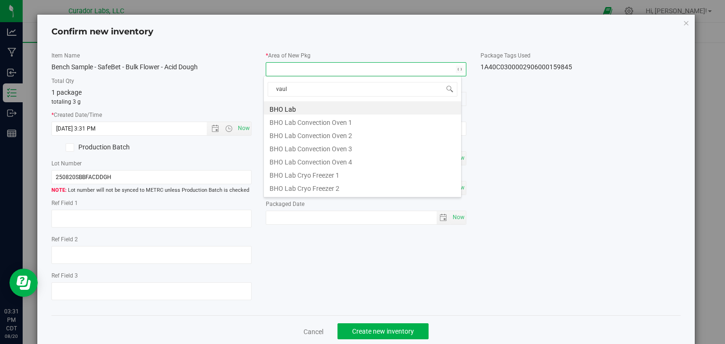
type input "vault"
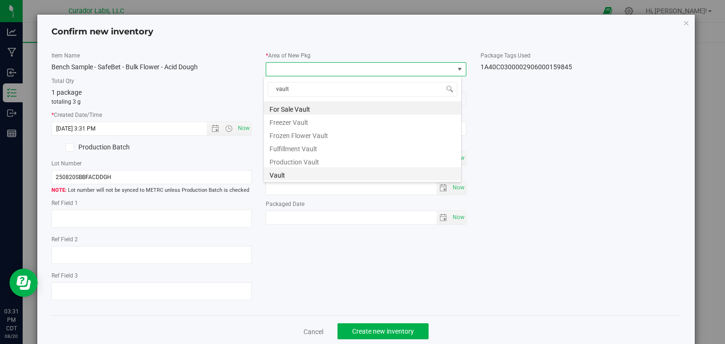
click at [314, 172] on li "Vault" at bounding box center [362, 173] width 197 height 13
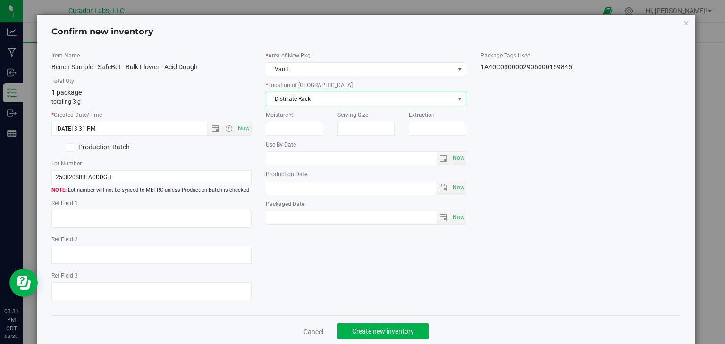
click at [380, 100] on span "Distillate Rack" at bounding box center [360, 98] width 188 height 13
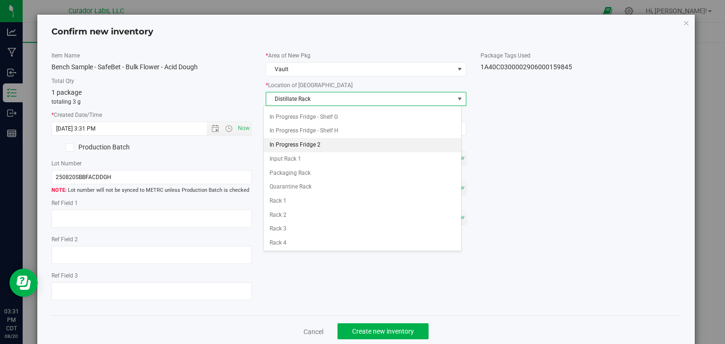
click at [367, 140] on li "In Progress Fridge 2" at bounding box center [362, 145] width 197 height 14
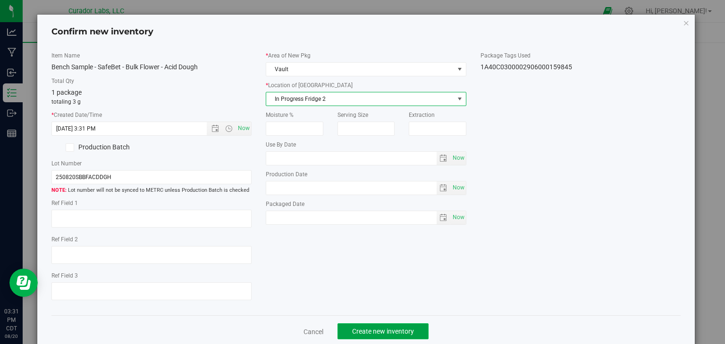
click at [347, 325] on button "Create new inventory" at bounding box center [382, 332] width 91 height 16
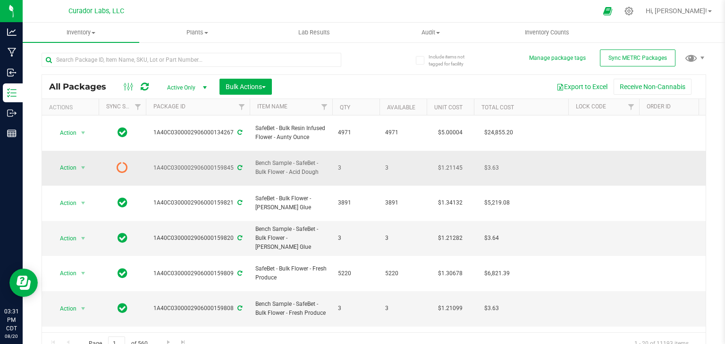
drag, startPoint x: 317, startPoint y: 161, endPoint x: 296, endPoint y: 150, distance: 23.4
click at [296, 159] on span "Bench Sample - SafeBet - Bulk Flower - Acid Dough" at bounding box center [290, 168] width 71 height 18
copy span "SafeBet - Bulk Flower - Acid Dough"
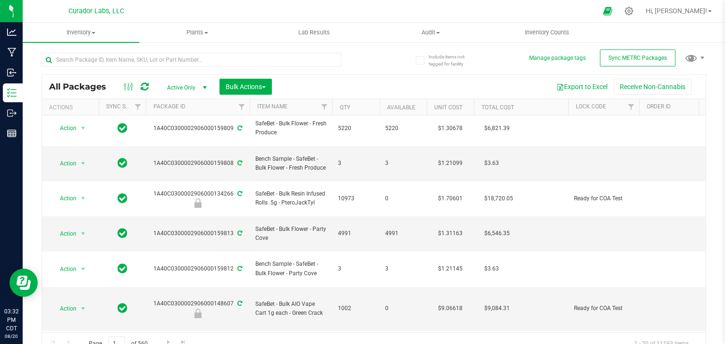
scroll to position [186, 0]
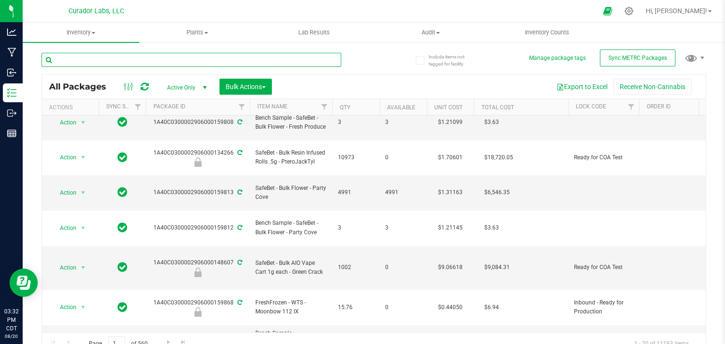
click at [194, 59] on input "text" at bounding box center [192, 60] width 300 height 14
paste input "SafeBet - Bulk Flower - Acid Dough"
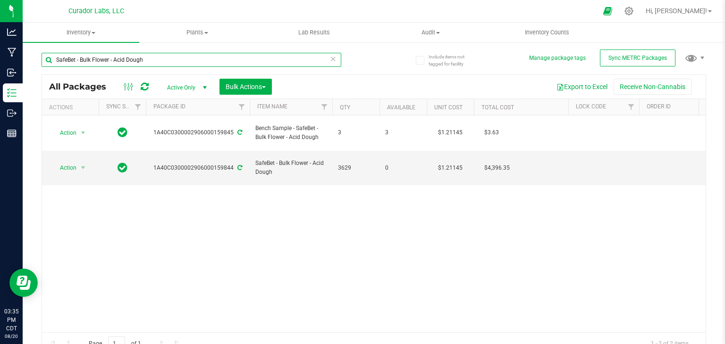
click at [157, 63] on input "SafeBet - Bulk Flower - Acid Dough" at bounding box center [192, 60] width 300 height 14
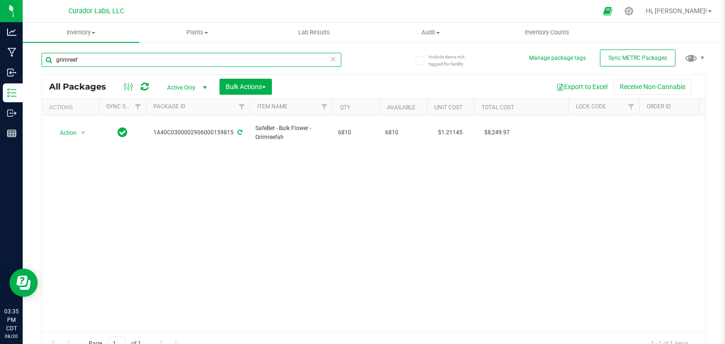
type input "grimreef"
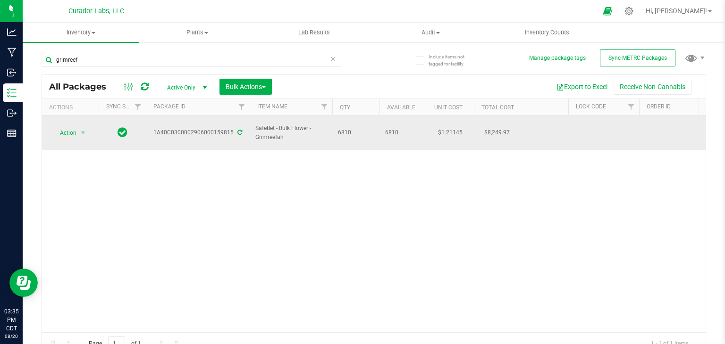
drag, startPoint x: 283, startPoint y: 134, endPoint x: 255, endPoint y: 125, distance: 30.3
click at [255, 125] on td "SafeBet - Bulk Flower - Grimreefah" at bounding box center [291, 133] width 83 height 35
copy span "SafeBet - Bulk Flower - Grimreefah"
click at [79, 129] on span "select" at bounding box center [83, 133] width 8 height 8
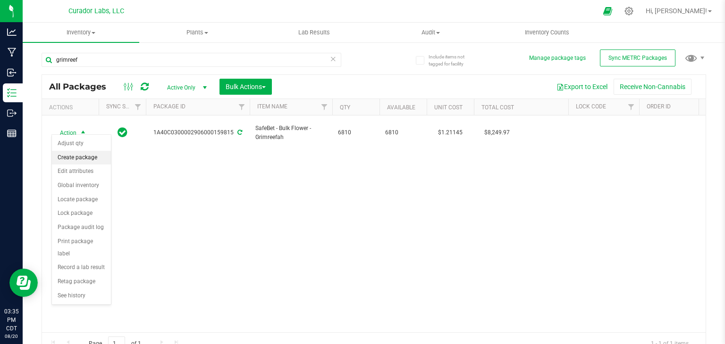
click at [82, 155] on li "Create package" at bounding box center [81, 158] width 59 height 14
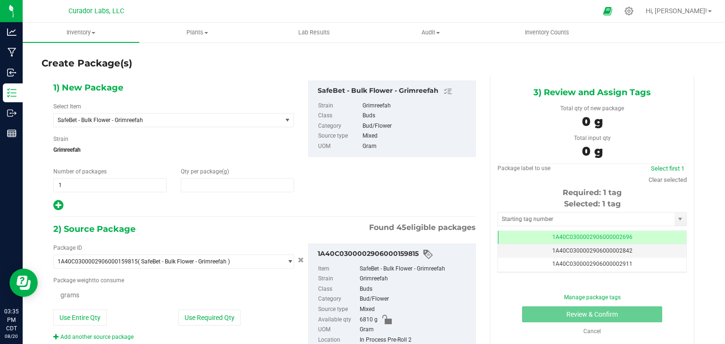
type input "0.0000"
click at [135, 114] on span "SafeBet - Bulk Flower - Grimreefah" at bounding box center [168, 120] width 228 height 13
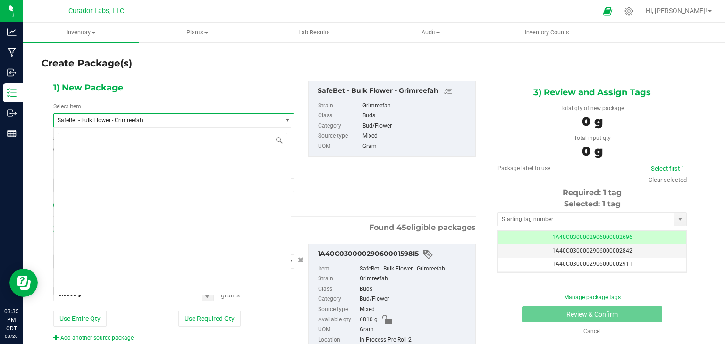
scroll to position [76974, 0]
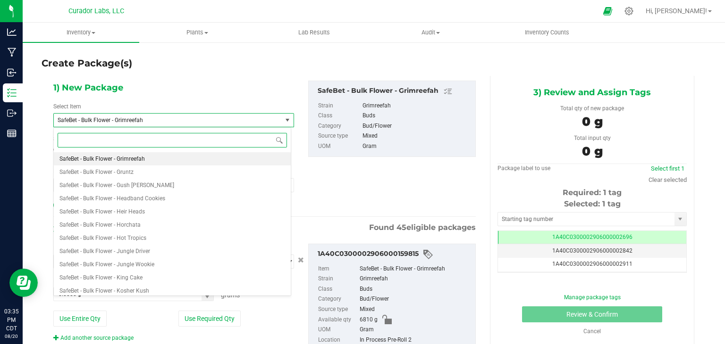
paste input "SafeBet - Bulk Flower - Grimreefah"
type input "SafeBet - Bulk Flower - Grimreefah"
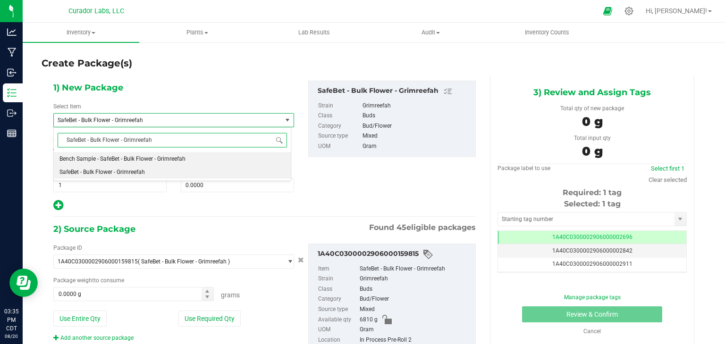
click at [150, 157] on span "Bench Sample - SafeBet - Bulk Flower - Grimreefah" at bounding box center [122, 159] width 126 height 7
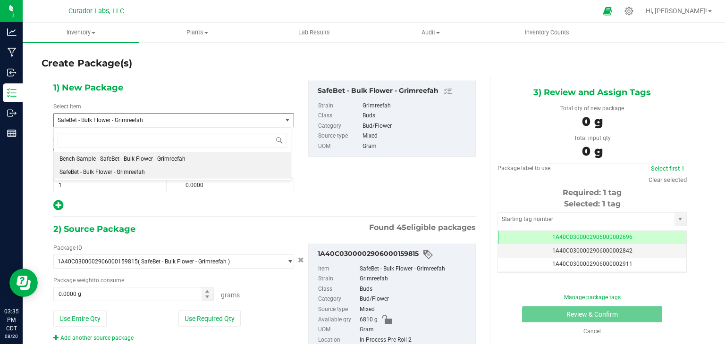
type input "0.0000"
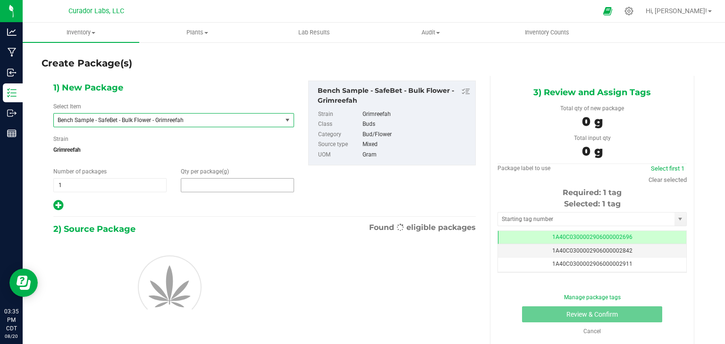
click at [204, 180] on span at bounding box center [237, 185] width 113 height 14
type input "3"
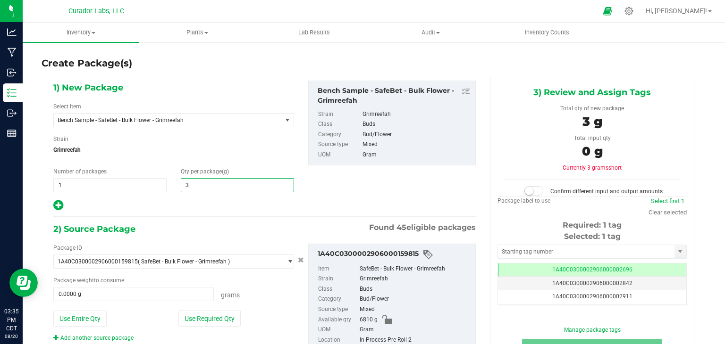
type input "3.0000"
click at [543, 258] on div "Selected: 1 tag Tag 1A40C0300002906000002696 1A40C0300002906000002842 1A40C0300…" at bounding box center [591, 268] width 189 height 75
click at [538, 251] on input "text" at bounding box center [586, 251] width 176 height 13
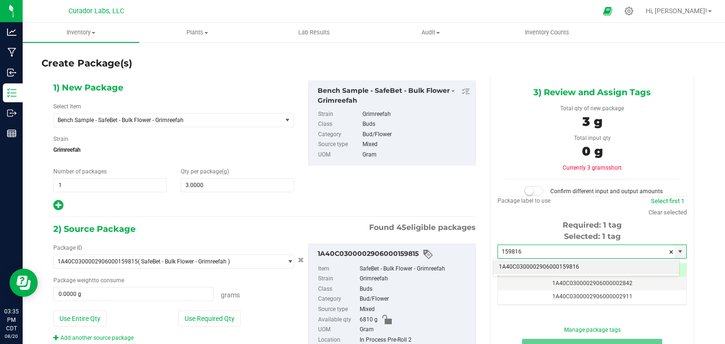
click at [529, 268] on li "1A40C0300002906000159816" at bounding box center [586, 267] width 186 height 14
type input "1A40C0300002906000159816"
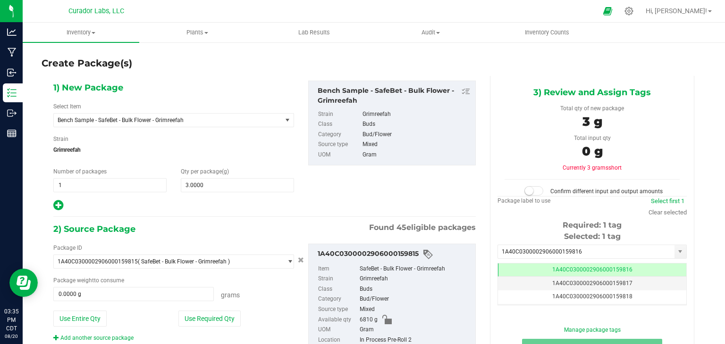
click at [355, 209] on div "1) New Package Select Item Bench Sample - SafeBet - Bulk Flower - Grimreefah Be…" at bounding box center [264, 146] width 436 height 131
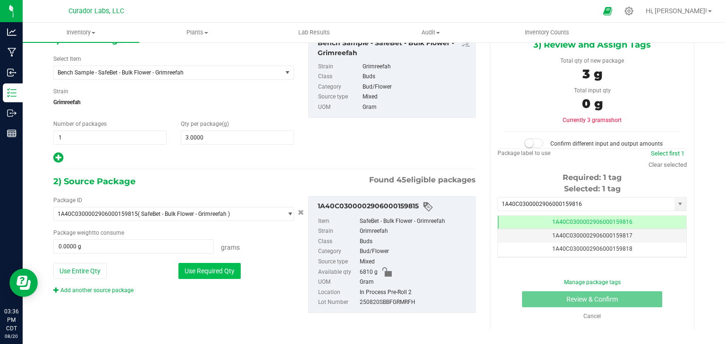
click at [213, 269] on button "Use Required Qty" at bounding box center [209, 271] width 62 height 16
type input "3.0000 g"
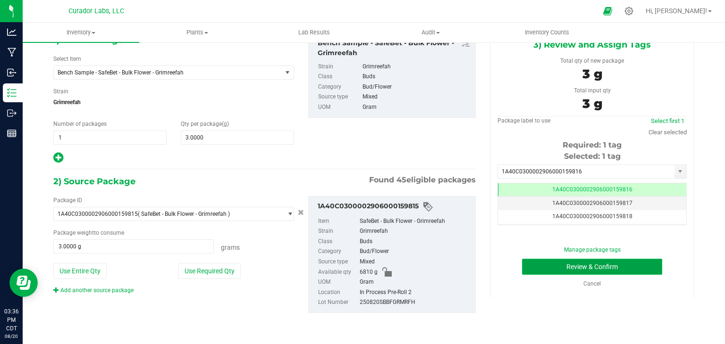
click at [546, 261] on button "Review & Confirm" at bounding box center [592, 267] width 140 height 16
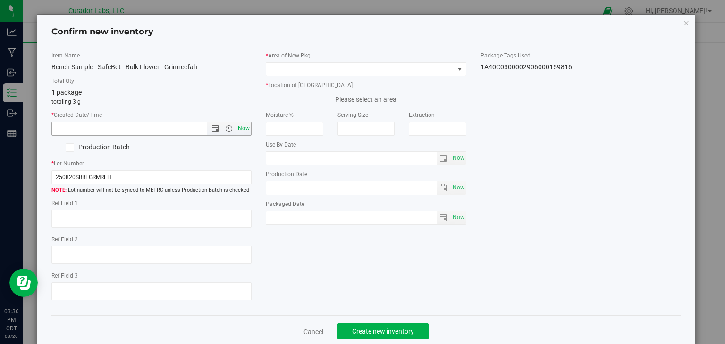
click at [242, 128] on span "Now" at bounding box center [244, 129] width 16 height 14
type input "8/20/2025 3:36 PM"
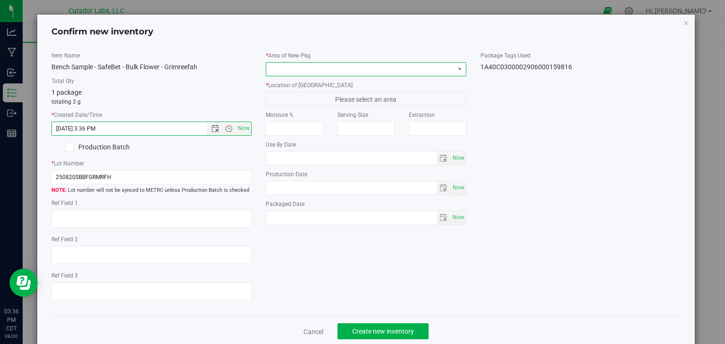
click at [315, 69] on span at bounding box center [360, 69] width 188 height 13
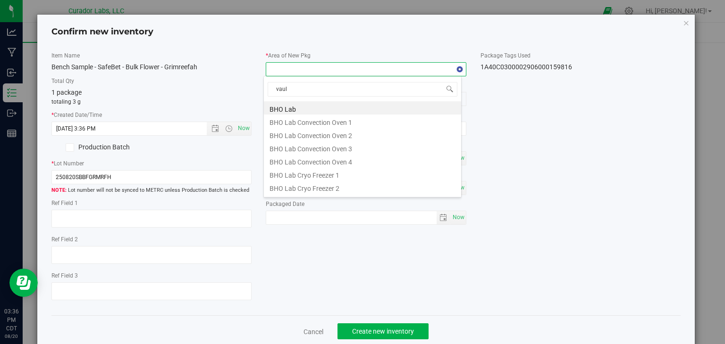
type input "vault"
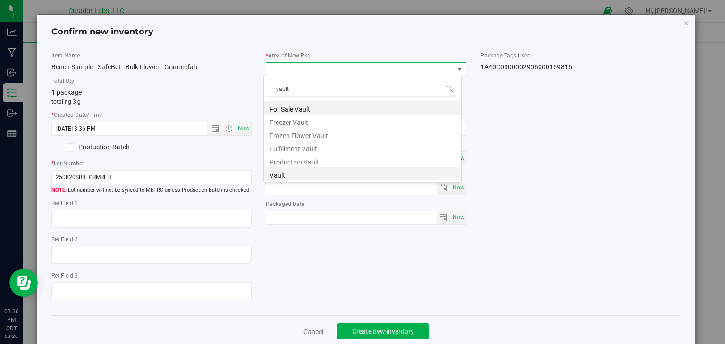
click at [323, 172] on li "Vault" at bounding box center [362, 173] width 197 height 13
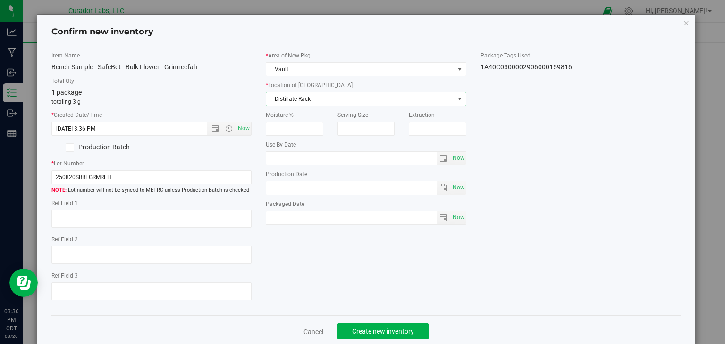
click at [356, 104] on span "Distillate Rack" at bounding box center [360, 98] width 188 height 13
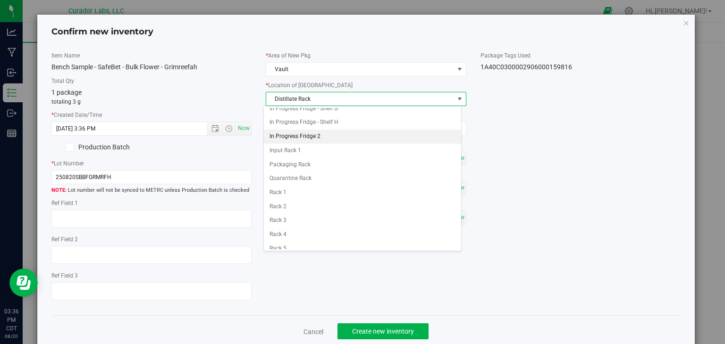
click at [312, 133] on li "In Progress Fridge 2" at bounding box center [362, 137] width 197 height 14
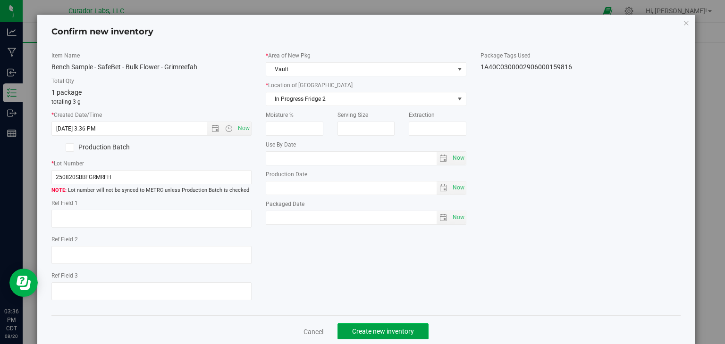
click at [368, 336] on button "Create new inventory" at bounding box center [382, 332] width 91 height 16
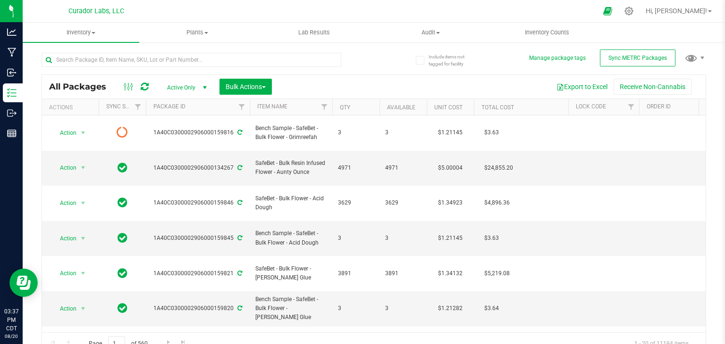
click at [142, 84] on icon at bounding box center [145, 86] width 8 height 9
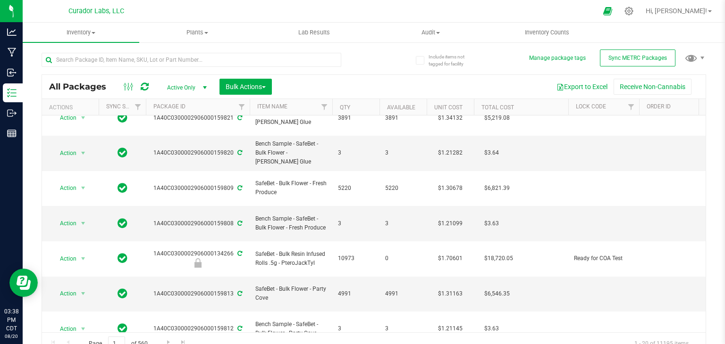
scroll to position [226, 0]
click at [189, 63] on input "text" at bounding box center [192, 60] width 300 height 14
paste input "SafeBet - Bulk Flower - Grimreefah"
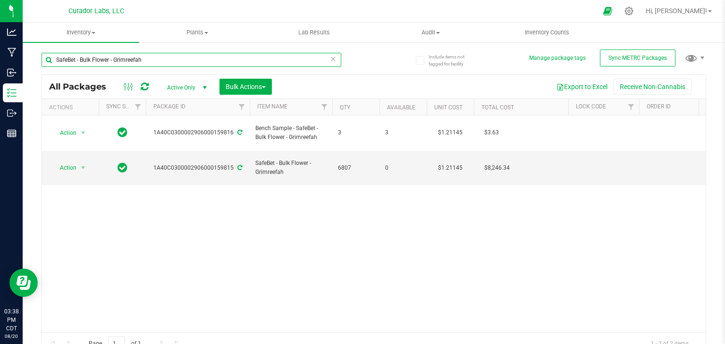
type input "SafeBet - Bulk Flower - Grimreefah"
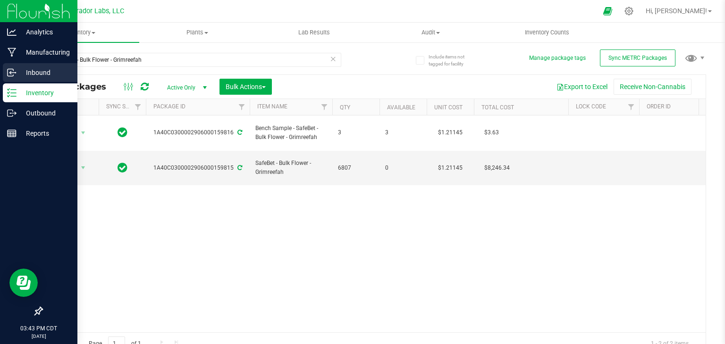
click at [32, 69] on p "Inbound" at bounding box center [45, 72] width 57 height 11
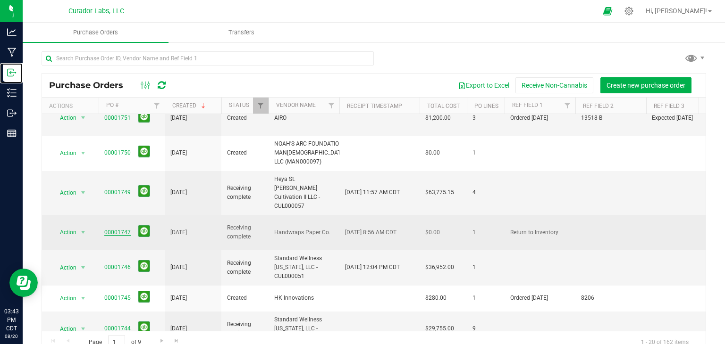
scroll to position [40, 0]
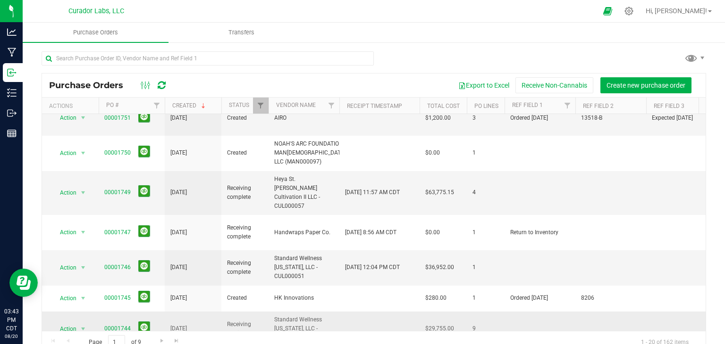
click at [120, 325] on link "00001744" at bounding box center [117, 328] width 26 height 7
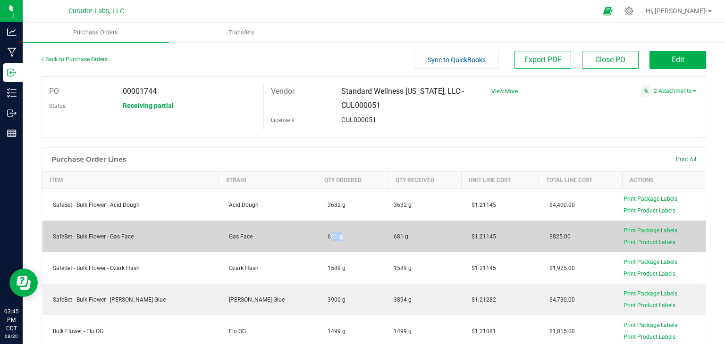
drag, startPoint x: 323, startPoint y: 238, endPoint x: 309, endPoint y: 237, distance: 13.3
click at [323, 237] on span "681 g" at bounding box center [332, 236] width 19 height 7
copy span "681"
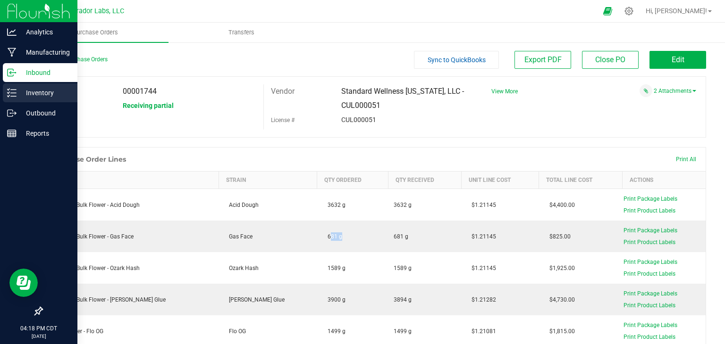
click at [17, 91] on p "Inventory" at bounding box center [45, 92] width 57 height 11
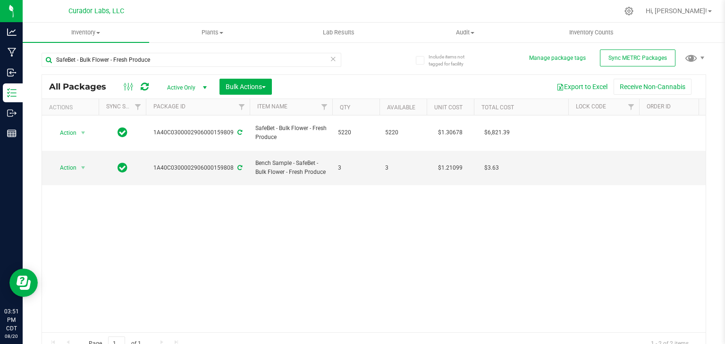
click at [145, 84] on icon at bounding box center [145, 86] width 8 height 9
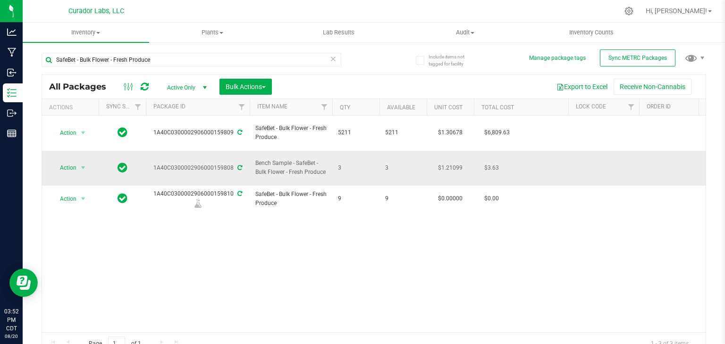
drag, startPoint x: 153, startPoint y: 155, endPoint x: 231, endPoint y: 160, distance: 78.5
click at [231, 160] on td "1A40C0300002906000159808" at bounding box center [198, 168] width 104 height 35
copy div "1A40C0300002906000159808"
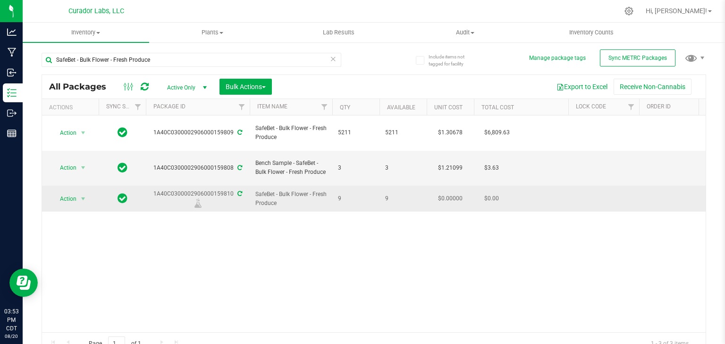
drag, startPoint x: 153, startPoint y: 175, endPoint x: 232, endPoint y: 177, distance: 78.8
click at [232, 190] on div "1A40C0300002906000159810" at bounding box center [197, 199] width 107 height 18
copy div "1A40C0300002906000159810"
drag, startPoint x: 294, startPoint y: 184, endPoint x: 256, endPoint y: 178, distance: 38.7
click at [256, 190] on span "SafeBet - Bulk Flower - Fresh Produce" at bounding box center [290, 199] width 71 height 18
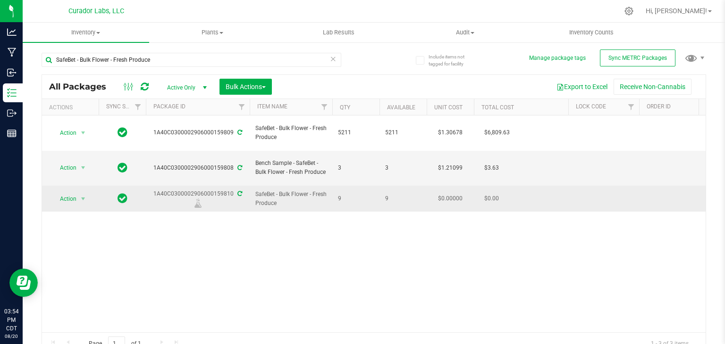
copy span "SafeBet - Bulk Flower - Fresh Produce"
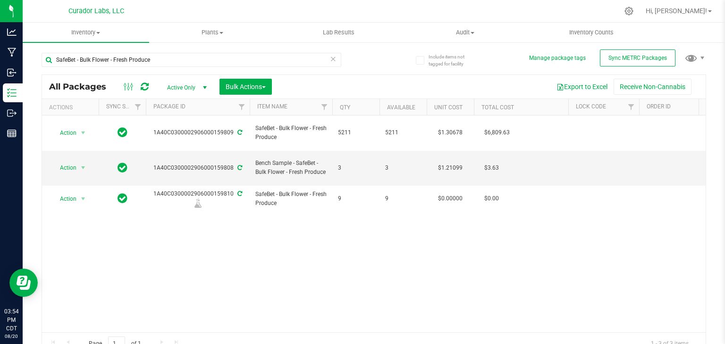
click at [293, 210] on div "Action Action Adjust qty Create package Edit attributes Global inventory Locate…" at bounding box center [373, 224] width 663 height 217
drag, startPoint x: 110, startPoint y: 59, endPoint x: 172, endPoint y: 59, distance: 61.3
click at [172, 59] on input "SafeBet - Bulk Flower - Fresh Produce" at bounding box center [192, 60] width 300 height 14
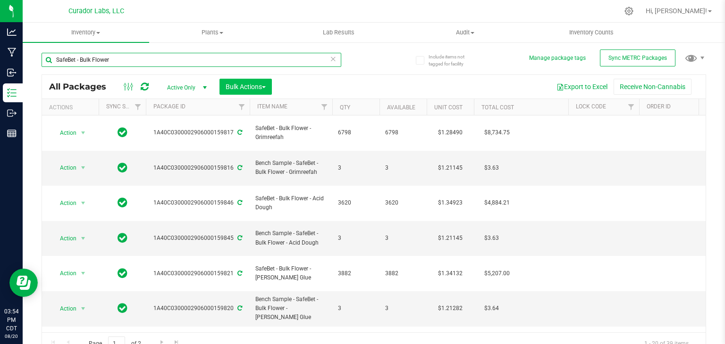
type input "SafeBet - Bulk Flower"
click at [264, 88] on span "Bulk Actions" at bounding box center [245, 87] width 40 height 8
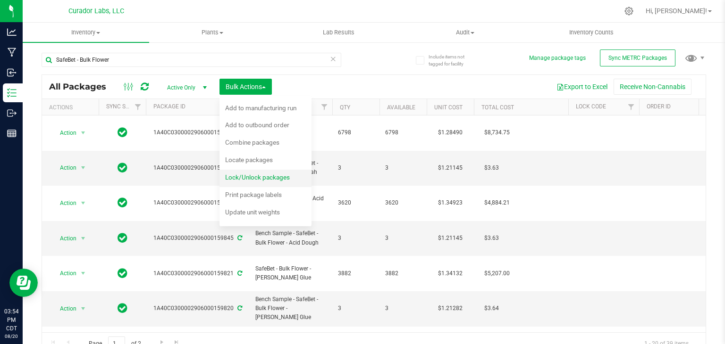
click at [275, 175] on span "Lock/Unlock packages" at bounding box center [257, 178] width 65 height 8
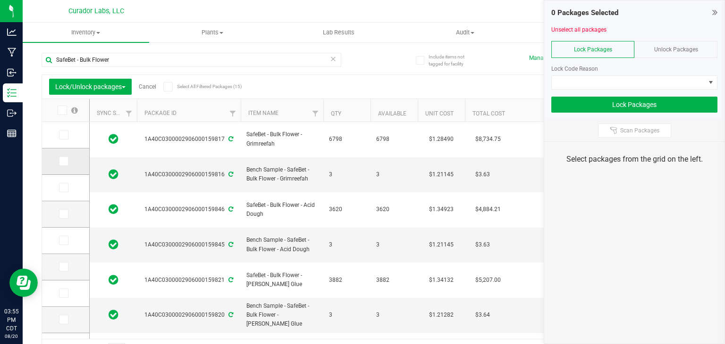
click at [62, 161] on icon at bounding box center [63, 161] width 6 height 0
click at [0, 0] on input "checkbox" at bounding box center [0, 0] width 0 height 0
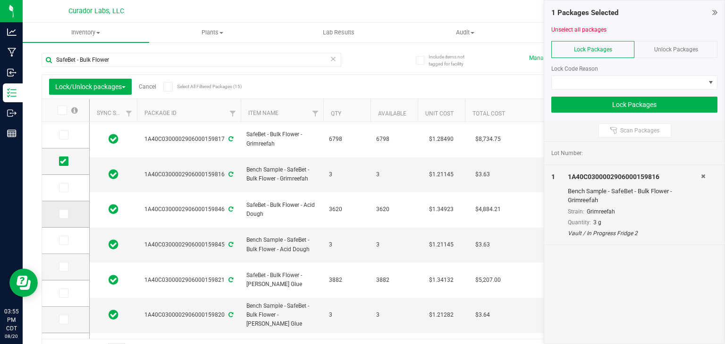
click at [63, 214] on icon at bounding box center [63, 214] width 6 height 0
click at [0, 0] on input "checkbox" at bounding box center [0, 0] width 0 height 0
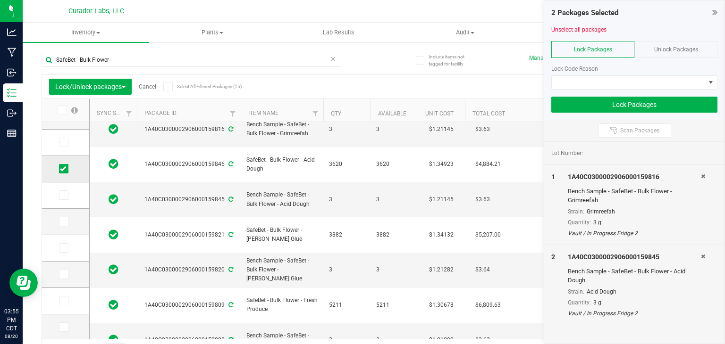
scroll to position [45, 0]
click at [63, 222] on icon at bounding box center [63, 222] width 6 height 0
click at [0, 0] on input "checkbox" at bounding box center [0, 0] width 0 height 0
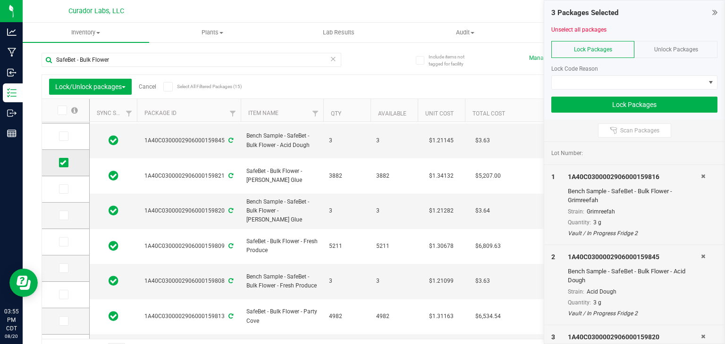
scroll to position [106, 0]
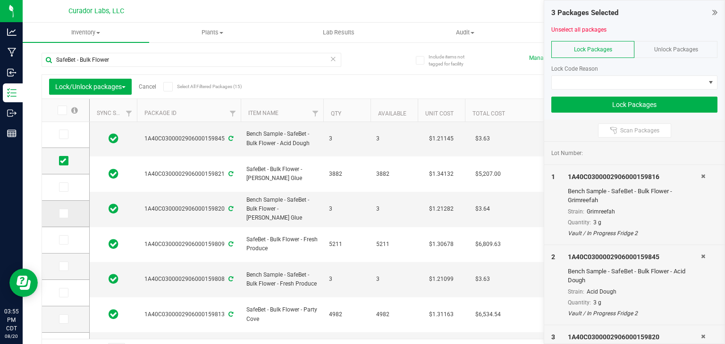
click at [63, 214] on icon at bounding box center [63, 214] width 6 height 0
click at [0, 0] on input "checkbox" at bounding box center [0, 0] width 0 height 0
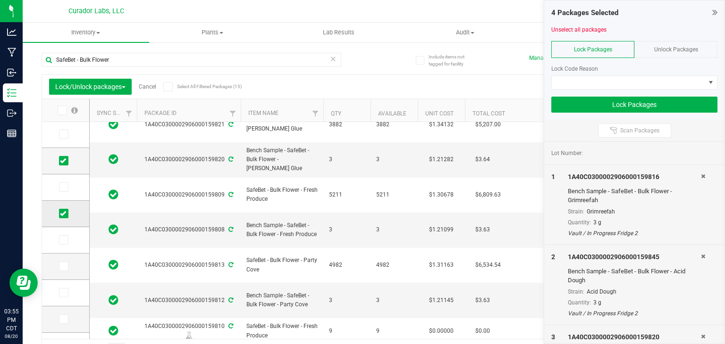
scroll to position [169, 0]
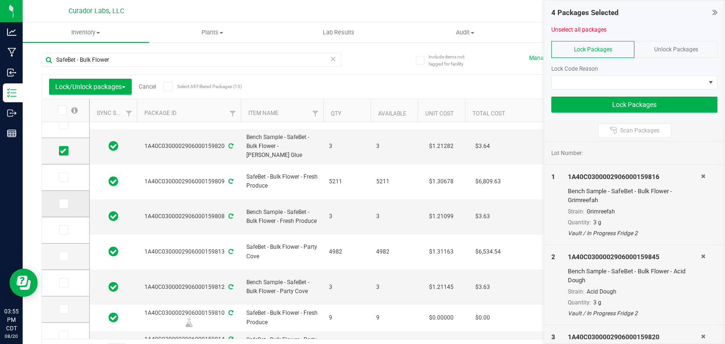
click at [63, 204] on icon at bounding box center [63, 204] width 6 height 0
click at [0, 0] on input "checkbox" at bounding box center [0, 0] width 0 height 0
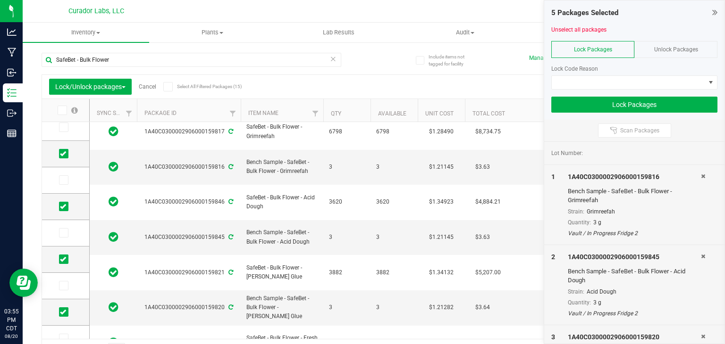
scroll to position [0, 0]
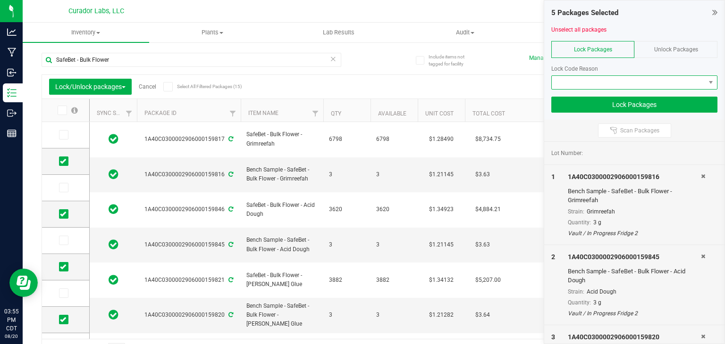
click at [580, 83] on span at bounding box center [627, 82] width 153 height 13
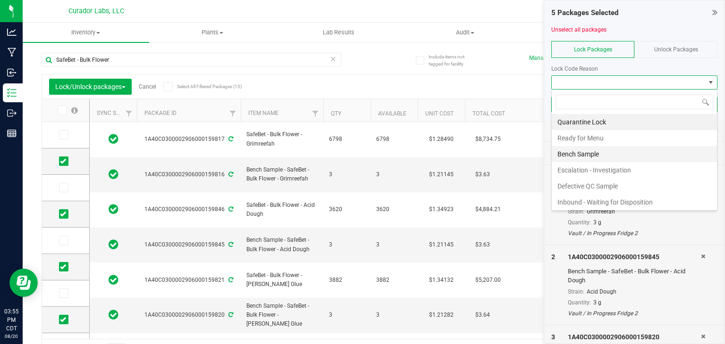
click at [582, 155] on li "Bench Sample" at bounding box center [633, 154] width 165 height 16
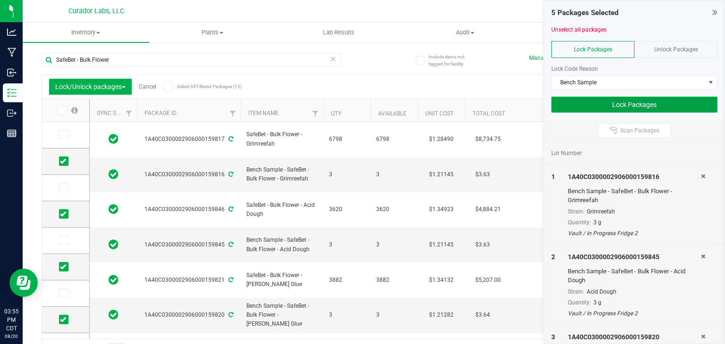
click at [582, 100] on button "Lock Packages" at bounding box center [634, 105] width 166 height 16
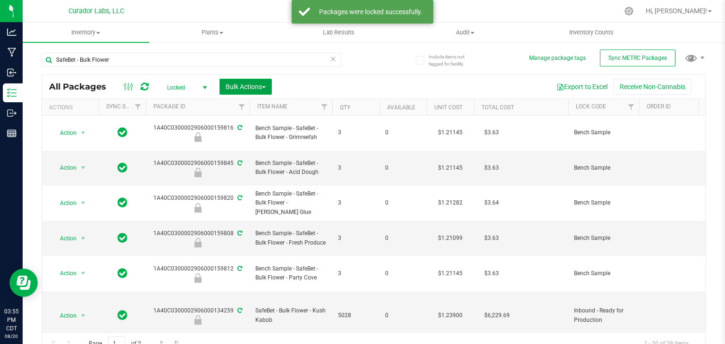
click at [249, 90] on span "Bulk Actions" at bounding box center [245, 87] width 40 height 8
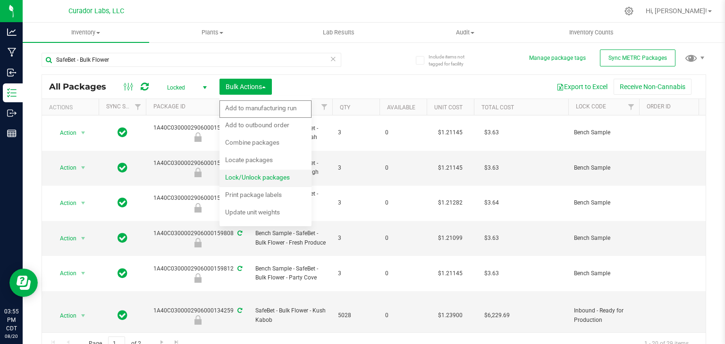
click at [248, 174] on span "Lock/Unlock packages" at bounding box center [257, 178] width 65 height 8
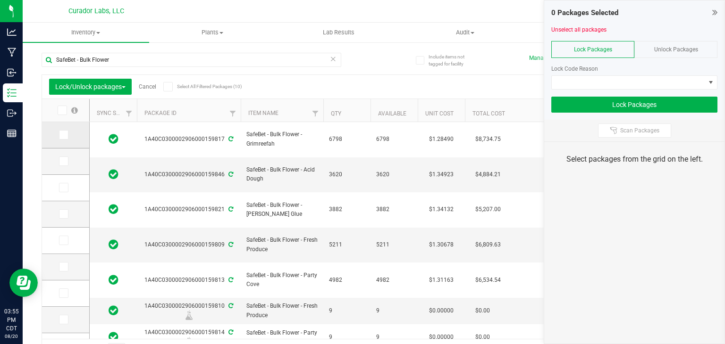
click at [62, 135] on icon at bounding box center [63, 135] width 6 height 0
click at [0, 0] on input "checkbox" at bounding box center [0, 0] width 0 height 0
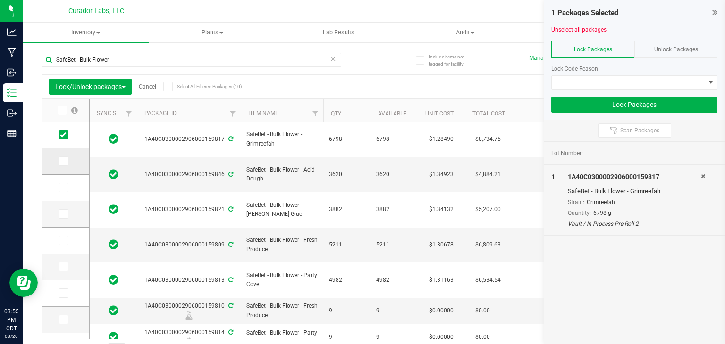
click at [62, 161] on icon at bounding box center [63, 161] width 6 height 0
click at [0, 0] on input "checkbox" at bounding box center [0, 0] width 0 height 0
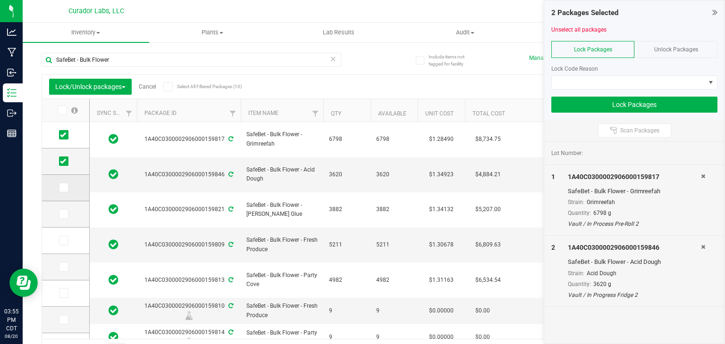
click at [62, 188] on icon at bounding box center [63, 188] width 6 height 0
click at [0, 0] on input "checkbox" at bounding box center [0, 0] width 0 height 0
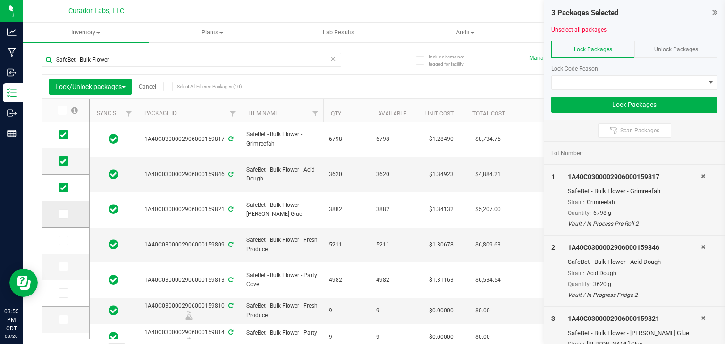
click at [63, 210] on span at bounding box center [63, 213] width 9 height 9
click at [0, 0] on input "checkbox" at bounding box center [0, 0] width 0 height 0
click at [66, 242] on span at bounding box center [63, 240] width 9 height 9
click at [0, 0] on input "checkbox" at bounding box center [0, 0] width 0 height 0
click at [625, 80] on span at bounding box center [627, 82] width 153 height 13
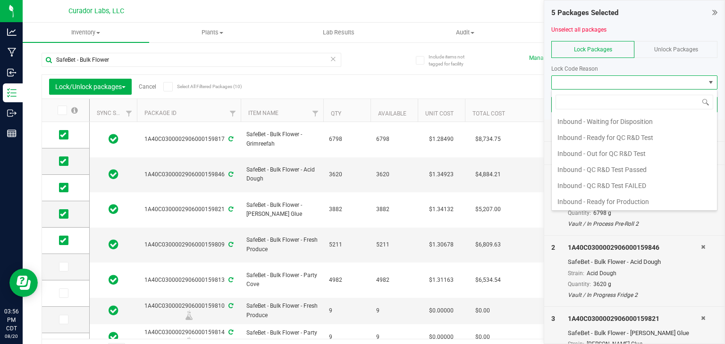
scroll to position [69, 0]
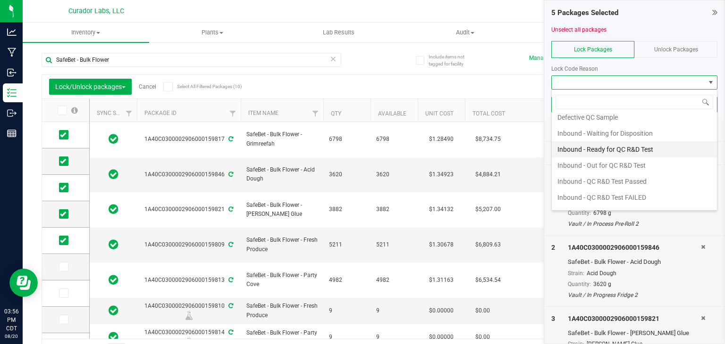
click at [604, 149] on li "Inbound - Ready for QC R&D Test" at bounding box center [633, 150] width 165 height 16
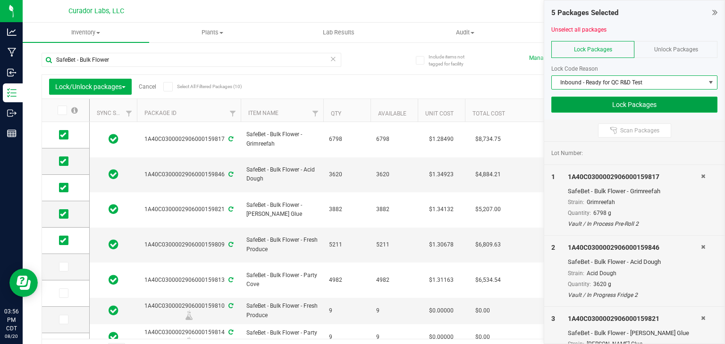
click at [604, 102] on button "Lock Packages" at bounding box center [634, 105] width 166 height 16
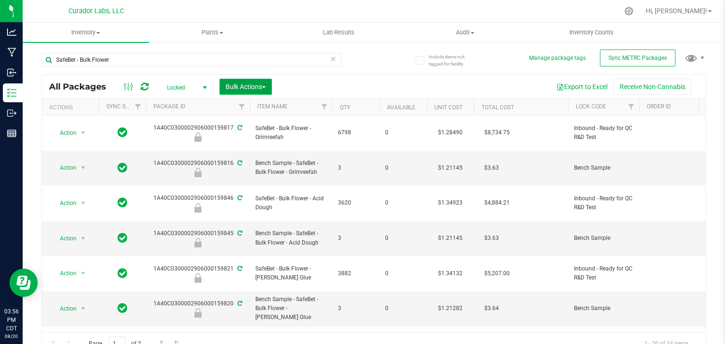
click at [258, 88] on span "Bulk Actions" at bounding box center [245, 87] width 40 height 8
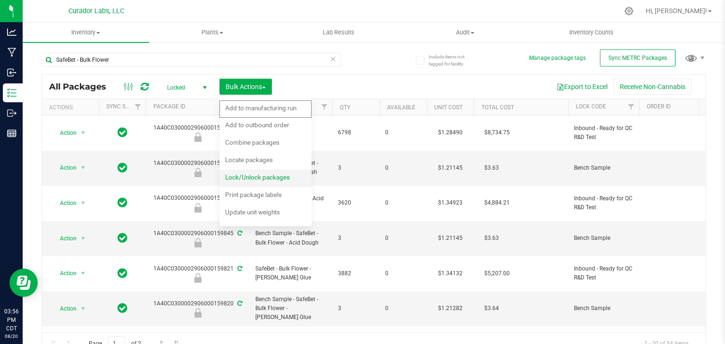
click at [246, 174] on span "Lock/Unlock packages" at bounding box center [257, 178] width 65 height 8
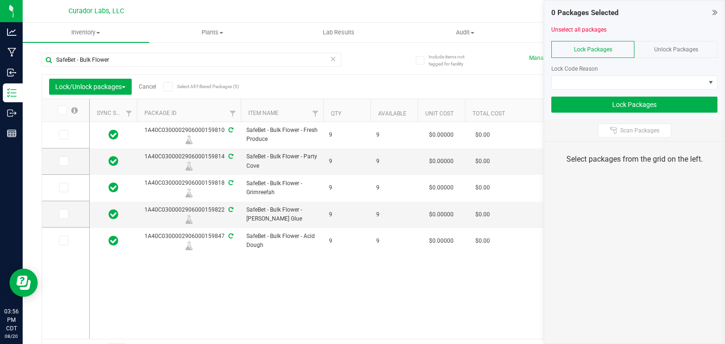
click at [168, 91] on span at bounding box center [167, 86] width 9 height 9
click at [0, 0] on input "Select All Filtered Packages (5)" at bounding box center [0, 0] width 0 height 0
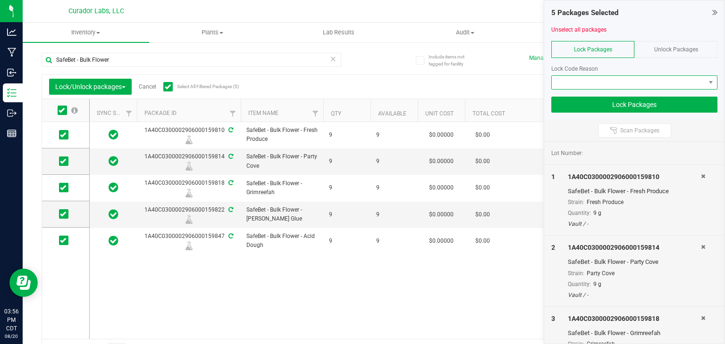
click at [551, 86] on span at bounding box center [627, 82] width 153 height 13
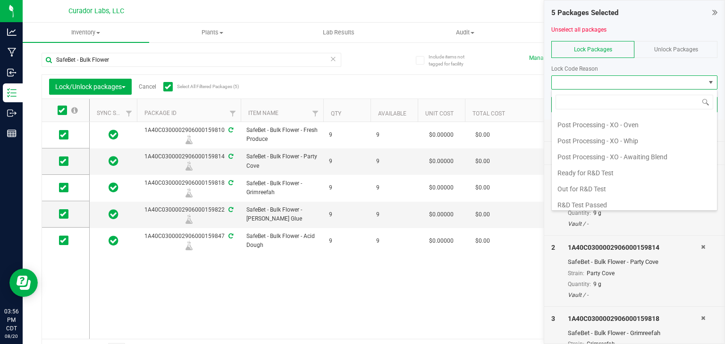
scroll to position [325, 0]
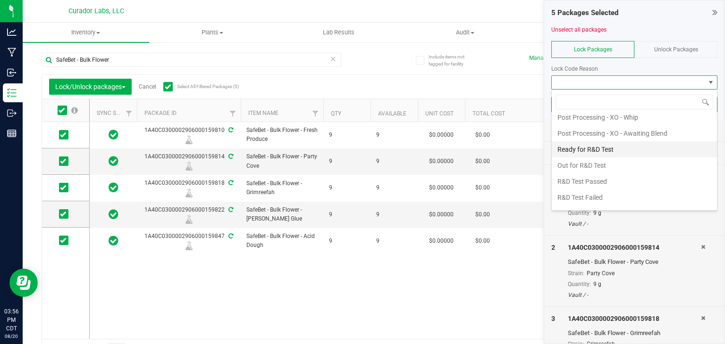
click at [576, 148] on li "Ready for R&D Test" at bounding box center [633, 150] width 165 height 16
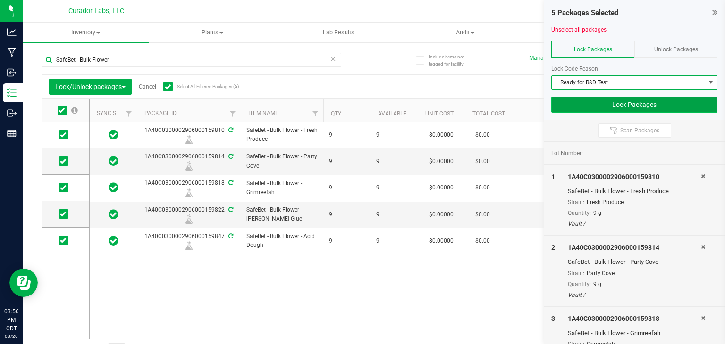
click at [601, 102] on button "Lock Packages" at bounding box center [634, 105] width 166 height 16
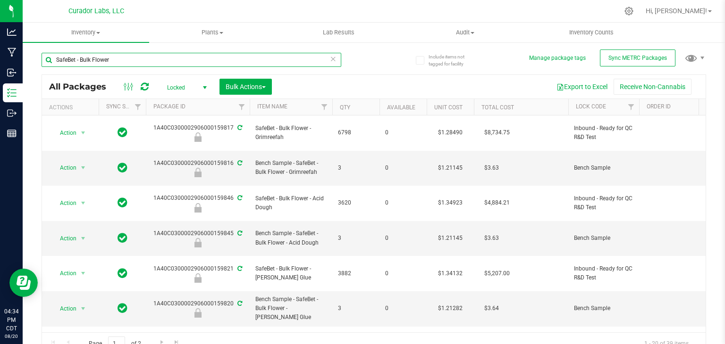
click at [191, 64] on input "SafeBet - Bulk Flower" at bounding box center [192, 60] width 300 height 14
paste input "M00001360430: HeadChange - Live Resin Sauce Cart .5g - Final Packaging - Mezcal…"
type input "M00001360430: HeadChange - Live Resin Sauce Cart .5g - Final Packaging - Mezcal…"
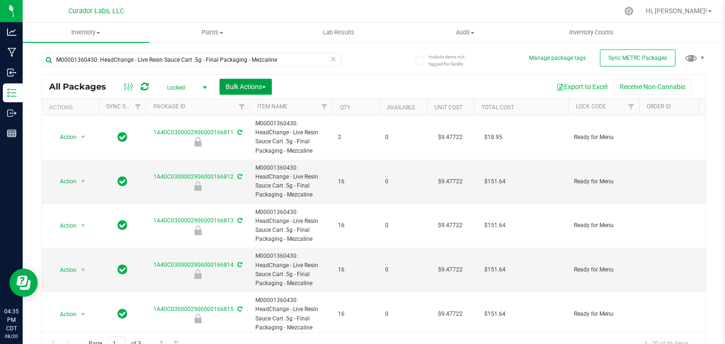
click at [270, 89] on button "Bulk Actions" at bounding box center [245, 87] width 52 height 16
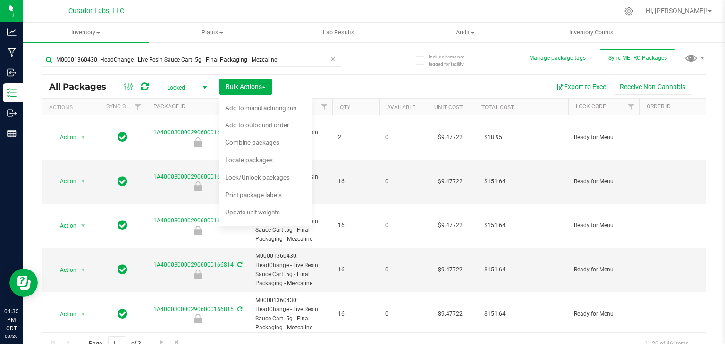
click at [202, 87] on span "select" at bounding box center [205, 88] width 8 height 8
click at [187, 102] on li "Active Only" at bounding box center [184, 103] width 51 height 14
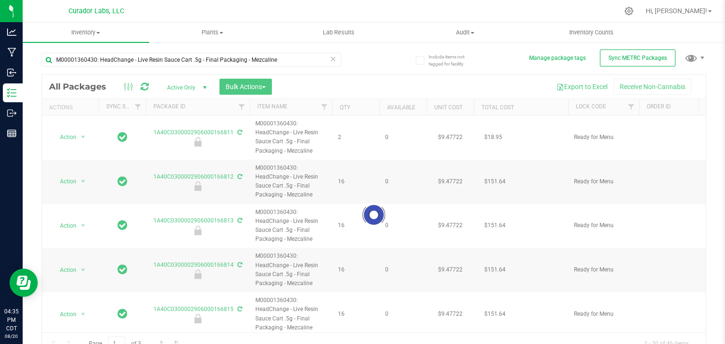
click at [265, 88] on div at bounding box center [373, 215] width 663 height 280
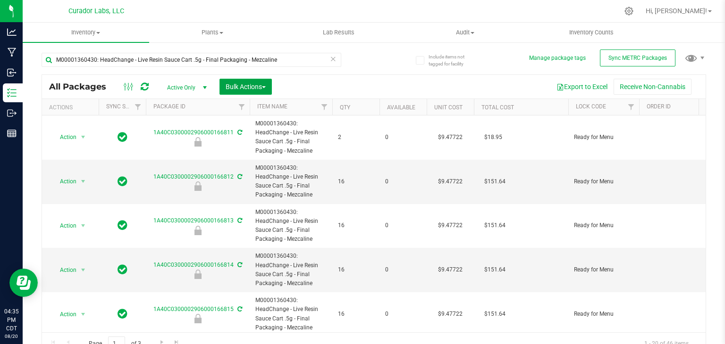
click at [265, 88] on span "Bulk Actions" at bounding box center [245, 87] width 40 height 8
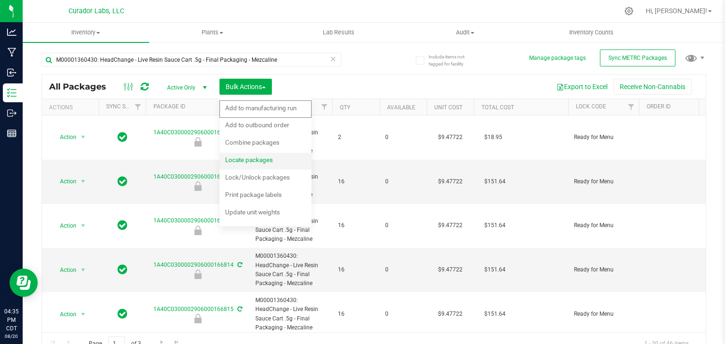
click at [265, 159] on span "Locate packages" at bounding box center [249, 160] width 48 height 8
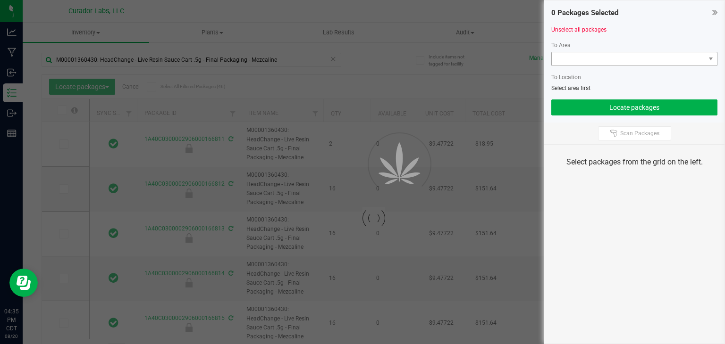
type input "[DATE]"
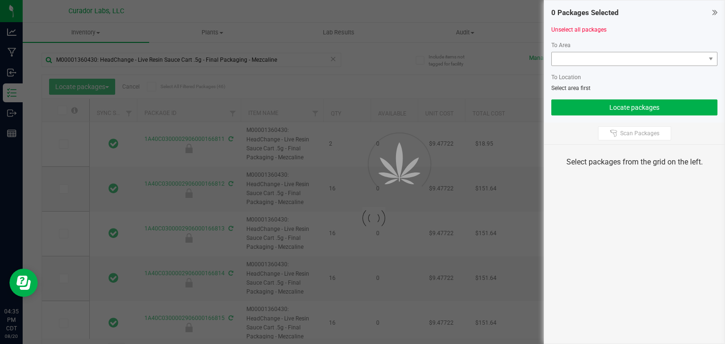
type input "[DATE]"
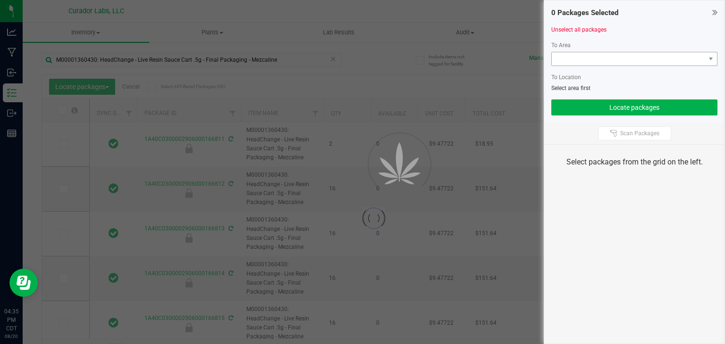
type input "[DATE]"
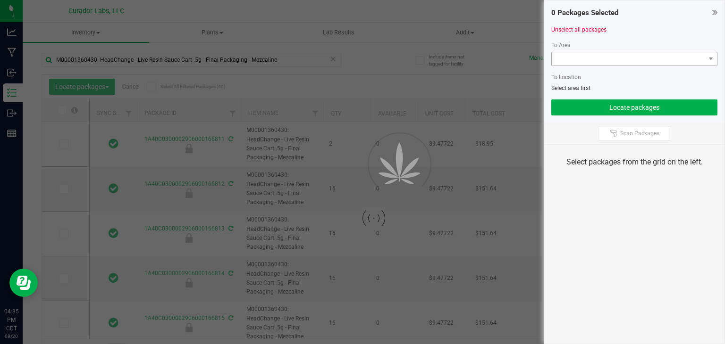
type input "[DATE]"
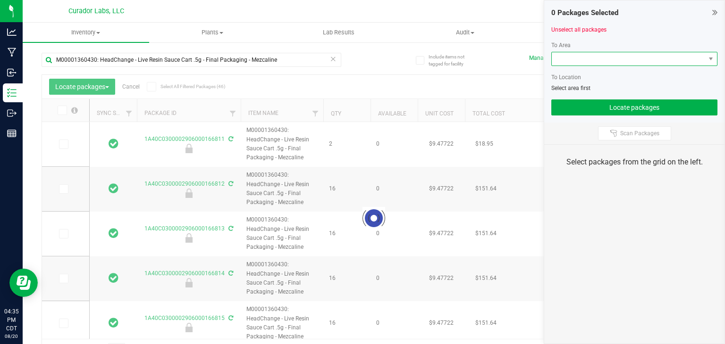
click at [576, 55] on span at bounding box center [627, 58] width 153 height 13
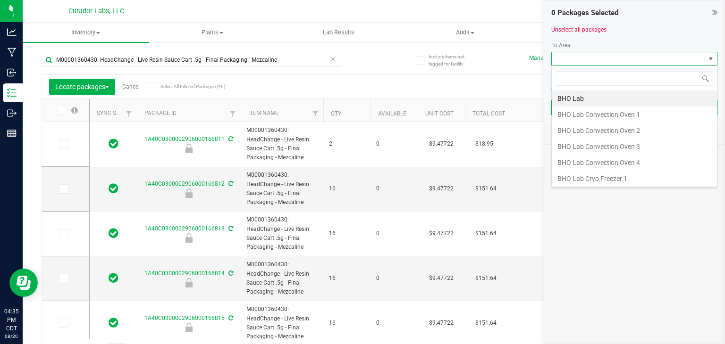
scroll to position [14, 166]
type input "vault"
click at [591, 147] on li "Fulfillment Vault" at bounding box center [633, 147] width 165 height 16
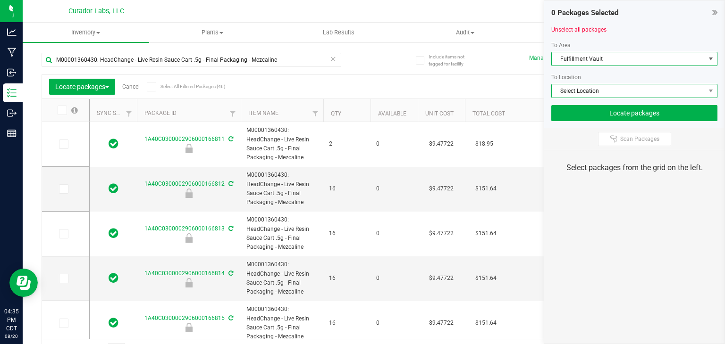
click at [598, 91] on span "Select Location" at bounding box center [627, 90] width 153 height 13
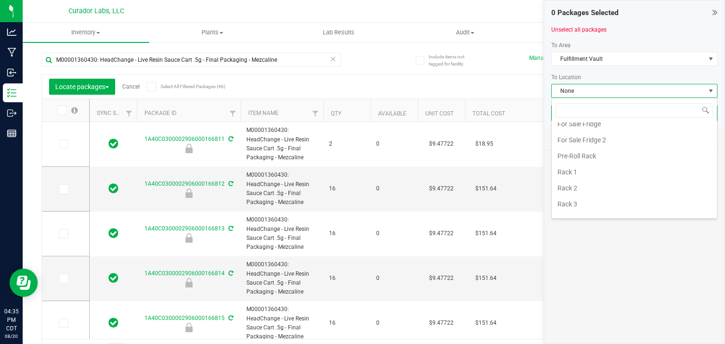
scroll to position [79, 0]
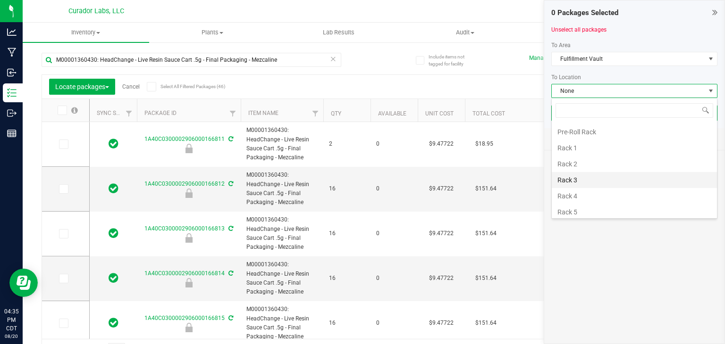
click at [587, 177] on li "Rack 3" at bounding box center [633, 180] width 165 height 16
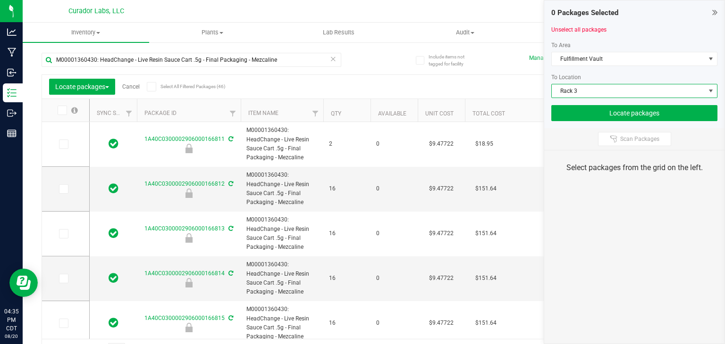
click at [151, 87] on icon at bounding box center [151, 87] width 6 height 0
click at [0, 0] on input "Select All Filtered Packages (46)" at bounding box center [0, 0] width 0 height 0
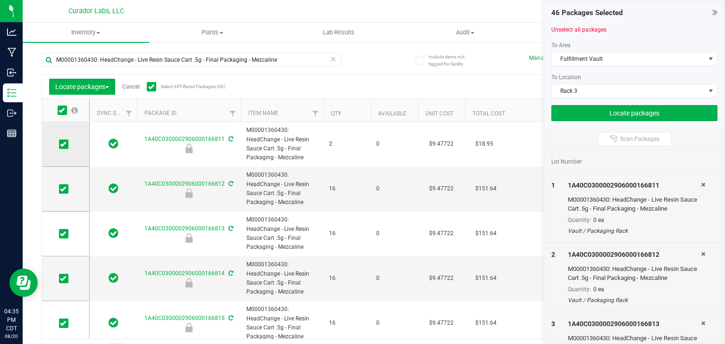
click at [67, 142] on span at bounding box center [63, 144] width 9 height 9
click at [0, 0] on input "checkbox" at bounding box center [0, 0] width 0 height 0
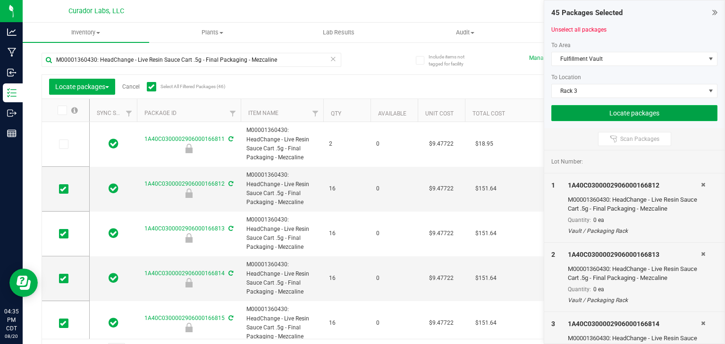
click at [576, 119] on button "Locate packages" at bounding box center [634, 113] width 166 height 16
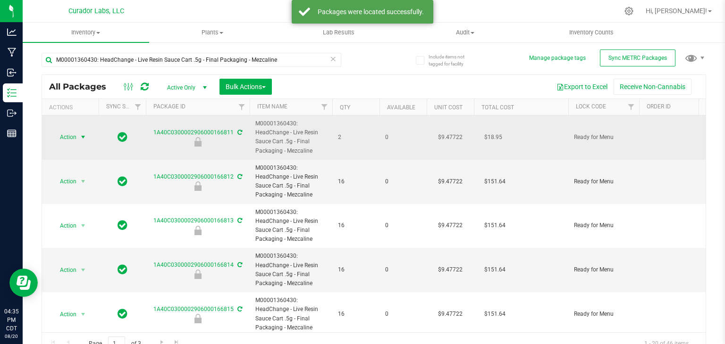
click at [74, 135] on span "Action" at bounding box center [63, 137] width 25 height 13
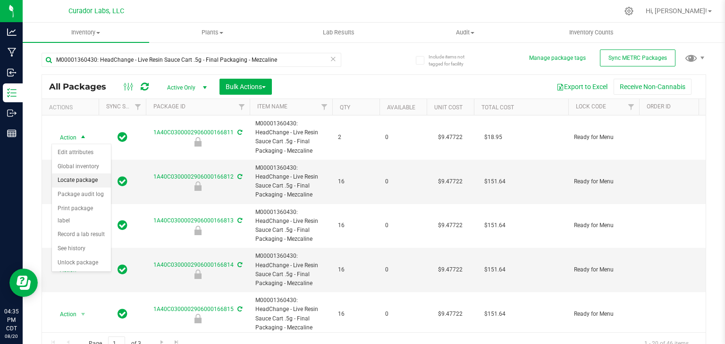
click at [83, 183] on li "Locate package" at bounding box center [81, 181] width 59 height 14
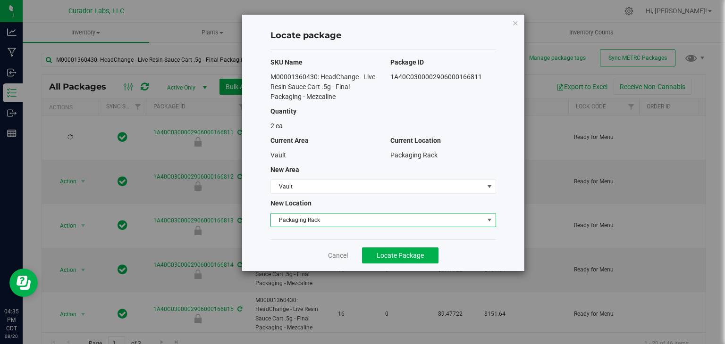
click at [328, 218] on span "Packaging Rack" at bounding box center [377, 220] width 213 height 13
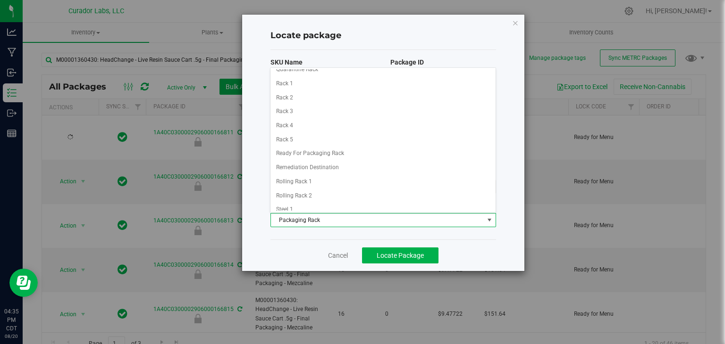
scroll to position [217, 0]
click at [337, 109] on li "Rack 3" at bounding box center [382, 111] width 225 height 14
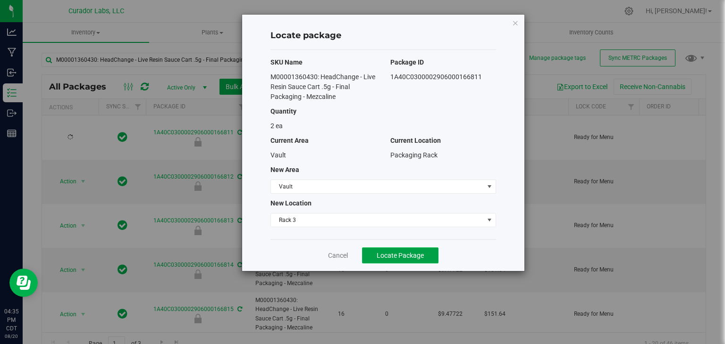
click at [405, 253] on span "Locate Package" at bounding box center [399, 256] width 47 height 8
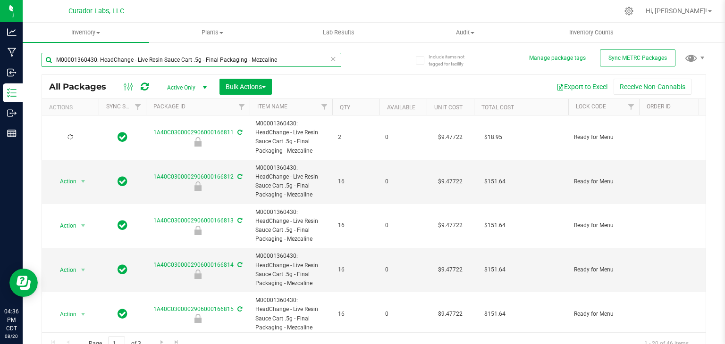
click at [126, 61] on input "M00001360430: HeadChange - Live Resin Sauce Cart .5g - Final Packaging - Mezcal…" at bounding box center [192, 60] width 300 height 14
type input "frozen"
